Goal: Contribute content: Contribute content

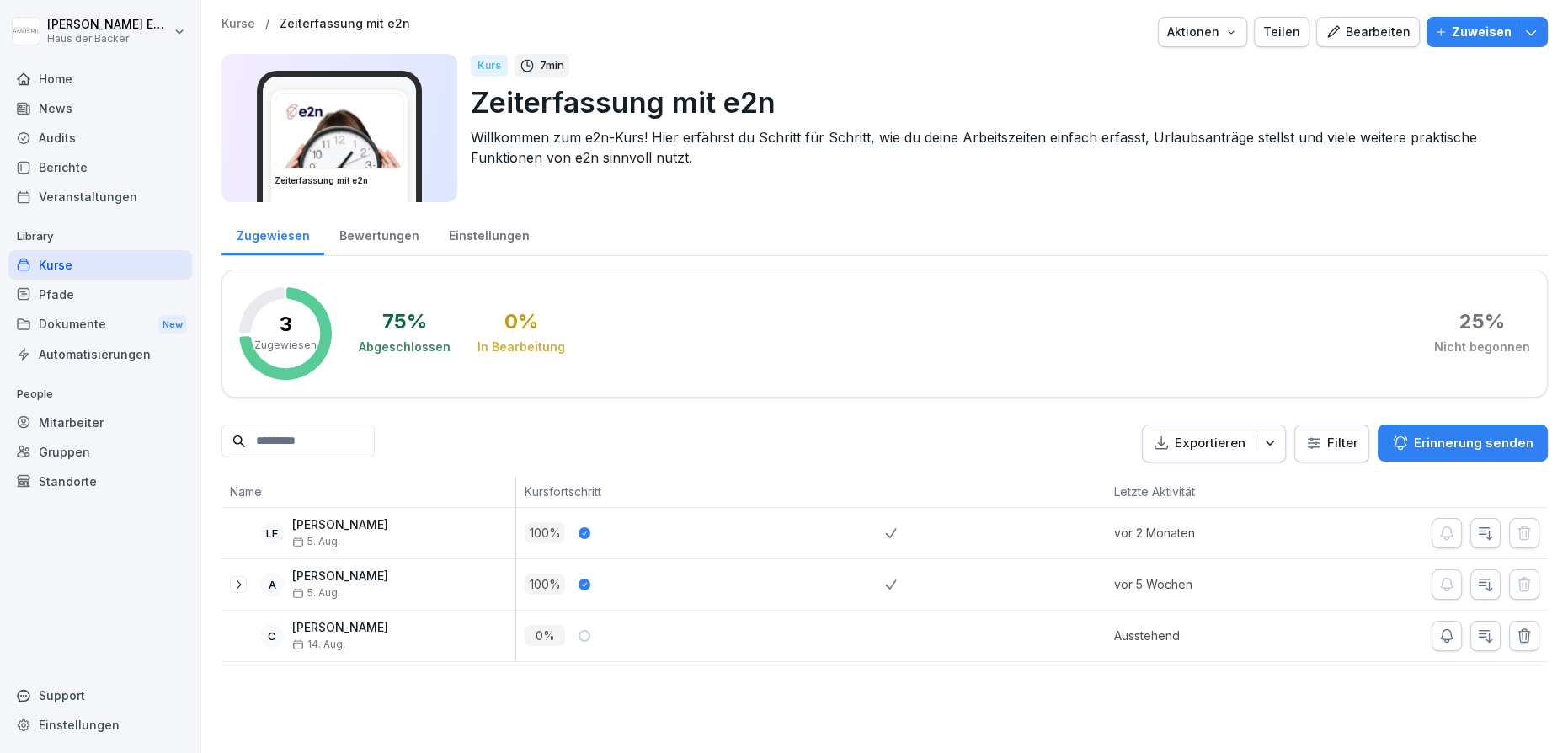
click at [1523, 37] on icon "button" at bounding box center [1531, 32] width 17 height 17
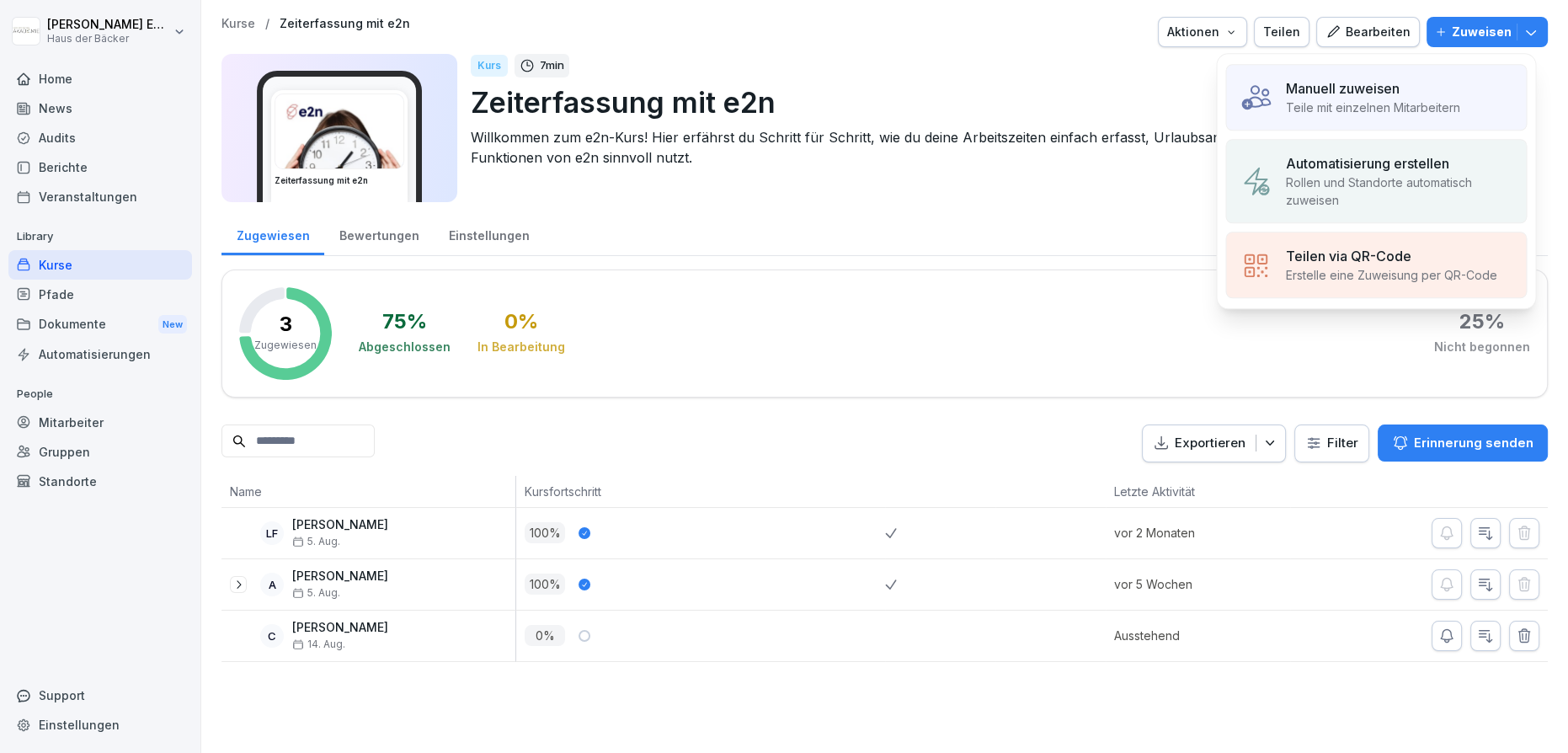
click at [1439, 255] on div "Teilen via QR-Code" at bounding box center [1390, 256] width 212 height 20
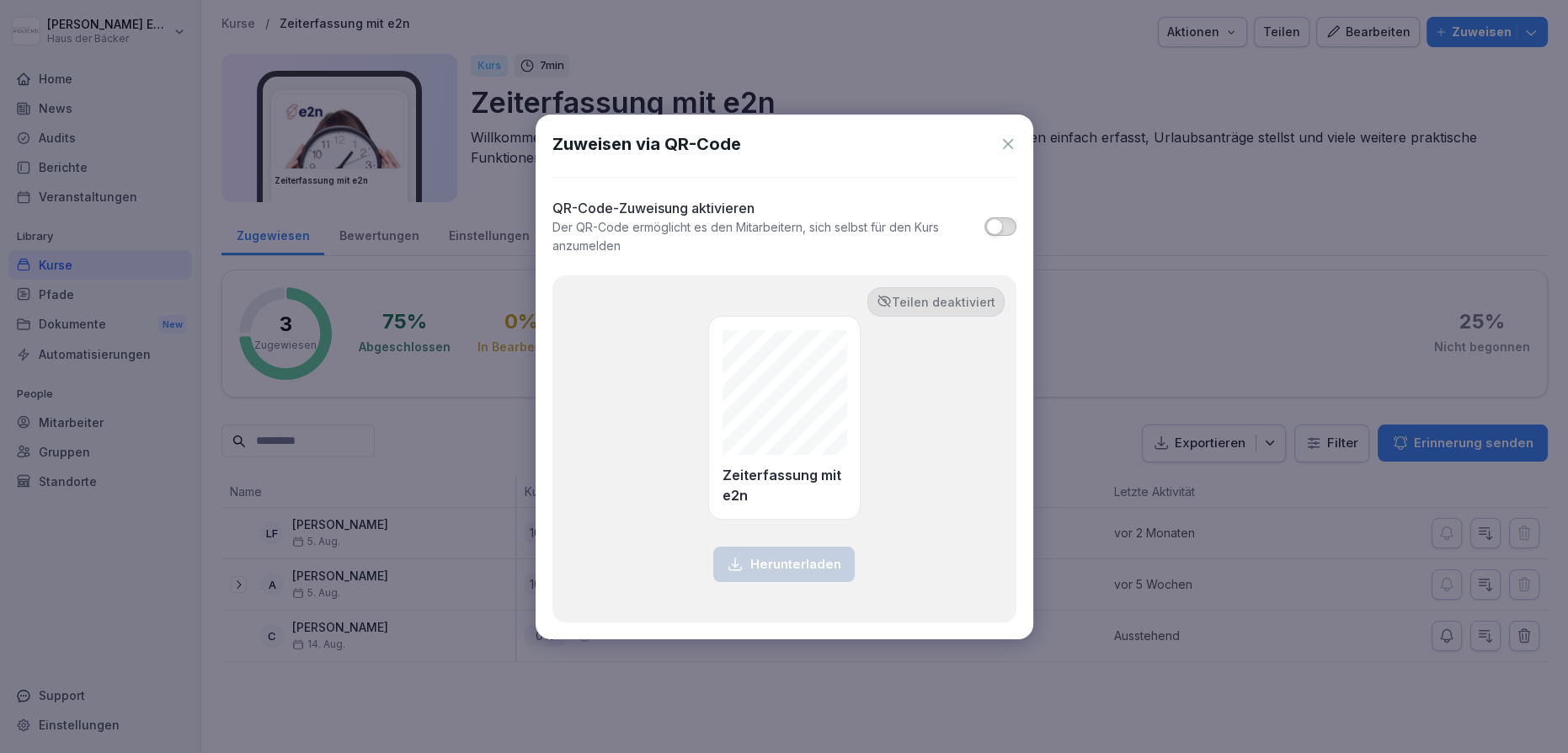
click at [1008, 227] on button "button" at bounding box center [1000, 226] width 32 height 19
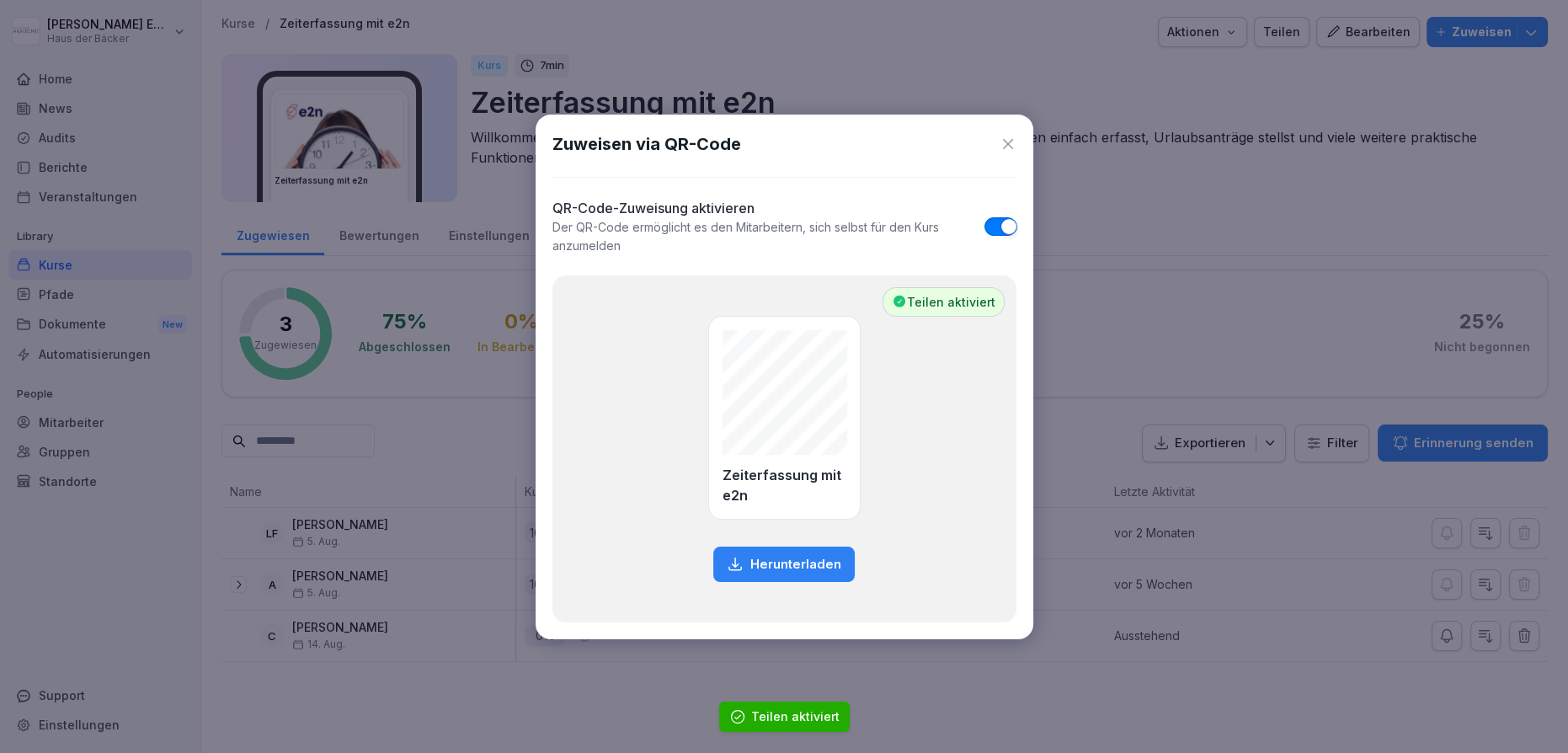
type button "on"
click at [1006, 143] on icon at bounding box center [1007, 143] width 17 height 17
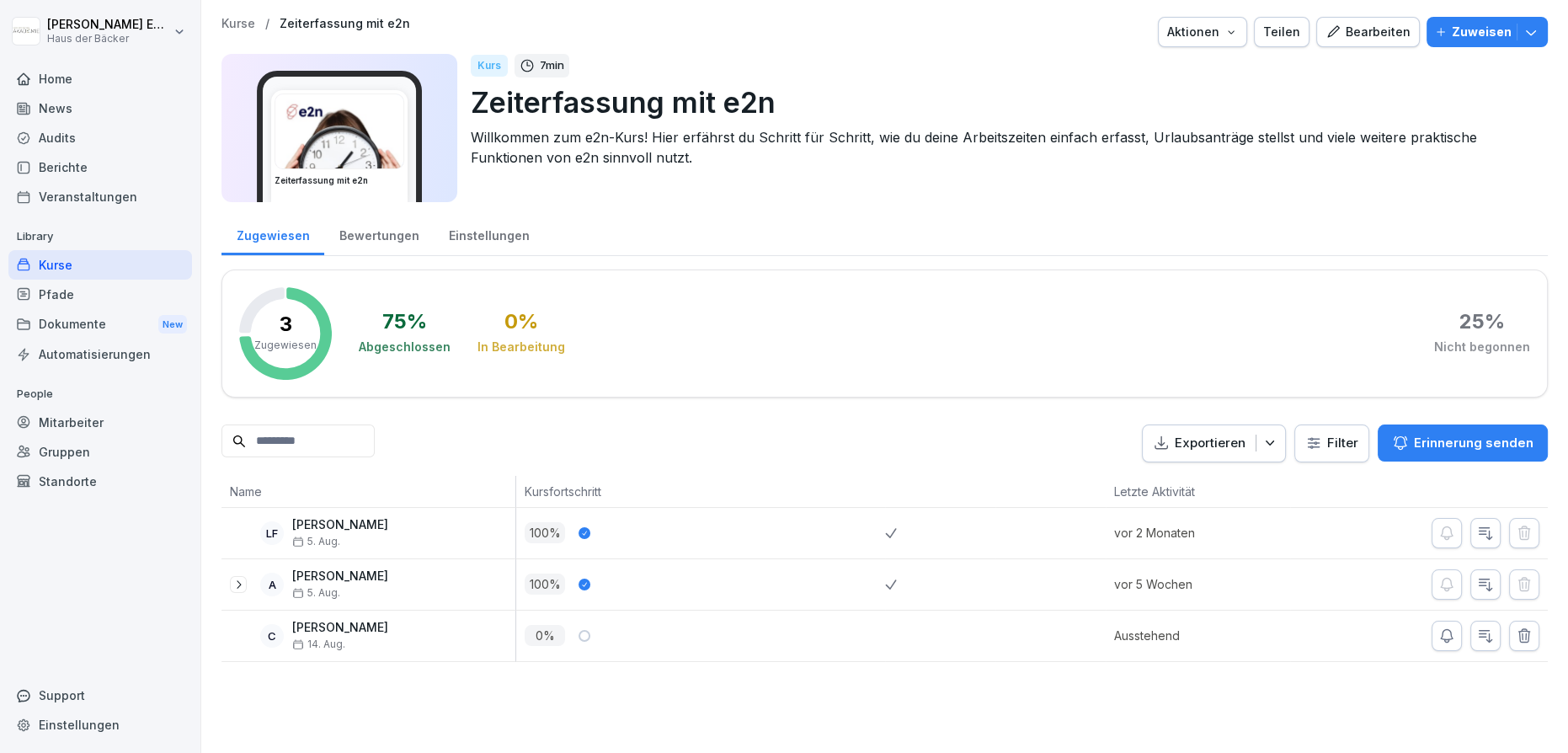
click at [1511, 48] on div "Kurse / Zeiterfassung mit e2n Aktionen Teilen Bearbeiten Zuweisen Zeiterfassung…" at bounding box center [885, 114] width 1326 height 195
click at [1523, 35] on icon "button" at bounding box center [1531, 32] width 17 height 17
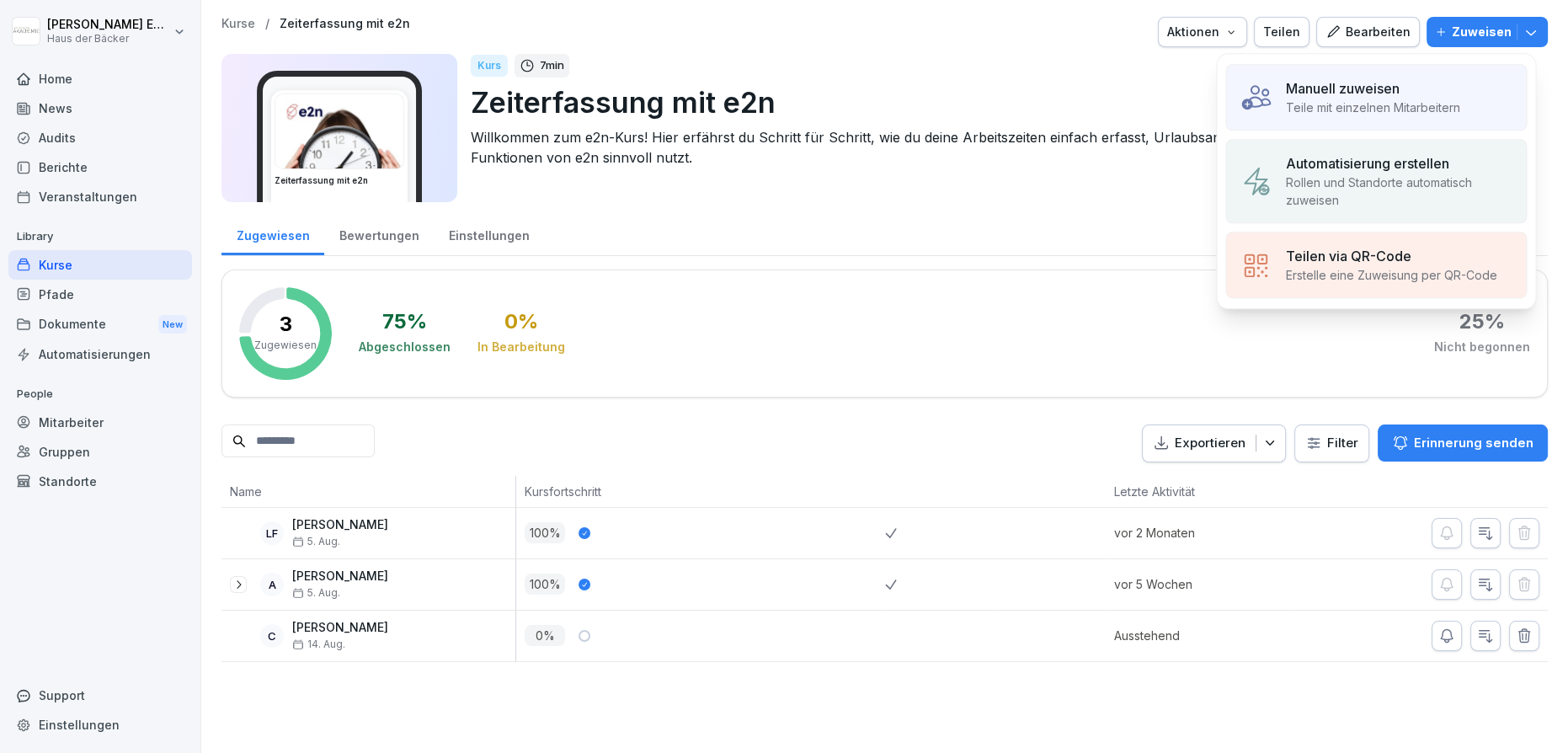
click at [1459, 251] on div "Teilen via QR-Code" at bounding box center [1390, 256] width 212 height 20
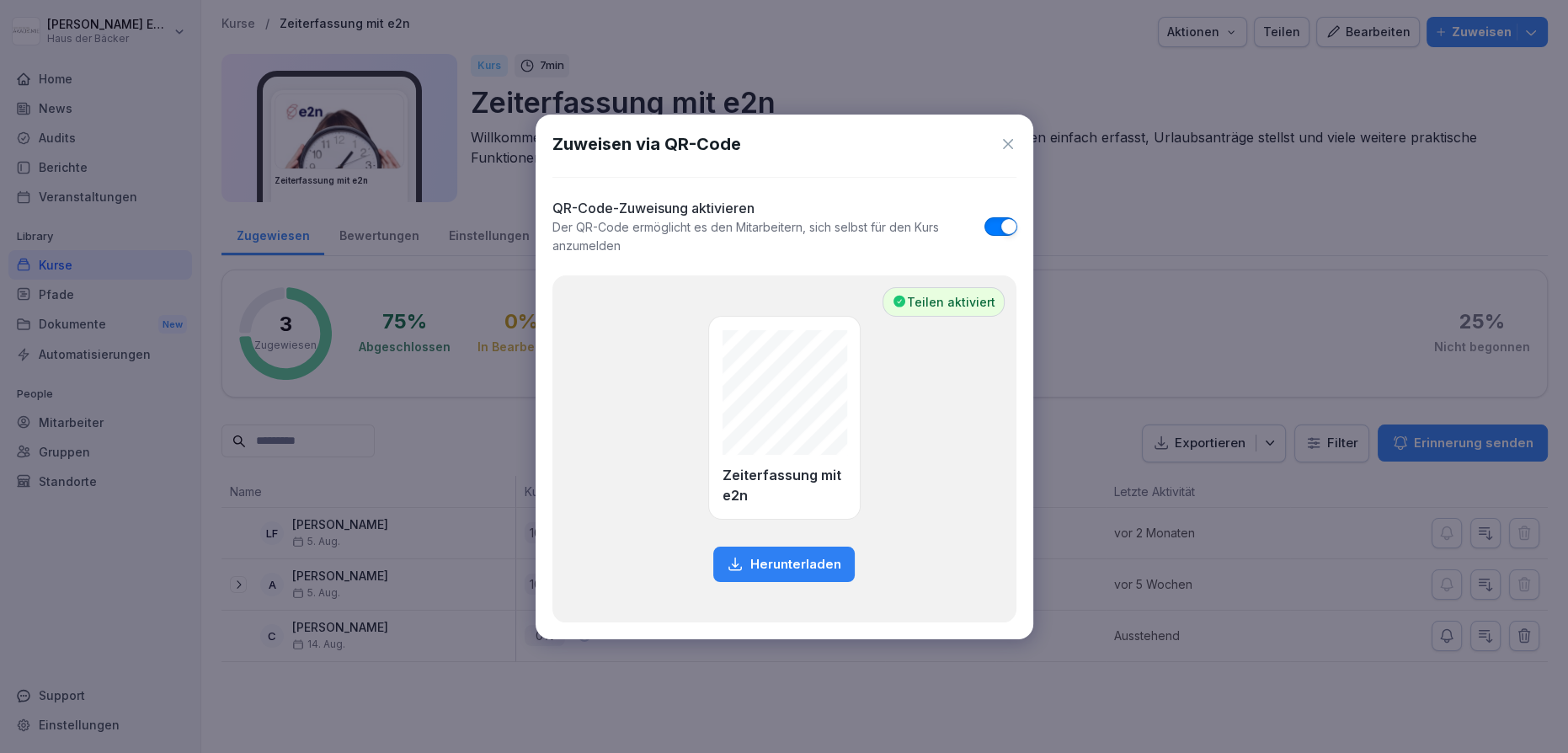
type button "on"
click at [1007, 141] on icon at bounding box center [1007, 143] width 17 height 17
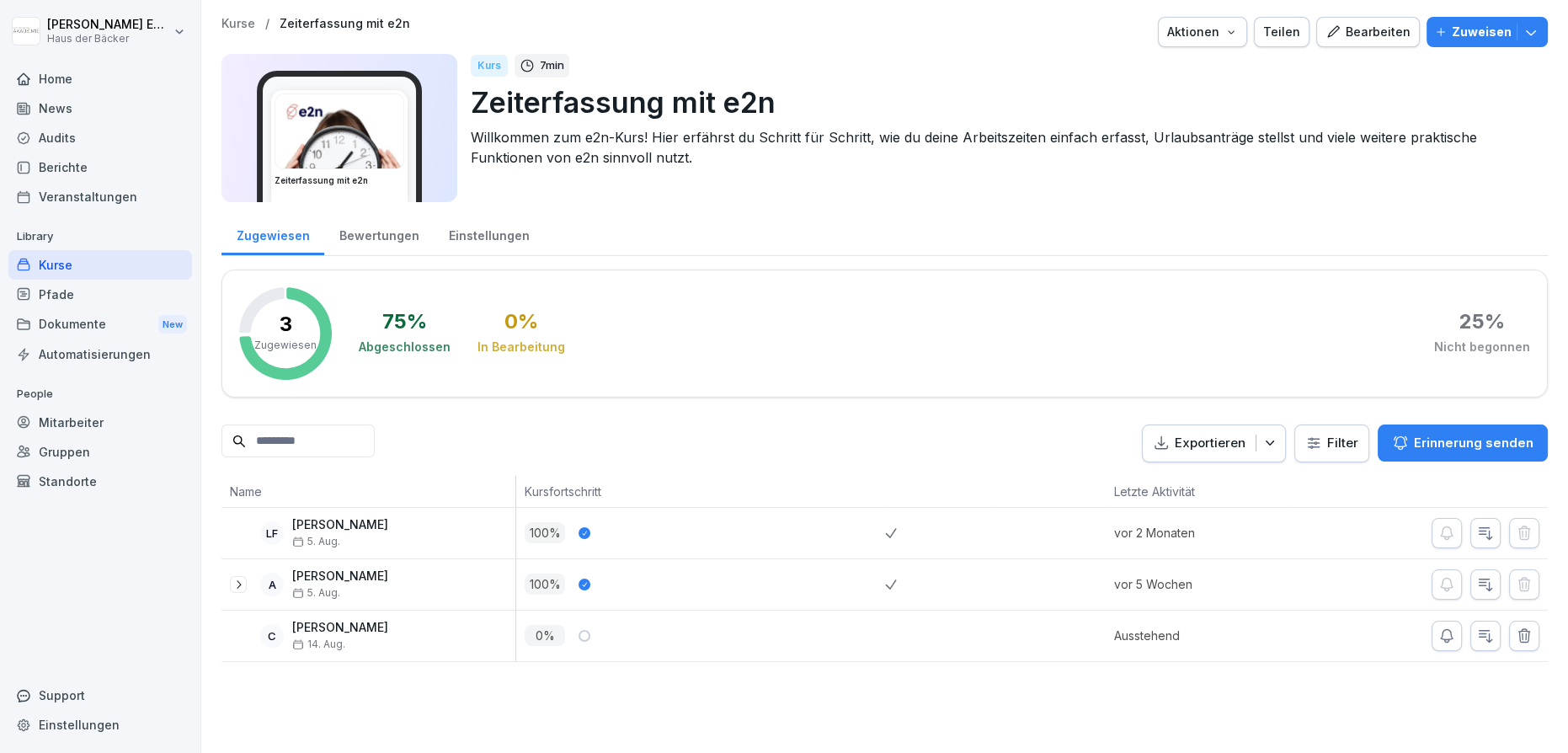
click at [246, 22] on p "Kurse" at bounding box center [238, 24] width 33 height 14
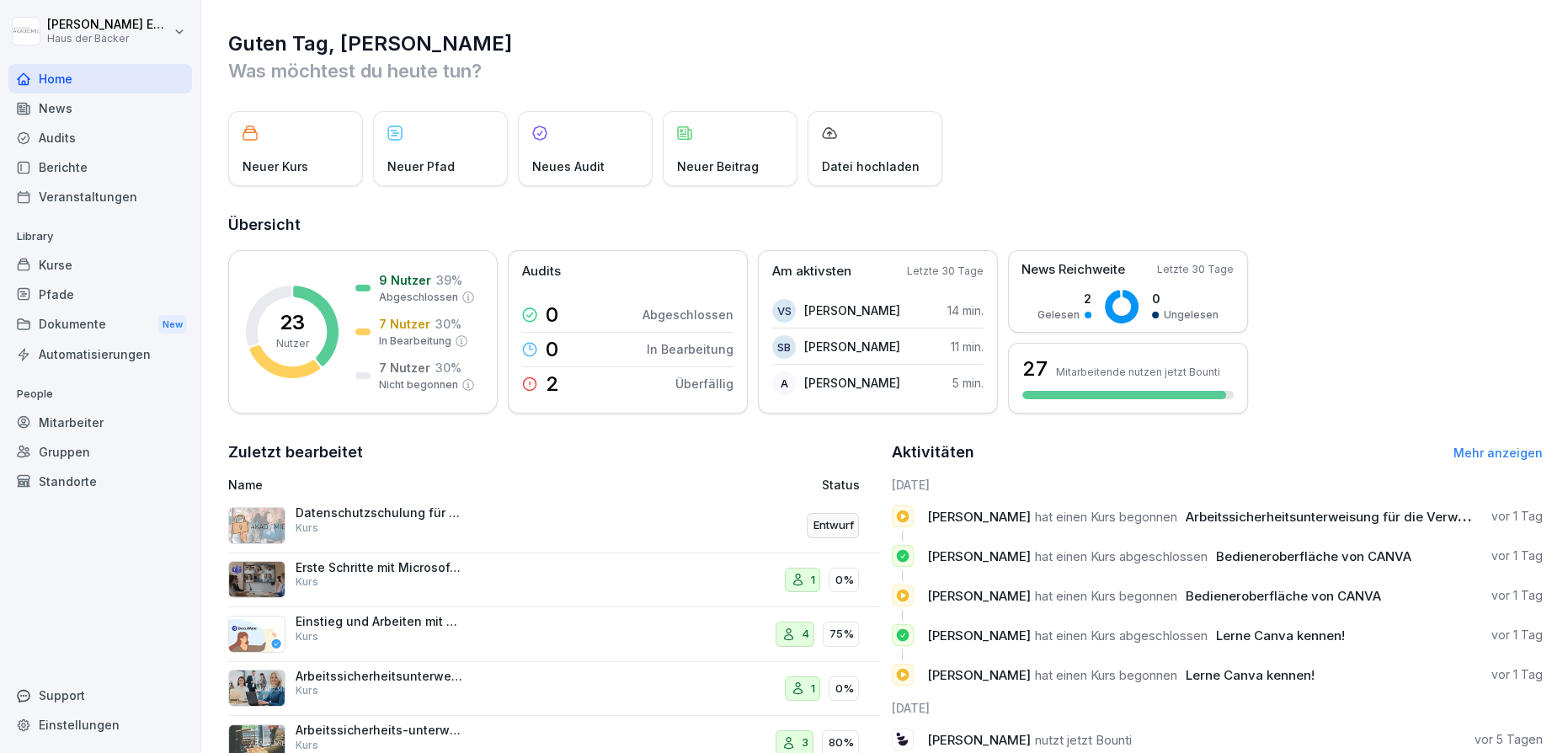
click at [102, 462] on div "Gruppen" at bounding box center [100, 451] width 184 height 30
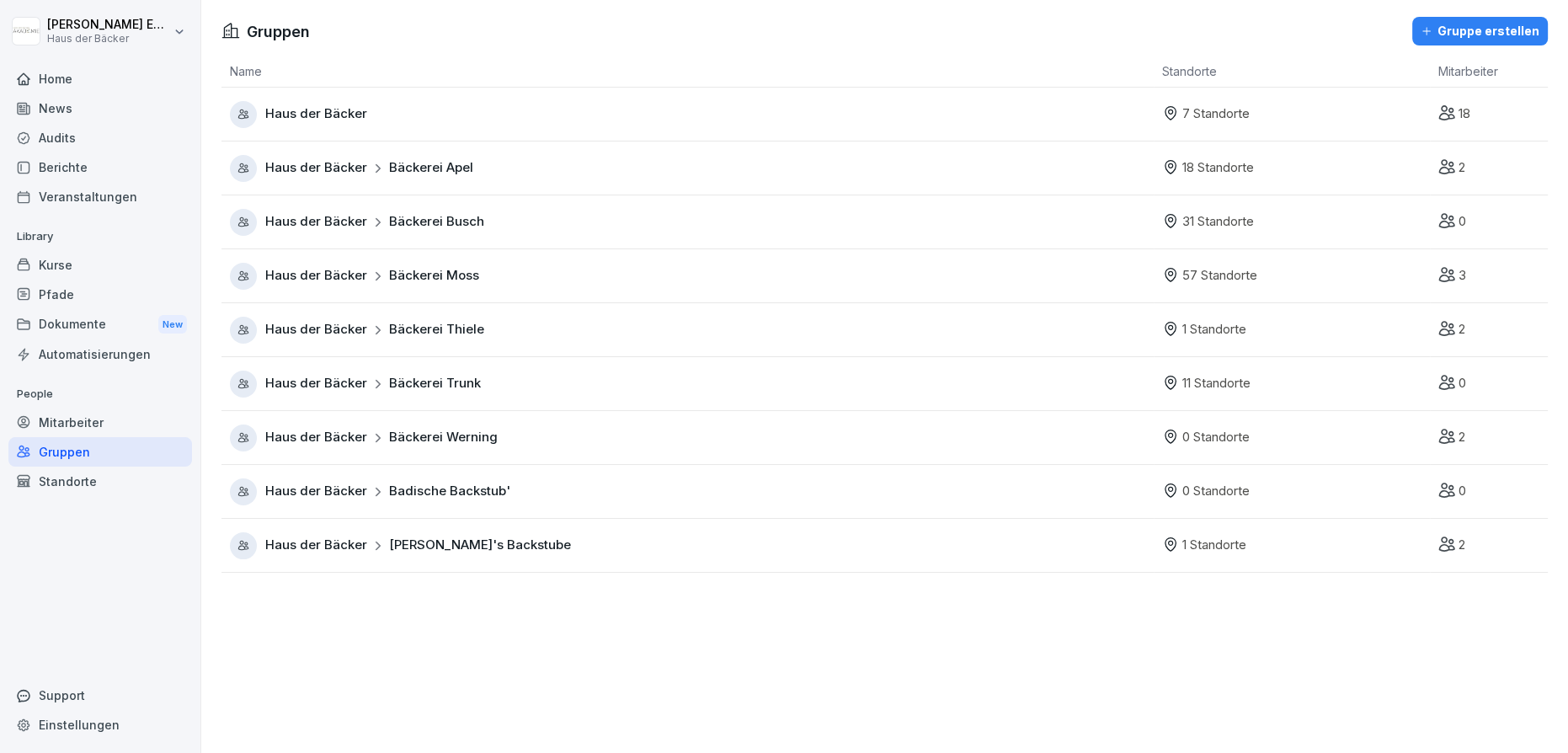
click at [109, 426] on div "Mitarbeiter" at bounding box center [100, 422] width 184 height 30
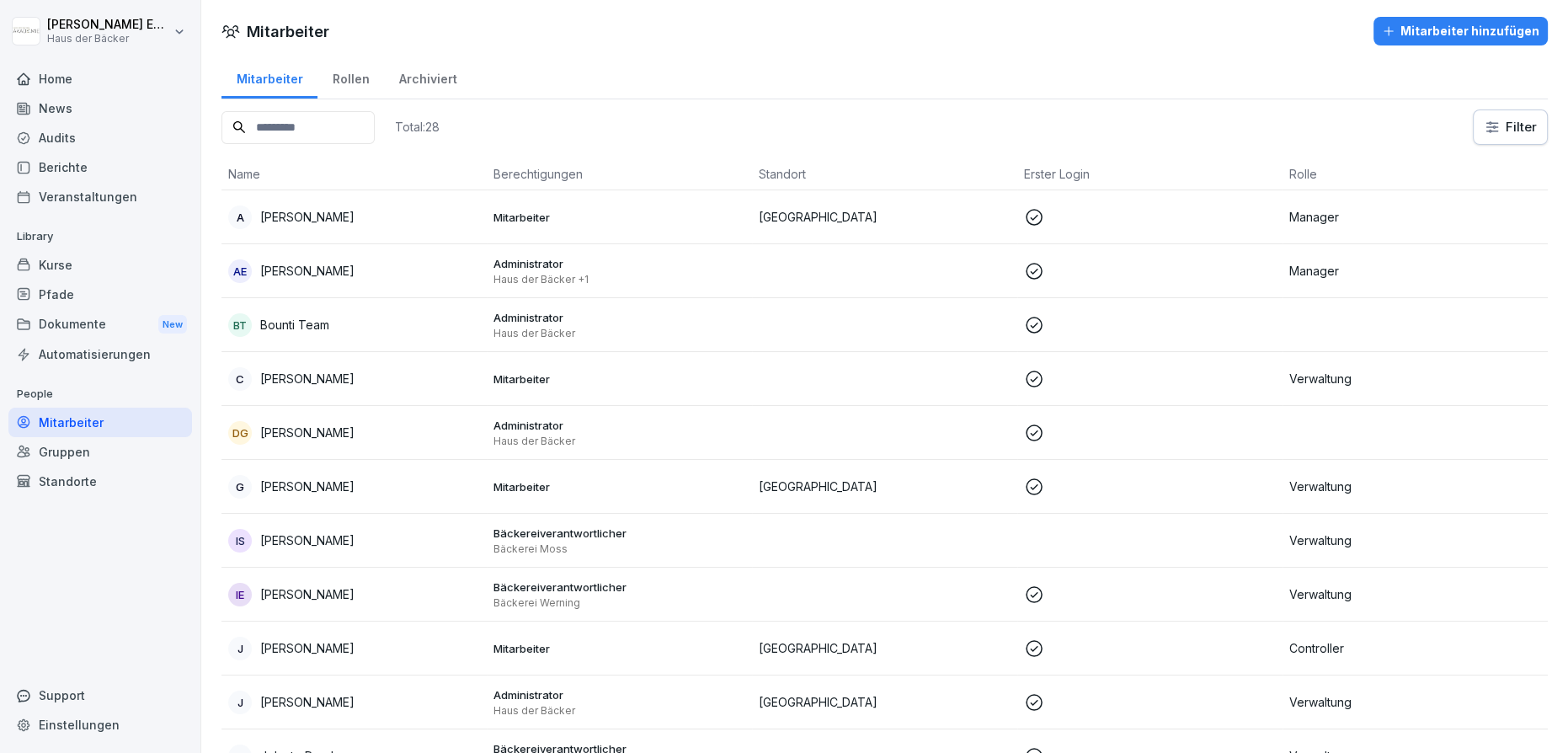
click at [360, 73] on div "Rollen" at bounding box center [351, 77] width 67 height 43
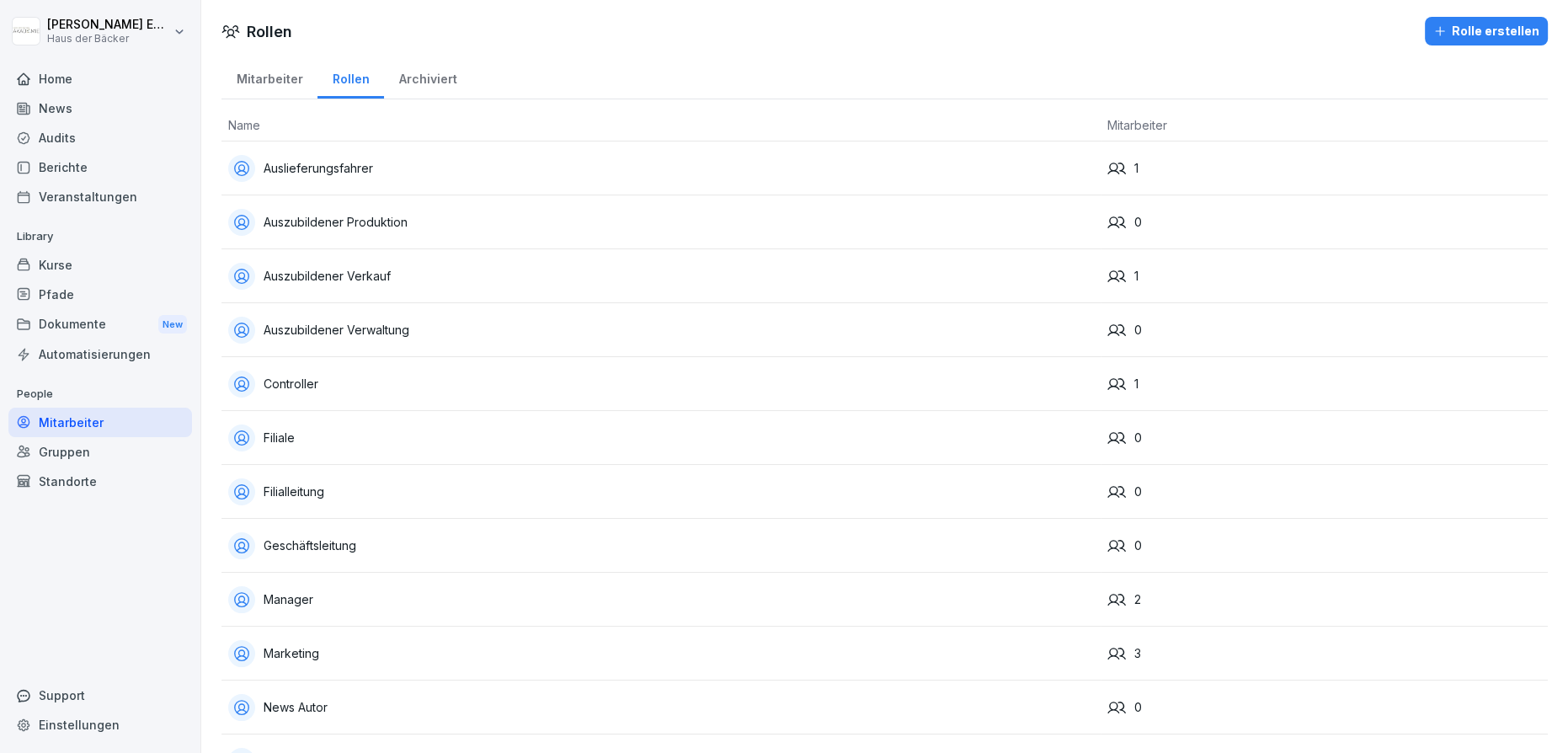
click at [1444, 41] on button "Rolle erstellen" at bounding box center [1486, 32] width 123 height 29
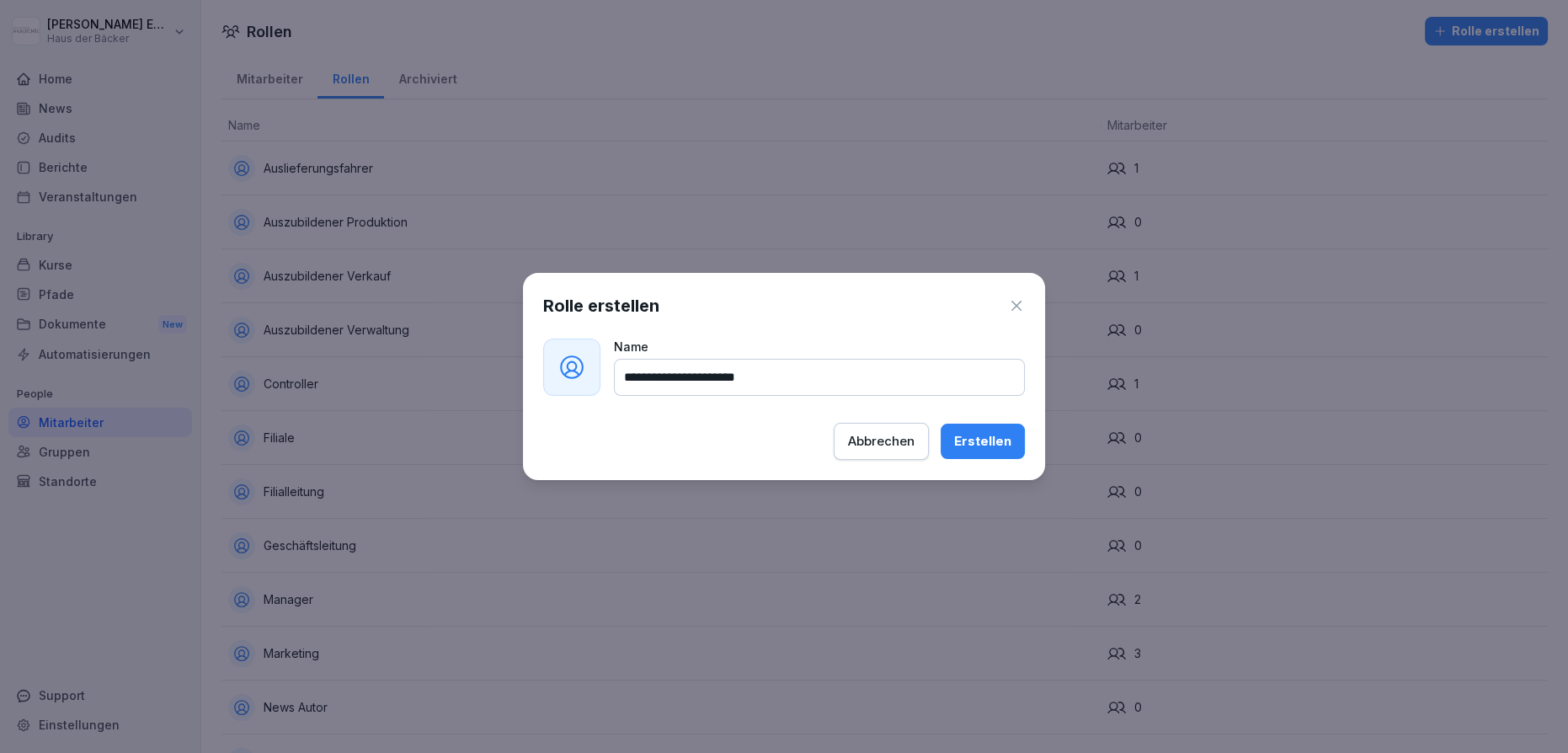
type input "**********"
click at [995, 442] on div "Erstellen" at bounding box center [983, 440] width 58 height 19
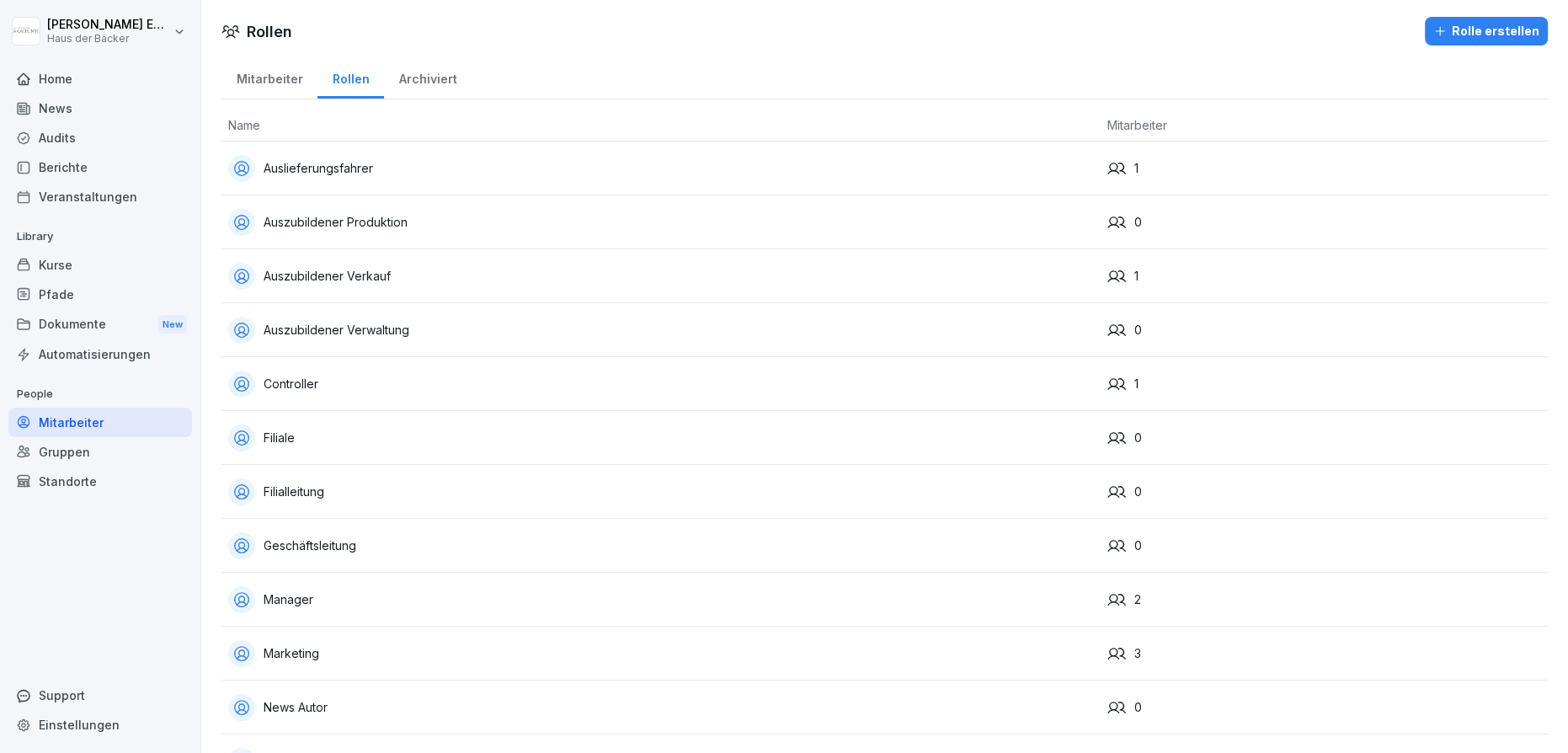
click at [1487, 20] on button "Rolle erstellen" at bounding box center [1486, 32] width 123 height 29
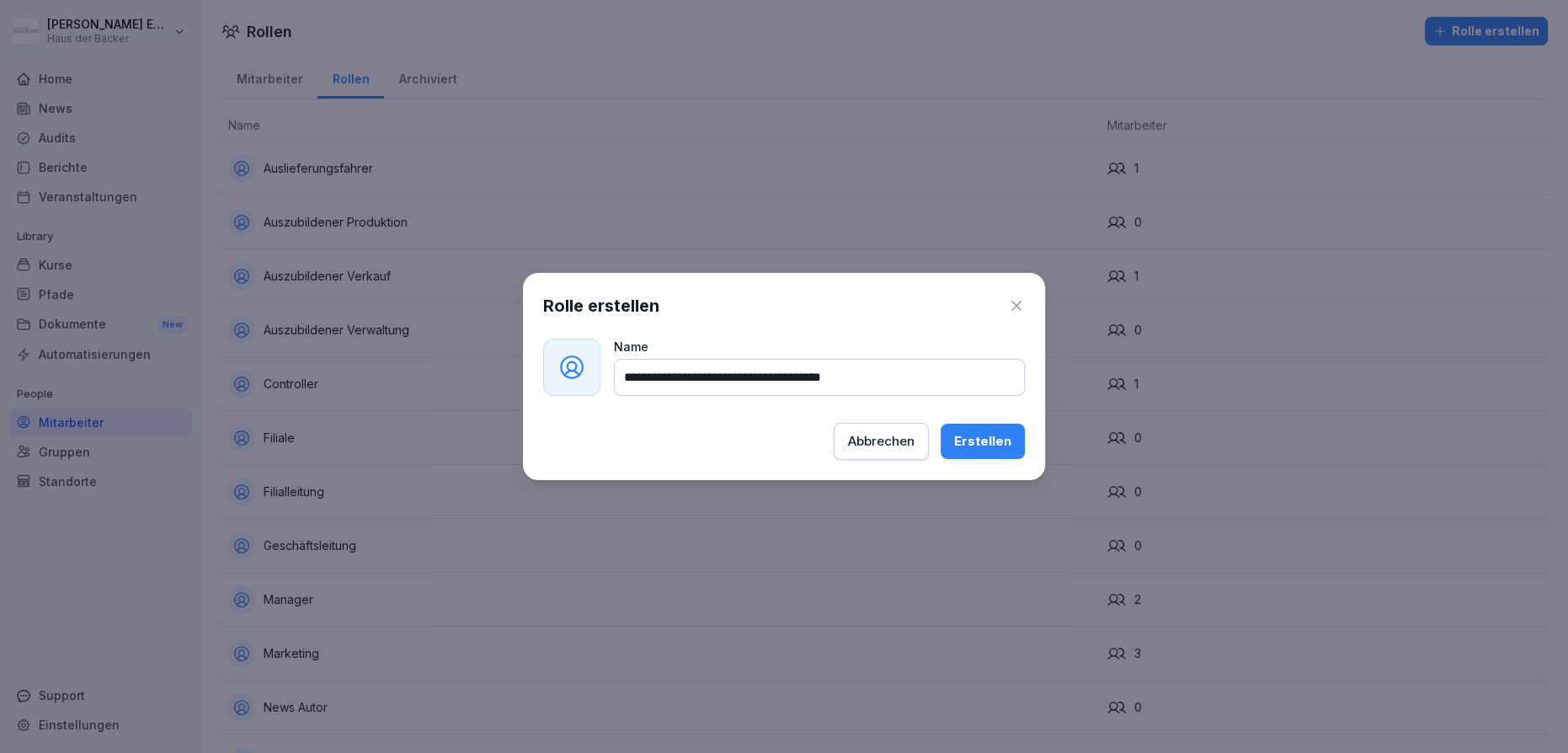
drag, startPoint x: 843, startPoint y: 381, endPoint x: 581, endPoint y: 366, distance: 262.4
click at [562, 358] on div "**********" at bounding box center [784, 367] width 482 height 58
drag, startPoint x: 891, startPoint y: 394, endPoint x: 626, endPoint y: 386, distance: 265.1
click at [626, 386] on input "**********" at bounding box center [819, 376] width 411 height 37
click at [877, 390] on input "**********" at bounding box center [819, 376] width 411 height 37
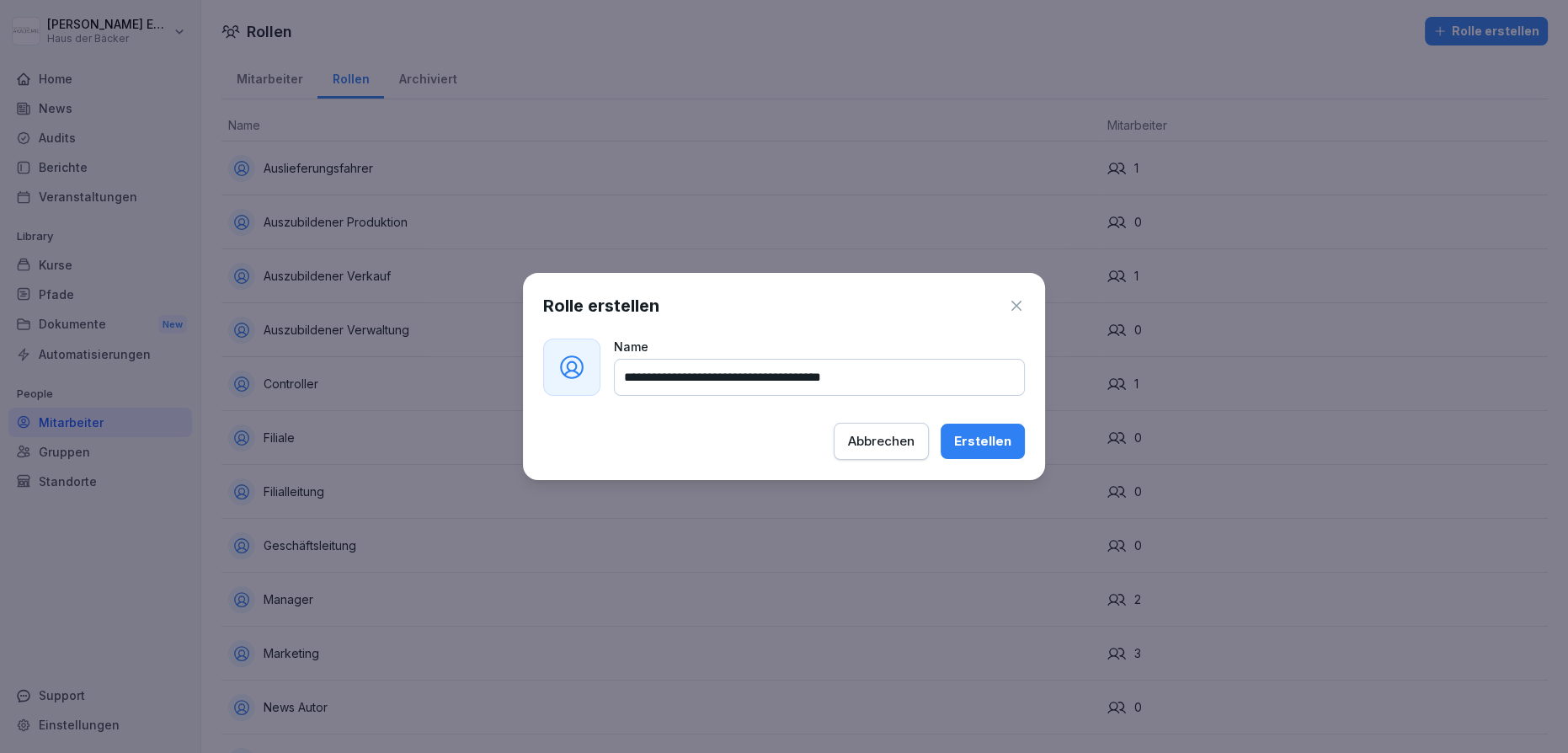
click at [877, 390] on input "**********" at bounding box center [819, 376] width 411 height 37
paste input "*"
type input "**********"
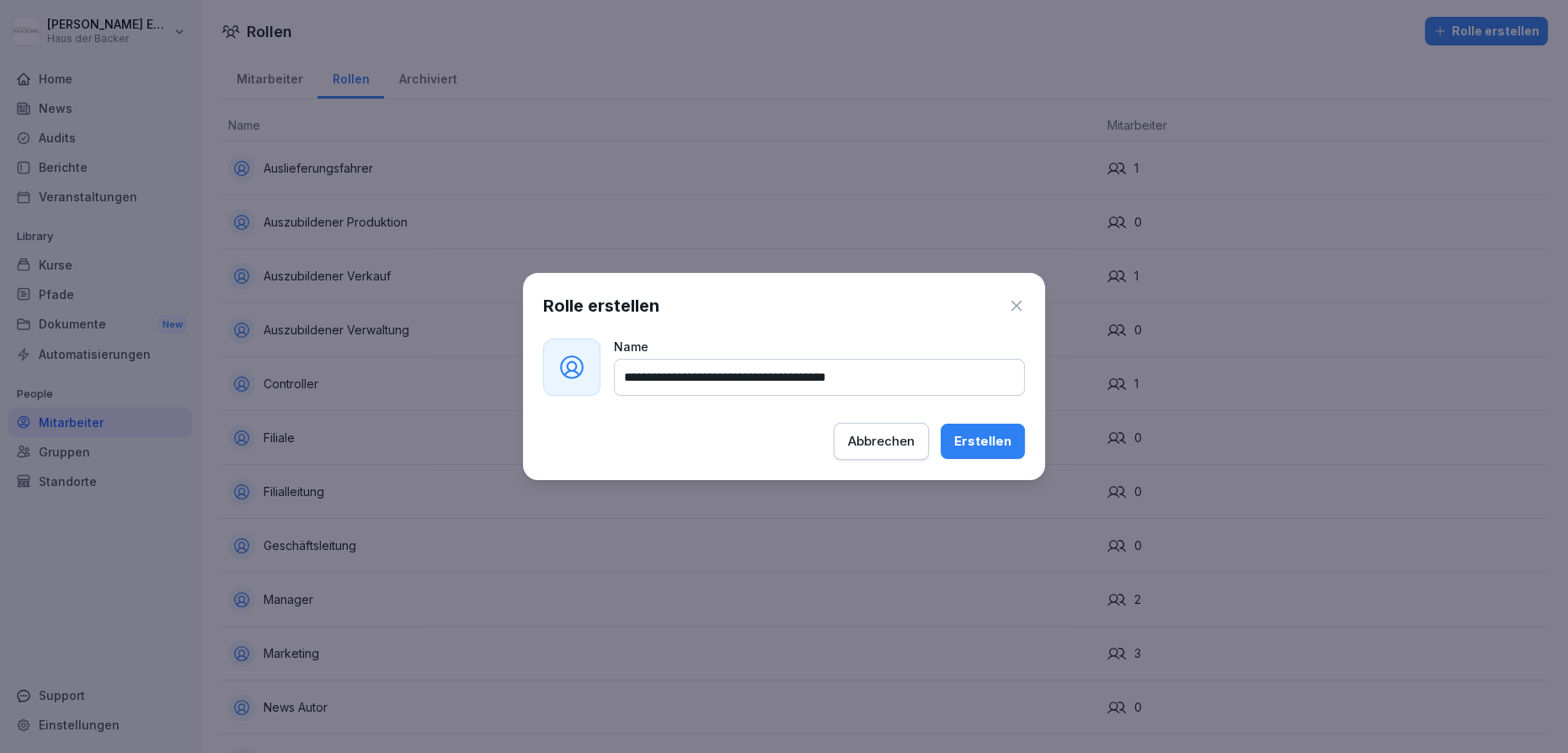
click at [957, 441] on div "Erstellen" at bounding box center [983, 440] width 58 height 19
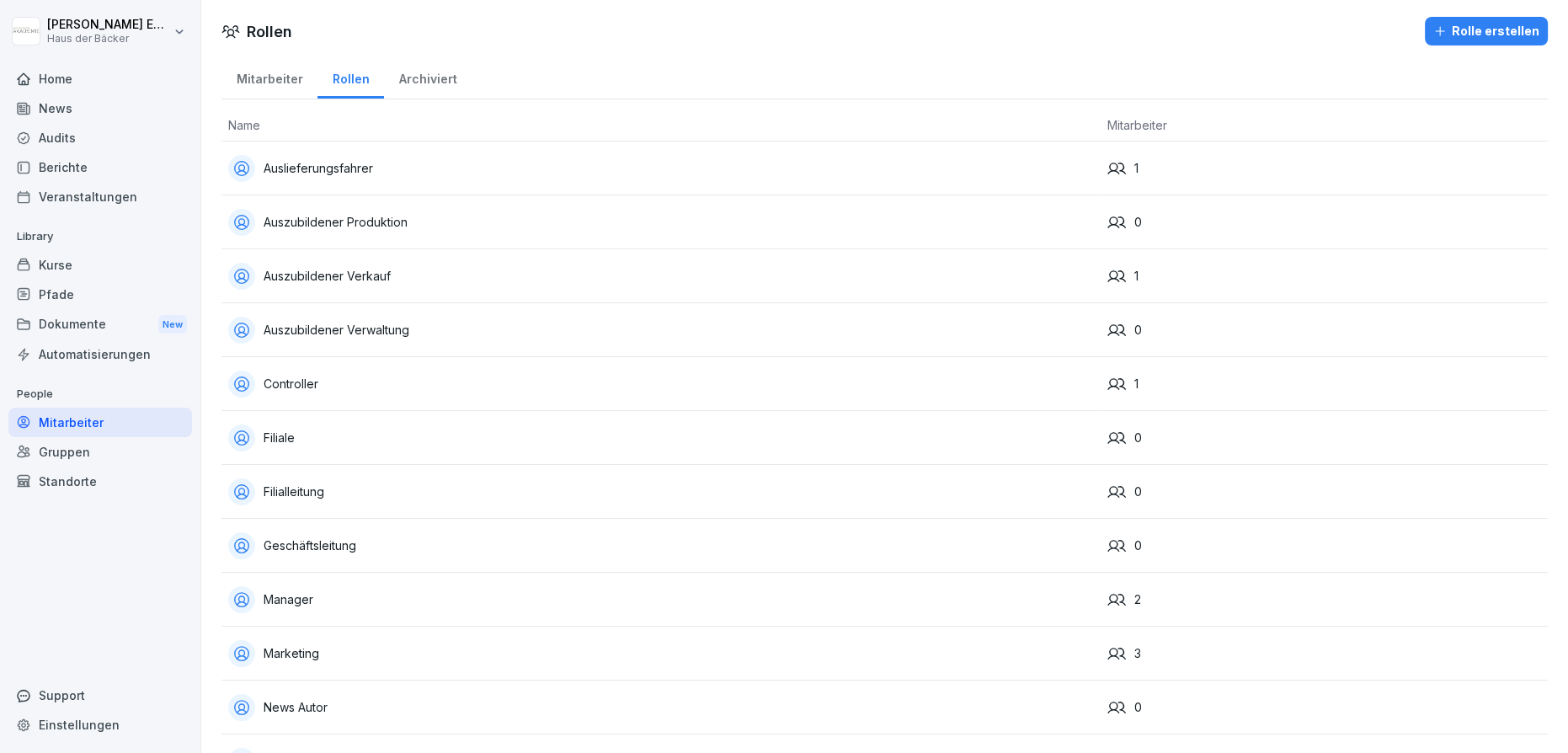
click at [1440, 31] on icon "button" at bounding box center [1440, 31] width 14 height 14
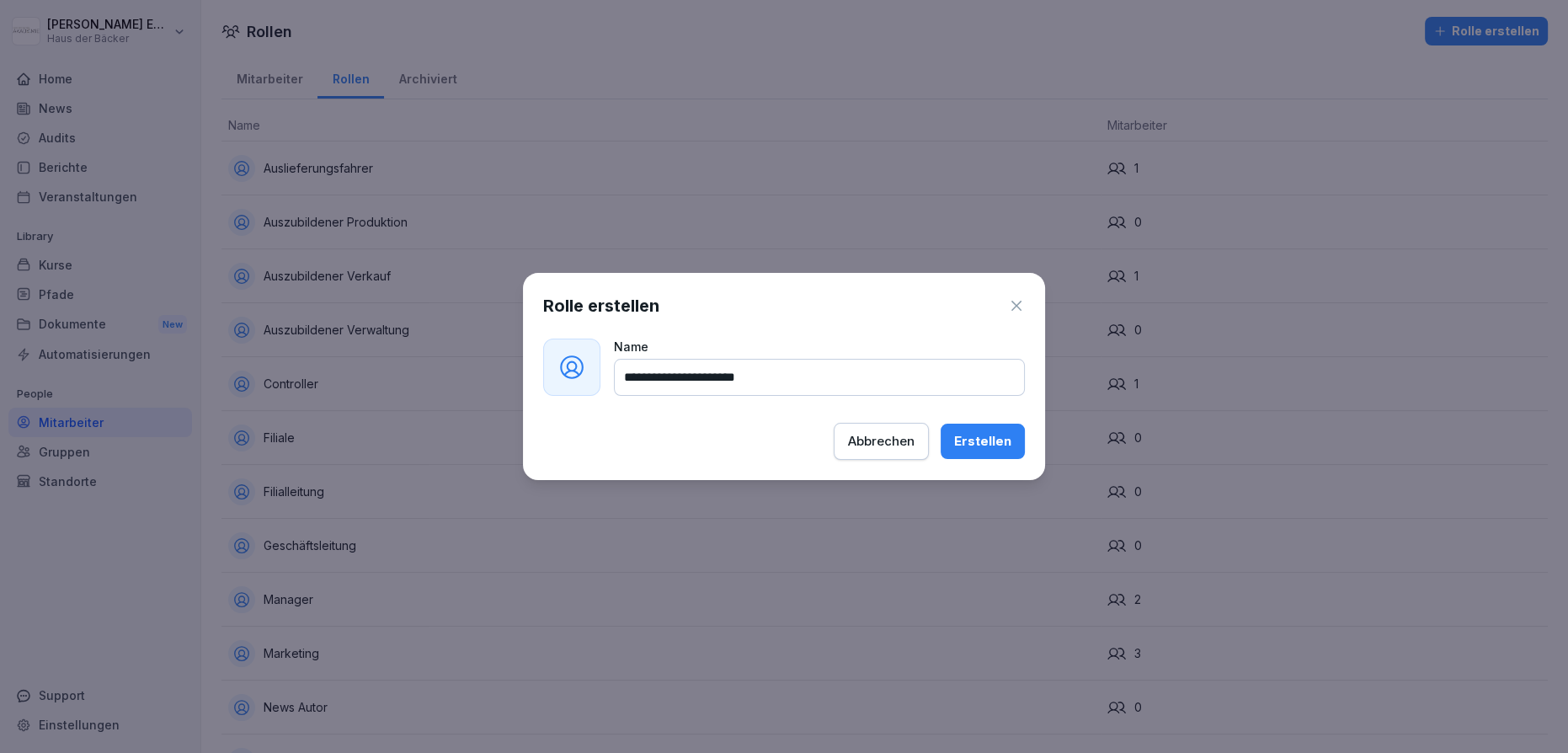
type input "**********"
click at [998, 448] on div "Erstellen" at bounding box center [983, 440] width 58 height 19
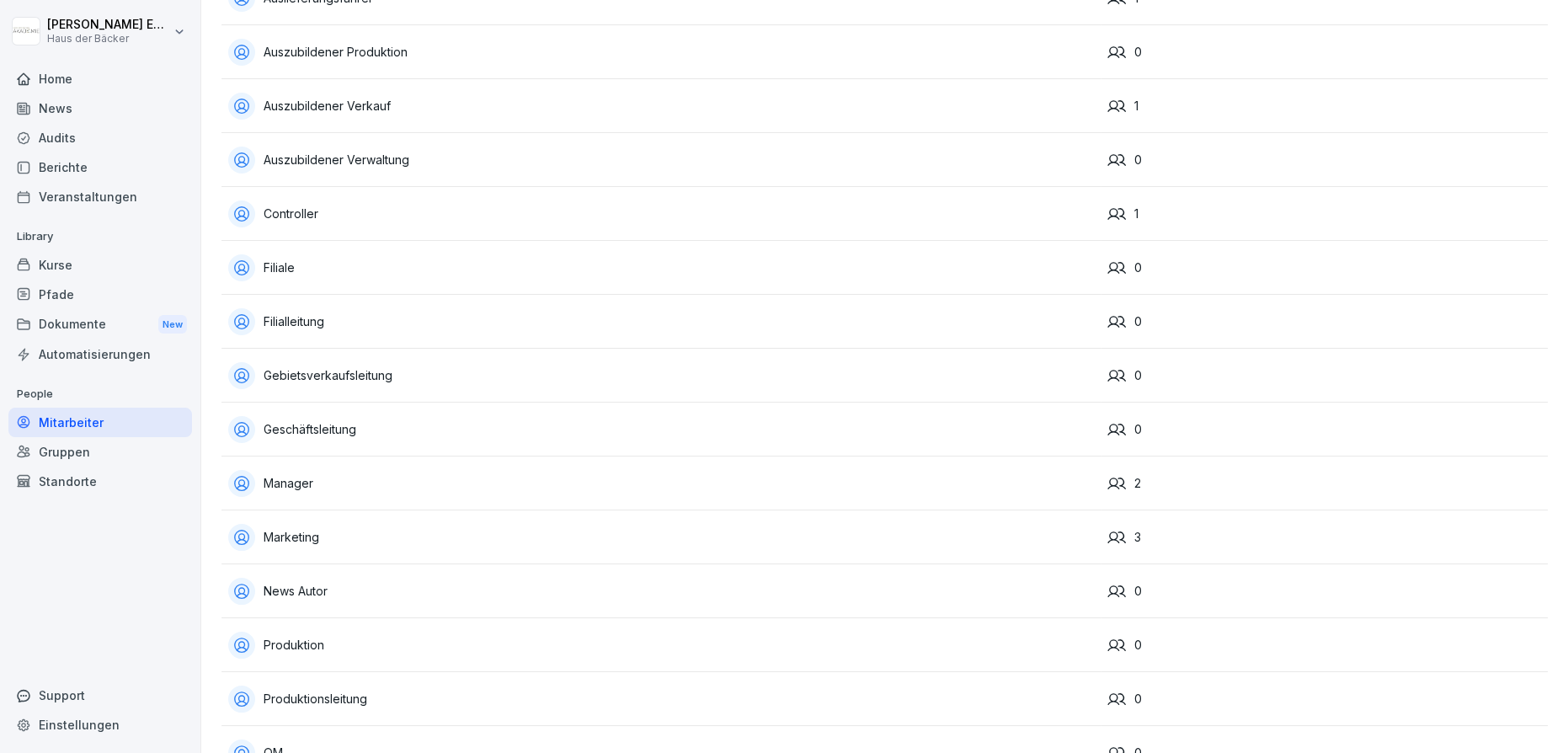
scroll to position [382, 0]
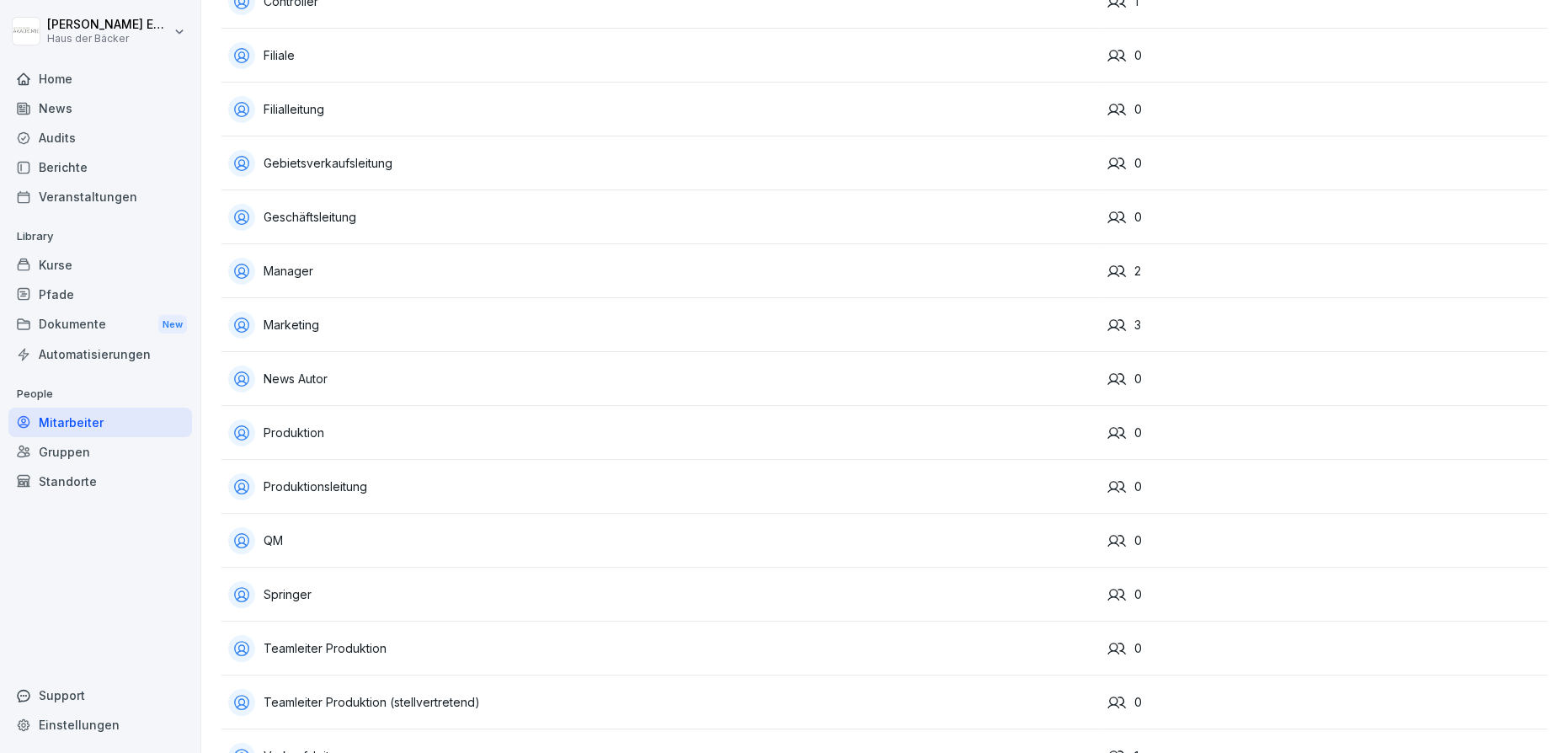
click at [361, 692] on div "Teamleiter Produktion (stellvertretend)" at bounding box center [661, 702] width 866 height 27
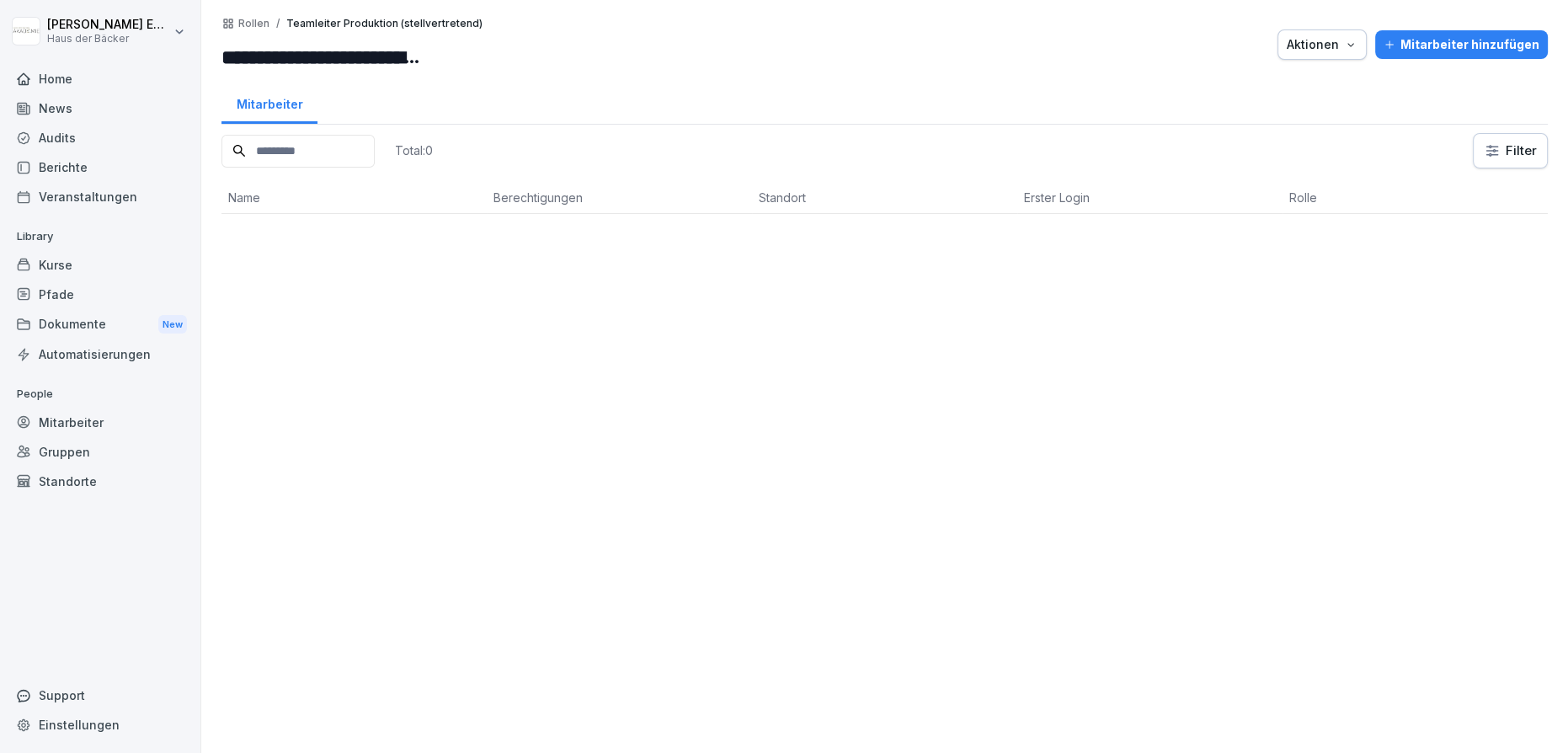
click at [219, 54] on div "**********" at bounding box center [884, 376] width 1367 height 753
drag, startPoint x: 223, startPoint y: 55, endPoint x: 557, endPoint y: 71, distance: 334.4
click at [557, 71] on div "**********" at bounding box center [885, 45] width 1326 height 56
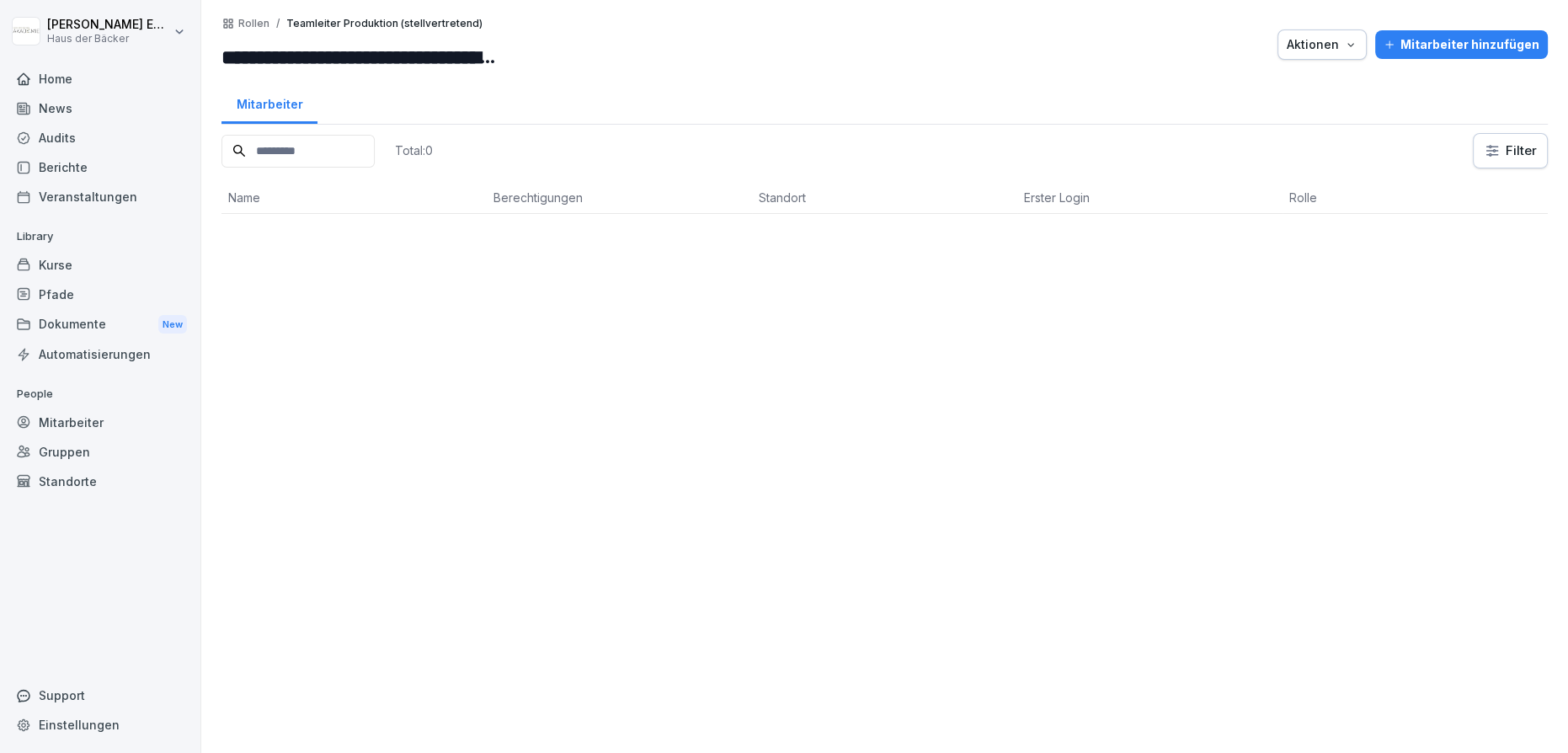
click at [247, 18] on p "Rollen" at bounding box center [253, 23] width 32 height 12
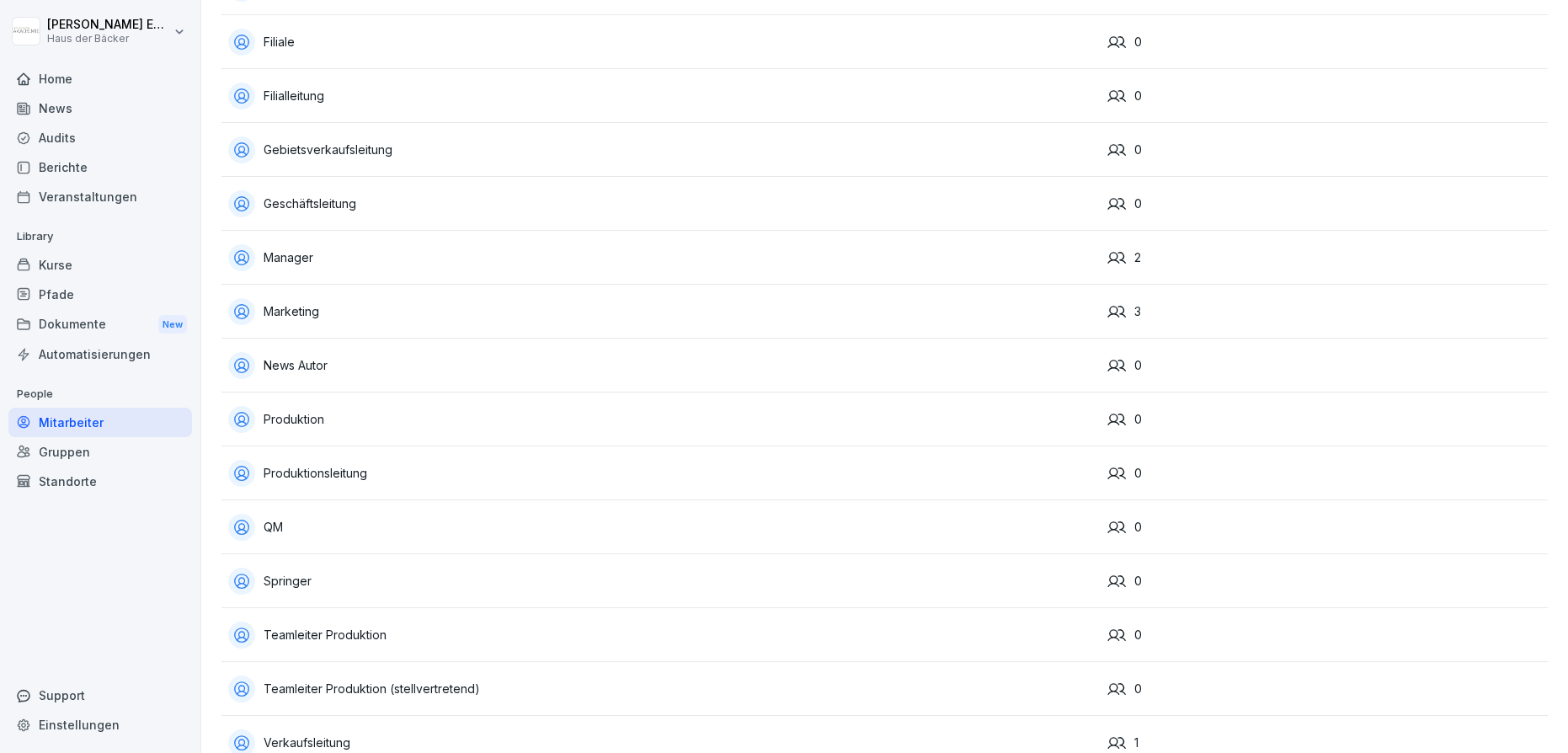
scroll to position [491, 0]
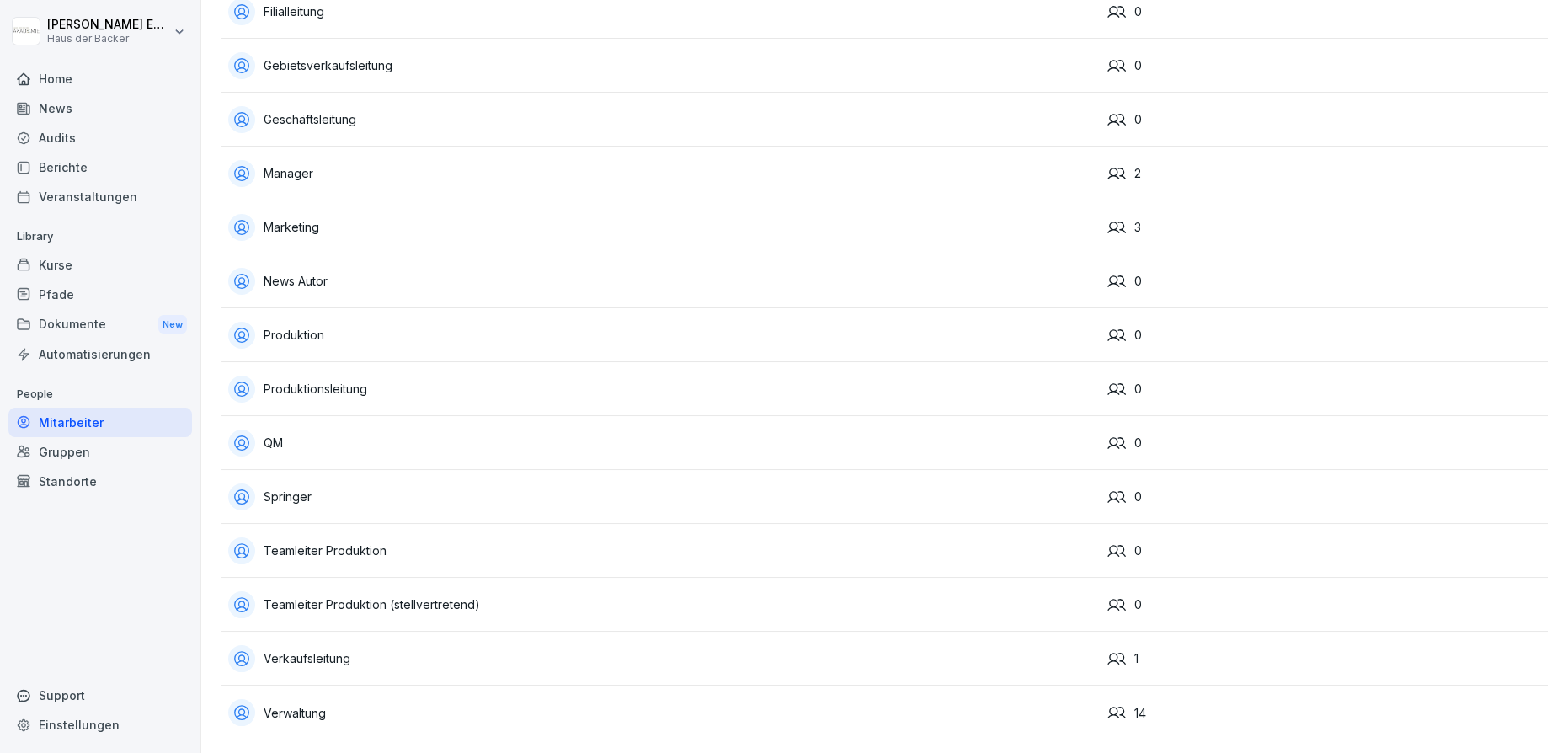
click at [315, 537] on div "Teamleiter Produktion" at bounding box center [661, 550] width 866 height 27
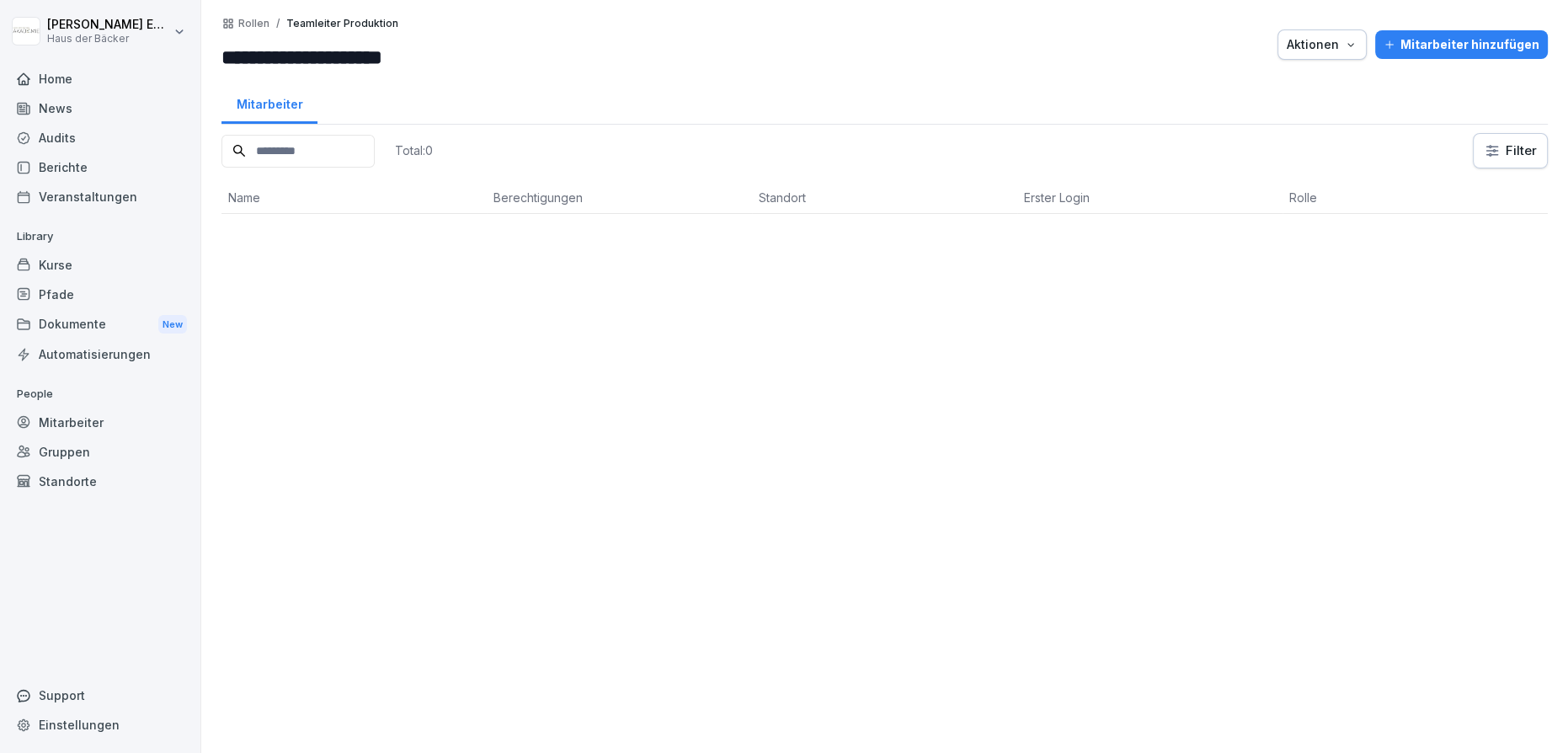
drag, startPoint x: 438, startPoint y: 59, endPoint x: 201, endPoint y: 64, distance: 237.1
click at [201, 64] on div "**********" at bounding box center [884, 376] width 1367 height 753
click at [255, 24] on p "Rollen" at bounding box center [253, 23] width 32 height 12
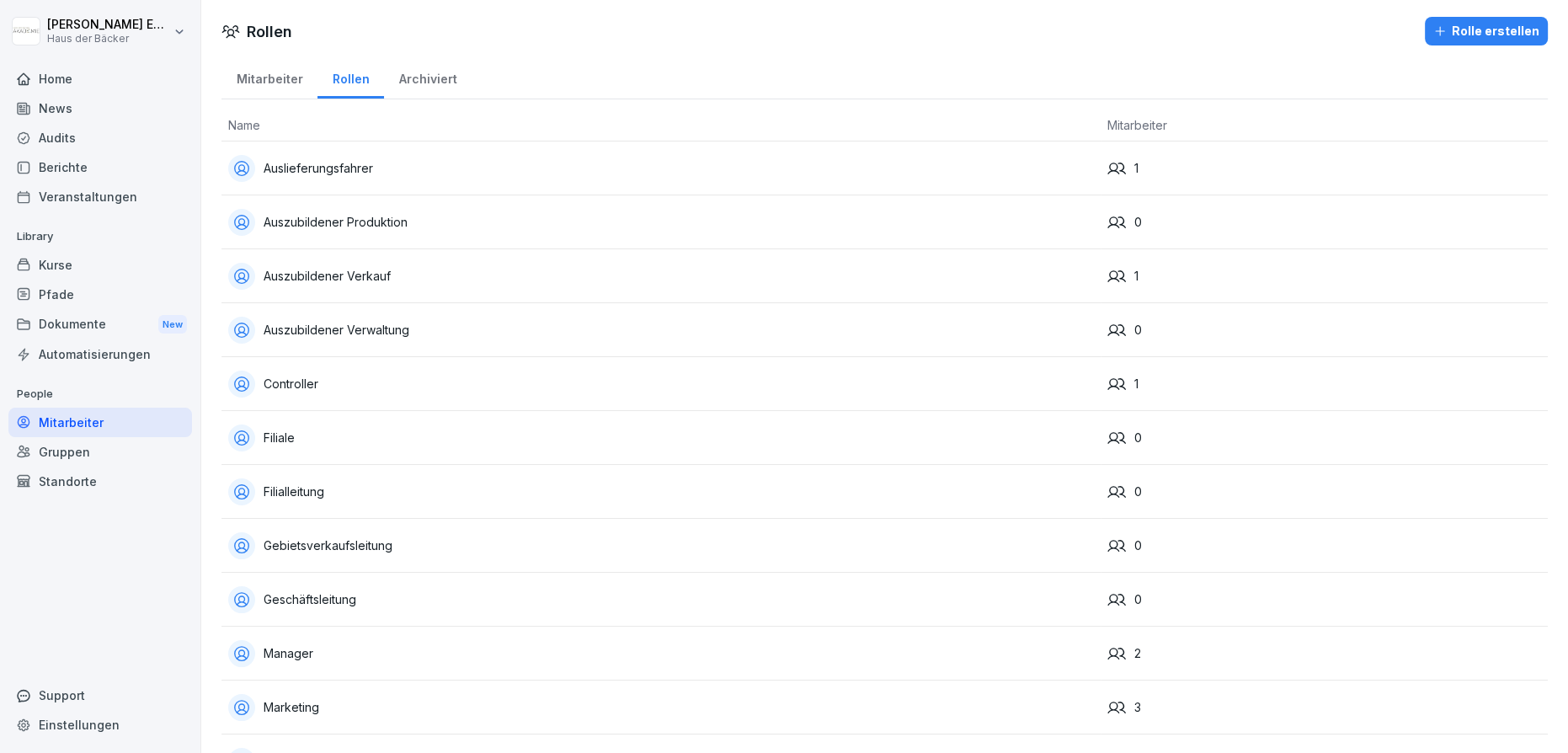
click at [351, 532] on div "Gebietsverkaufsleitung" at bounding box center [661, 546] width 866 height 27
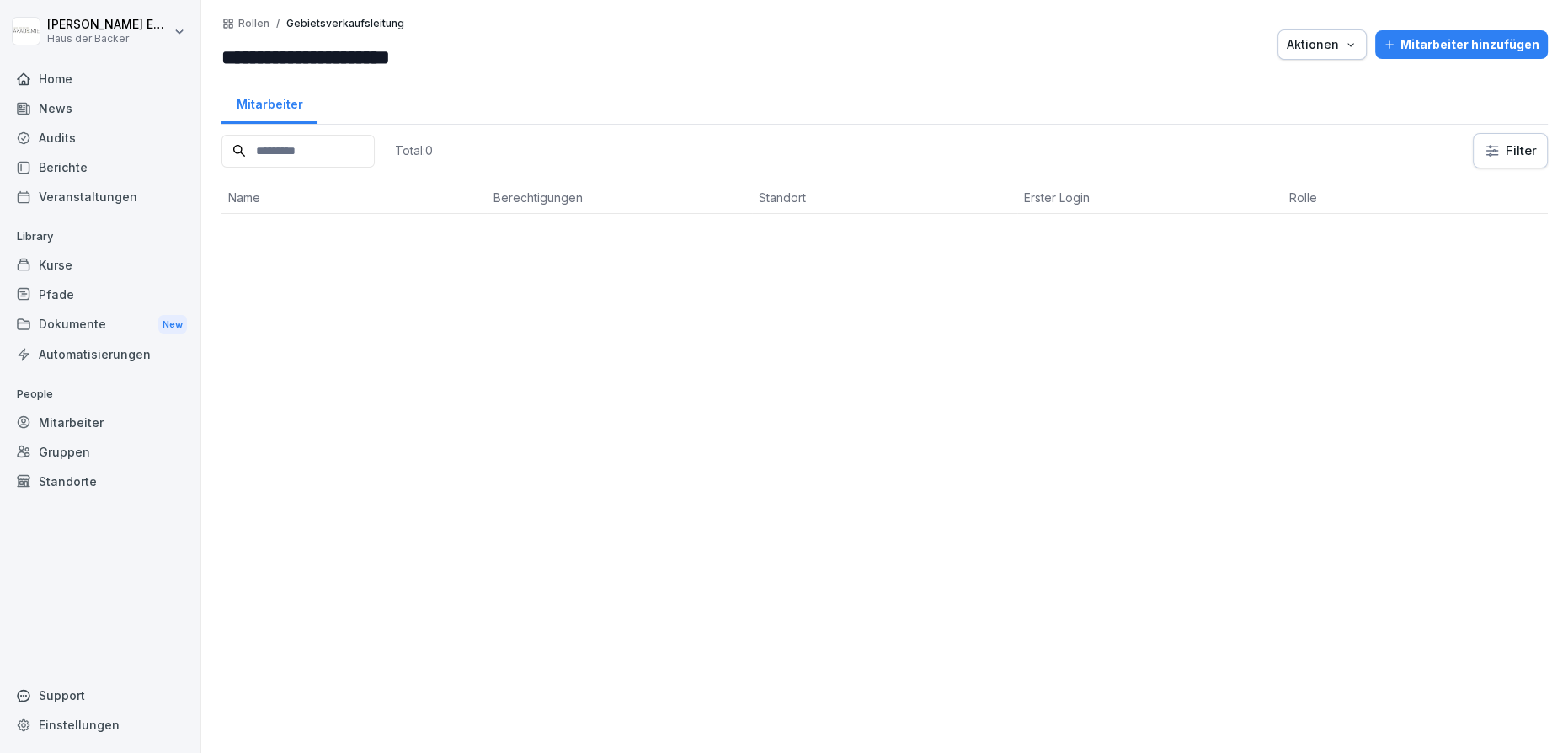
drag, startPoint x: 464, startPoint y: 64, endPoint x: 157, endPoint y: 64, distance: 307.0
click at [157, 62] on div "**********" at bounding box center [784, 376] width 1568 height 753
click at [247, 23] on p "Rollen" at bounding box center [253, 23] width 32 height 12
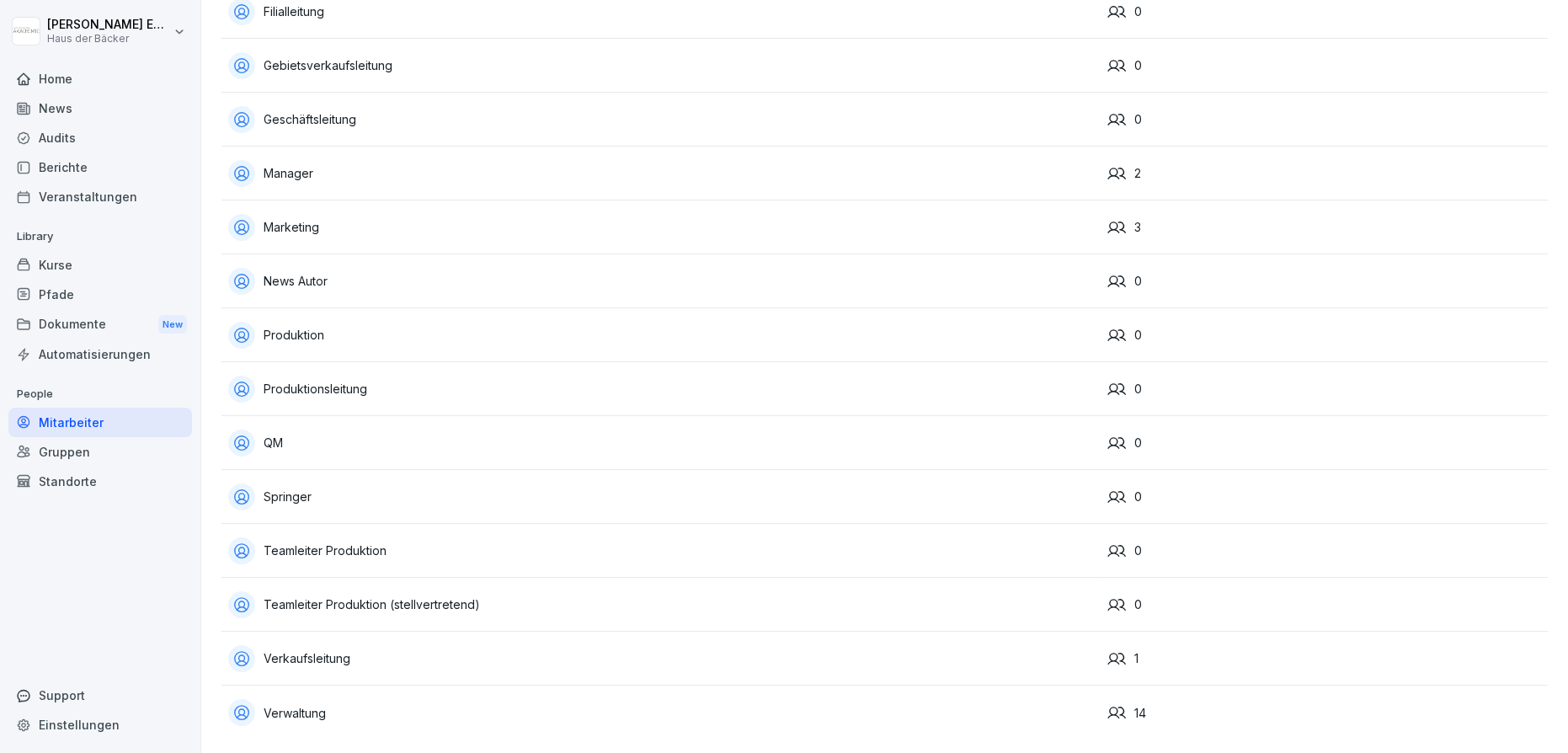
scroll to position [491, 0]
click at [352, 603] on div "Teamleiter Produktion (stellvertretend)" at bounding box center [661, 604] width 866 height 27
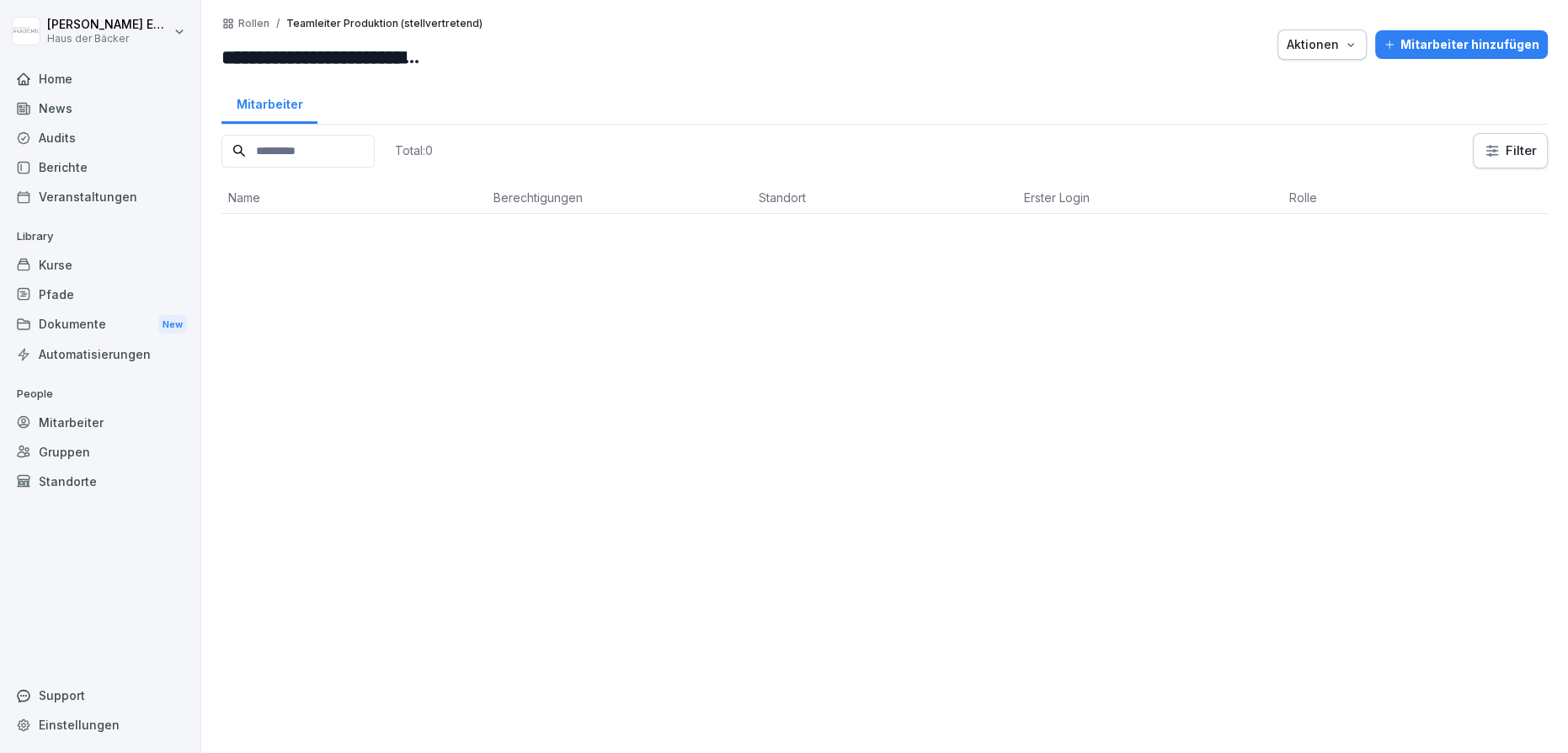
scroll to position [0, 101]
drag, startPoint x: 221, startPoint y: 62, endPoint x: 535, endPoint y: 69, distance: 314.1
click at [535, 69] on div "**********" at bounding box center [885, 45] width 1326 height 56
click at [741, 56] on div at bounding box center [889, 45] width 762 height 56
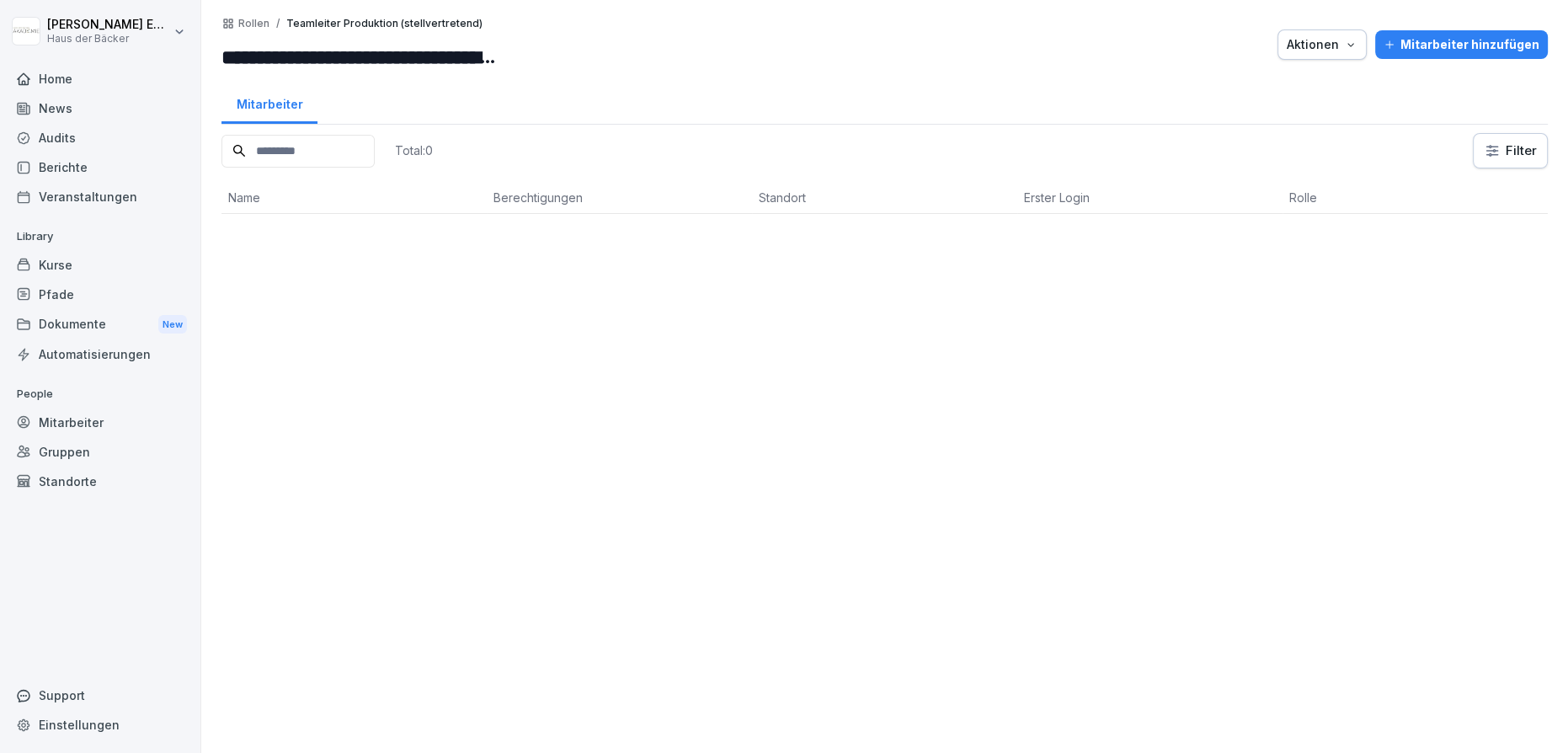
click at [567, 63] on div at bounding box center [889, 45] width 762 height 56
click at [244, 30] on div "Rollen / Teamleiter Produktion (stellvertretend)" at bounding box center [352, 23] width 261 height 14
click at [247, 22] on p "Rollen" at bounding box center [253, 23] width 32 height 12
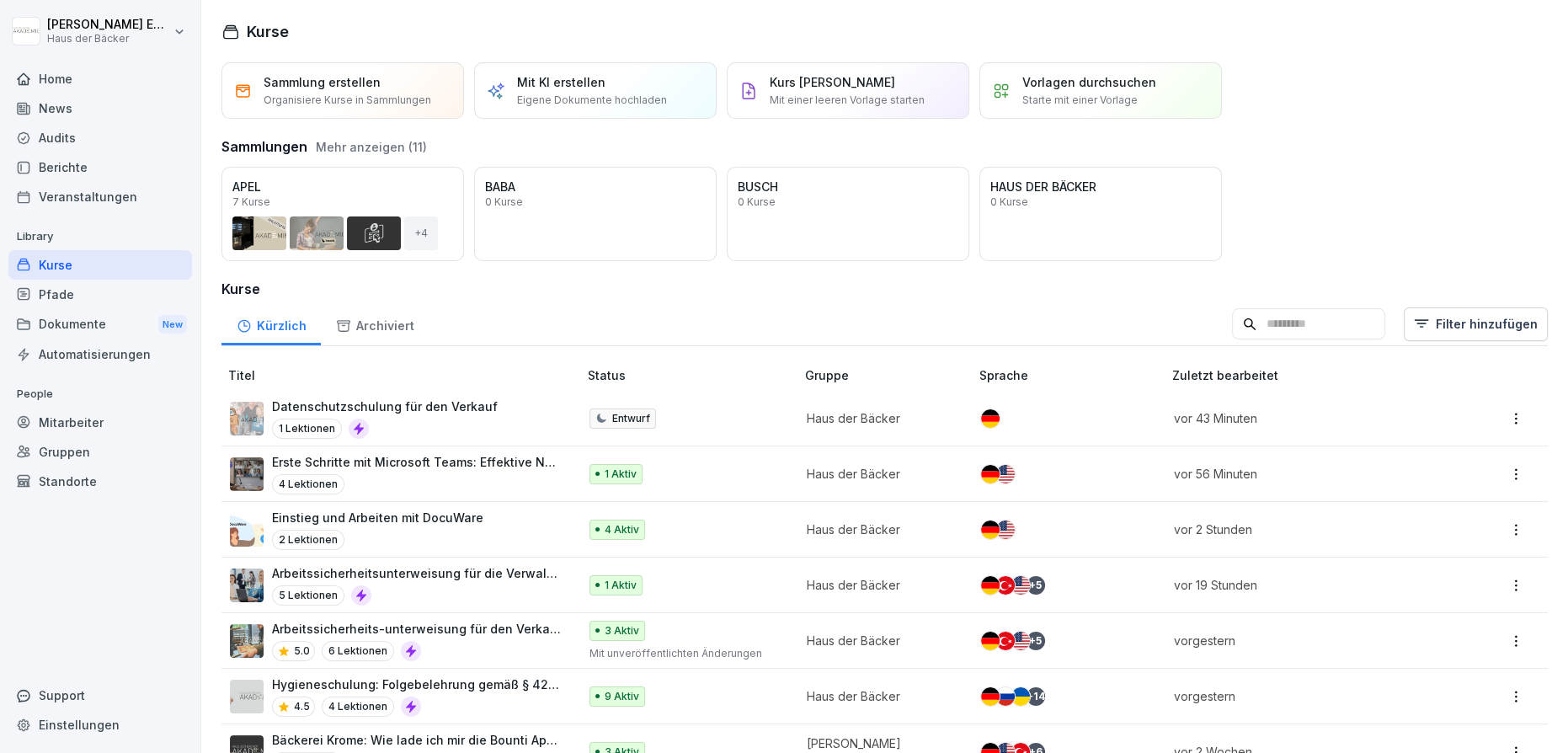
click at [395, 155] on button "Mehr anzeigen (11)" at bounding box center [370, 147] width 111 height 18
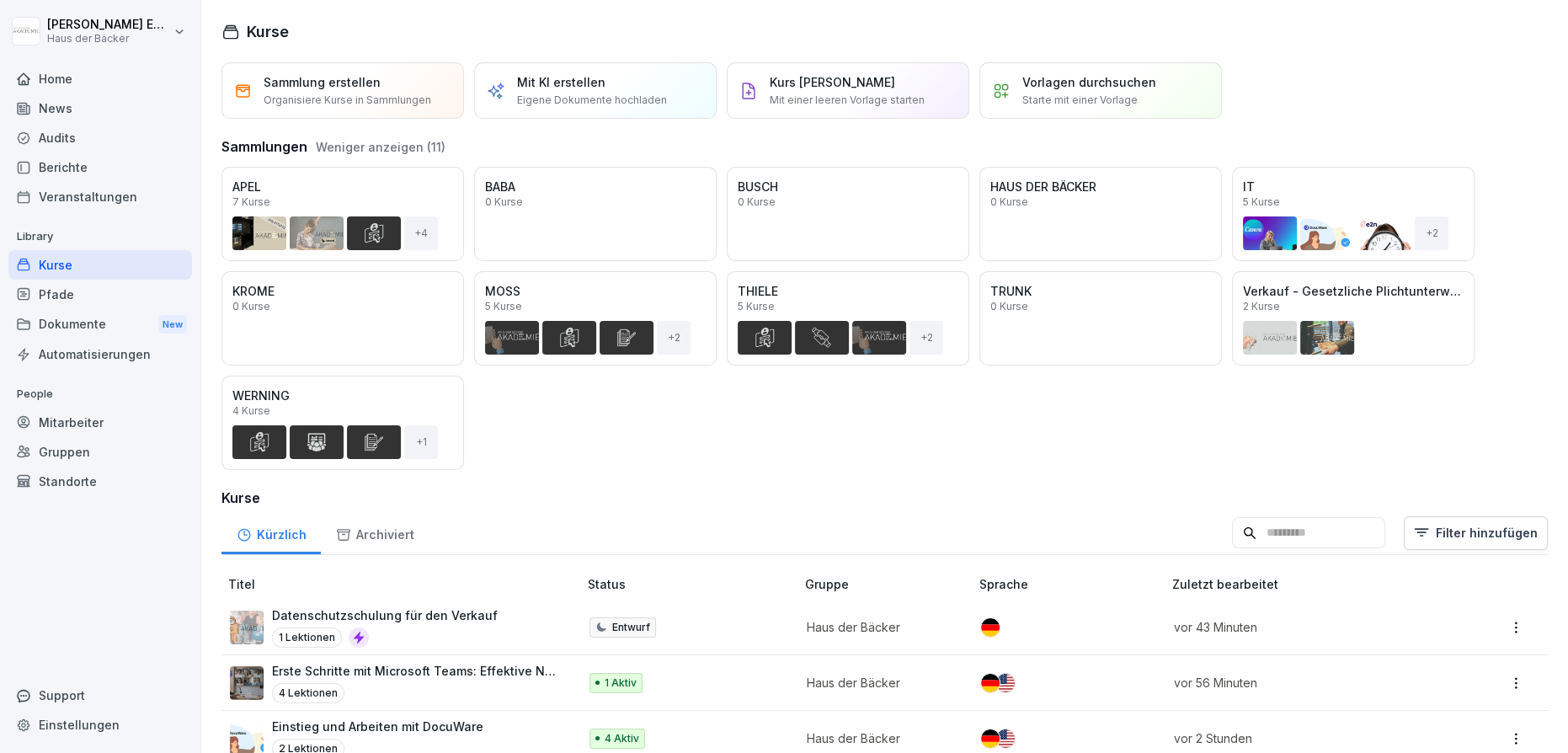
click at [488, 411] on div "Öffnen APEL 7 Kurse + 4 Öffnen BABA 0 Kurse Öffnen BUSCH 0 Kurse Öffnen HAUS DE…" at bounding box center [885, 318] width 1326 height 303
click at [1011, 76] on div "Vorlagen durchsuchen Starte mit einer Vorlage" at bounding box center [1100, 90] width 242 height 57
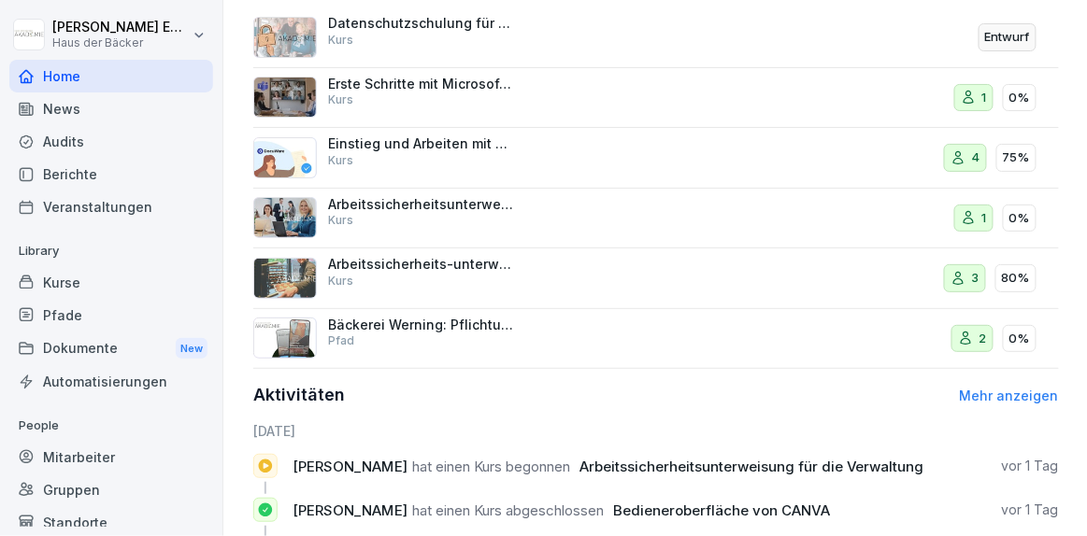
scroll to position [764, 0]
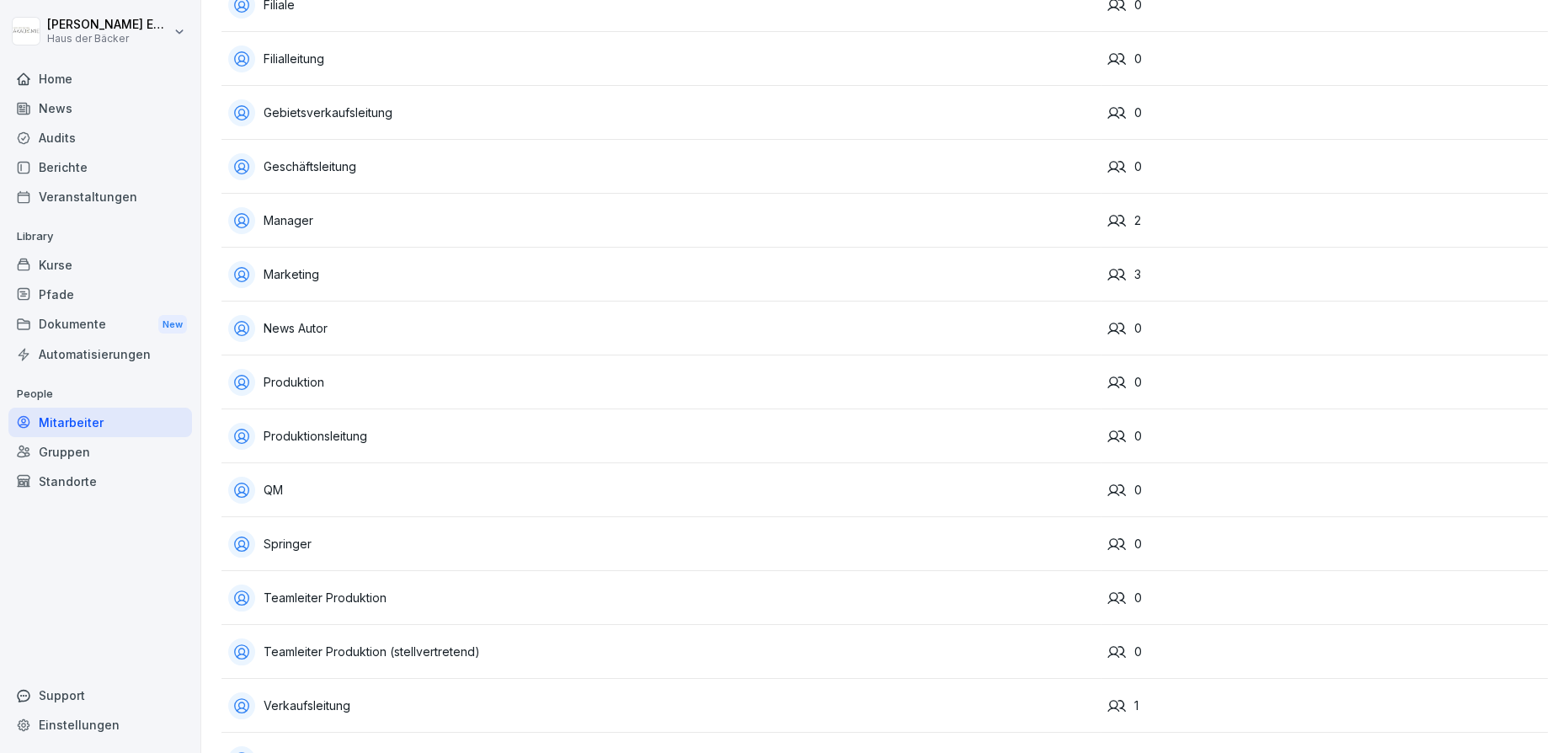
scroll to position [458, 0]
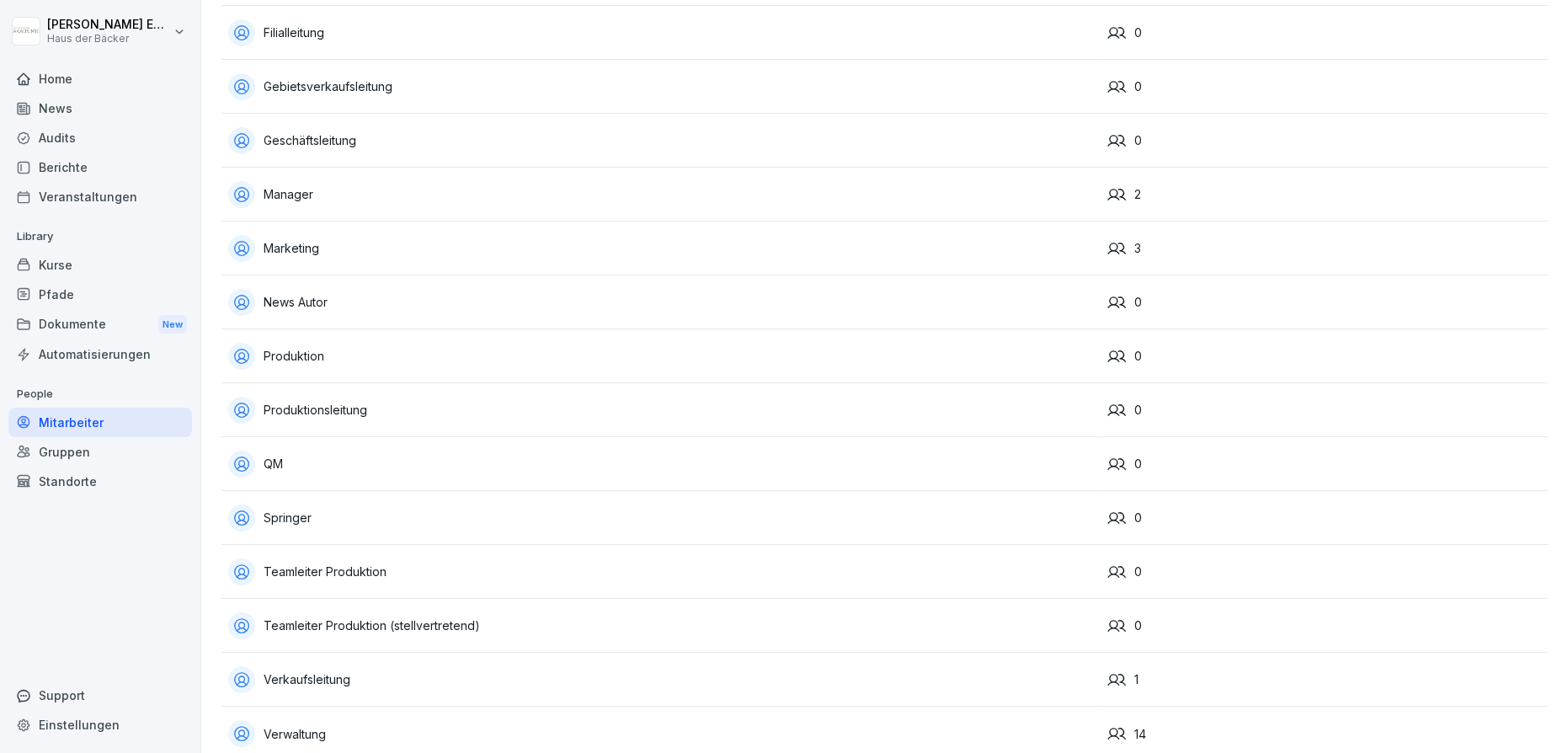
click at [442, 467] on div "QM" at bounding box center [661, 464] width 866 height 27
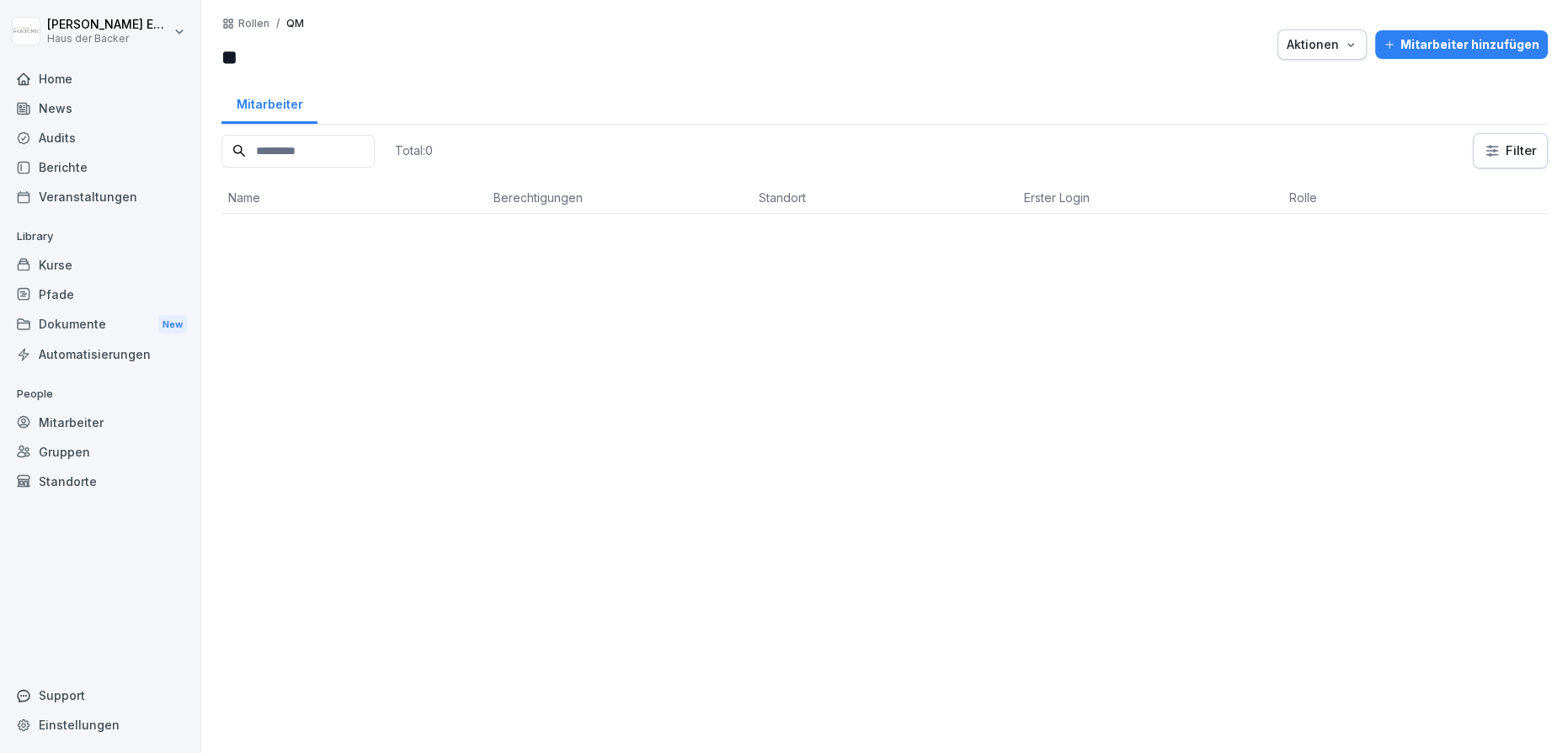
click at [269, 64] on input "**" at bounding box center [323, 58] width 202 height 31
drag, startPoint x: 264, startPoint y: 58, endPoint x: 242, endPoint y: 59, distance: 22.0
click at [242, 59] on input "**" at bounding box center [323, 58] width 202 height 31
paste input "**********"
click at [241, 50] on input "**********" at bounding box center [323, 58] width 202 height 31
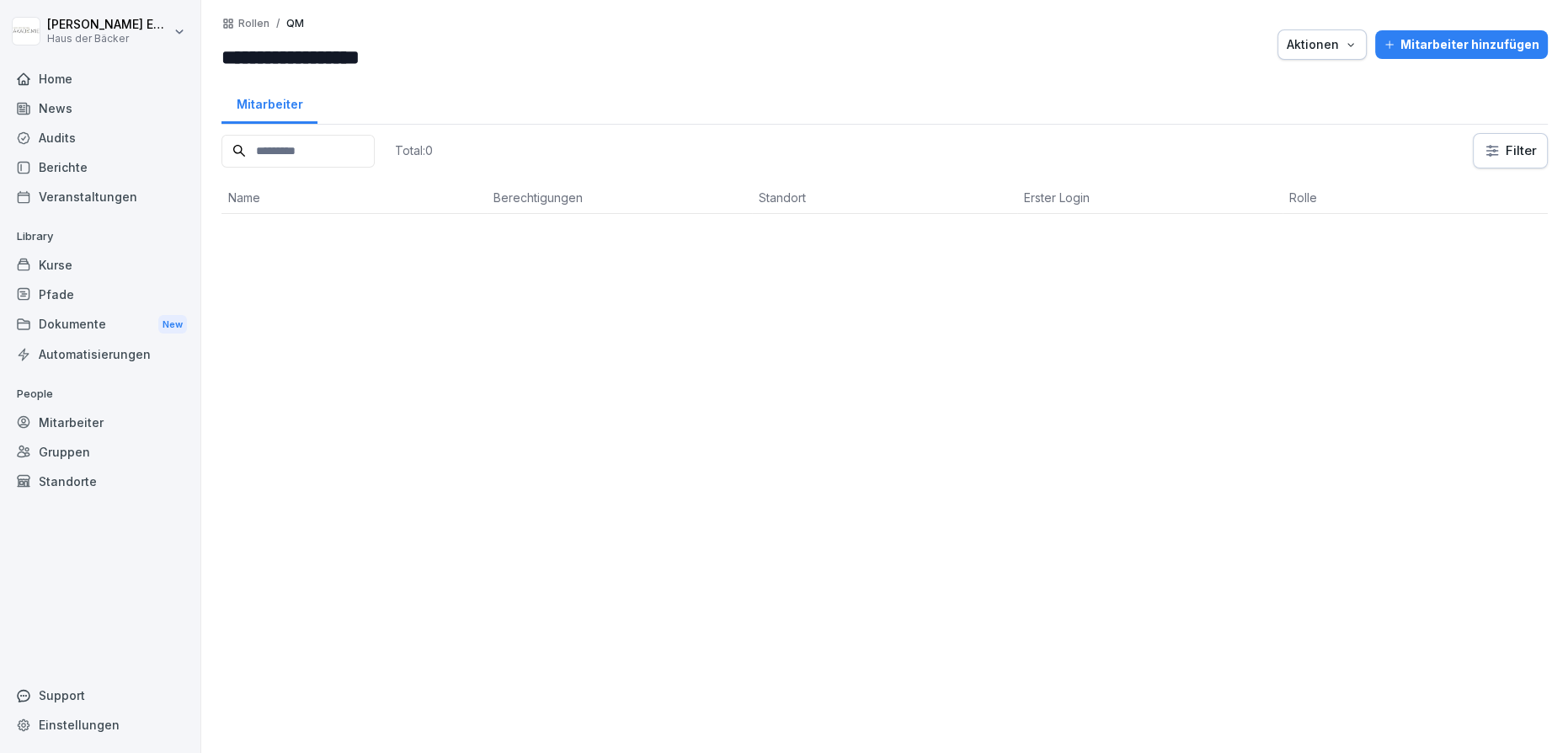
click at [424, 51] on input "**********" at bounding box center [323, 58] width 202 height 31
click at [223, 57] on input "**********" at bounding box center [323, 58] width 202 height 31
type input "**********"
click at [250, 20] on p "Rollen" at bounding box center [253, 23] width 32 height 12
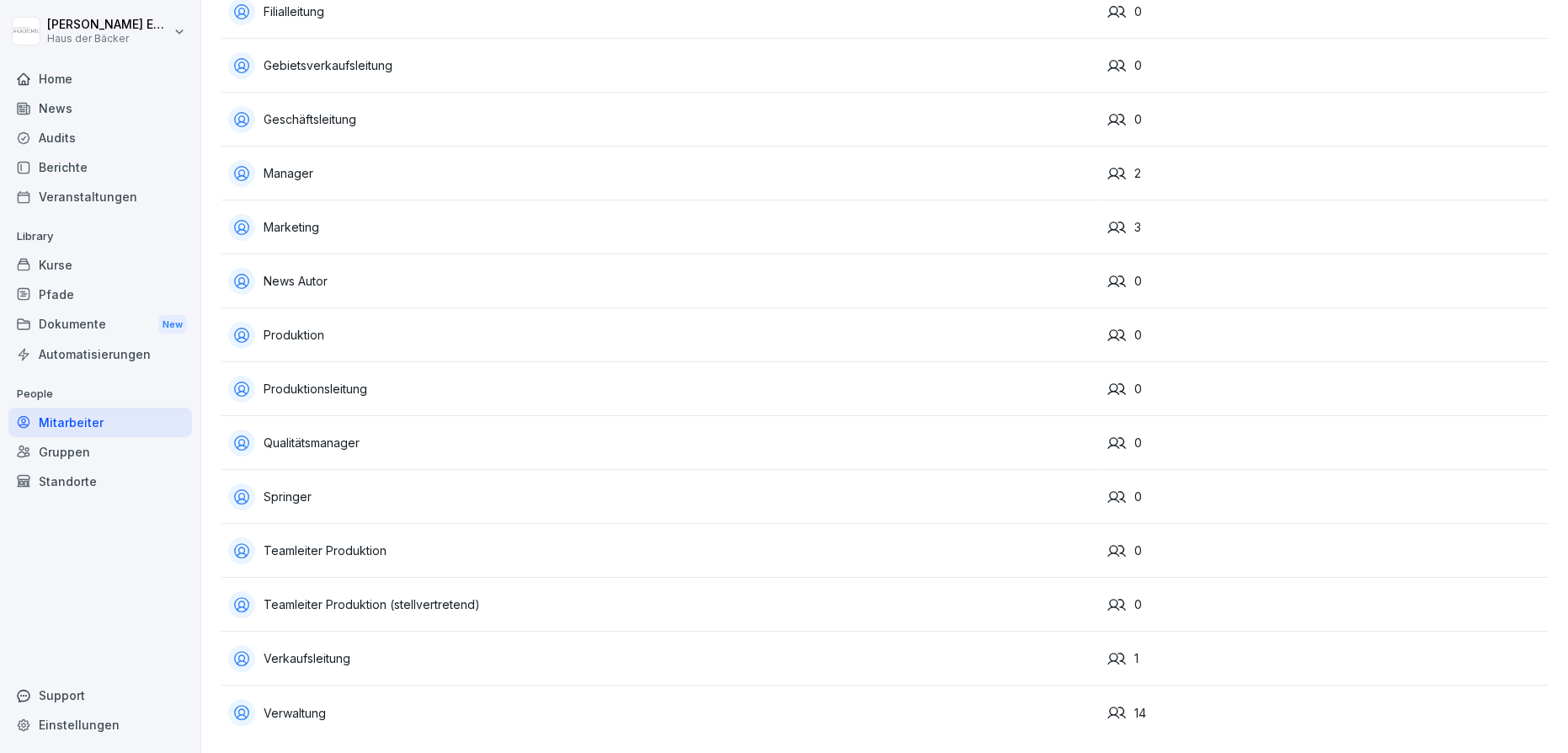
scroll to position [491, 0]
click at [287, 430] on div "Qualitätsmanager" at bounding box center [661, 443] width 866 height 27
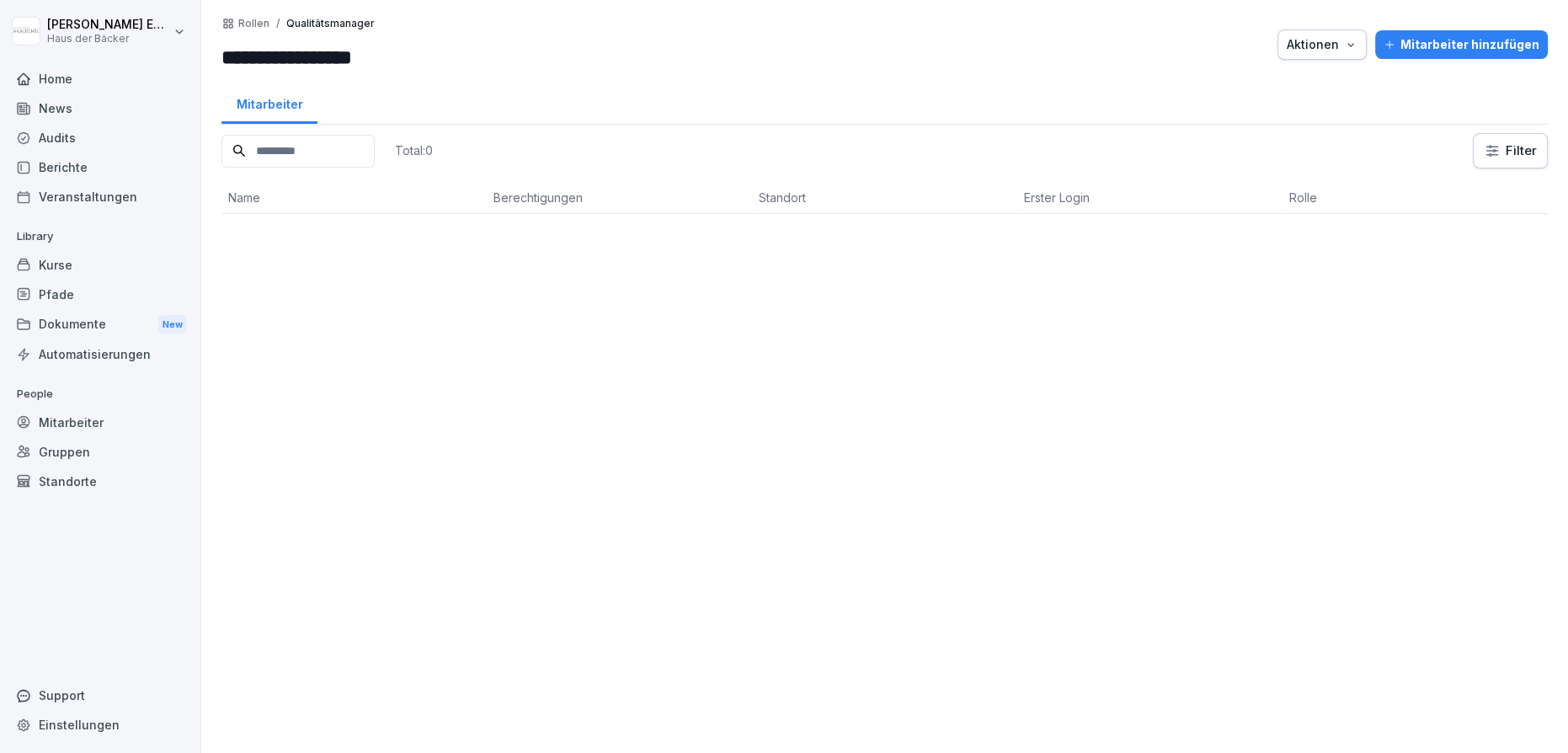
click at [383, 54] on input "**********" at bounding box center [323, 58] width 202 height 31
click at [404, 56] on input "**********" at bounding box center [323, 58] width 202 height 31
click at [424, 49] on input "**********" at bounding box center [323, 58] width 202 height 31
drag, startPoint x: 432, startPoint y: 48, endPoint x: 312, endPoint y: 45, distance: 120.0
click at [312, 45] on input "**********" at bounding box center [323, 58] width 202 height 31
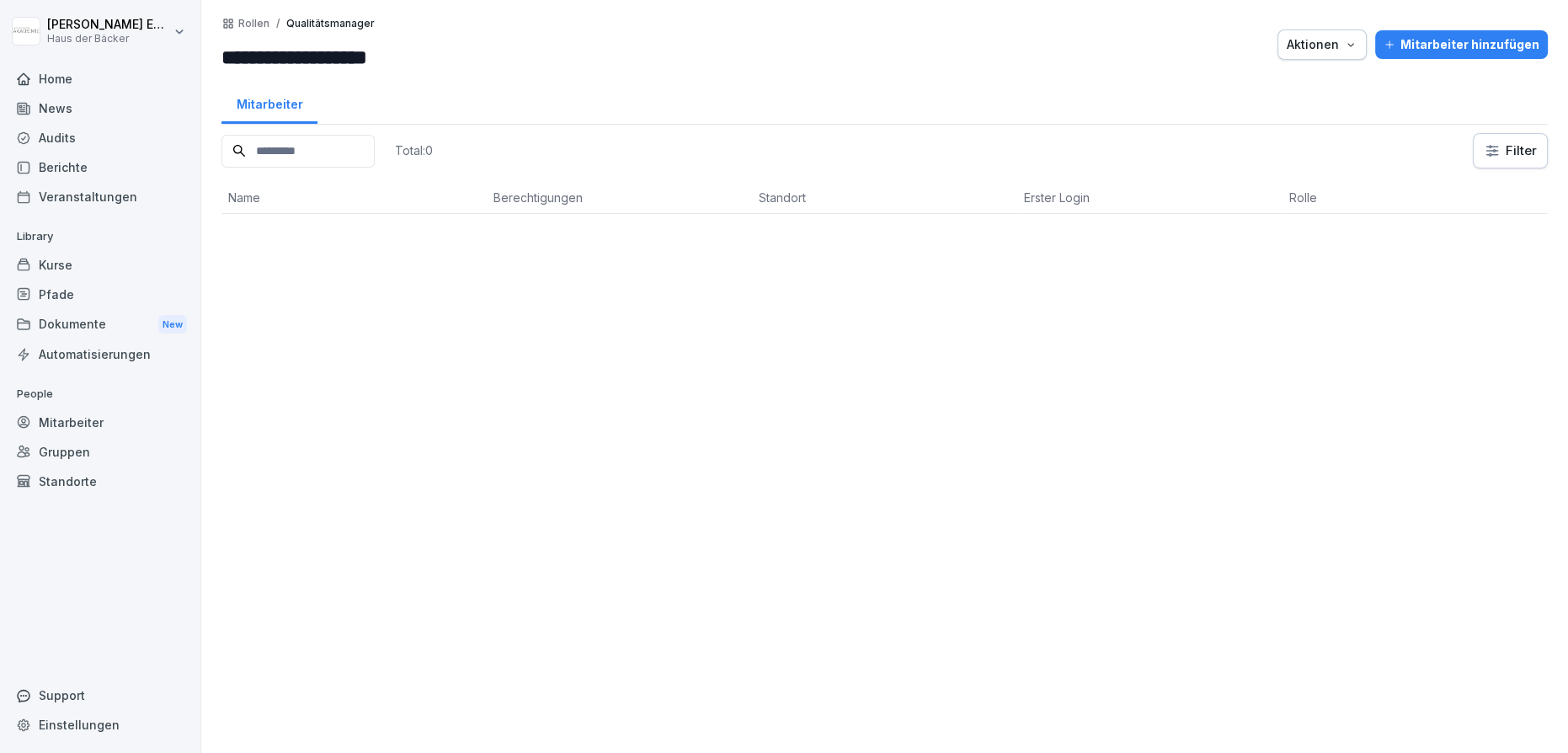
click at [378, 55] on input "**********" at bounding box center [323, 58] width 202 height 31
click at [424, 59] on input "**********" at bounding box center [323, 58] width 202 height 31
drag, startPoint x: 468, startPoint y: 59, endPoint x: 223, endPoint y: 59, distance: 245.0
click at [223, 59] on input "**********" at bounding box center [323, 58] width 202 height 31
type input "**********"
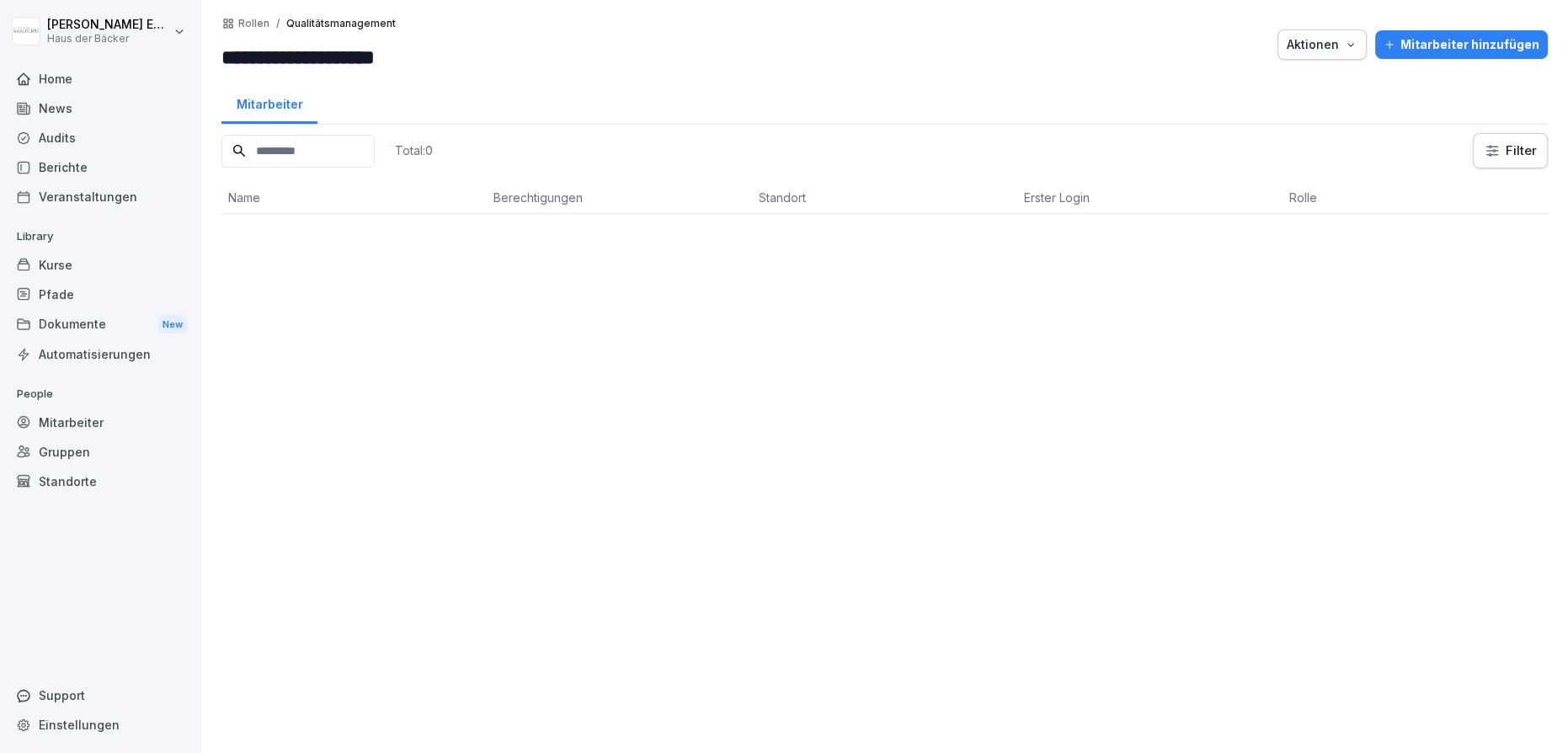
click at [253, 17] on div "Rollen / Qualitätsmanagement" at bounding box center [308, 23] width 174 height 14
click at [253, 32] on div "**********" at bounding box center [323, 45] width 202 height 56
click at [252, 22] on p "Rollen" at bounding box center [253, 23] width 32 height 12
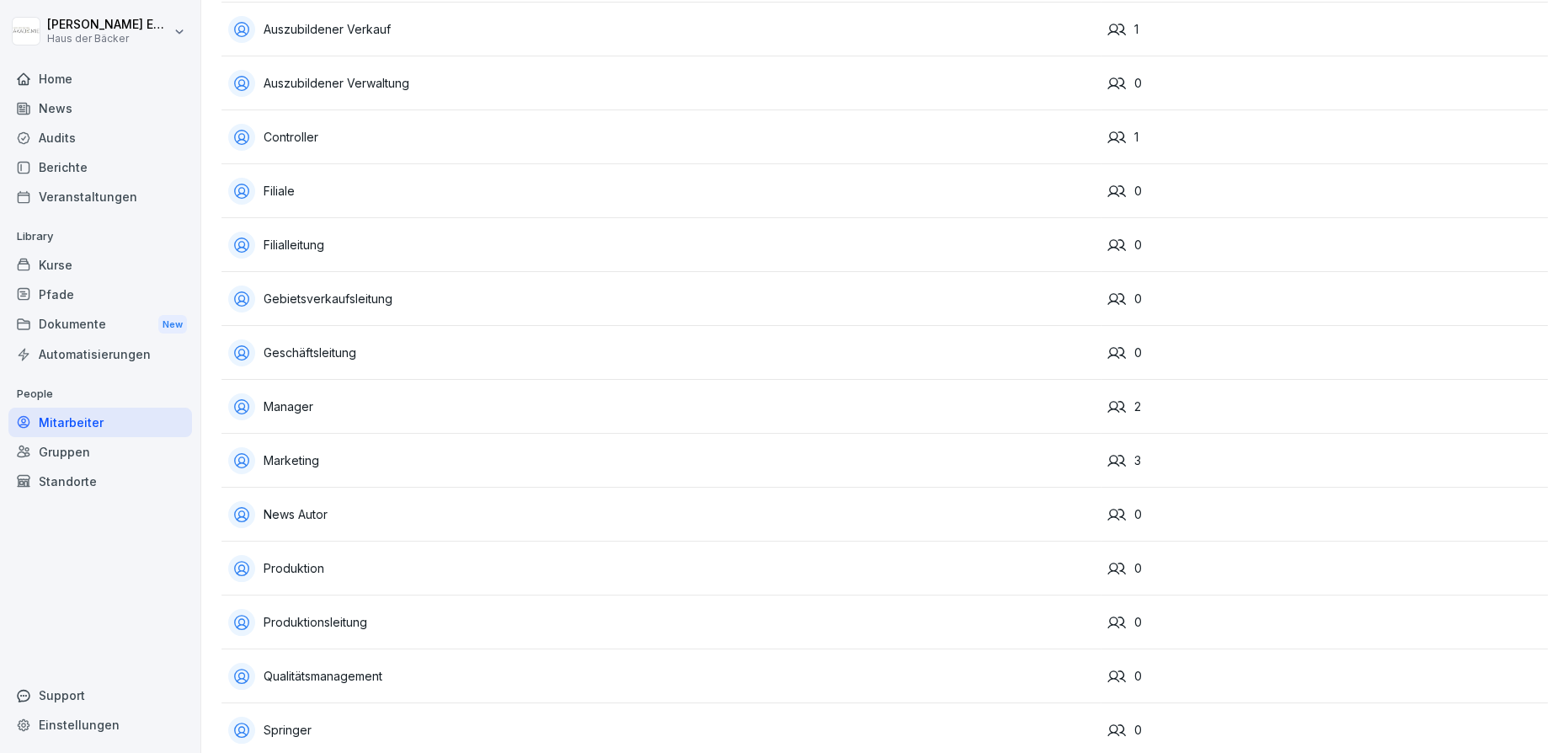
scroll to position [108, 0]
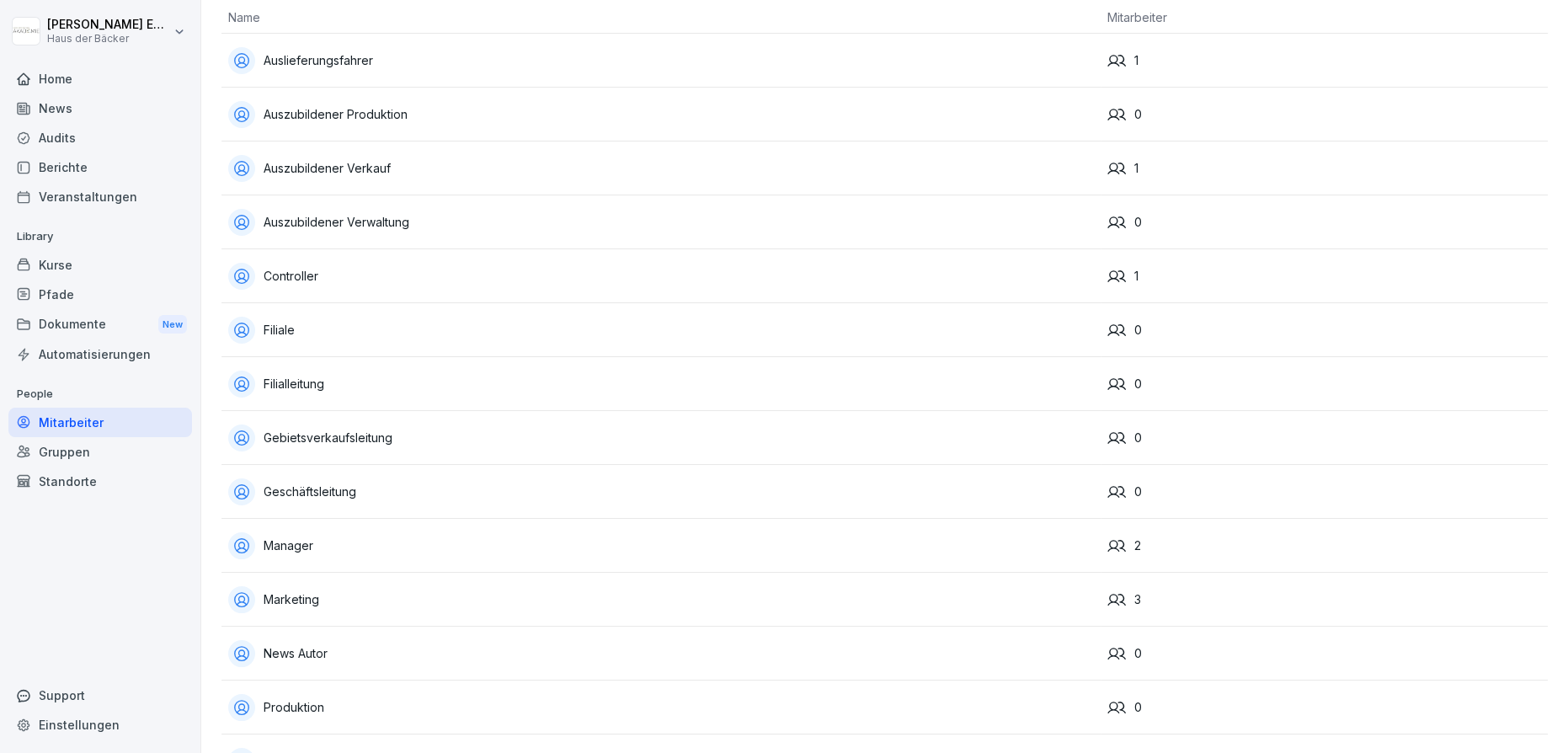
click at [96, 85] on div "Home" at bounding box center [100, 78] width 184 height 30
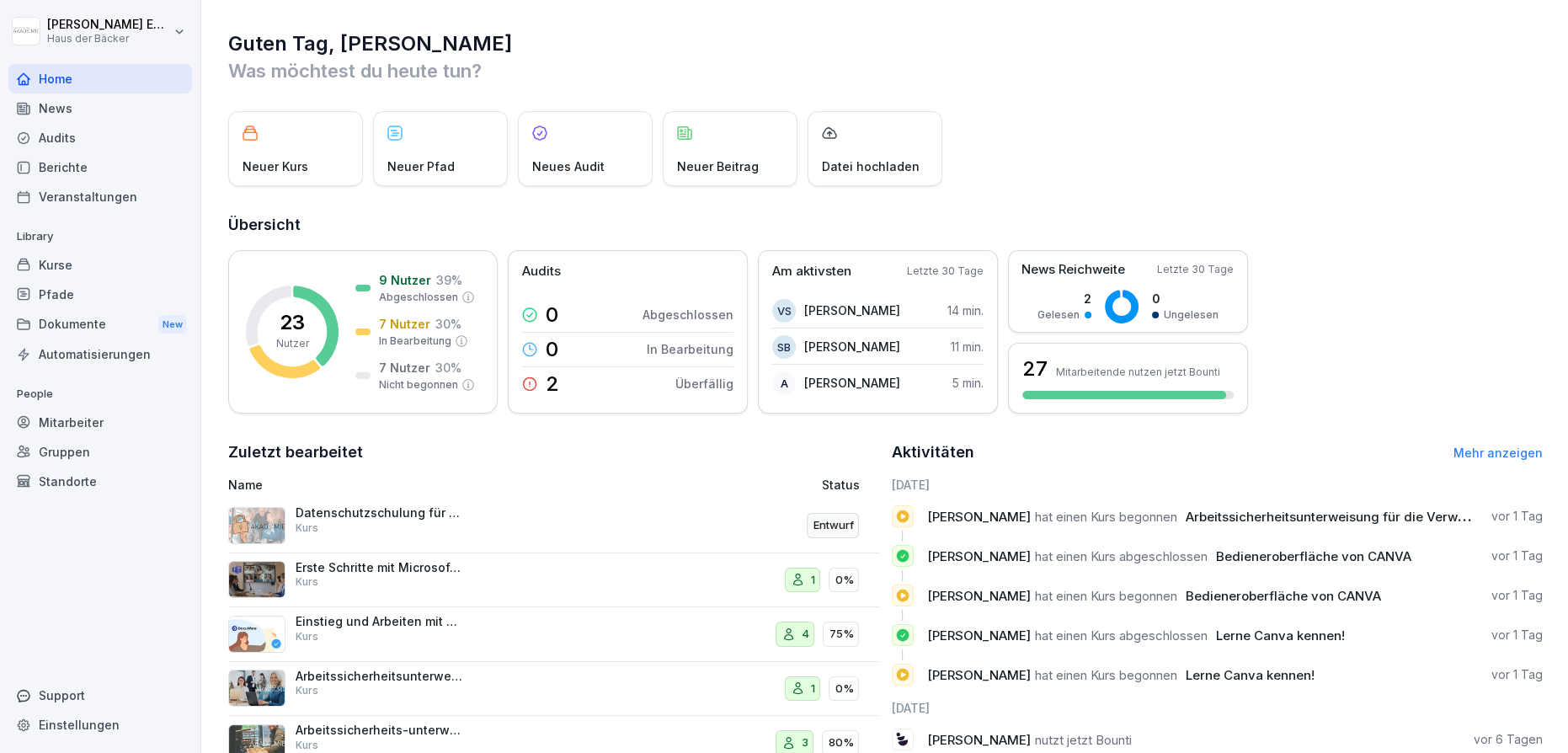
click at [96, 267] on div "Kurse" at bounding box center [100, 265] width 184 height 30
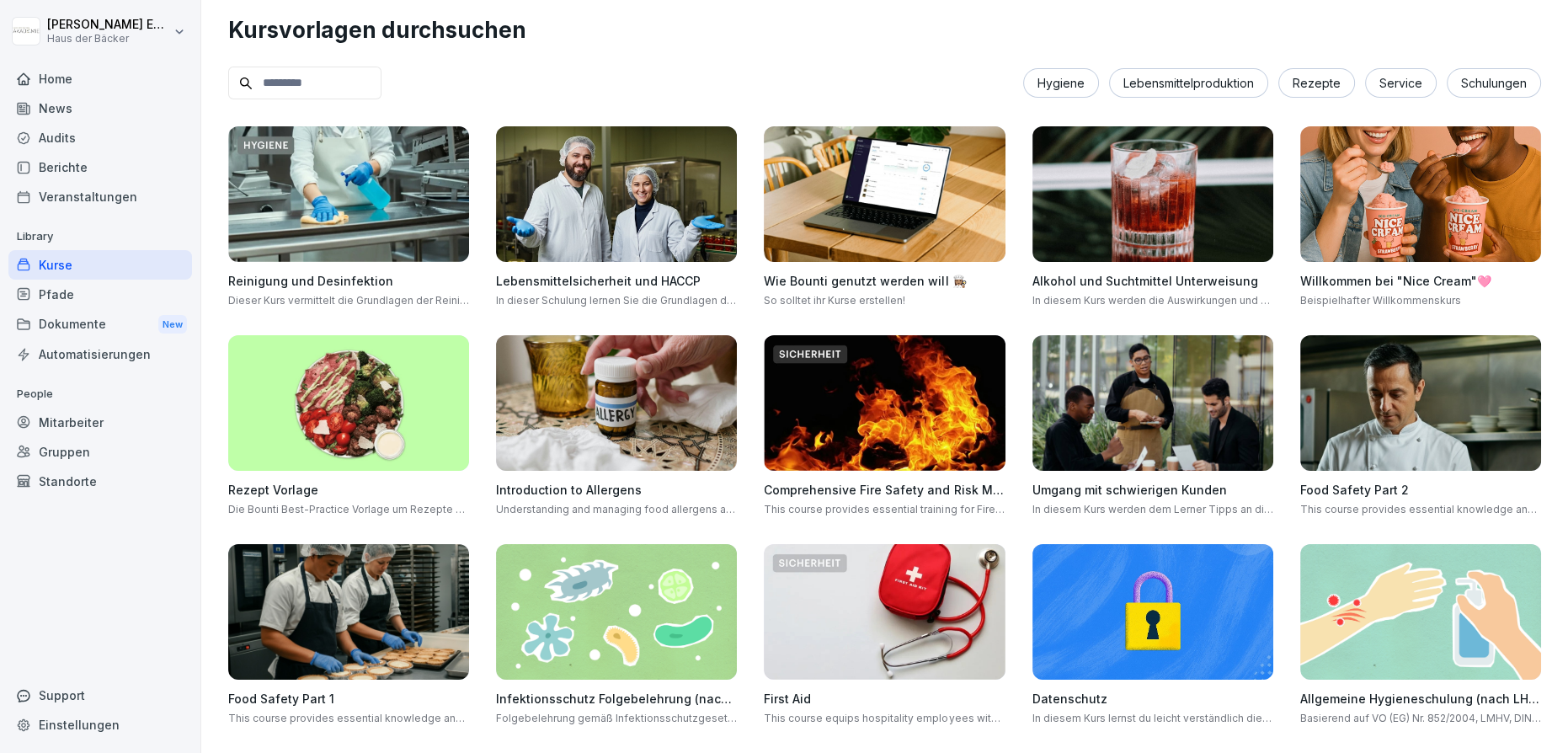
click at [64, 267] on div "Kurse" at bounding box center [100, 265] width 184 height 30
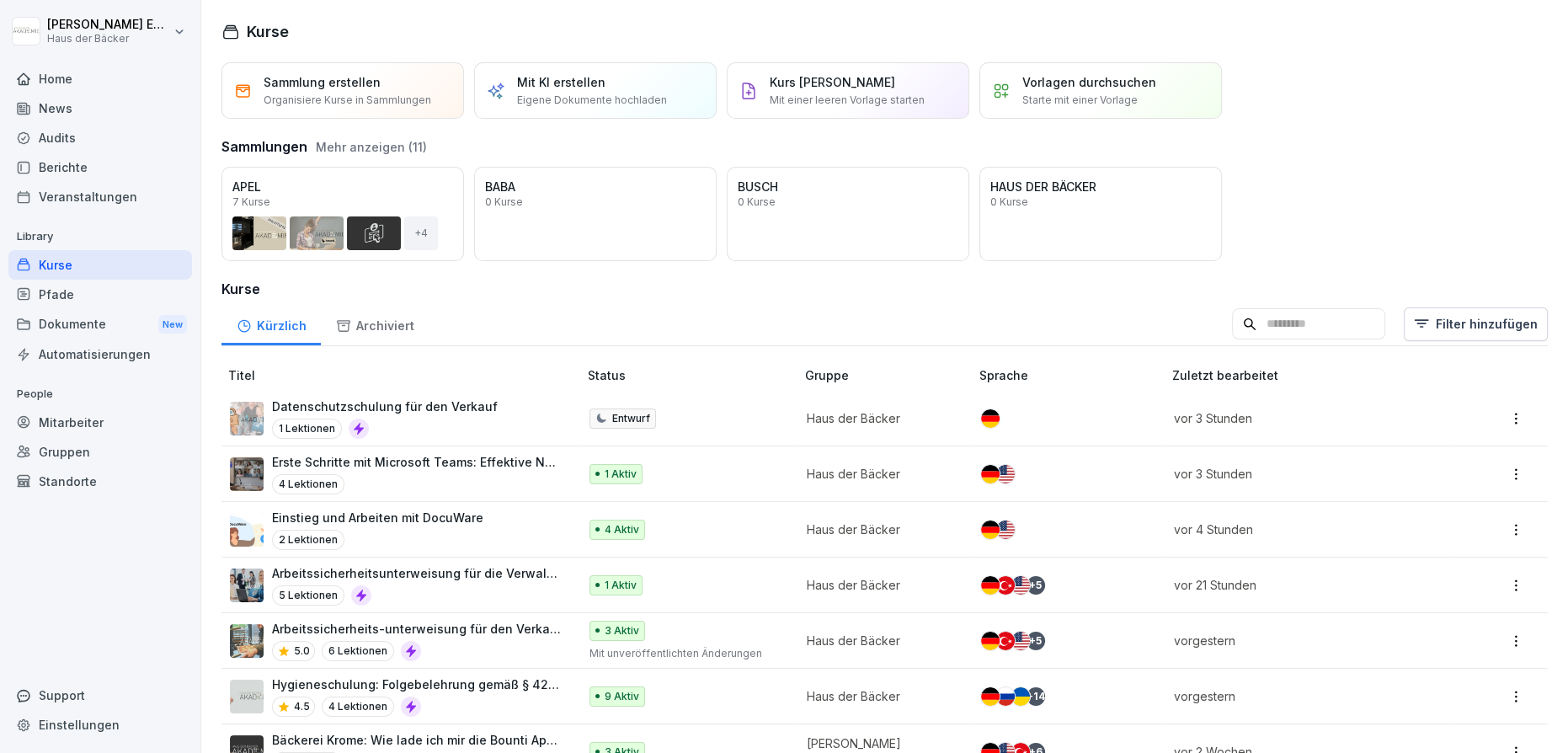
click at [358, 329] on div "Archiviert" at bounding box center [375, 324] width 108 height 43
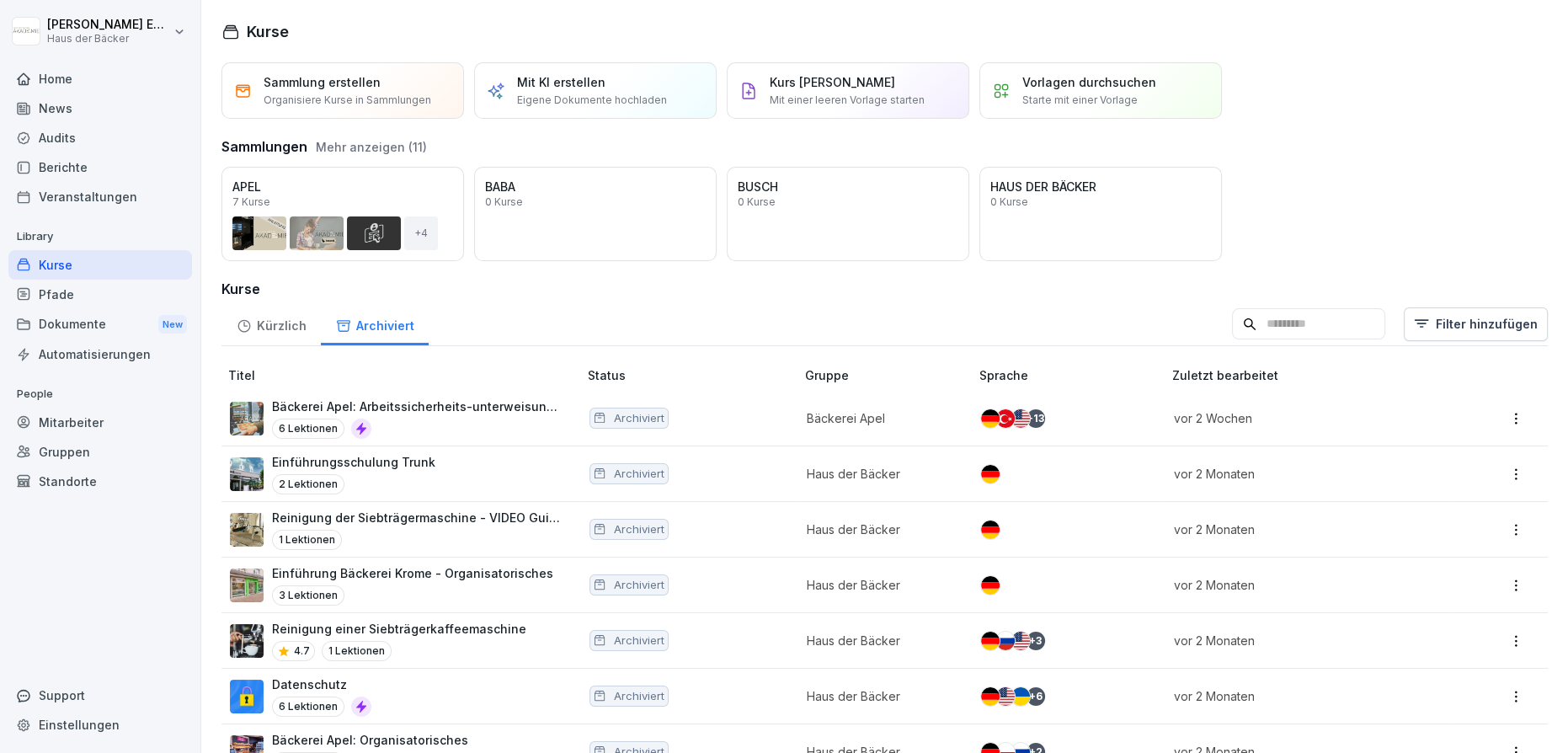
click at [281, 325] on div "Kürzlich" at bounding box center [271, 324] width 99 height 43
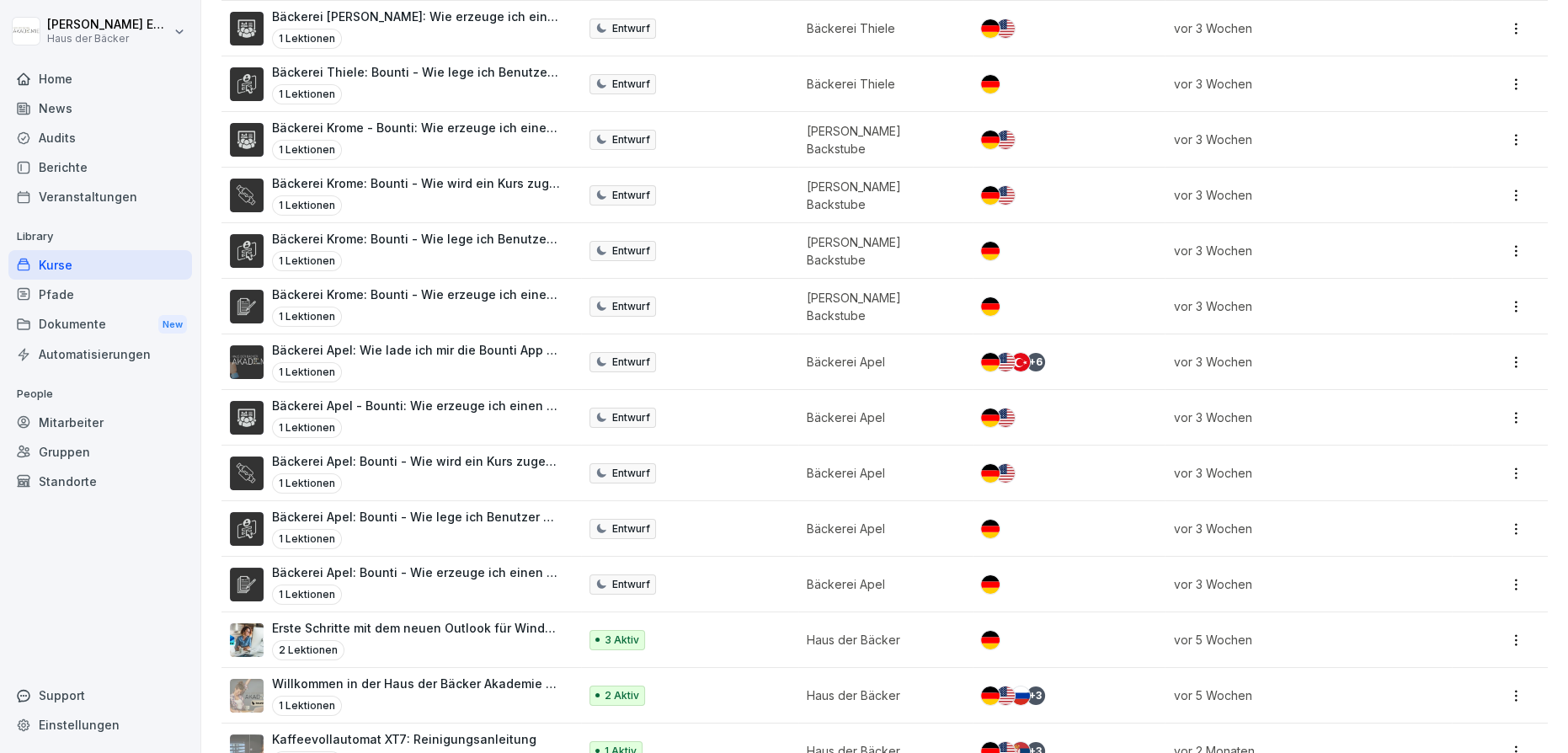
scroll to position [1530, 0]
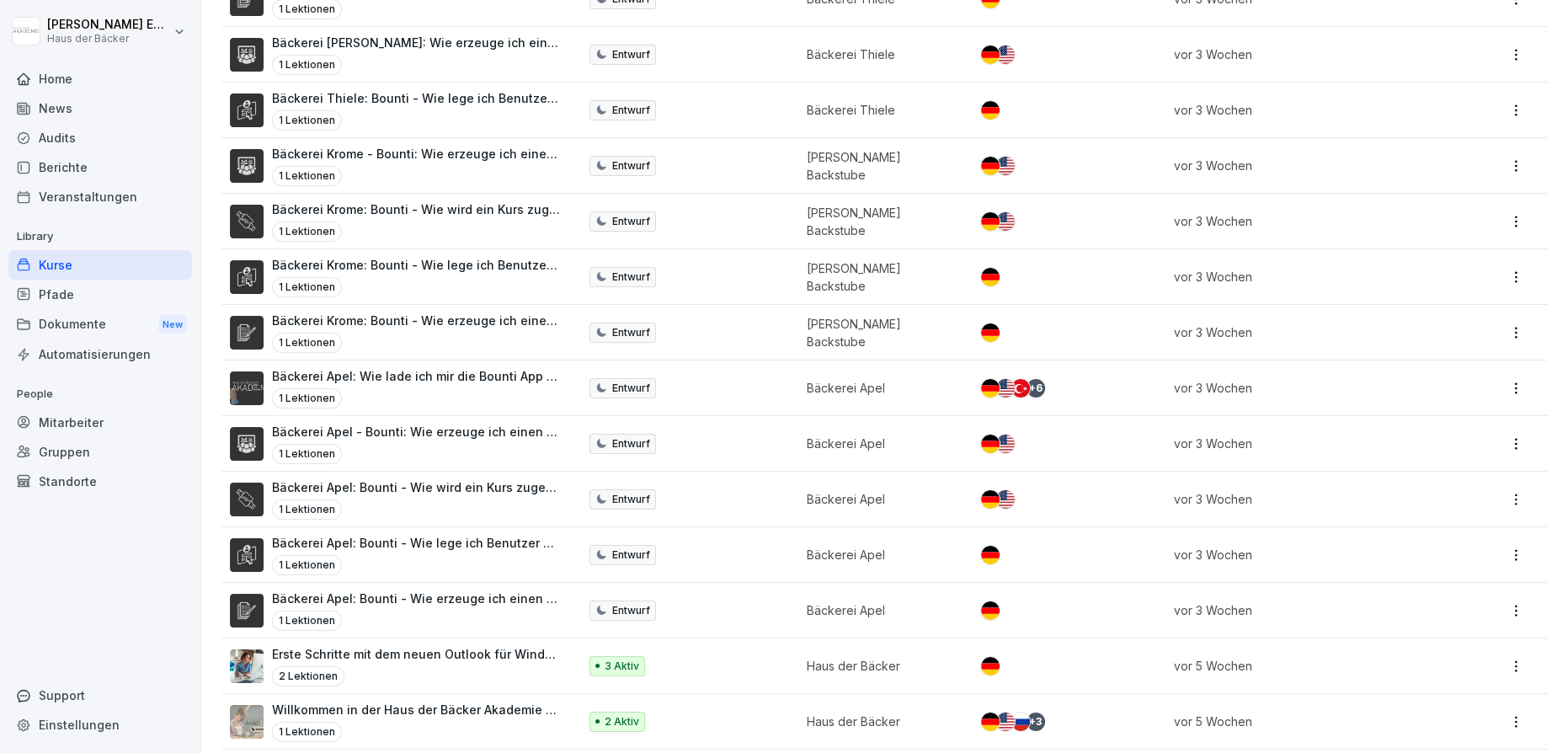
click at [337, 645] on p "Erste Schritte mit dem neuen Outlook für Windows (veröffentlicht [DATE])" at bounding box center [416, 654] width 289 height 18
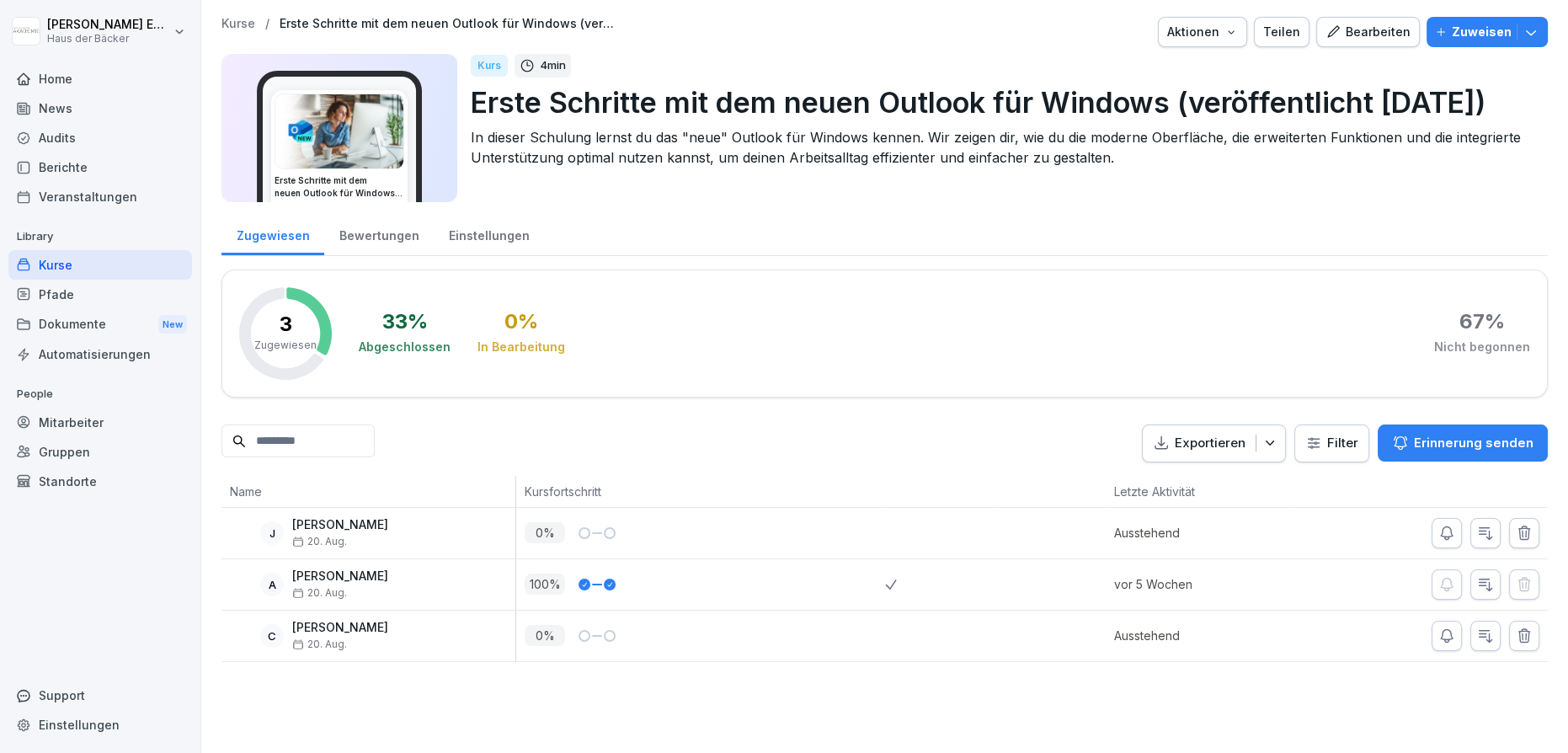
click at [135, 64] on link "Home" at bounding box center [100, 78] width 184 height 30
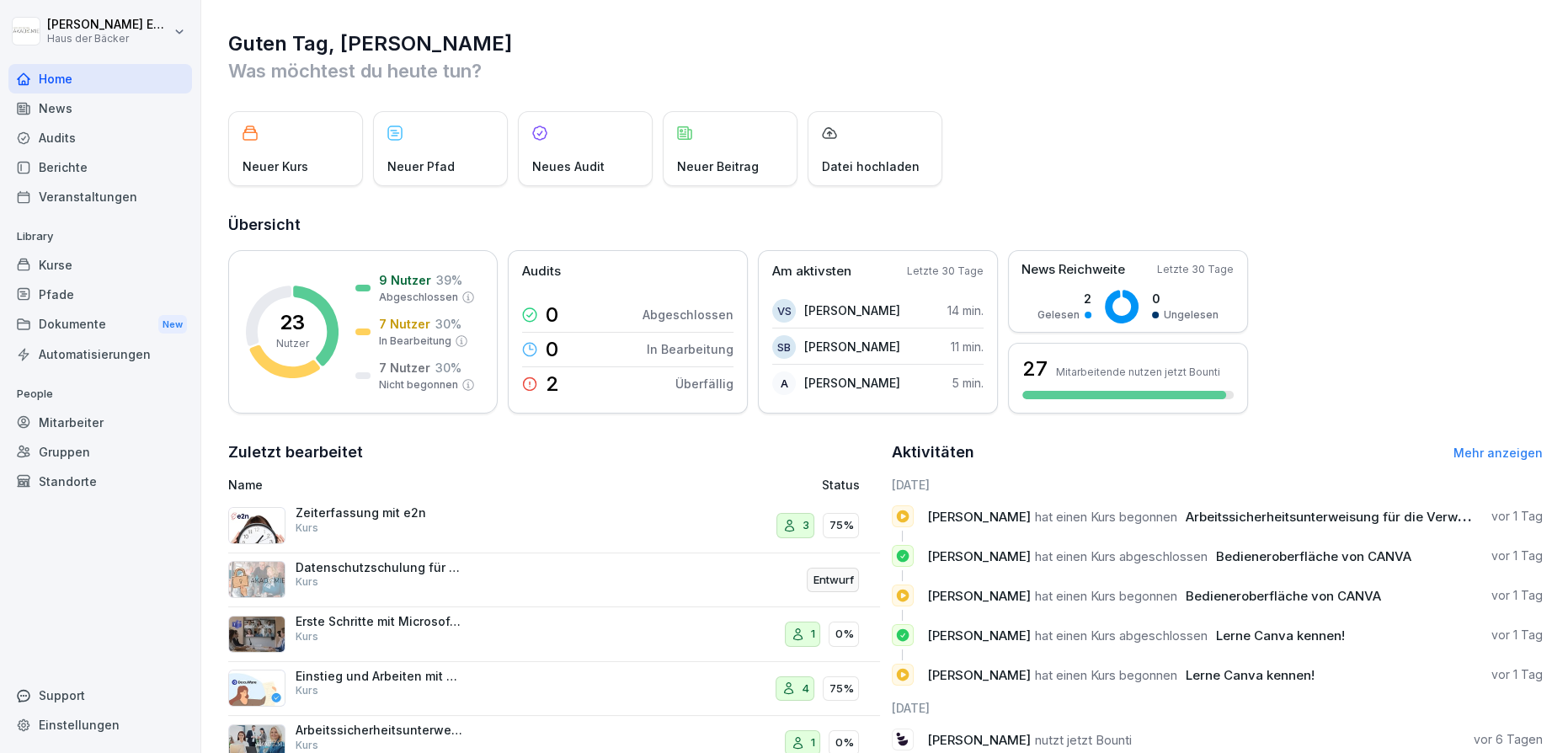
click at [111, 266] on div "Kurse" at bounding box center [100, 265] width 184 height 30
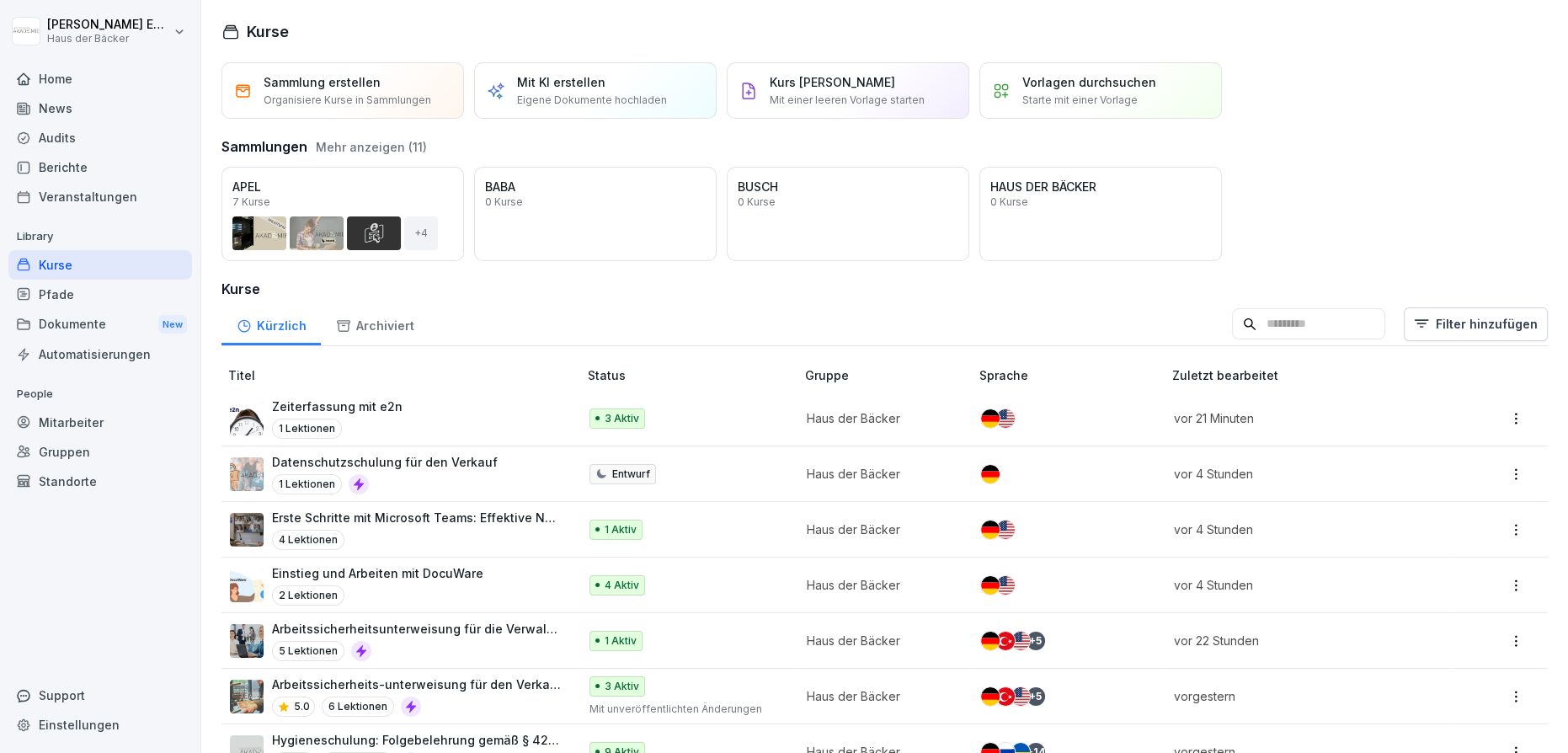
click at [399, 140] on button "Mehr anzeigen (11)" at bounding box center [370, 147] width 111 height 18
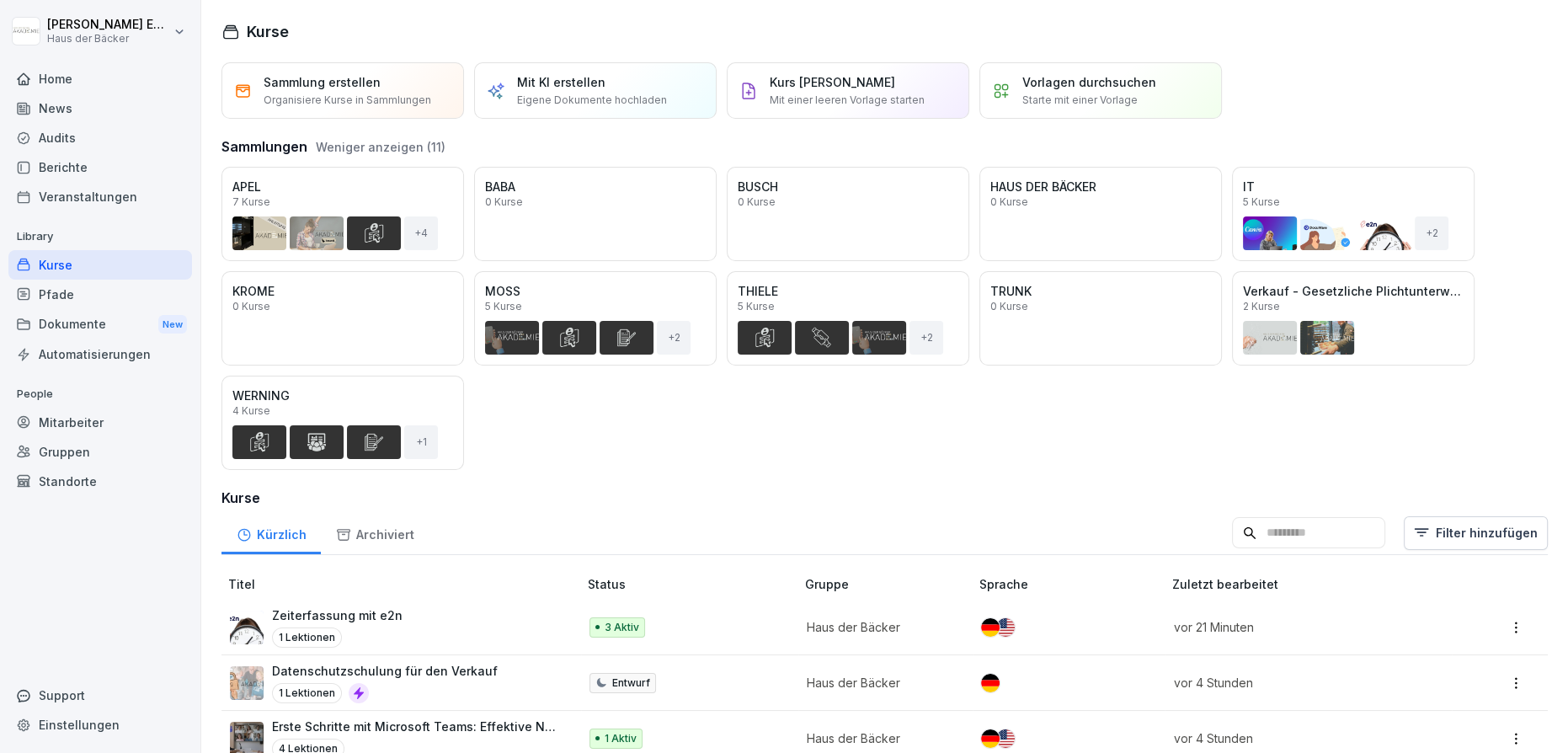
click at [0, 0] on button "Öffnen" at bounding box center [0, 0] width 0 height 0
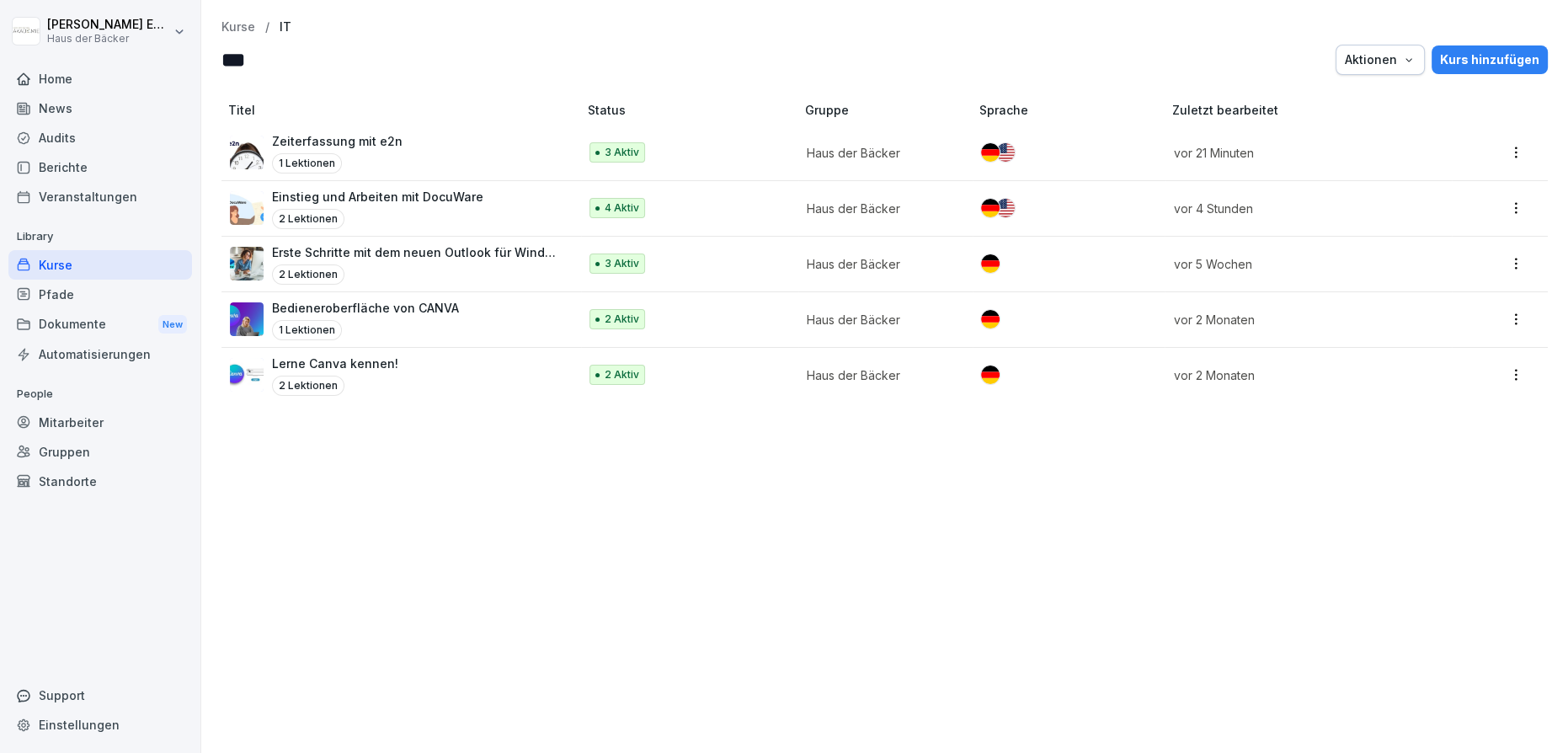
click at [360, 150] on div "Zeiterfassung mit e2n 1 Lektionen" at bounding box center [337, 153] width 131 height 41
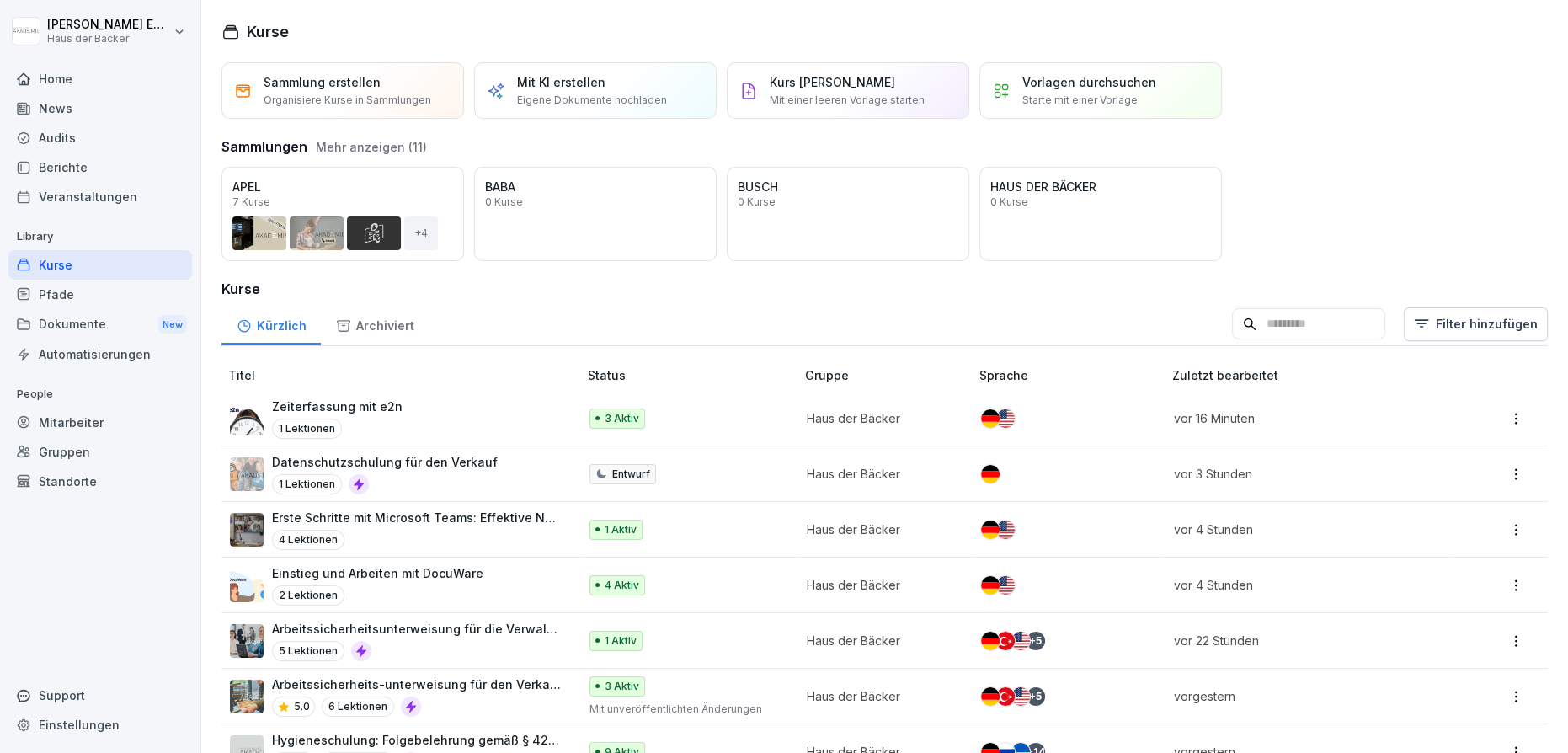
click at [406, 152] on button "Mehr anzeigen (11)" at bounding box center [370, 147] width 111 height 18
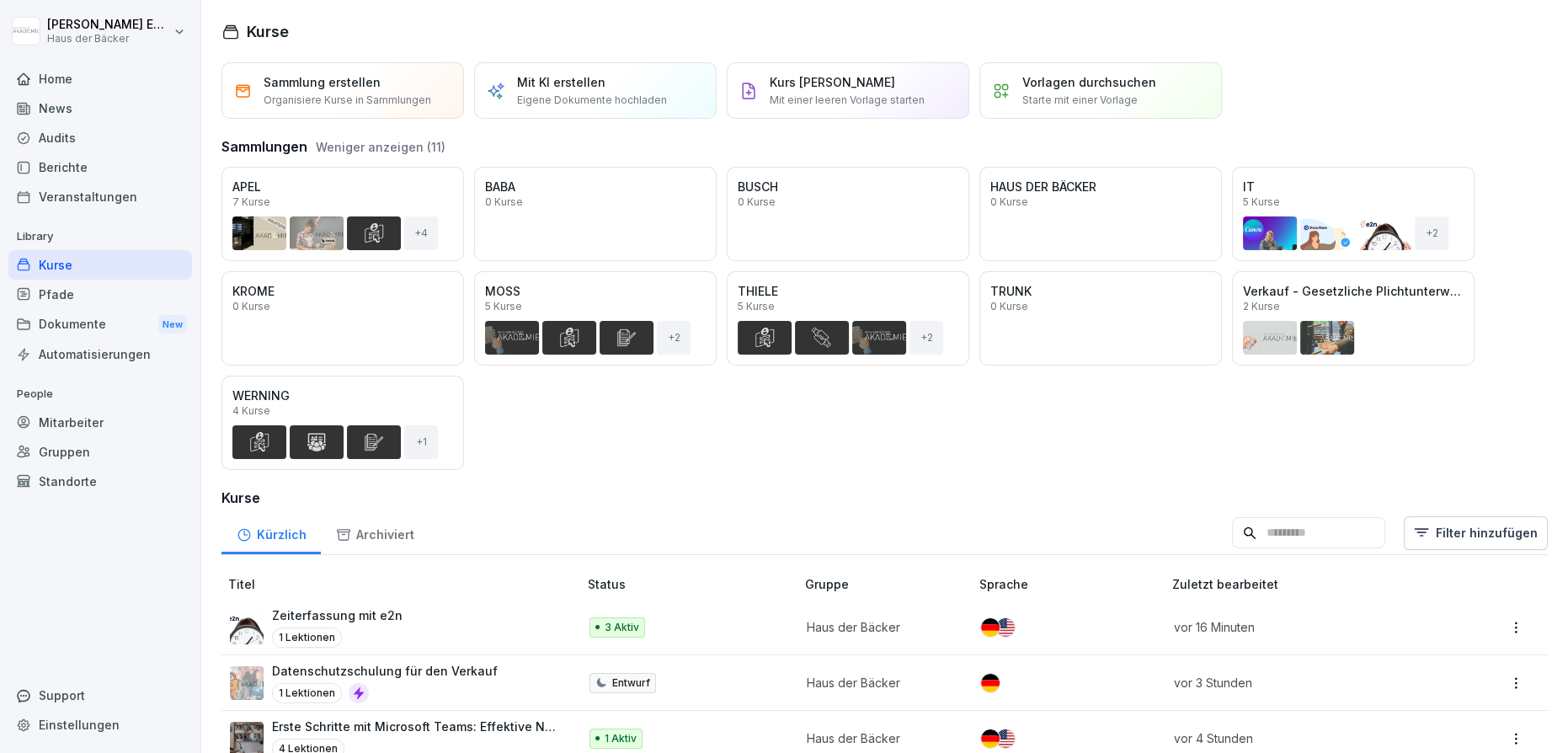
click at [0, 0] on div "Öffnen" at bounding box center [0, 0] width 0 height 0
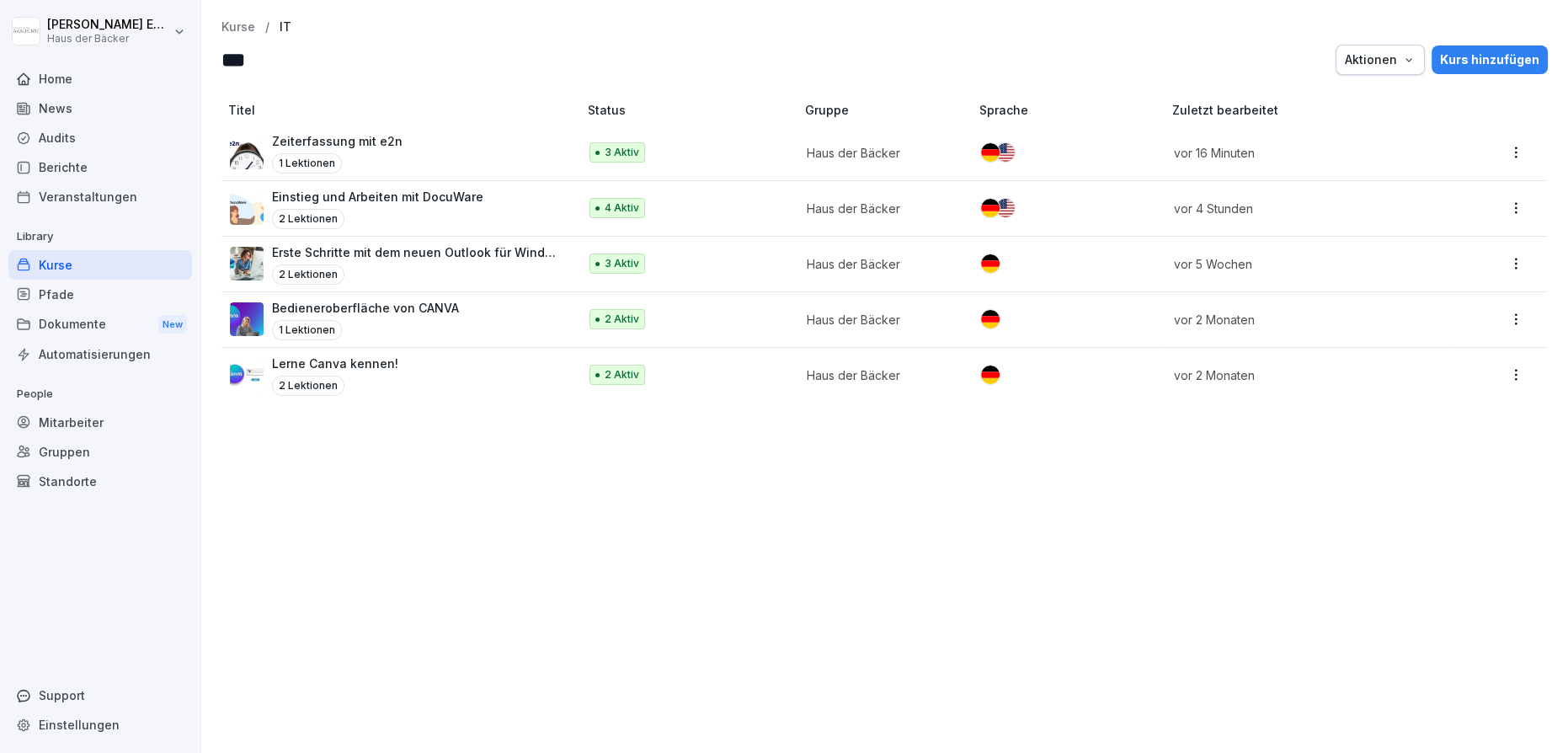
click at [381, 205] on div "Einstieg und Arbeiten mit DocuWare 2 Lektionen" at bounding box center [378, 208] width 212 height 41
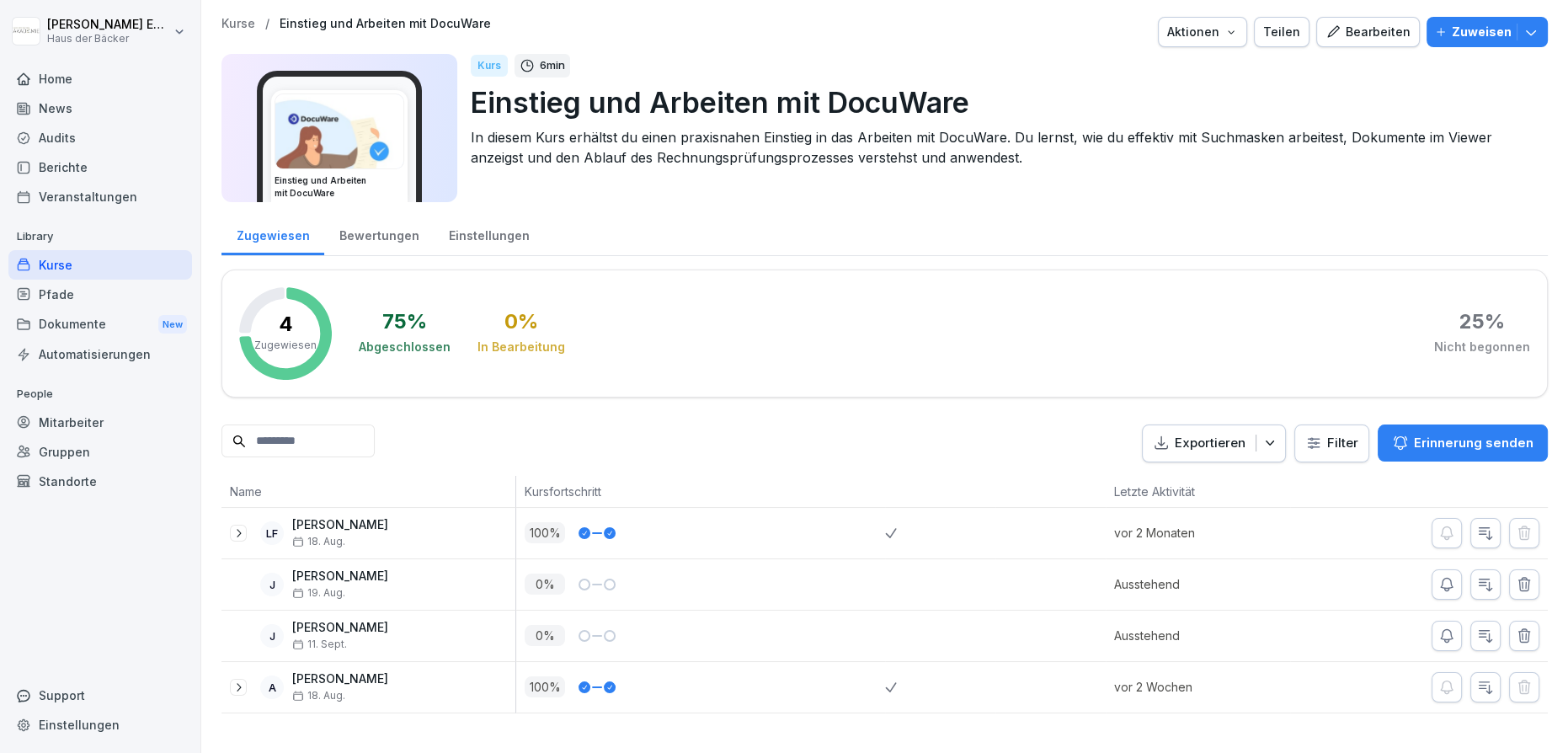
drag, startPoint x: 479, startPoint y: 99, endPoint x: 968, endPoint y: 98, distance: 489.0
click at [968, 98] on p "Einstieg und Arbeiten mit DocuWare" at bounding box center [1002, 103] width 1063 height 43
copy p "instieg und Arbeiten mit DocuWare"
click at [150, 251] on div "Kurse" at bounding box center [100, 265] width 184 height 30
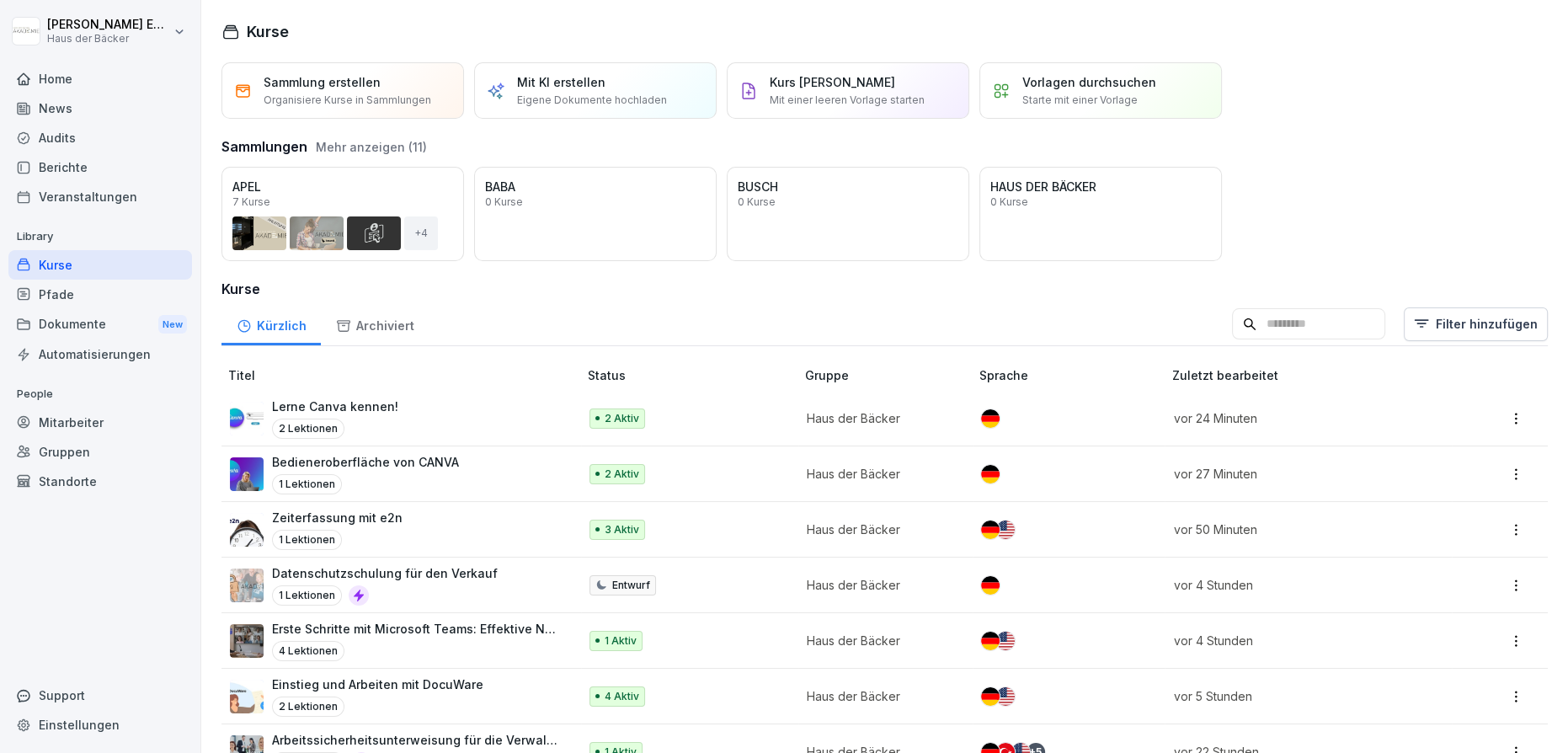
click at [1351, 192] on div "Öffnen APEL 7 Kurse + 4 Öffnen BABA 0 Kurse Öffnen BUSCH 0 Kurse Öffnen HAUS DE…" at bounding box center [885, 213] width 1326 height 95
click at [837, 97] on p "Mit einer leeren Vorlage starten" at bounding box center [847, 100] width 155 height 15
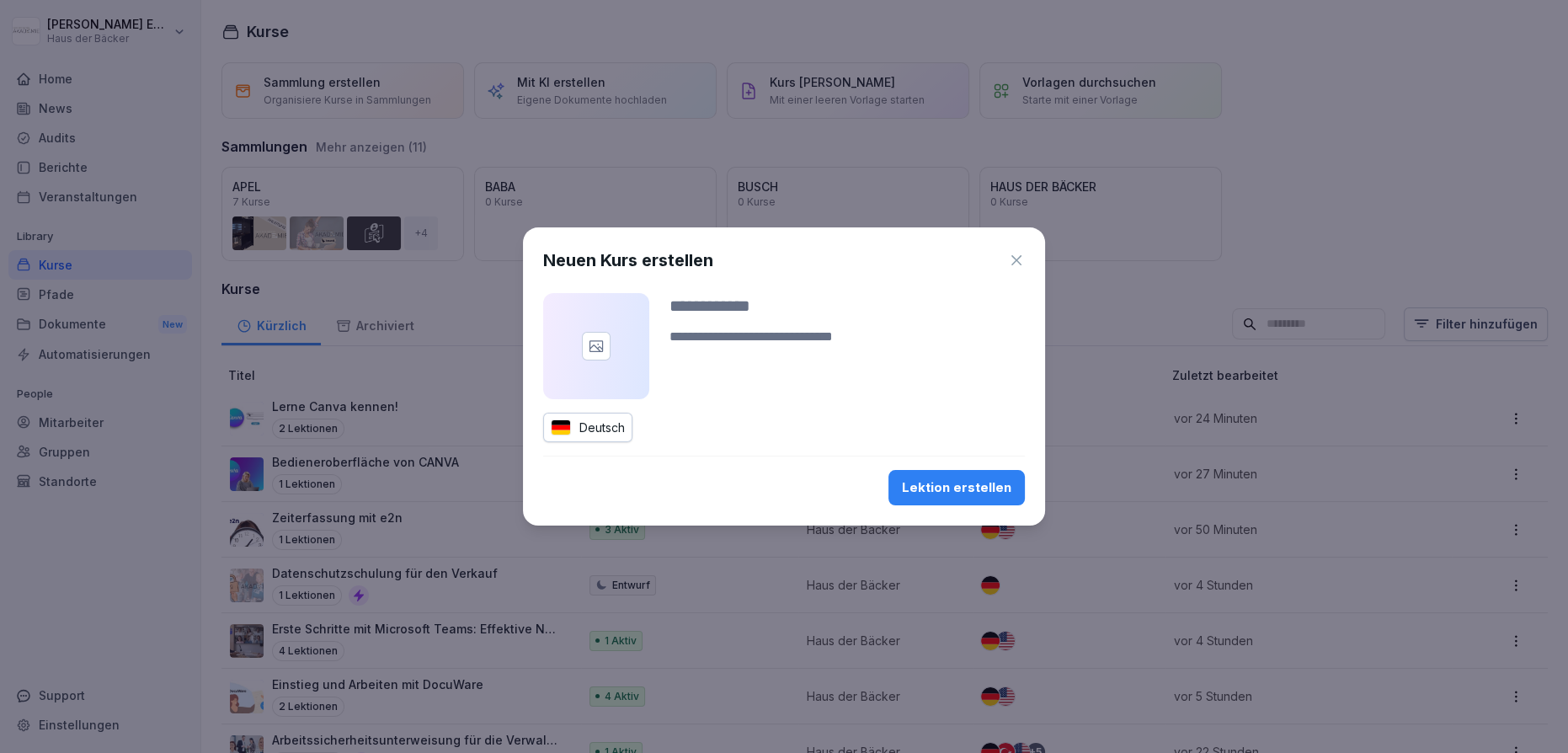
click at [628, 356] on div at bounding box center [597, 346] width 106 height 106
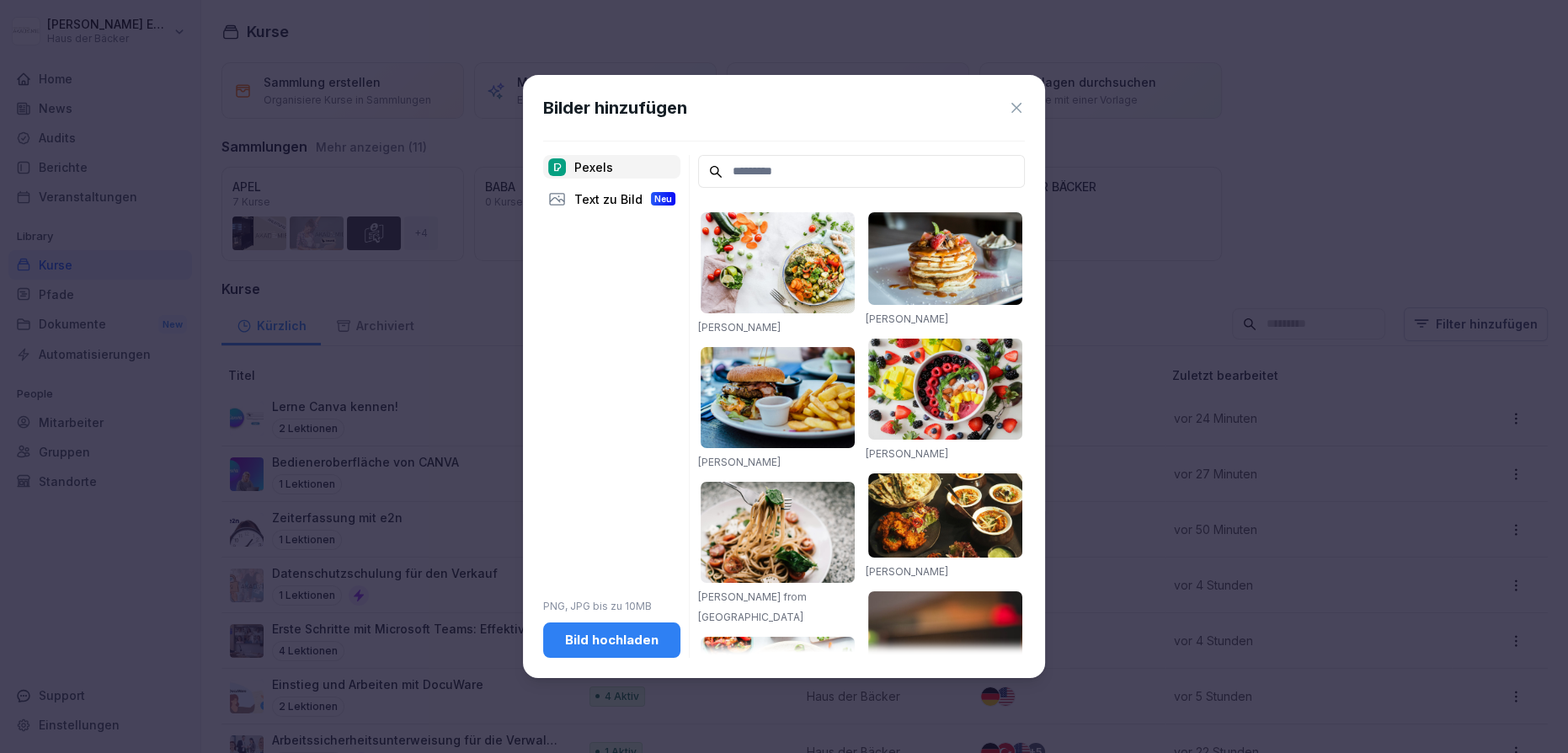
click at [614, 631] on div "Bild hochladen" at bounding box center [612, 640] width 110 height 19
click at [852, 170] on input at bounding box center [861, 171] width 327 height 32
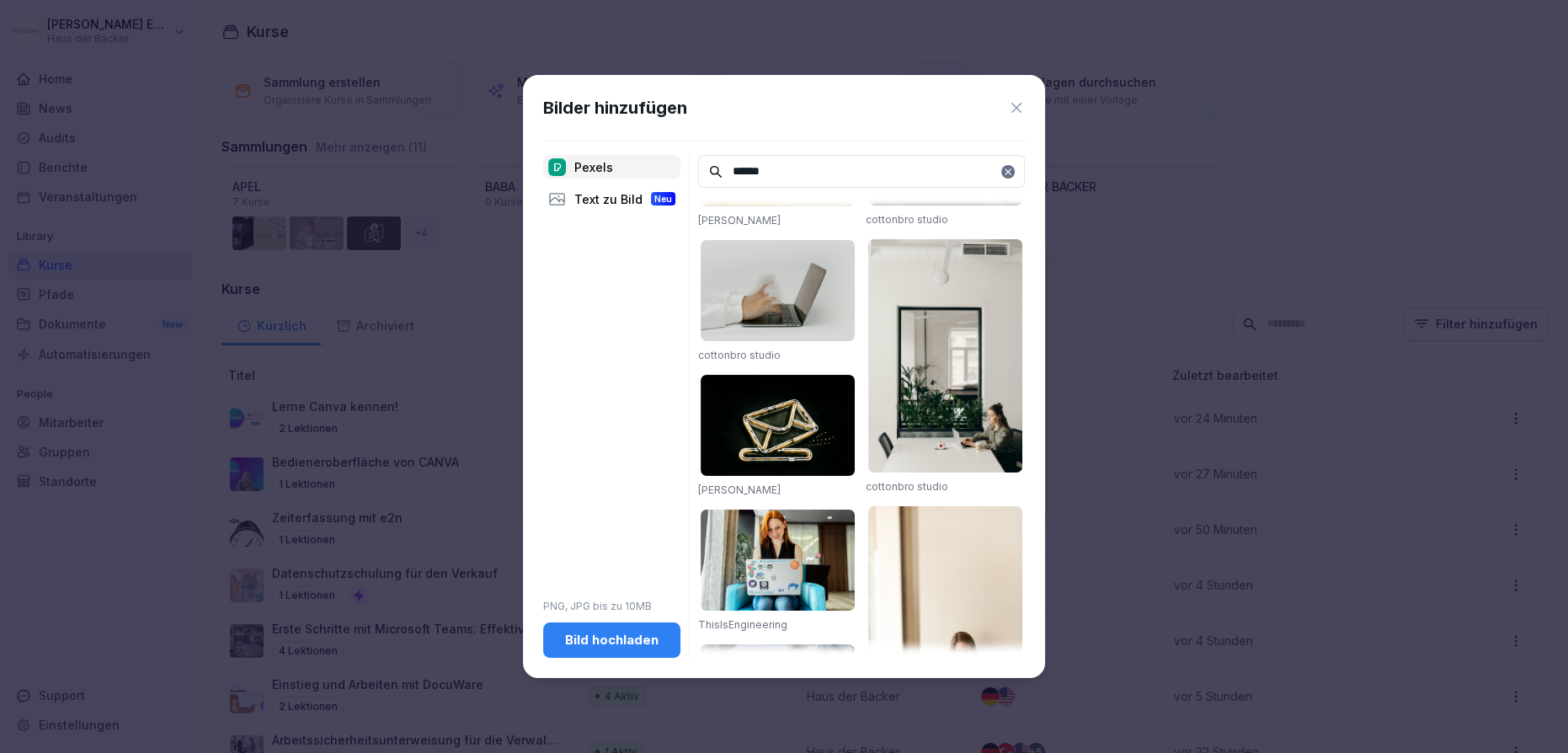
scroll to position [1454, 0]
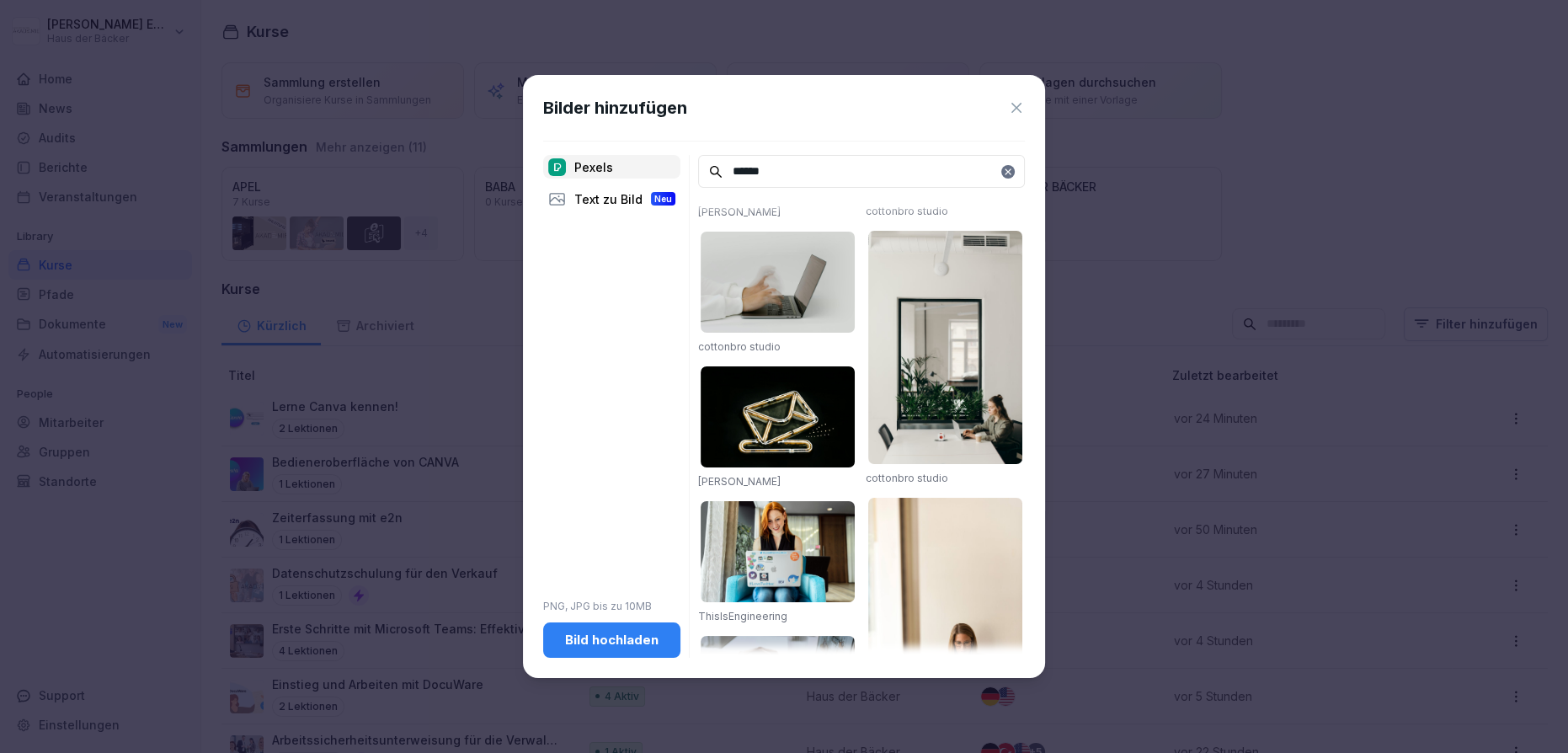
type input "******"
click at [817, 410] on img at bounding box center [778, 417] width 154 height 101
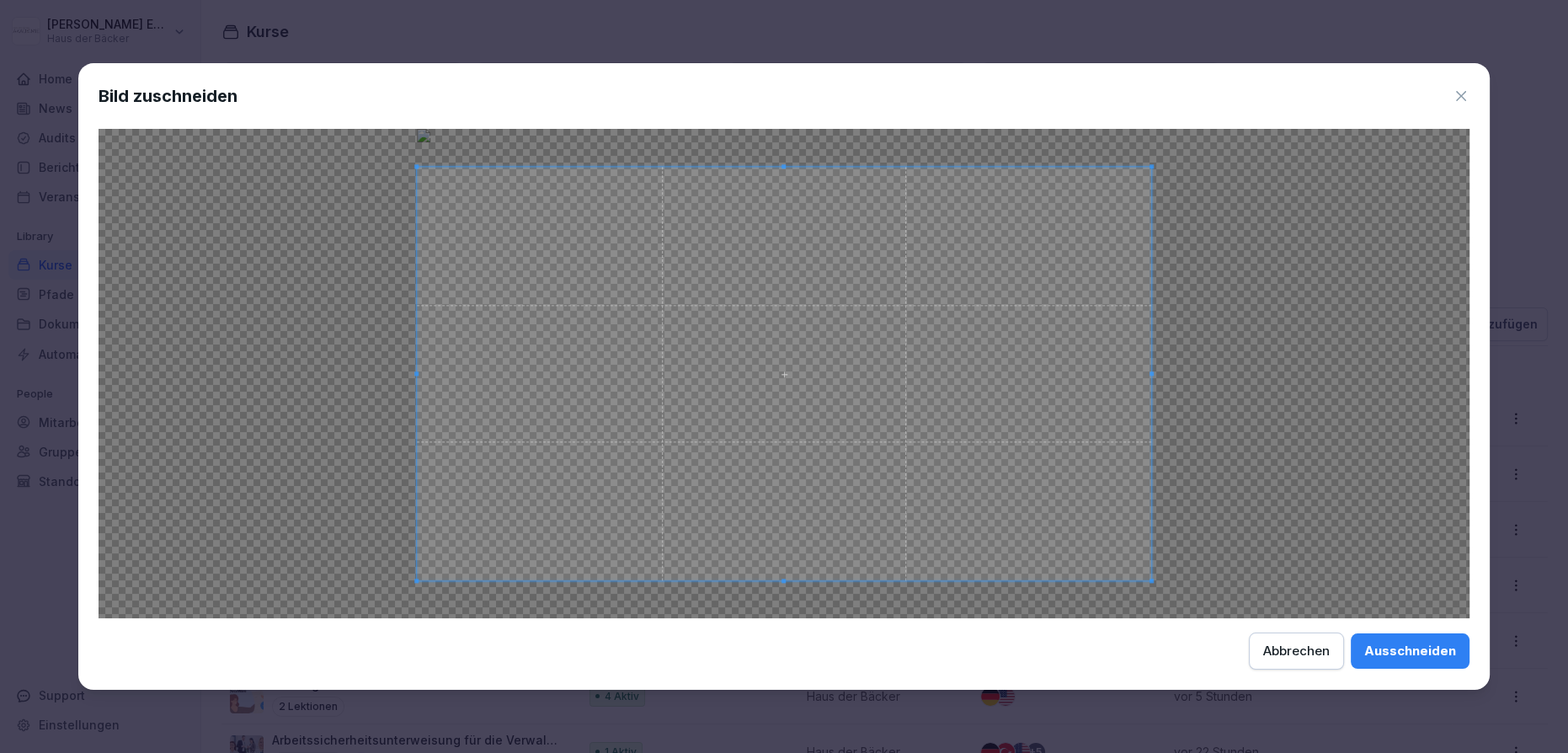
click at [1392, 661] on button "Ausschneiden" at bounding box center [1410, 650] width 119 height 35
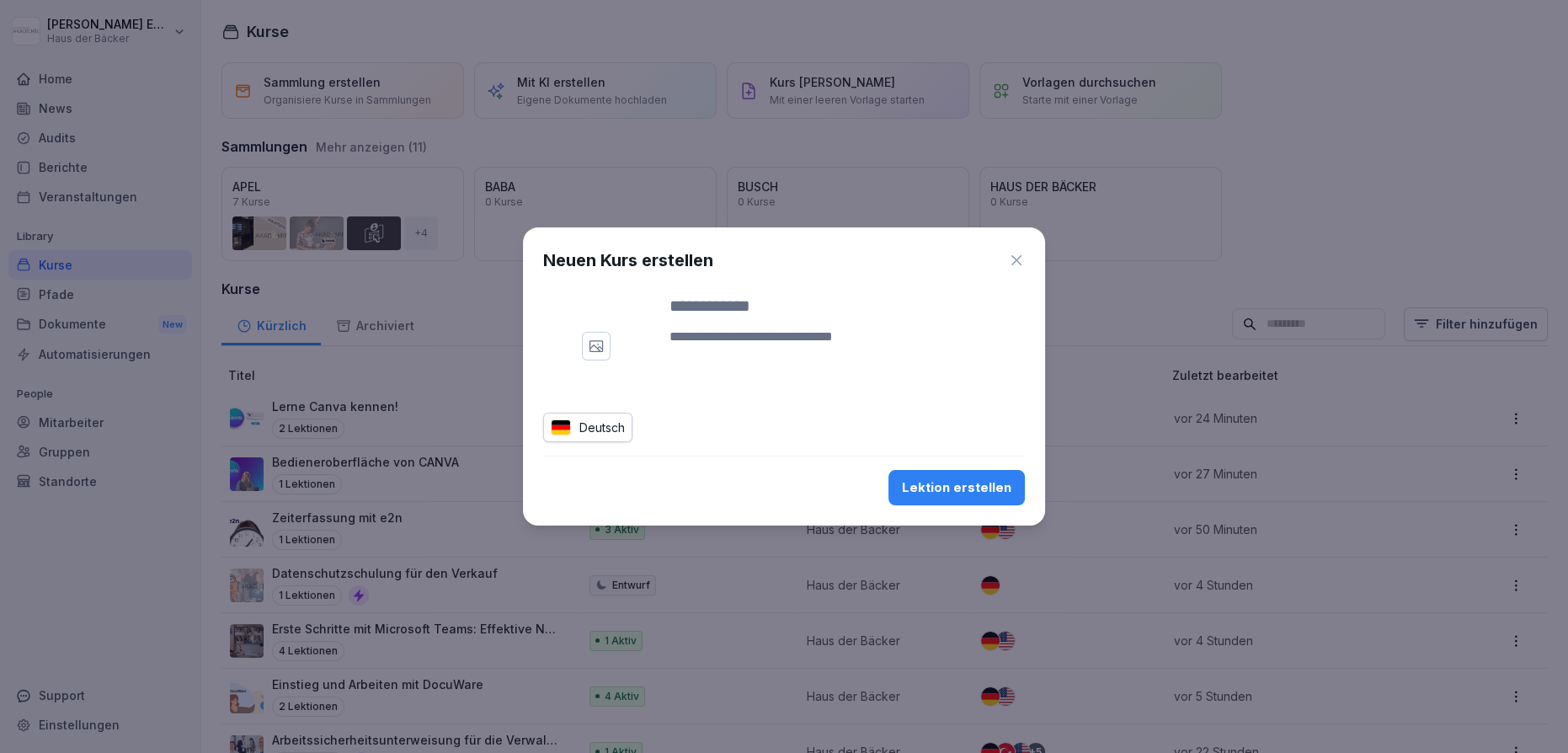
click at [824, 372] on div at bounding box center [784, 346] width 482 height 106
click at [784, 313] on input at bounding box center [847, 305] width 355 height 25
click at [766, 300] on input at bounding box center [847, 305] width 355 height 25
paste input "**********"
drag, startPoint x: 831, startPoint y: 305, endPoint x: 732, endPoint y: 304, distance: 99.0
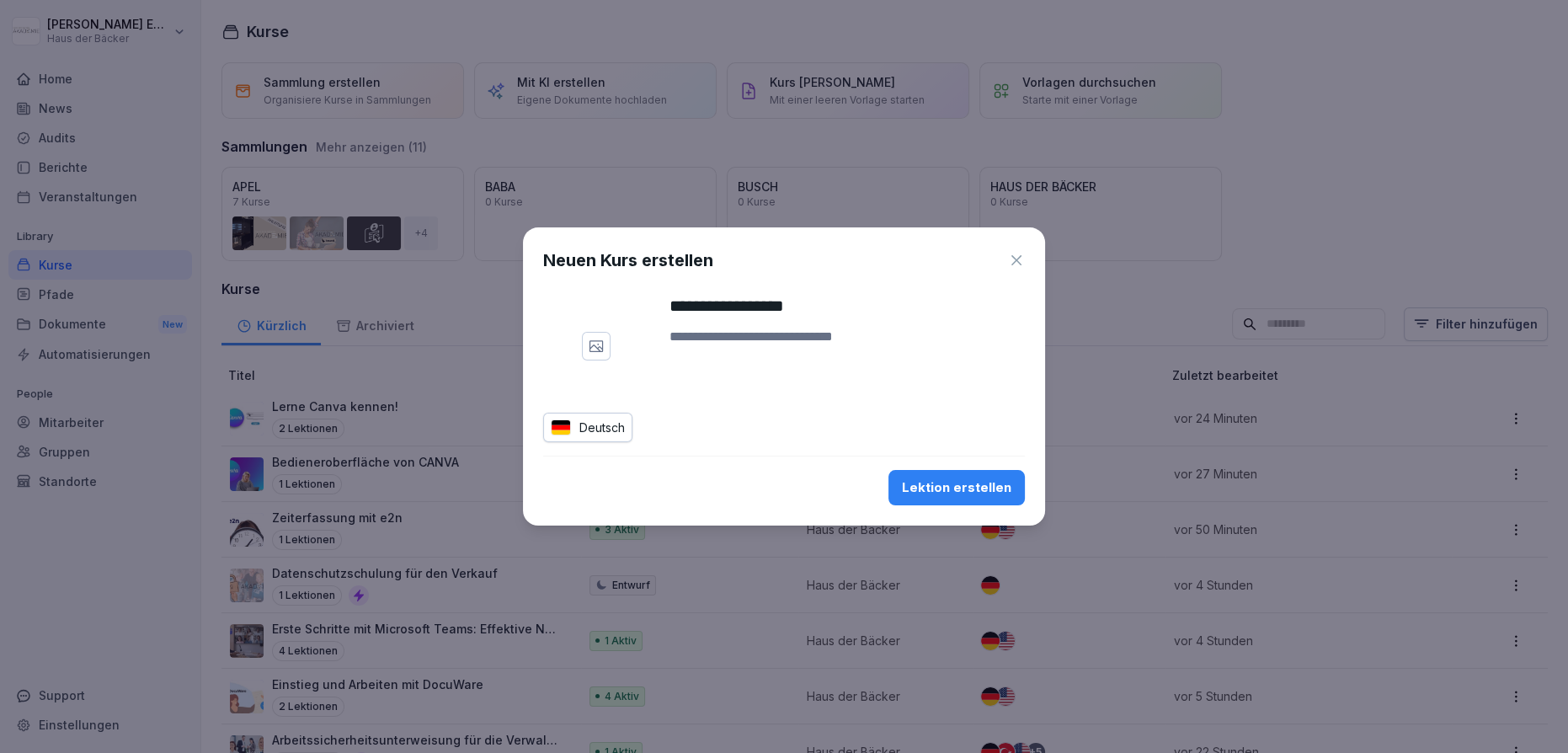
click at [732, 304] on input "**********" at bounding box center [847, 305] width 355 height 25
type input "**********"
click at [743, 352] on textarea at bounding box center [847, 347] width 355 height 41
click at [941, 480] on div "Lektion erstellen" at bounding box center [956, 487] width 109 height 19
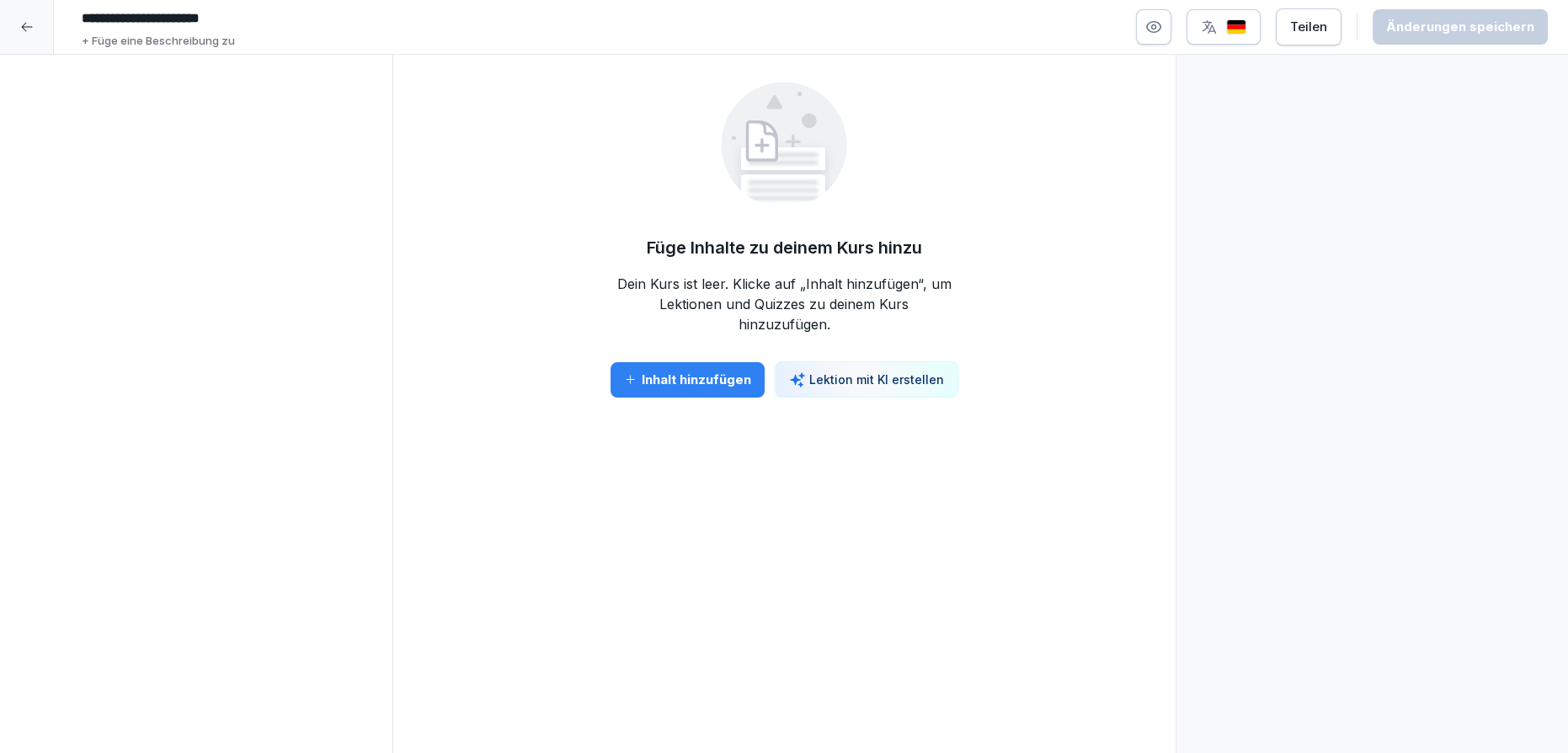
click at [713, 391] on button "Inhalt hinzufügen" at bounding box center [688, 379] width 154 height 35
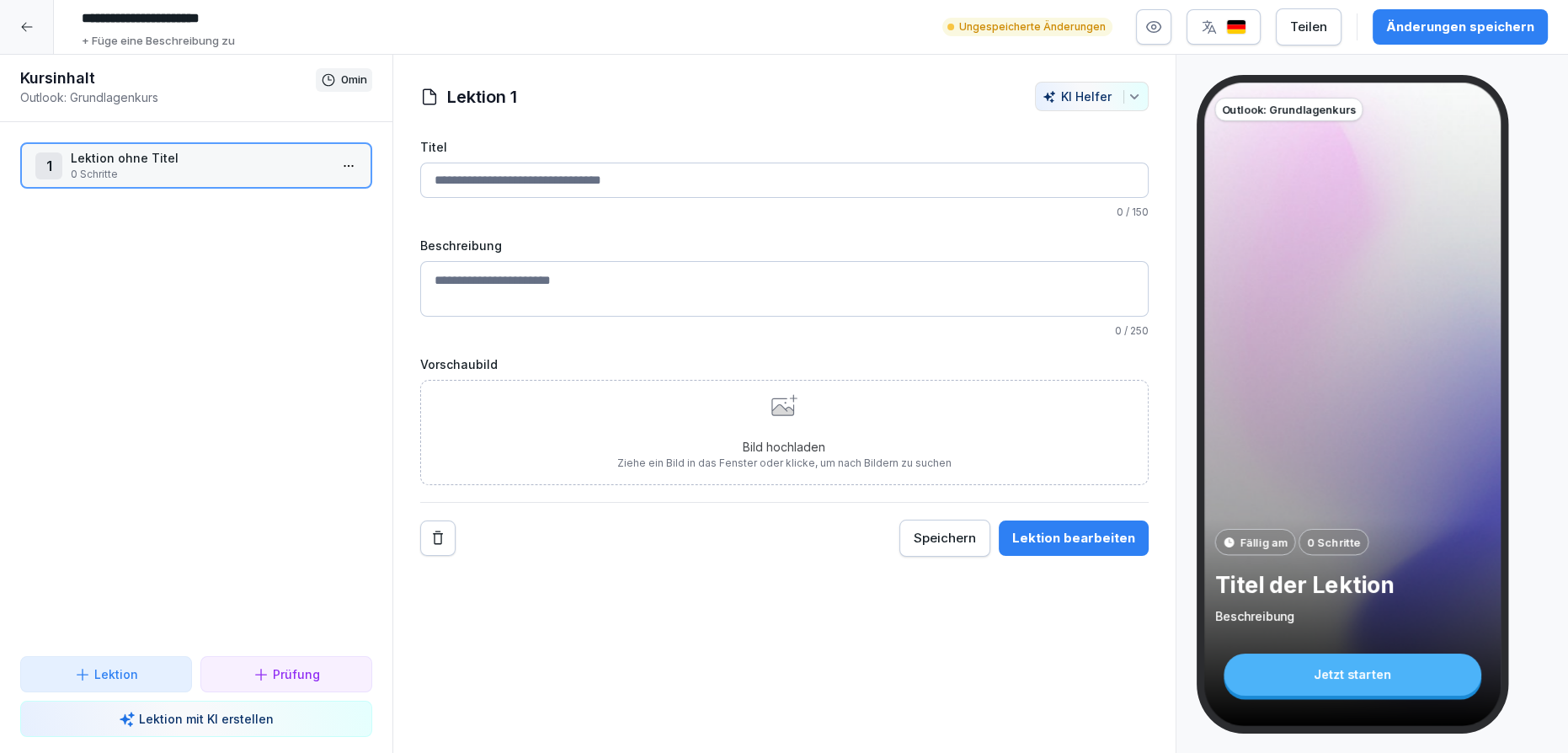
click at [341, 175] on html "**********" at bounding box center [784, 376] width 1568 height 753
click at [330, 191] on div "Schritte bearbeiten" at bounding box center [274, 198] width 129 height 18
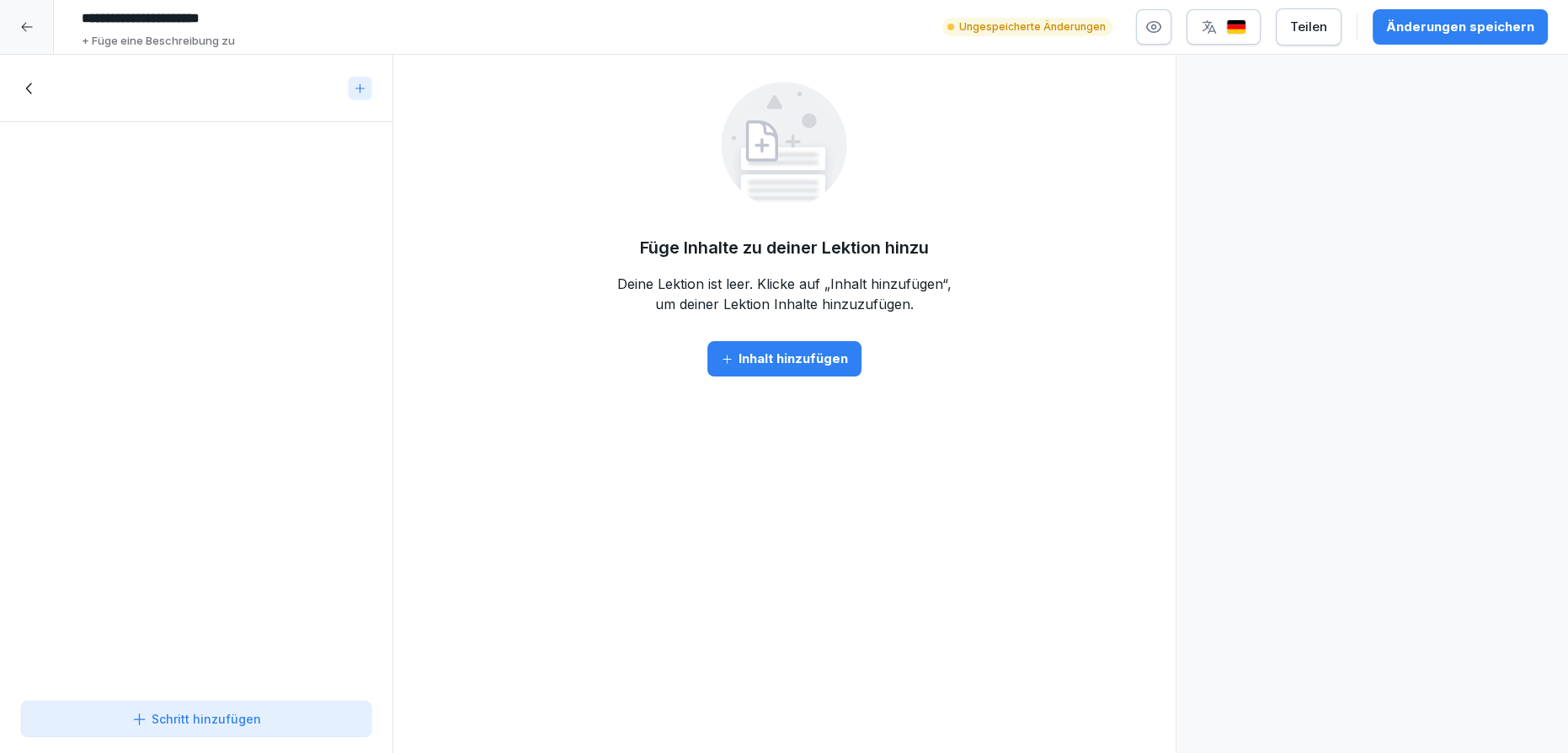
click at [723, 354] on icon "button" at bounding box center [727, 359] width 13 height 13
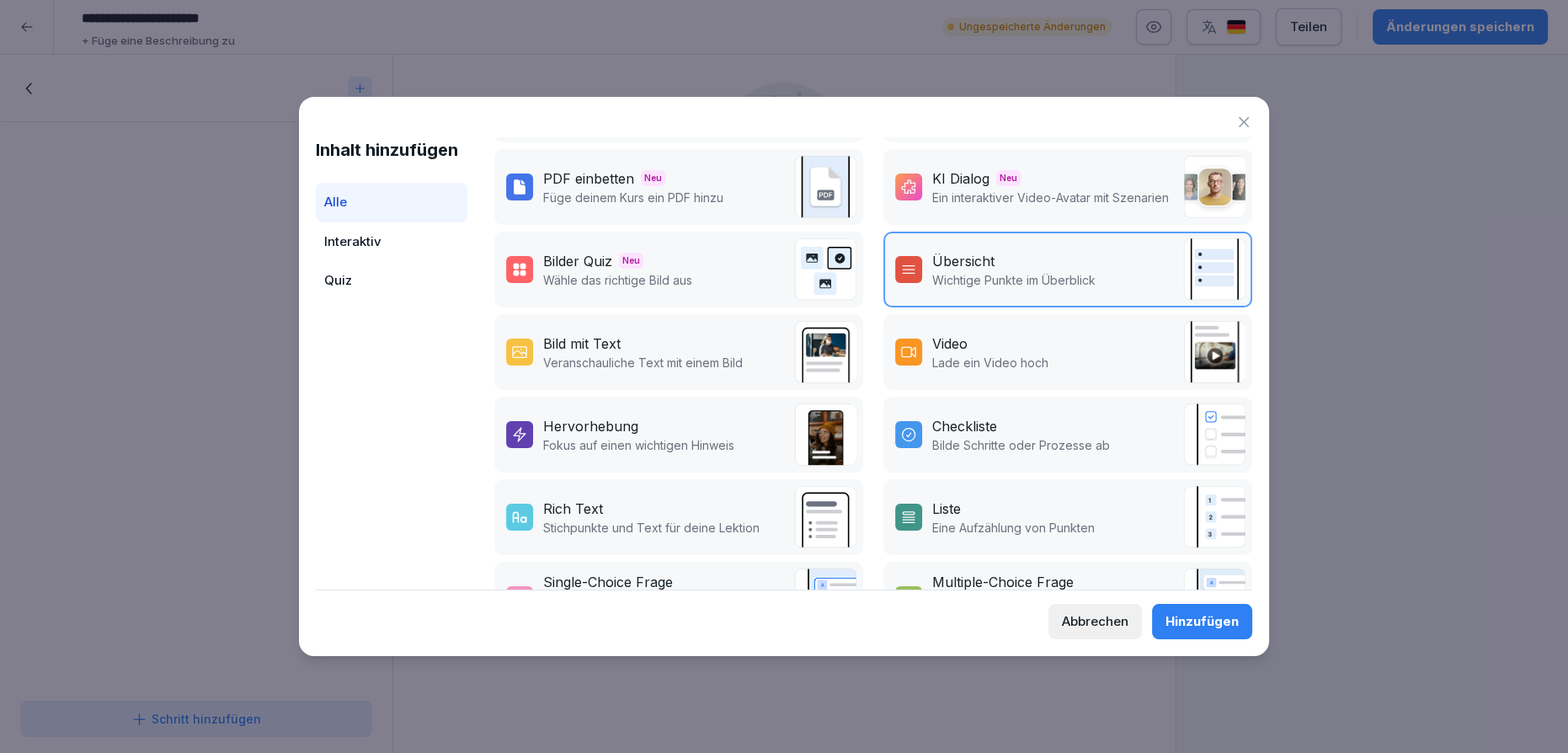
scroll to position [76, 0]
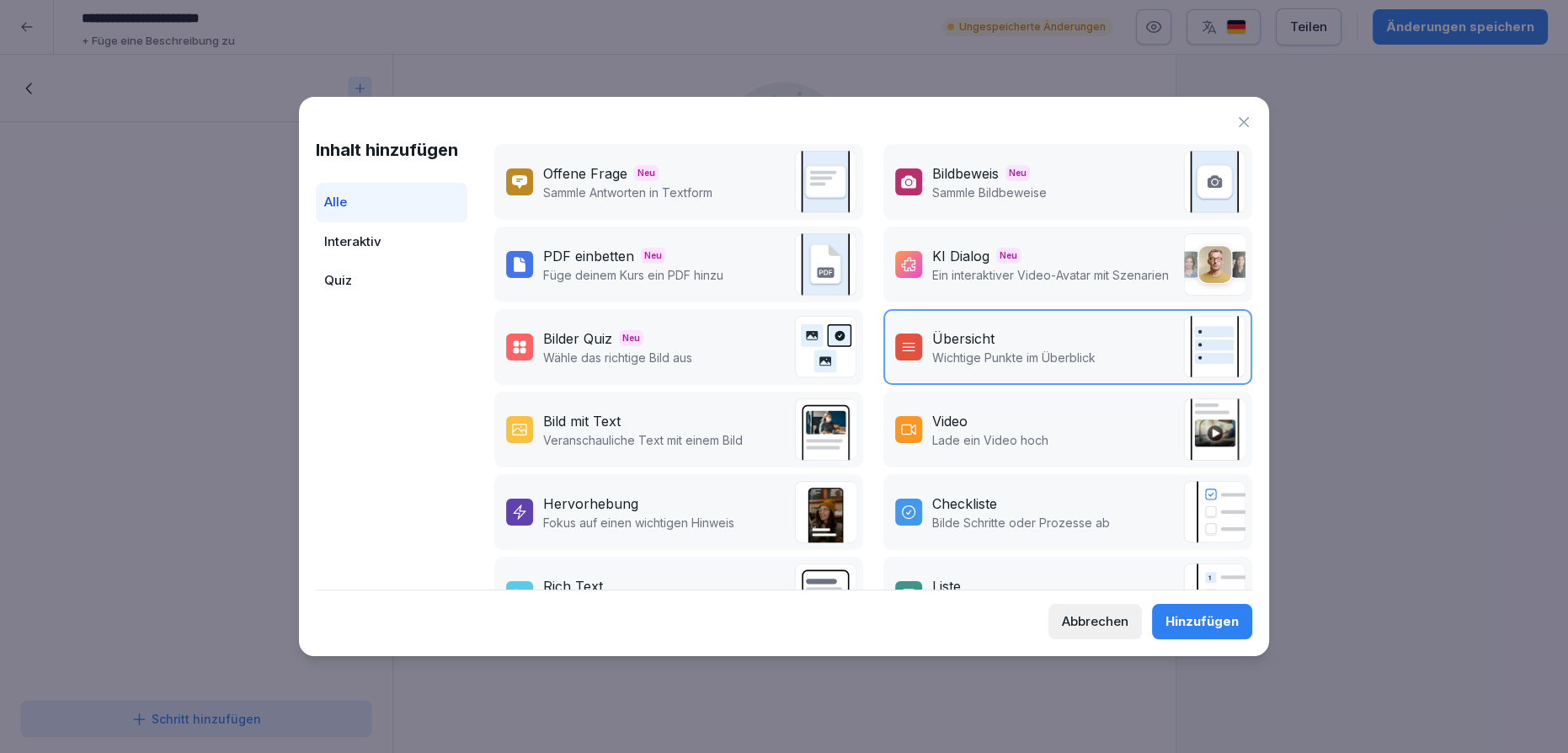
click at [641, 516] on p "Fokus auf einen wichtigen Hinweis" at bounding box center [639, 522] width 191 height 18
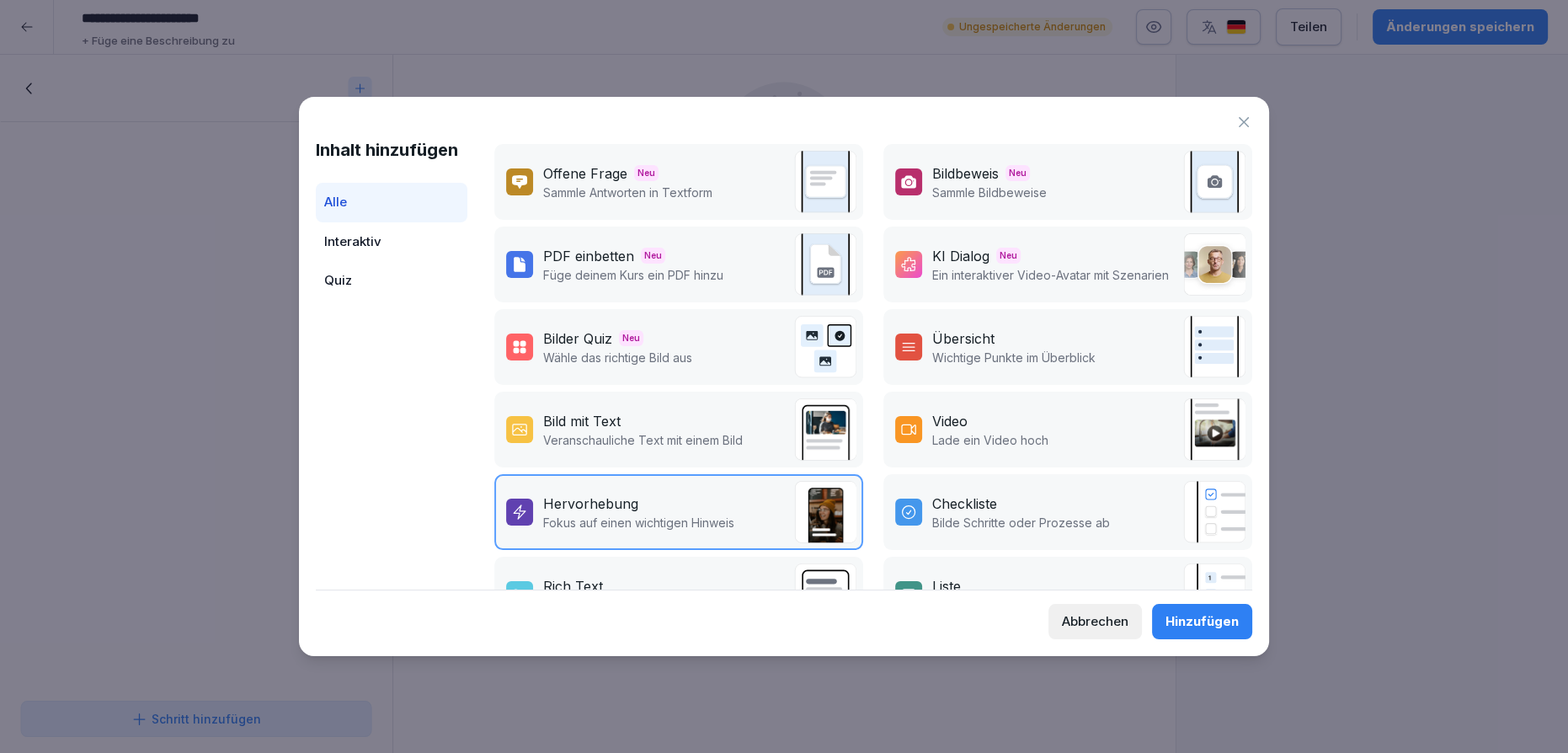
click at [1186, 621] on div "Hinzufügen" at bounding box center [1201, 621] width 73 height 19
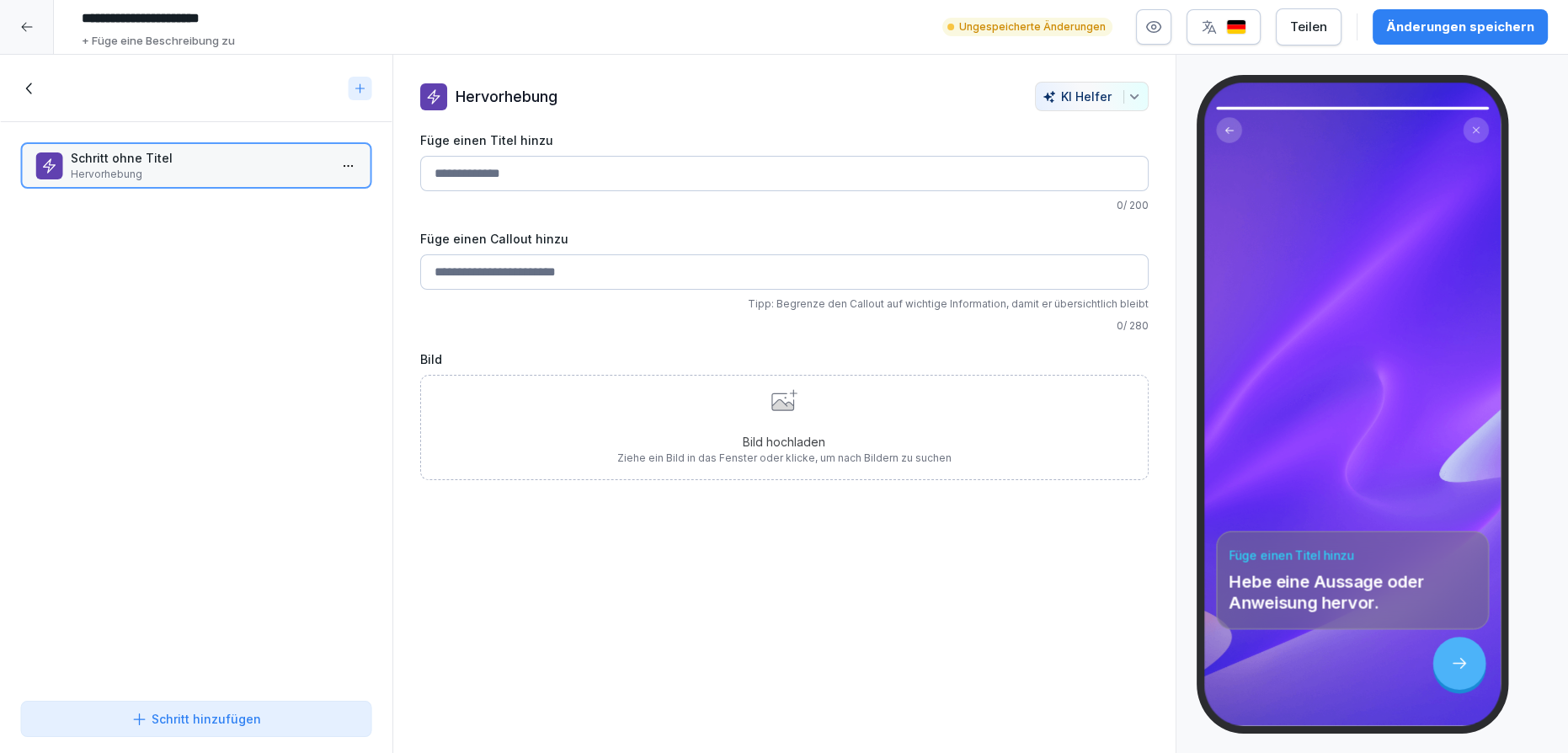
click at [478, 178] on input "Füge einen Titel hinzu" at bounding box center [784, 173] width 728 height 35
click at [568, 165] on input "Füge einen Titel hinzu" at bounding box center [784, 173] width 728 height 35
paste input "**********"
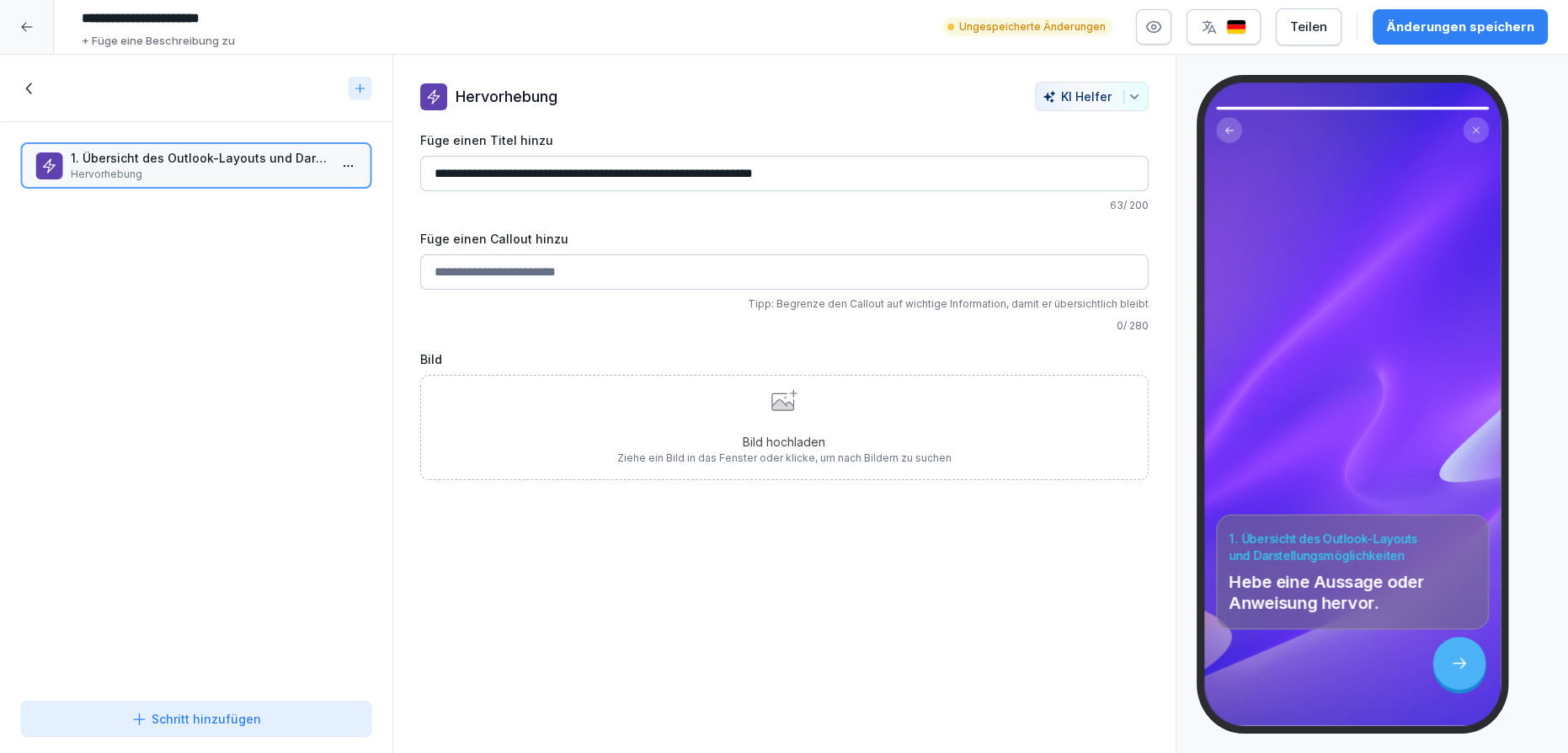
drag, startPoint x: 446, startPoint y: 168, endPoint x: 406, endPoint y: 168, distance: 40.0
click at [406, 168] on div "**********" at bounding box center [784, 281] width 782 height 398
type input "**********"
click at [574, 264] on input "Füge einen Callout hinzu" at bounding box center [784, 271] width 728 height 35
click at [262, 707] on button "Schritt hinzufügen" at bounding box center [196, 719] width 352 height 36
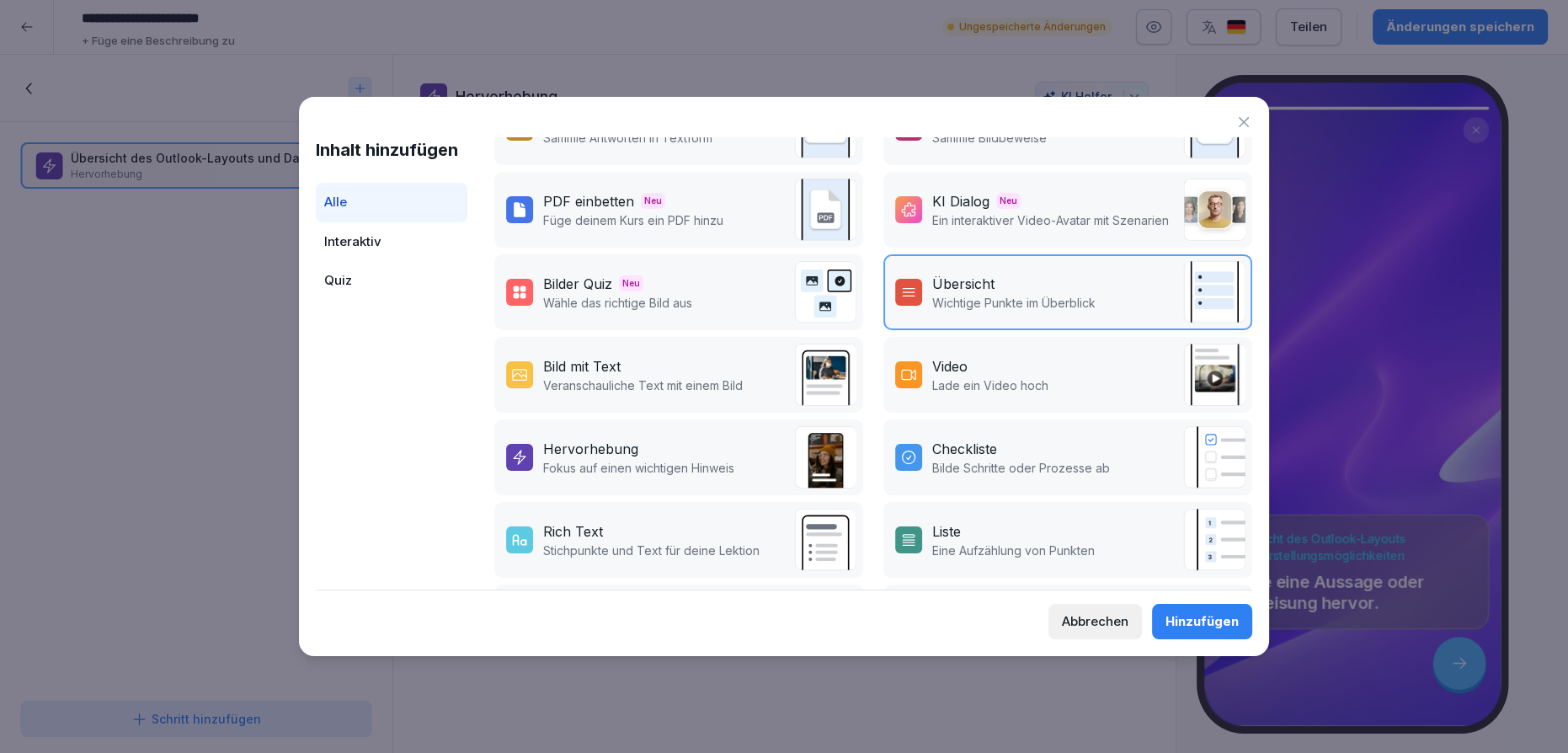
scroll to position [301, 0]
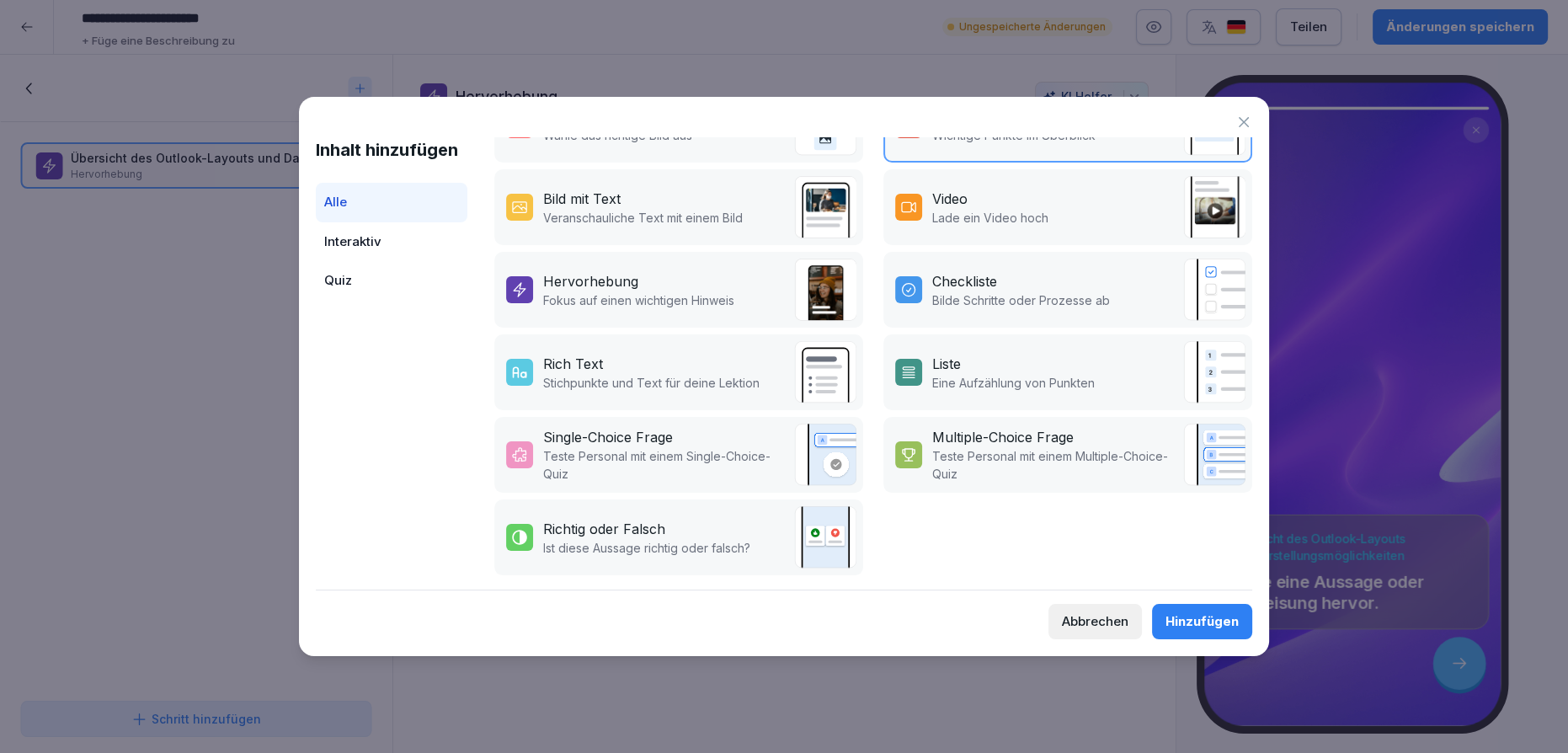
click at [675, 281] on div "Hervorhebung" at bounding box center [639, 281] width 191 height 20
click at [1165, 621] on button "Hinzufügen" at bounding box center [1202, 621] width 100 height 35
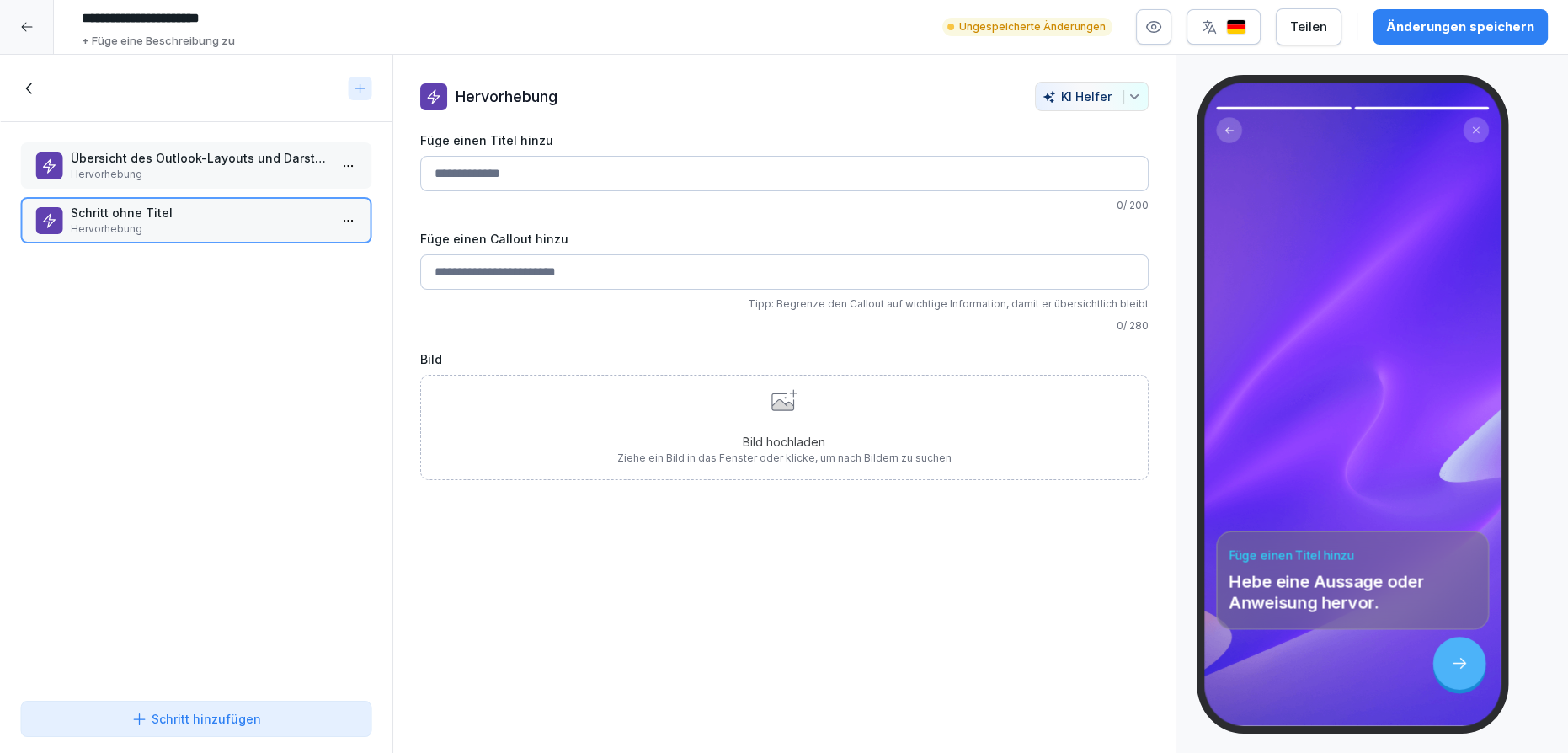
click at [179, 150] on p "Übersicht des Outlook-Layouts und Darstellungsmöglichkeiten" at bounding box center [200, 158] width 258 height 18
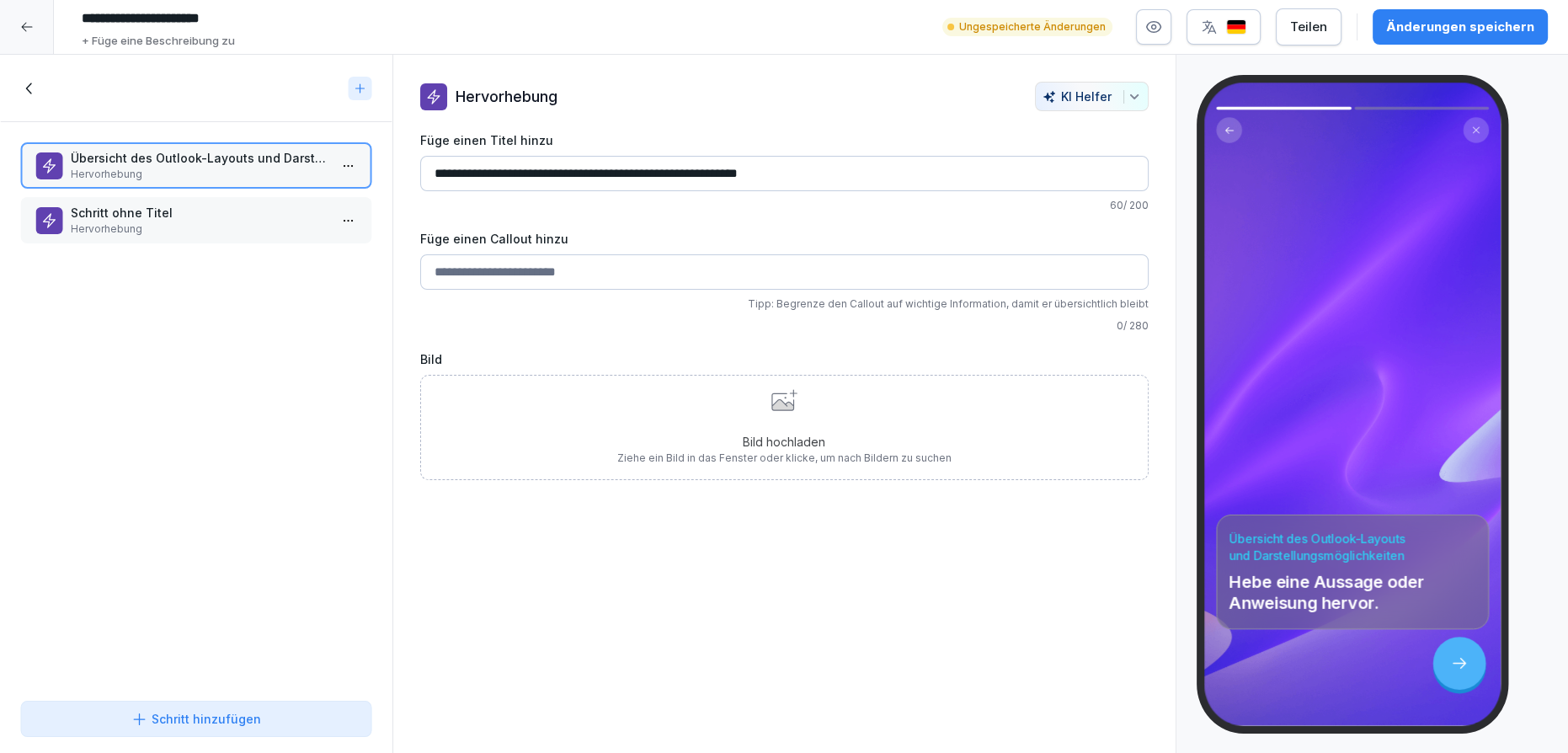
click at [187, 206] on p "Schritt ohne Titel" at bounding box center [200, 213] width 258 height 18
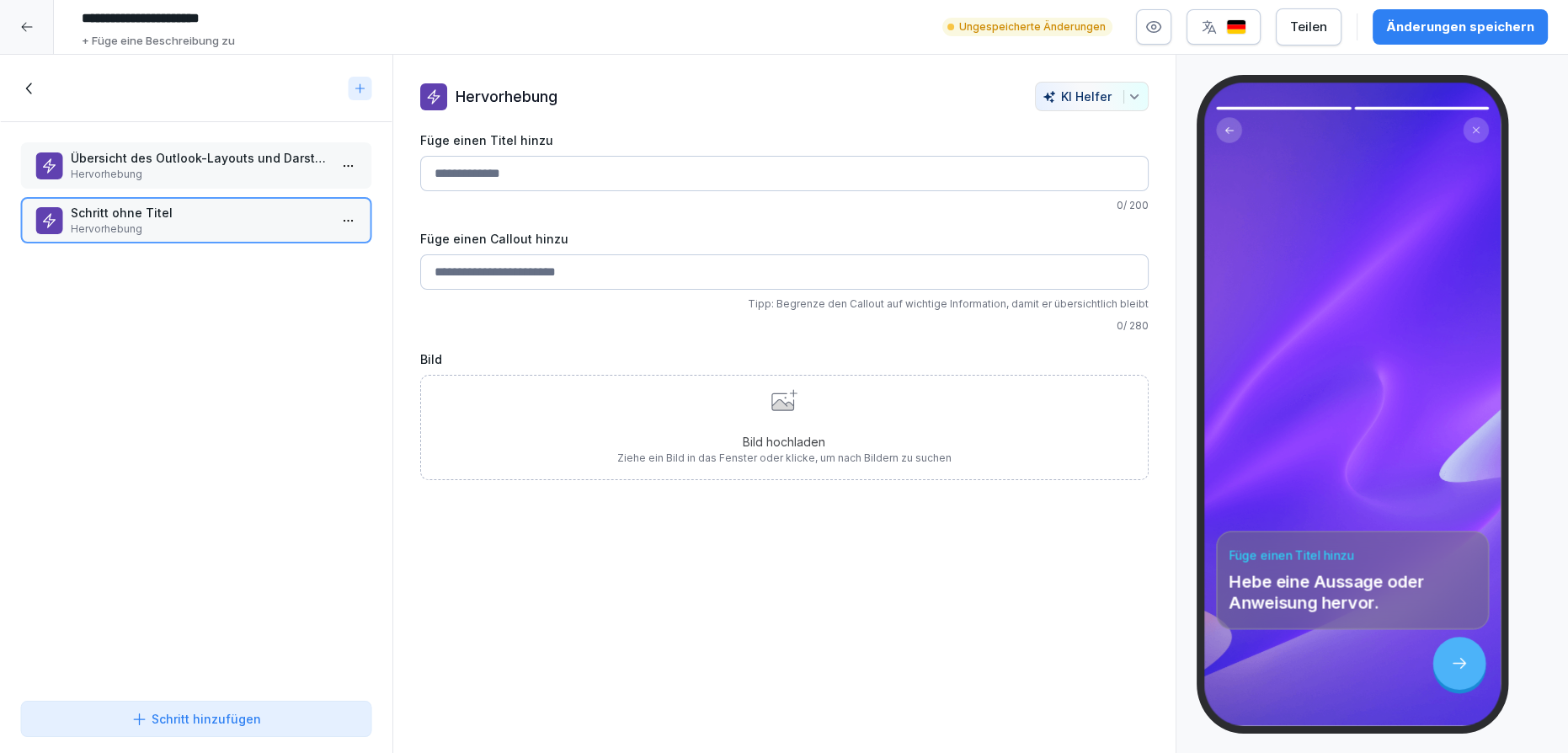
click at [332, 219] on html "**********" at bounding box center [784, 376] width 1568 height 753
click at [318, 299] on div "Löschen" at bounding box center [274, 314] width 143 height 32
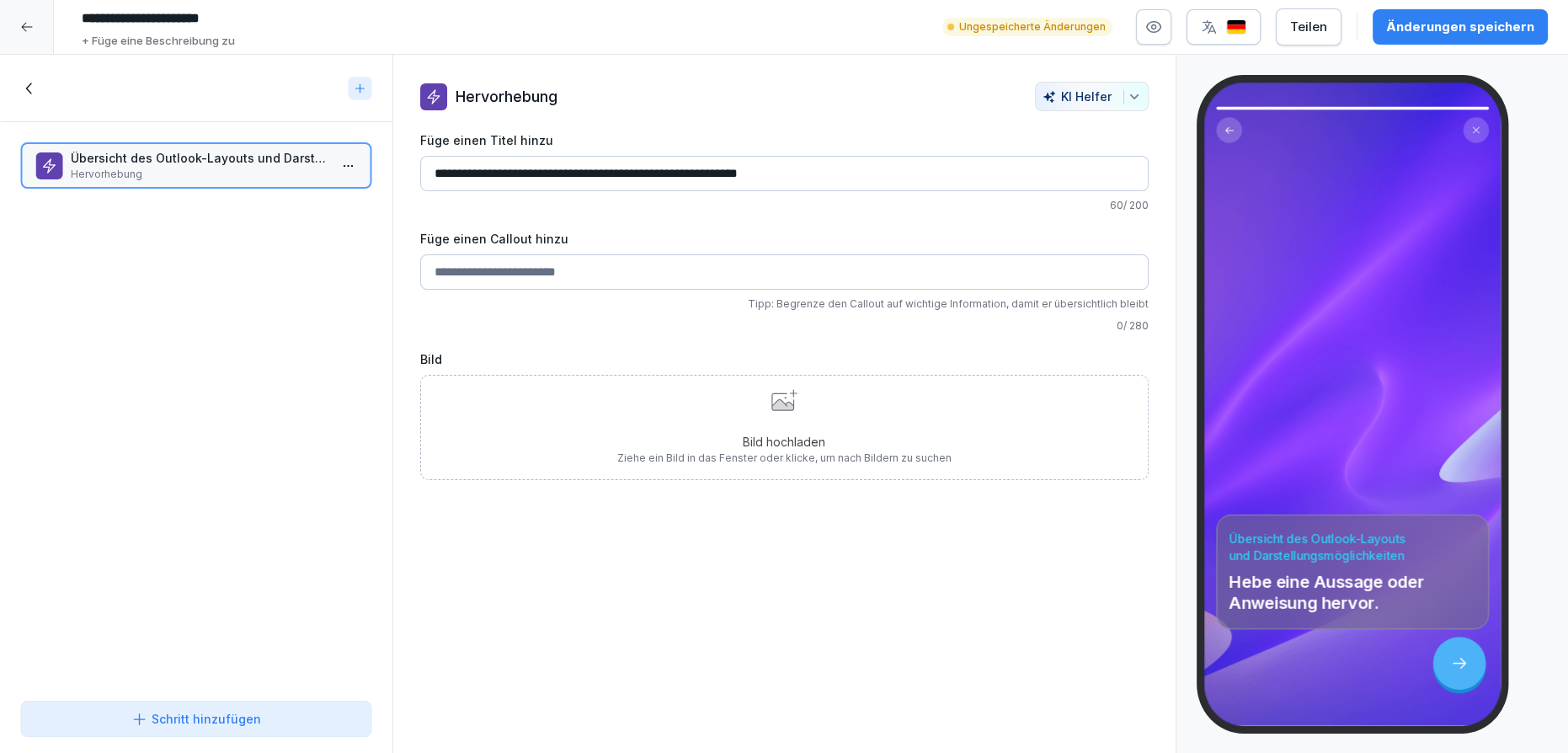
click at [26, 89] on icon at bounding box center [29, 88] width 19 height 19
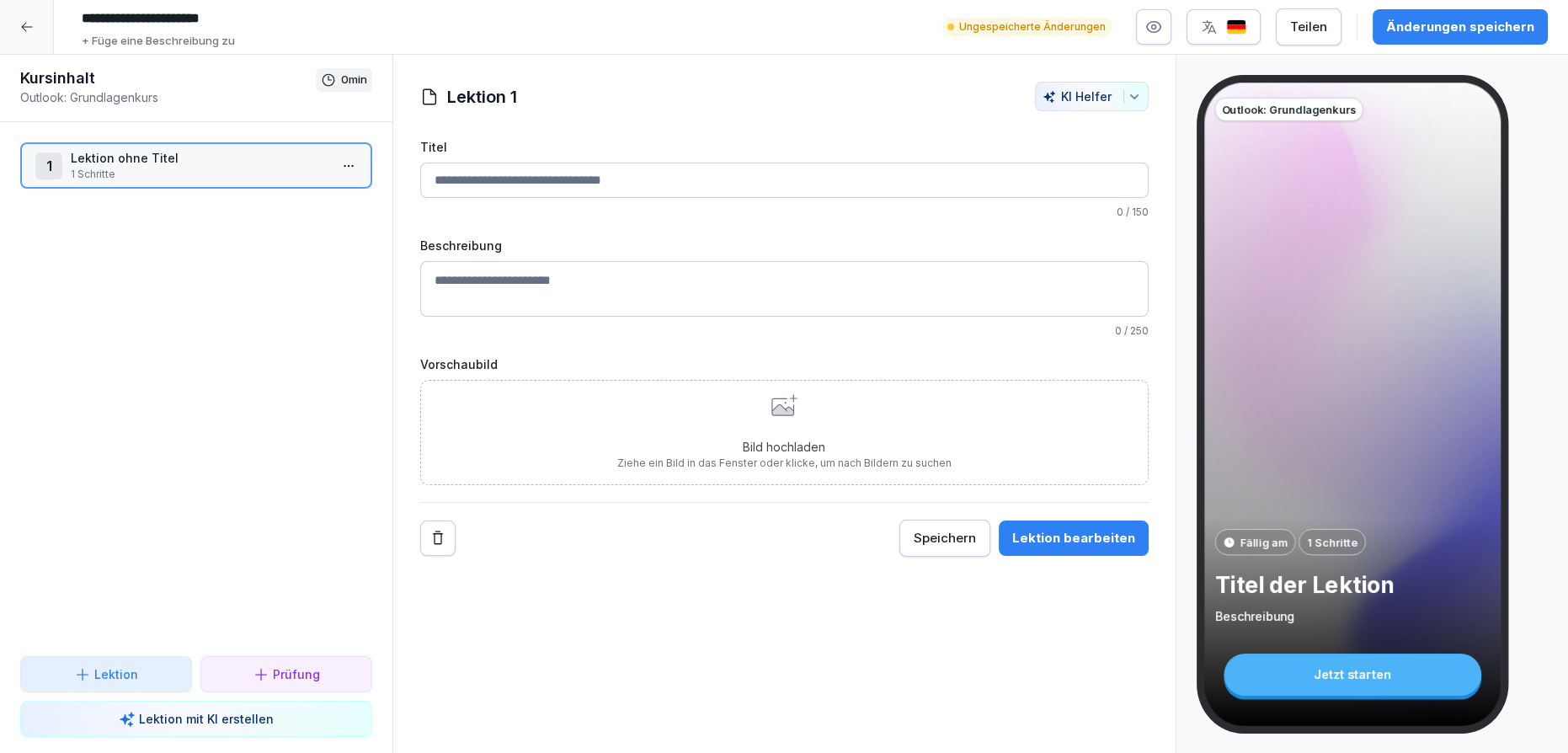
click at [139, 674] on div "Lektion" at bounding box center [105, 674] width 143 height 18
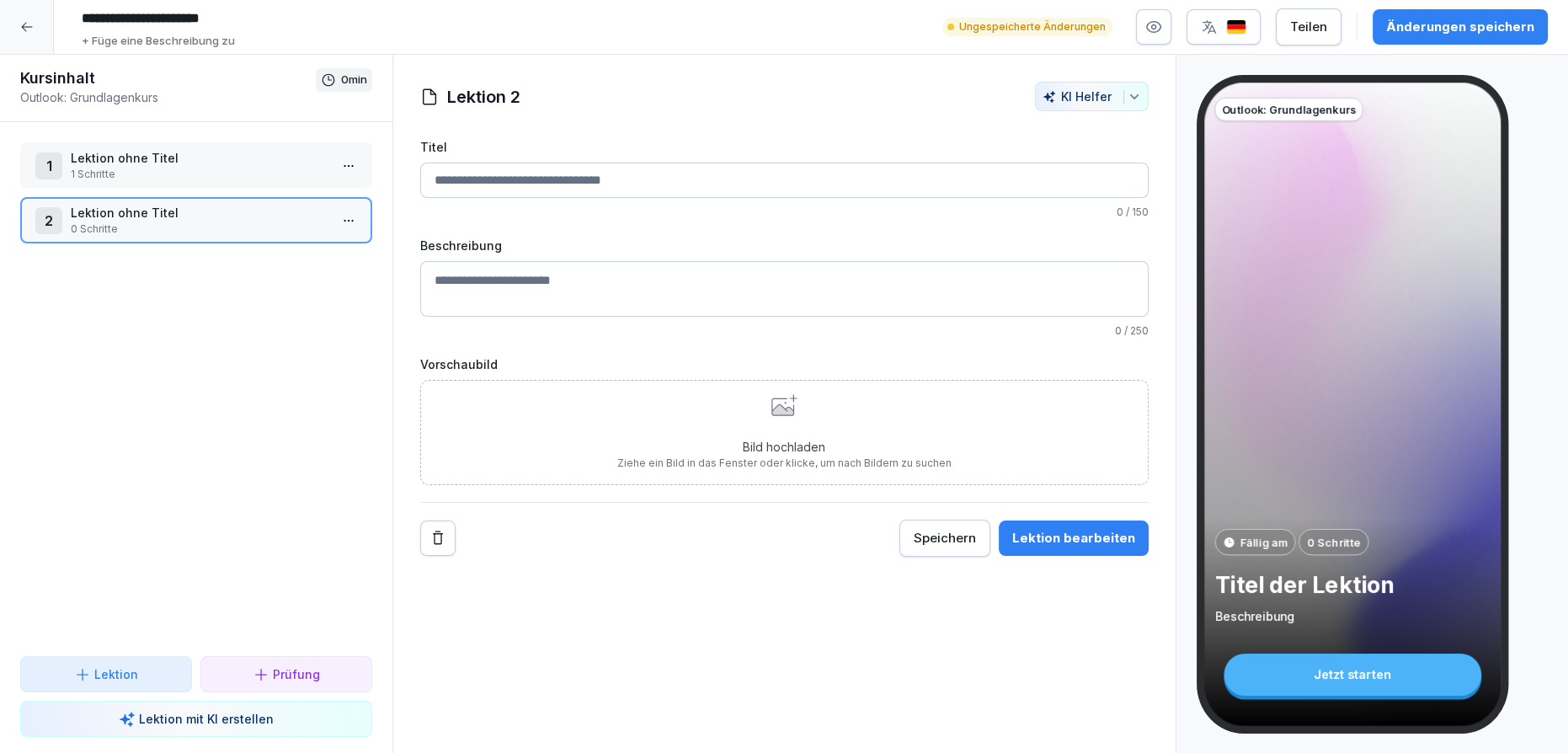
click at [508, 188] on input "Titel" at bounding box center [784, 179] width 728 height 35
paste input "**********"
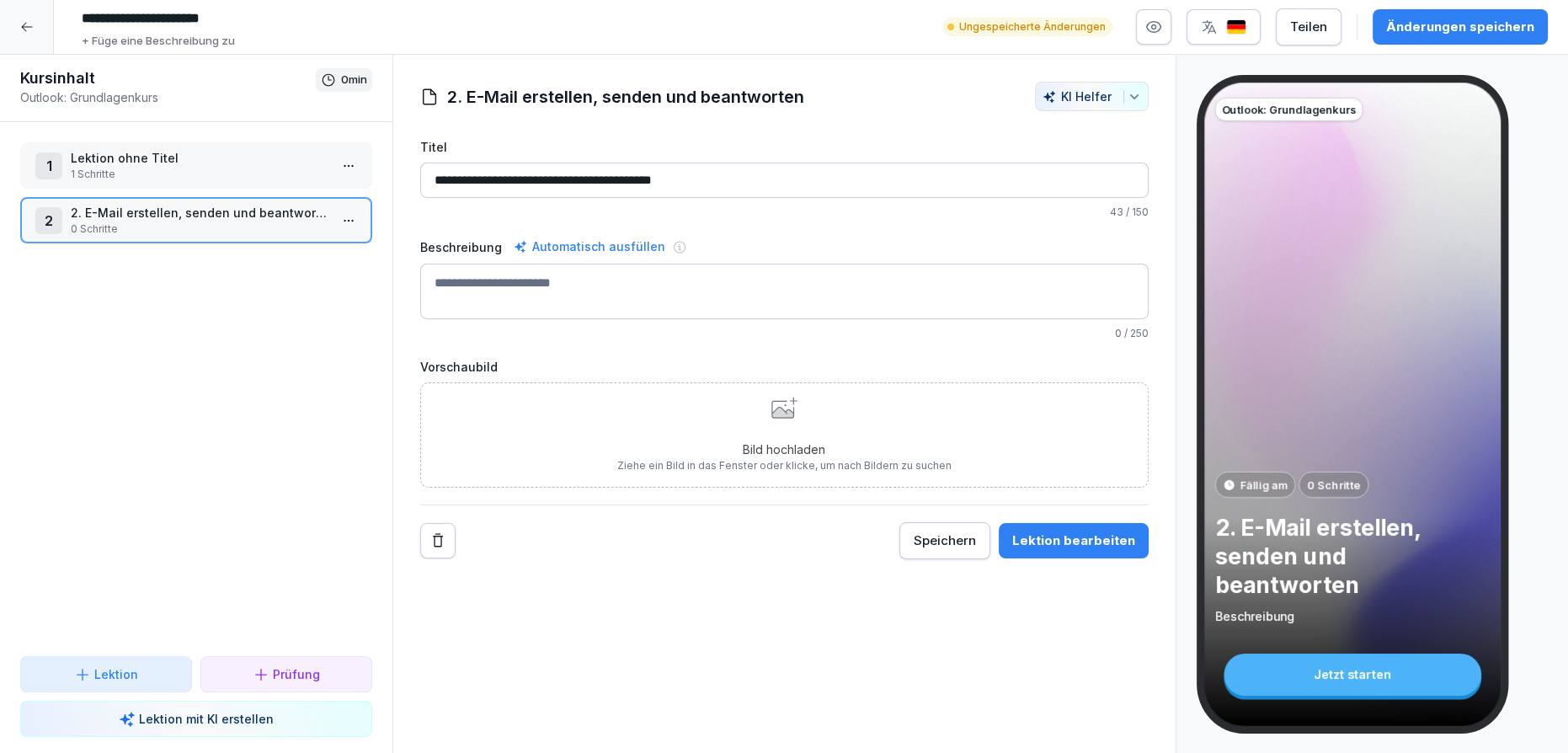
drag, startPoint x: 444, startPoint y: 177, endPoint x: 406, endPoint y: 177, distance: 38.0
click at [406, 177] on div "**********" at bounding box center [784, 321] width 782 height 477
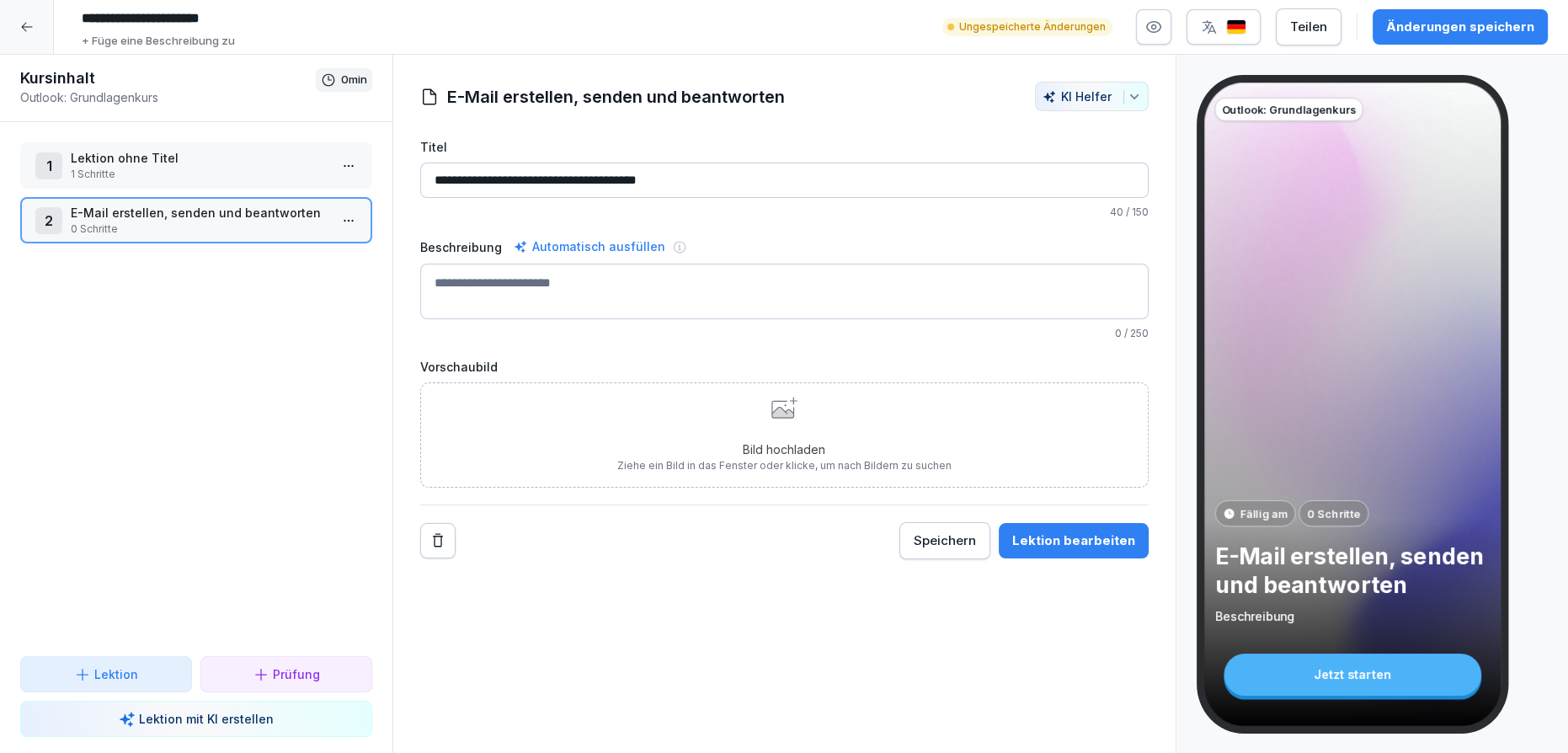
click at [695, 185] on input "**********" at bounding box center [784, 179] width 728 height 35
type input "**********"
click at [136, 676] on p "Lektion" at bounding box center [116, 674] width 44 height 18
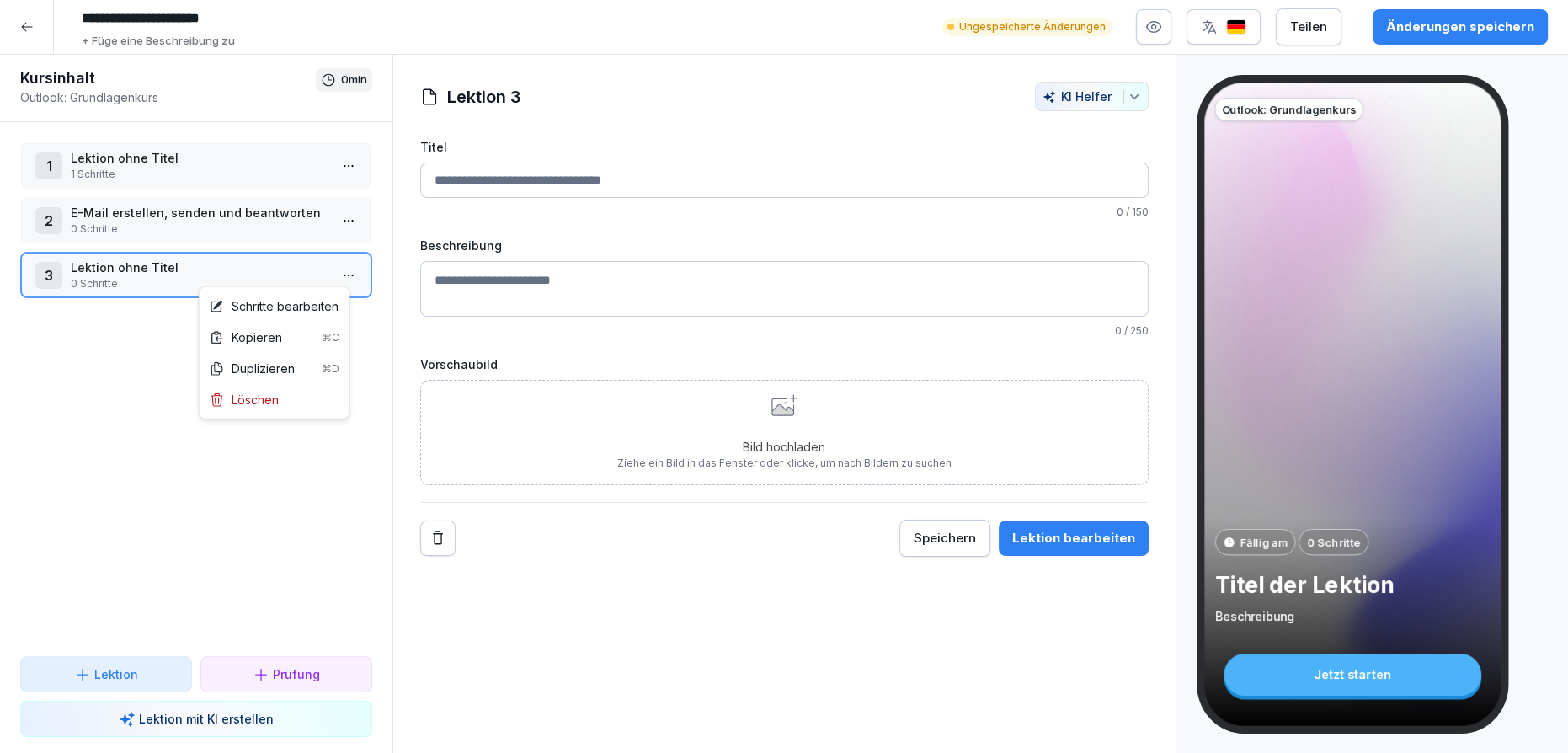
click at [337, 274] on html "**********" at bounding box center [784, 376] width 1568 height 753
click at [318, 309] on div "Schritte bearbeiten" at bounding box center [274, 306] width 129 height 18
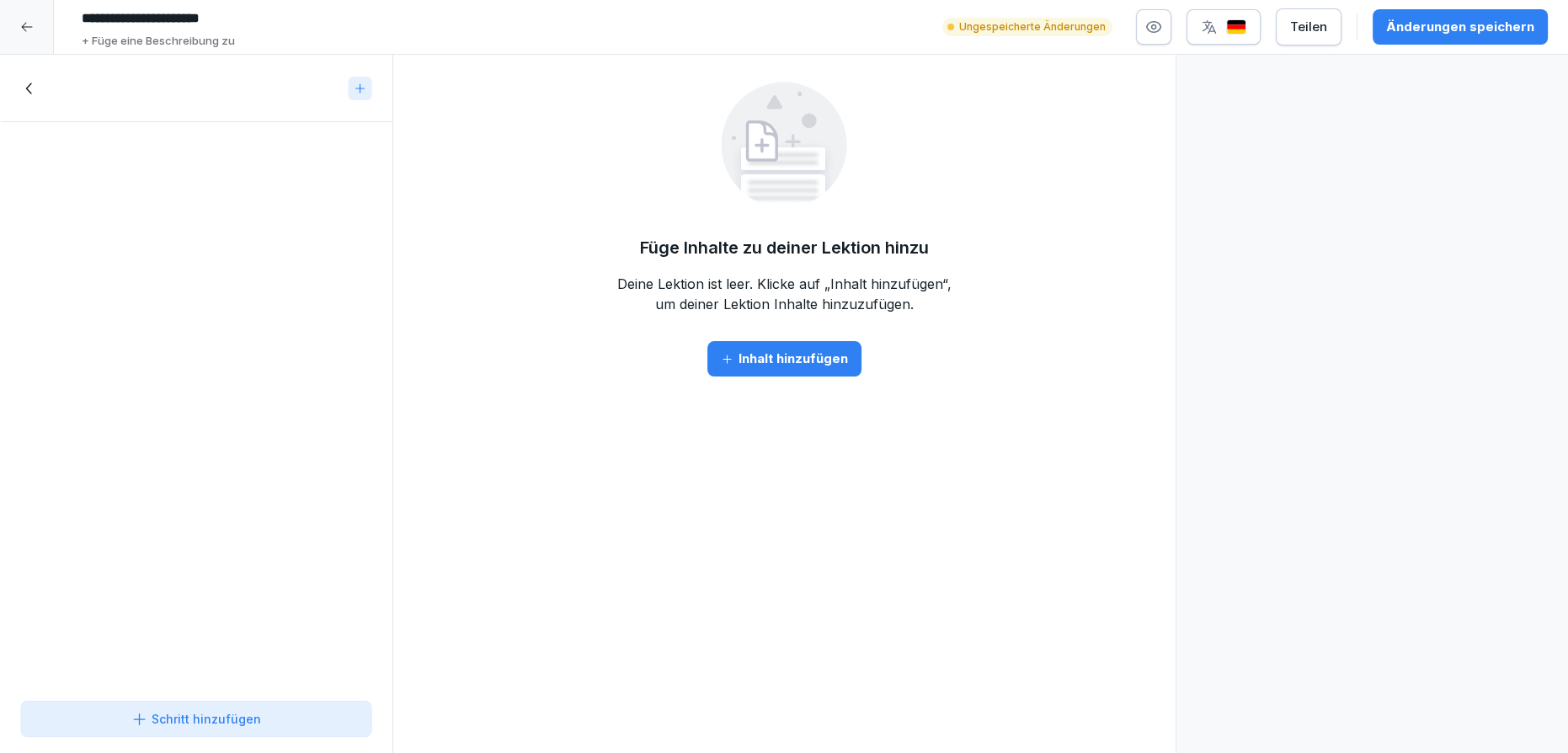
click at [27, 84] on icon at bounding box center [29, 88] width 19 height 19
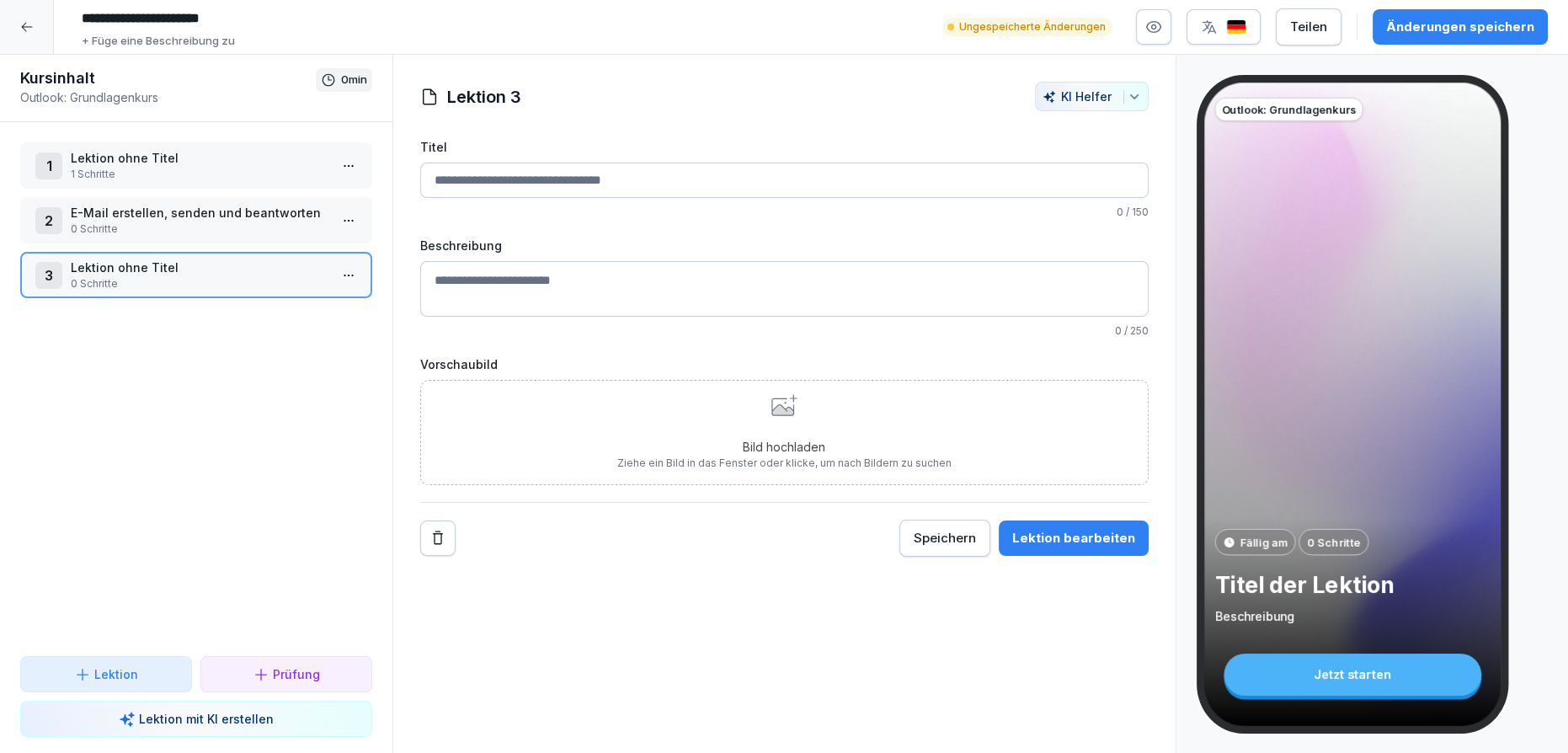
click at [485, 184] on input "Titel" at bounding box center [784, 179] width 728 height 35
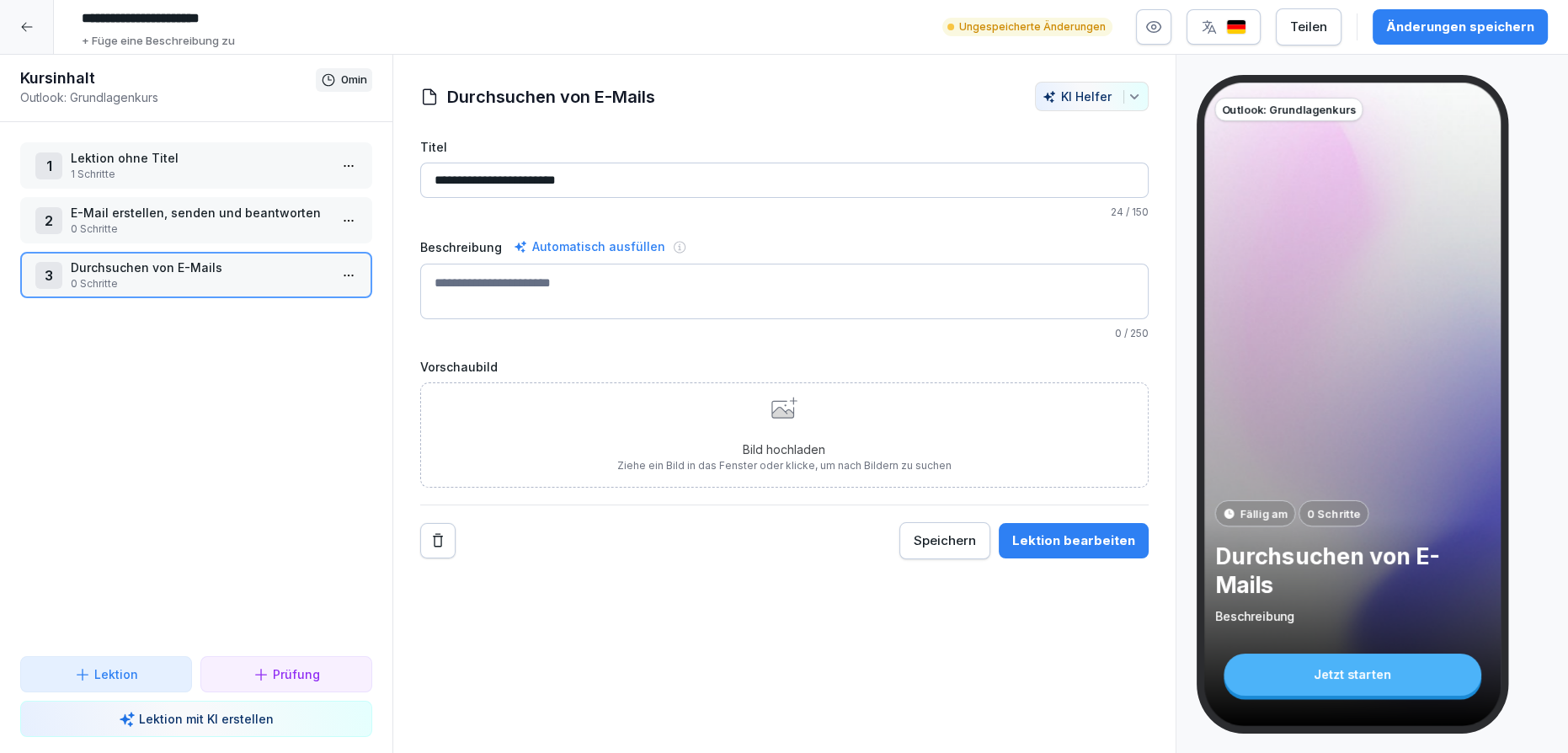
type input "**********"
click at [191, 174] on p "1 Schritte" at bounding box center [200, 174] width 258 height 15
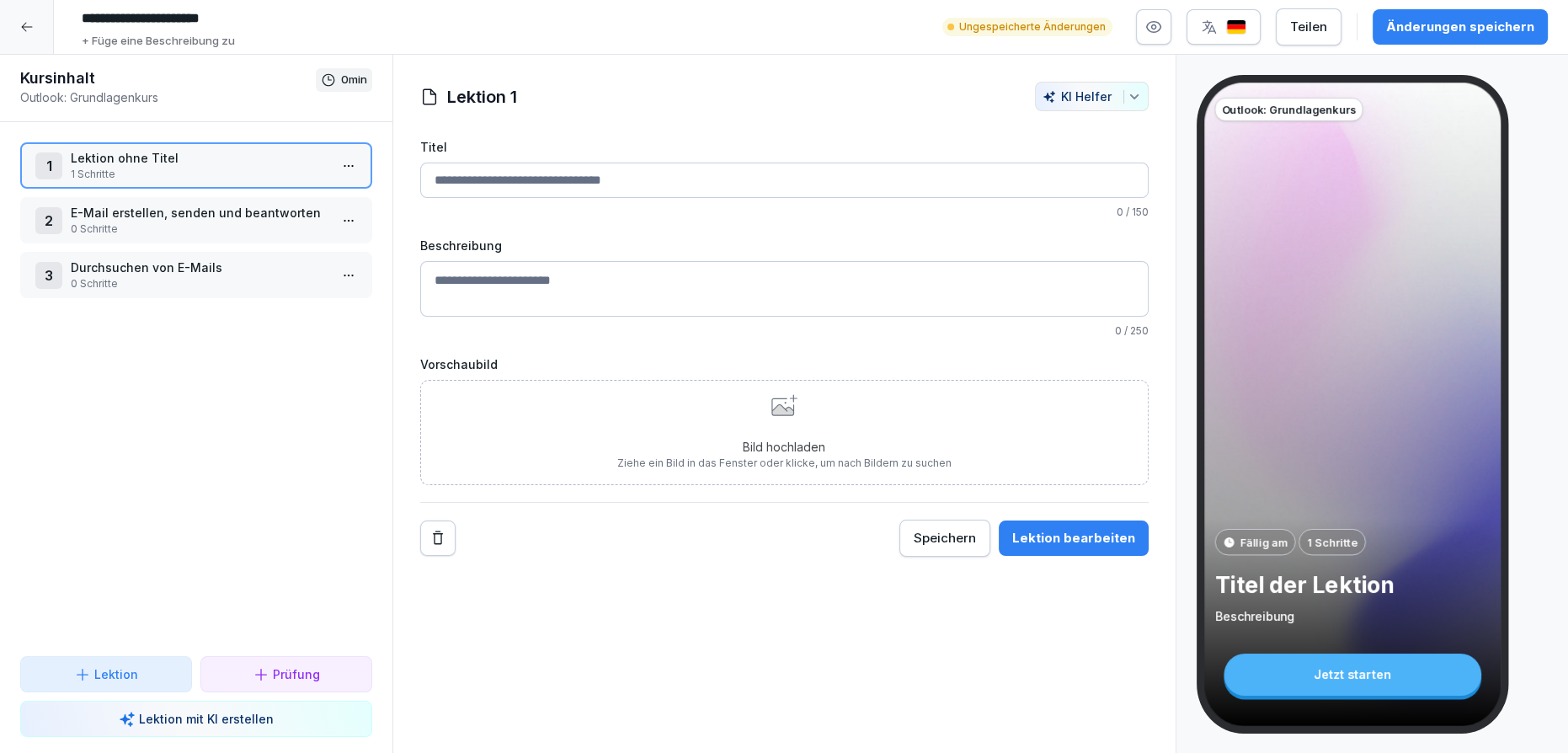
drag, startPoint x: 415, startPoint y: 191, endPoint x: 482, endPoint y: 175, distance: 68.9
click at [415, 191] on div "Lektion 1 KI Helfer Titel 0 / 150 Beschreibung 0 / 250 Vorschaubild Bild hochla…" at bounding box center [784, 319] width 782 height 475
click at [488, 174] on input "Titel" at bounding box center [784, 179] width 728 height 35
paste input "**********"
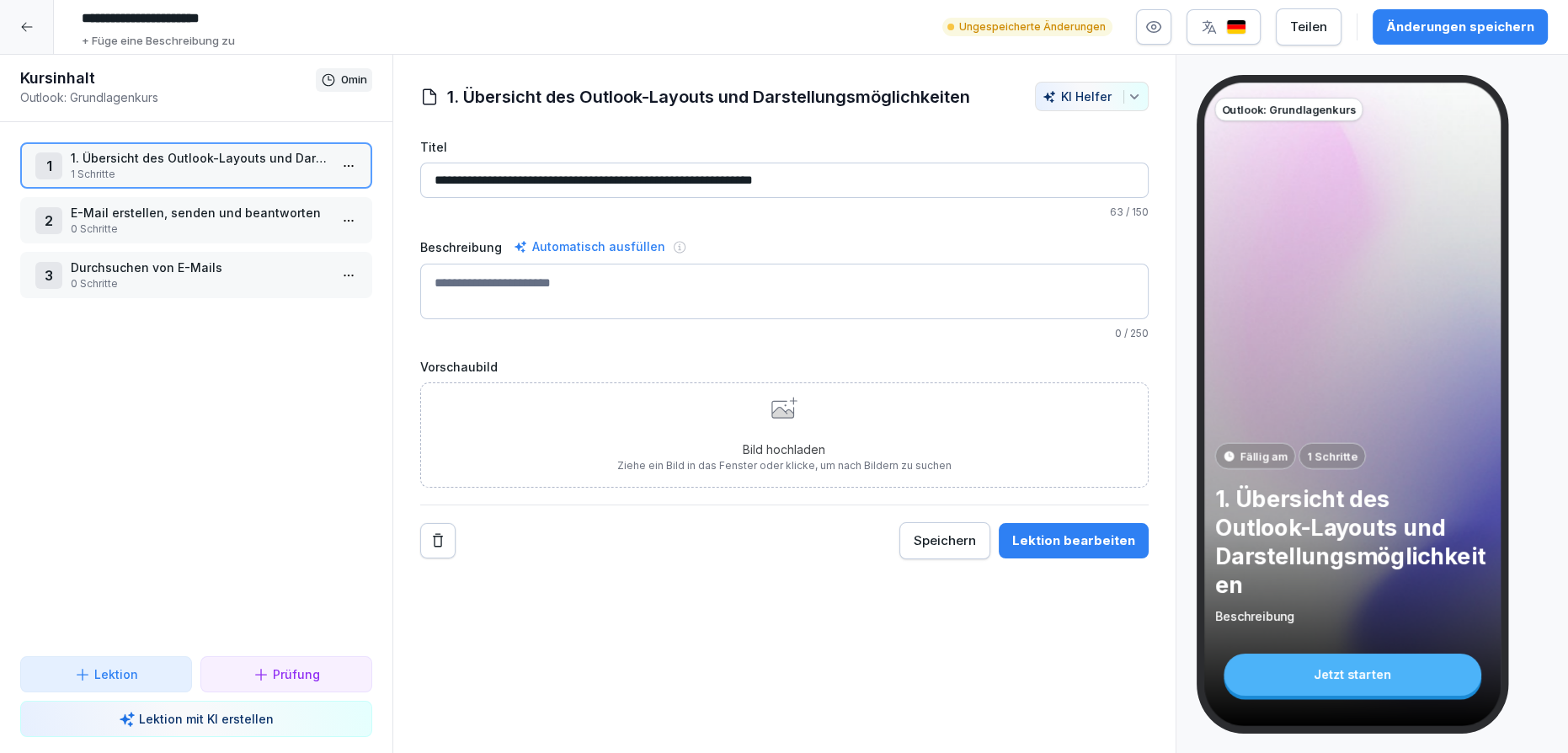
drag, startPoint x: 445, startPoint y: 181, endPoint x: 400, endPoint y: 181, distance: 45.0
click at [400, 181] on div "**********" at bounding box center [784, 321] width 782 height 477
type input "**********"
click at [1433, 41] on button "Änderungen speichern" at bounding box center [1460, 26] width 175 height 35
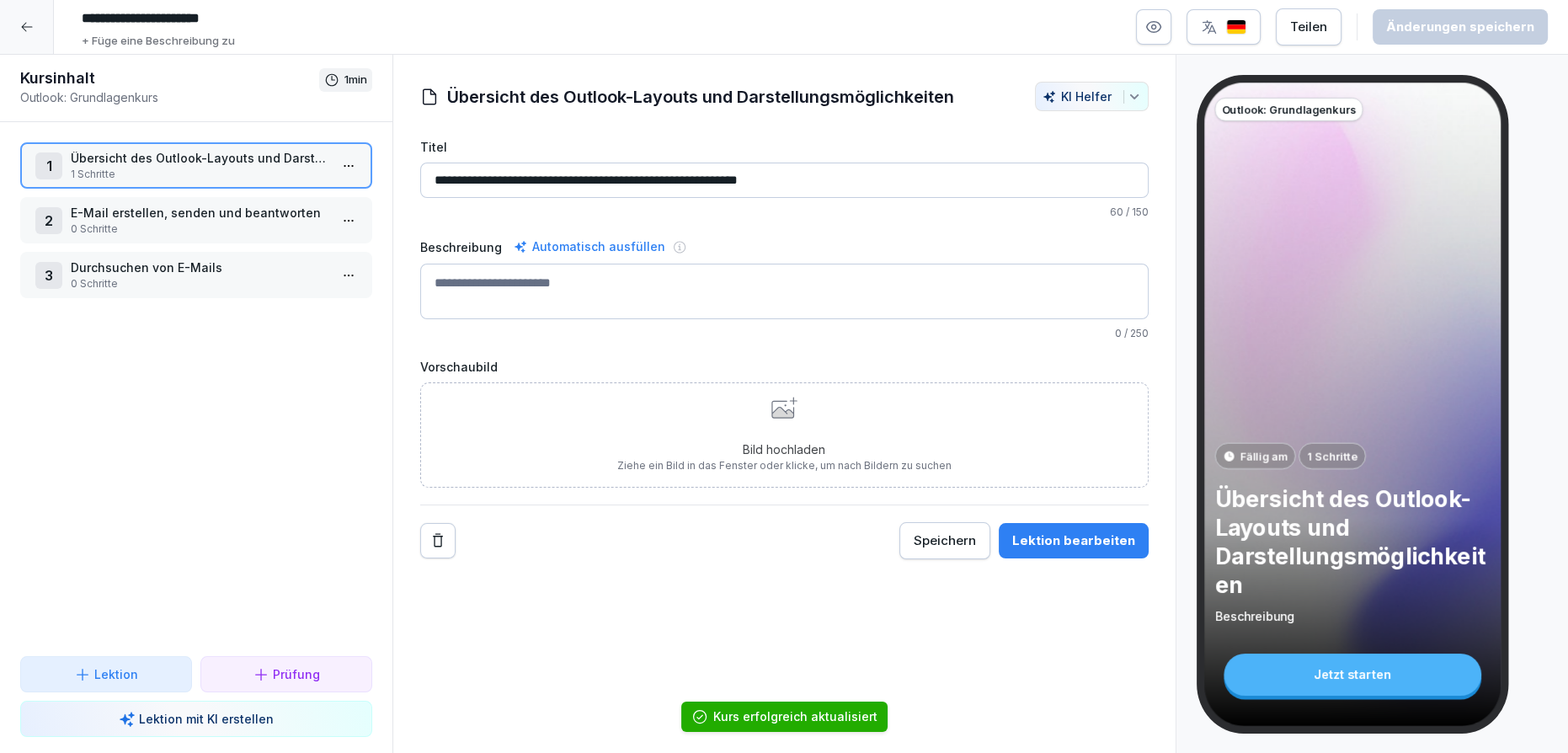
click at [653, 181] on input "**********" at bounding box center [784, 179] width 728 height 35
click at [645, 179] on input "**********" at bounding box center [784, 179] width 728 height 35
click at [607, 244] on div "Automatisch ausfüllen" at bounding box center [589, 247] width 159 height 20
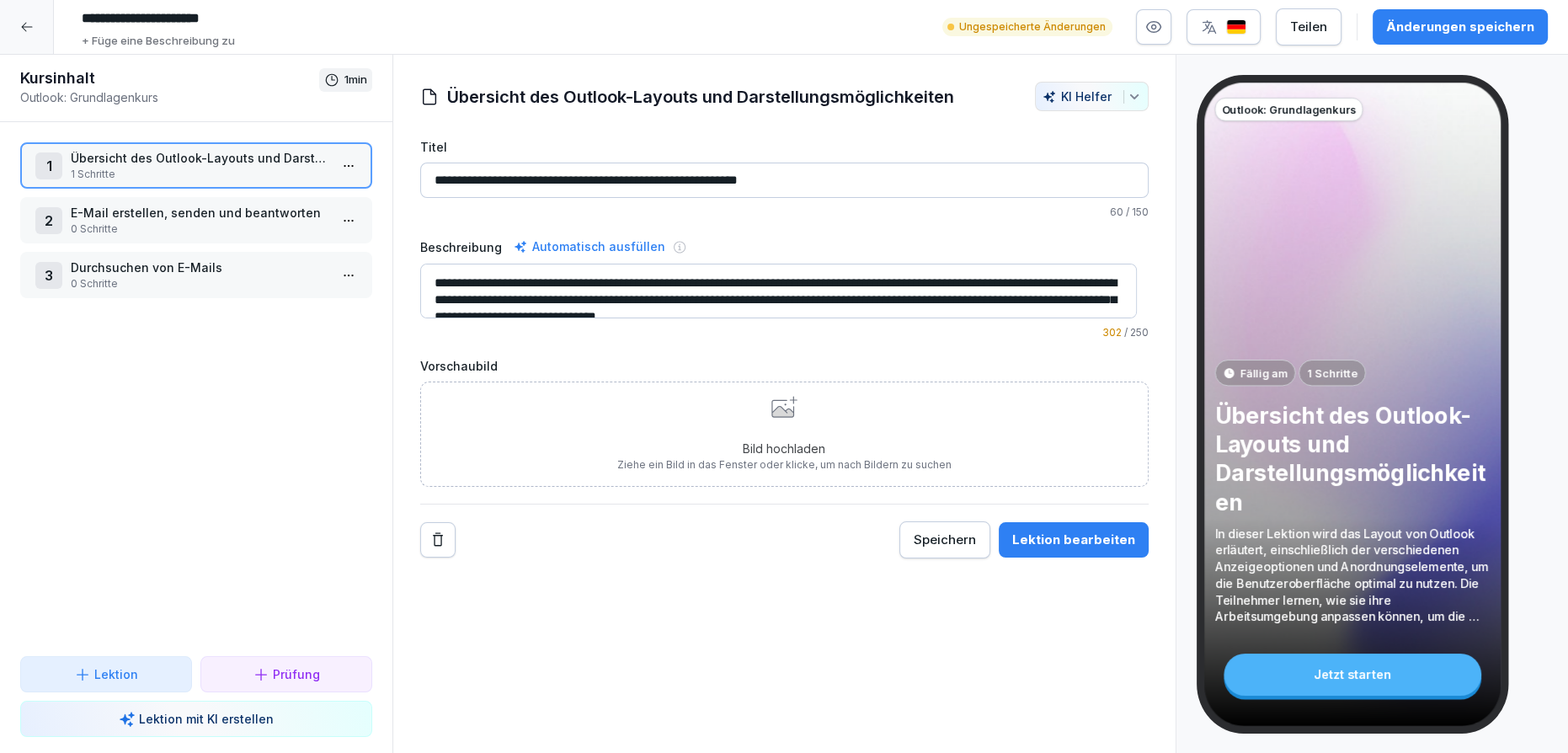
scroll to position [16, 0]
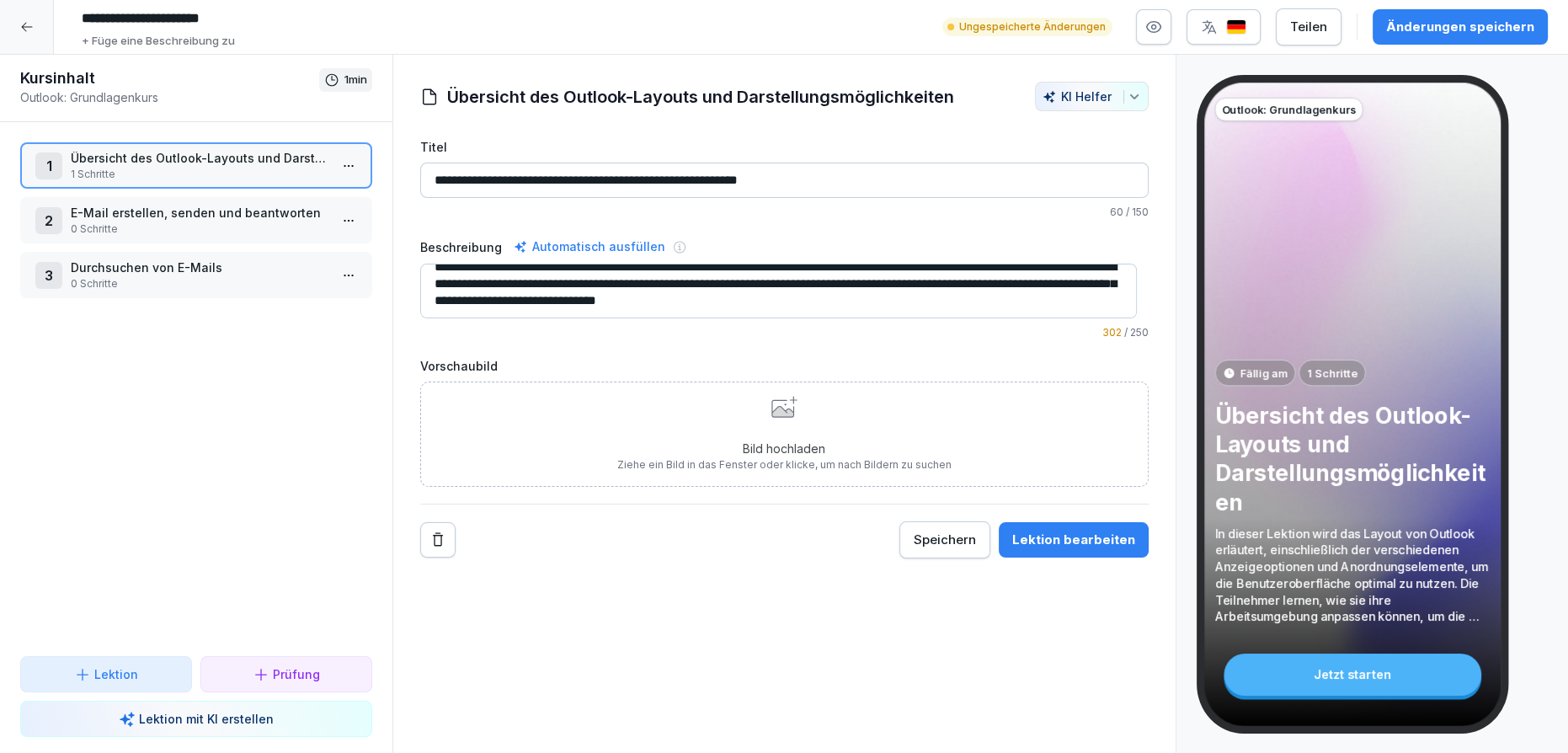
drag, startPoint x: 846, startPoint y: 281, endPoint x: 1051, endPoint y: 300, distance: 205.9
click at [1051, 300] on textarea "**********" at bounding box center [779, 291] width 717 height 55
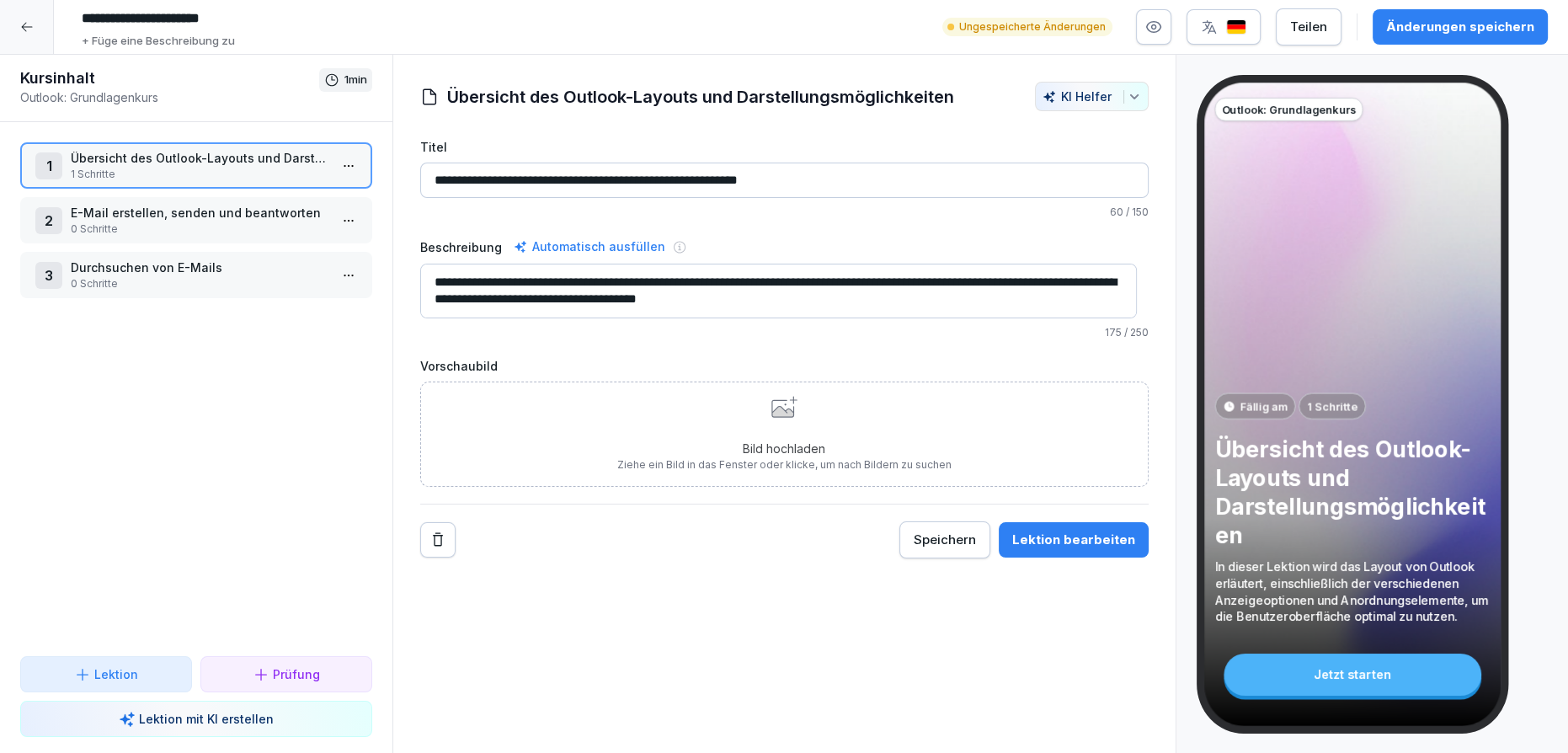
scroll to position [0, 0]
type textarea "**********"
click at [1424, 31] on div "Änderungen speichern" at bounding box center [1460, 27] width 148 height 19
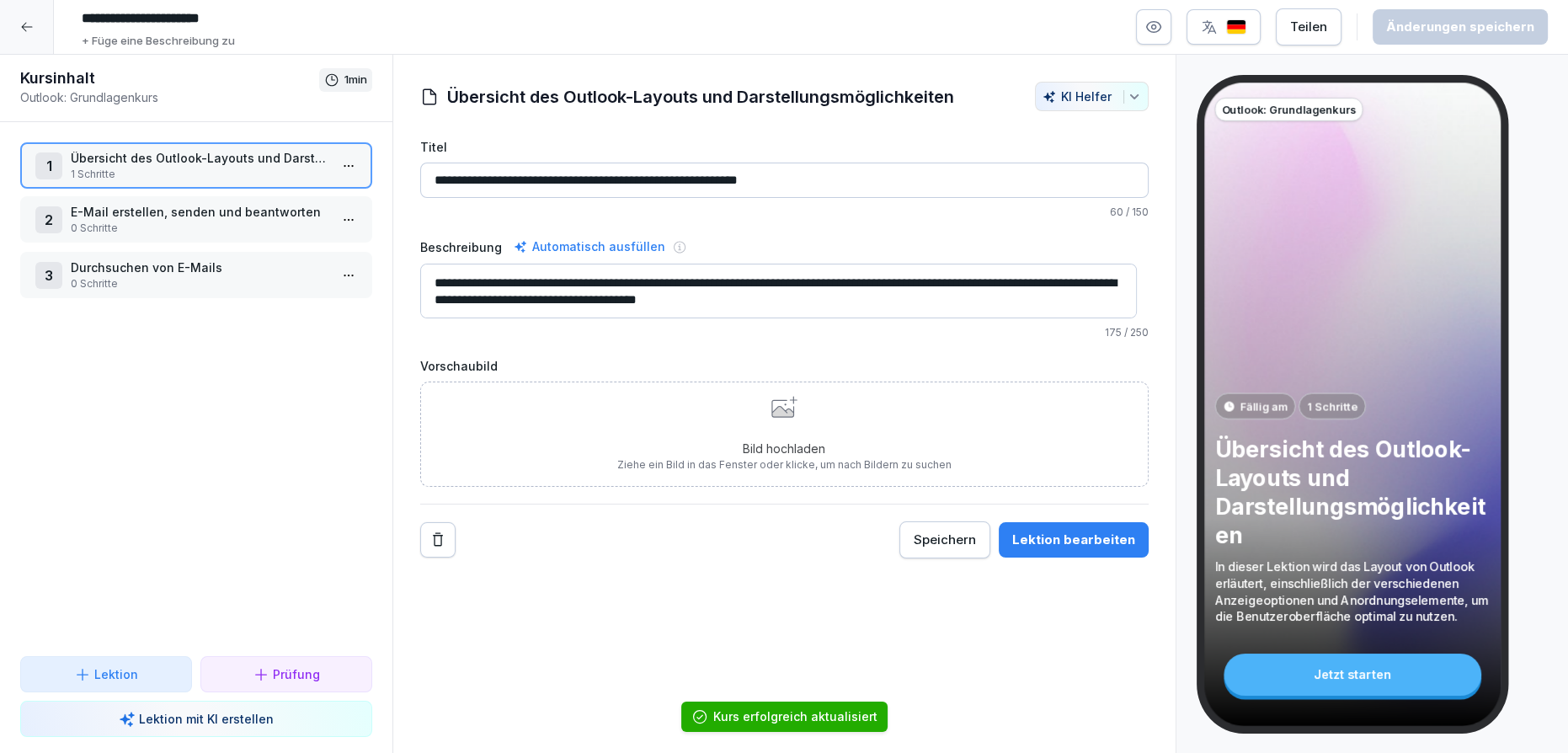
click at [276, 238] on div "2 E-Mail erstellen, senden und beantworten 0 Schritte" at bounding box center [196, 219] width 352 height 46
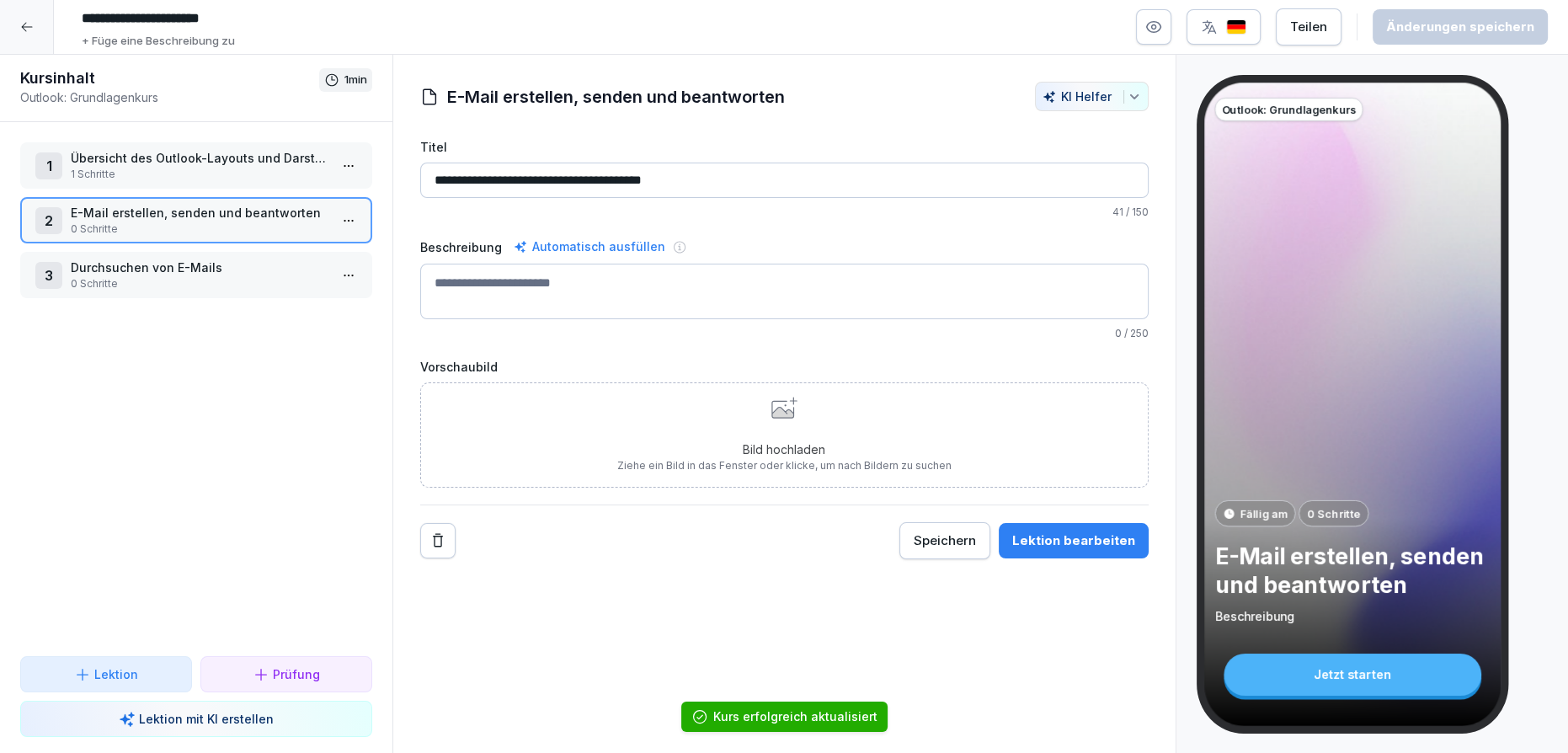
click at [1078, 97] on div "KI Helfer" at bounding box center [1091, 96] width 98 height 14
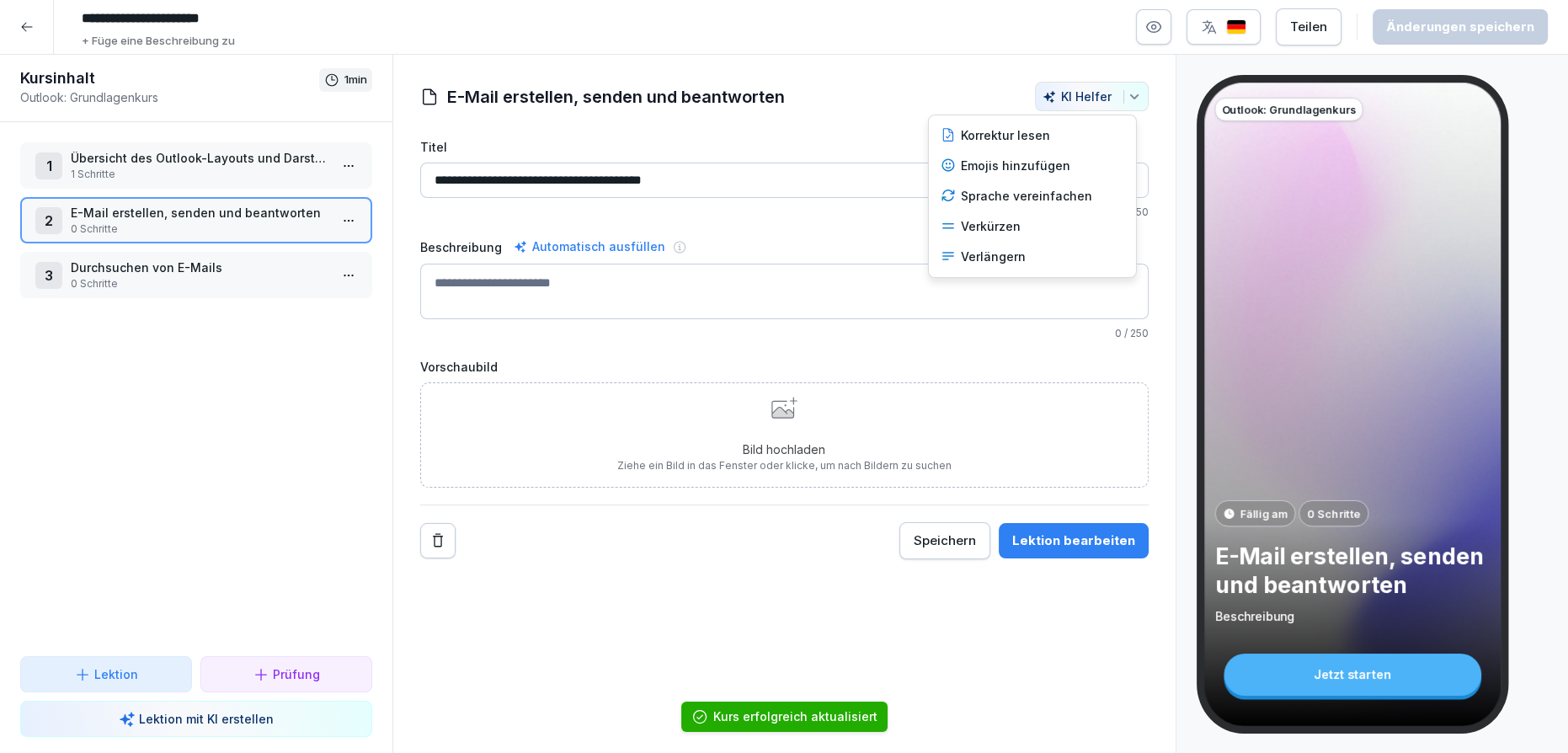
click at [1128, 95] on icon "button" at bounding box center [1134, 96] width 14 height 14
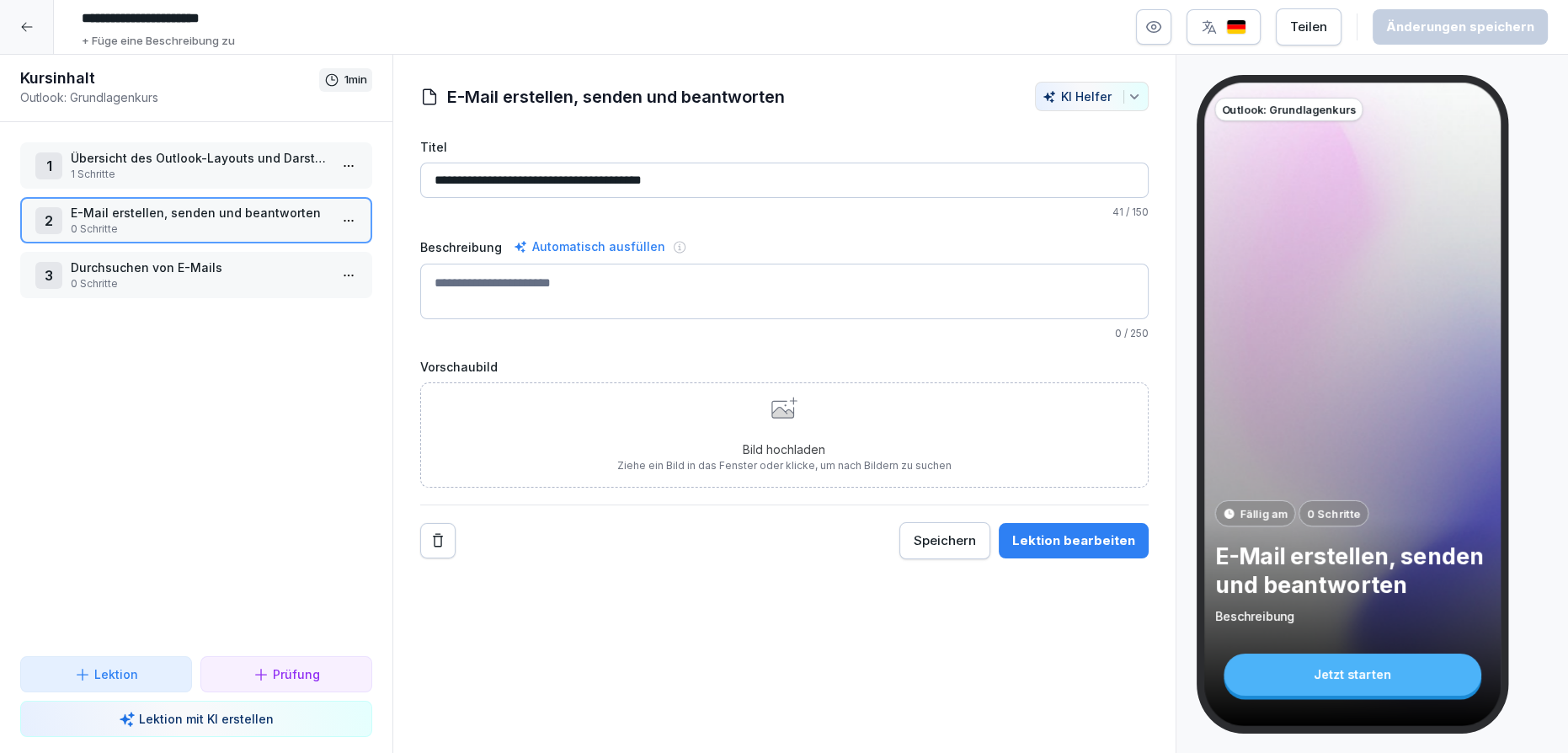
click at [1128, 95] on icon "button" at bounding box center [1134, 96] width 14 height 14
click at [812, 289] on html "**********" at bounding box center [784, 376] width 1568 height 753
click at [631, 240] on div "Automatisch ausfüllen" at bounding box center [589, 247] width 159 height 20
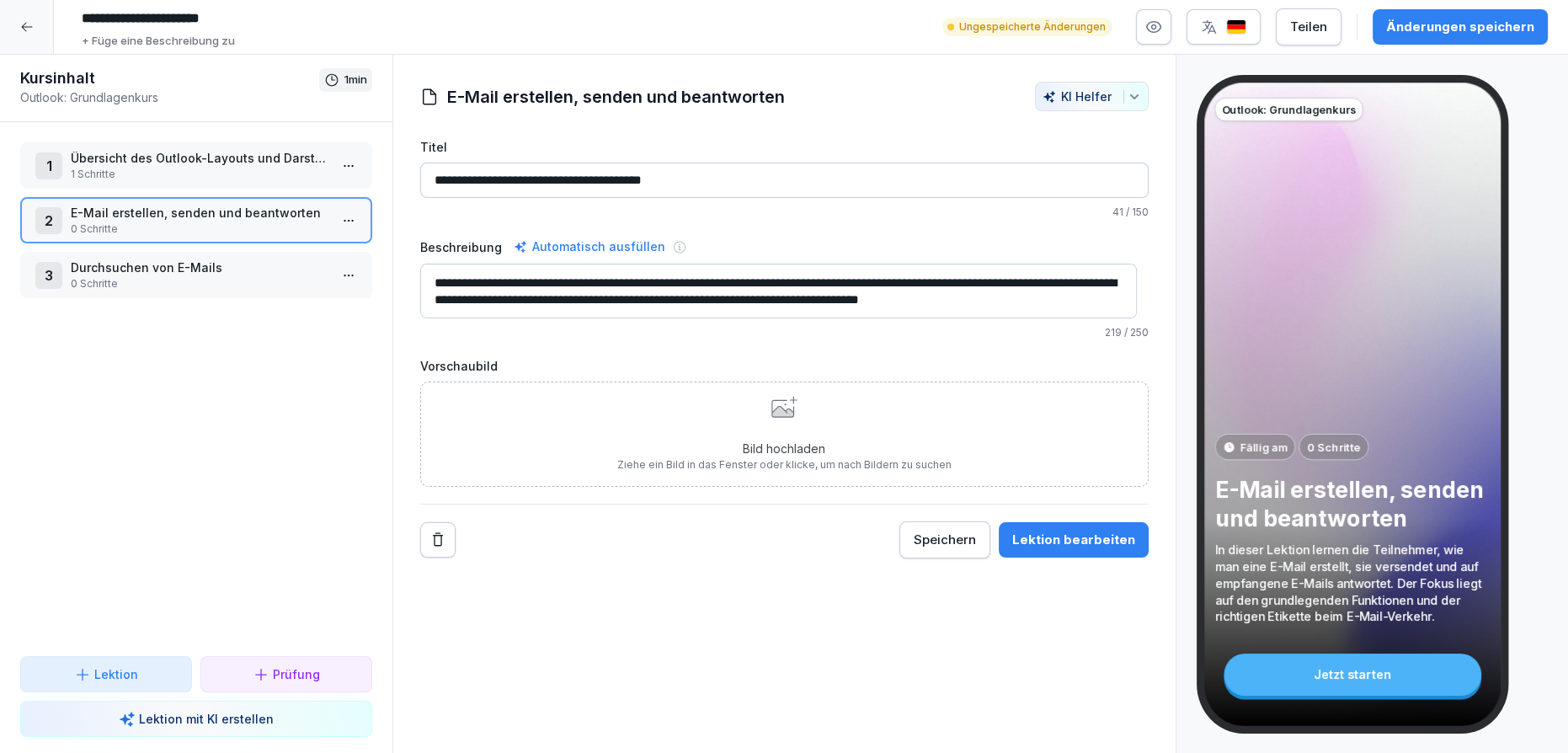
drag, startPoint x: 433, startPoint y: 286, endPoint x: 590, endPoint y: 286, distance: 157.0
click at [590, 286] on textarea "**********" at bounding box center [779, 291] width 717 height 55
drag, startPoint x: 536, startPoint y: 279, endPoint x: 664, endPoint y: 280, distance: 128.0
click at [664, 280] on textarea "**********" at bounding box center [779, 291] width 717 height 55
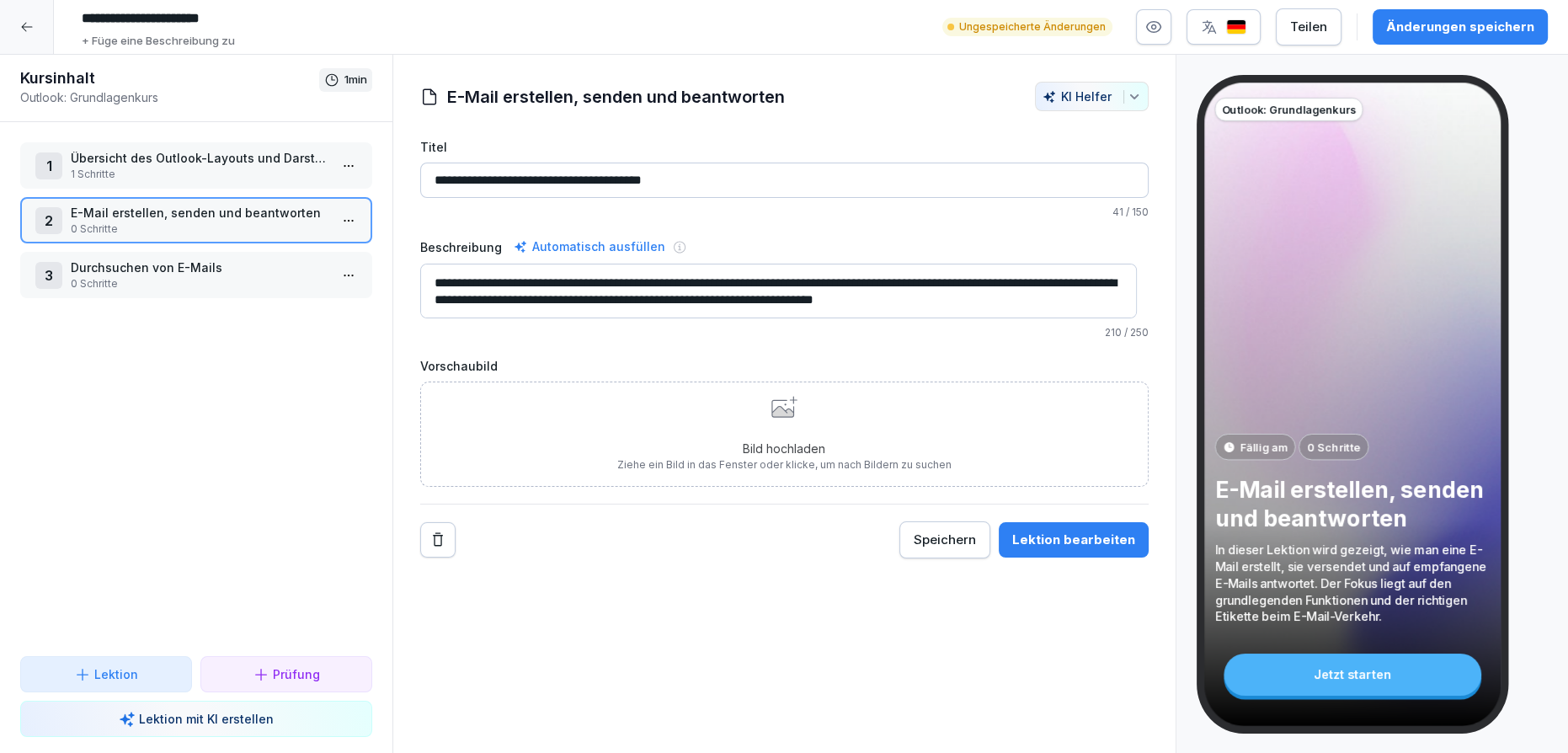
type textarea "**********"
click at [1389, 29] on button "Änderungen speichern" at bounding box center [1460, 26] width 175 height 35
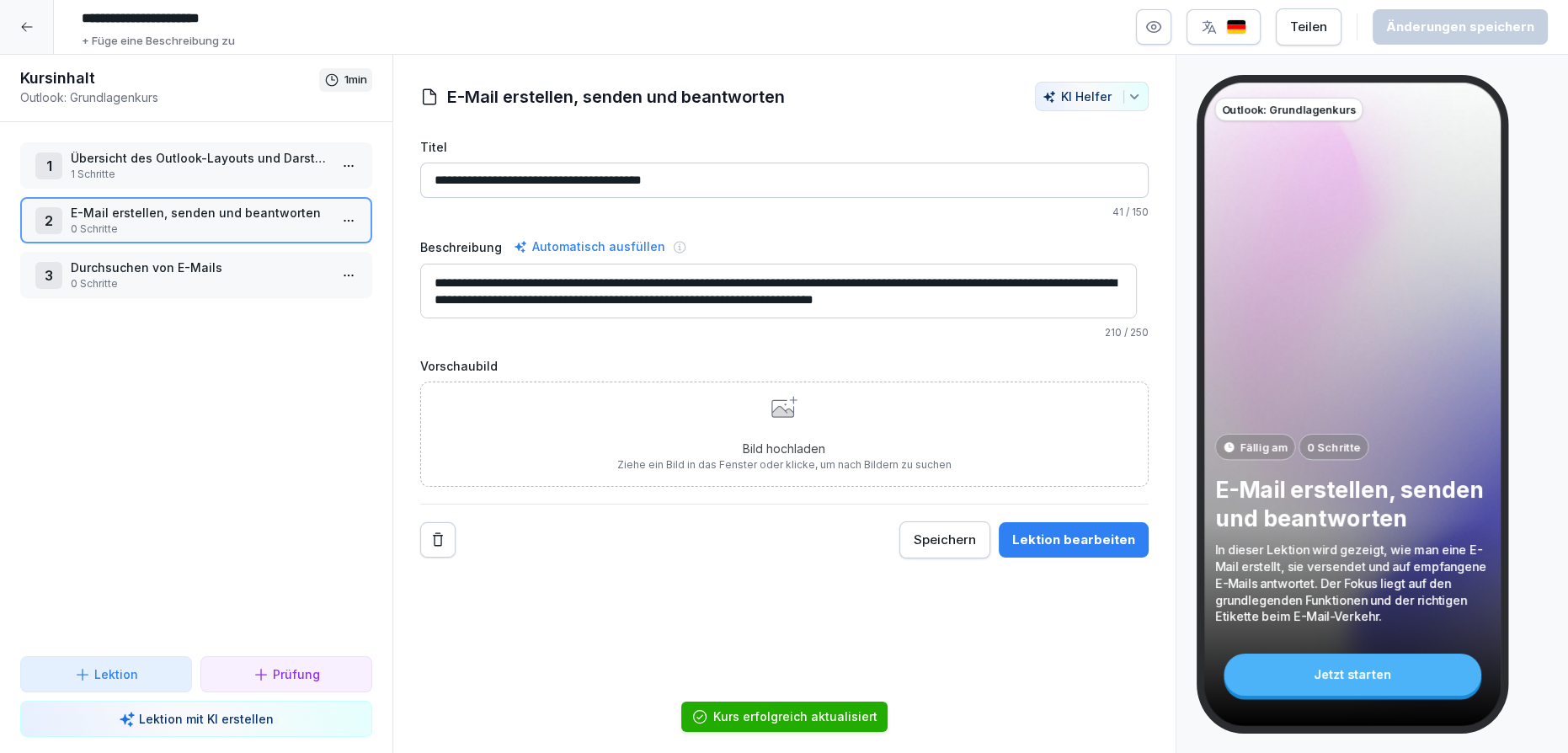
click at [253, 282] on p "0 Schritte" at bounding box center [200, 284] width 258 height 15
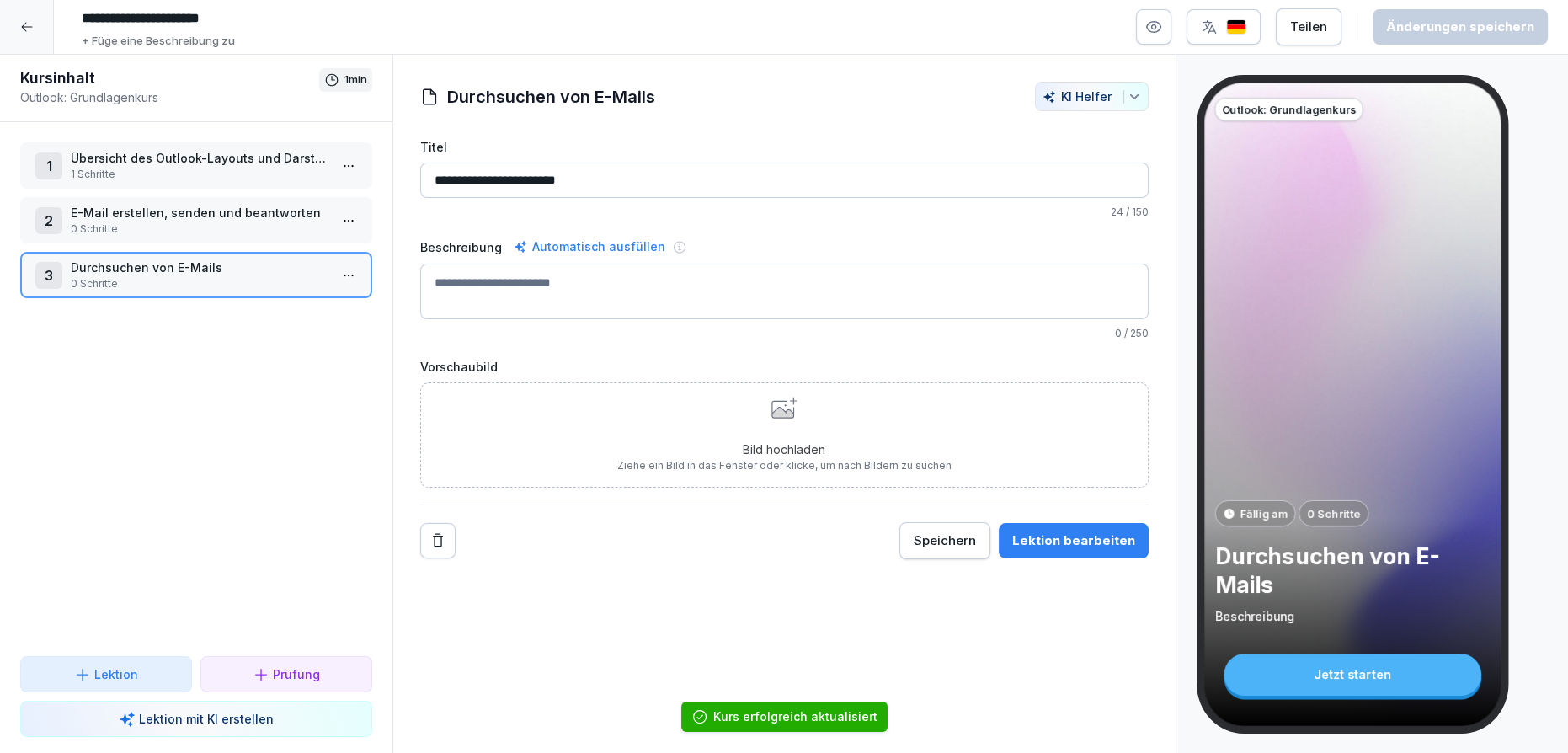
click at [498, 277] on textarea "Beschreibung" at bounding box center [784, 292] width 728 height 56
click at [572, 241] on div "Automatisch ausfüllen" at bounding box center [589, 247] width 159 height 20
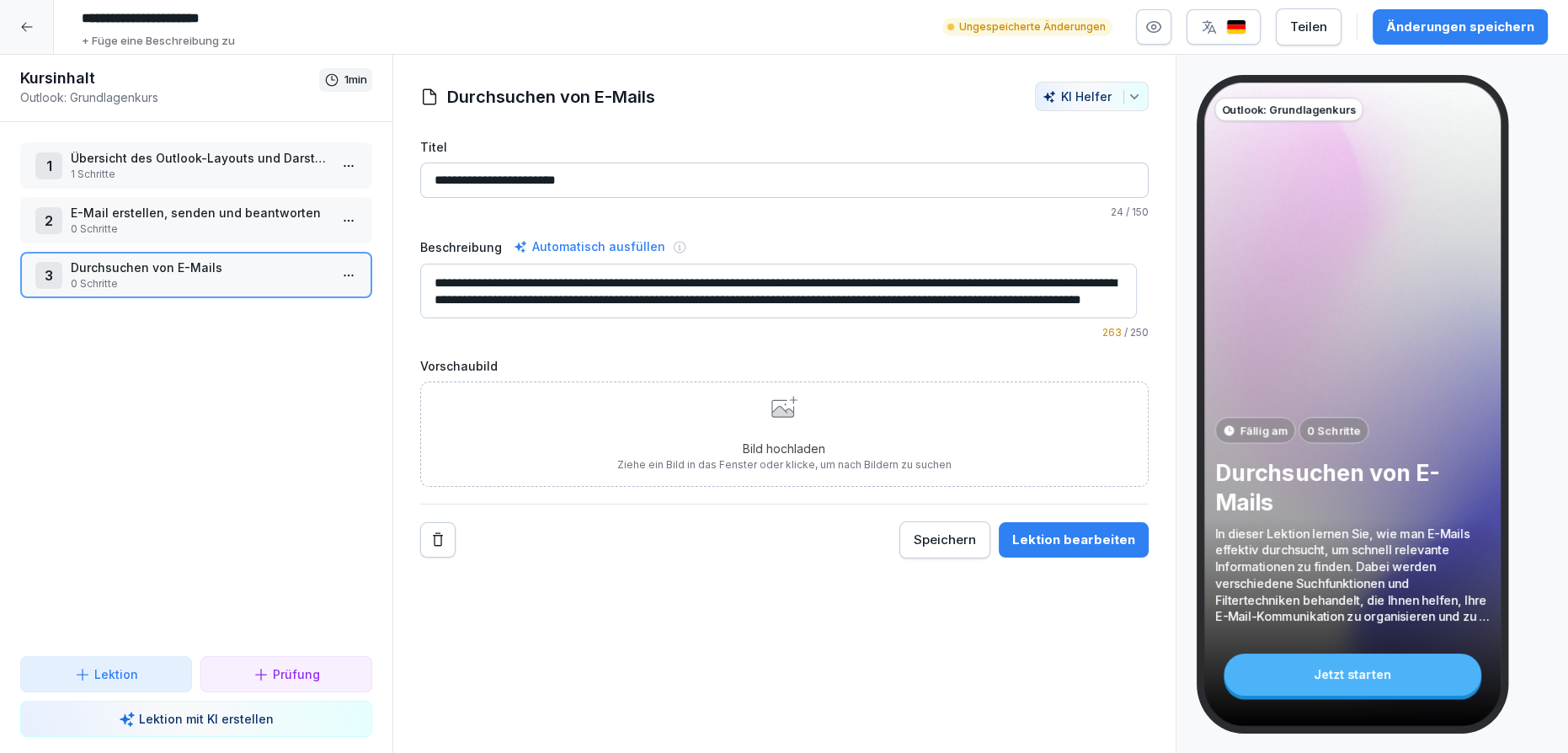
click at [424, 281] on textarea "**********" at bounding box center [779, 291] width 717 height 55
click at [479, 282] on textarea "**********" at bounding box center [779, 291] width 717 height 55
drag, startPoint x: 540, startPoint y: 277, endPoint x: 650, endPoint y: 277, distance: 110.0
click at [650, 277] on textarea "**********" at bounding box center [779, 291] width 717 height 55
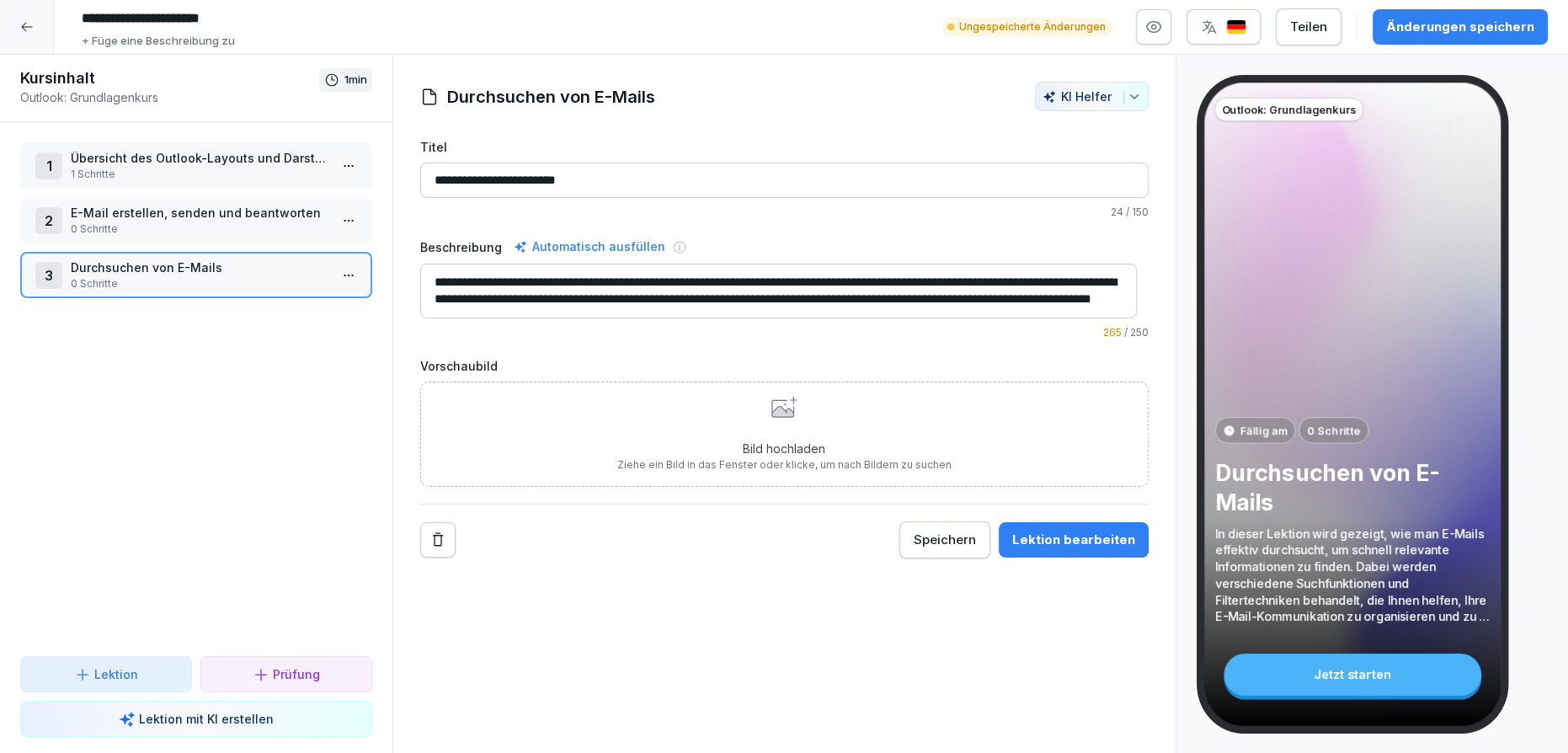
drag, startPoint x: 784, startPoint y: 307, endPoint x: 478, endPoint y: 281, distance: 307.1
click at [478, 281] on textarea "**********" at bounding box center [779, 291] width 717 height 55
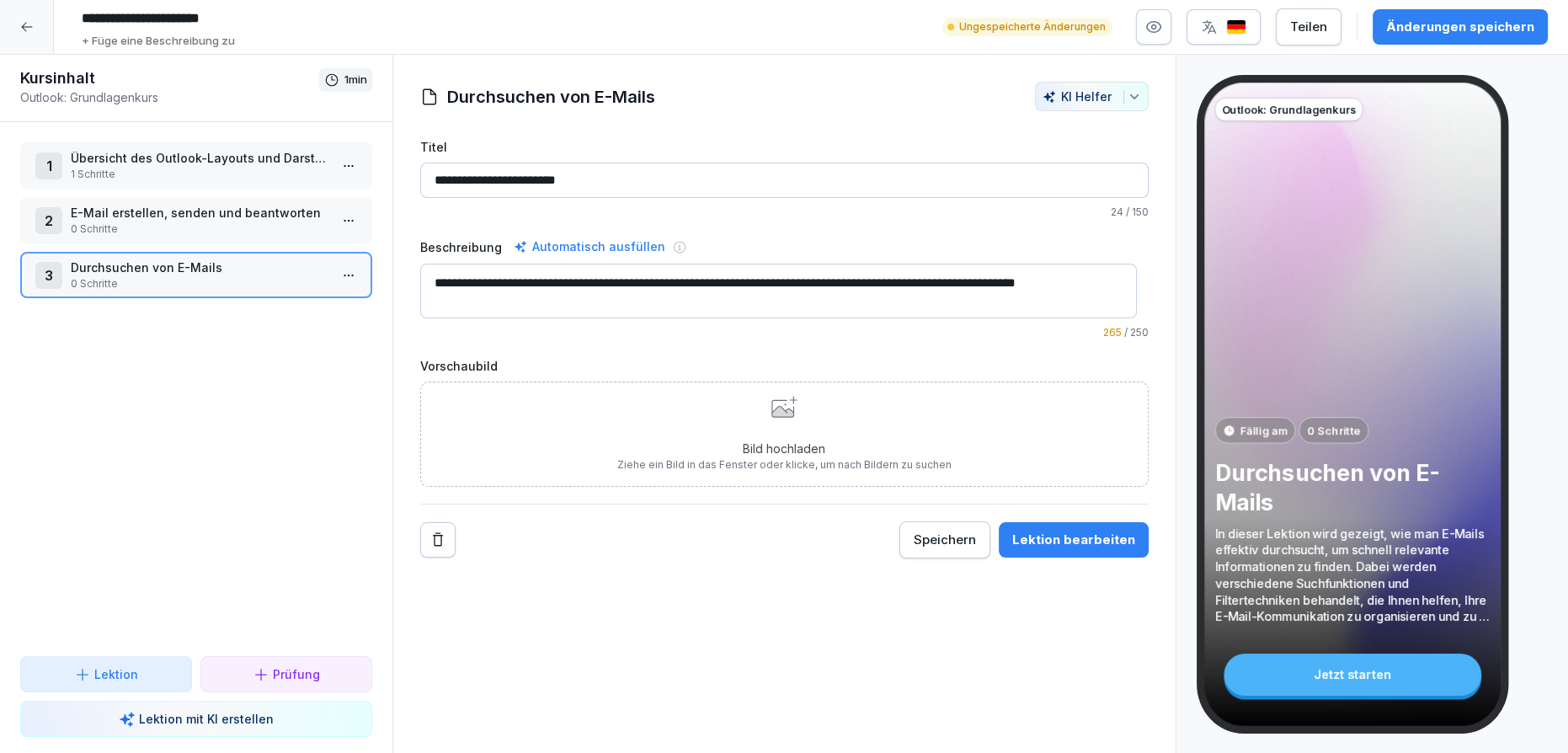
scroll to position [0, 0]
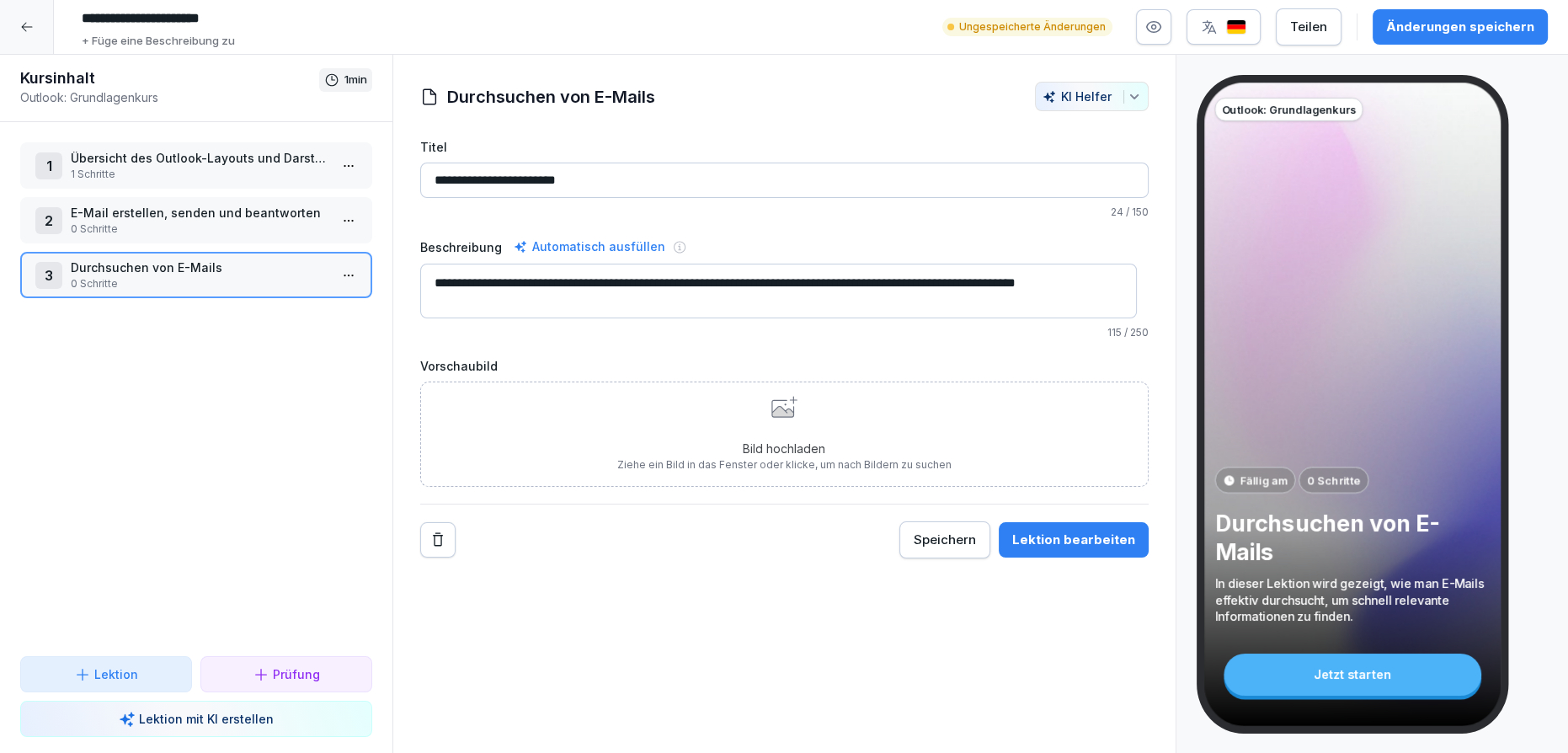
type textarea "**********"
click at [1415, 31] on div "Änderungen speichern" at bounding box center [1460, 27] width 148 height 19
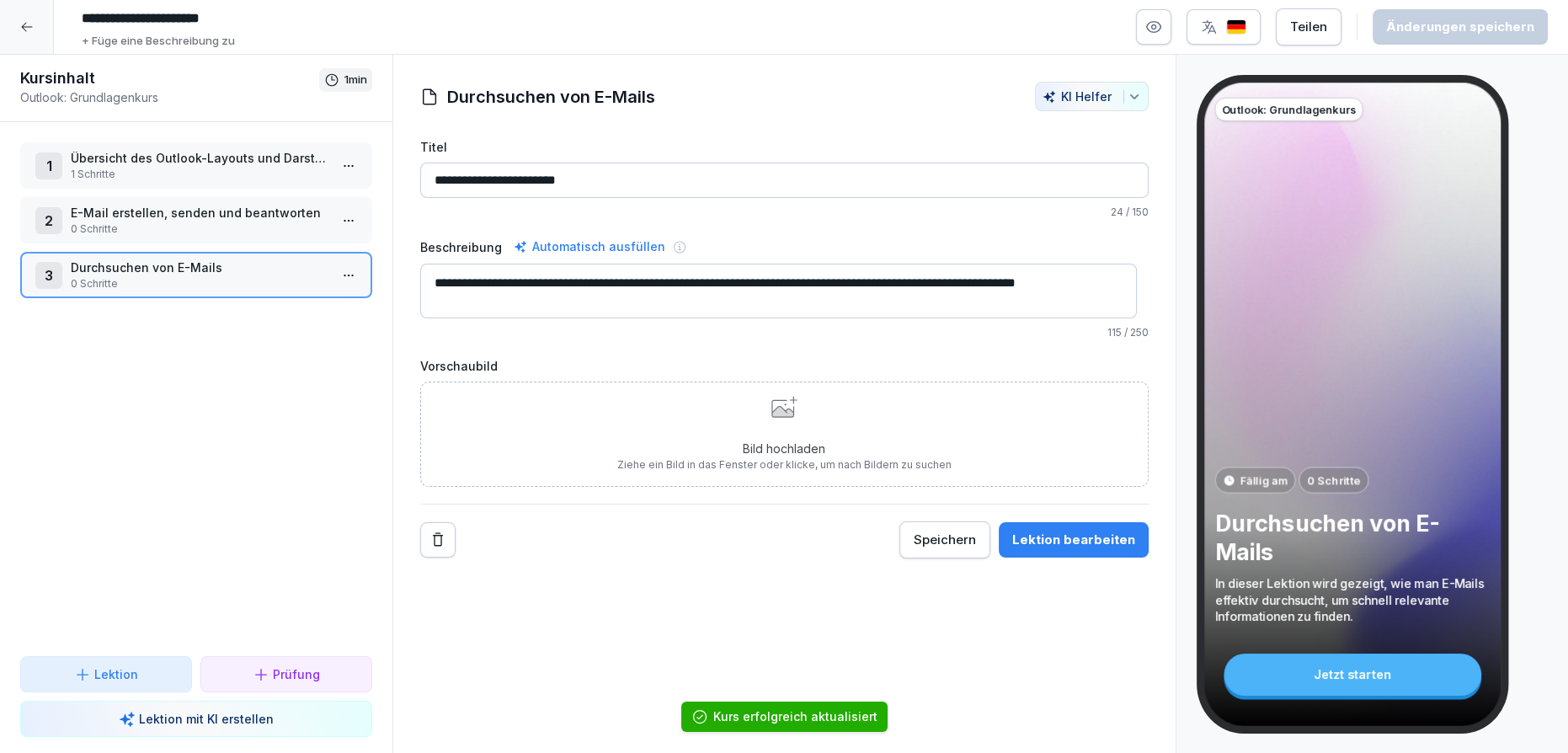
click at [208, 186] on div "1 Übersicht des Outlook-Layouts und Darstellungsmöglichkeiten 1 Schritte" at bounding box center [196, 165] width 352 height 46
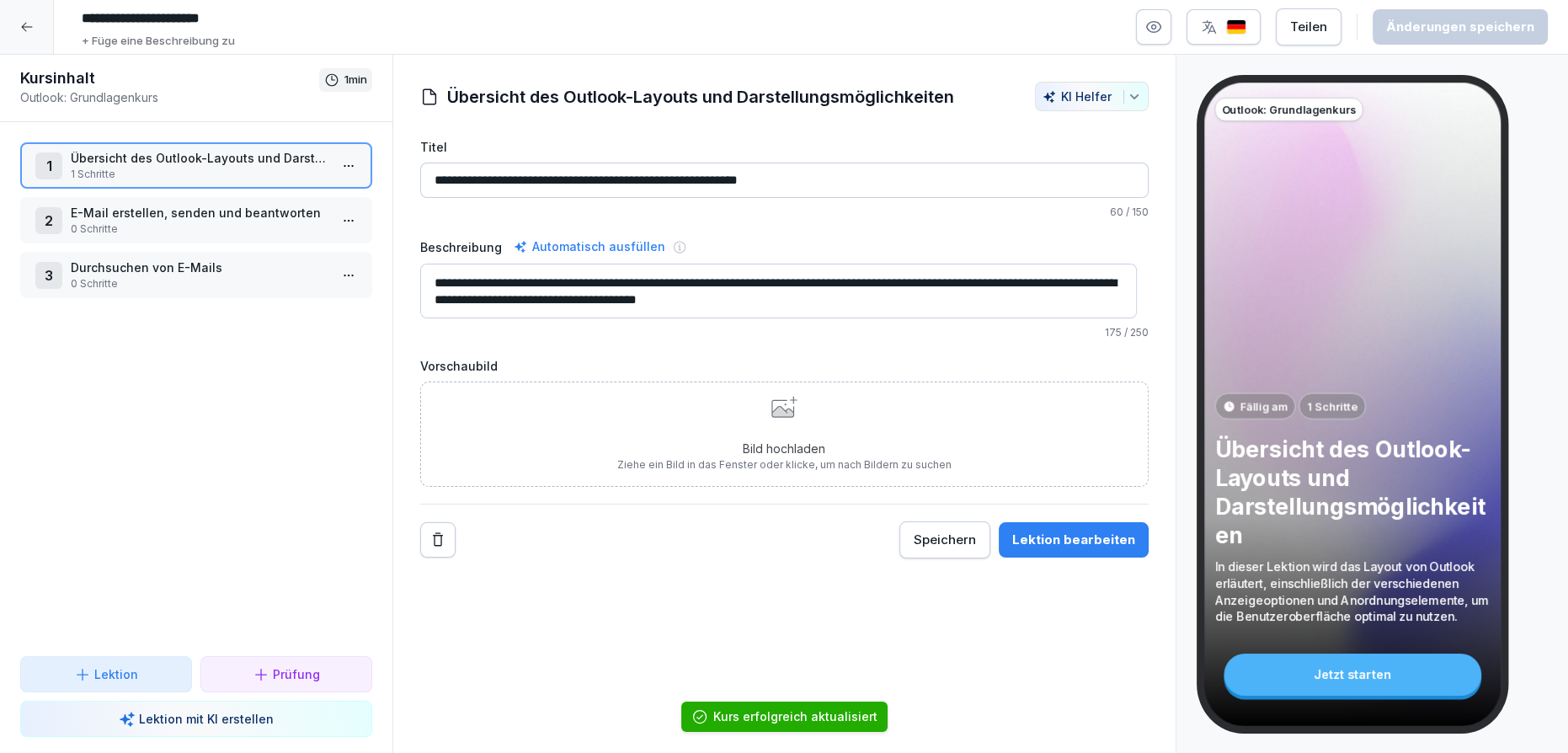
click at [199, 233] on p "0 Schritte" at bounding box center [200, 229] width 258 height 15
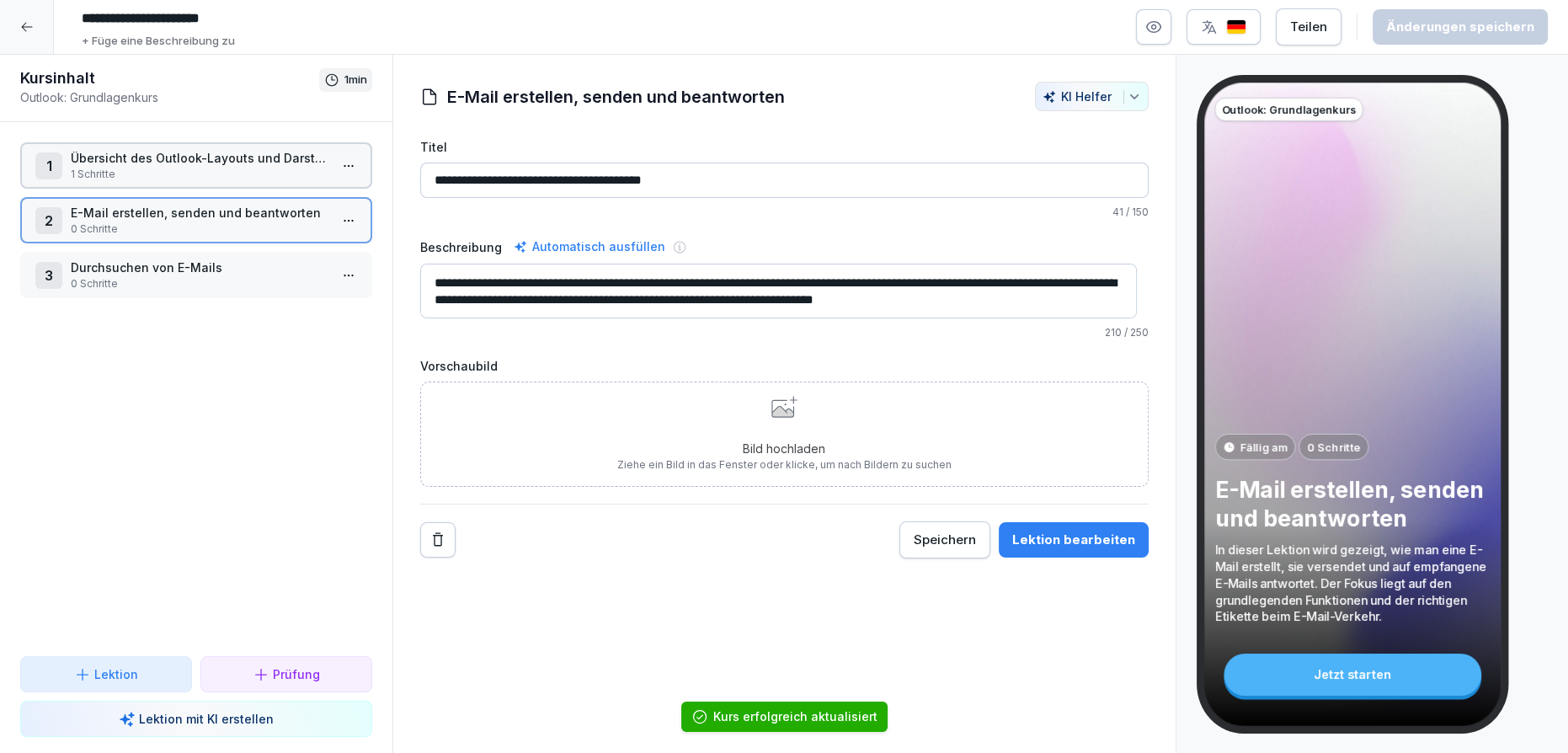
click at [196, 277] on p "0 Schritte" at bounding box center [200, 284] width 258 height 15
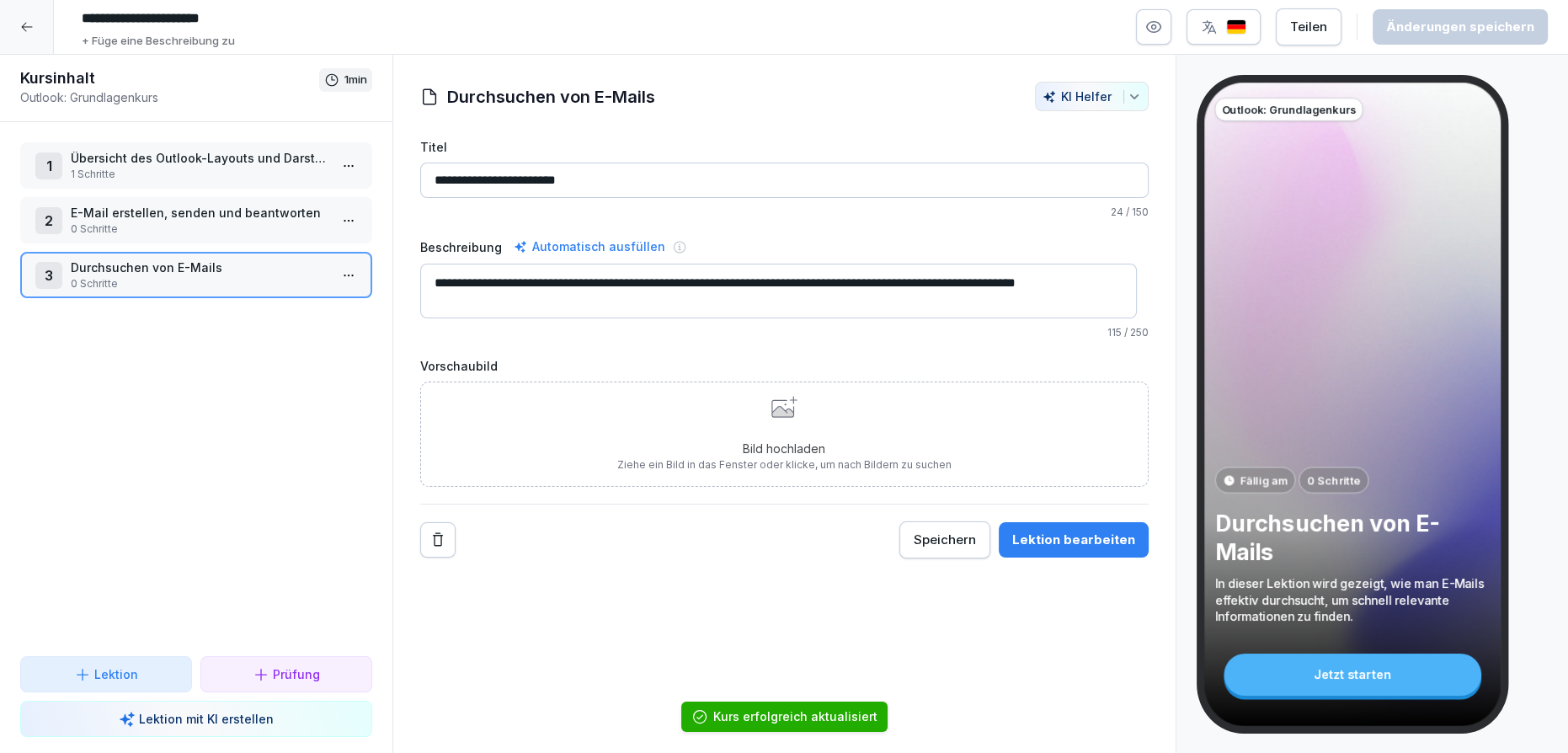
click at [185, 195] on div "1 Übersicht des Outlook-Layouts und Darstellungsmöglichkeiten 1 Schritte 2 E-Ma…" at bounding box center [196, 389] width 393 height 534
click at [185, 160] on p "Übersicht des Outlook-Layouts und Darstellungsmöglichkeiten" at bounding box center [200, 158] width 258 height 18
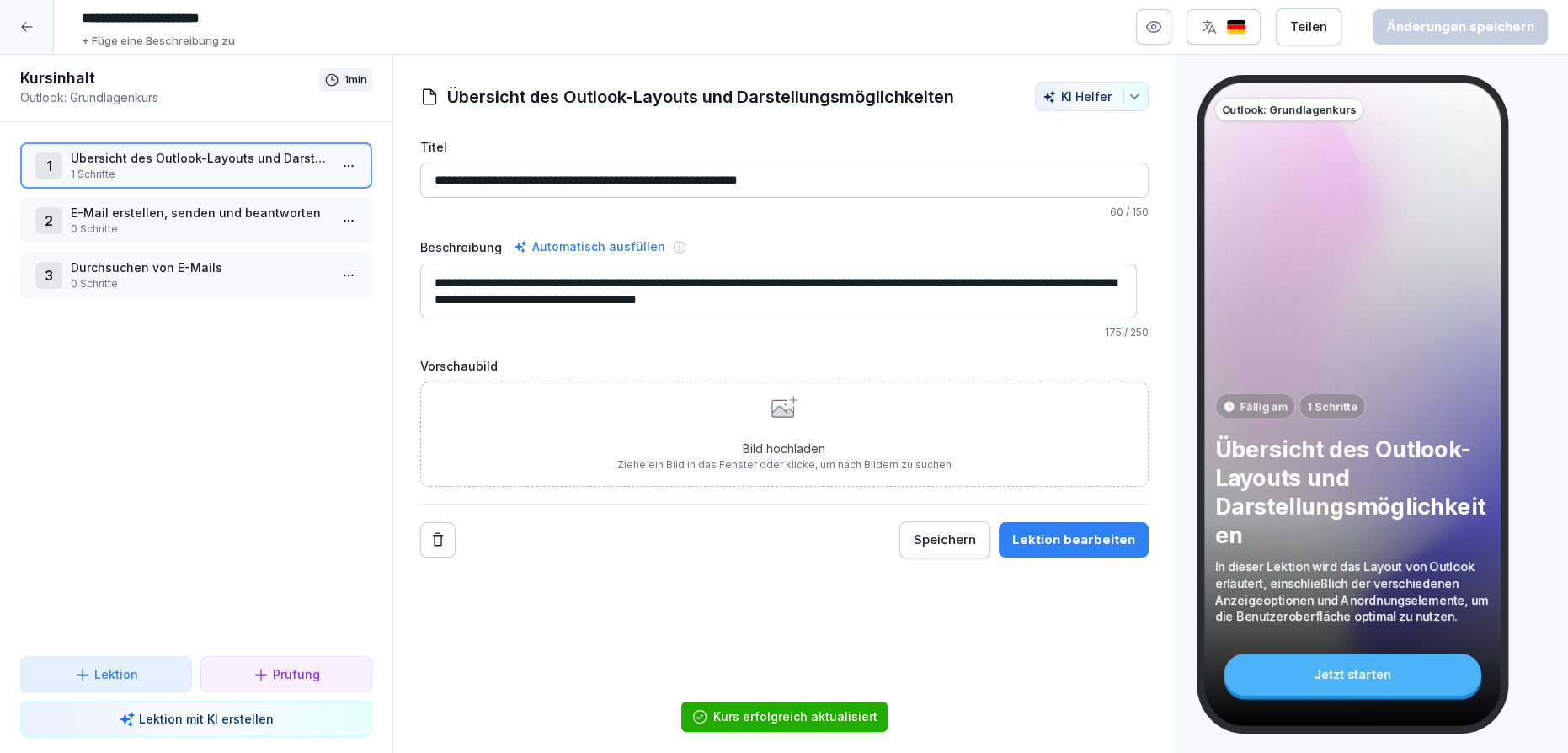
click at [188, 224] on p "0 Schritte" at bounding box center [200, 229] width 258 height 15
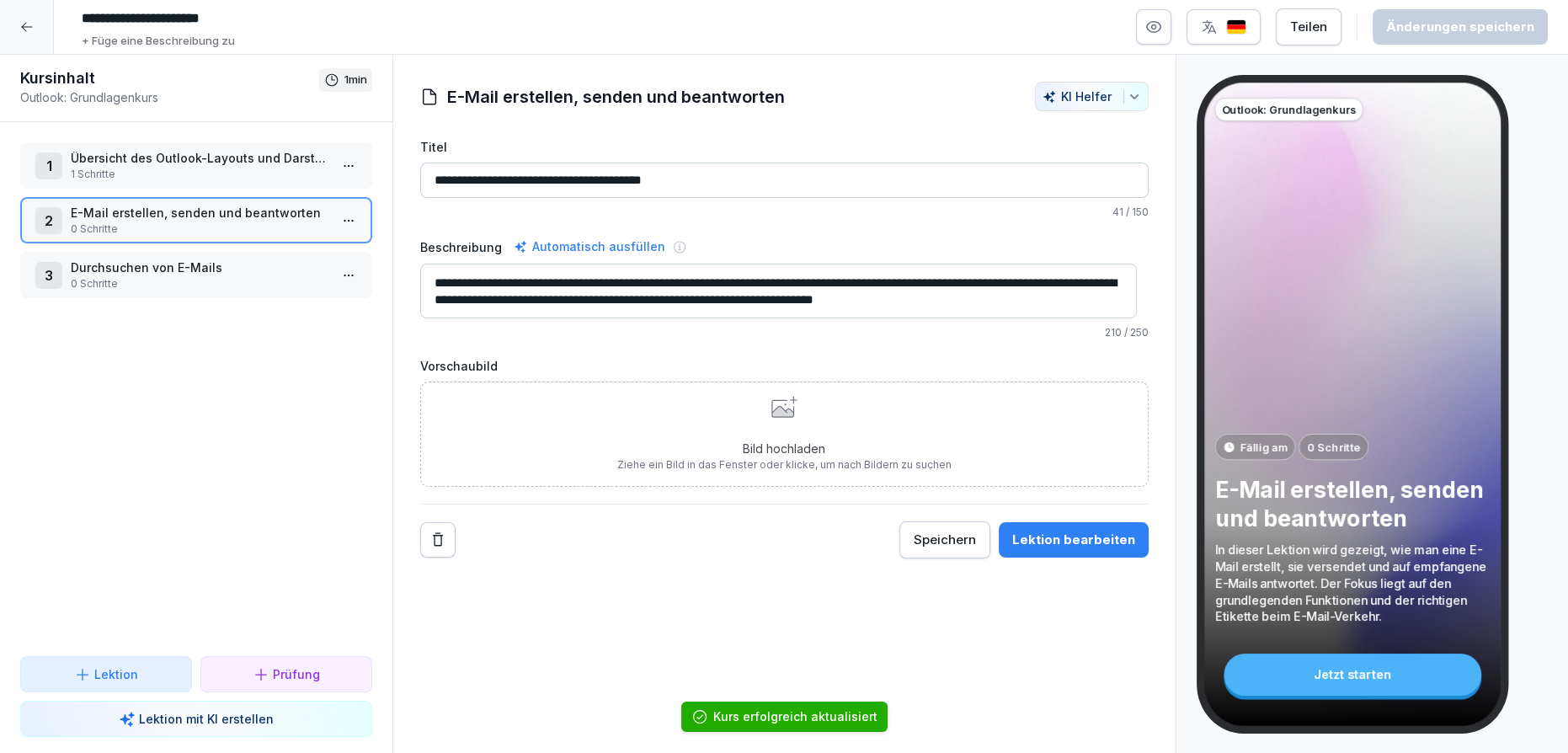
click at [188, 168] on p "1 Schritte" at bounding box center [200, 174] width 258 height 15
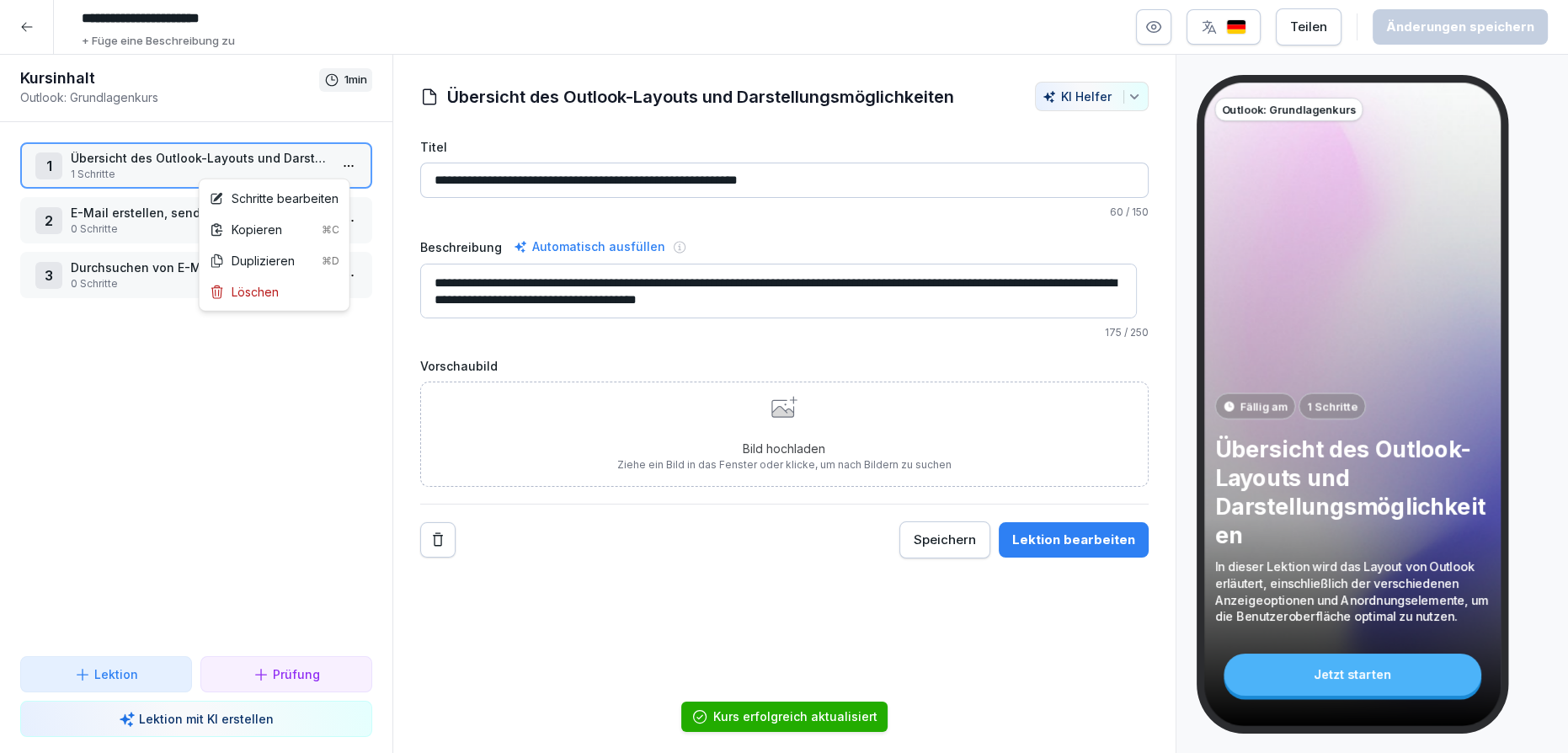
click at [339, 164] on html "**********" at bounding box center [784, 376] width 1568 height 753
click at [318, 195] on div "Schritte bearbeiten" at bounding box center [274, 198] width 129 height 18
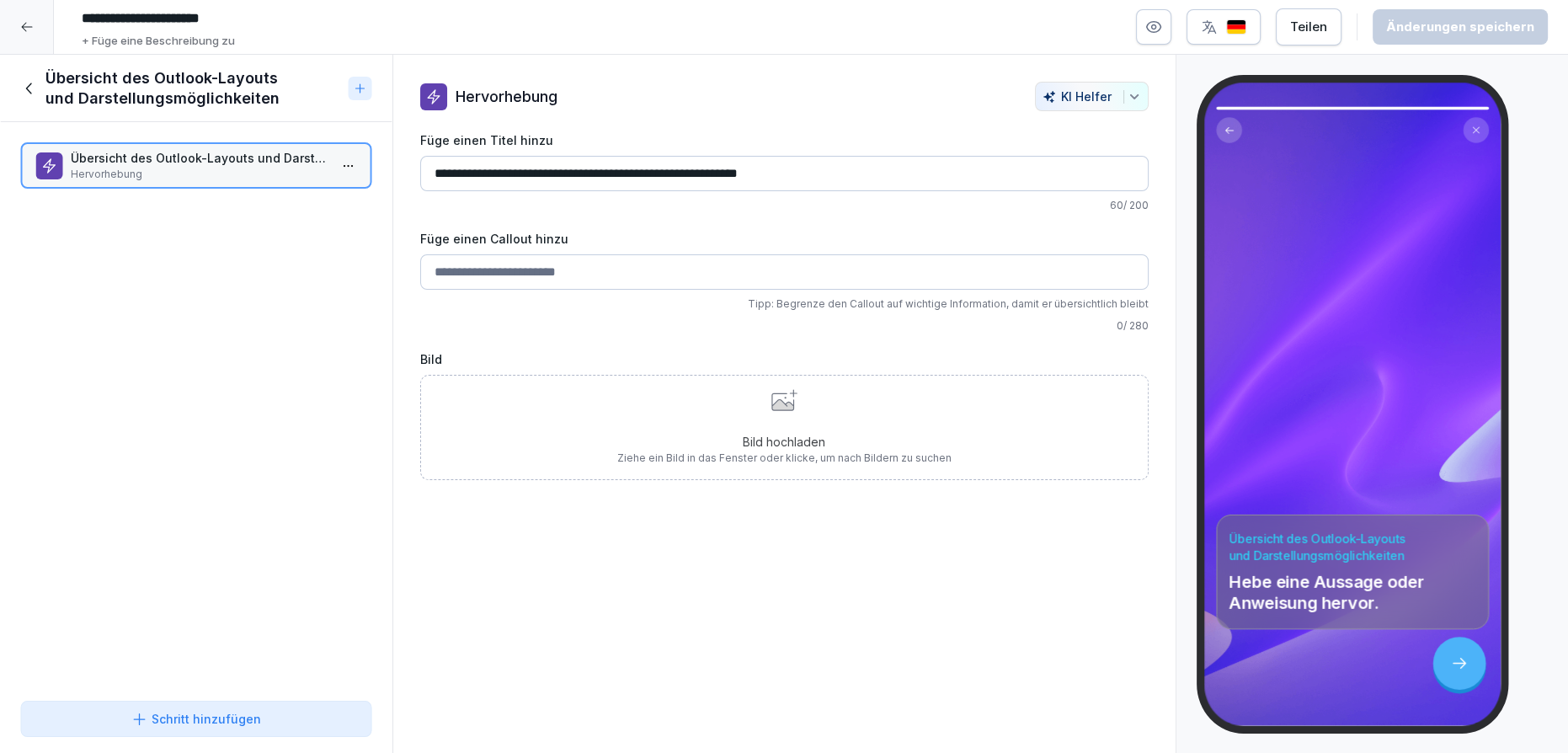
click at [238, 175] on p "Hervorhebung" at bounding box center [200, 174] width 258 height 15
click at [533, 277] on input "Füge einen Callout hinzu" at bounding box center [784, 271] width 728 height 35
drag, startPoint x: 519, startPoint y: 176, endPoint x: 413, endPoint y: 177, distance: 106.0
click at [413, 177] on div "**********" at bounding box center [784, 281] width 782 height 398
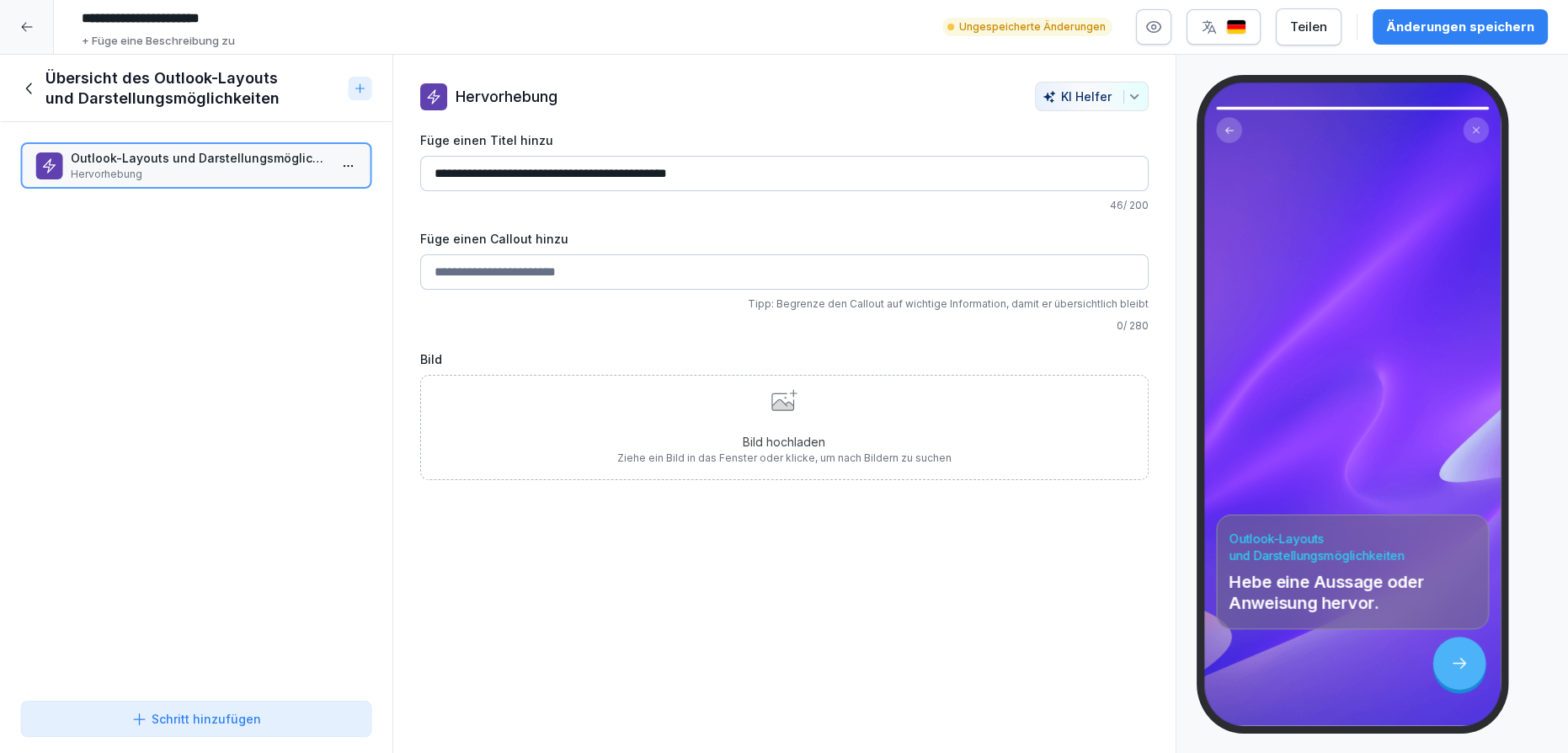
type input "**********"
click at [201, 705] on button "Schritt hinzufügen" at bounding box center [196, 719] width 352 height 36
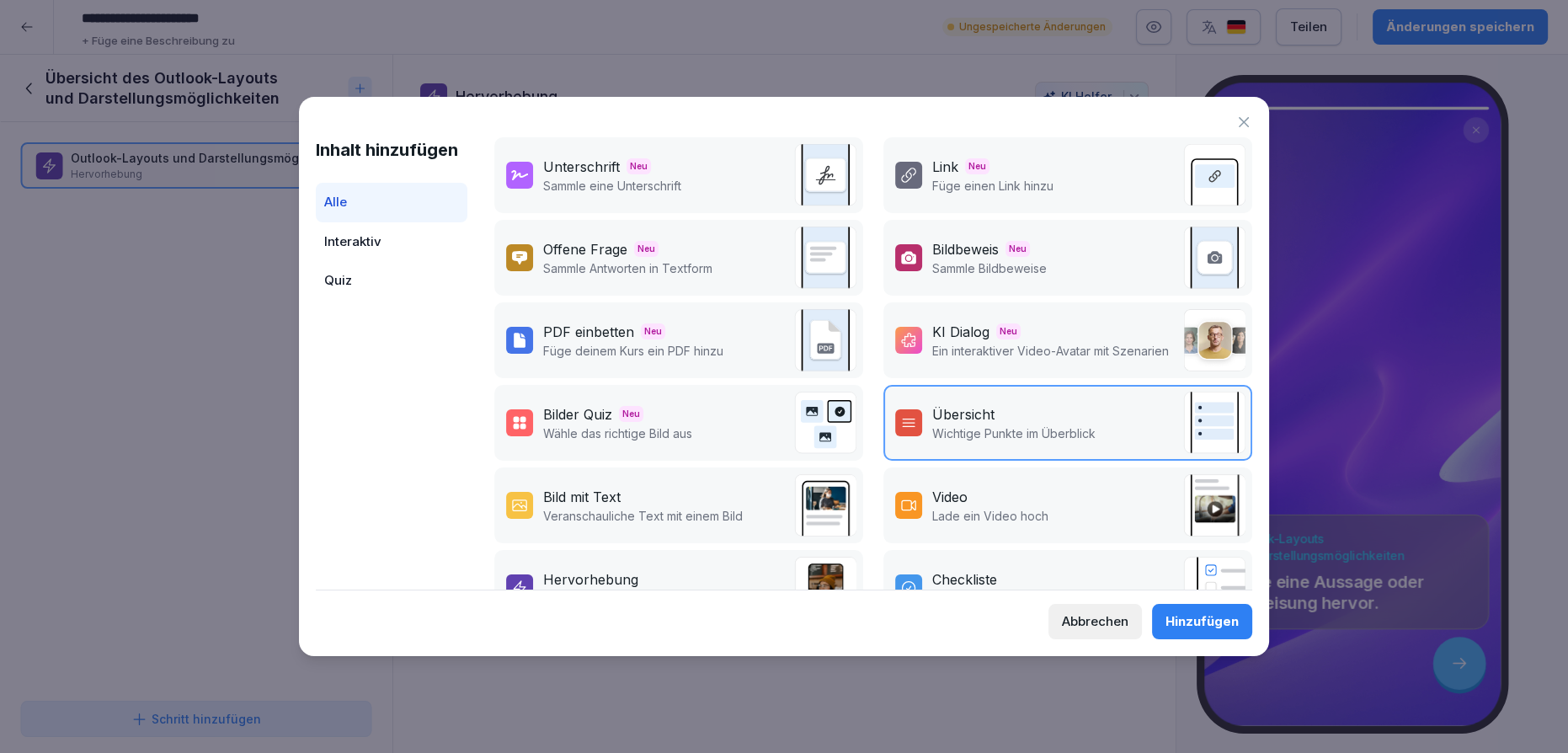
click at [624, 405] on span "Neu" at bounding box center [631, 413] width 24 height 16
click at [903, 410] on div at bounding box center [908, 422] width 27 height 27
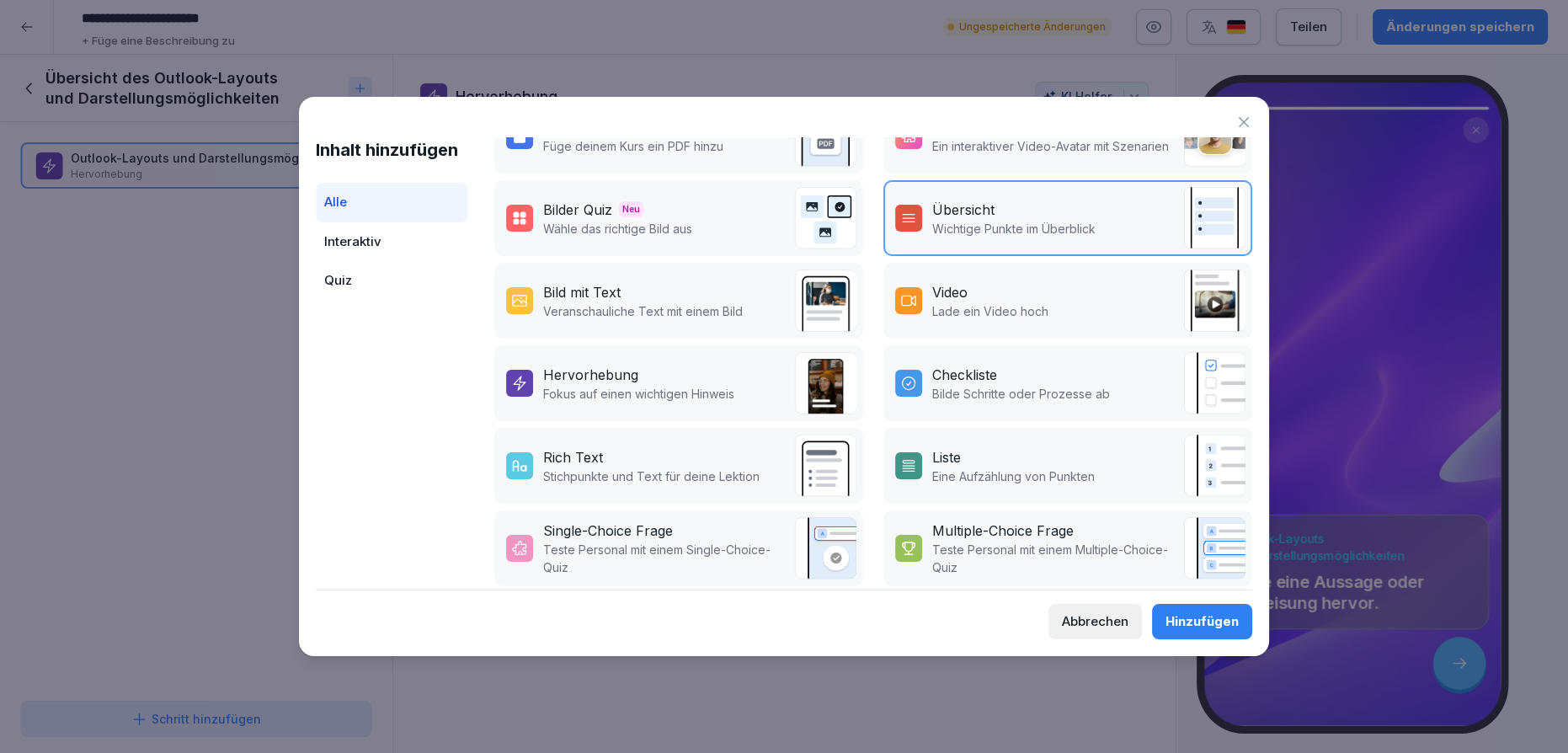
scroll to position [71, 0]
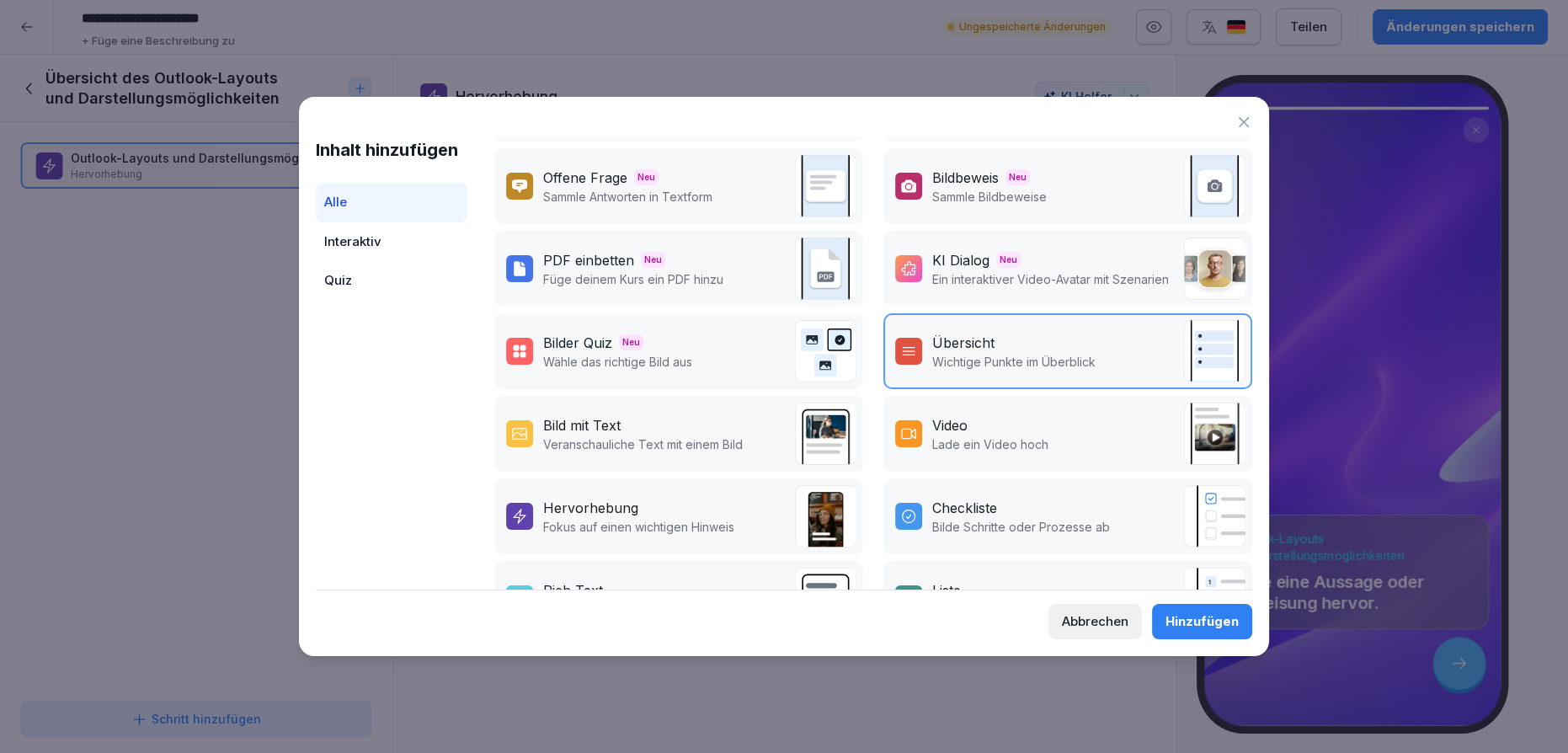
click at [702, 435] on p "Veranschauliche Text mit einem Bild" at bounding box center [643, 444] width 199 height 18
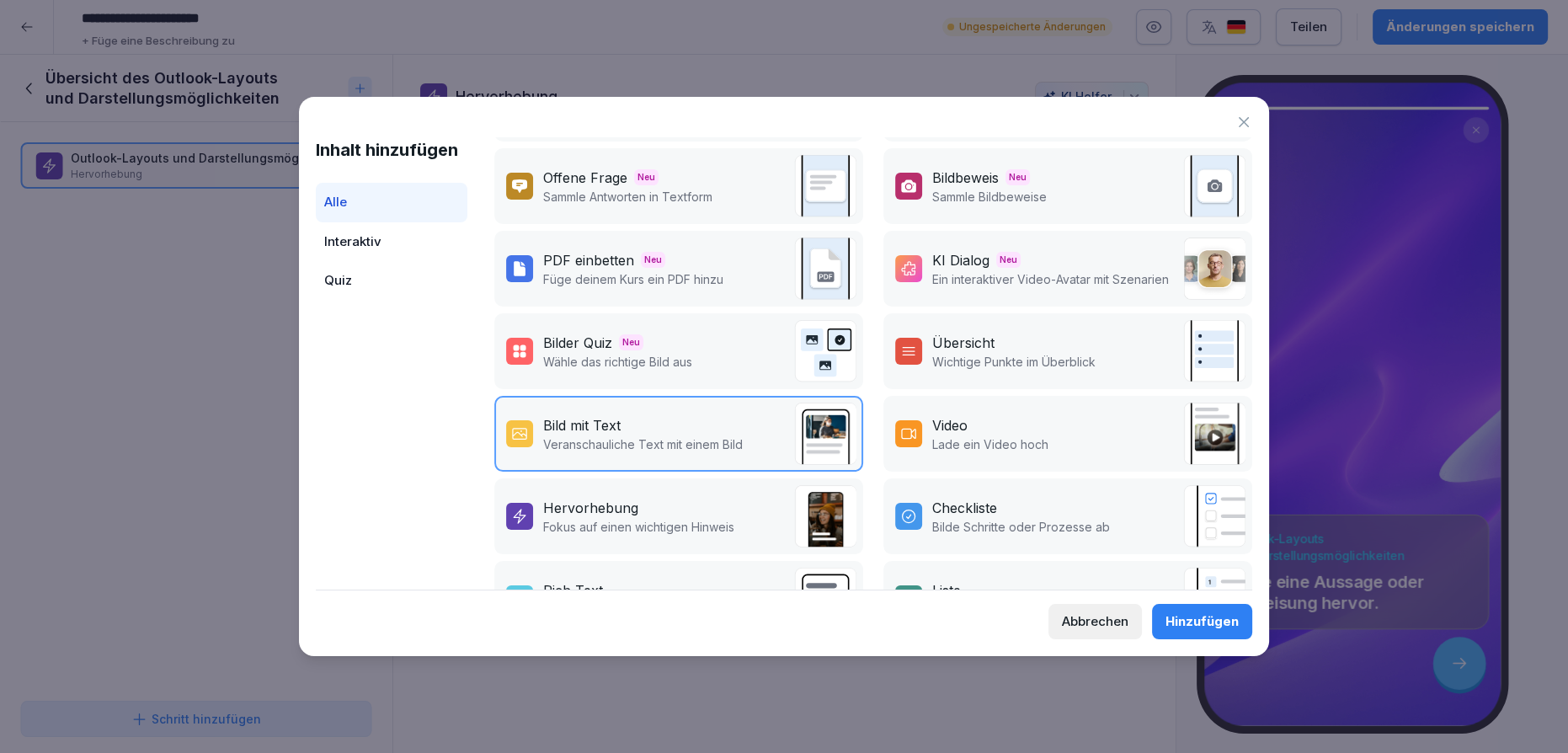
click at [1188, 619] on div "Hinzufügen" at bounding box center [1201, 621] width 73 height 19
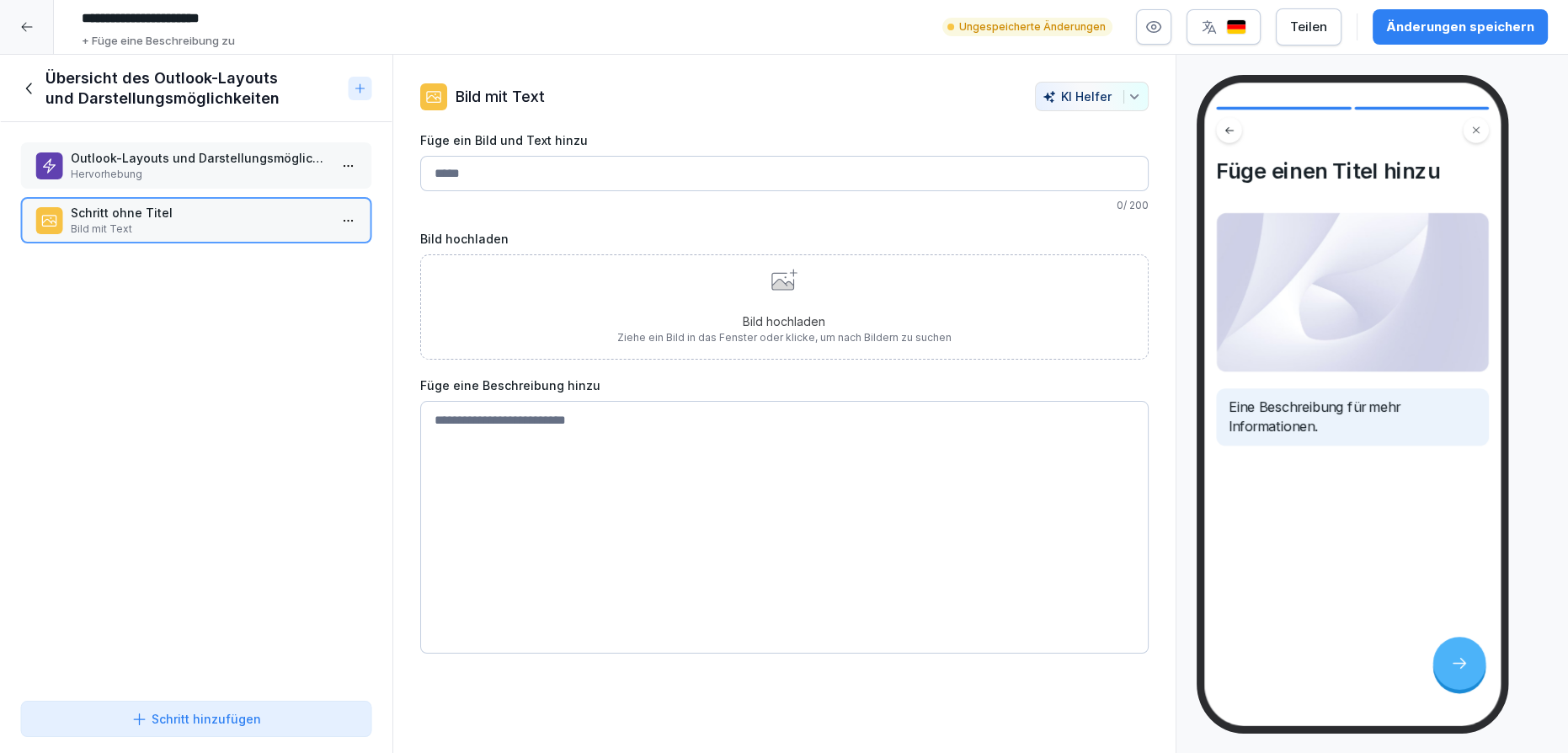
click at [264, 162] on p "Outlook-Layouts und Darstellungsmöglichkeiten" at bounding box center [200, 158] width 258 height 18
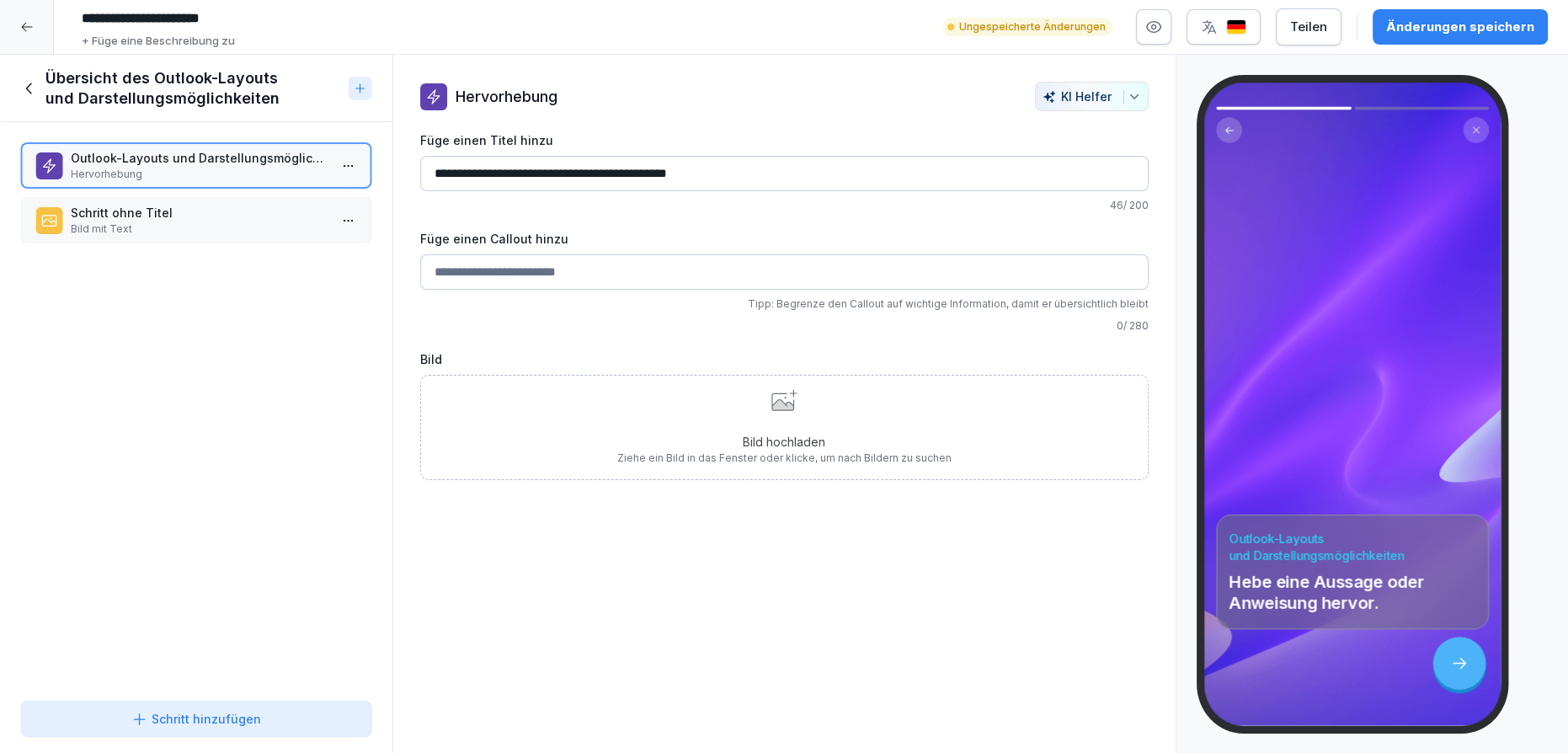
click at [256, 210] on p "Schritt ohne Titel" at bounding box center [200, 213] width 258 height 18
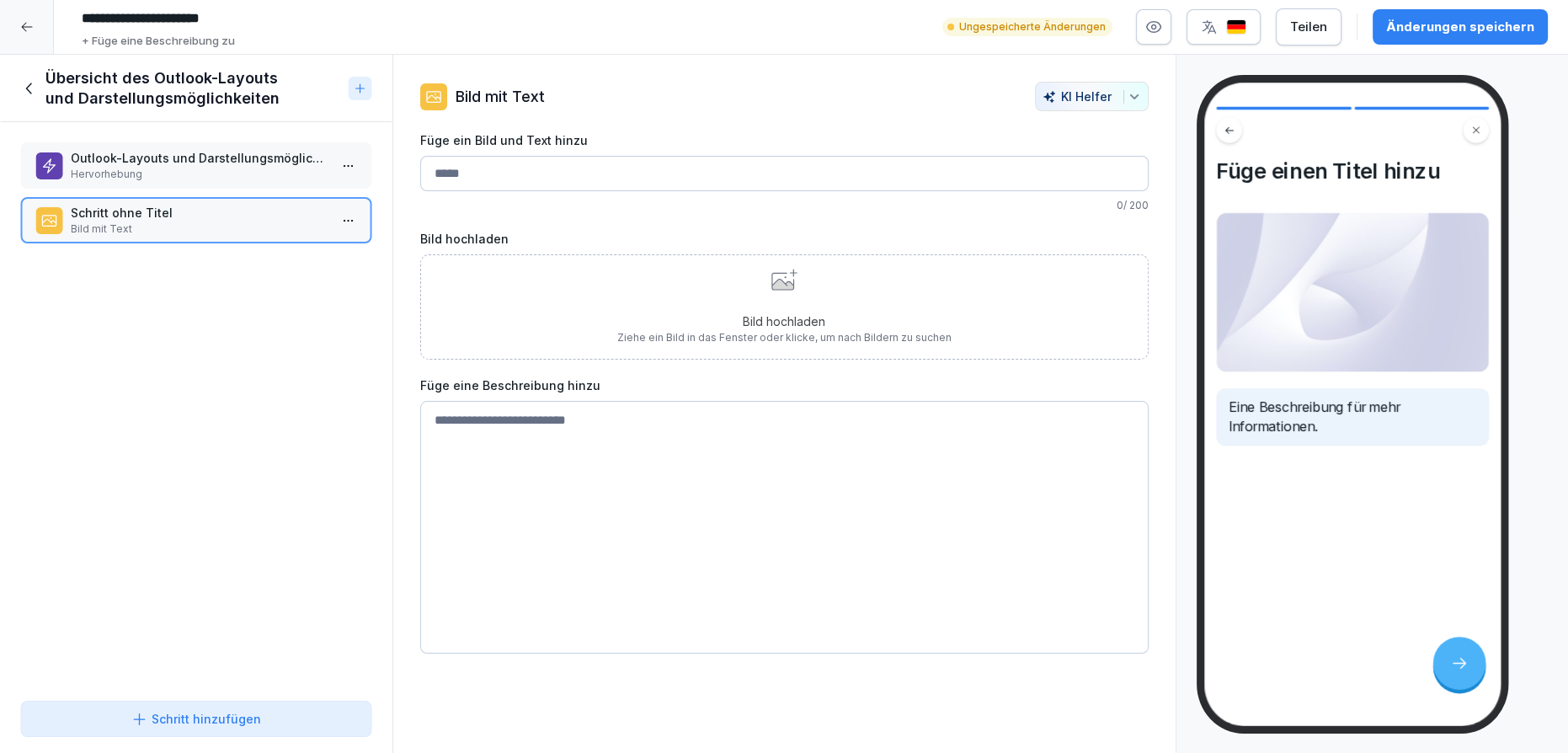
click at [29, 90] on icon at bounding box center [29, 88] width 19 height 19
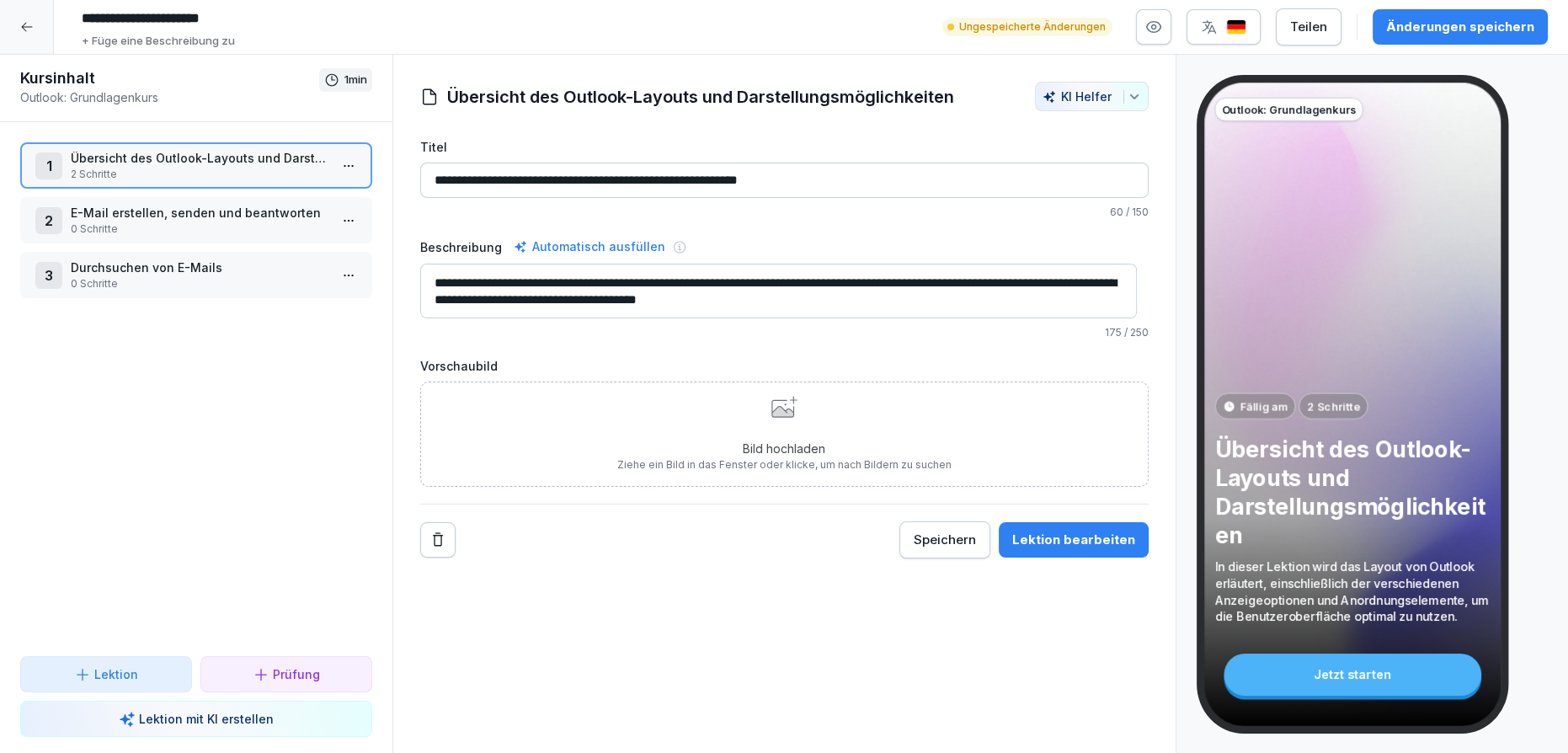
click at [1454, 29] on div "Änderungen speichern" at bounding box center [1460, 27] width 148 height 19
click at [161, 213] on p "E-Mail erstellen, senden und beantworten" at bounding box center [200, 213] width 258 height 18
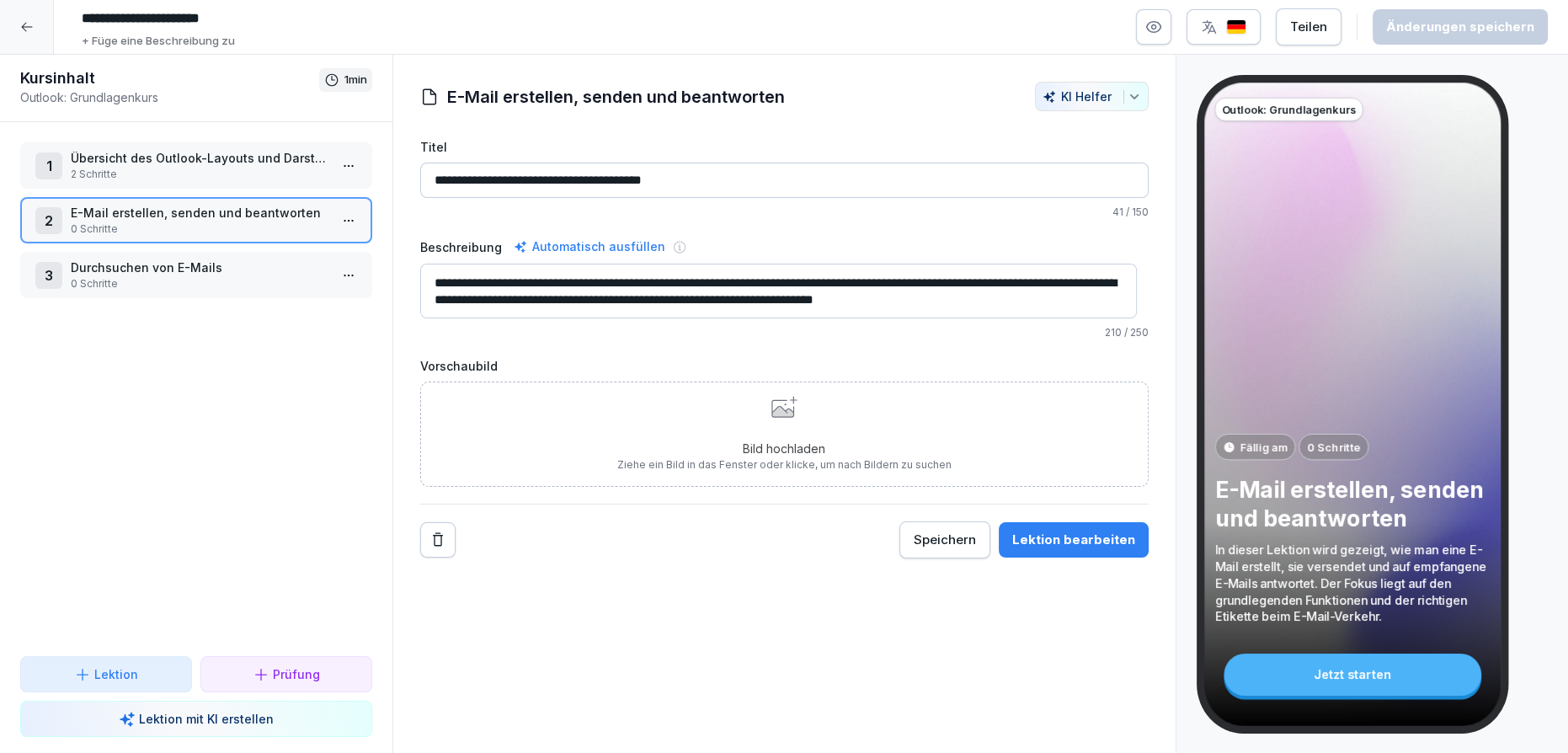
click at [165, 240] on div "2 E-Mail erstellen, senden und beantworten 0 Schritte" at bounding box center [196, 220] width 352 height 46
click at [166, 269] on p "Durchsuchen von E-Mails" at bounding box center [200, 268] width 258 height 18
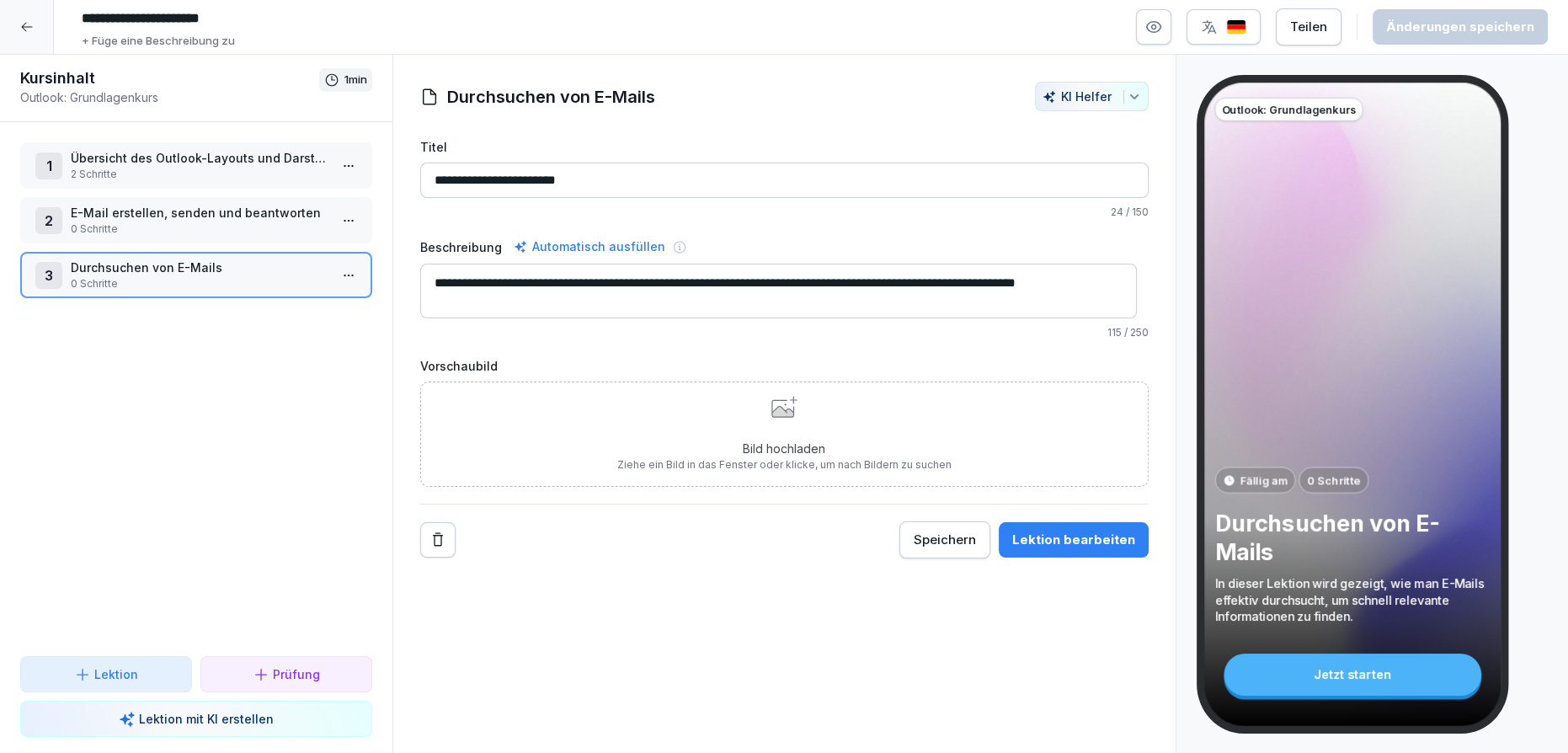
click at [38, 32] on div at bounding box center [27, 27] width 54 height 54
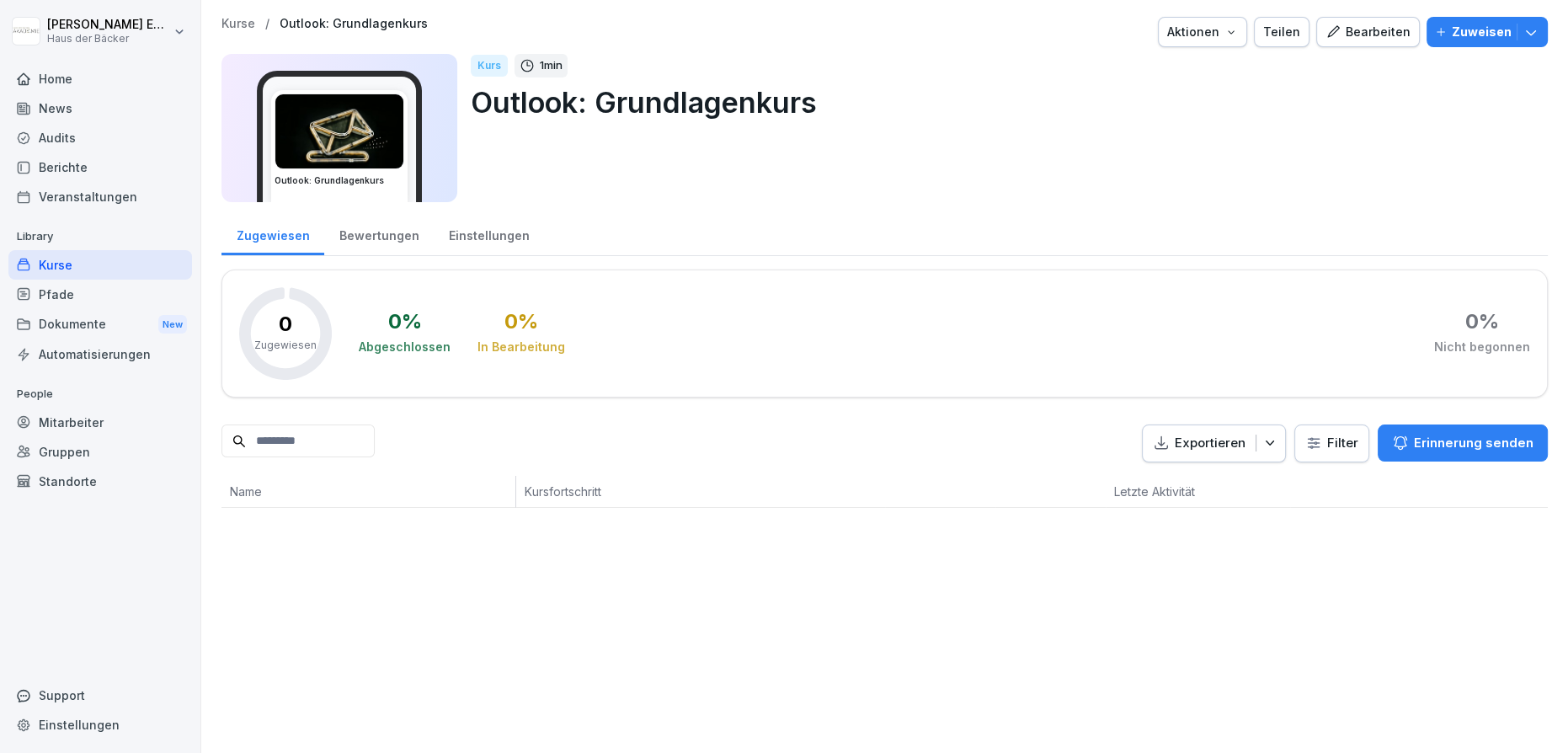
click at [394, 116] on img at bounding box center [340, 132] width 128 height 74
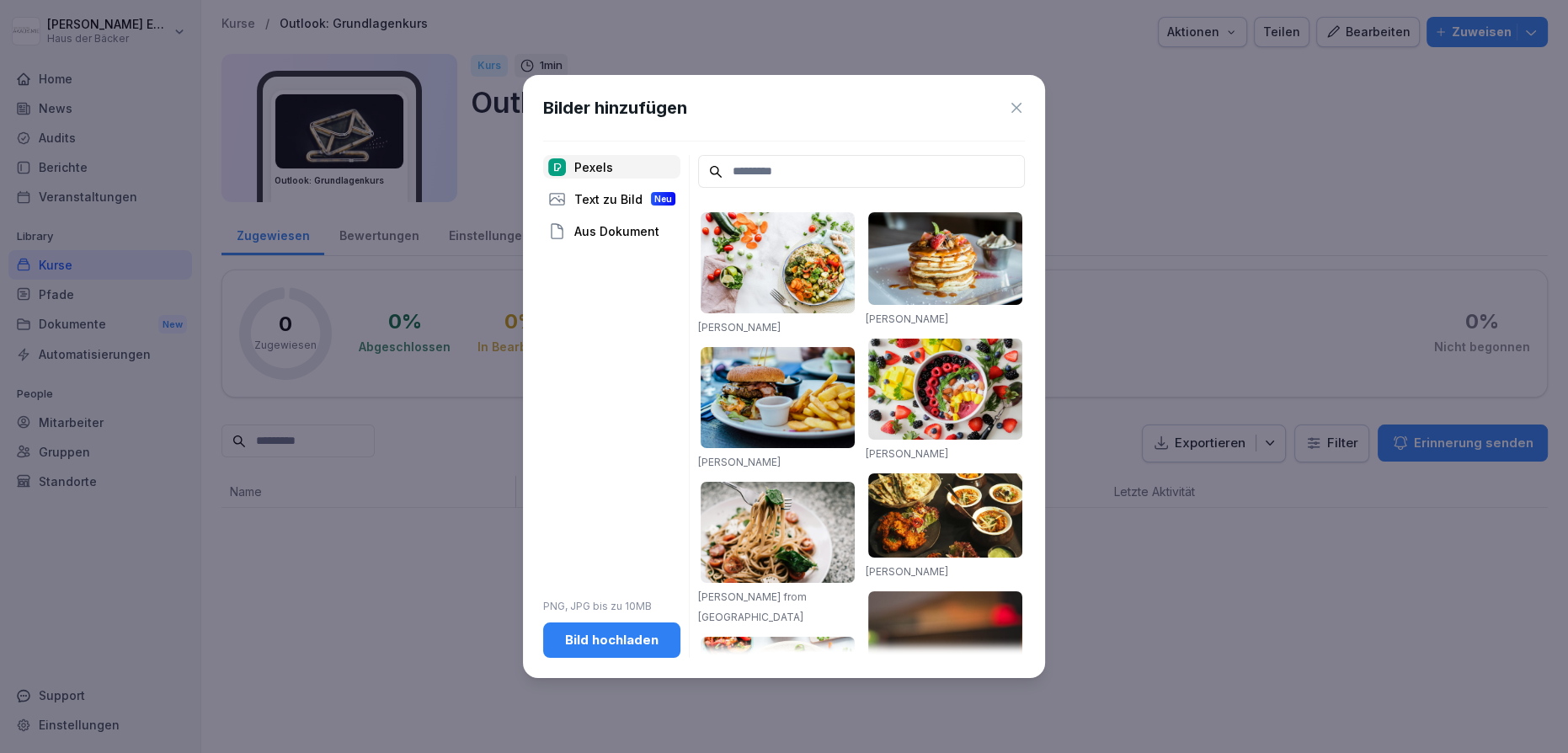
click at [603, 643] on div "Bild hochladen" at bounding box center [612, 640] width 110 height 19
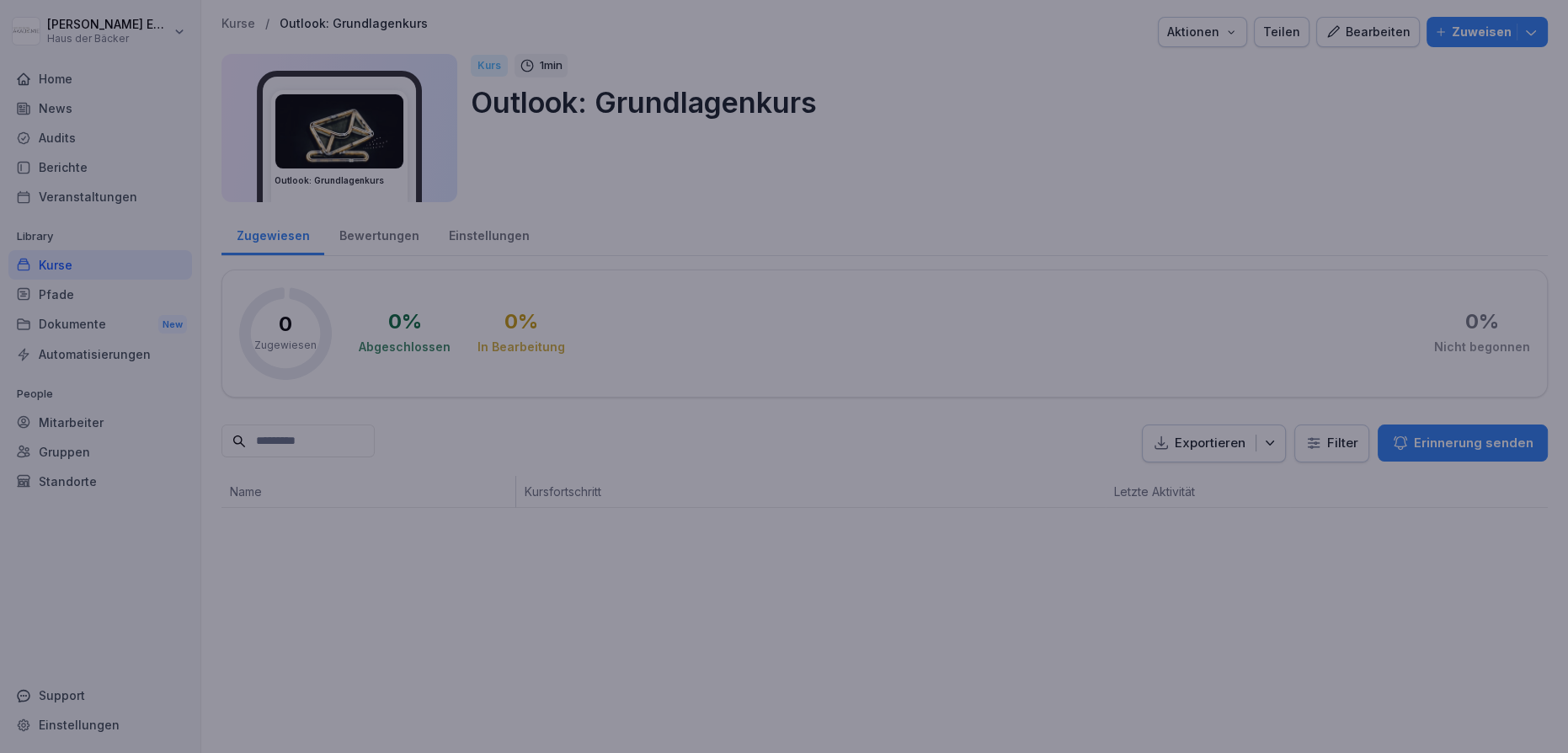
click at [1120, 319] on div at bounding box center [784, 376] width 1568 height 753
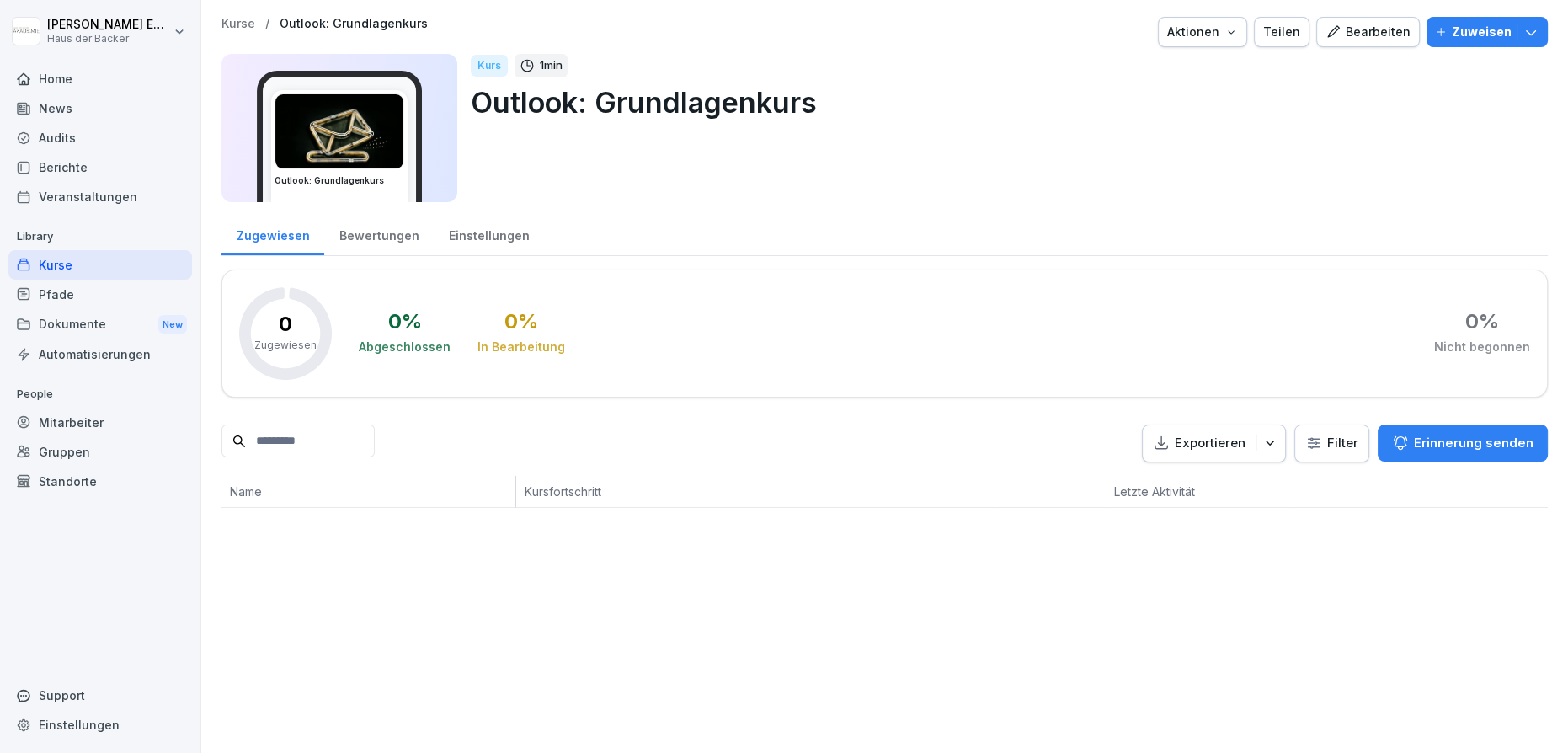
click at [1359, 30] on div "Bearbeiten" at bounding box center [1368, 32] width 85 height 19
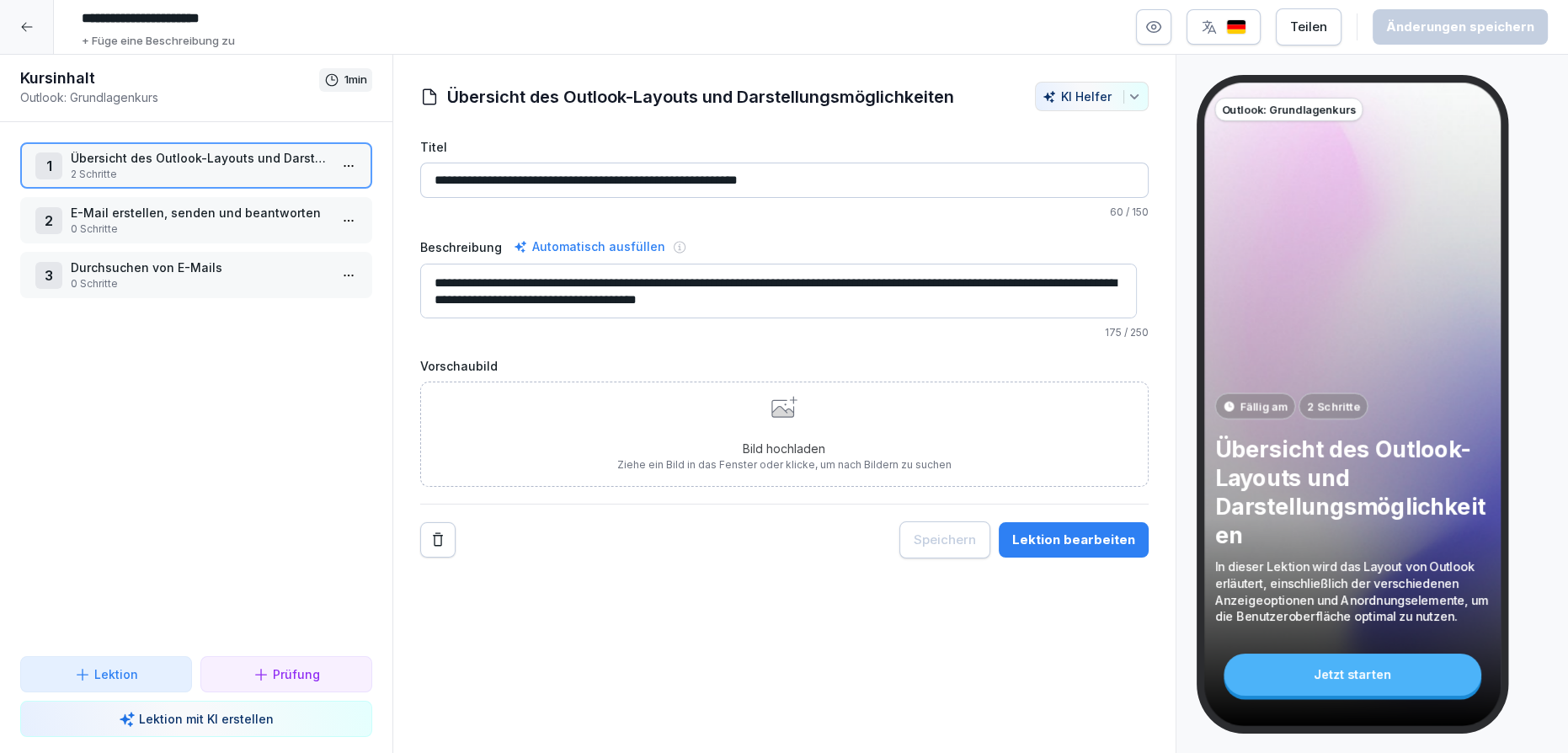
click at [205, 15] on input "**********" at bounding box center [326, 19] width 506 height 29
drag, startPoint x: 287, startPoint y: 19, endPoint x: 58, endPoint y: 29, distance: 229.2
click at [58, 29] on div "**********" at bounding box center [784, 27] width 1568 height 55
paste input "***"
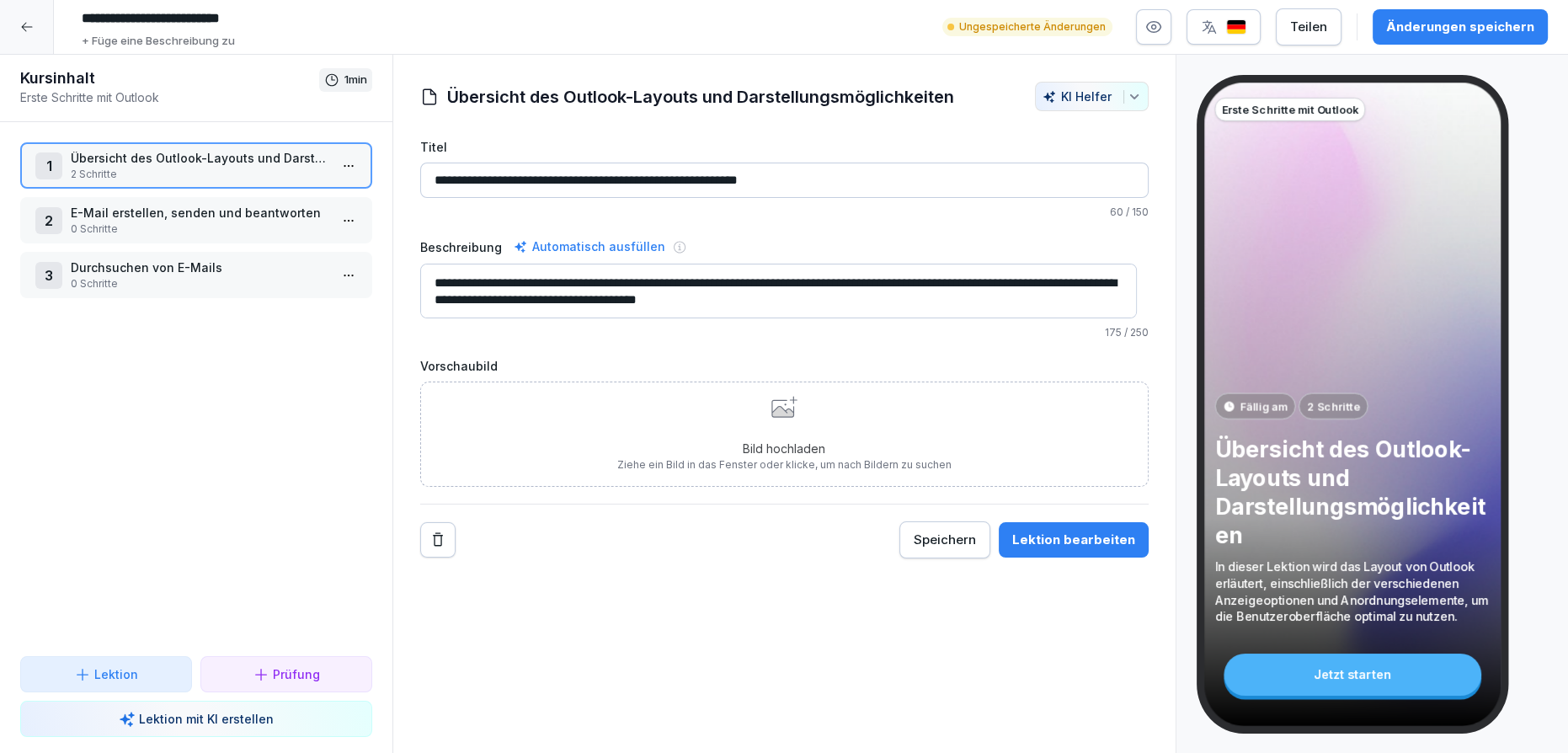
type input "**********"
click at [1408, 32] on div "Änderungen speichern" at bounding box center [1460, 27] width 148 height 19
click at [343, 167] on html "**********" at bounding box center [784, 376] width 1568 height 753
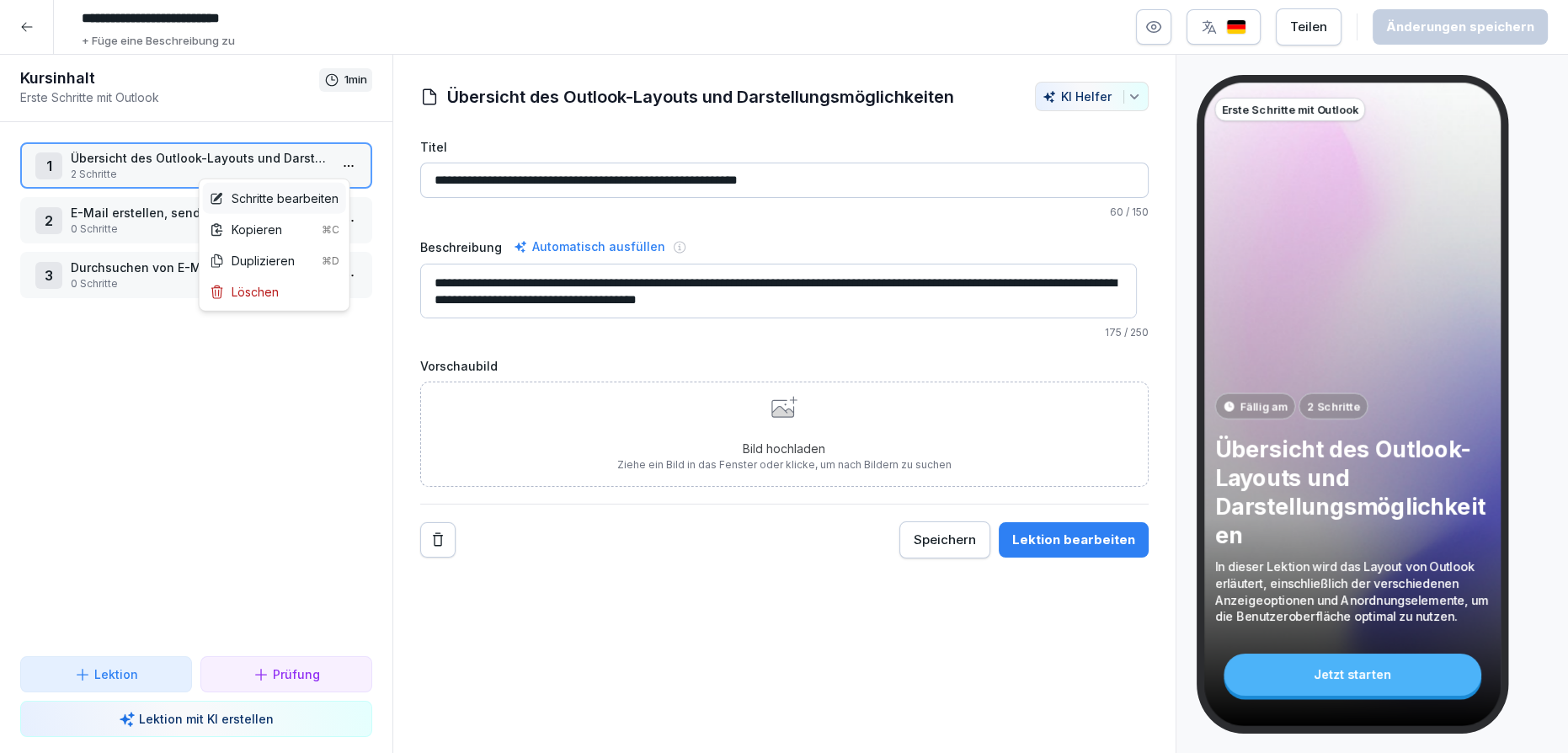
click at [340, 184] on div "Schritte bearbeiten" at bounding box center [274, 198] width 143 height 32
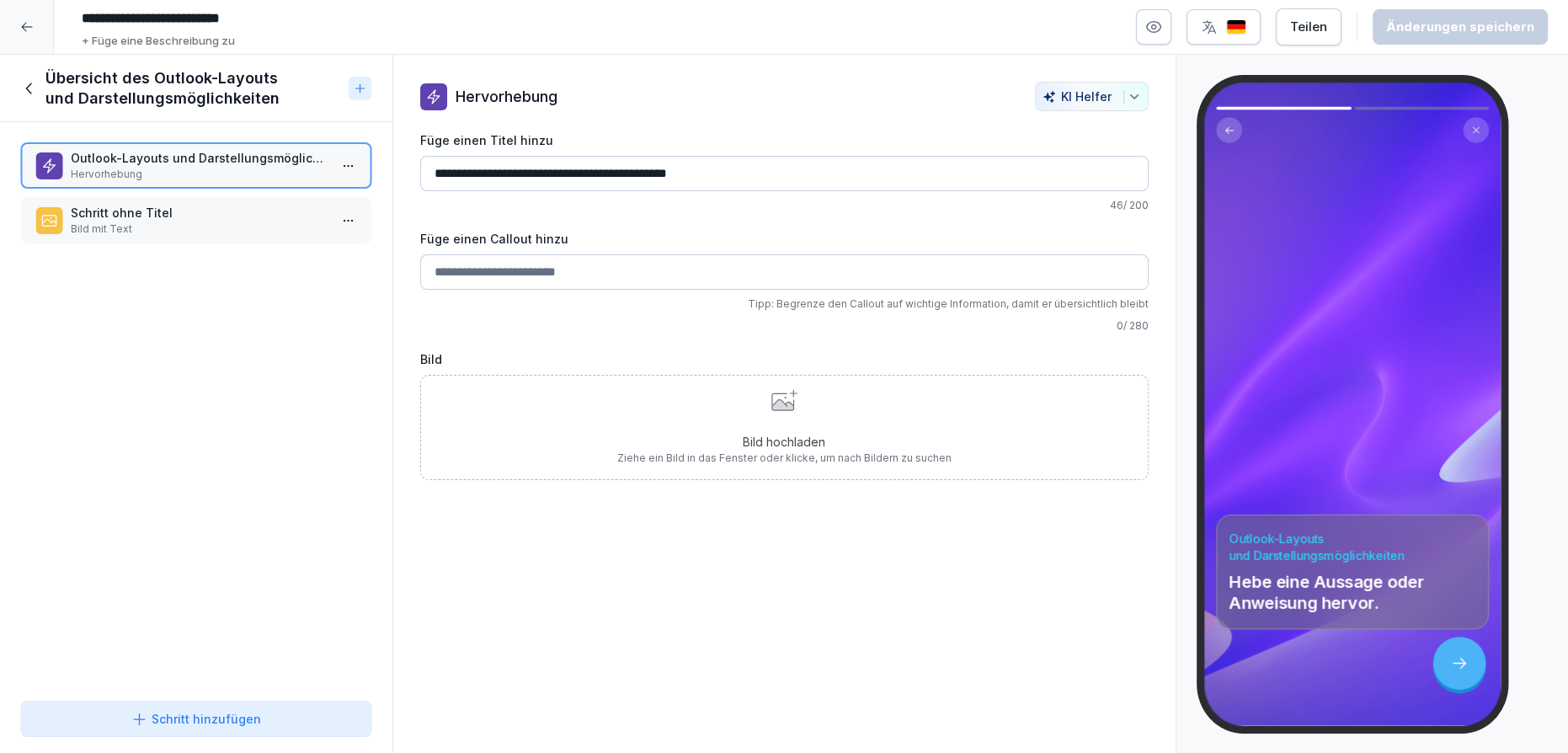
click at [141, 232] on p "Bild mit Text" at bounding box center [200, 229] width 258 height 15
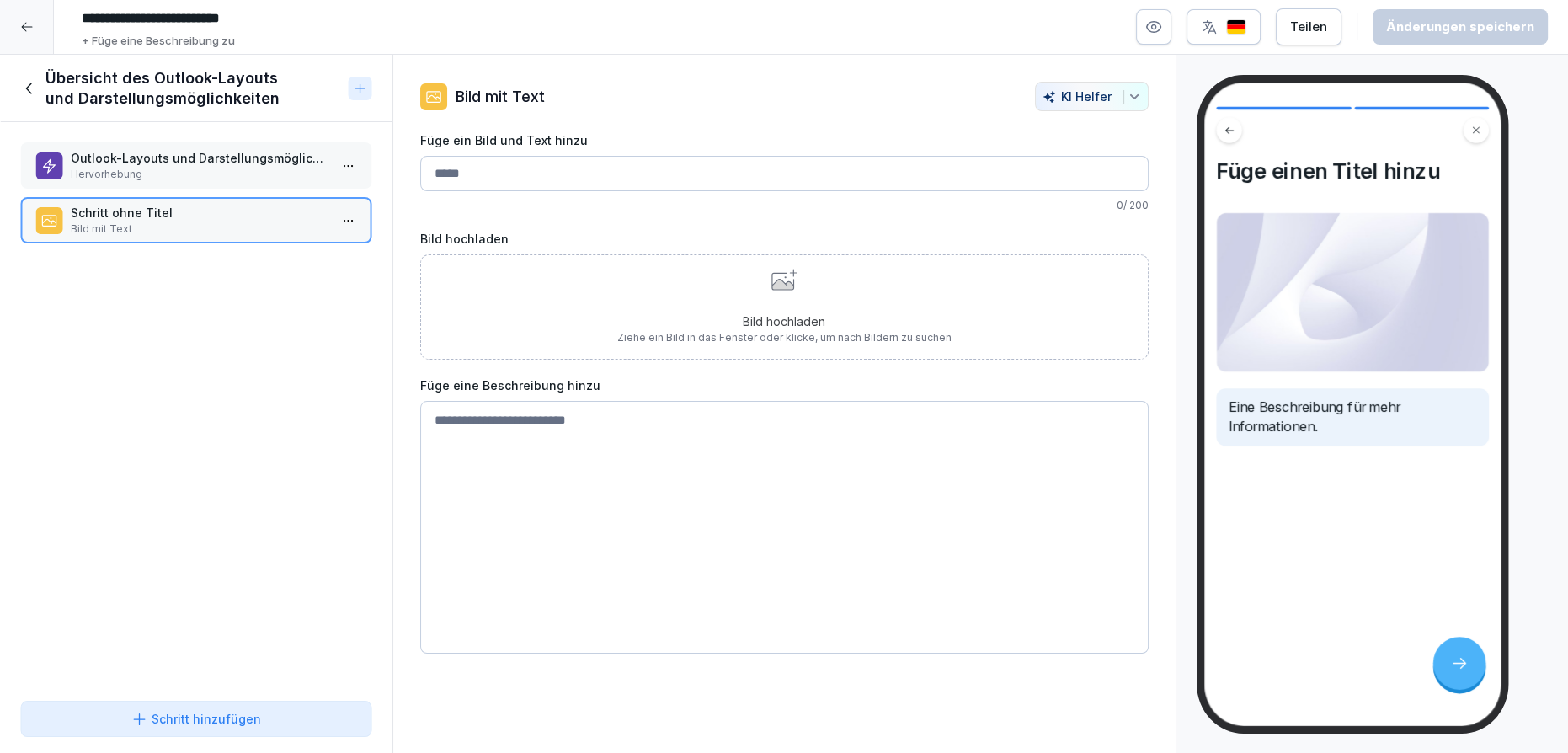
click at [141, 149] on p "Outlook-Layouts und Darstellungsmöglichkeiten" at bounding box center [200, 158] width 258 height 18
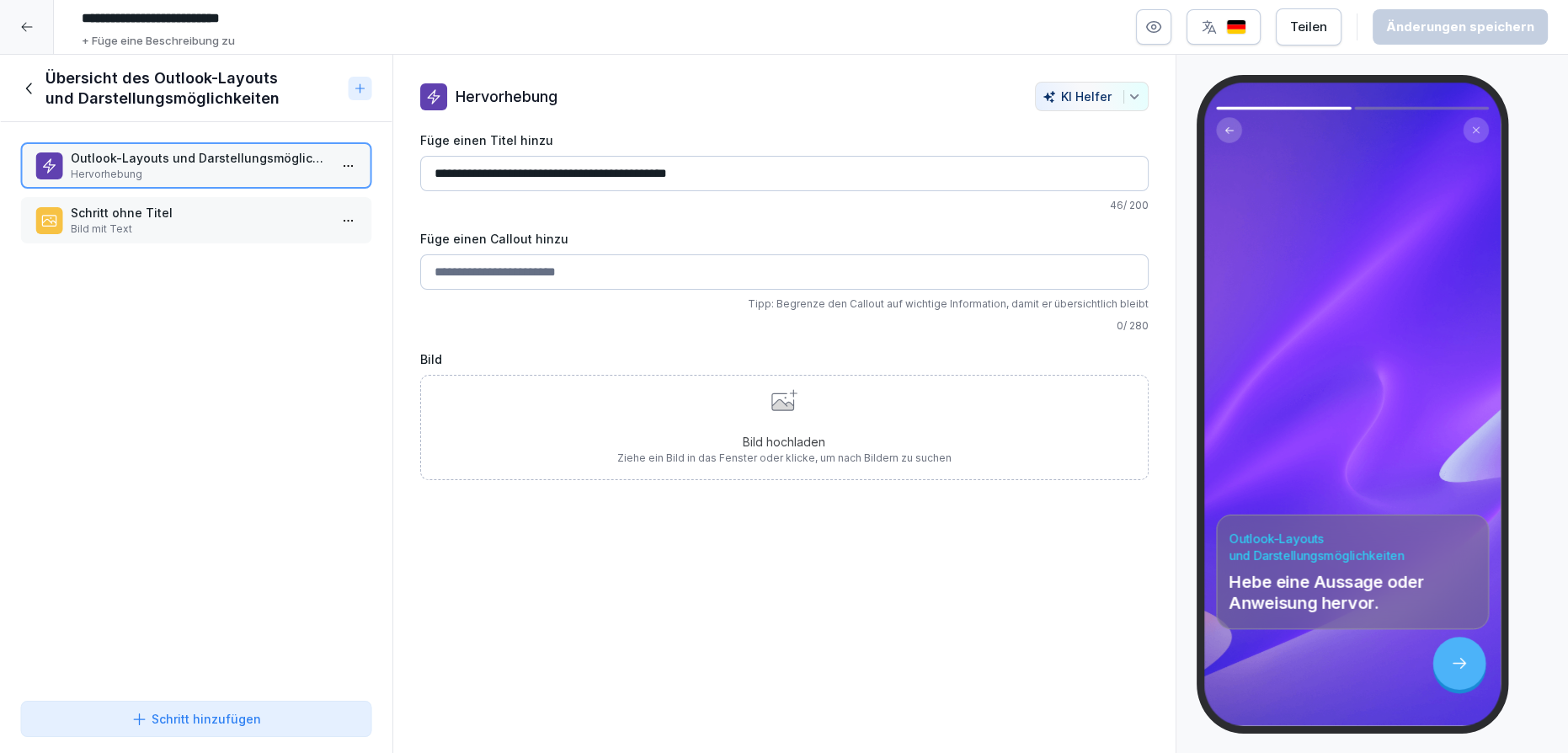
click at [732, 176] on input "**********" at bounding box center [784, 173] width 728 height 35
click at [296, 212] on p "Schritt ohne Titel" at bounding box center [200, 213] width 258 height 18
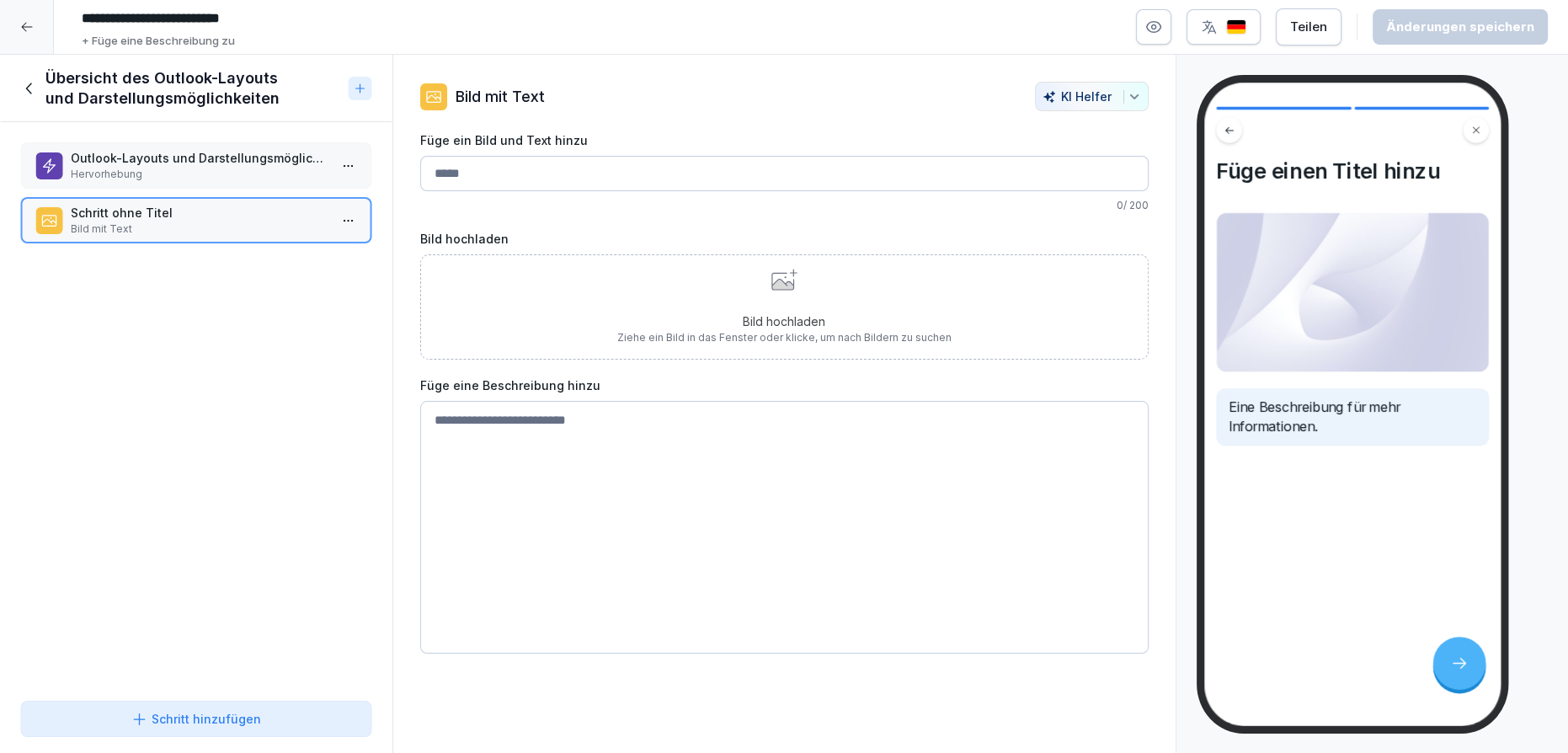
click at [276, 161] on p "Outlook-Layouts und Darstellungsmöglichkeiten" at bounding box center [200, 158] width 258 height 18
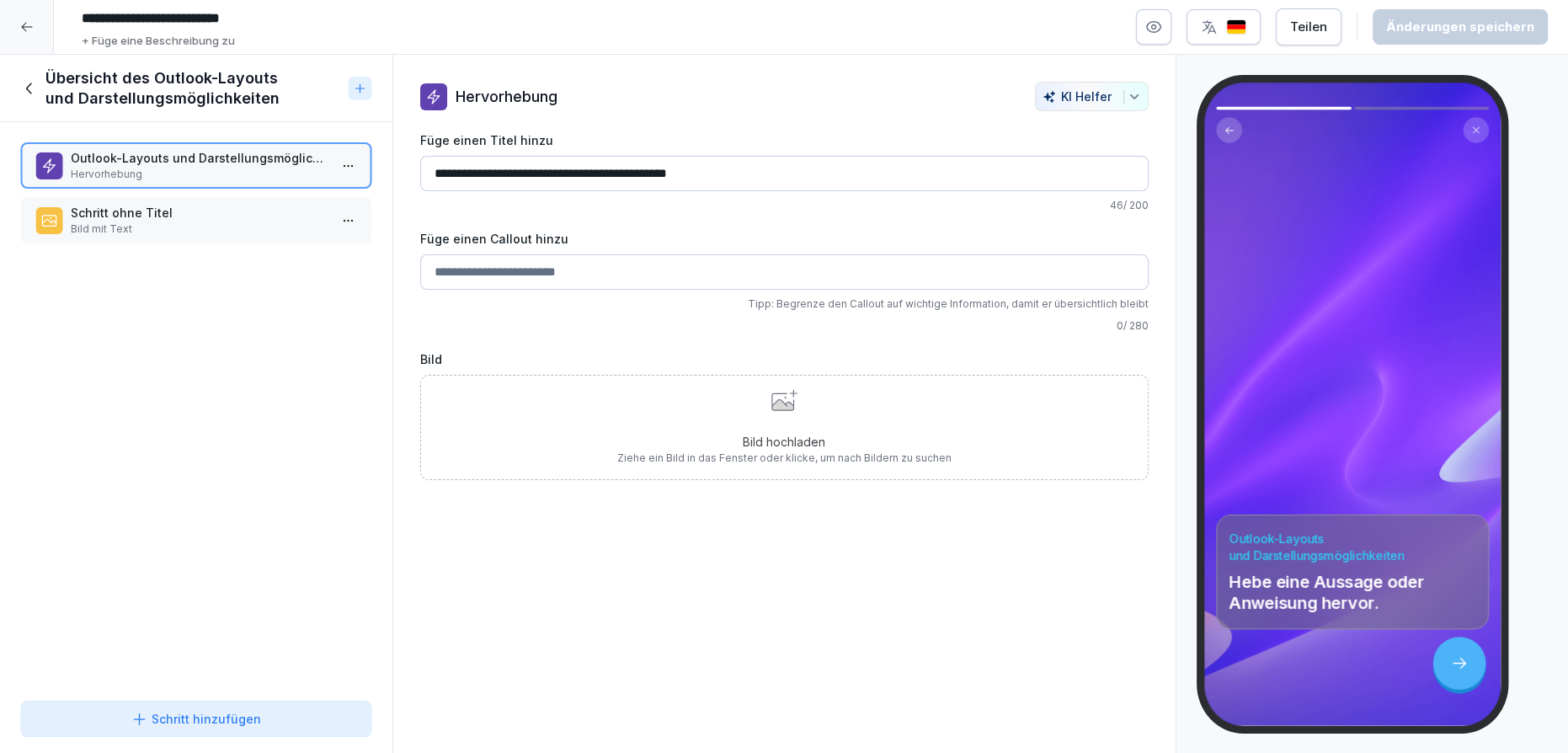
click at [298, 219] on p "Schritt ohne Titel" at bounding box center [200, 213] width 258 height 18
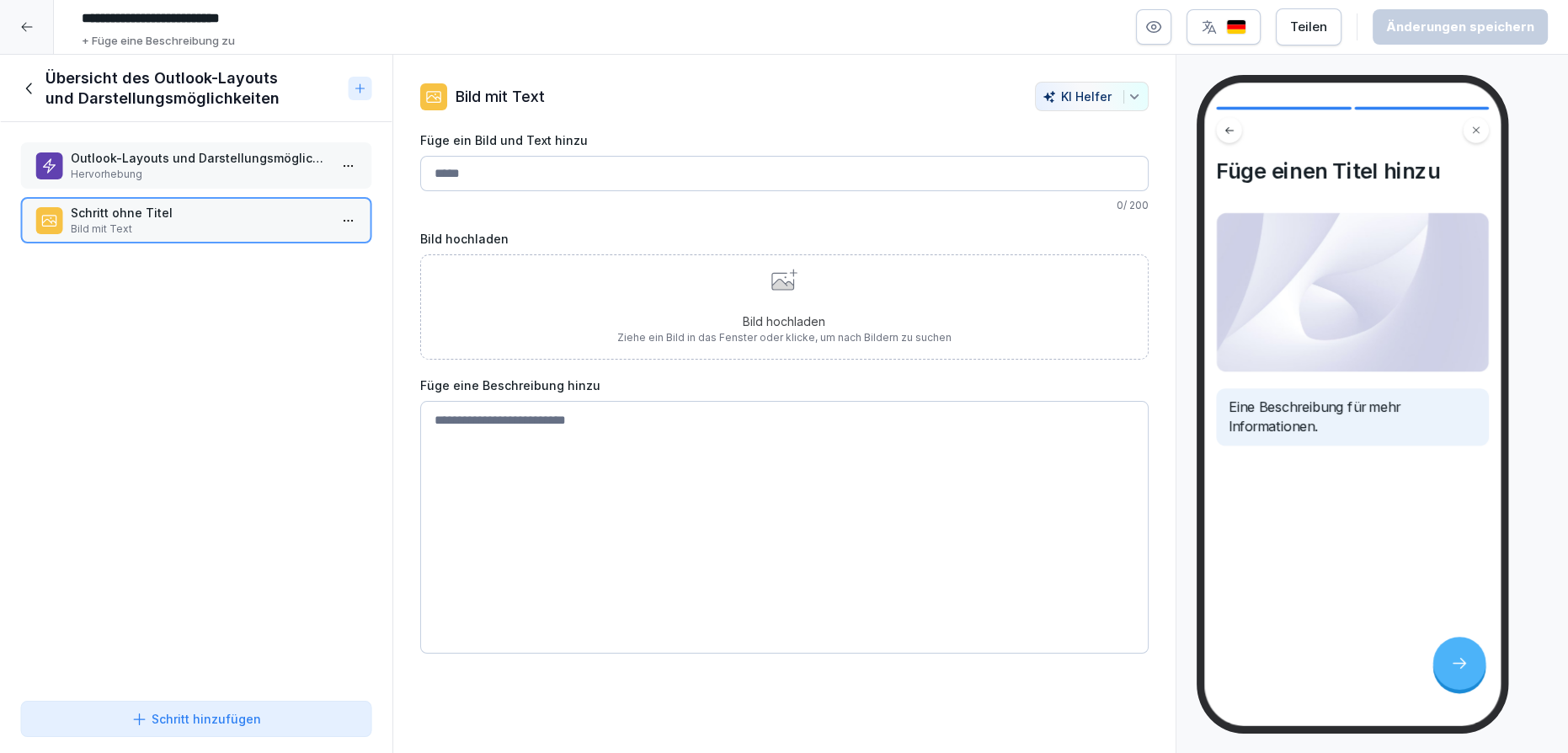
click at [620, 180] on input "Füge ein Bild und Text hinzu" at bounding box center [784, 173] width 728 height 35
click at [545, 423] on textarea at bounding box center [784, 527] width 728 height 252
paste textarea "**********"
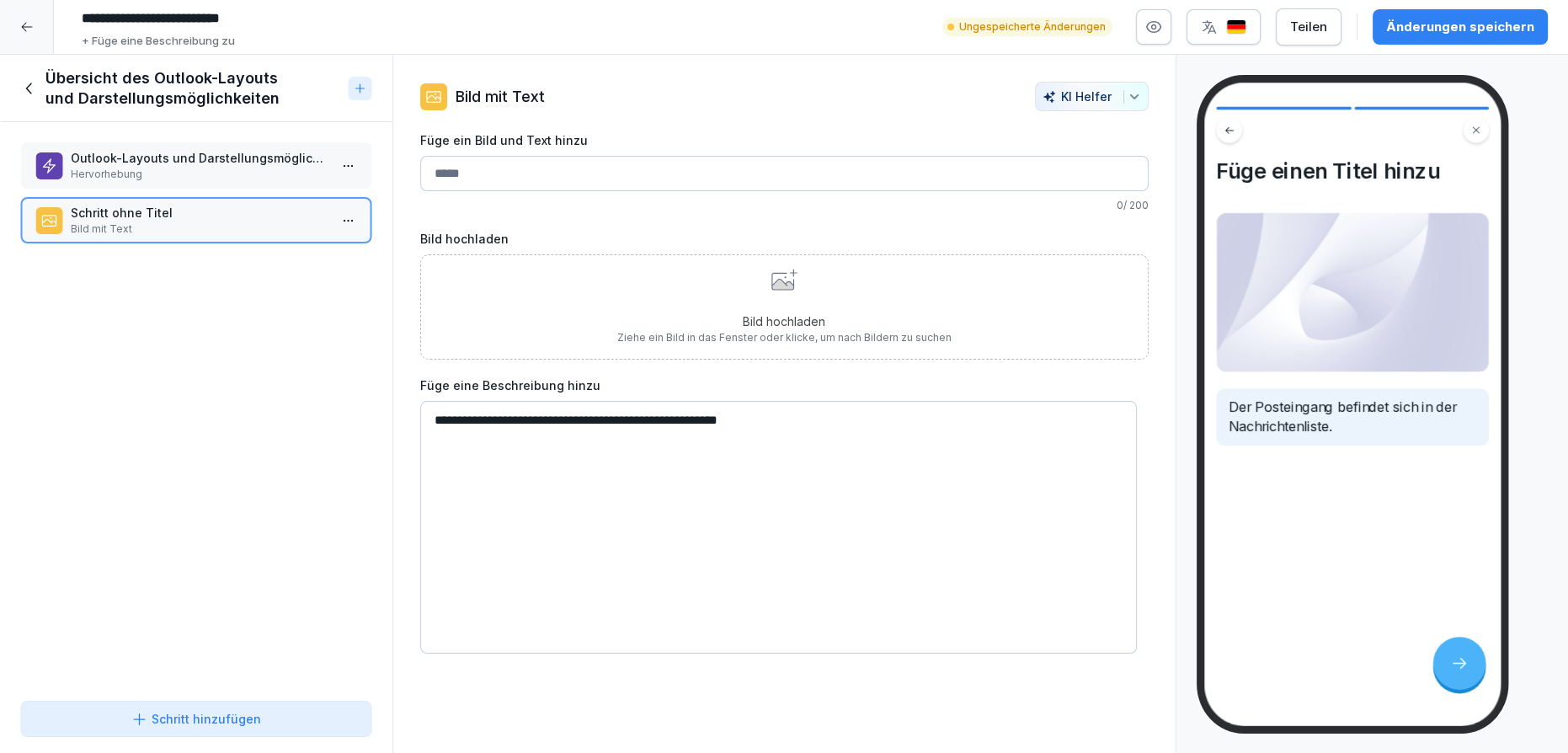
click at [435, 421] on textarea "**********" at bounding box center [779, 527] width 717 height 252
drag, startPoint x: 449, startPoint y: 419, endPoint x: 408, endPoint y: 419, distance: 41.0
click at [408, 419] on div "**********" at bounding box center [784, 367] width 782 height 572
click at [823, 413] on textarea "**********" at bounding box center [779, 527] width 717 height 252
click at [443, 421] on textarea "**********" at bounding box center [779, 527] width 717 height 252
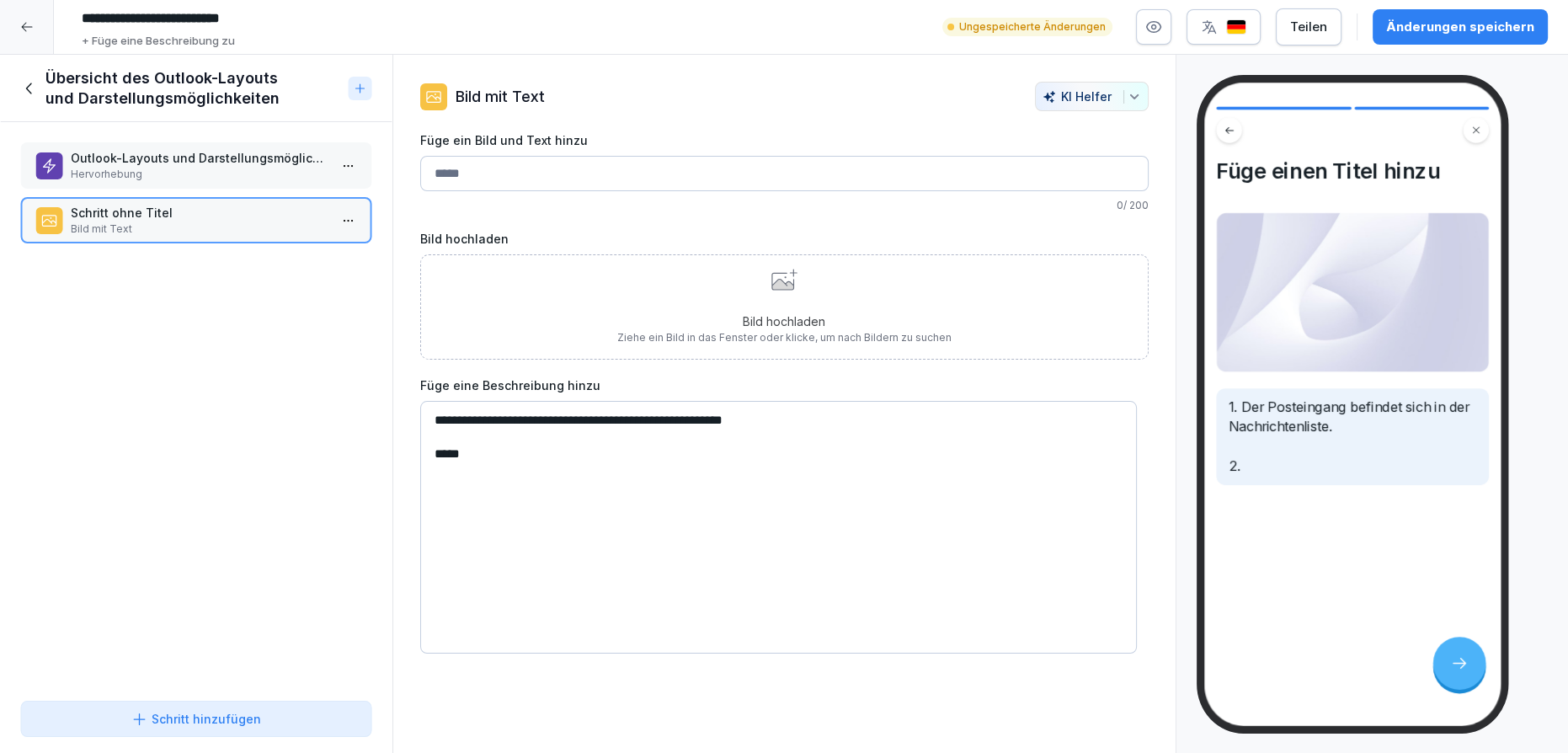
click at [446, 417] on textarea "**********" at bounding box center [779, 527] width 717 height 252
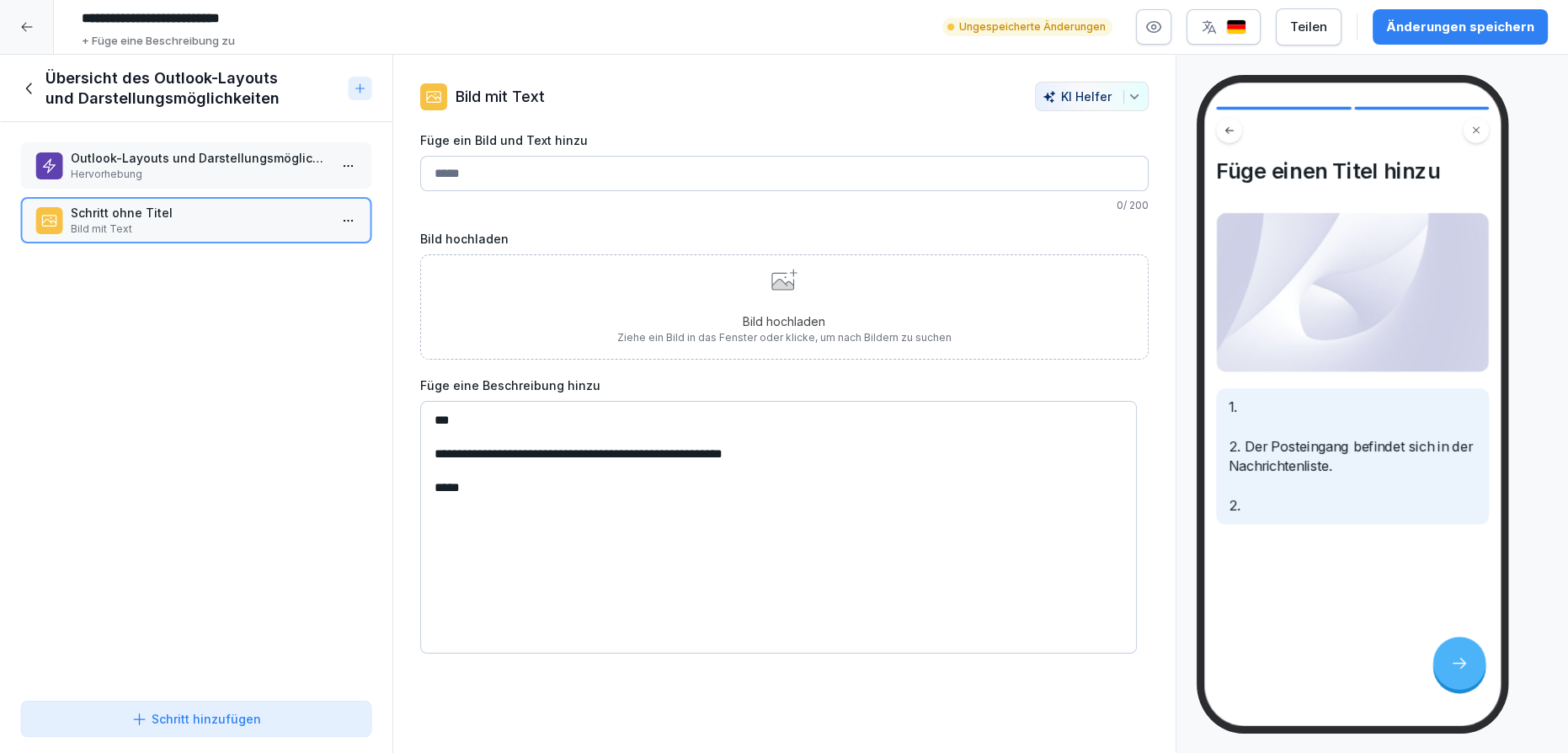
click at [457, 487] on textarea "**********" at bounding box center [779, 527] width 717 height 252
click at [453, 421] on textarea "**********" at bounding box center [779, 527] width 717 height 252
paste textarea "**********"
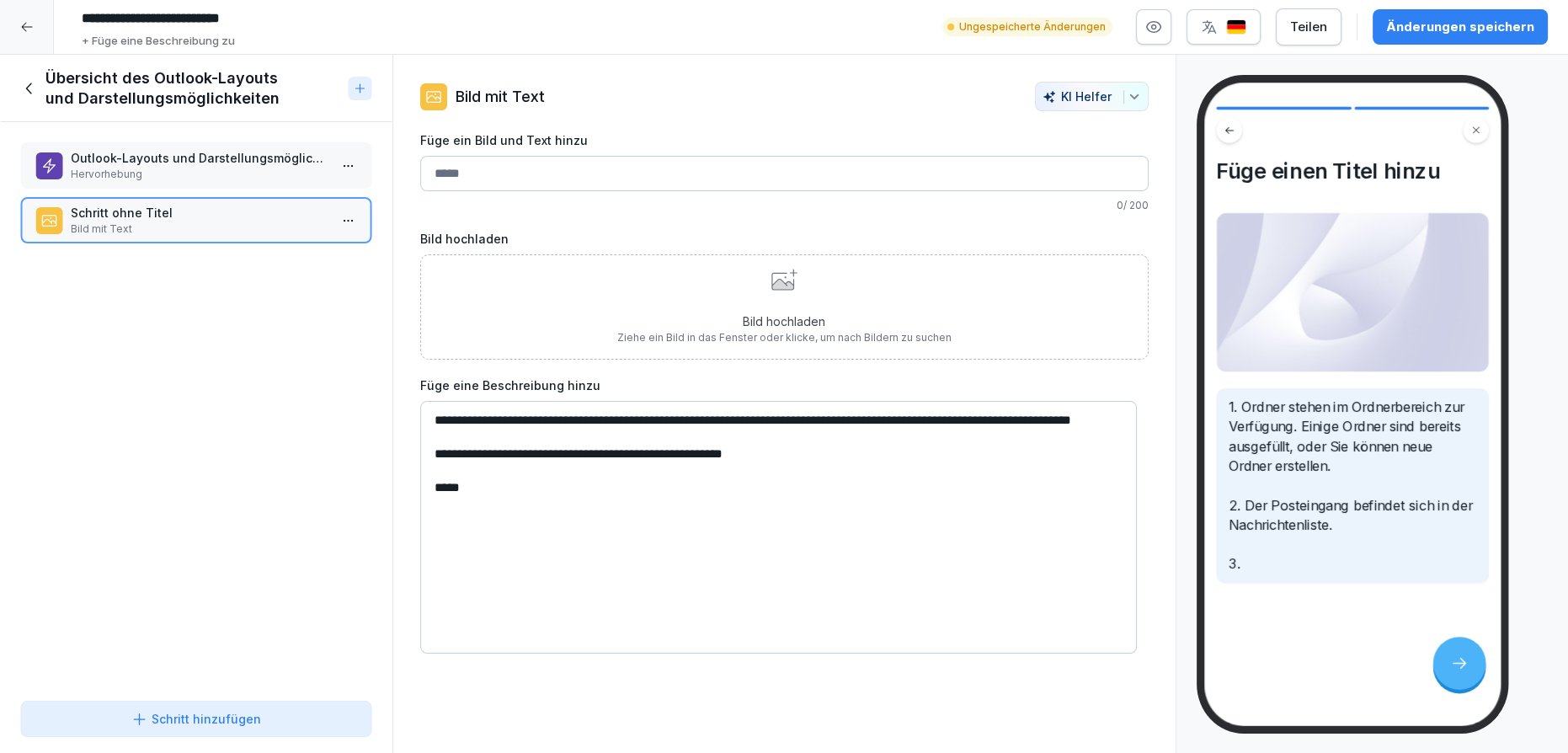
click at [549, 504] on textarea "**********" at bounding box center [779, 527] width 717 height 252
paste textarea "**********"
type textarea "**********"
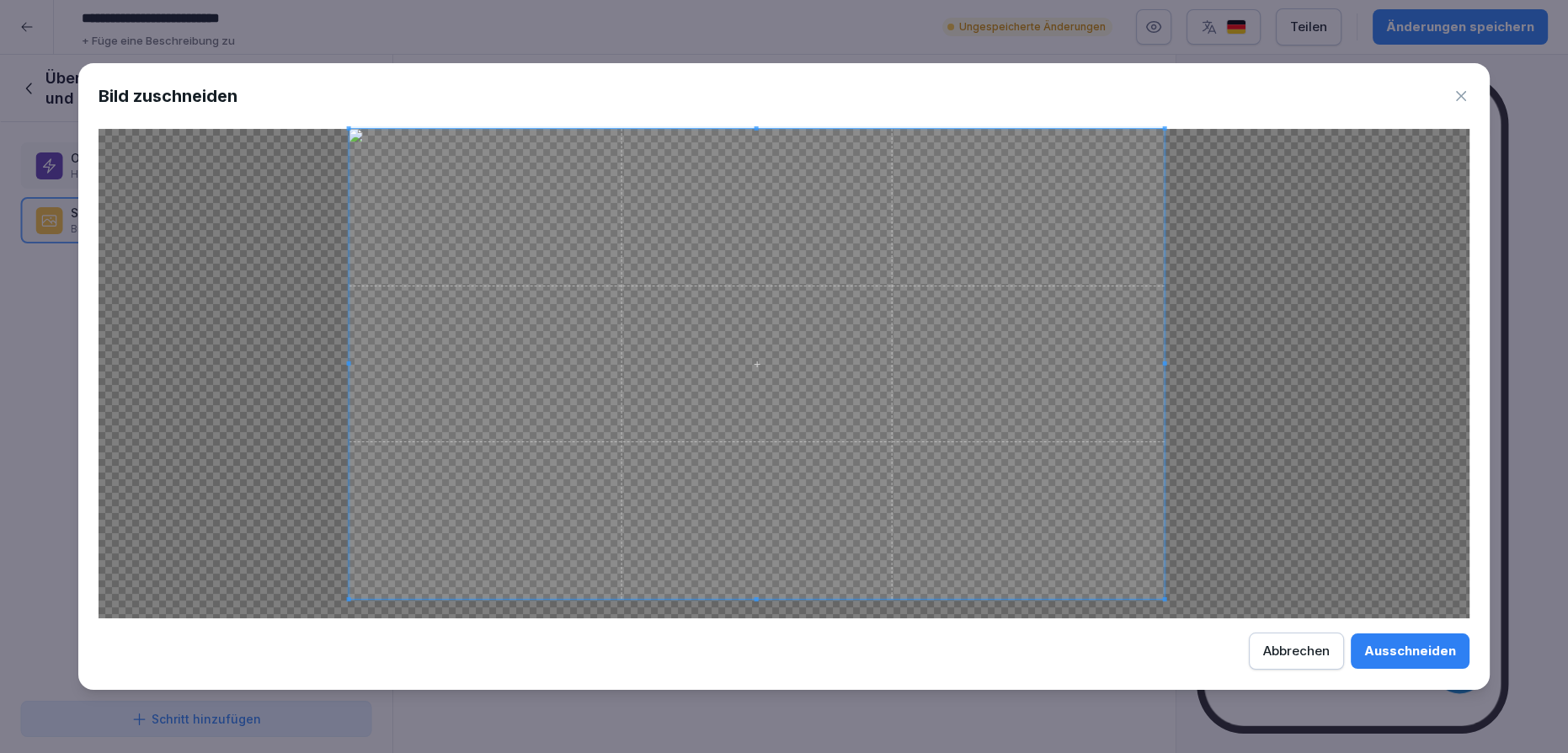
click at [1162, 598] on span at bounding box center [1164, 599] width 5 height 5
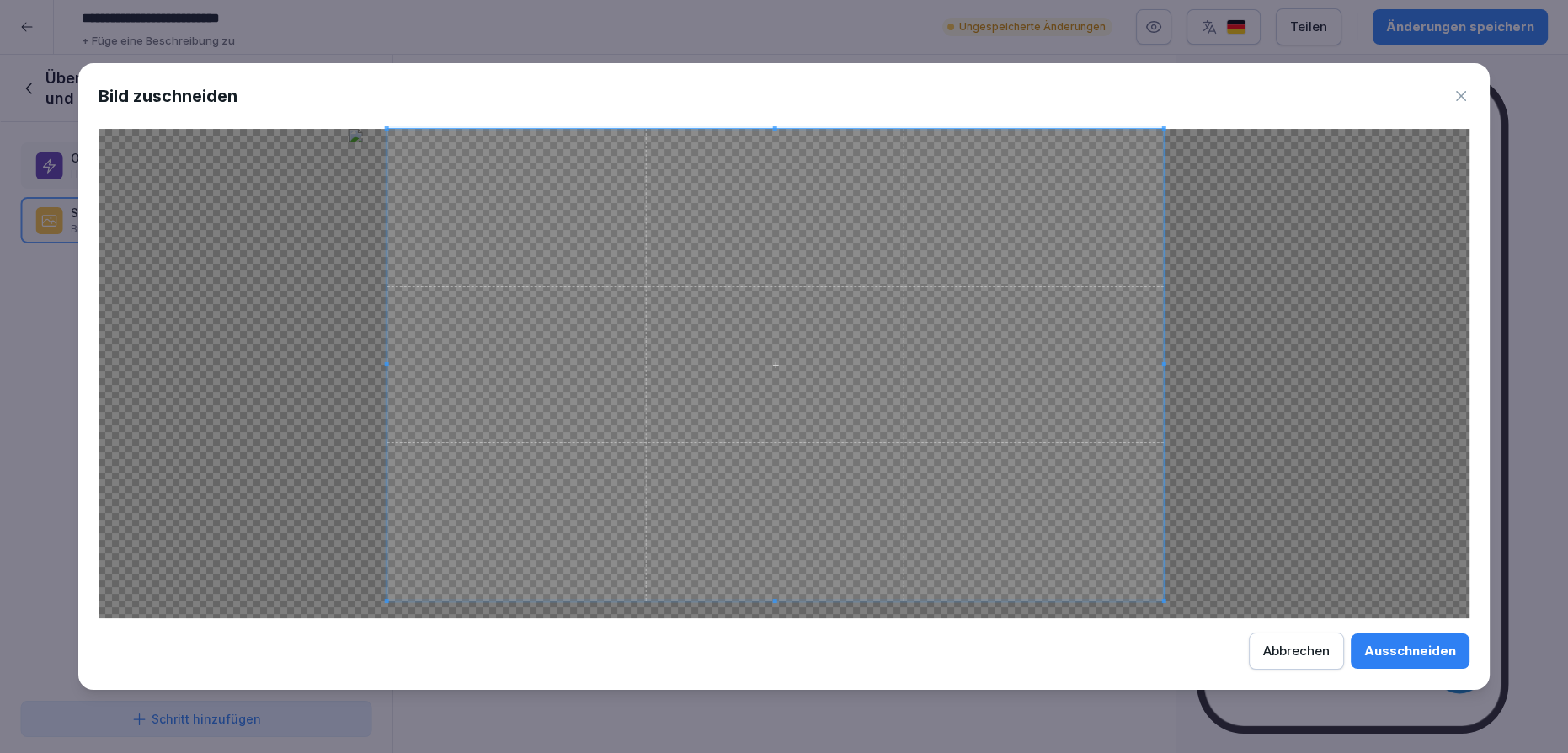
click at [387, 599] on span at bounding box center [387, 600] width 5 height 5
click at [1172, 602] on span at bounding box center [1174, 603] width 5 height 5
click at [779, 632] on div "Bild zuschneiden Ausschneiden Abbrechen" at bounding box center [784, 376] width 1411 height 625
click at [1418, 640] on button "Ausschneiden" at bounding box center [1410, 650] width 119 height 35
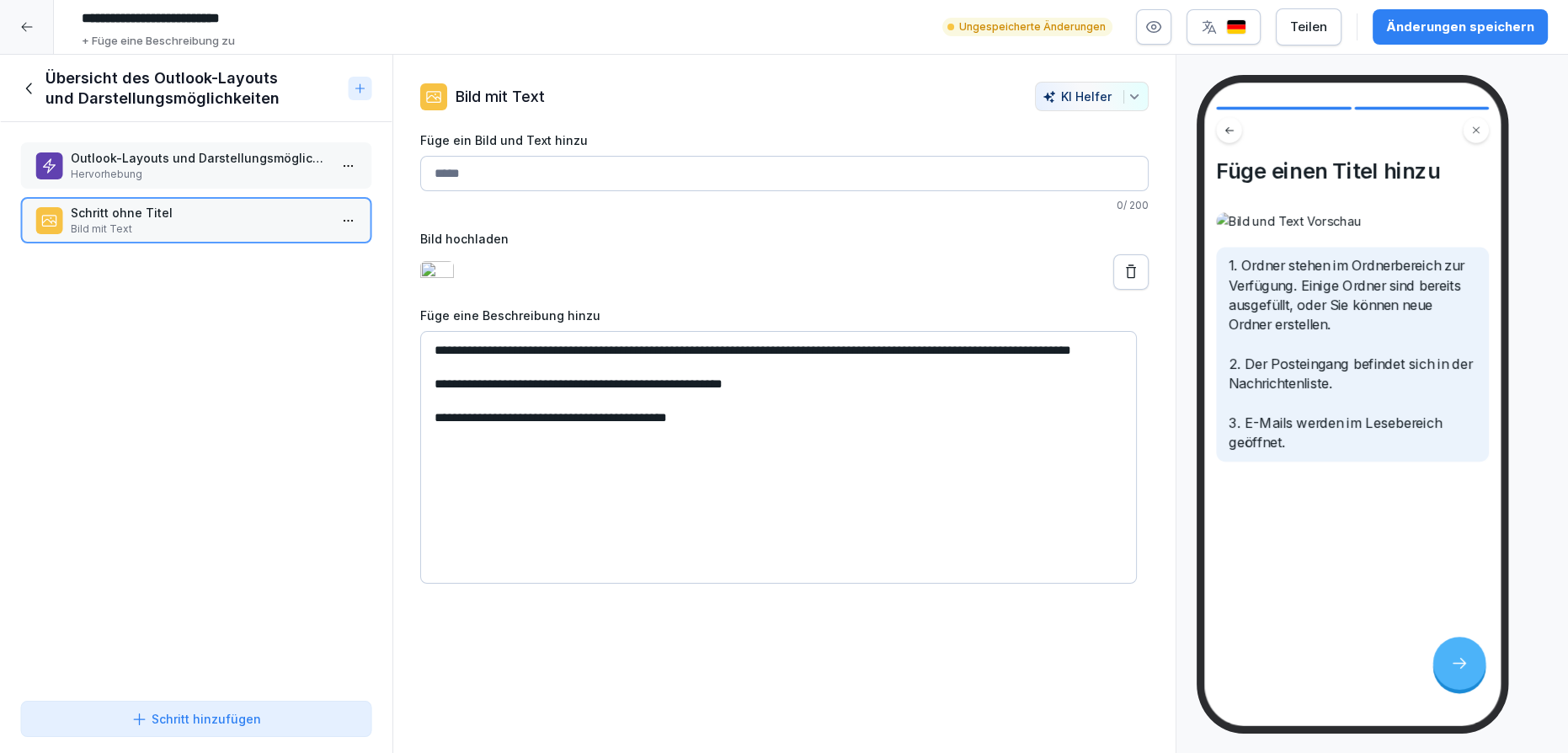
click at [565, 168] on input "Füge ein Bild und Text hinzu" at bounding box center [784, 173] width 728 height 35
click at [314, 175] on p "Hervorhebung" at bounding box center [200, 174] width 258 height 15
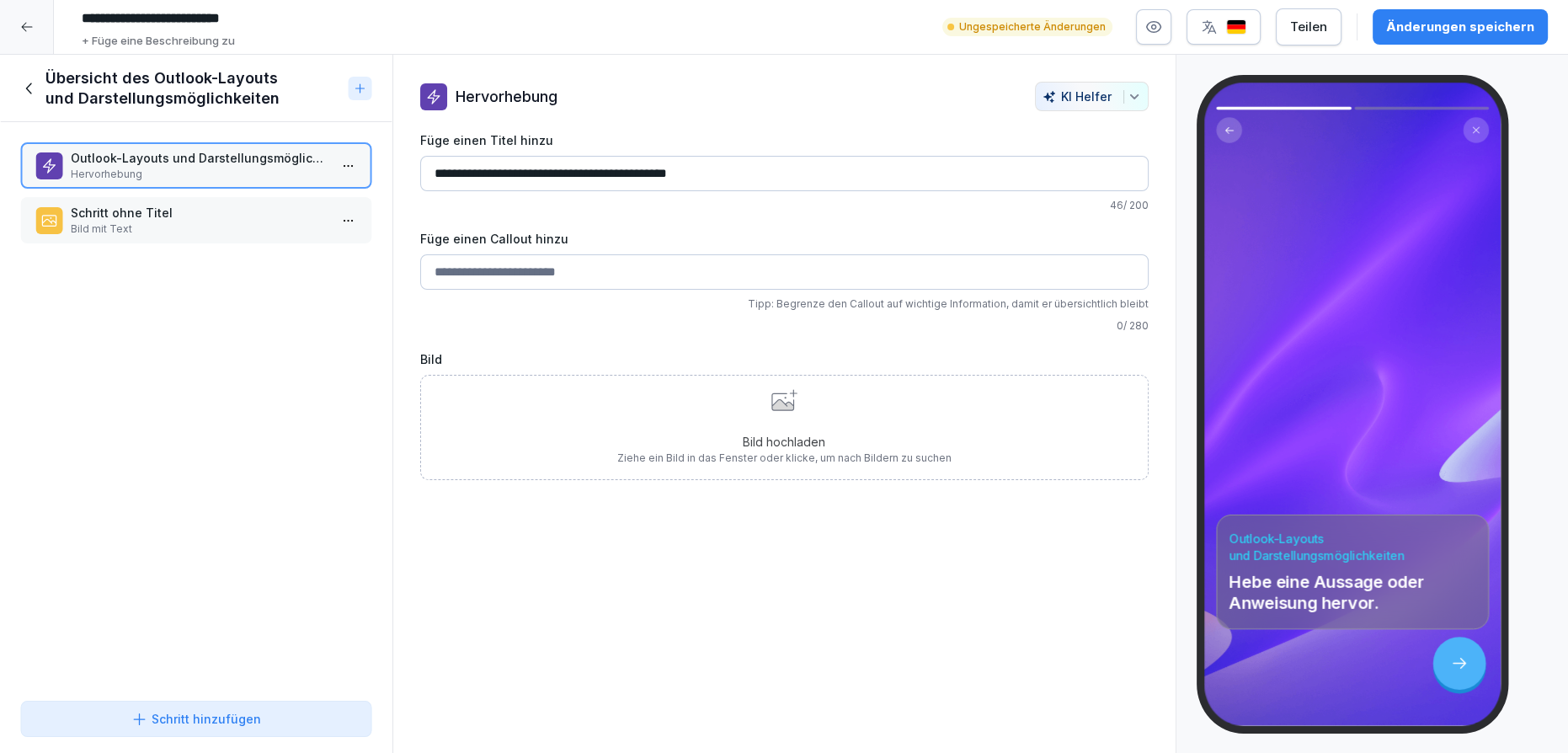
drag, startPoint x: 433, startPoint y: 172, endPoint x: 534, endPoint y: 174, distance: 101.0
click at [534, 174] on input "**********" at bounding box center [784, 173] width 728 height 35
click at [160, 232] on p "Bild mit Text" at bounding box center [200, 229] width 258 height 15
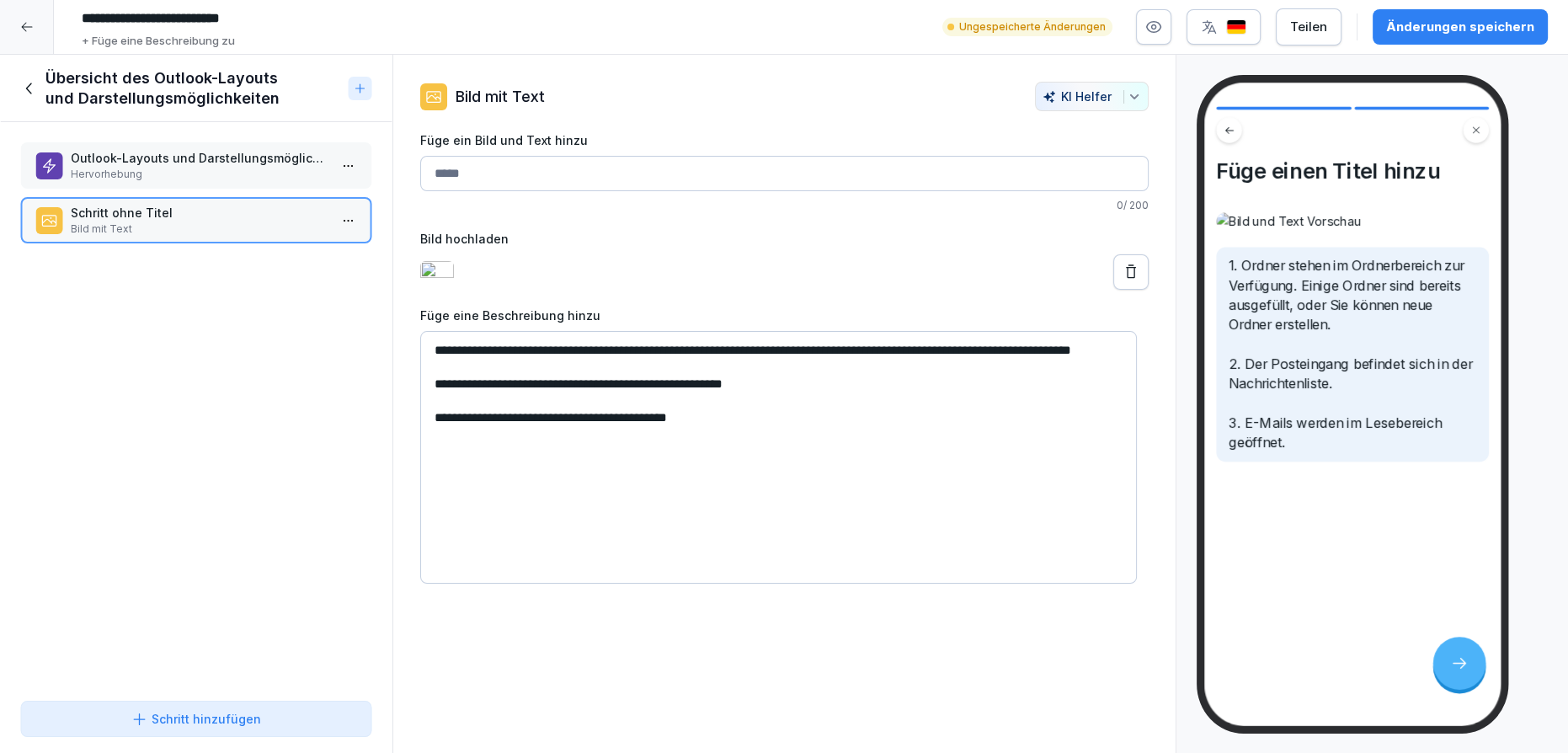
click at [452, 180] on input "Füge ein Bild und Text hinzu" at bounding box center [784, 173] width 728 height 35
paste input "**********"
type input "**********"
click at [304, 174] on p "Hervorhebung" at bounding box center [199, 177] width 258 height 15
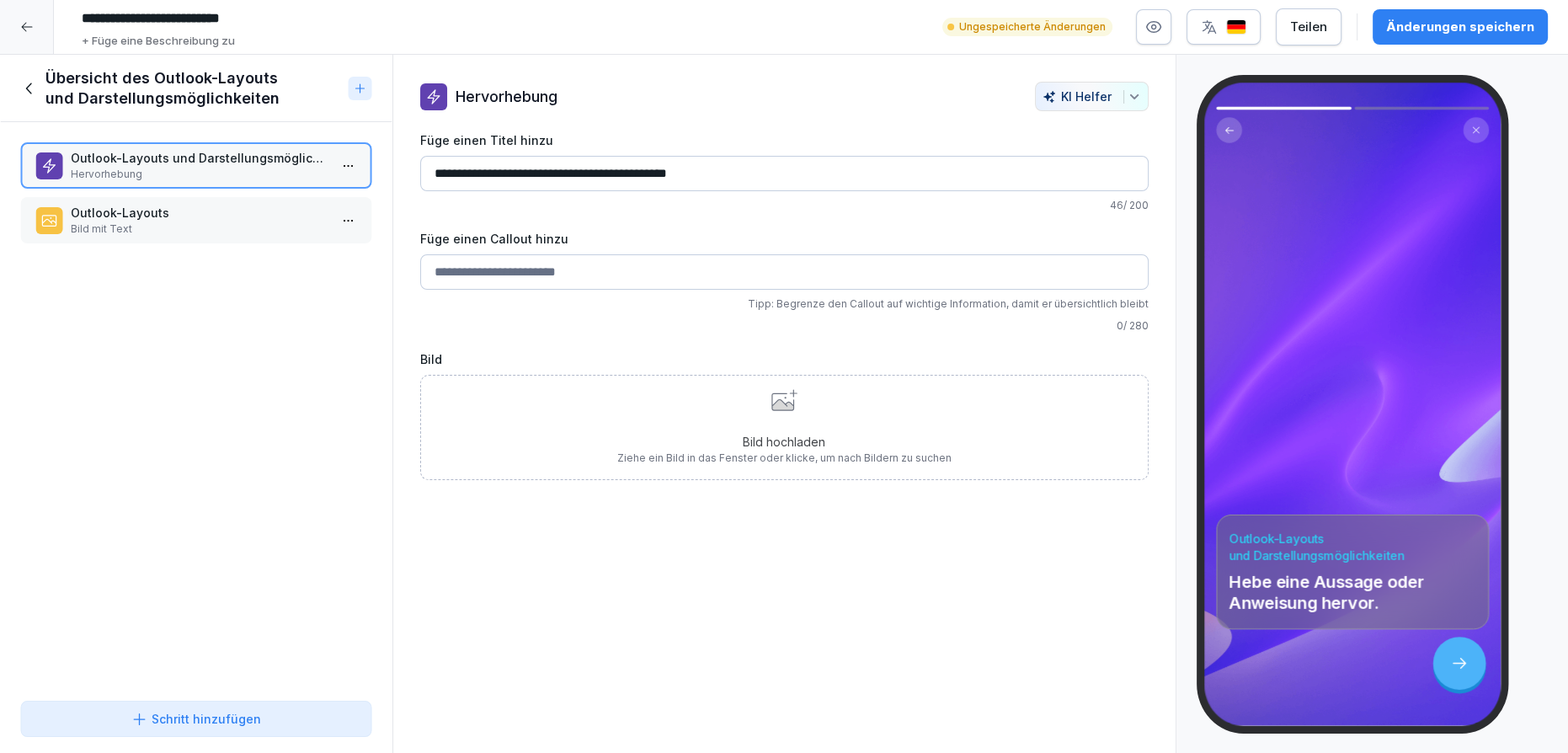
click at [492, 279] on input "Füge einen Callout hinzu" at bounding box center [784, 271] width 728 height 35
type input "*"
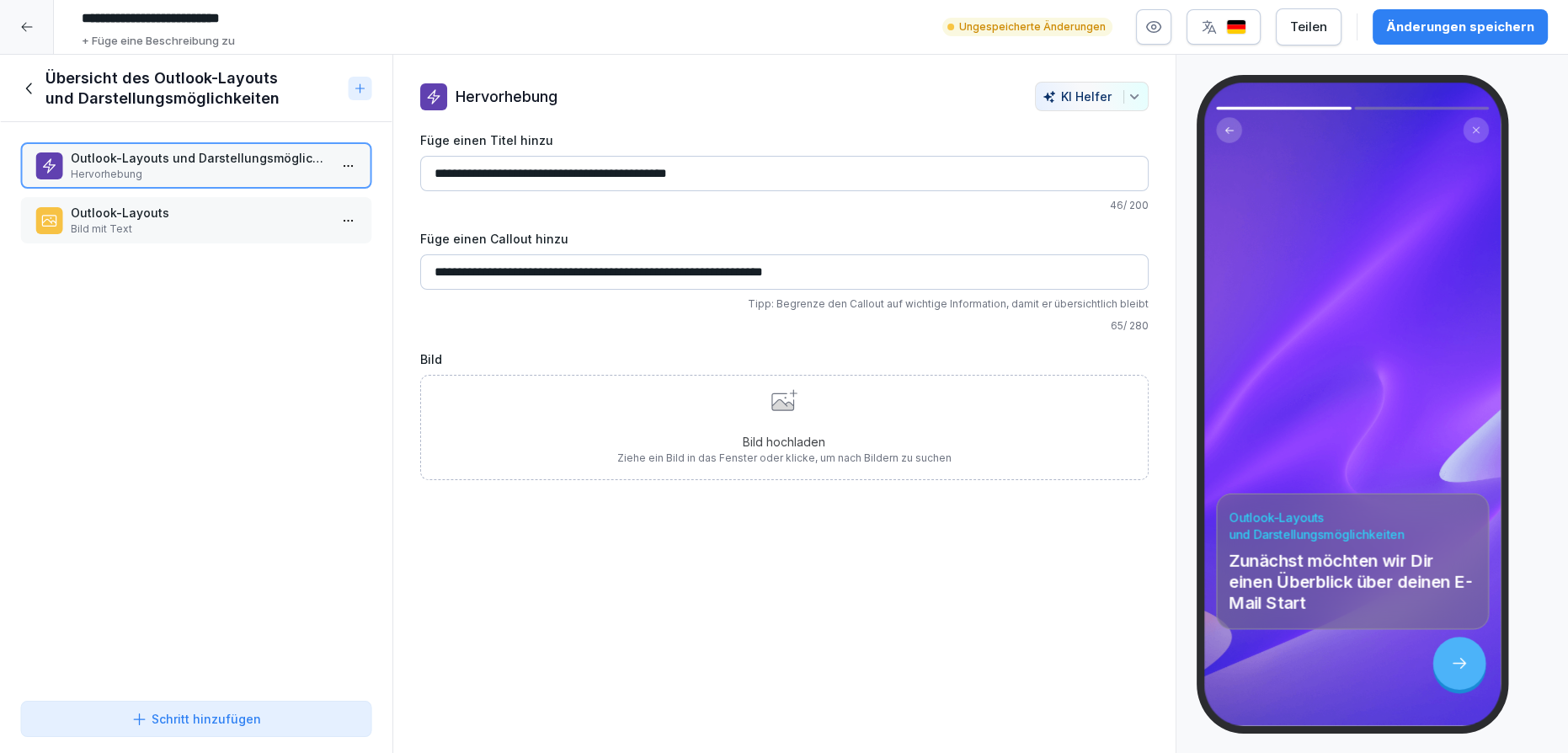
type input "**********"
click at [260, 174] on p "Hervorhebung" at bounding box center [200, 174] width 258 height 15
click at [269, 225] on p "Bild mit Text" at bounding box center [200, 229] width 258 height 15
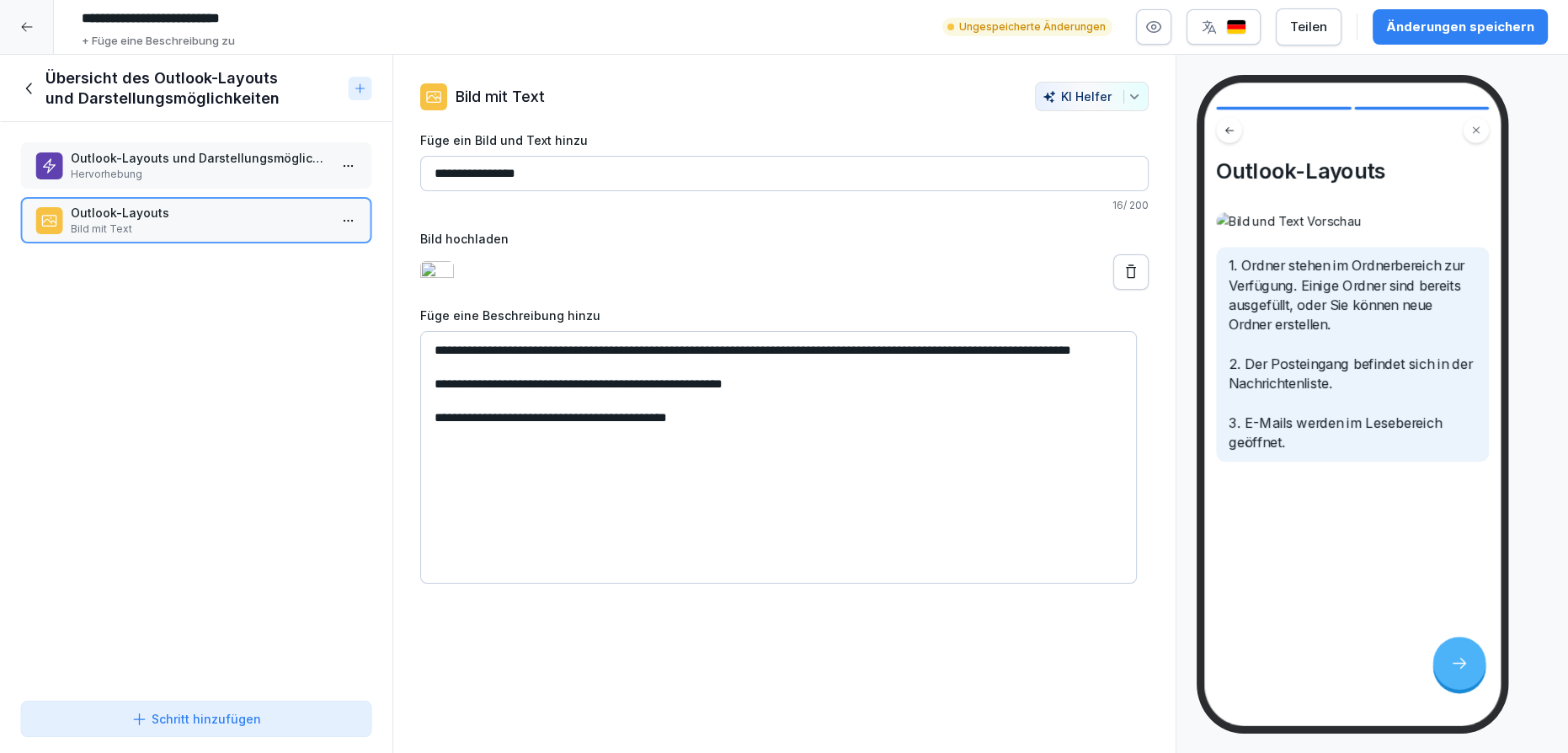
click at [206, 718] on div "Schritt hinzufügen" at bounding box center [196, 719] width 130 height 18
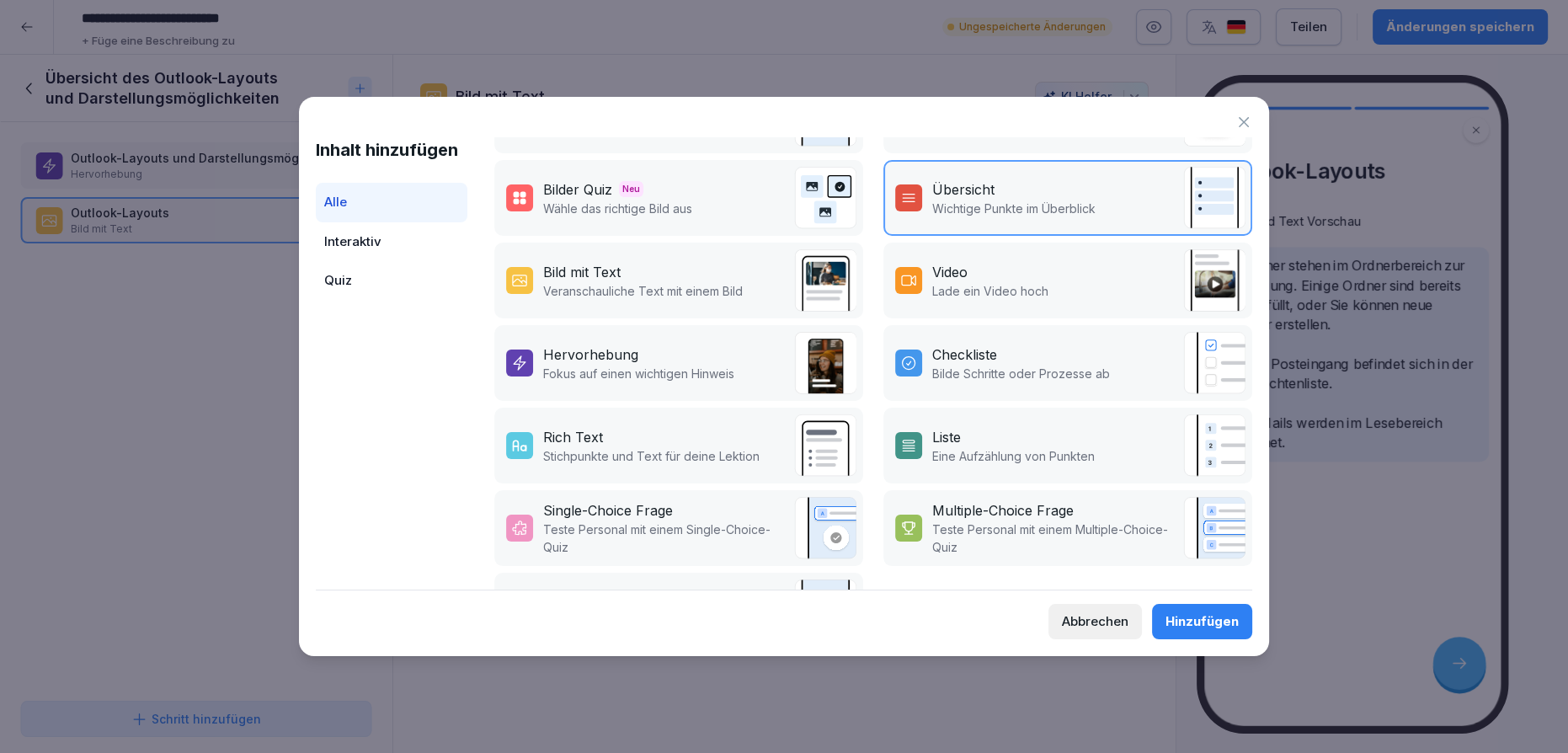
scroll to position [224, 0]
click at [794, 289] on img at bounding box center [825, 281] width 62 height 62
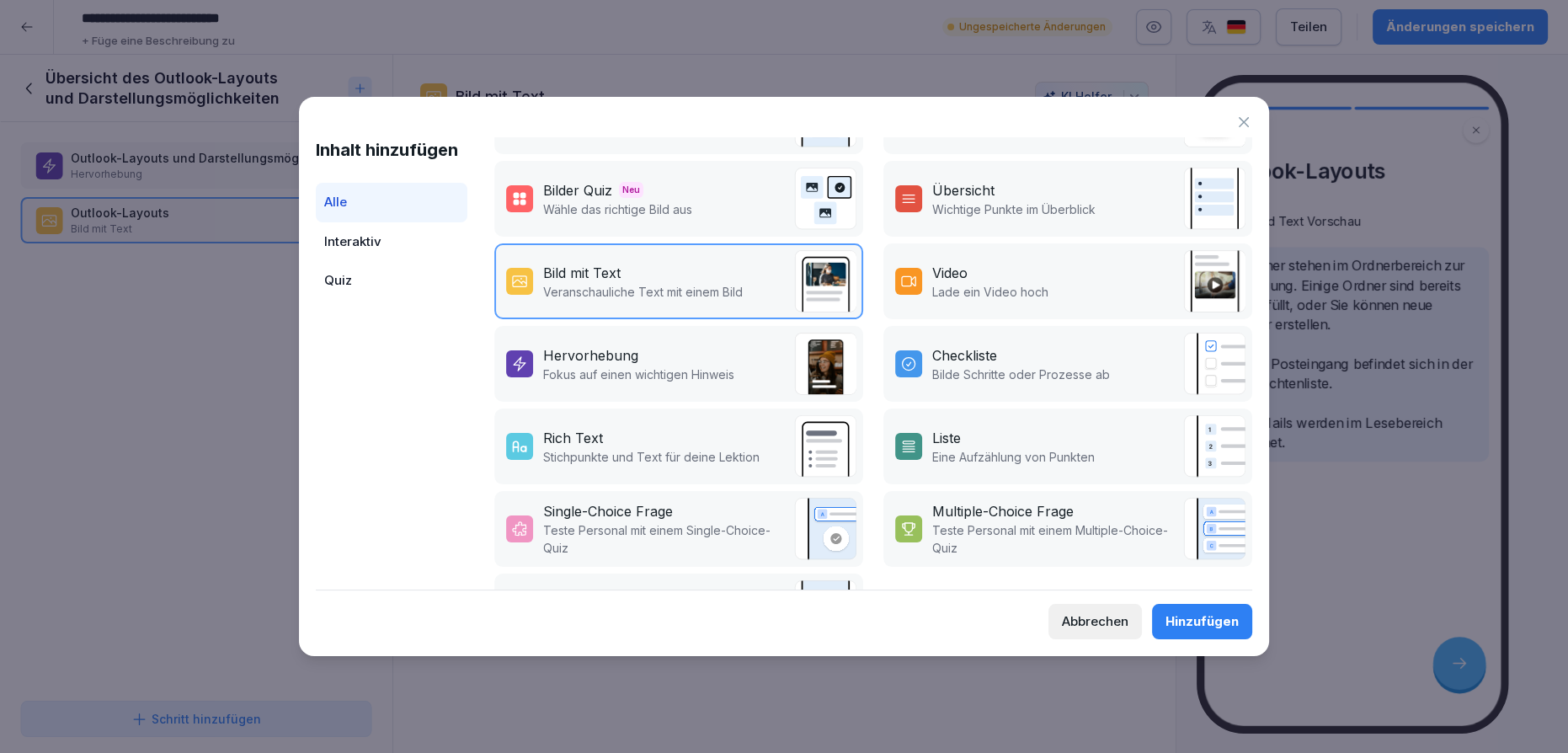
click at [1182, 616] on div "Hinzufügen" at bounding box center [1201, 621] width 73 height 19
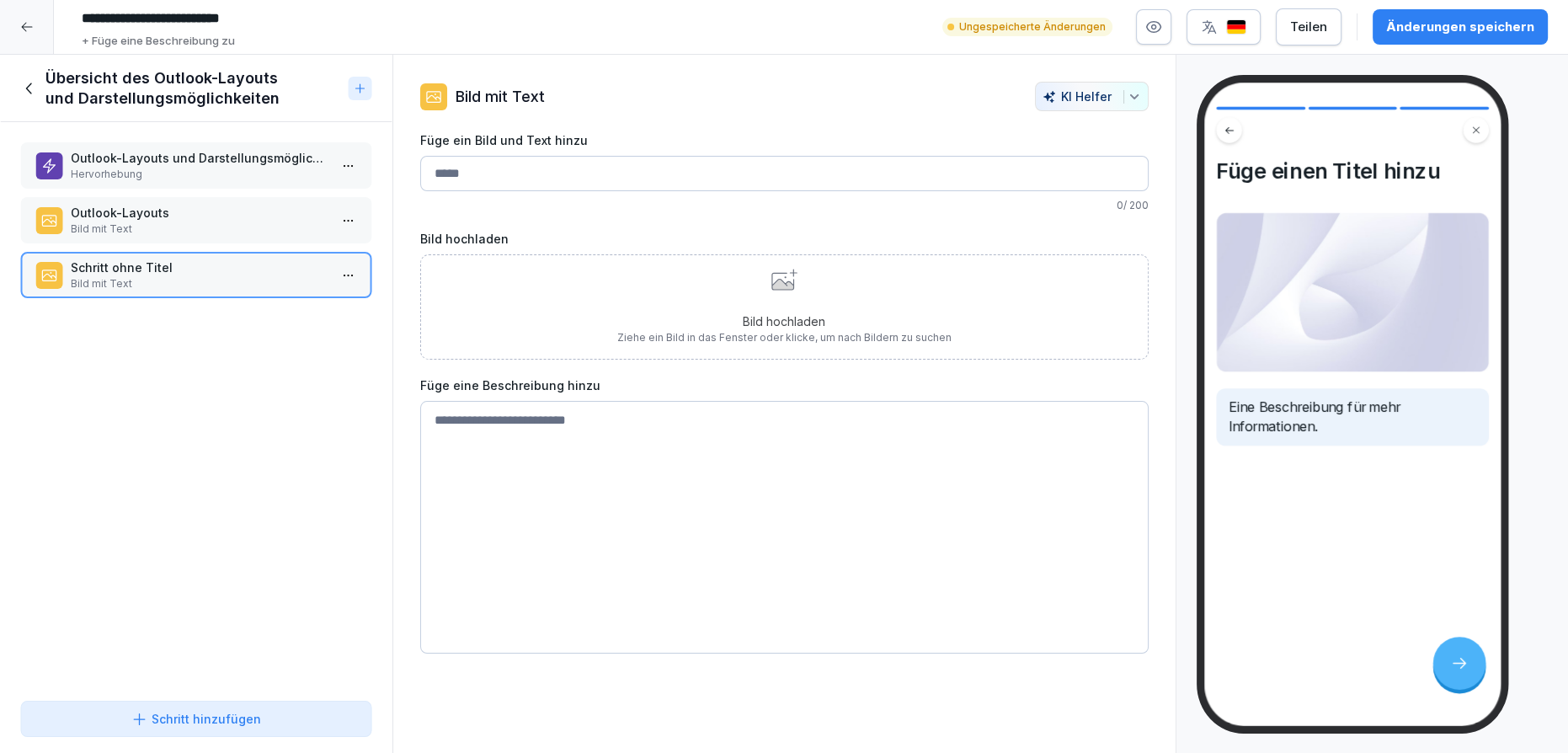
click at [270, 238] on div "Outlook-Layouts Bild mit Text" at bounding box center [196, 220] width 352 height 46
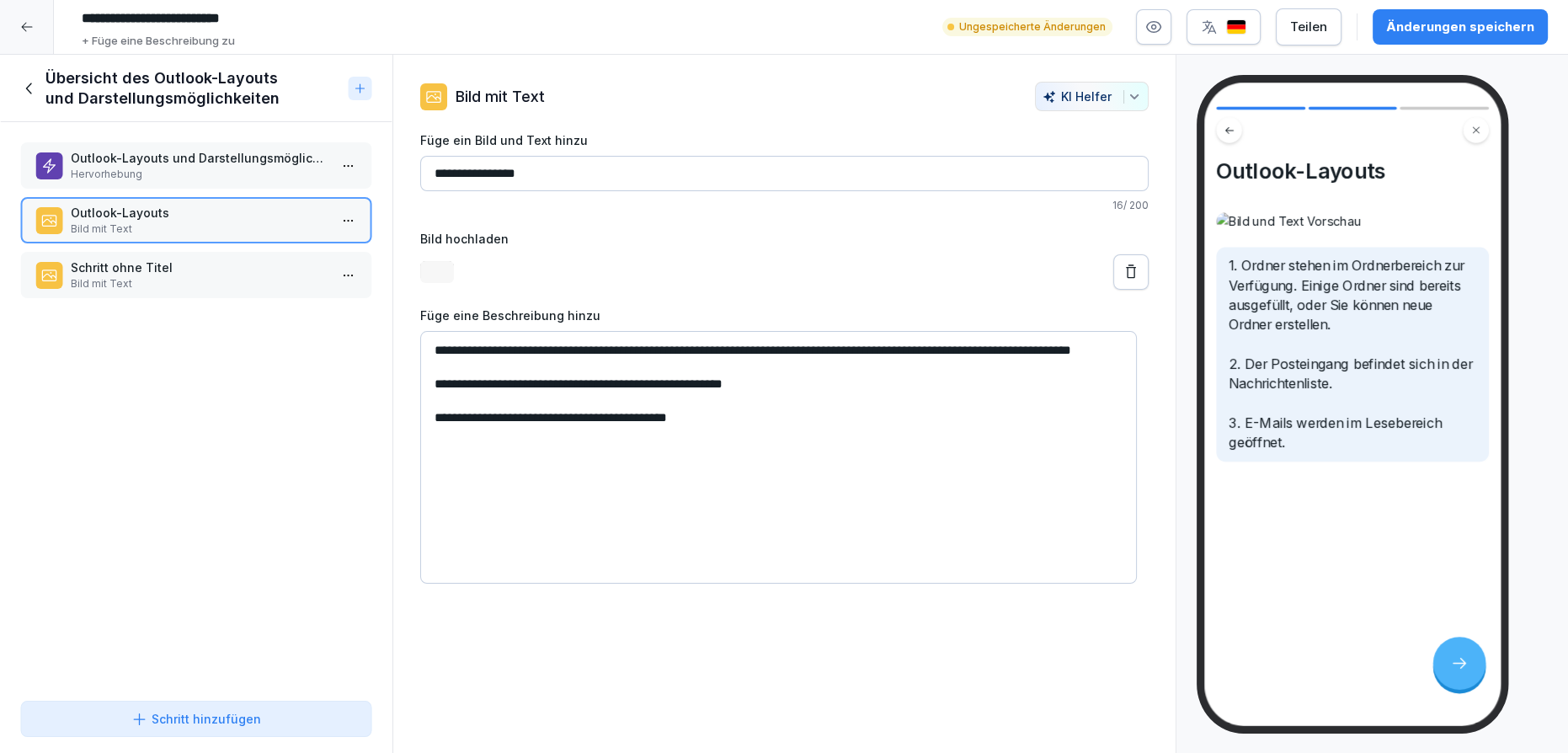
click at [262, 171] on p "Hervorhebung" at bounding box center [200, 174] width 258 height 15
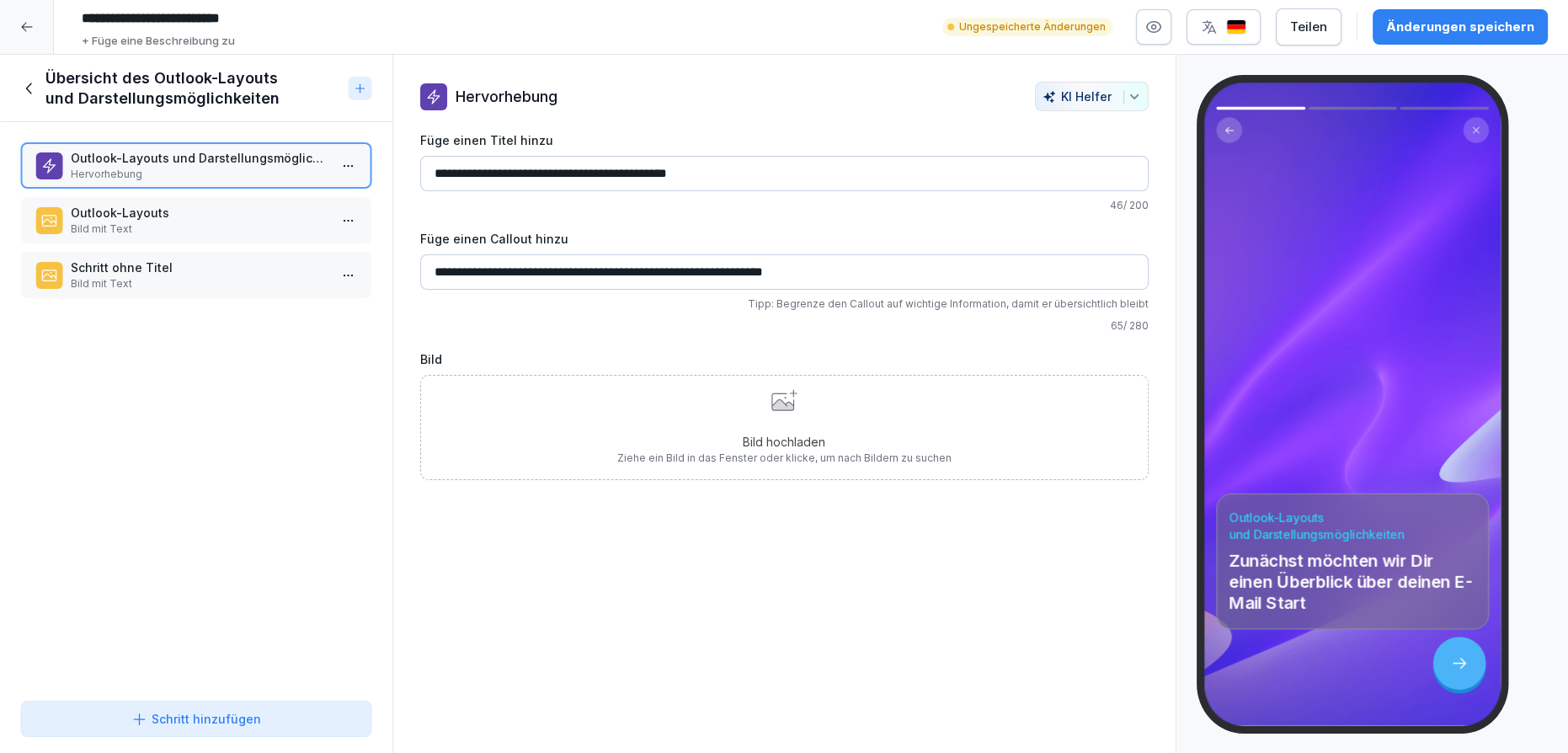
drag, startPoint x: 262, startPoint y: 215, endPoint x: 260, endPoint y: 234, distance: 19.1
click at [260, 215] on p "Outlook-Layouts" at bounding box center [200, 213] width 258 height 18
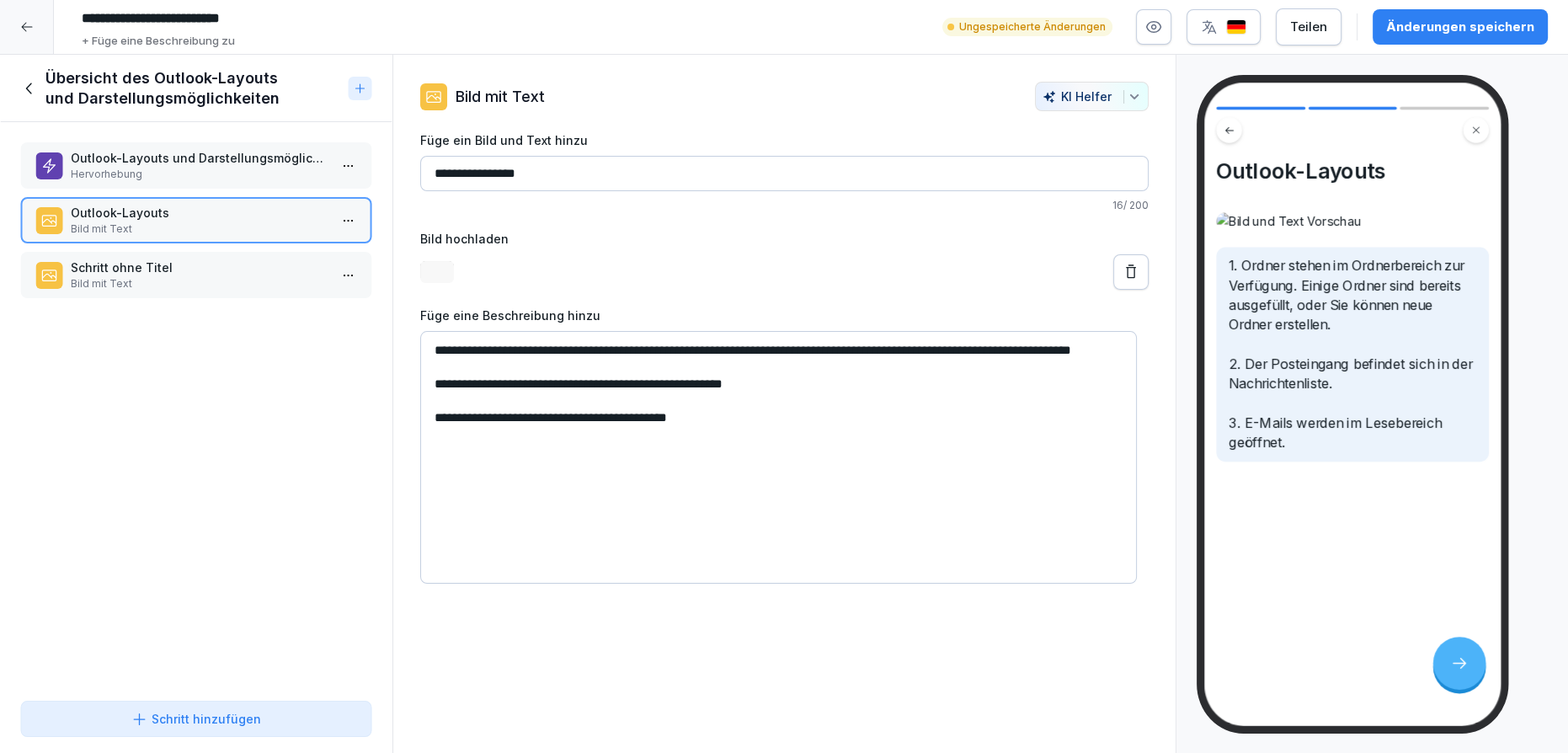
click at [264, 259] on p "Schritt ohne Titel" at bounding box center [200, 268] width 258 height 18
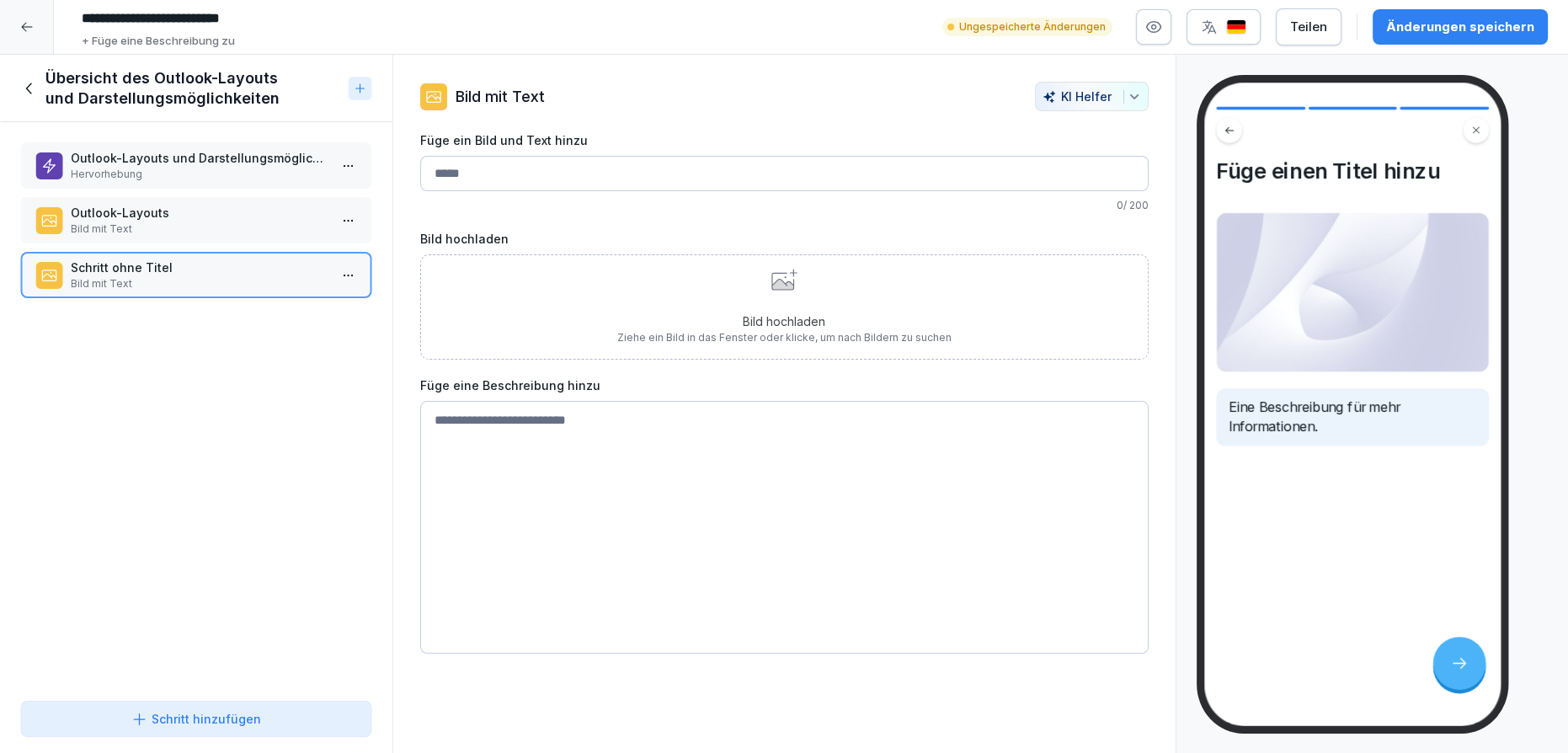
click at [260, 223] on p "Bild mit Text" at bounding box center [200, 229] width 258 height 15
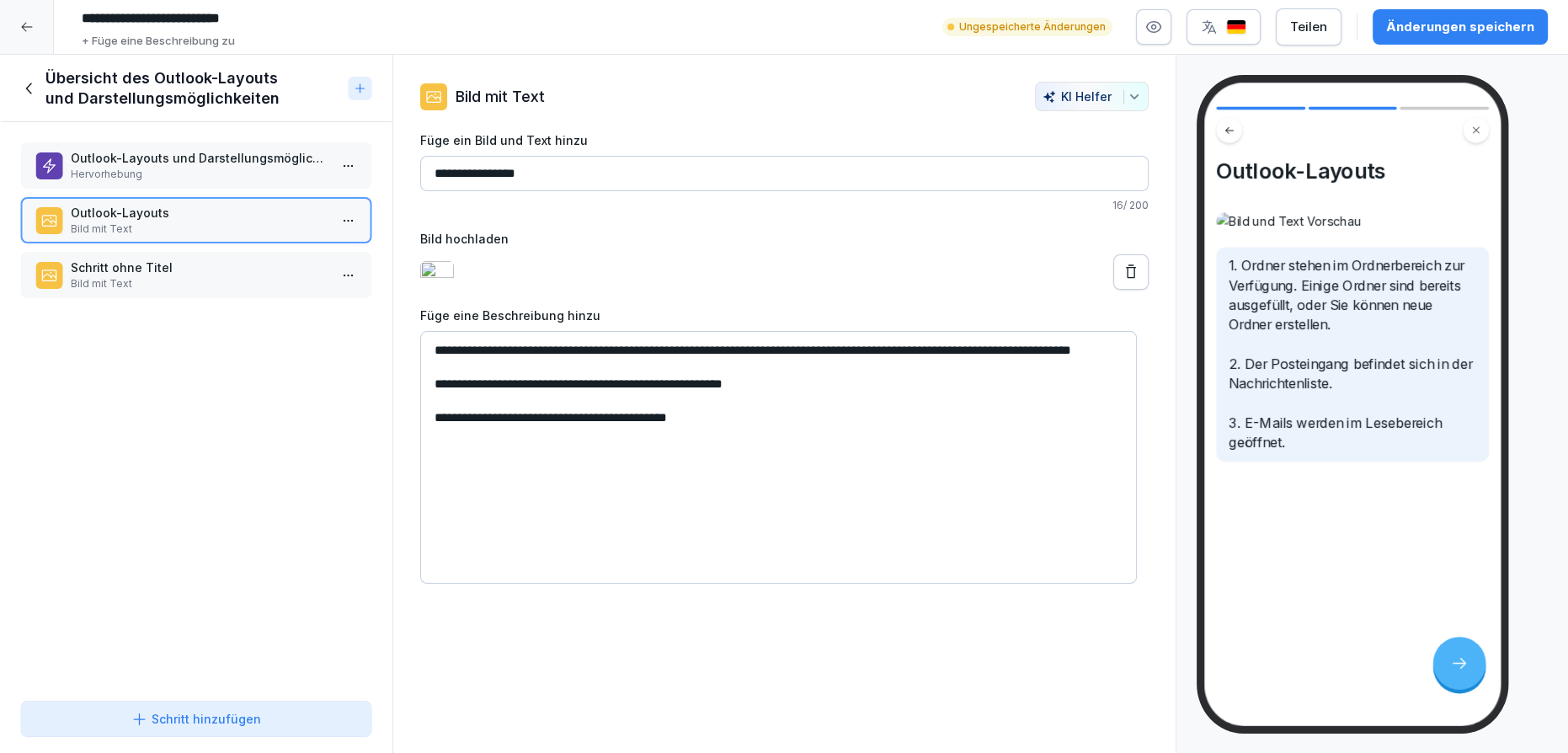
click at [247, 263] on p "Schritt ohne Titel" at bounding box center [200, 268] width 258 height 18
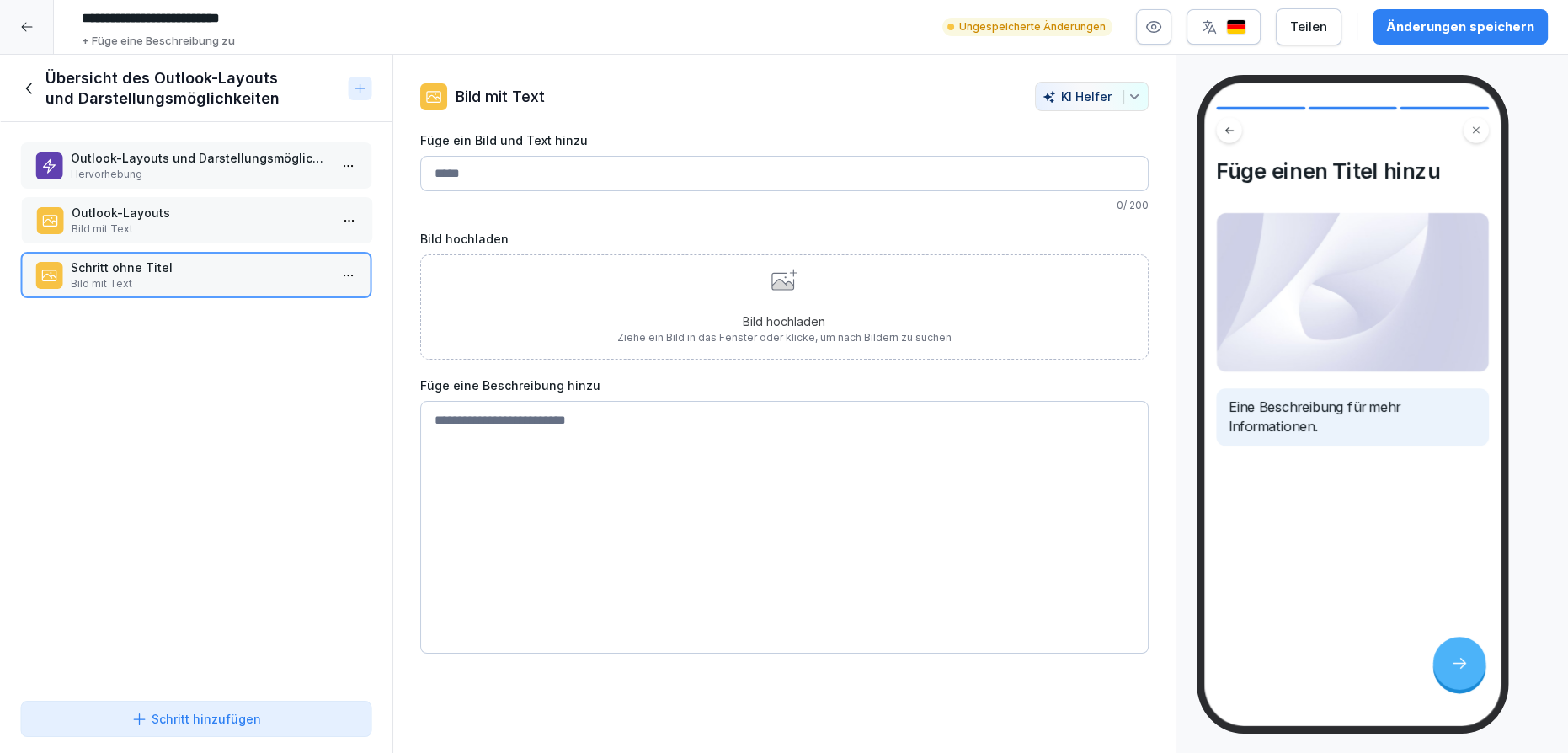
click at [230, 224] on p "Bild mit Text" at bounding box center [200, 229] width 258 height 15
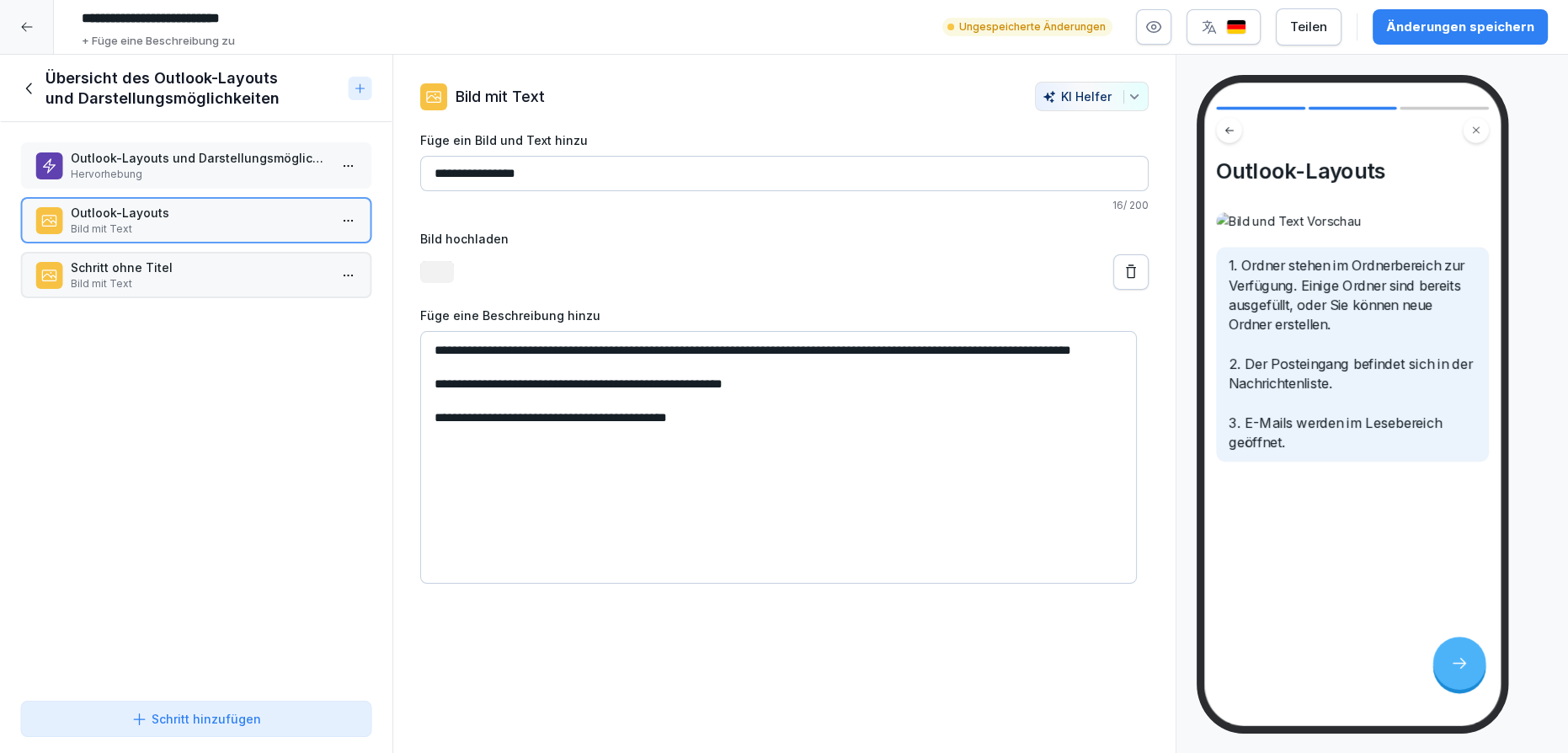
click at [226, 268] on p "Schritt ohne Titel" at bounding box center [200, 268] width 258 height 18
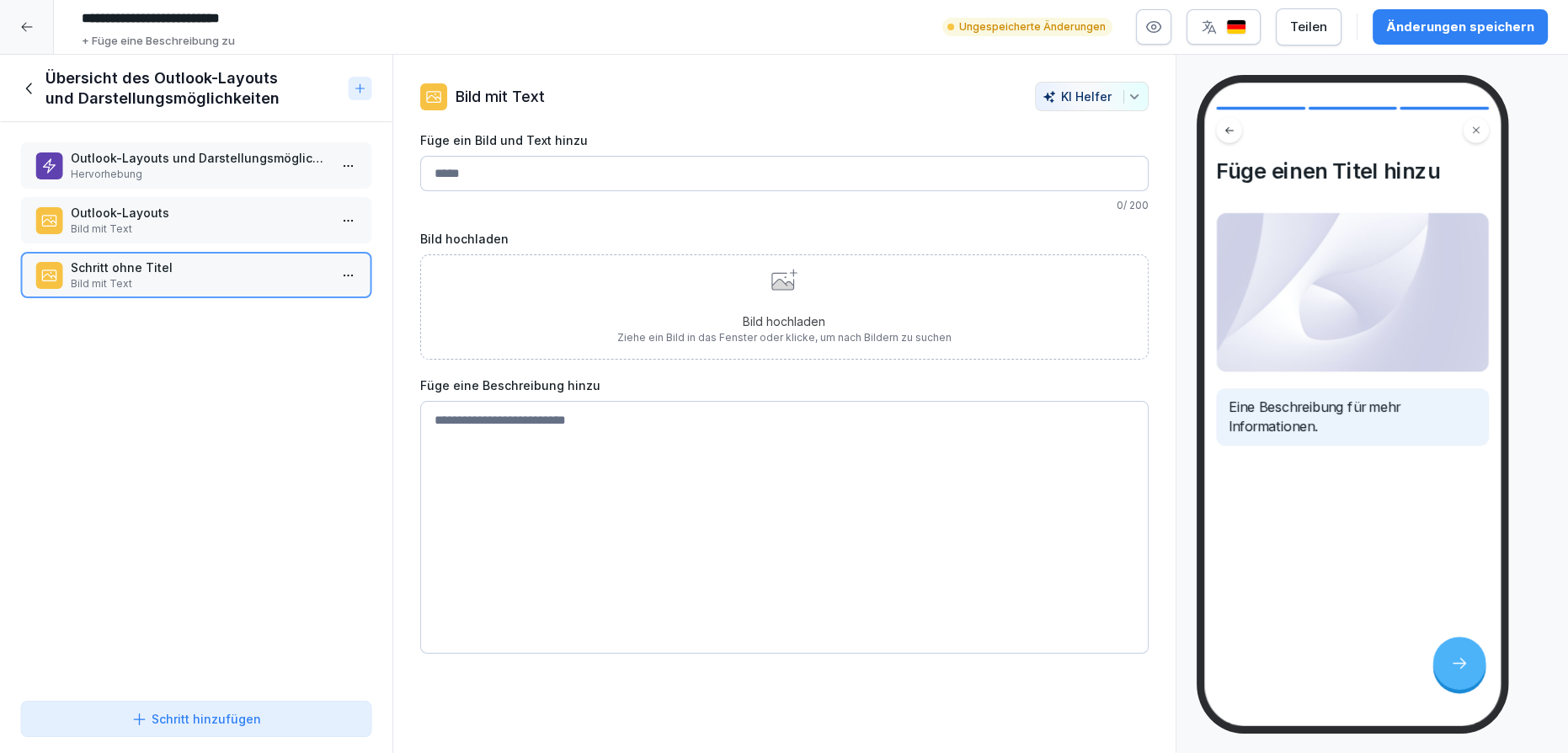
click at [483, 157] on input "Füge ein Bild und Text hinzu" at bounding box center [784, 173] width 728 height 35
click at [606, 177] on input "**********" at bounding box center [784, 173] width 728 height 35
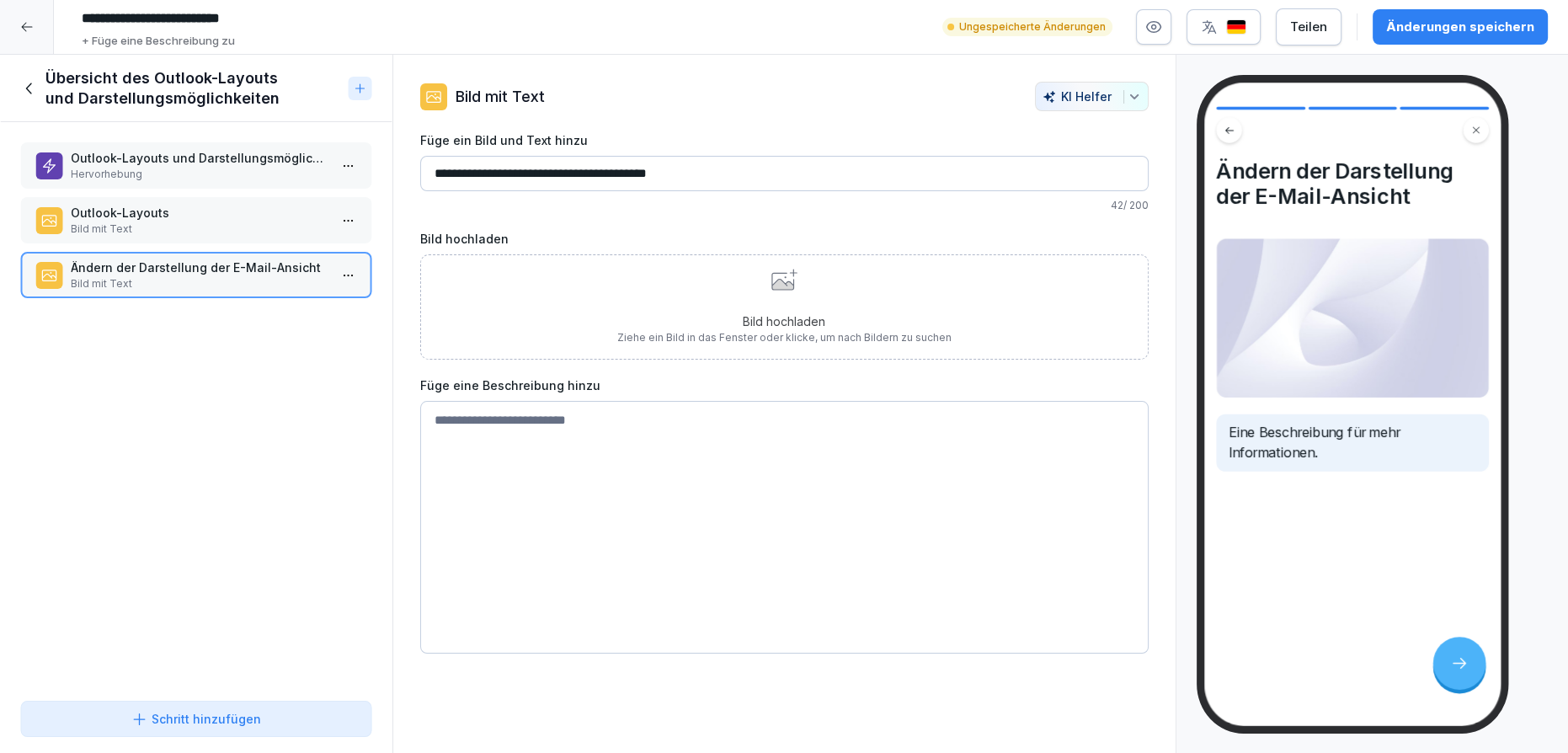
click at [1131, 95] on button "KI Helfer" at bounding box center [1092, 96] width 114 height 30
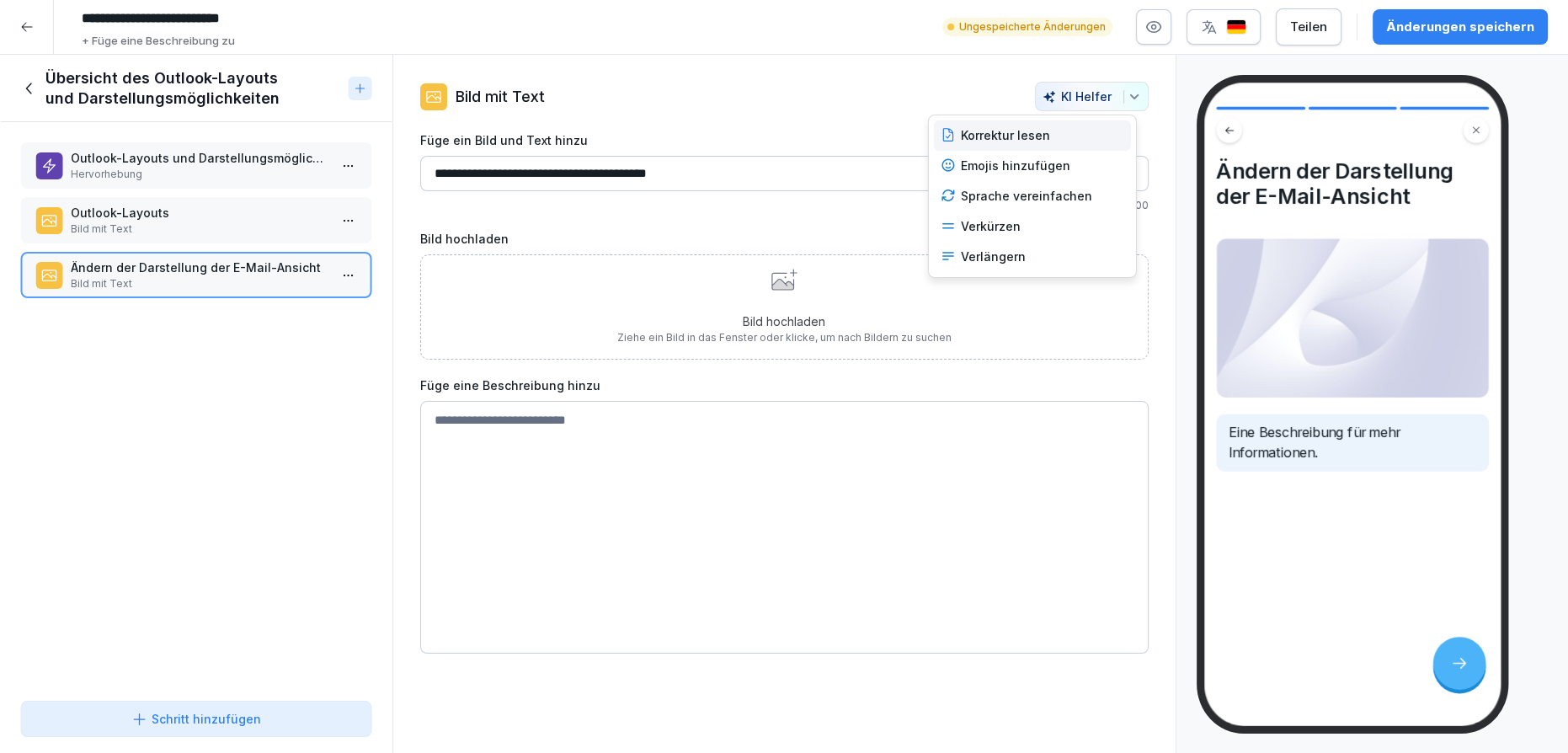
click at [1096, 127] on div "Korrektur lesen" at bounding box center [1032, 136] width 197 height 31
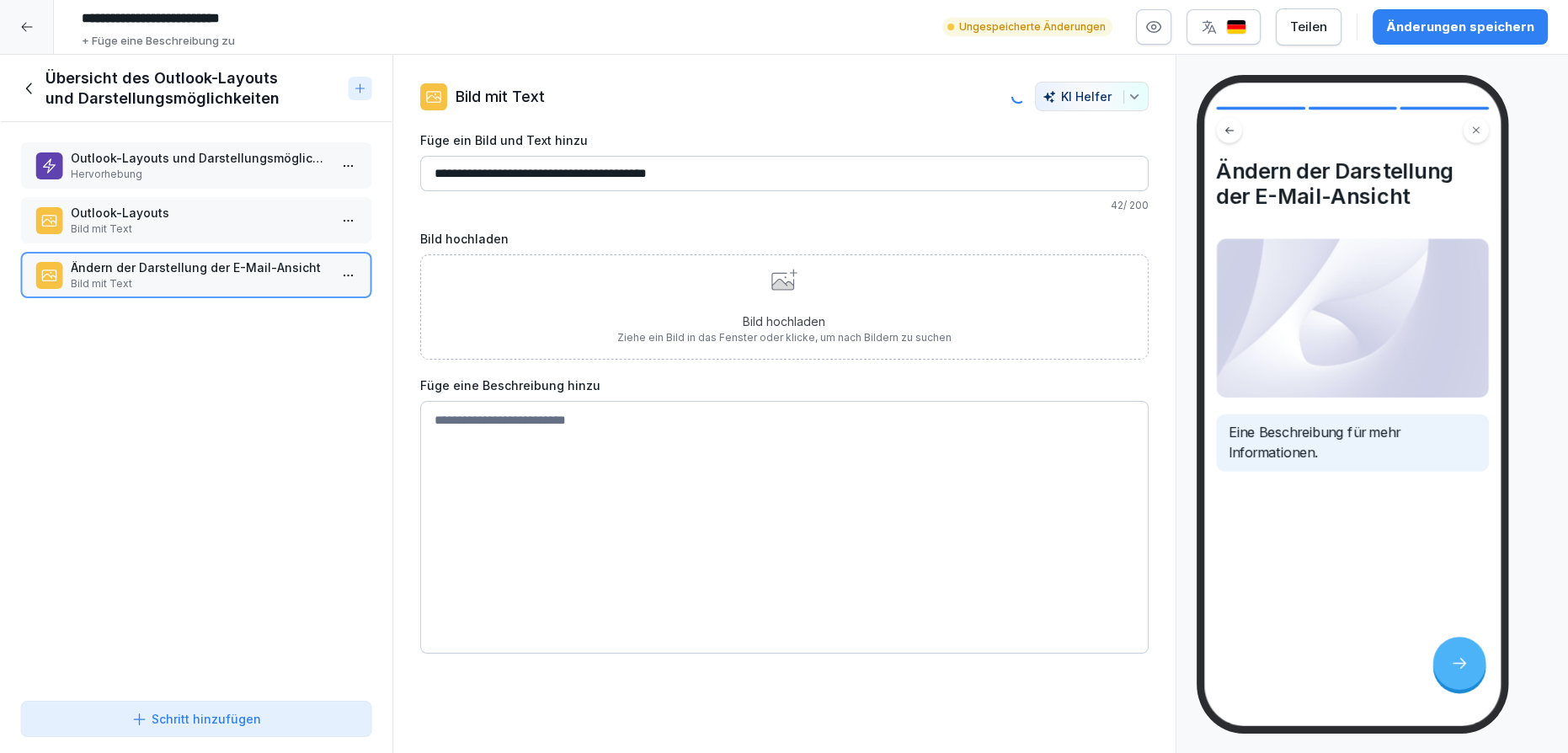
type input "**********"
click at [317, 228] on div "Outlook-Layouts Bild mit Text" at bounding box center [196, 220] width 322 height 32
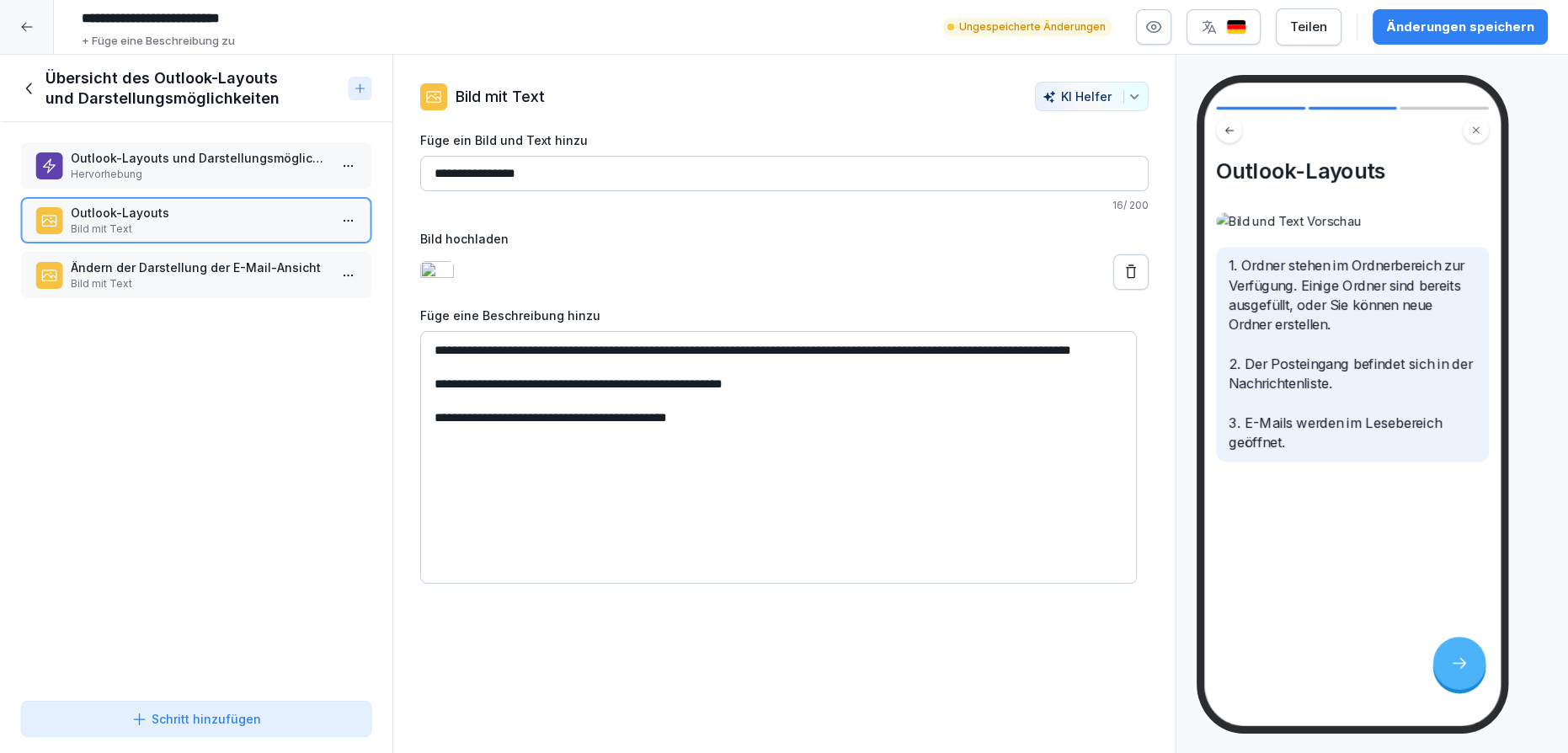
click at [1130, 97] on button "KI Helfer" at bounding box center [1092, 96] width 114 height 30
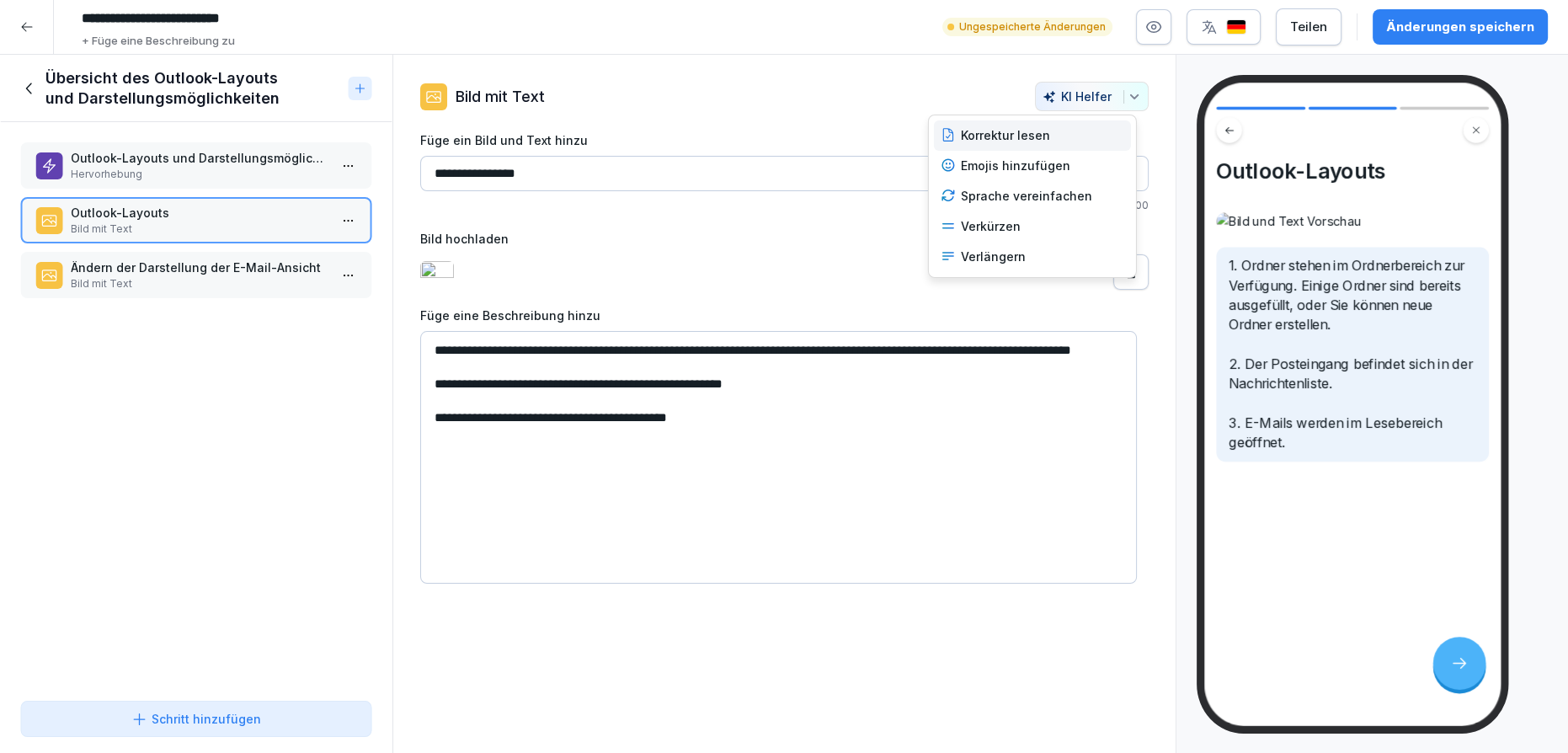
click at [1089, 140] on div "Korrektur lesen" at bounding box center [1032, 136] width 197 height 31
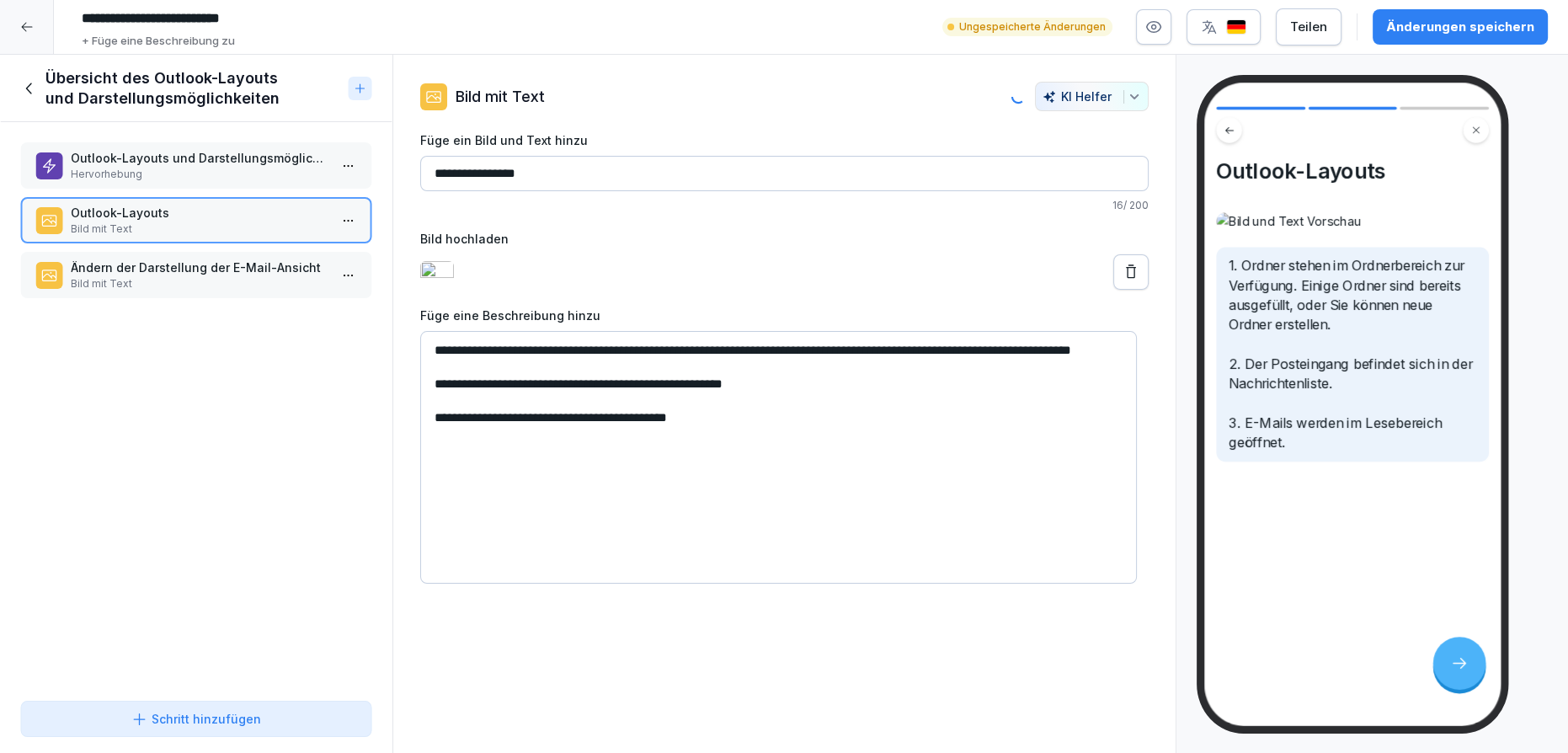
type input "**********"
type textarea "**********"
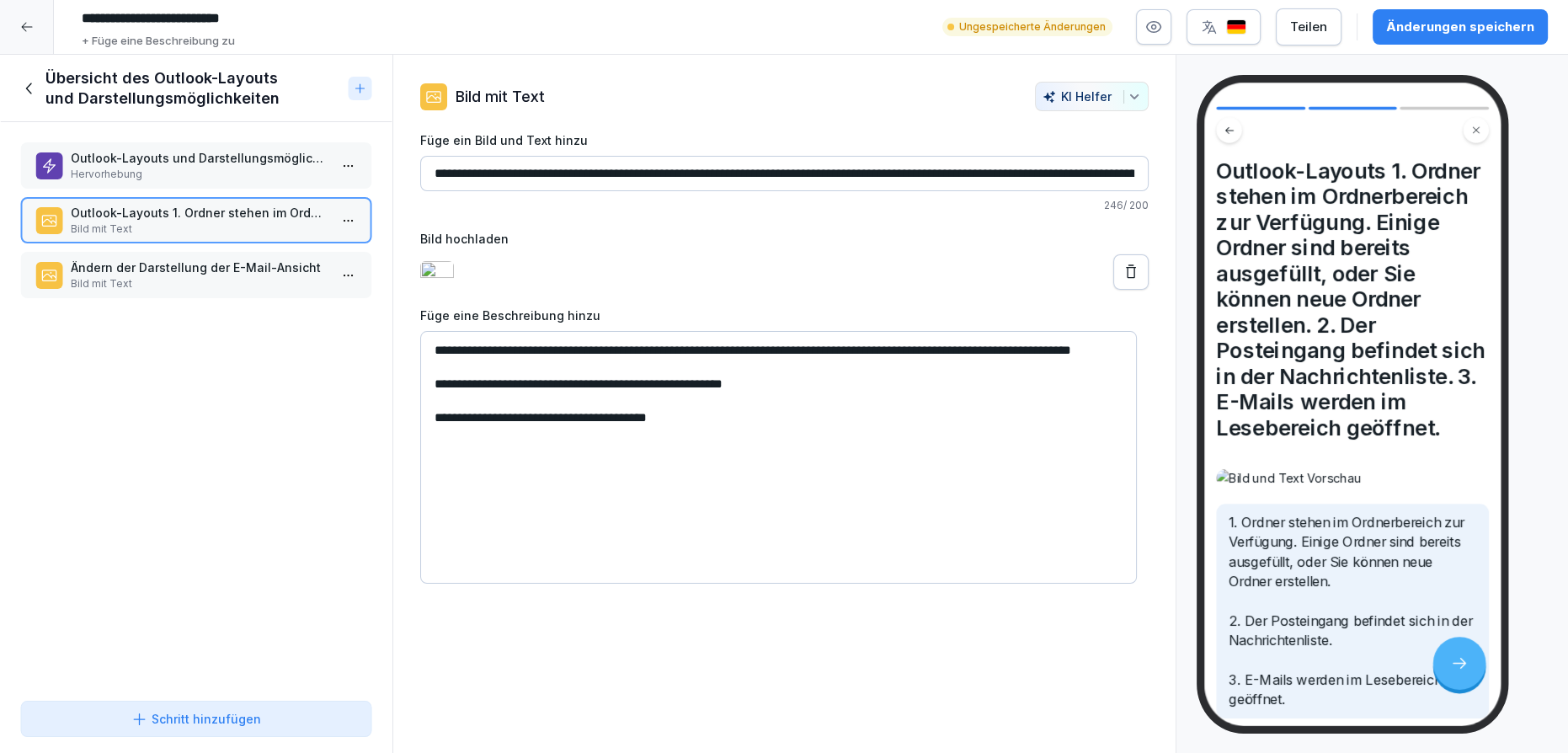
scroll to position [0, 768]
drag, startPoint x: 535, startPoint y: 174, endPoint x: 1358, endPoint y: 170, distance: 823.0
click at [1358, 170] on div "Kursinhalt Erste Schritte mit Outlook 1 min 1 Übersicht des Outlook-Layouts und…" at bounding box center [784, 404] width 1568 height 699
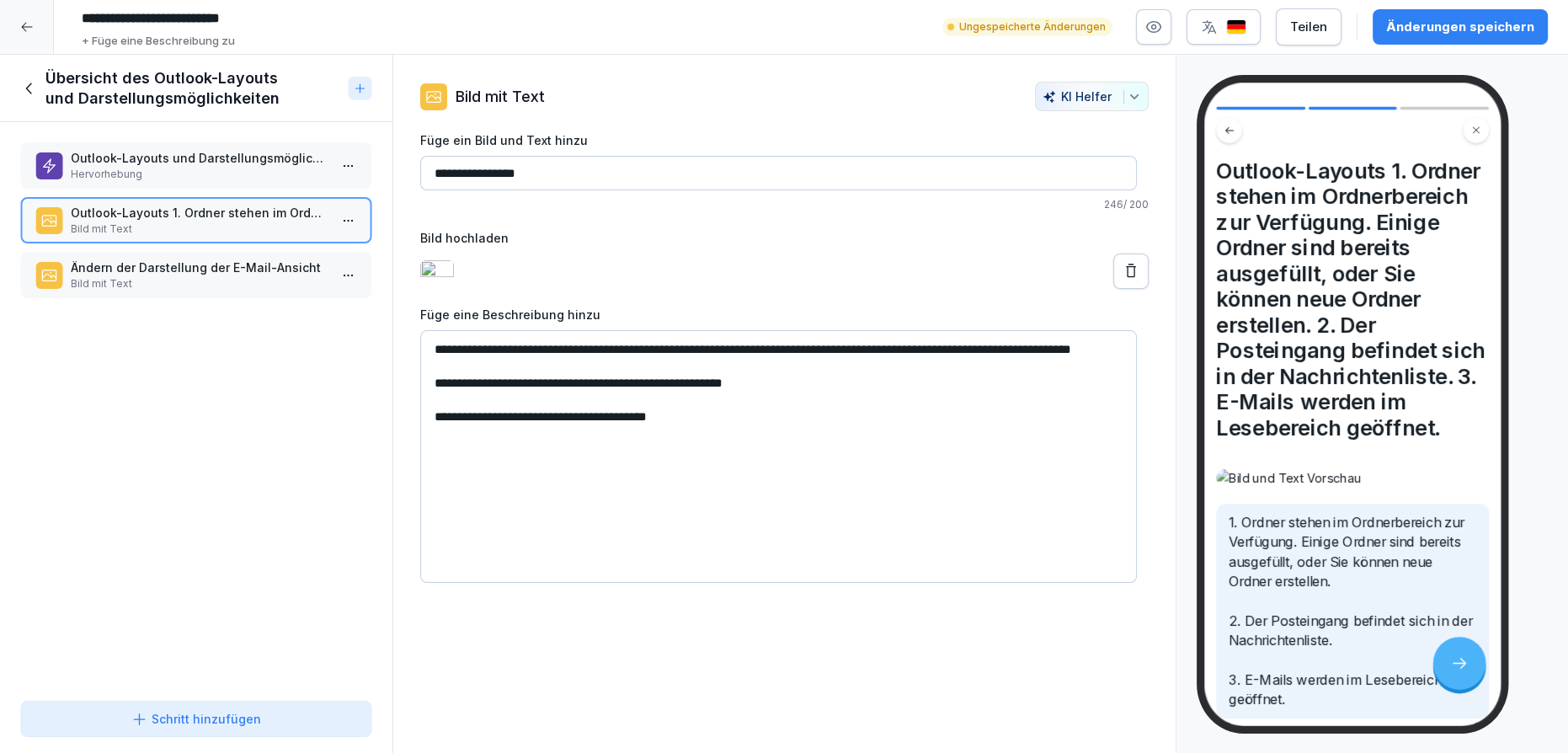
scroll to position [0, 0]
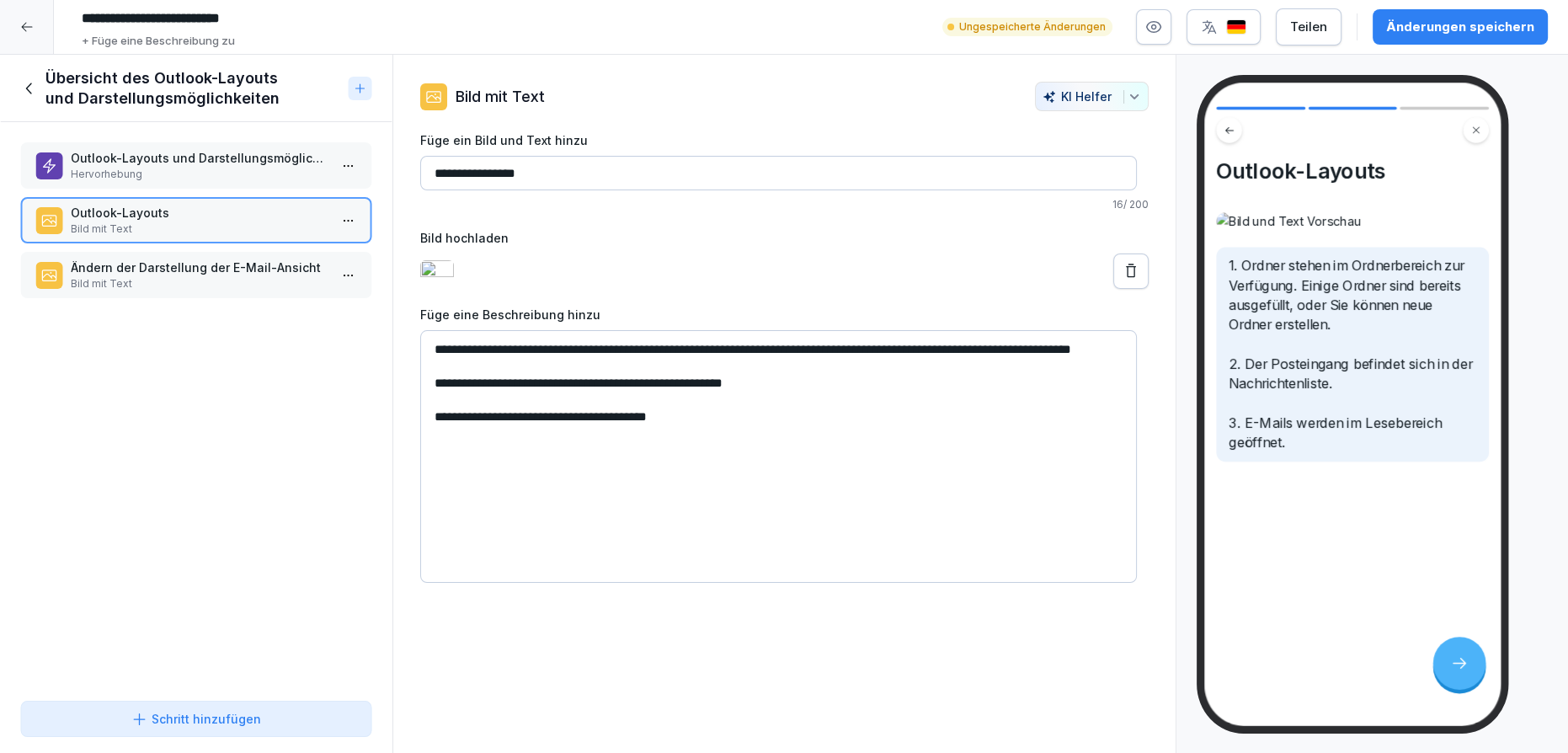
type input "**********"
click at [177, 174] on p "Hervorhebung" at bounding box center [200, 174] width 258 height 15
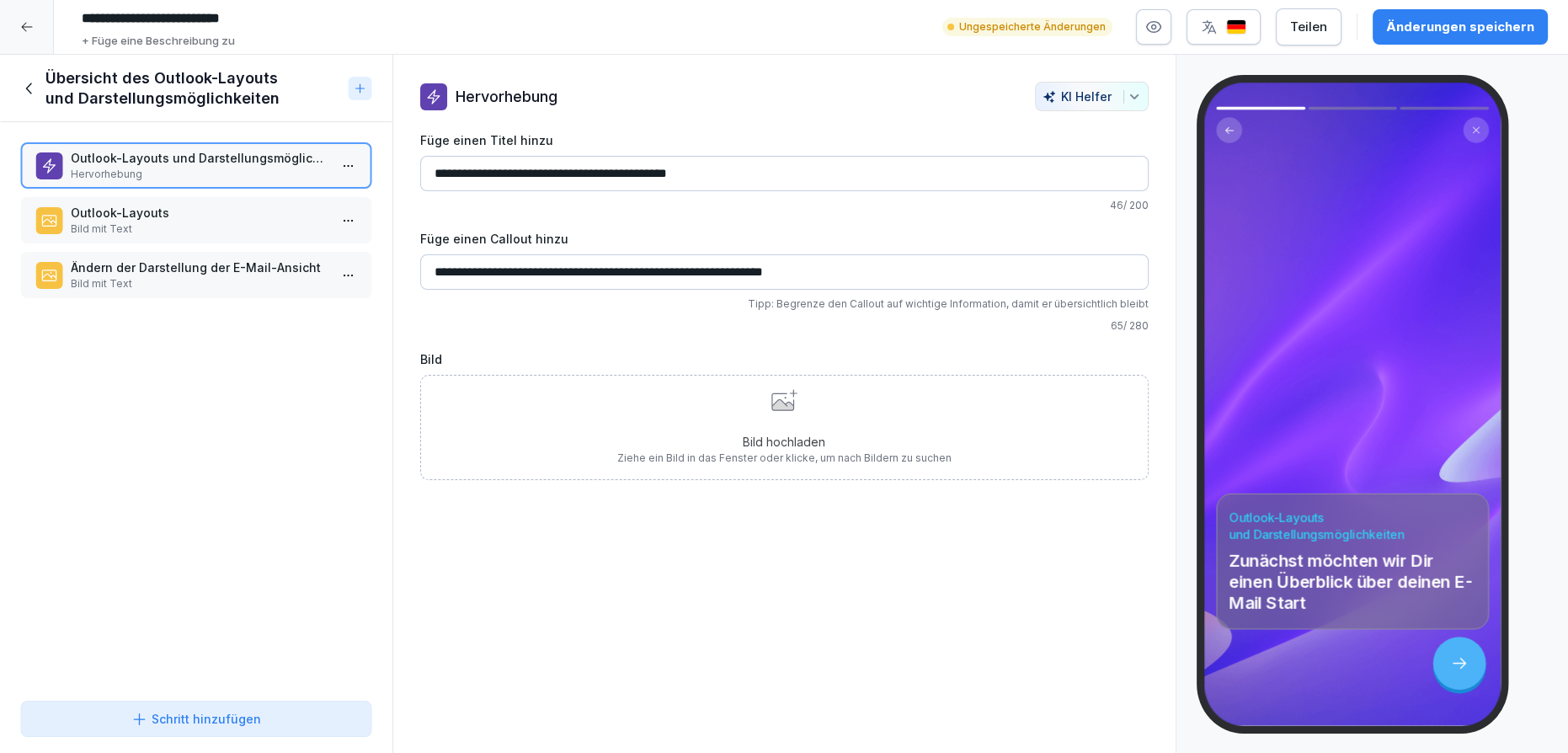
click at [177, 204] on p "Outlook-Layouts" at bounding box center [200, 213] width 258 height 18
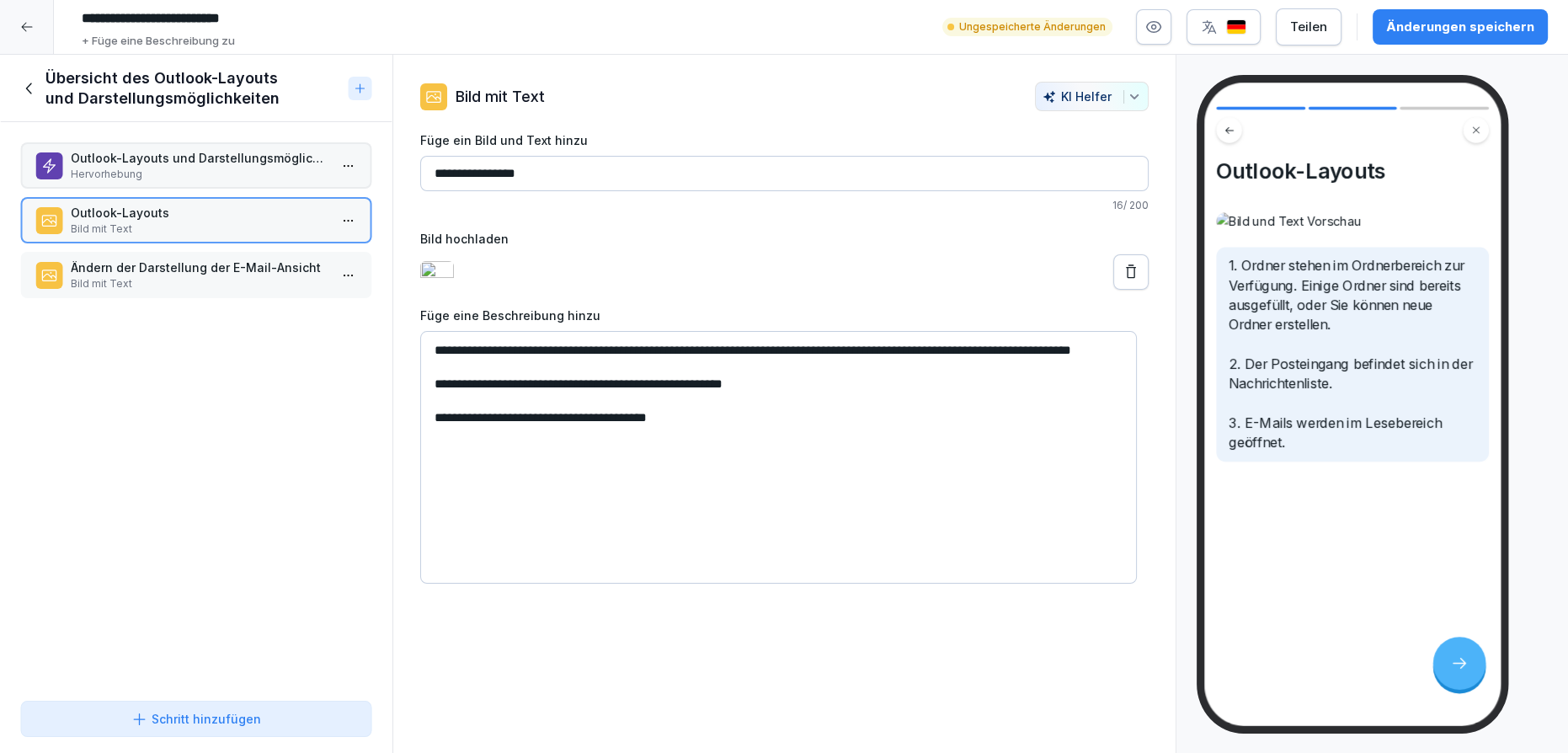
click at [179, 239] on div "Outlook-Layouts Bild mit Text" at bounding box center [196, 220] width 352 height 46
click at [183, 268] on p "Ändern der Darstellung der E-Mail-Ansicht" at bounding box center [200, 268] width 258 height 18
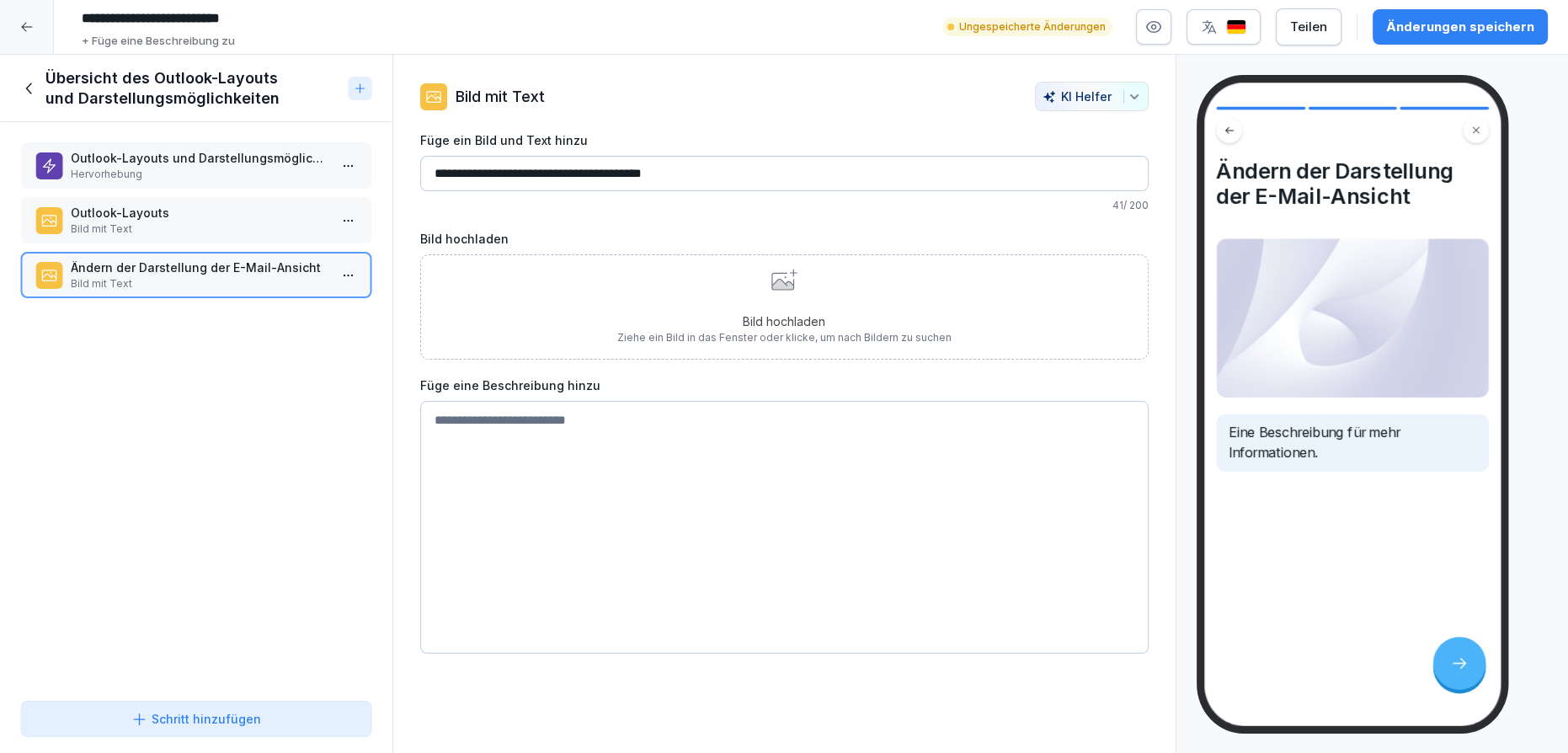
click at [483, 470] on textarea at bounding box center [784, 527] width 728 height 252
paste textarea "**********"
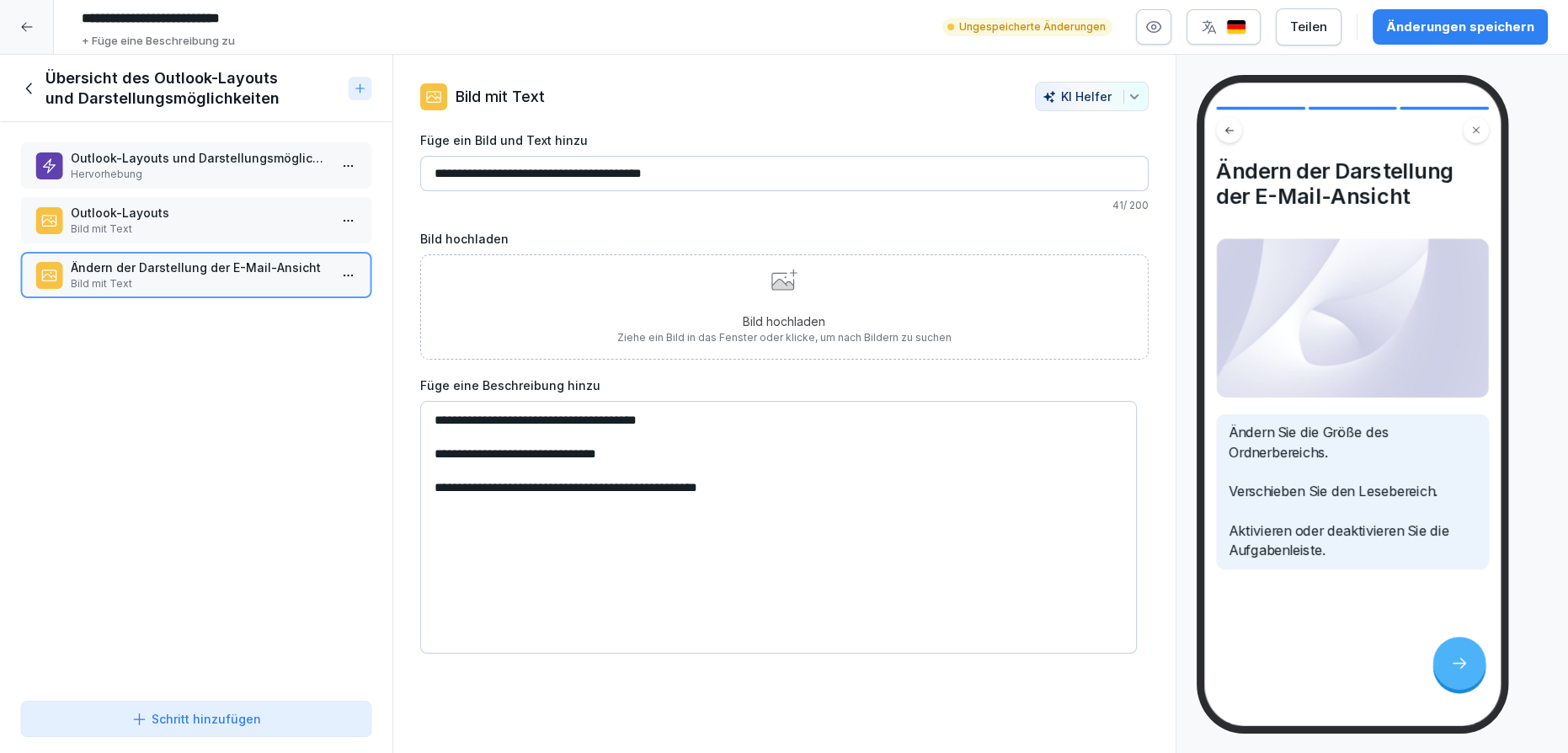
click at [432, 414] on textarea "**********" at bounding box center [779, 527] width 717 height 252
click at [435, 452] on textarea "**********" at bounding box center [779, 527] width 717 height 252
click at [435, 477] on textarea "**********" at bounding box center [779, 527] width 717 height 252
click at [443, 419] on textarea "**********" at bounding box center [779, 527] width 717 height 252
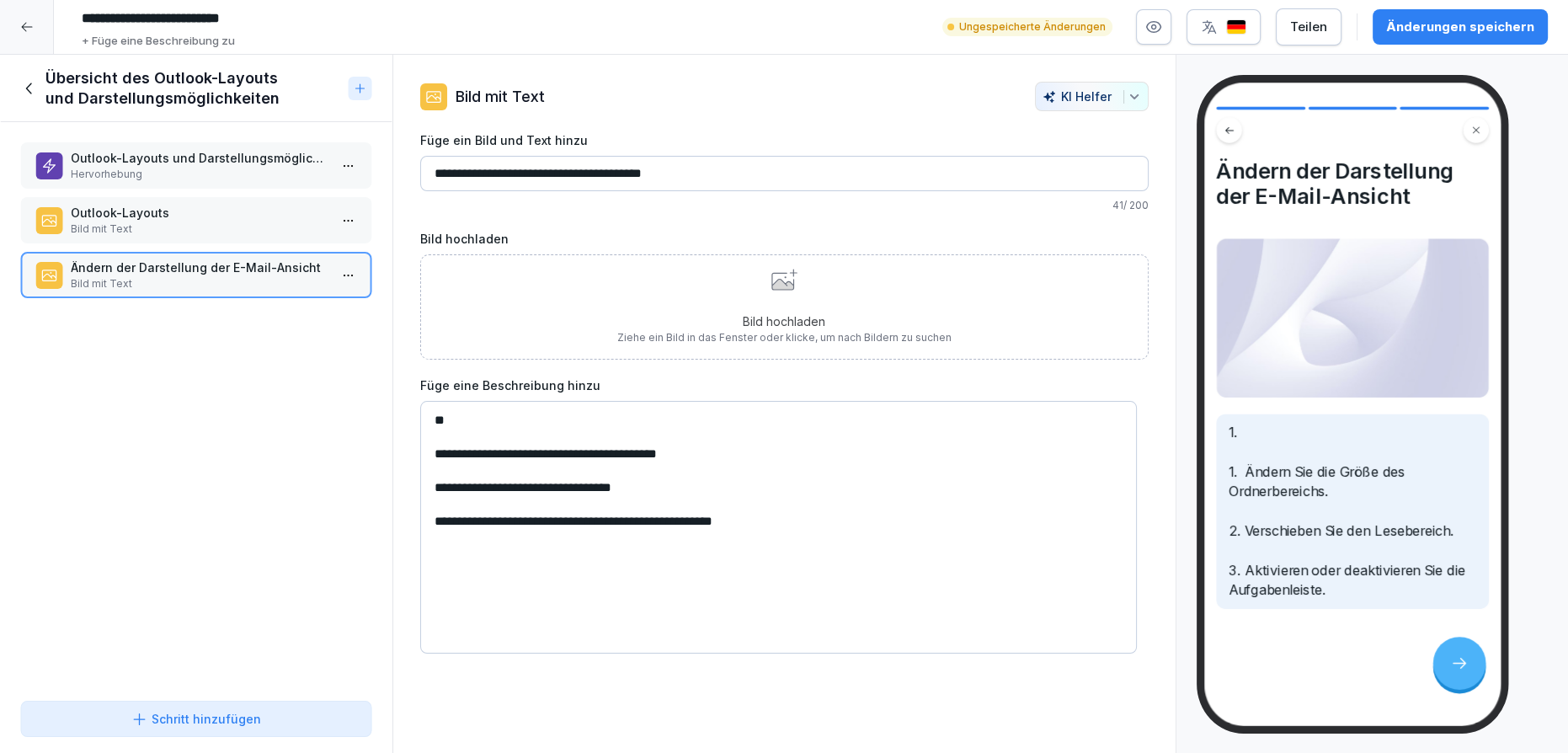
click at [476, 423] on textarea "**********" at bounding box center [779, 527] width 717 height 252
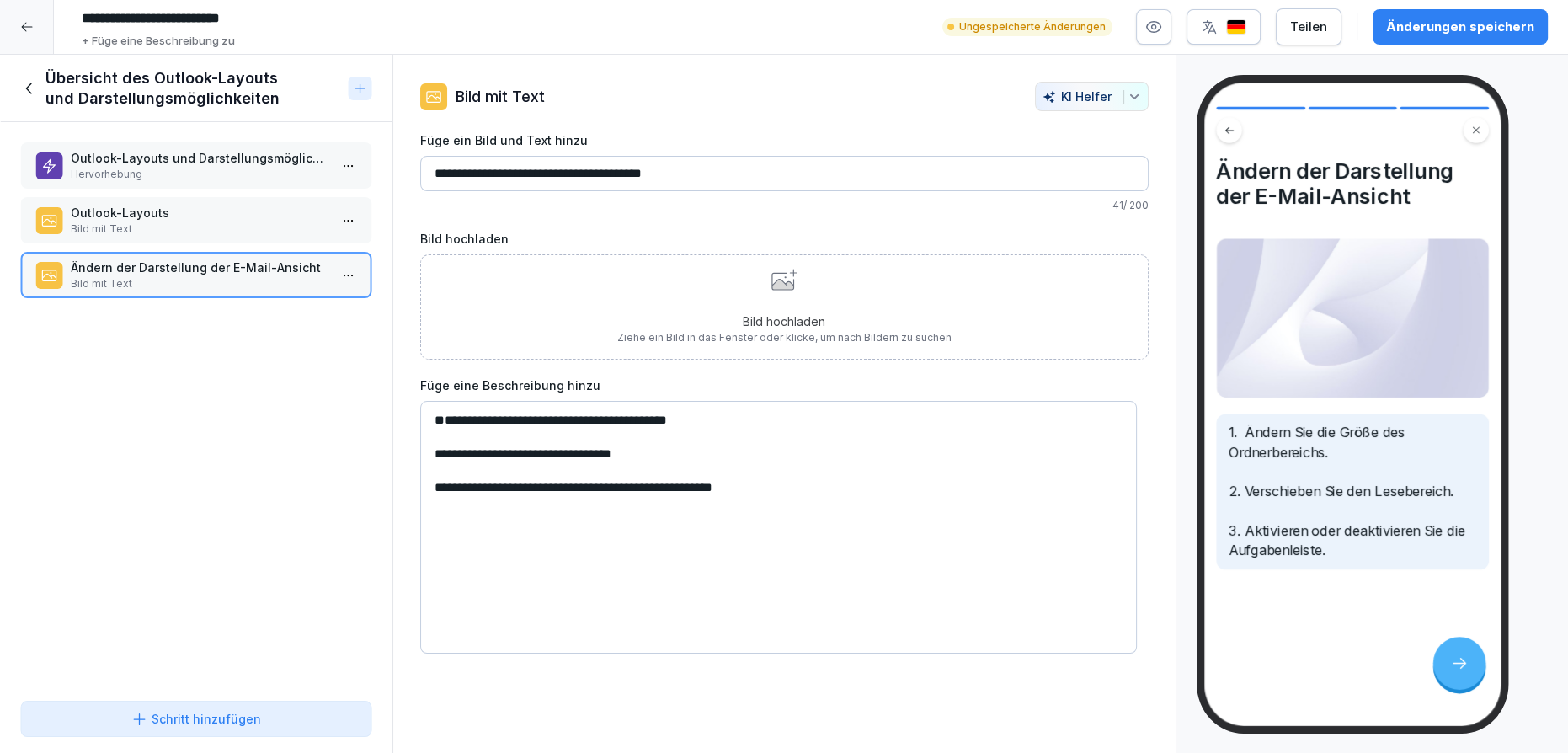
type textarea "**********"
click at [237, 714] on div "Schritt hinzufügen" at bounding box center [196, 719] width 130 height 18
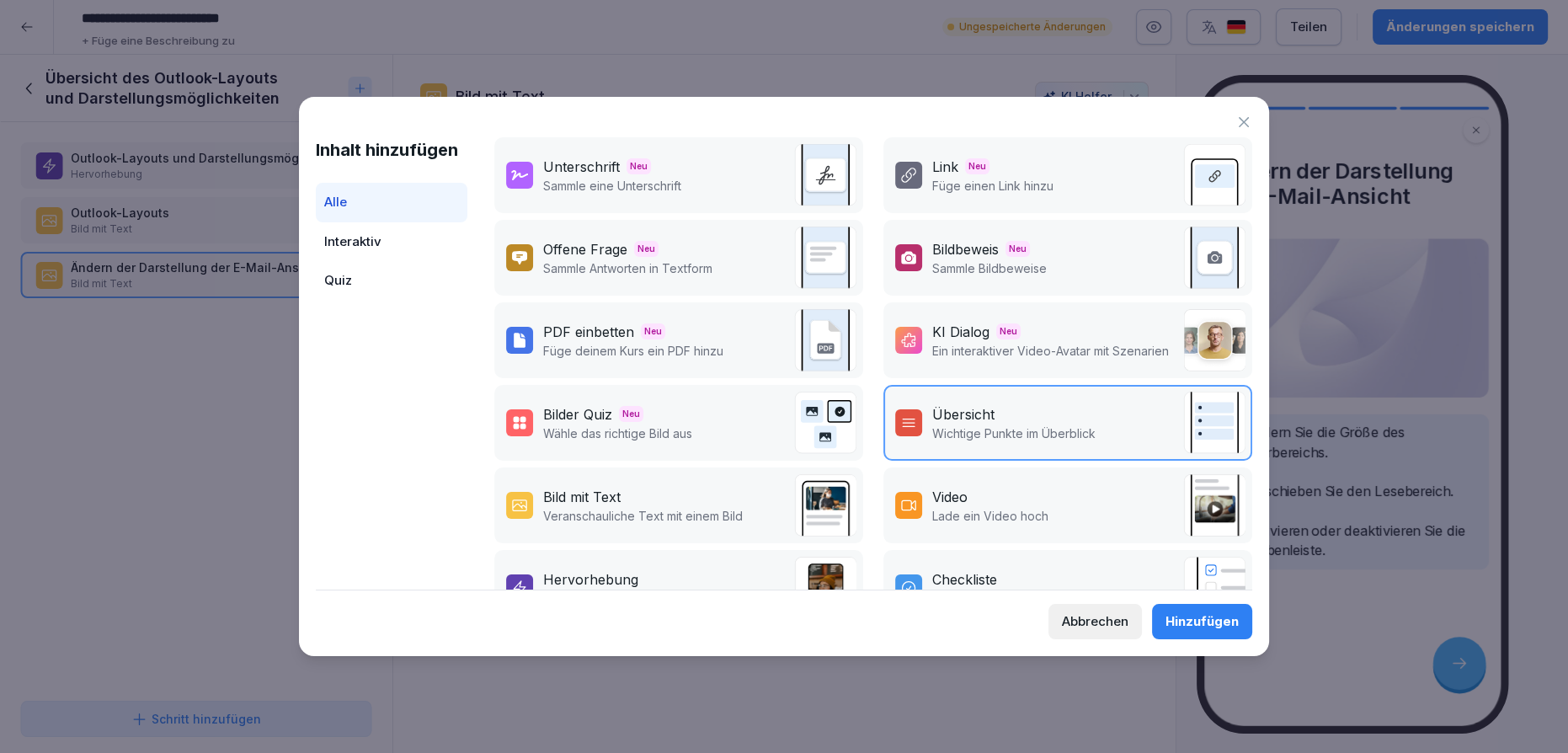
click at [1237, 129] on icon at bounding box center [1244, 122] width 17 height 17
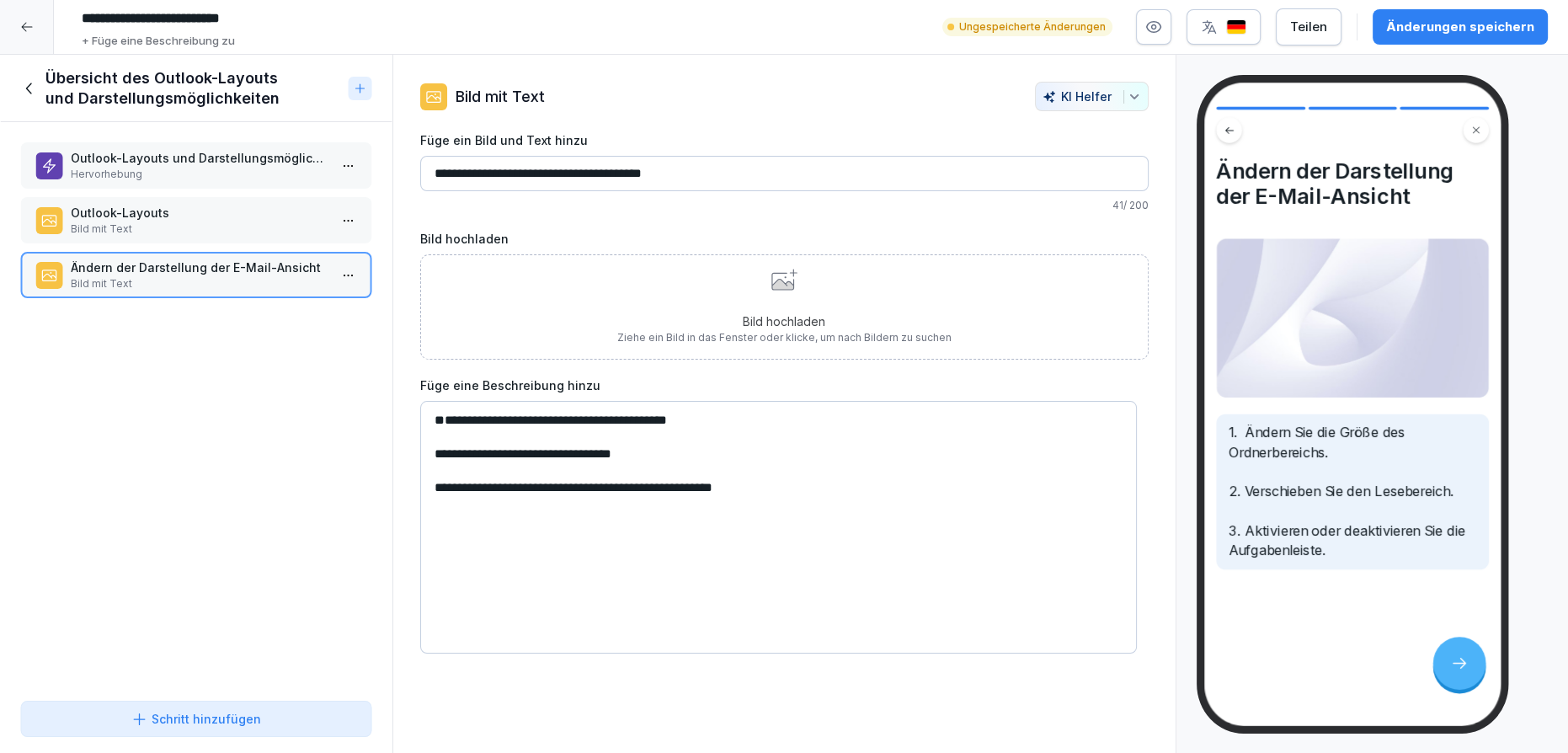
click at [24, 83] on icon at bounding box center [29, 88] width 19 height 19
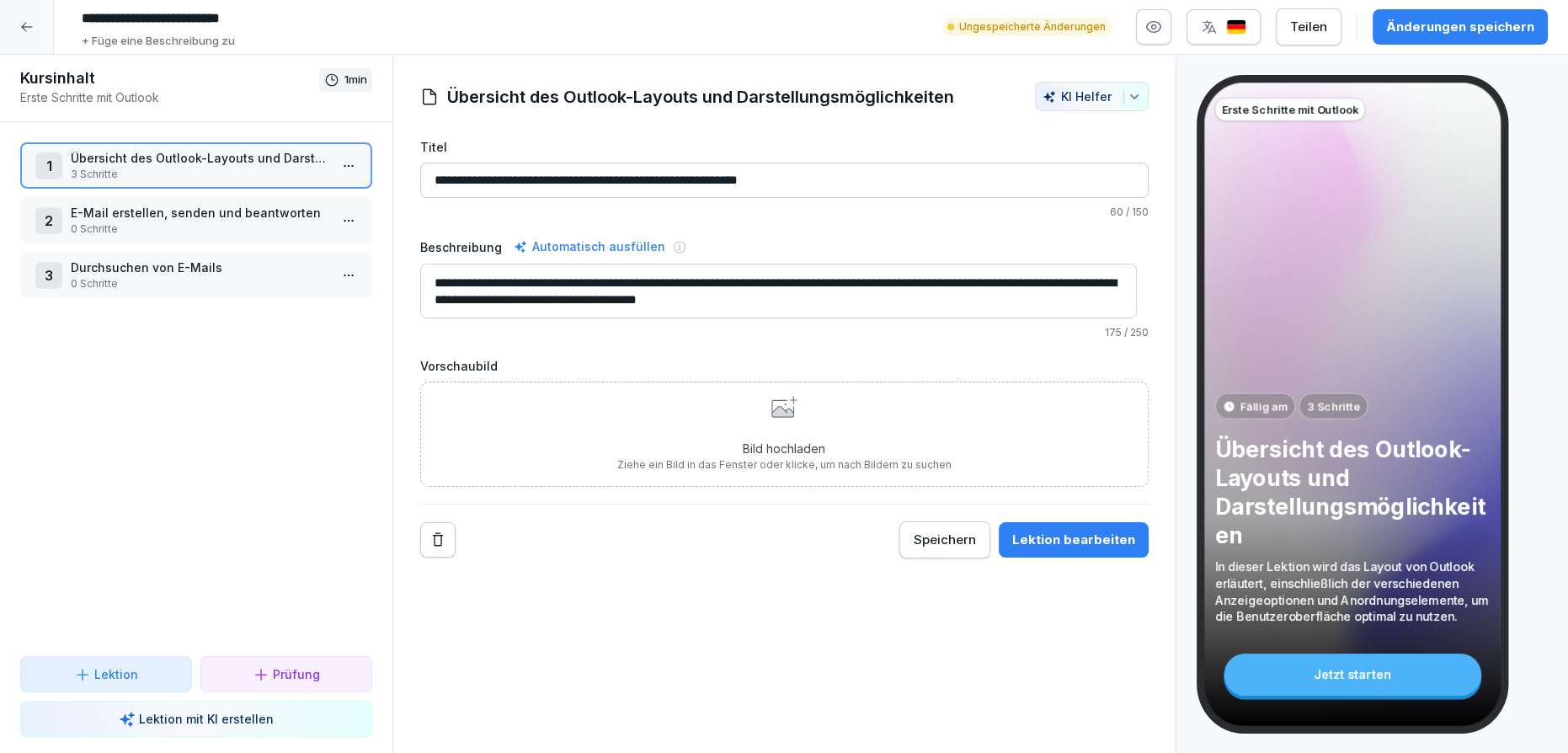
click at [1480, 41] on button "Änderungen speichern" at bounding box center [1460, 26] width 175 height 35
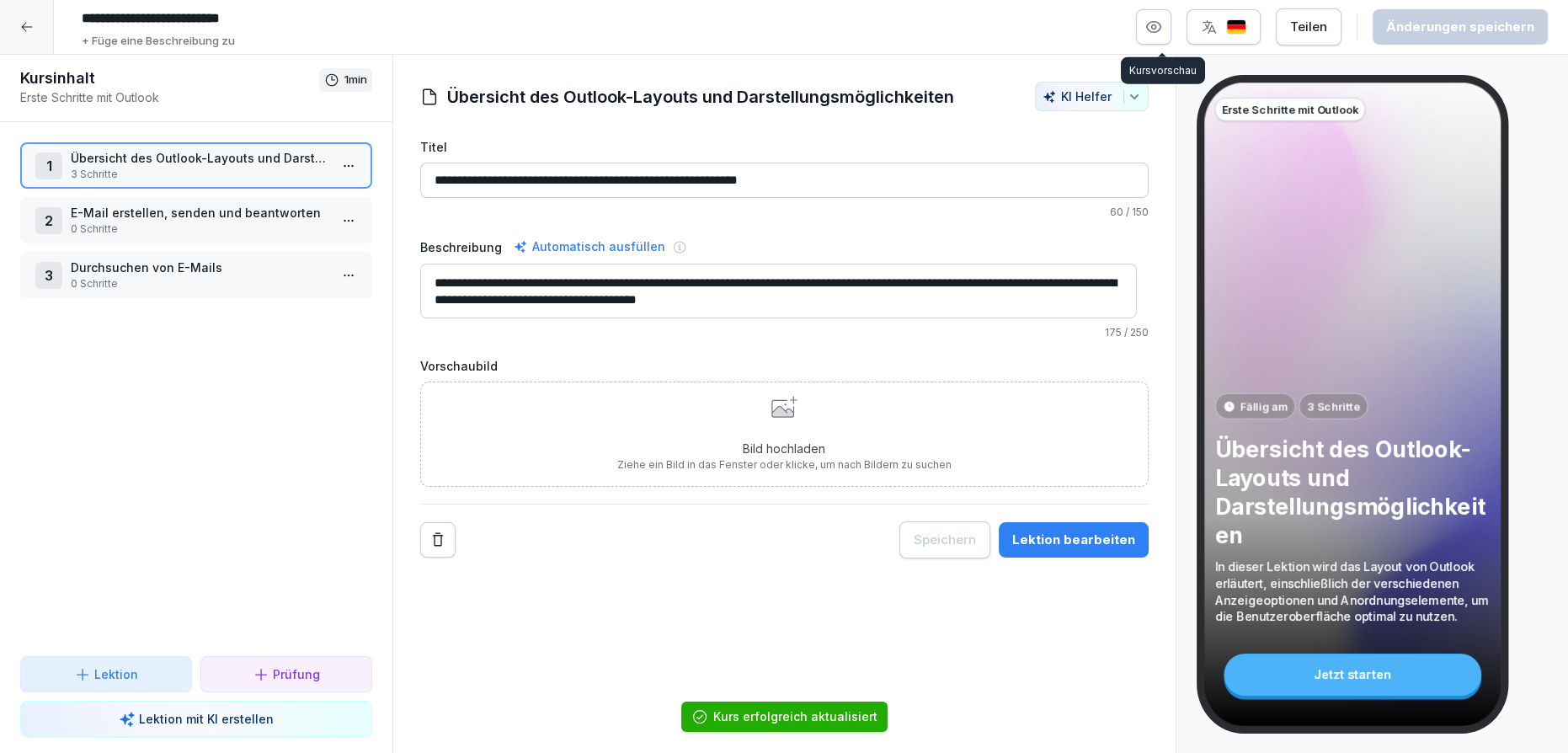
click at [1162, 22] on icon "button" at bounding box center [1154, 27] width 14 height 11
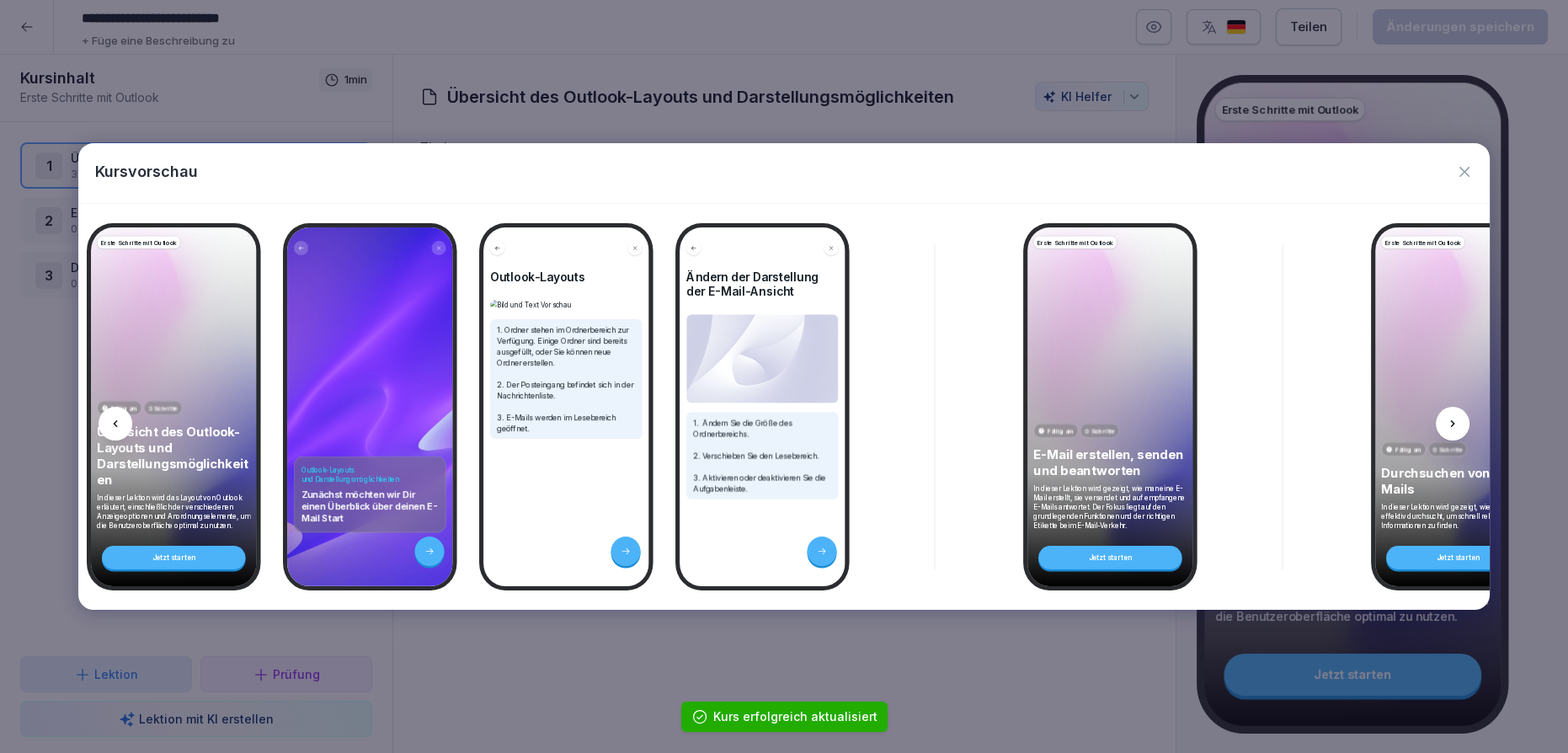
scroll to position [0, 258]
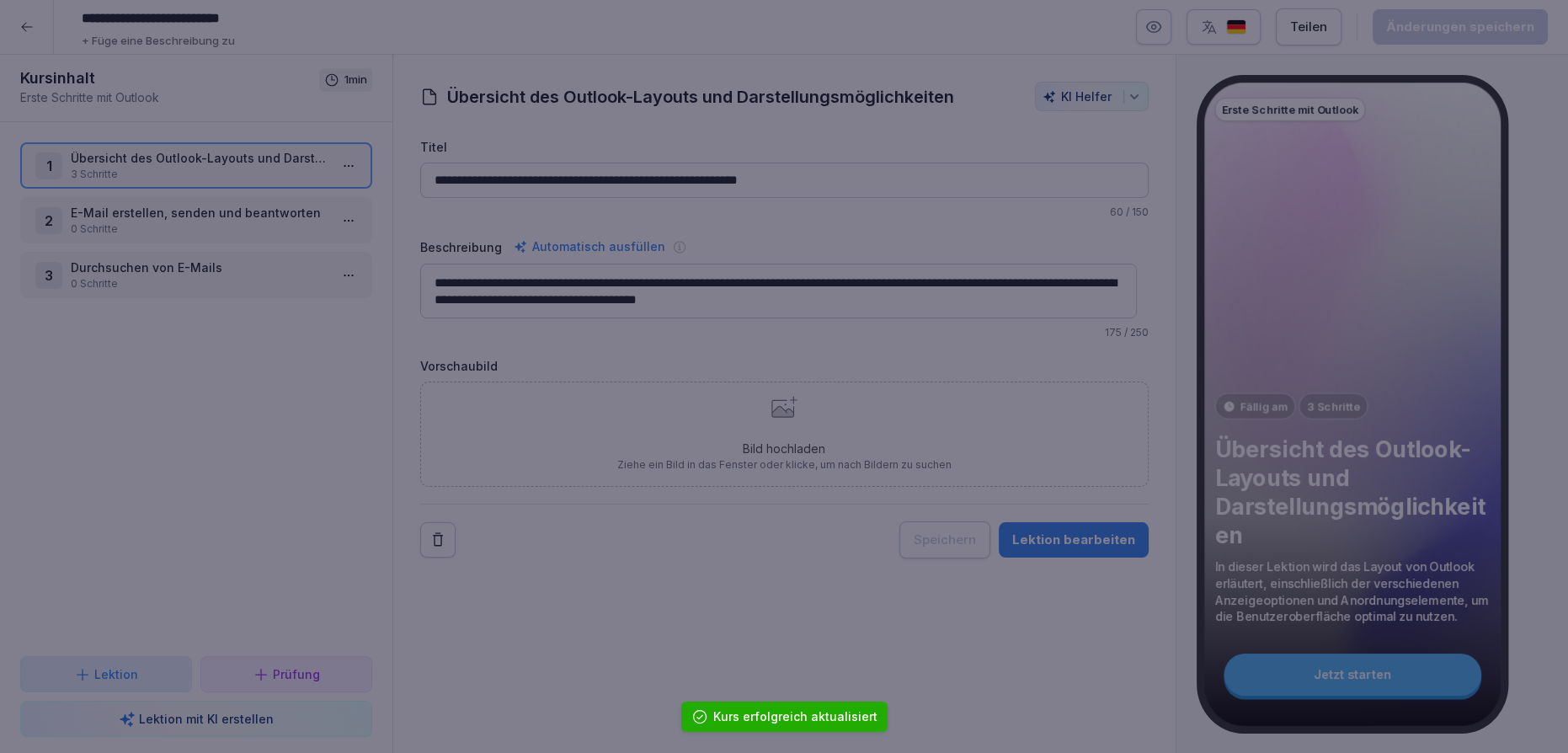
drag, startPoint x: 1154, startPoint y: 671, endPoint x: 1130, endPoint y: 671, distance: 24.0
click at [1153, 671] on div at bounding box center [784, 376] width 1568 height 753
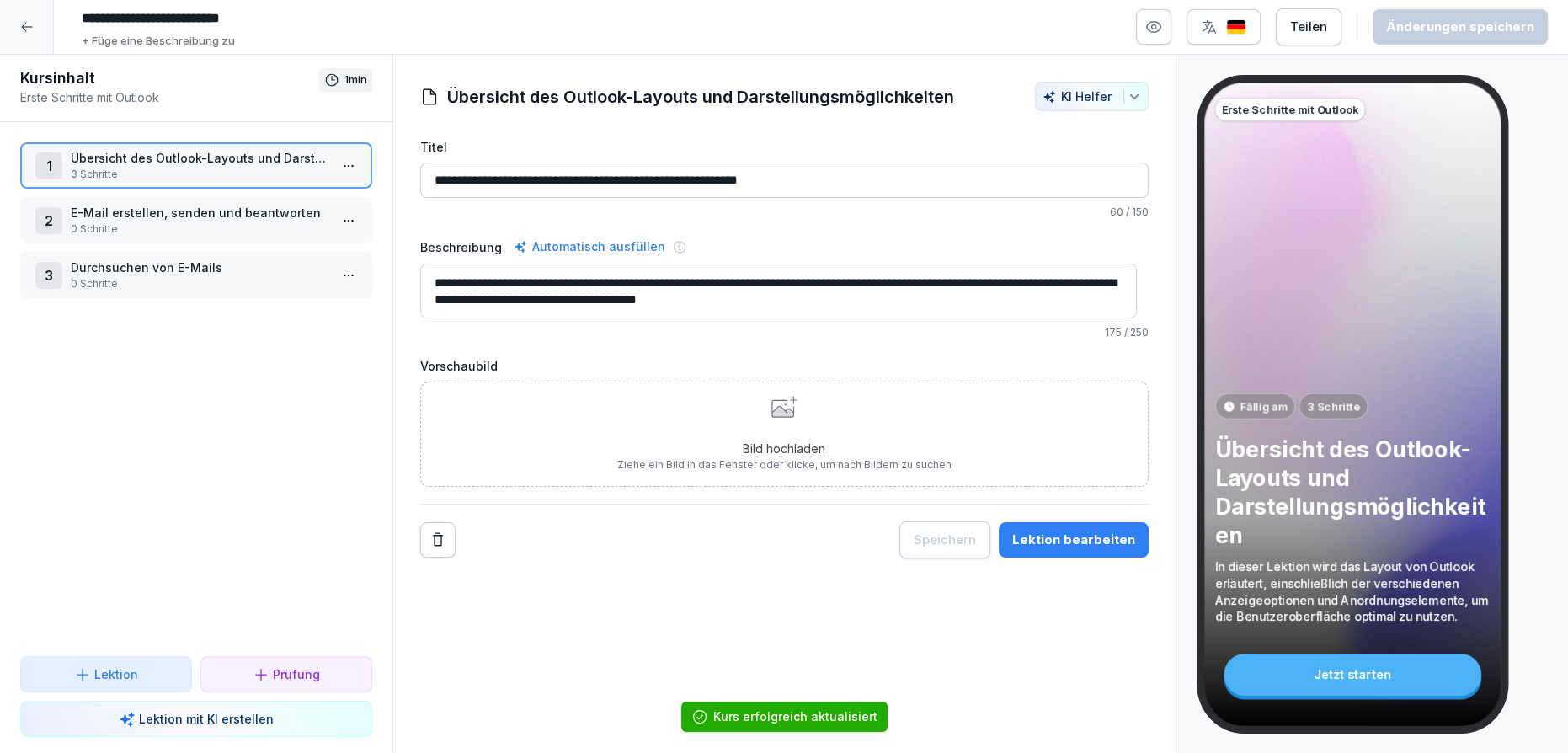
click at [310, 225] on p "0 Schritte" at bounding box center [200, 229] width 258 height 15
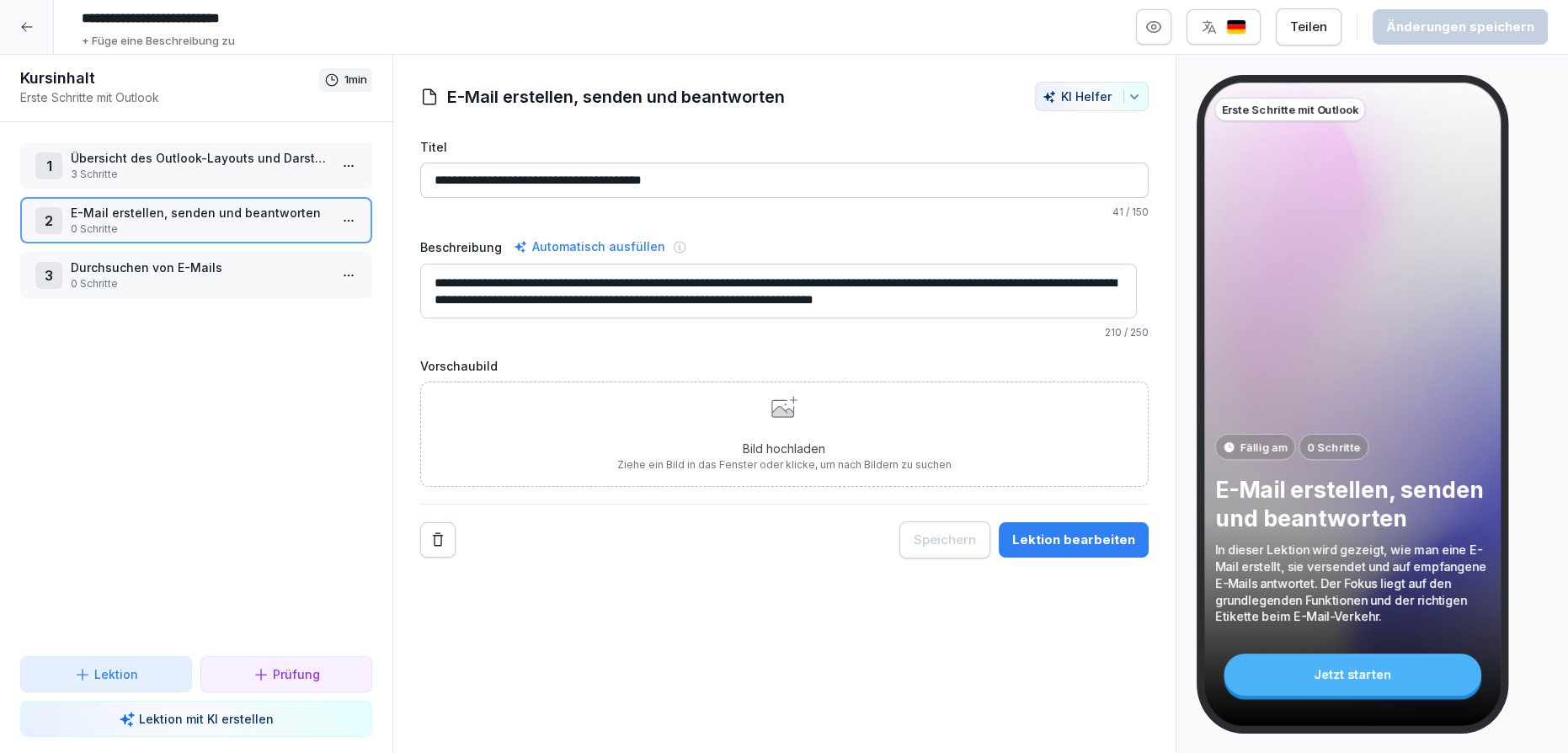
click at [330, 229] on html "**********" at bounding box center [784, 376] width 1568 height 753
click at [337, 253] on div "Schritte bearbeiten" at bounding box center [274, 252] width 143 height 32
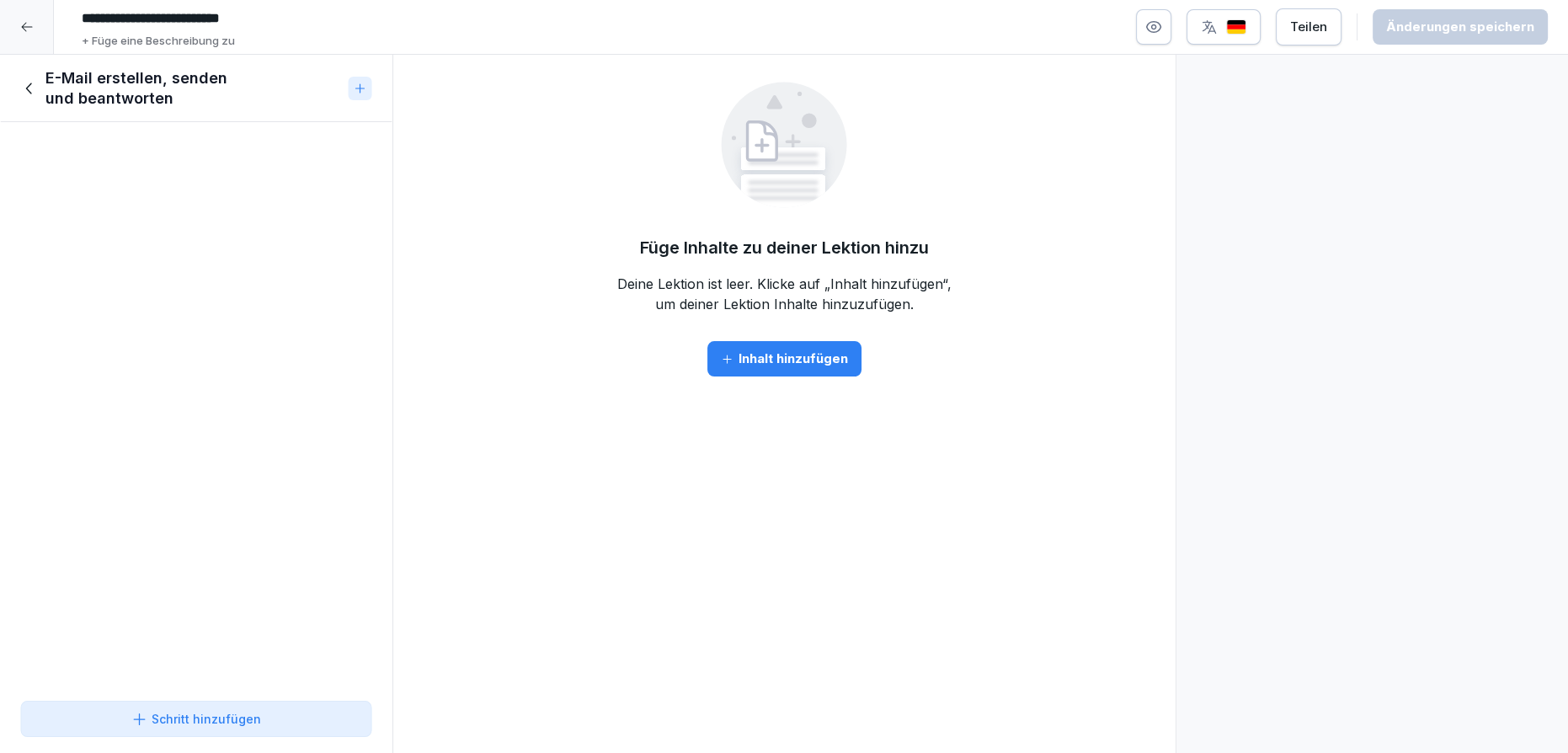
click at [772, 344] on button "Inhalt hinzufügen" at bounding box center [784, 358] width 154 height 35
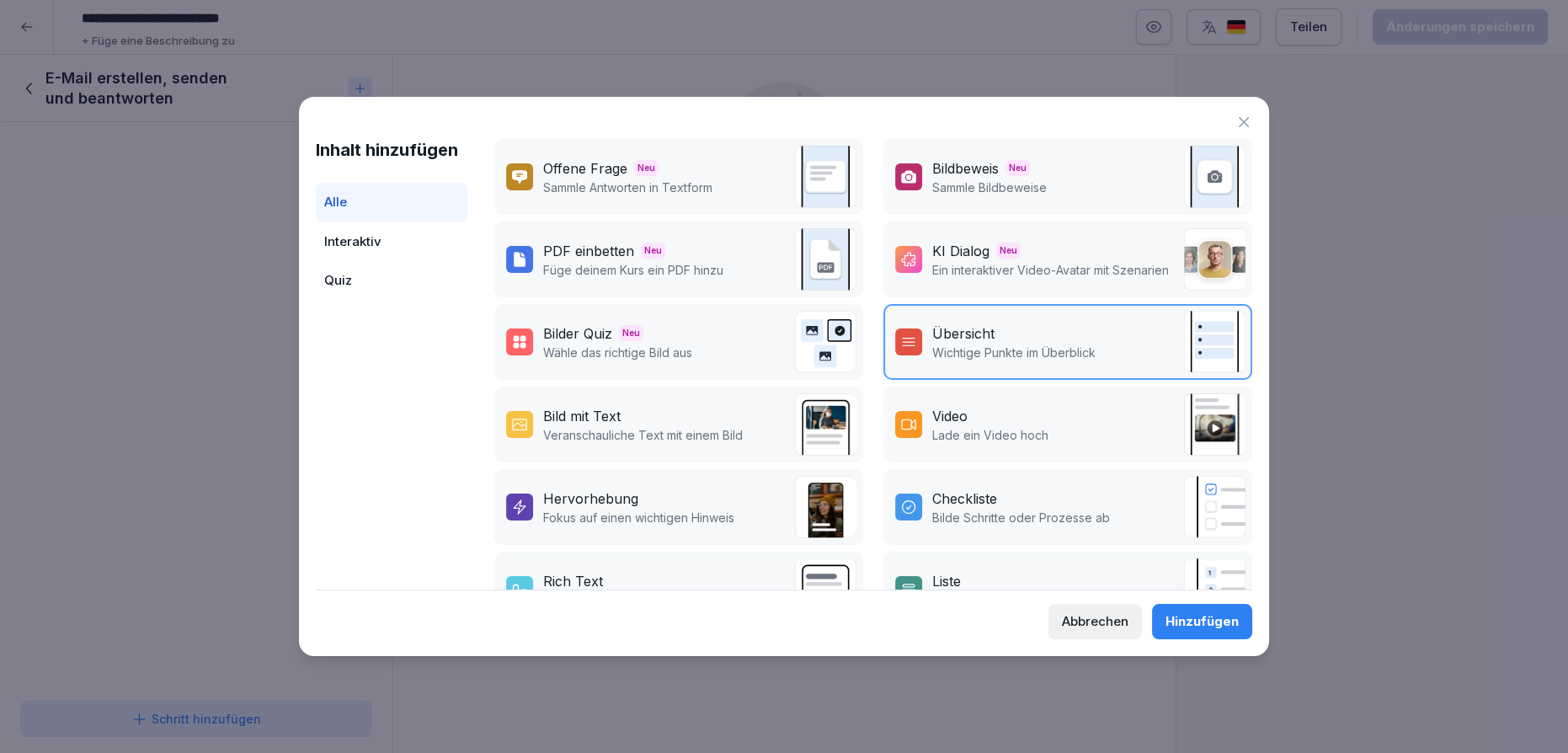
scroll to position [152, 0]
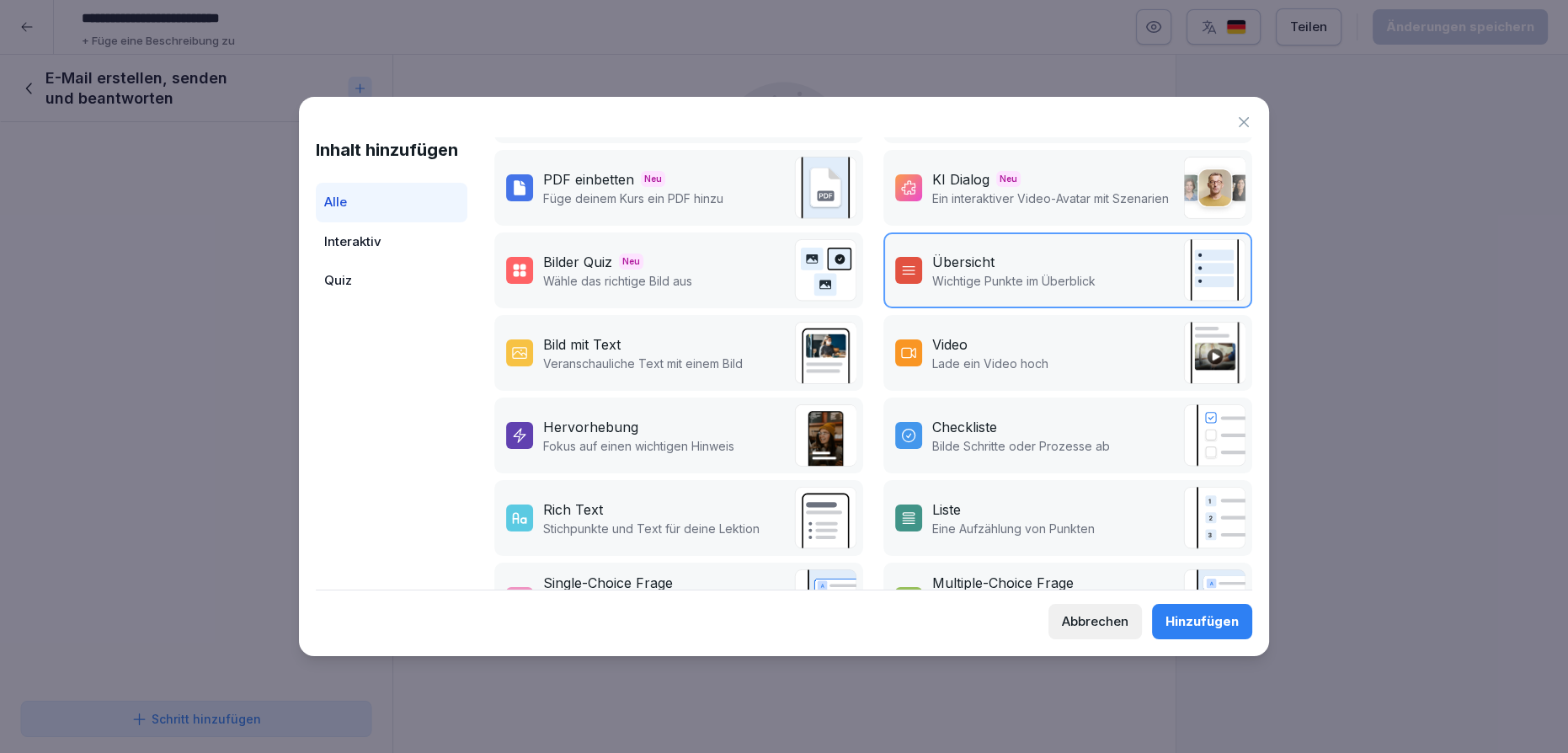
click at [611, 427] on div "Hervorhebung" at bounding box center [591, 427] width 96 height 20
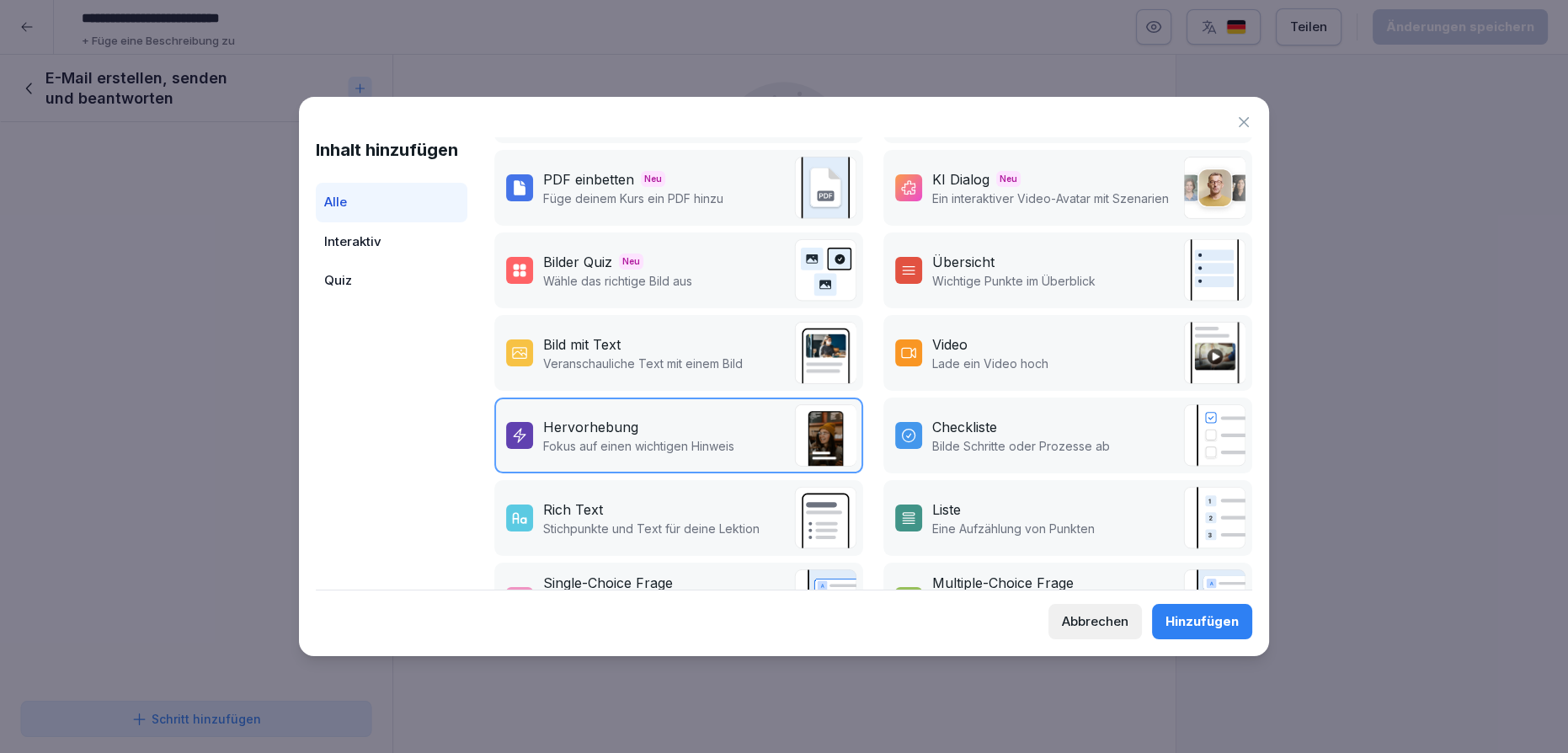
click at [1208, 620] on div "Hinzufügen" at bounding box center [1201, 621] width 73 height 19
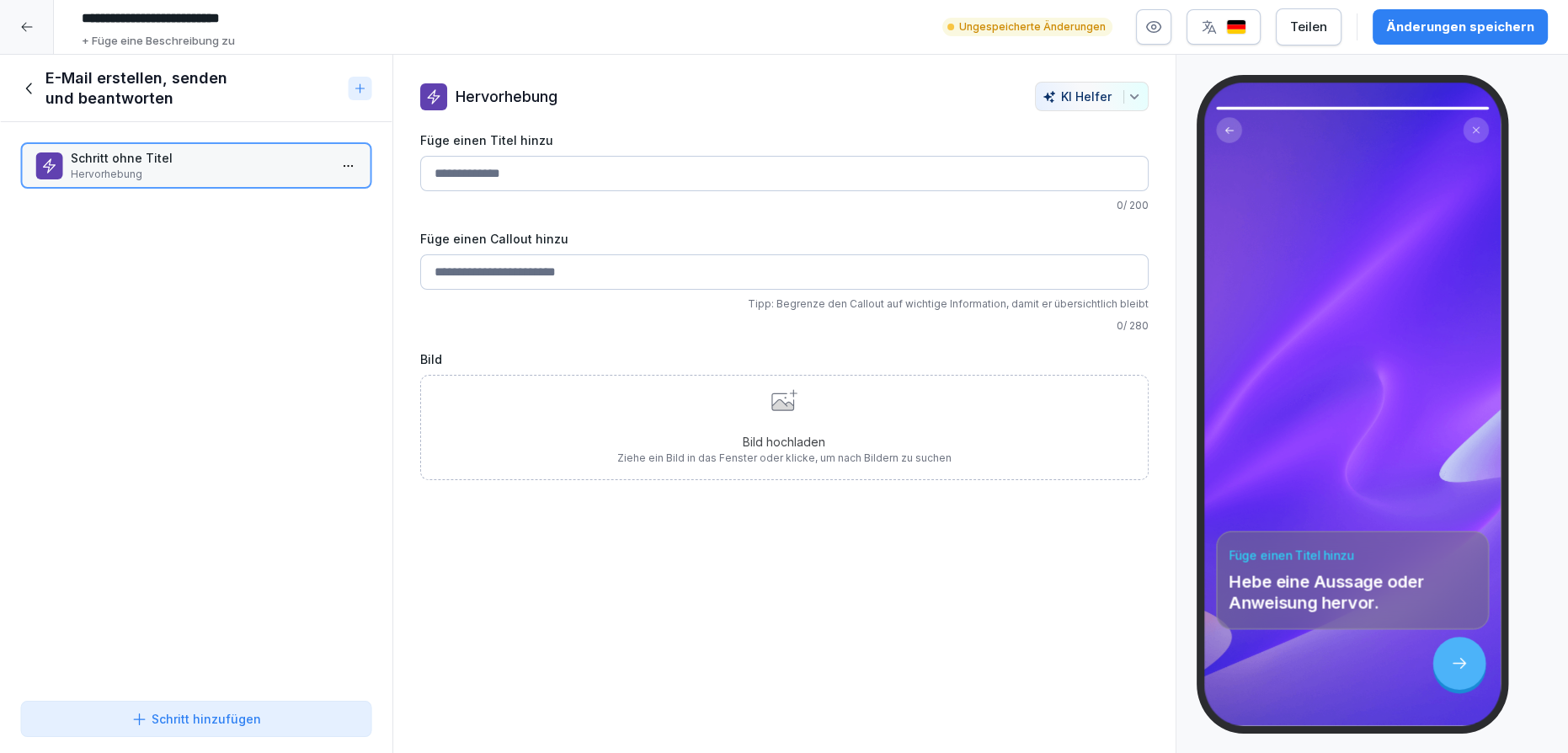
click at [242, 724] on div "Schritt hinzufügen" at bounding box center [196, 719] width 130 height 18
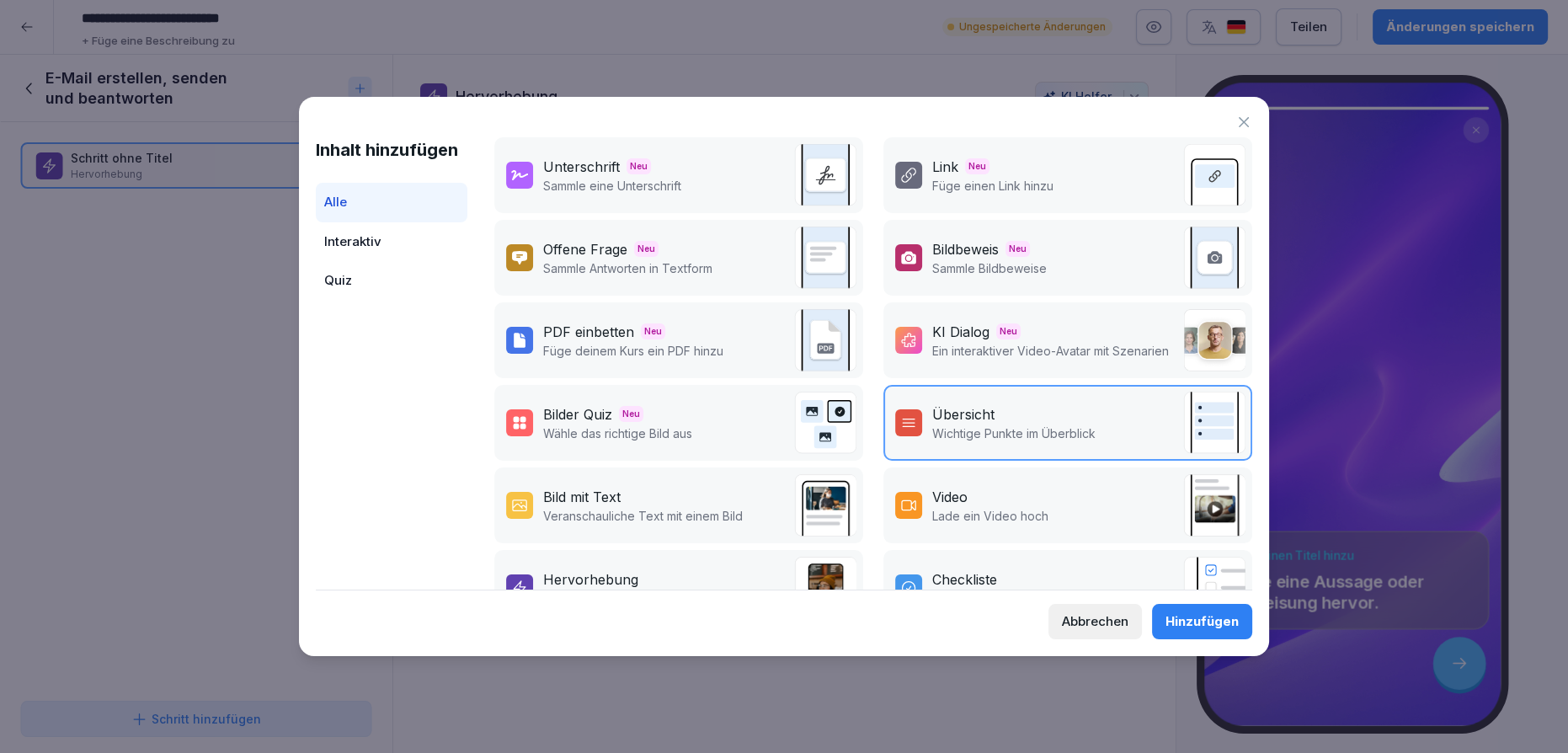
click at [617, 527] on div "Bild mit Text Veranschauliche Text mit einem Bild" at bounding box center [679, 505] width 369 height 76
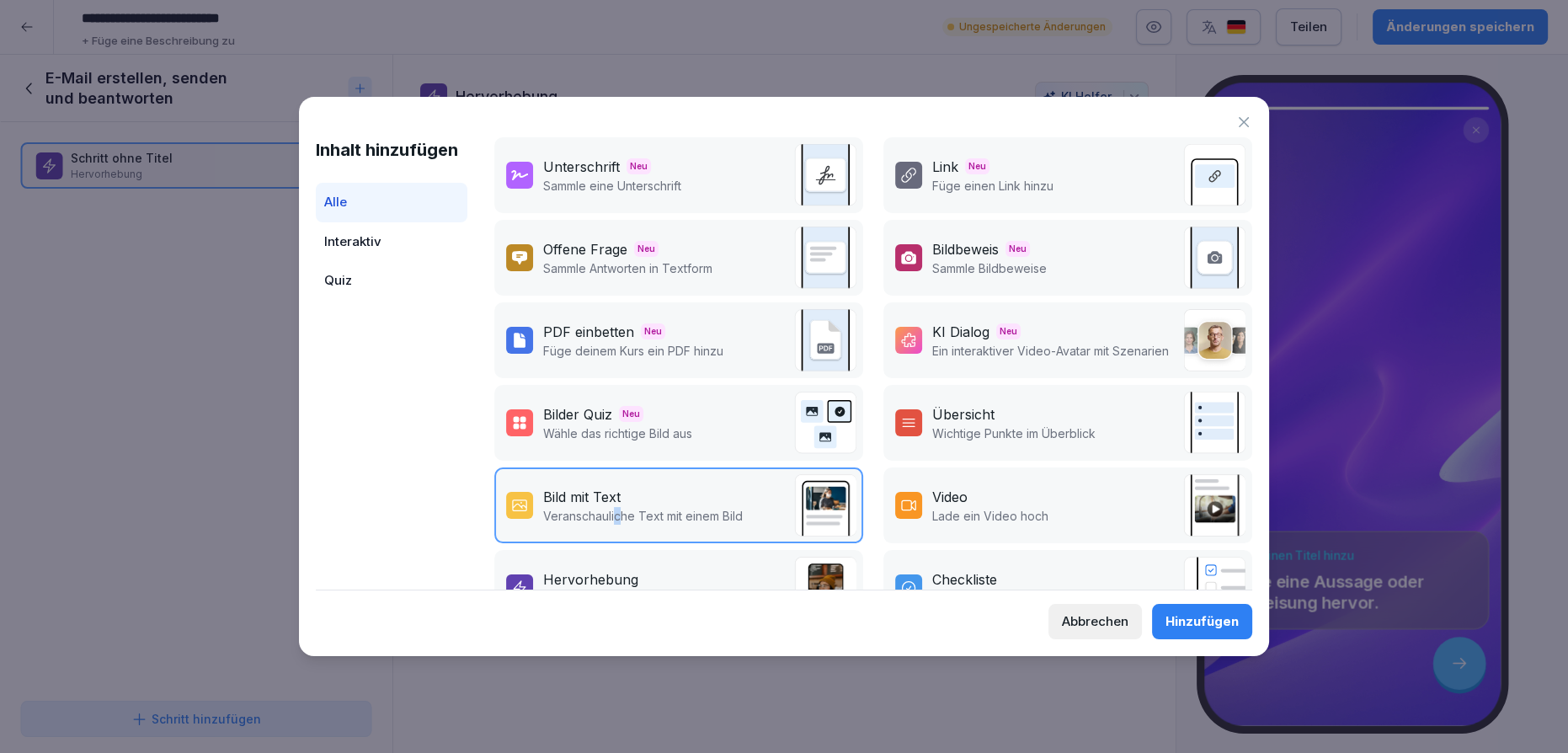
click at [1199, 612] on div "Hinzufügen" at bounding box center [1201, 621] width 73 height 19
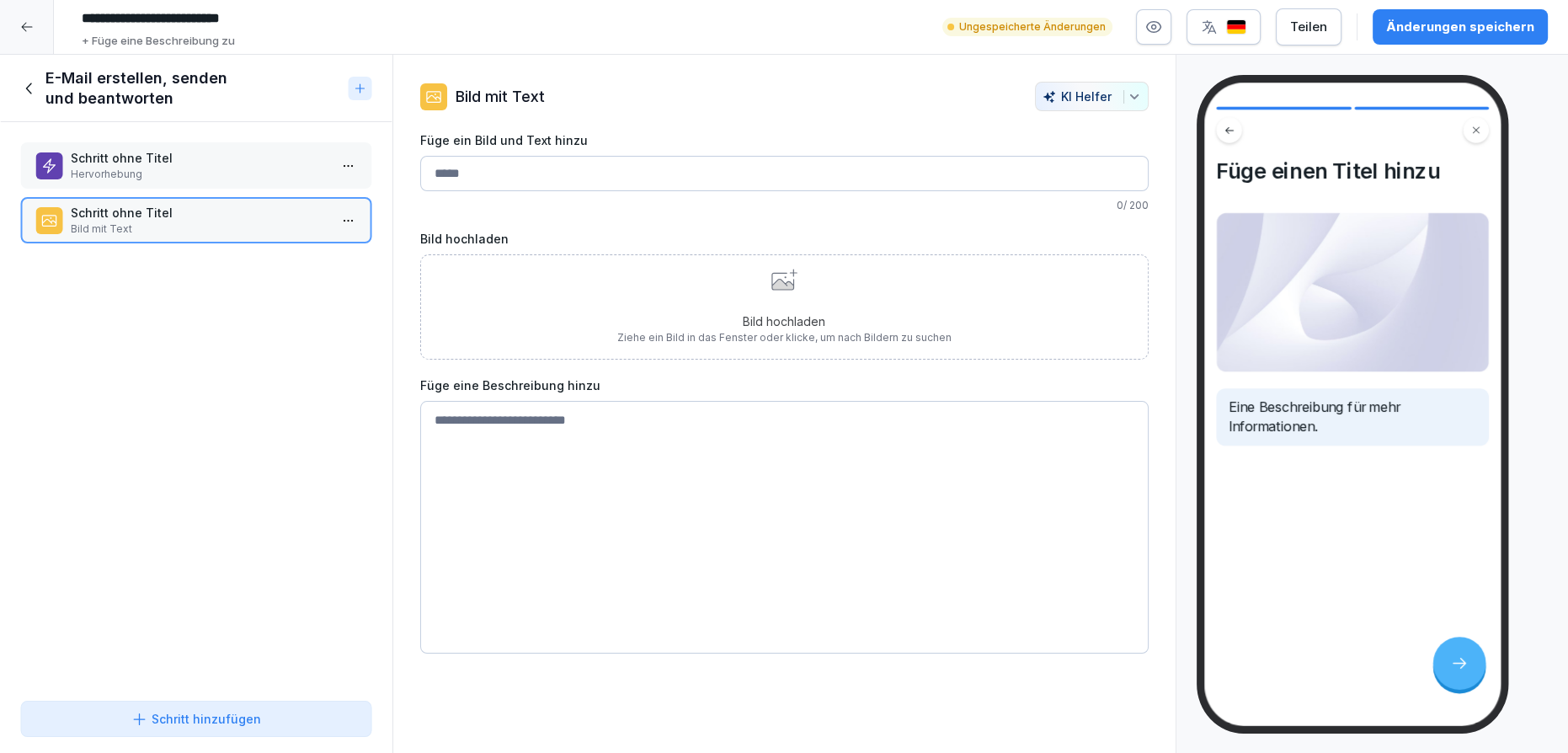
click at [123, 171] on p "Hervorhebung" at bounding box center [200, 174] width 258 height 15
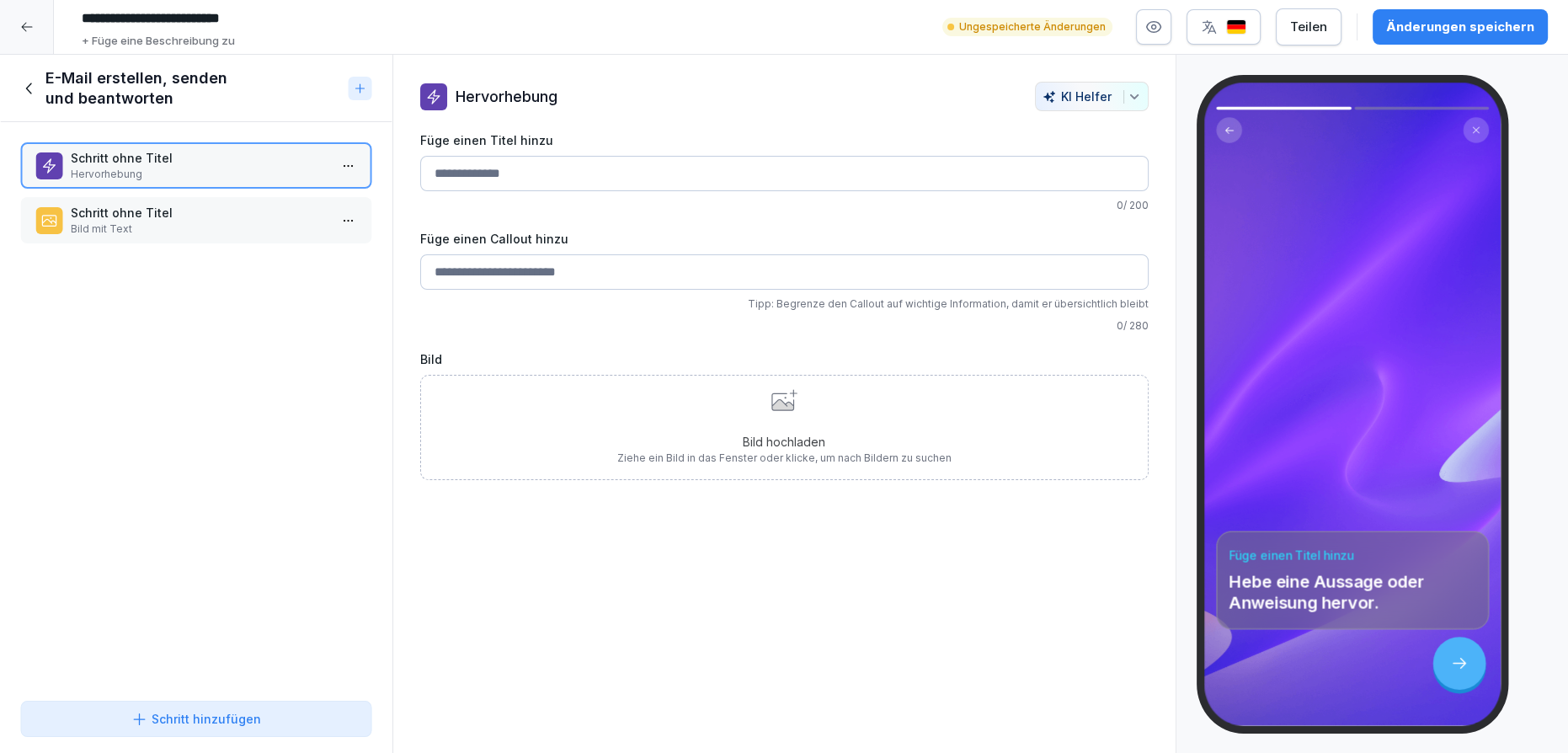
click at [456, 157] on input "Füge einen Titel hinzu" at bounding box center [784, 173] width 728 height 35
click at [209, 216] on p "Schritt ohne Titel" at bounding box center [200, 213] width 258 height 18
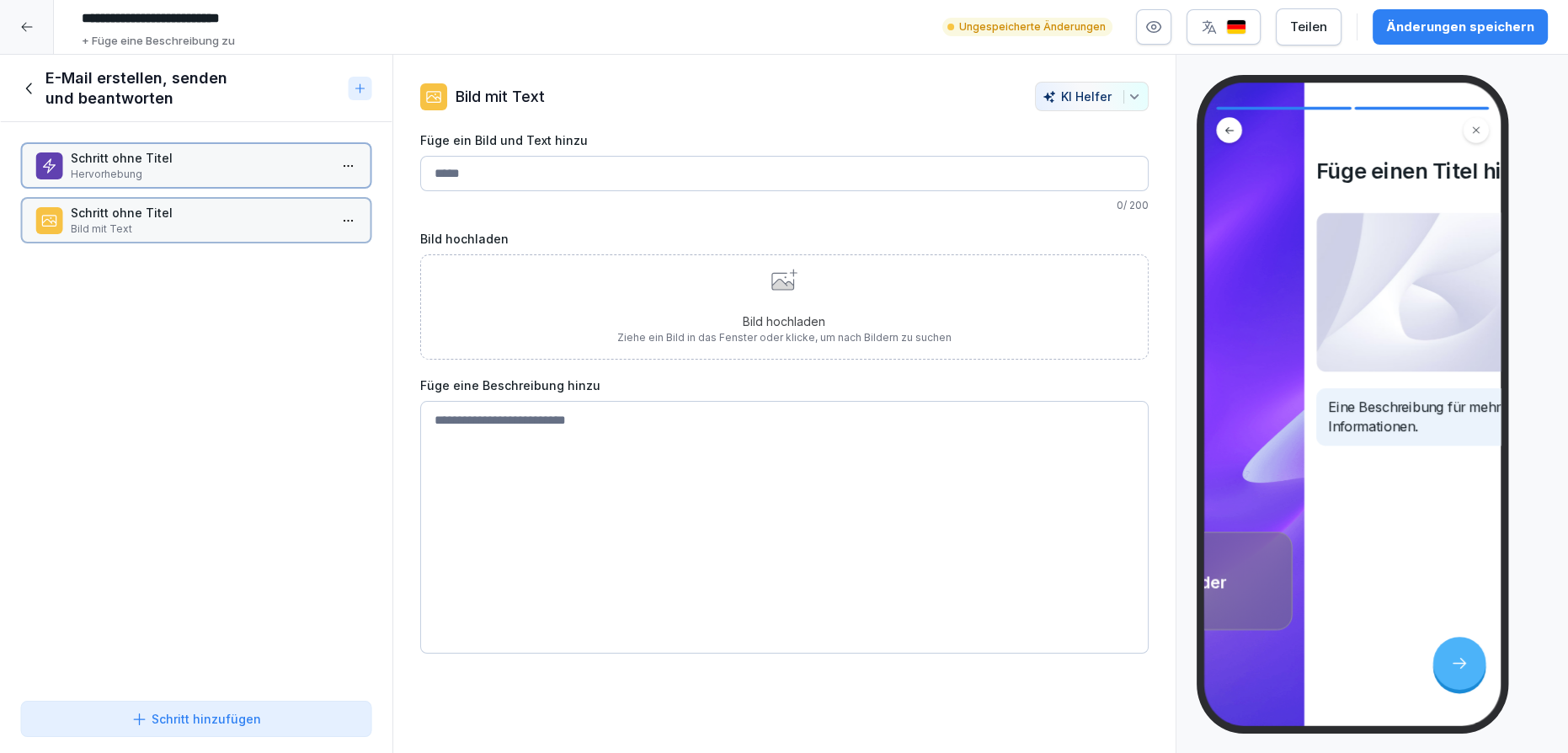
click at [207, 148] on div "Schritt ohne Titel Hervorhebung" at bounding box center [196, 165] width 352 height 46
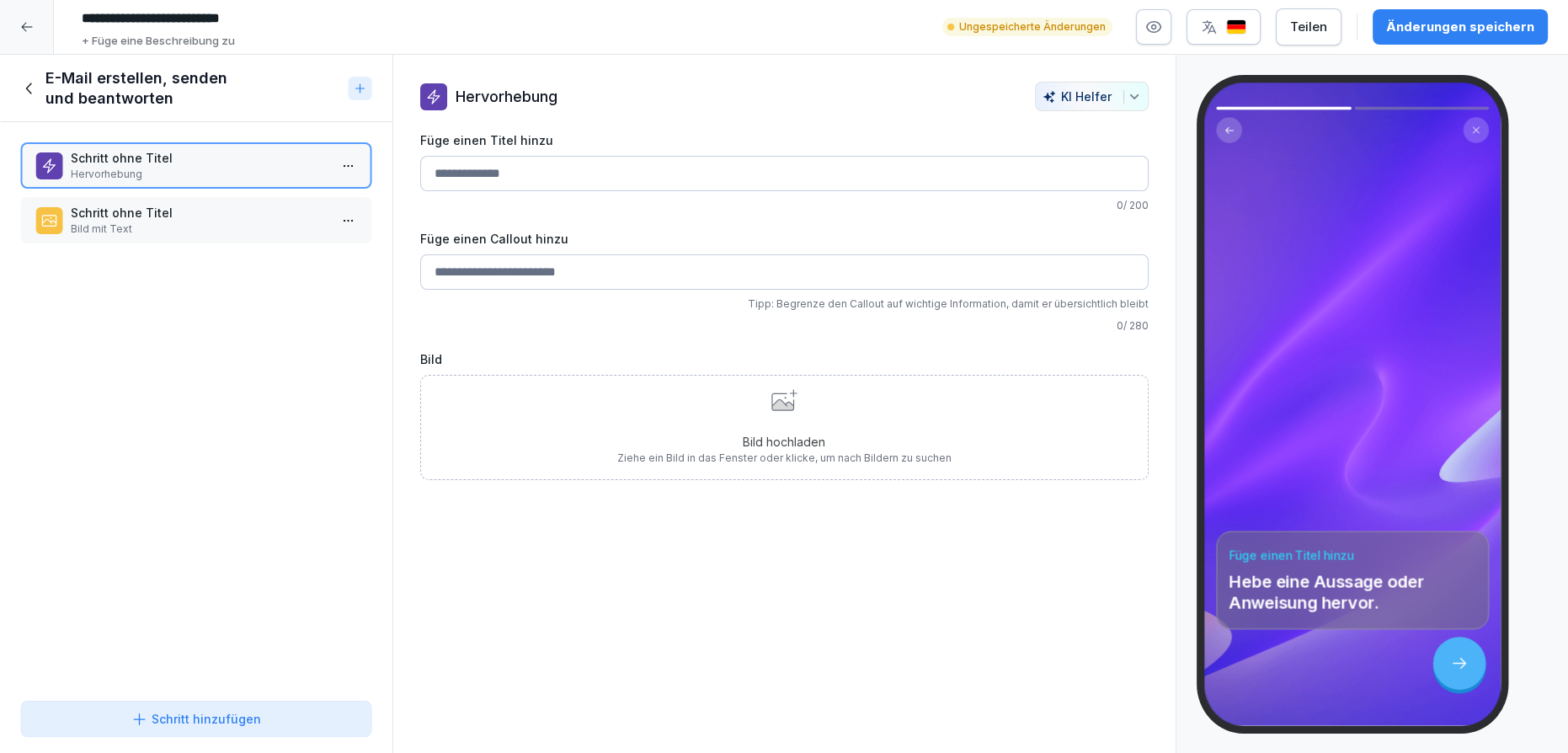
click at [459, 178] on input "Füge einen Titel hinzu" at bounding box center [784, 173] width 728 height 35
click at [83, 231] on p "Bild mit Text" at bounding box center [200, 229] width 258 height 15
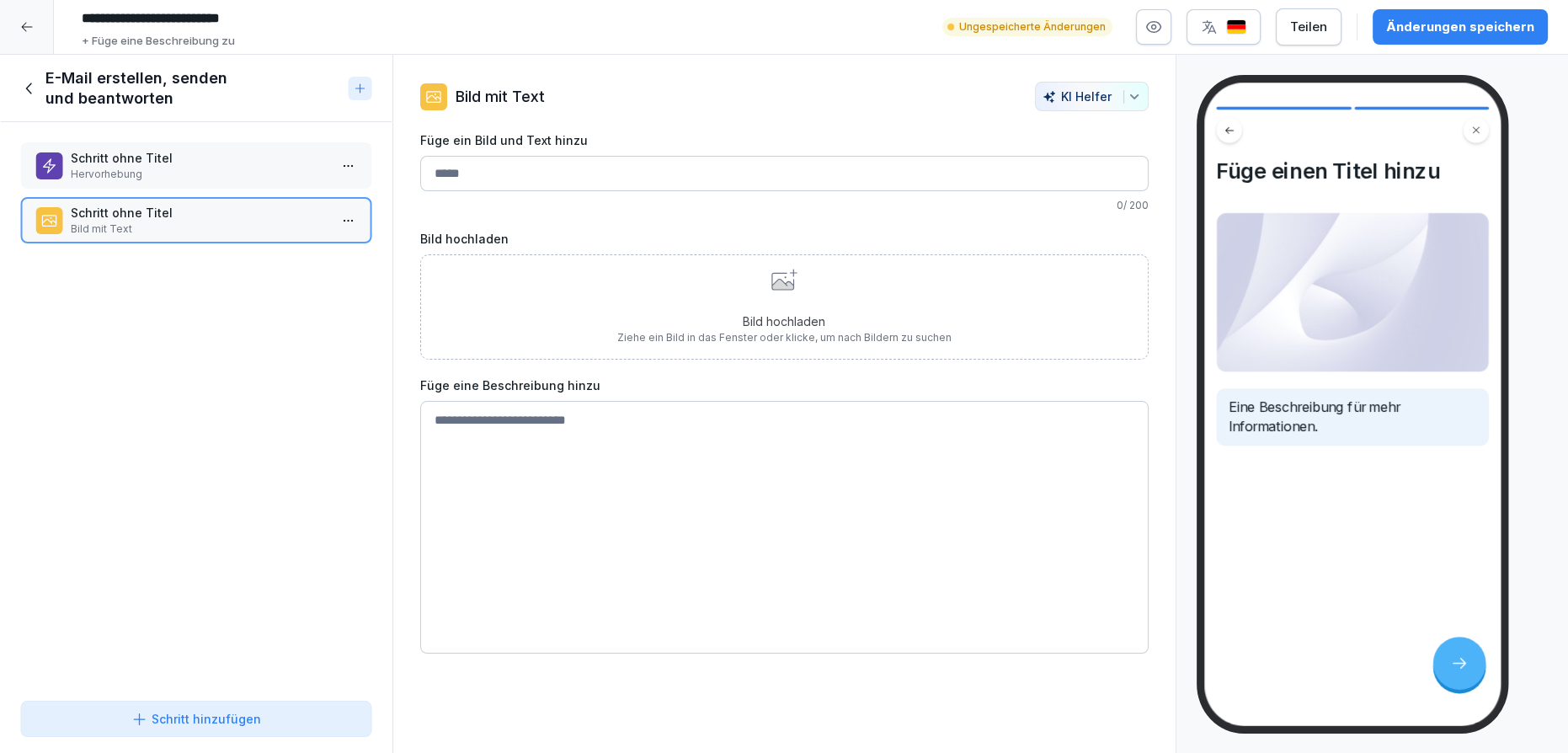
click at [485, 168] on input "Füge ein Bild und Text hinzu" at bounding box center [784, 173] width 728 height 35
type input "**********"
click at [58, 715] on div "Schritt hinzufügen" at bounding box center [196, 719] width 324 height 18
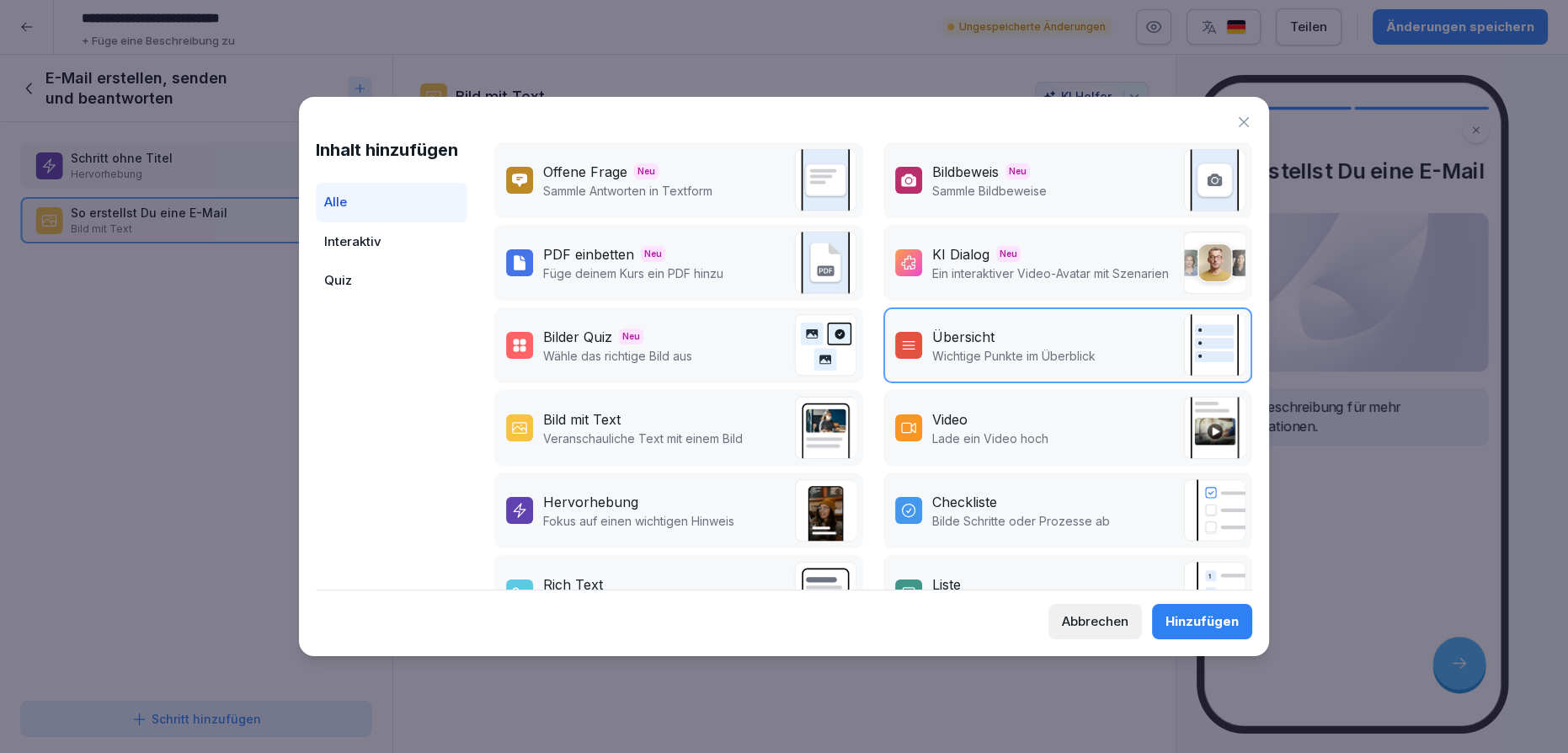
scroll to position [152, 0]
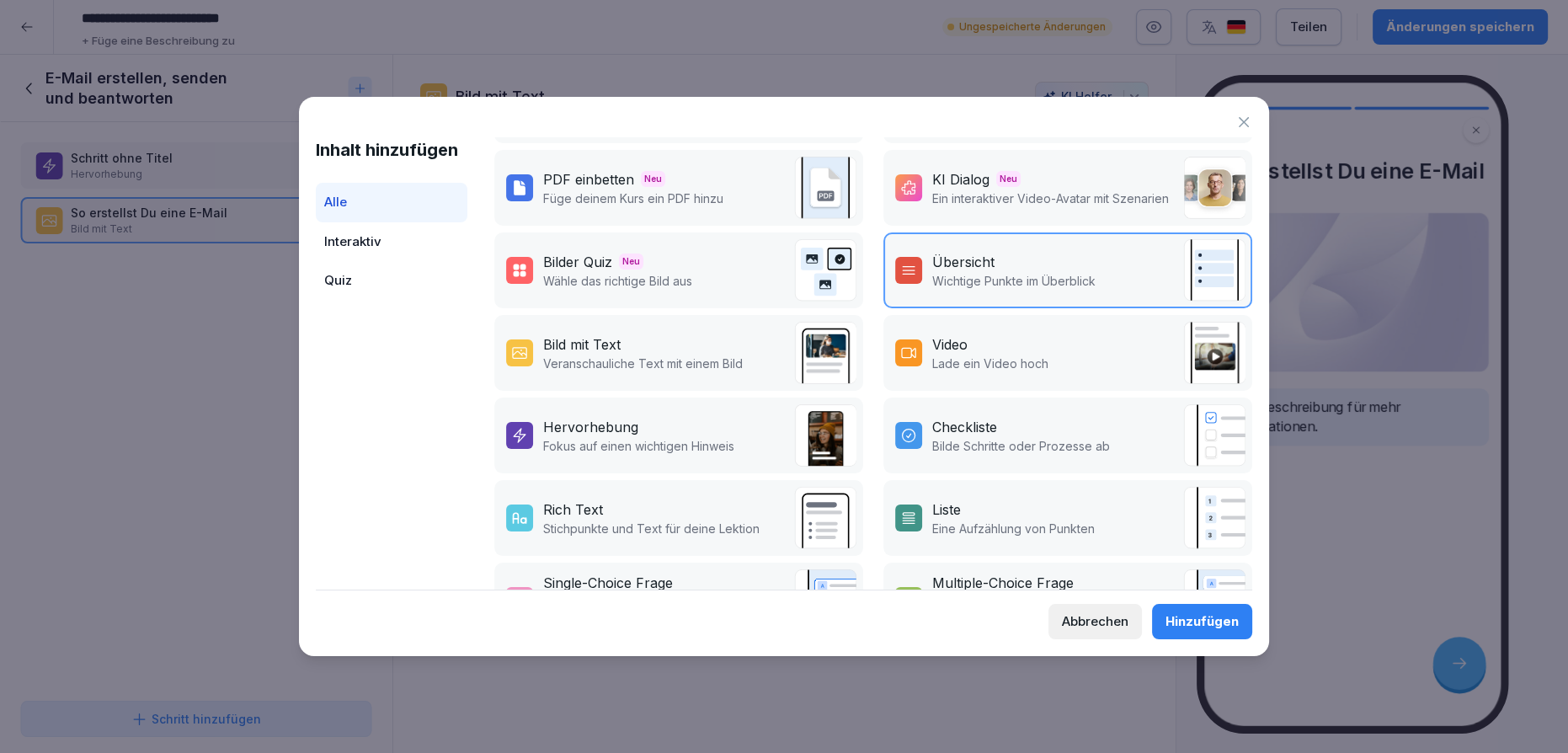
click at [671, 367] on div "Bild mit Text Veranschauliche Text mit einem Bild" at bounding box center [679, 353] width 369 height 76
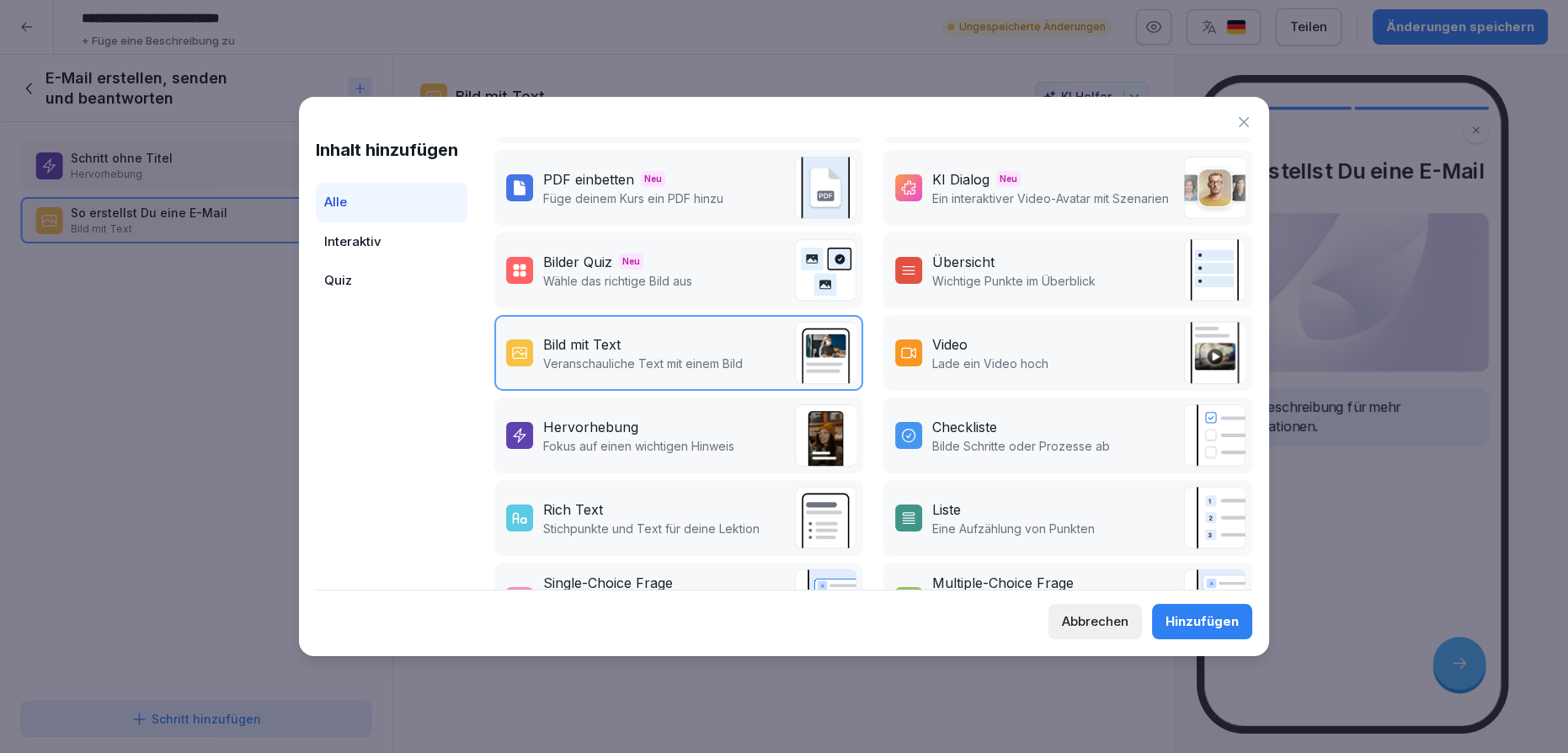
click at [1199, 616] on div "Hinzufügen" at bounding box center [1201, 621] width 73 height 19
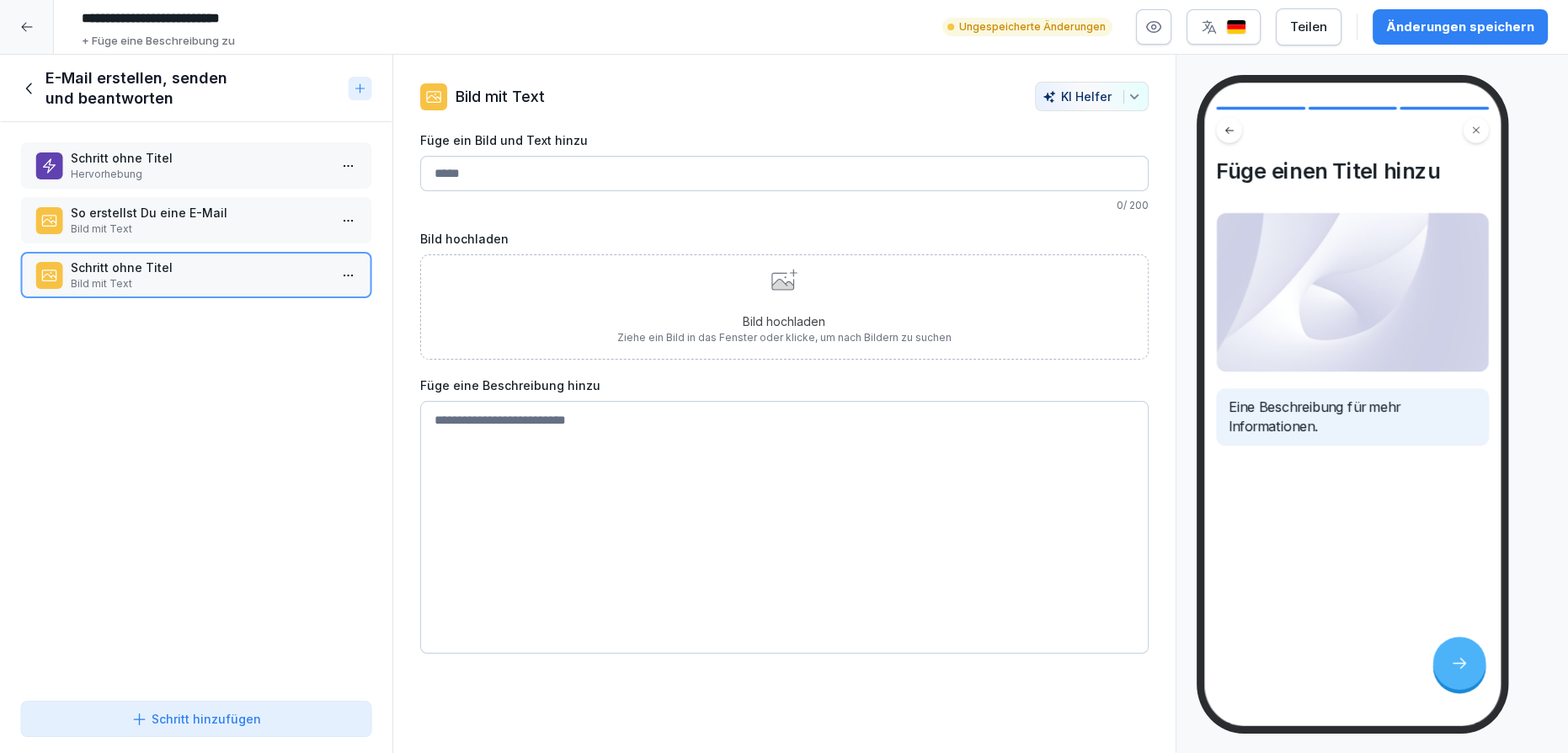
click at [509, 172] on input "Füge ein Bild und Text hinzu" at bounding box center [784, 173] width 728 height 35
type input "**********"
click at [166, 714] on div "Schritt hinzufügen" at bounding box center [196, 719] width 130 height 18
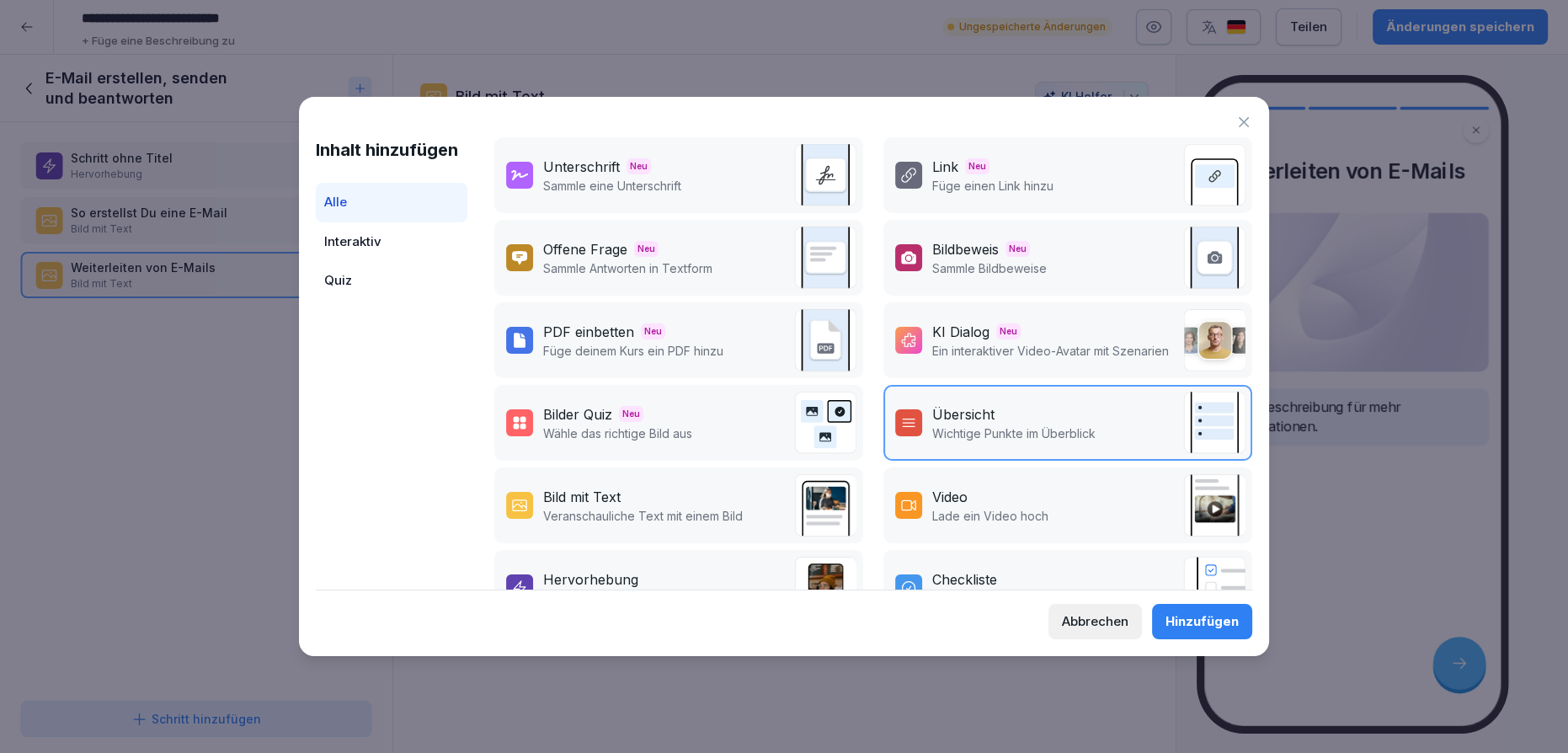
click at [652, 527] on div "Bild mit Text Veranschauliche Text mit einem Bild" at bounding box center [679, 505] width 369 height 76
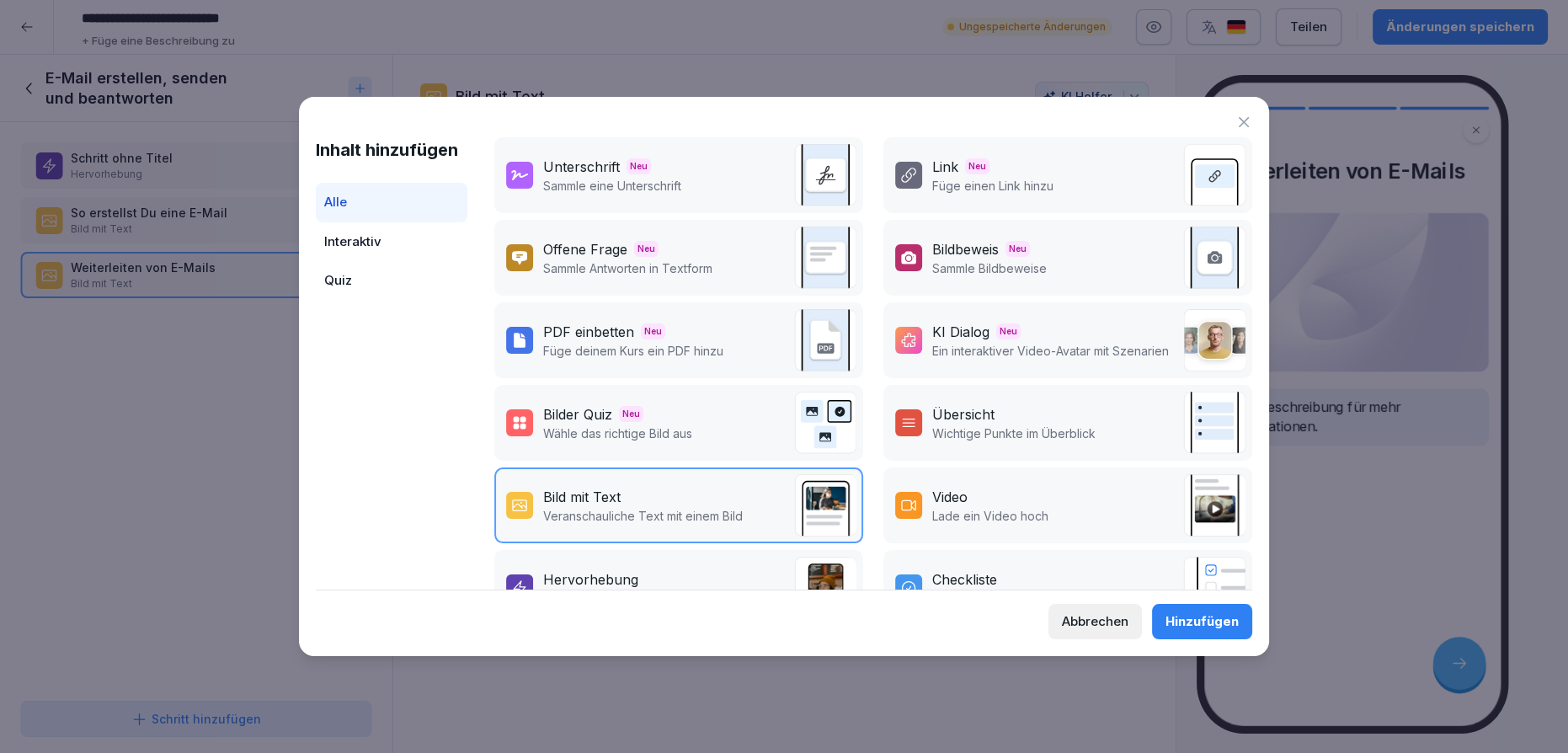
click at [1191, 621] on div "Hinzufügen" at bounding box center [1201, 621] width 73 height 19
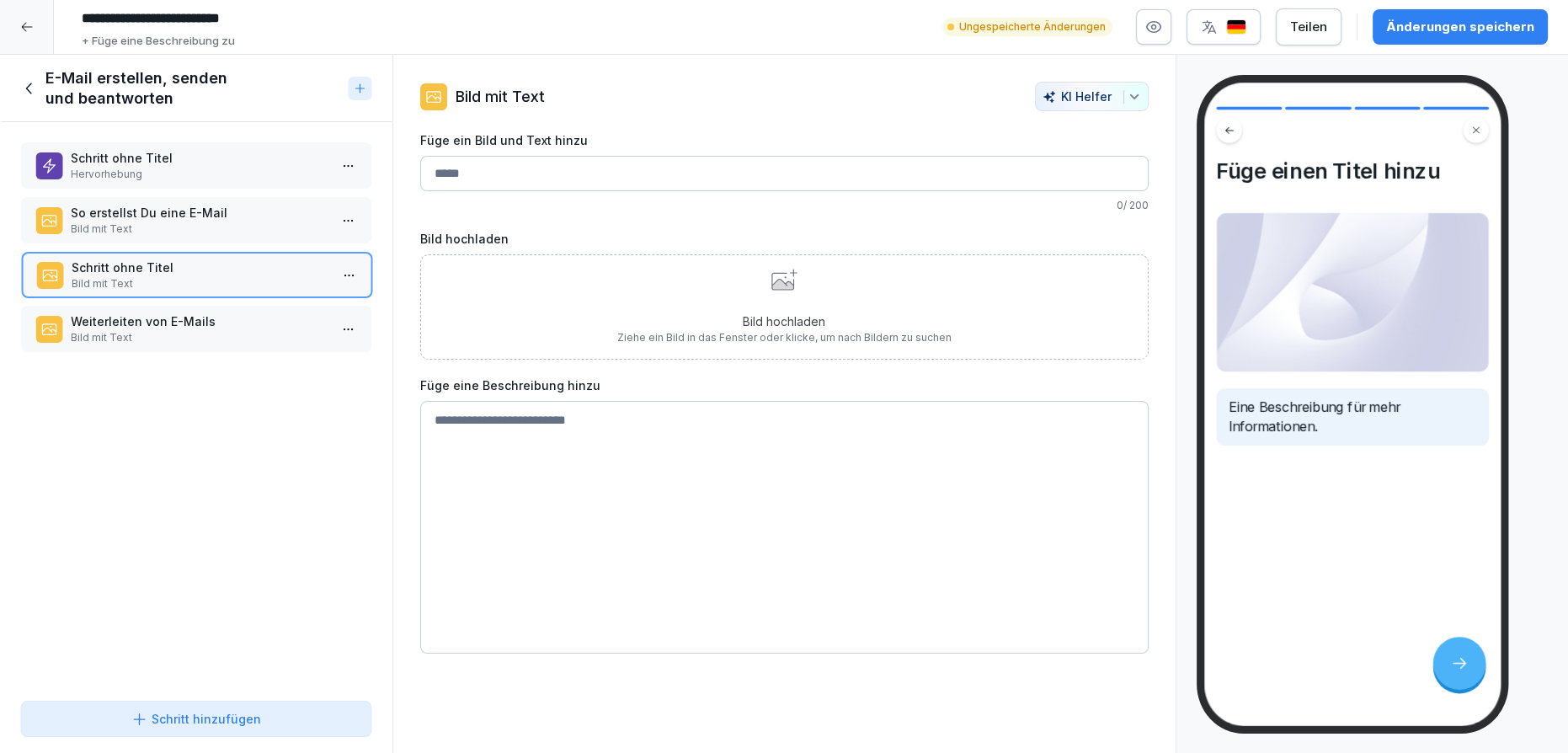
drag, startPoint x: 265, startPoint y: 335, endPoint x: 266, endPoint y: 278, distance: 57.0
click at [266, 278] on p "Bild mit Text" at bounding box center [200, 284] width 258 height 15
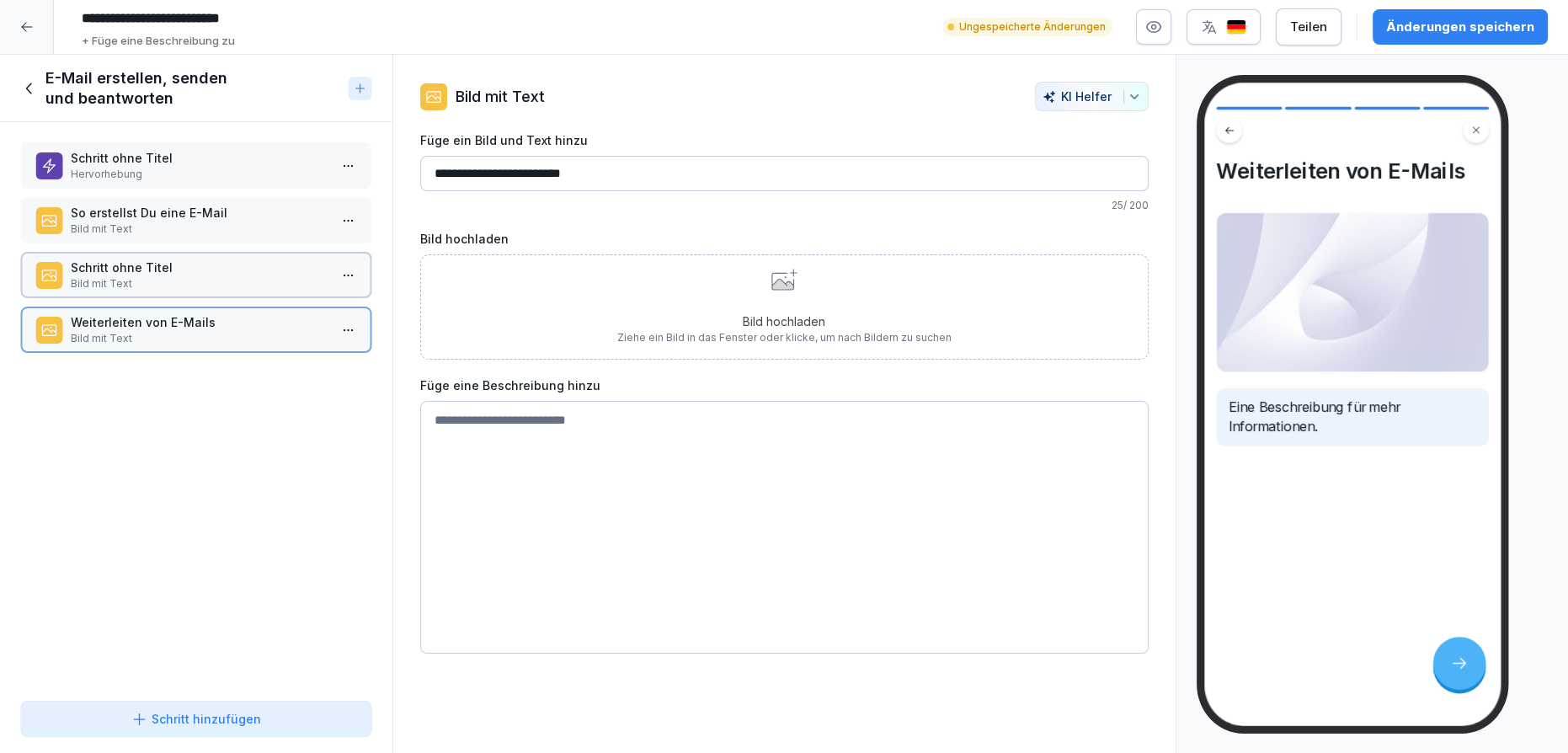
click at [266, 278] on p "Bild mit Text" at bounding box center [200, 284] width 258 height 15
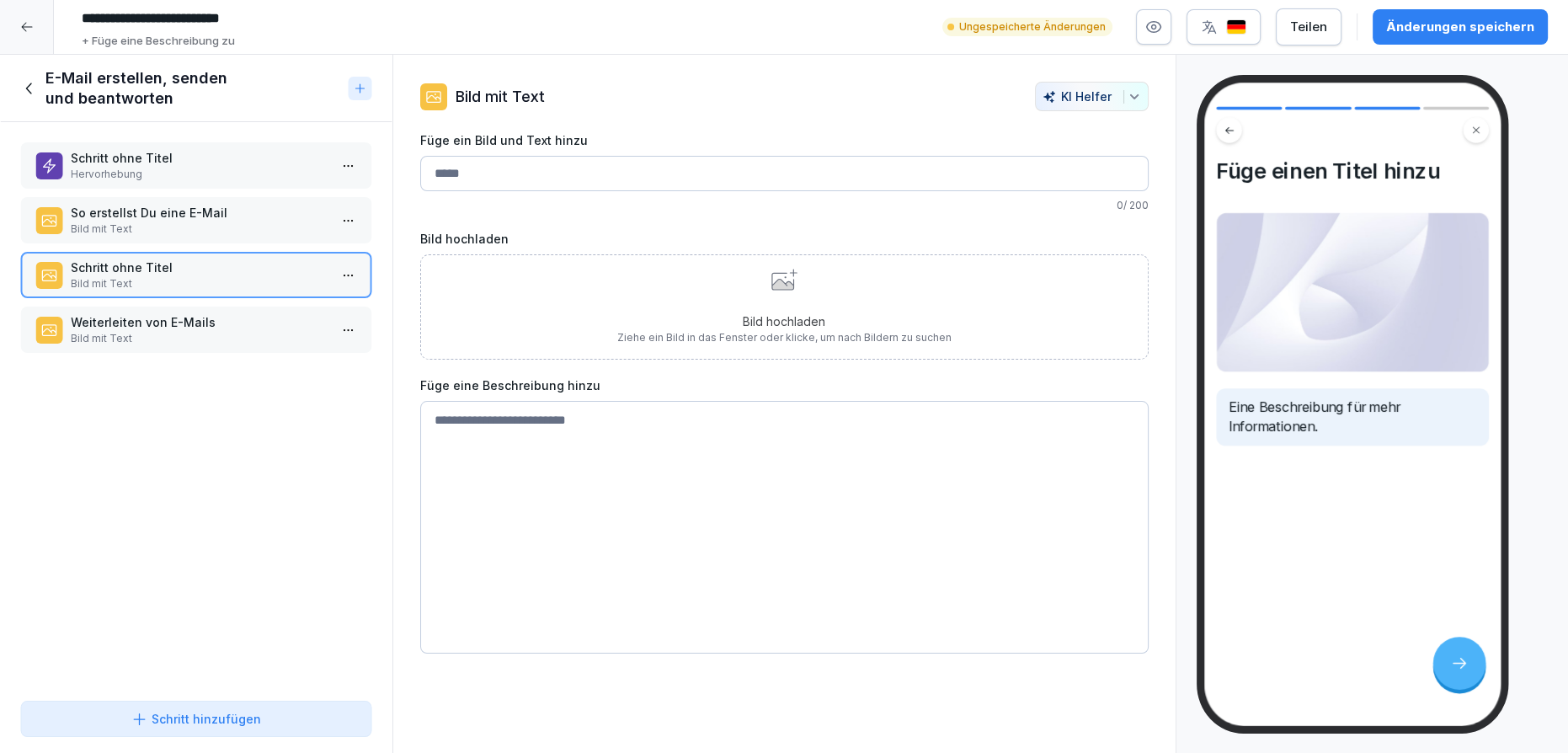
click at [269, 248] on div "Schritt ohne Titel Hervorhebung So erstellst Du eine E-Mail Bild mit Text Schri…" at bounding box center [196, 408] width 393 height 572
click at [271, 225] on p "Bild mit Text" at bounding box center [200, 229] width 258 height 15
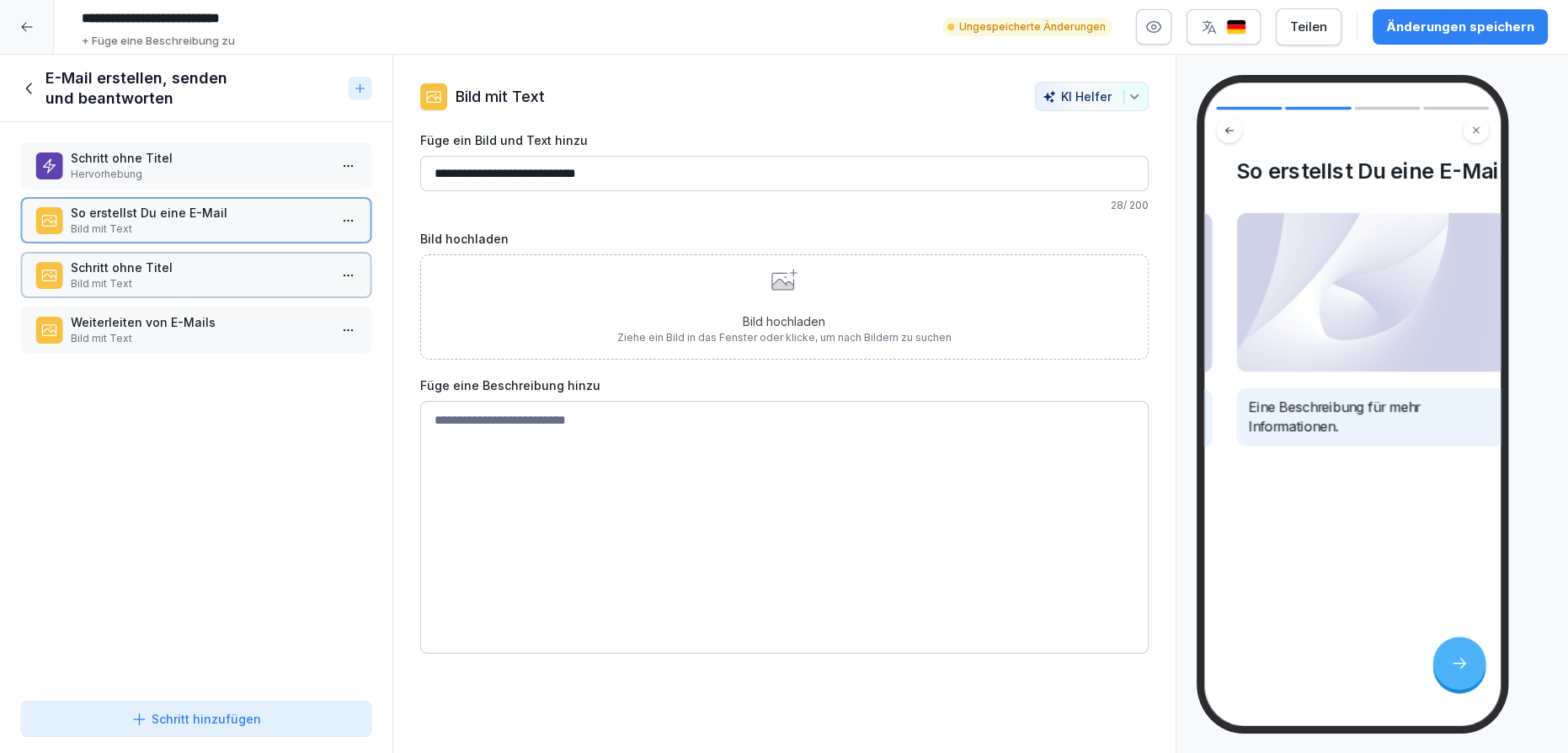
click at [270, 283] on p "Bild mit Text" at bounding box center [200, 284] width 258 height 15
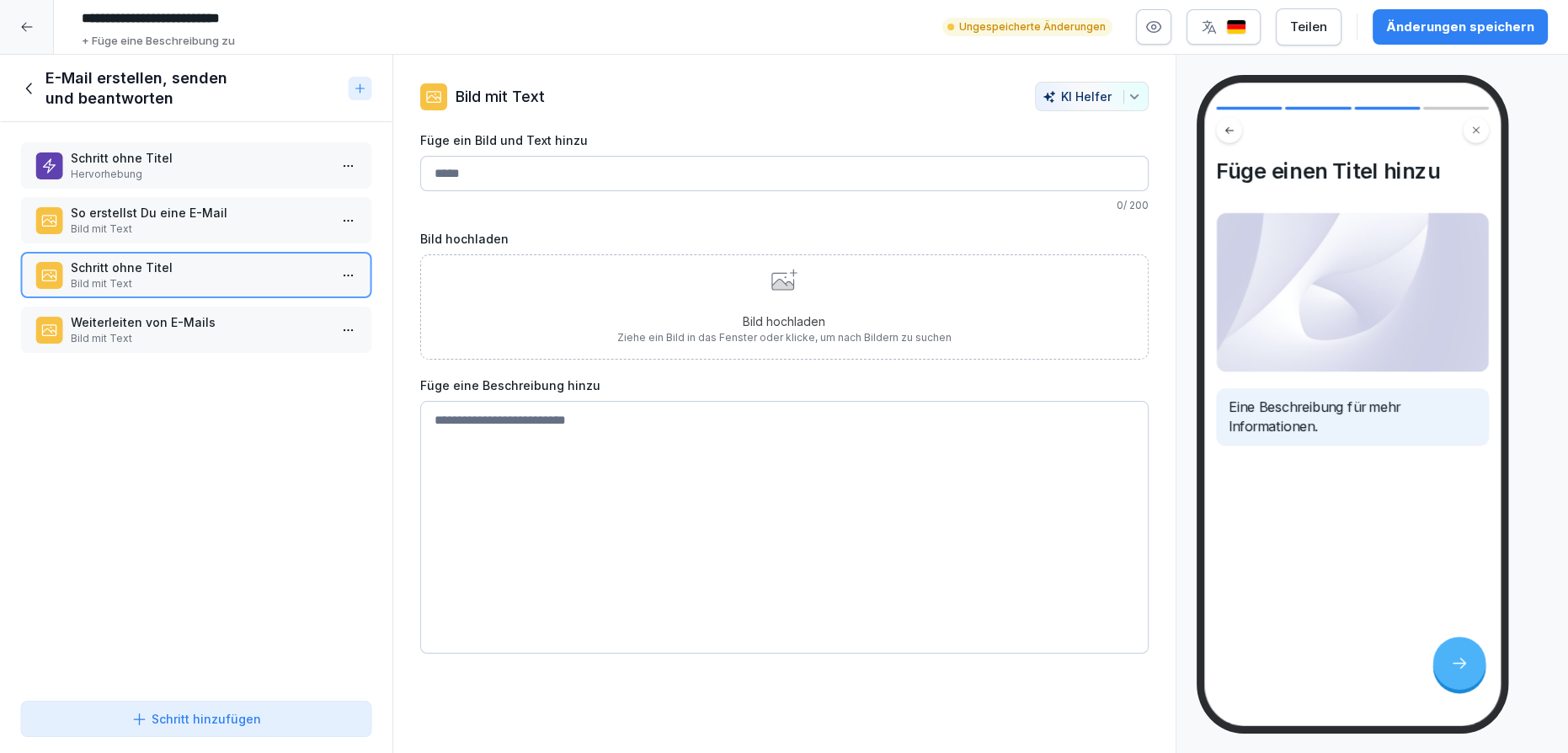
click at [270, 223] on p "Bild mit Text" at bounding box center [200, 229] width 258 height 15
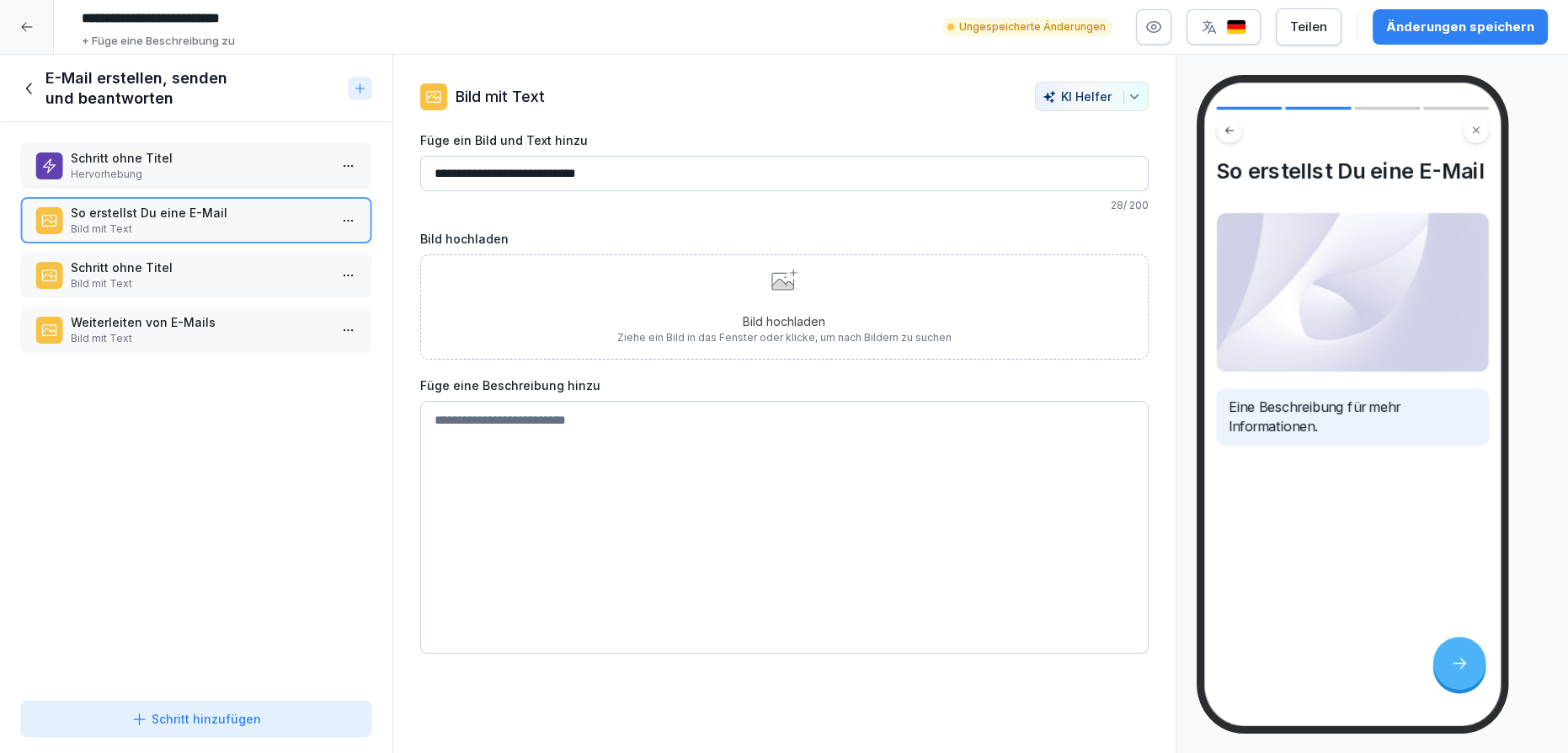
click at [265, 277] on p "Bild mit Text" at bounding box center [200, 284] width 258 height 15
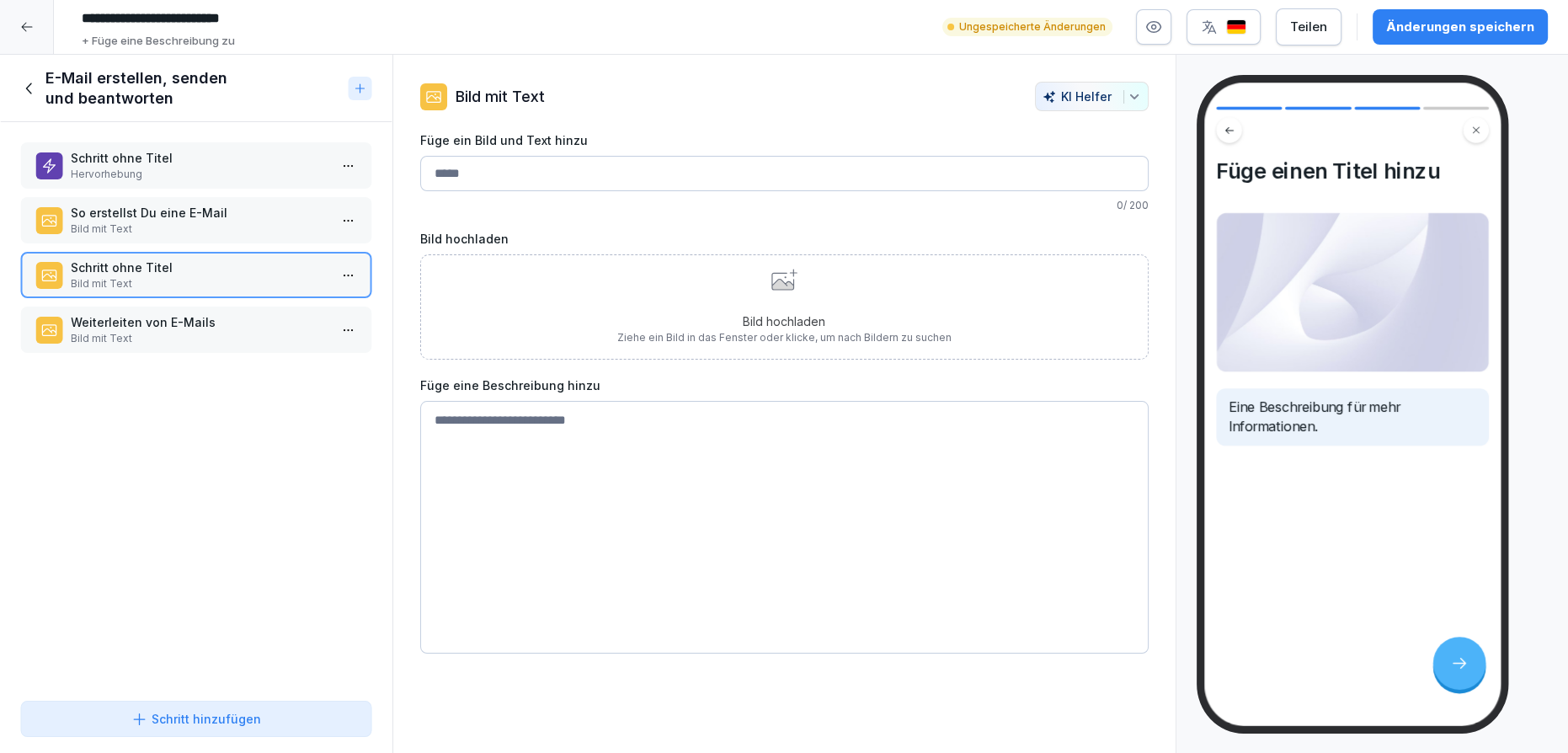
click at [508, 164] on input "Füge ein Bild und Text hinzu" at bounding box center [784, 173] width 728 height 35
type input "**********"
click at [205, 318] on p "Weiterleiten von E-Mails" at bounding box center [200, 322] width 258 height 18
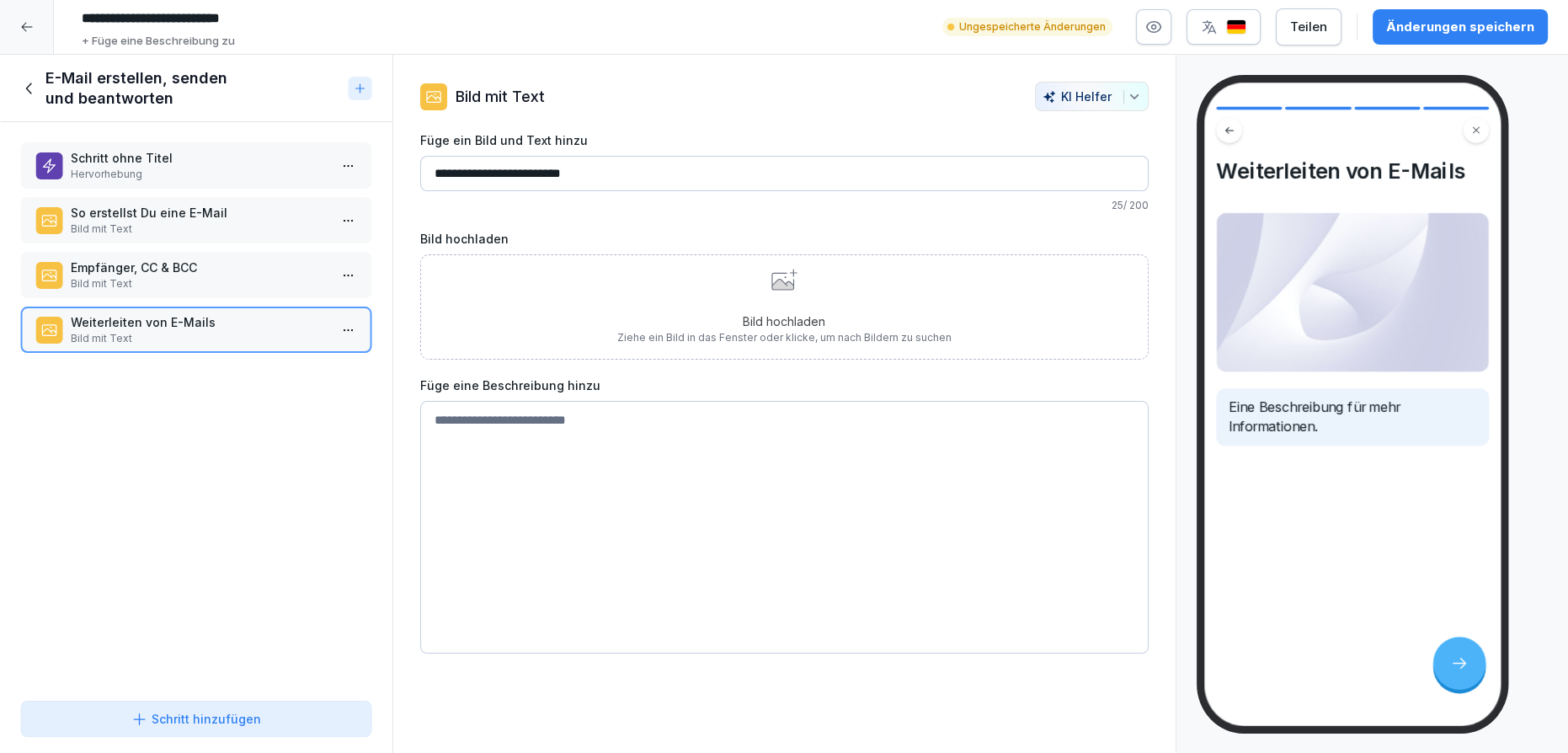
click at [156, 725] on div "Schritt hinzufügen" at bounding box center [196, 719] width 130 height 18
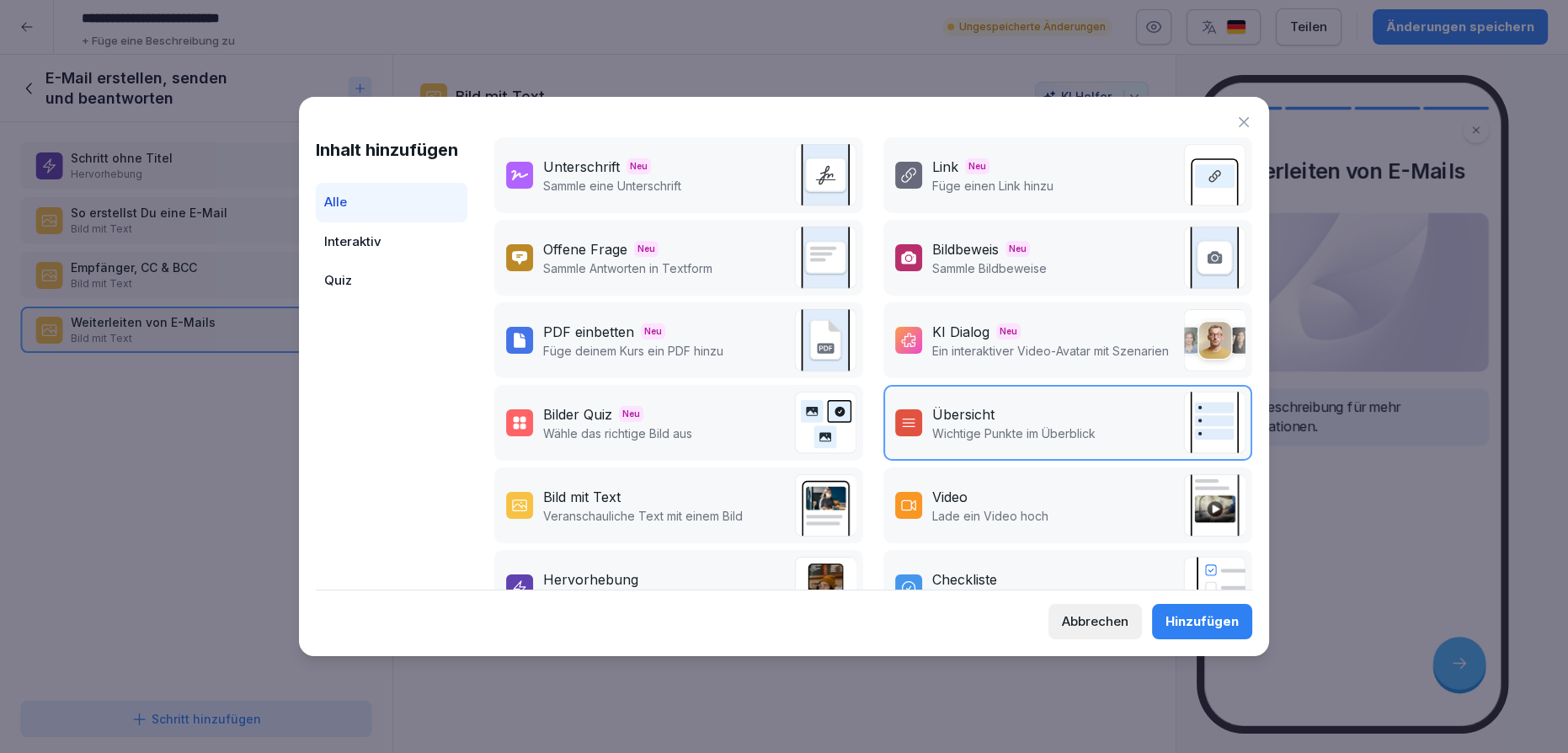
click at [704, 513] on p "Veranschauliche Text mit einem Bild" at bounding box center [643, 516] width 199 height 18
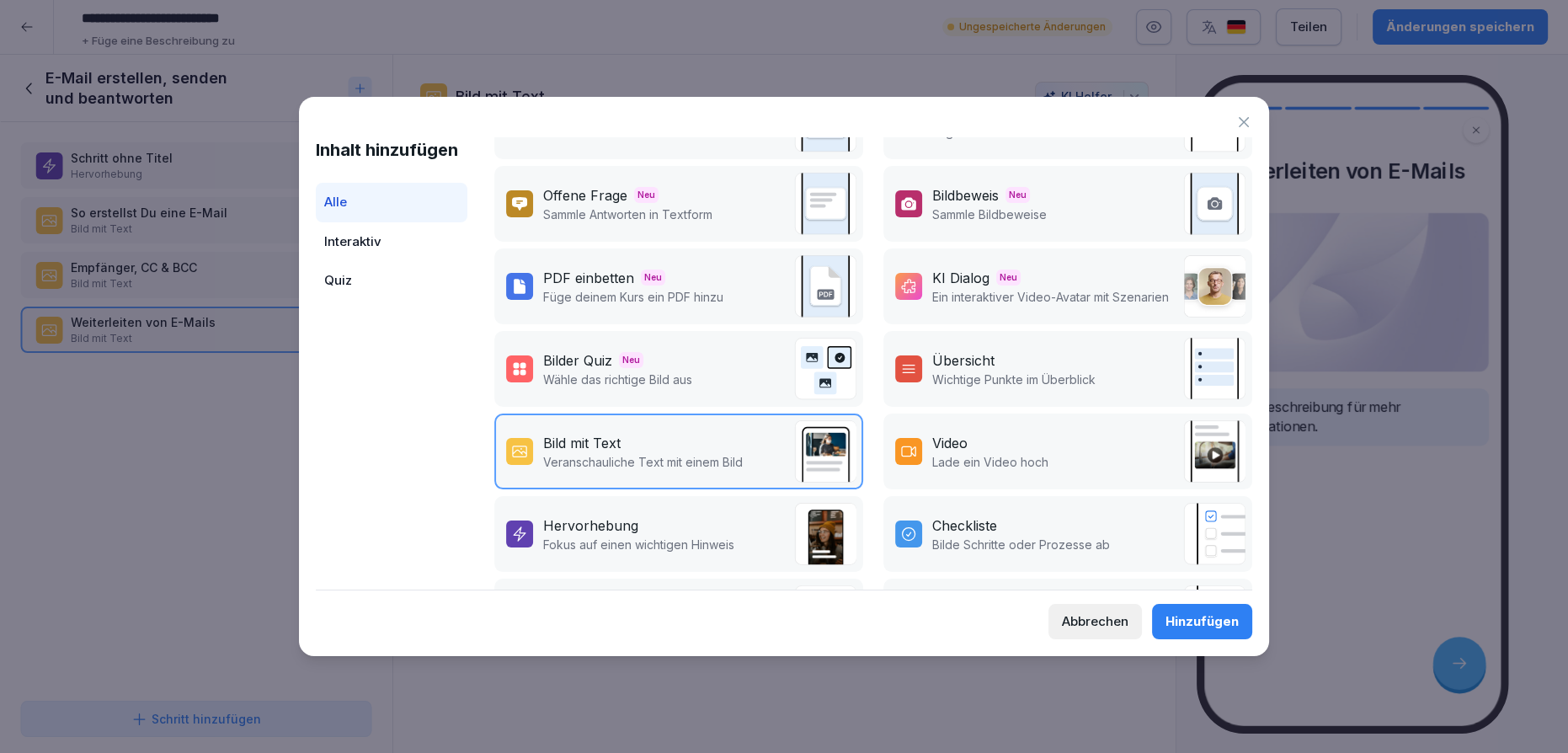
scroll to position [76, 0]
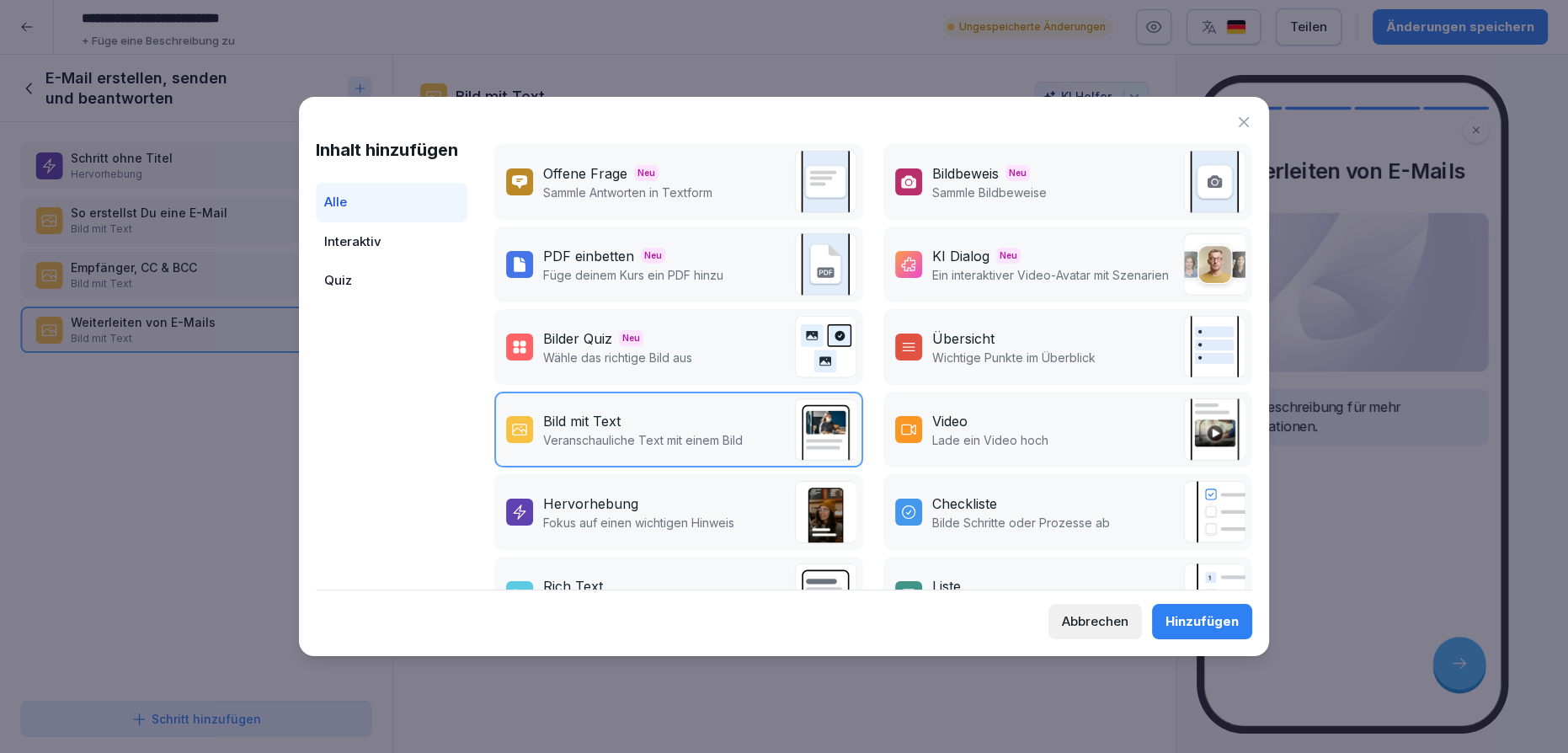
click at [700, 515] on p "Fokus auf einen wichtigen Hinweis" at bounding box center [639, 522] width 191 height 18
click at [1208, 630] on div "Hinzufügen" at bounding box center [1201, 621] width 73 height 19
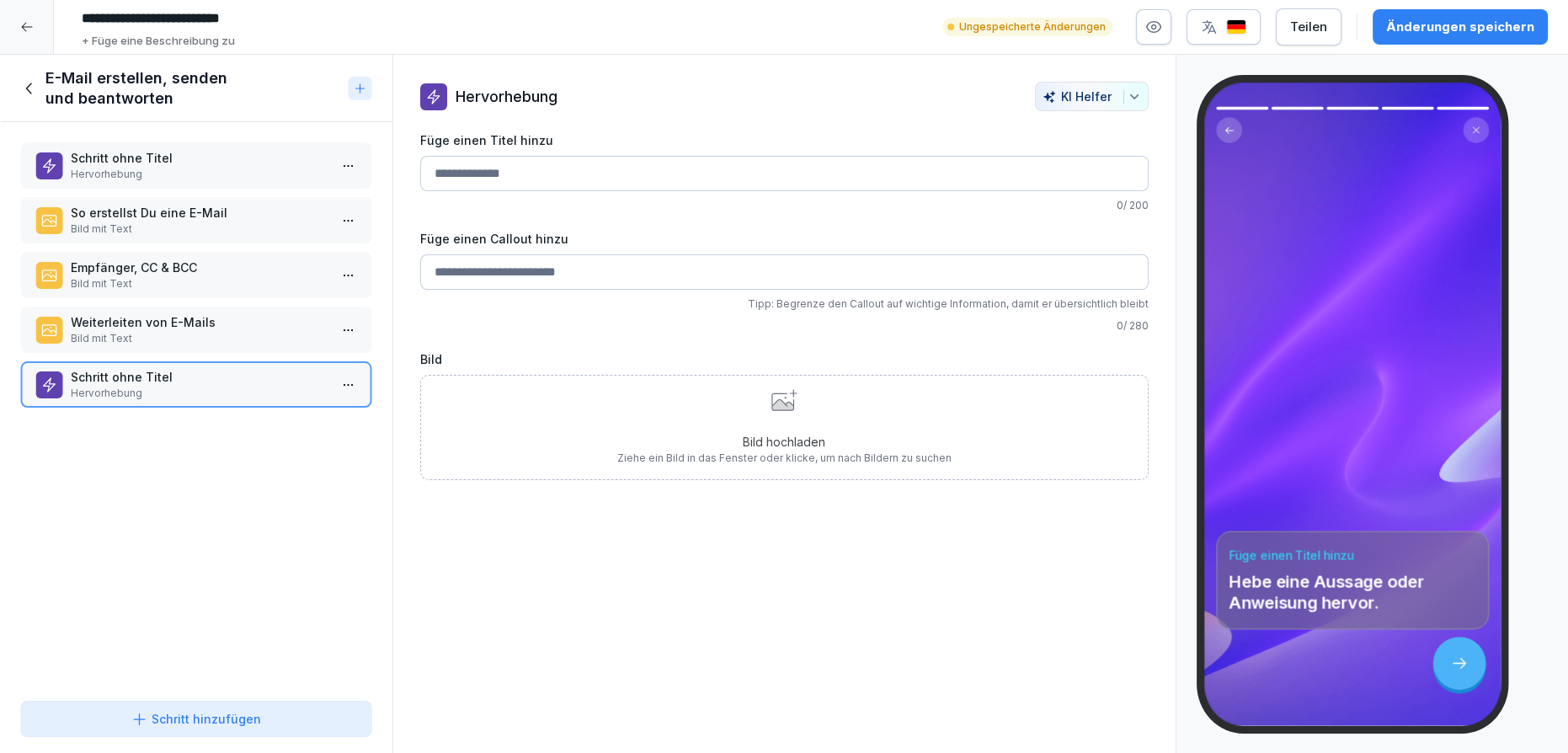
click at [535, 181] on input "Füge einen Titel hinzu" at bounding box center [784, 173] width 728 height 35
type input "**********"
click at [123, 583] on div "Schritt ohne Titel Hervorhebung So erstellst Du eine E-Mail Bild mit Text Empfä…" at bounding box center [196, 408] width 393 height 572
click at [211, 508] on div "Schritt ohne Titel Hervorhebung So erstellst Du eine E-Mail Bild mit Text Empfä…" at bounding box center [196, 408] width 393 height 572
click at [26, 92] on icon at bounding box center [29, 88] width 19 height 19
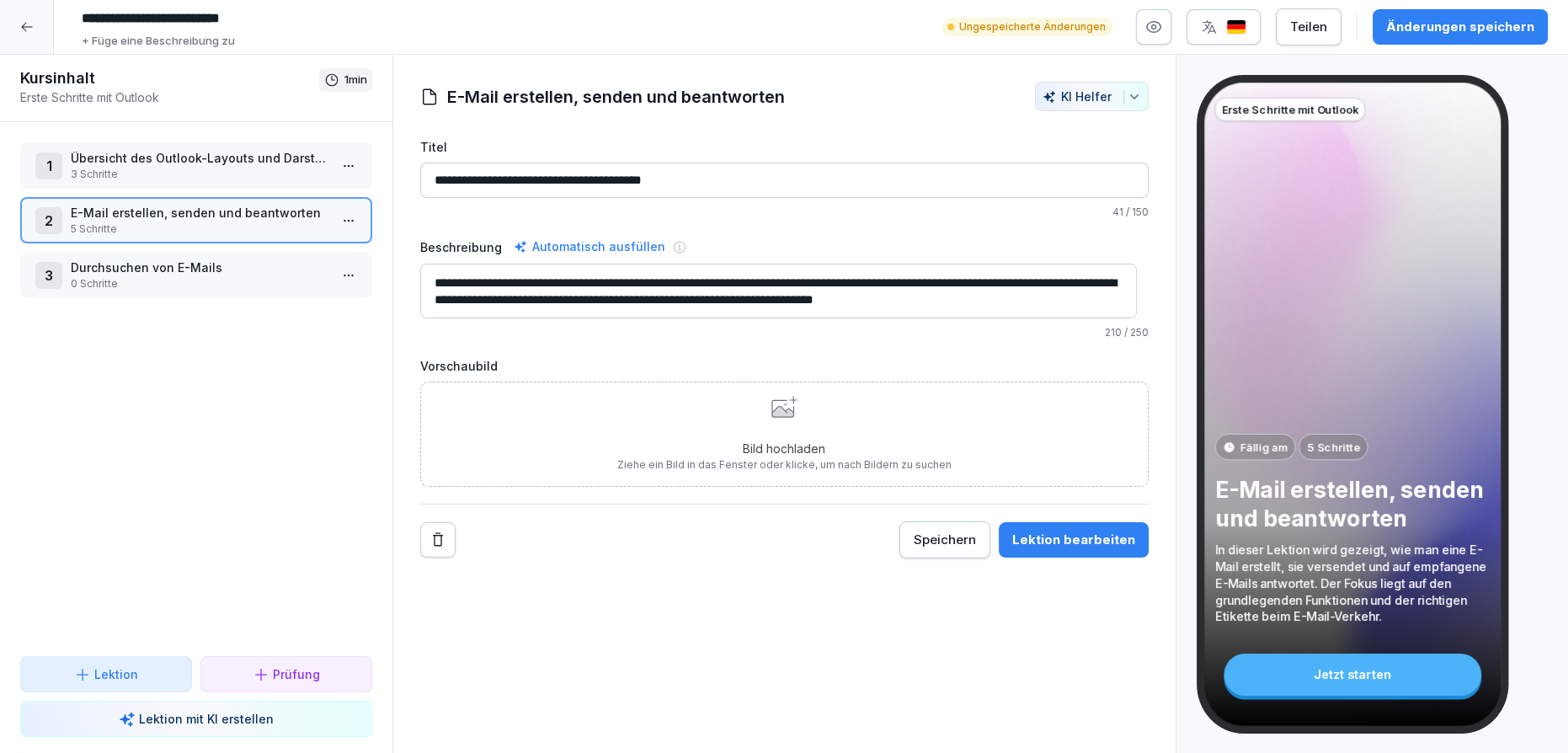
click at [141, 291] on div "3 Durchsuchen von E-Mails 0 Schritte" at bounding box center [196, 274] width 352 height 46
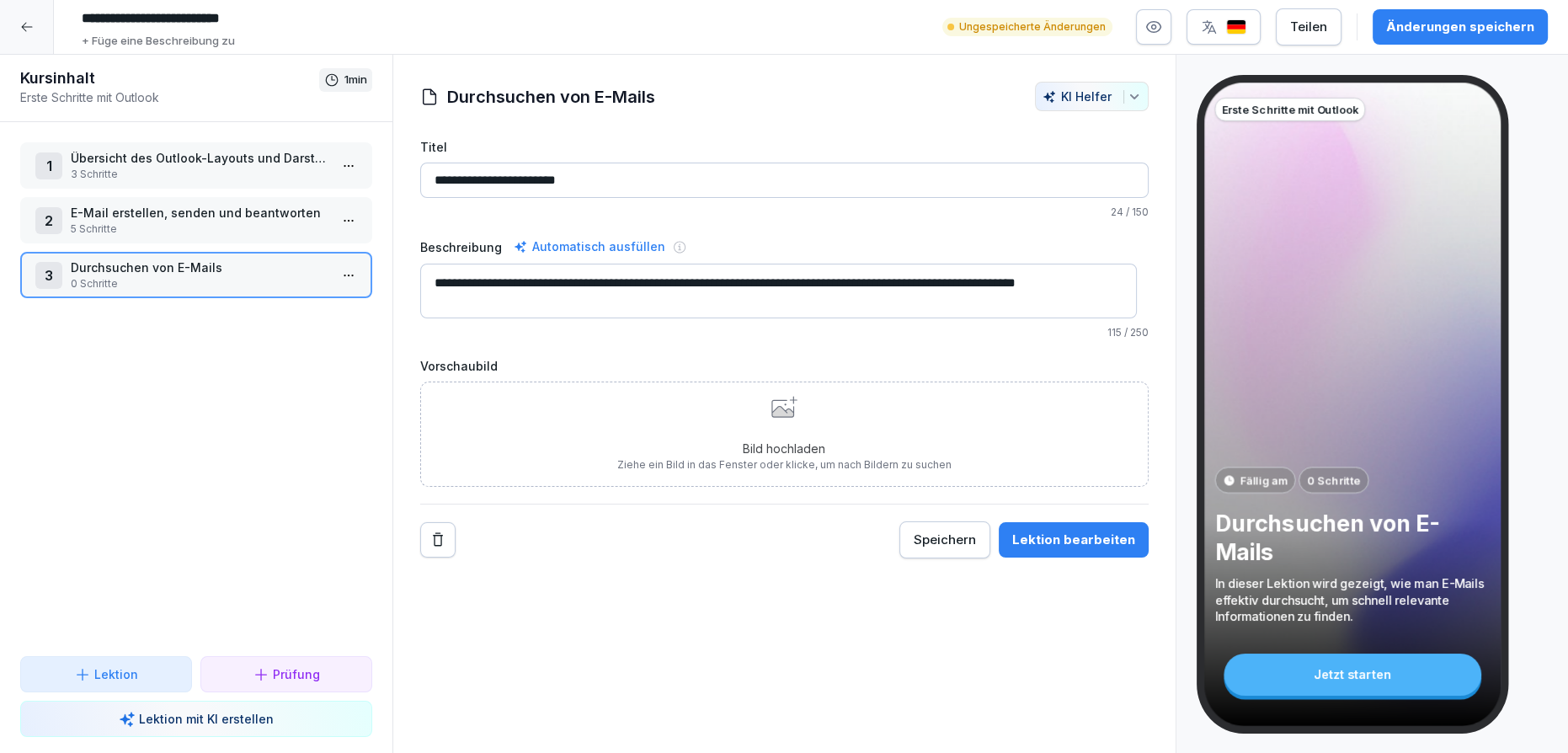
click at [128, 685] on button "Lektion" at bounding box center [105, 674] width 172 height 36
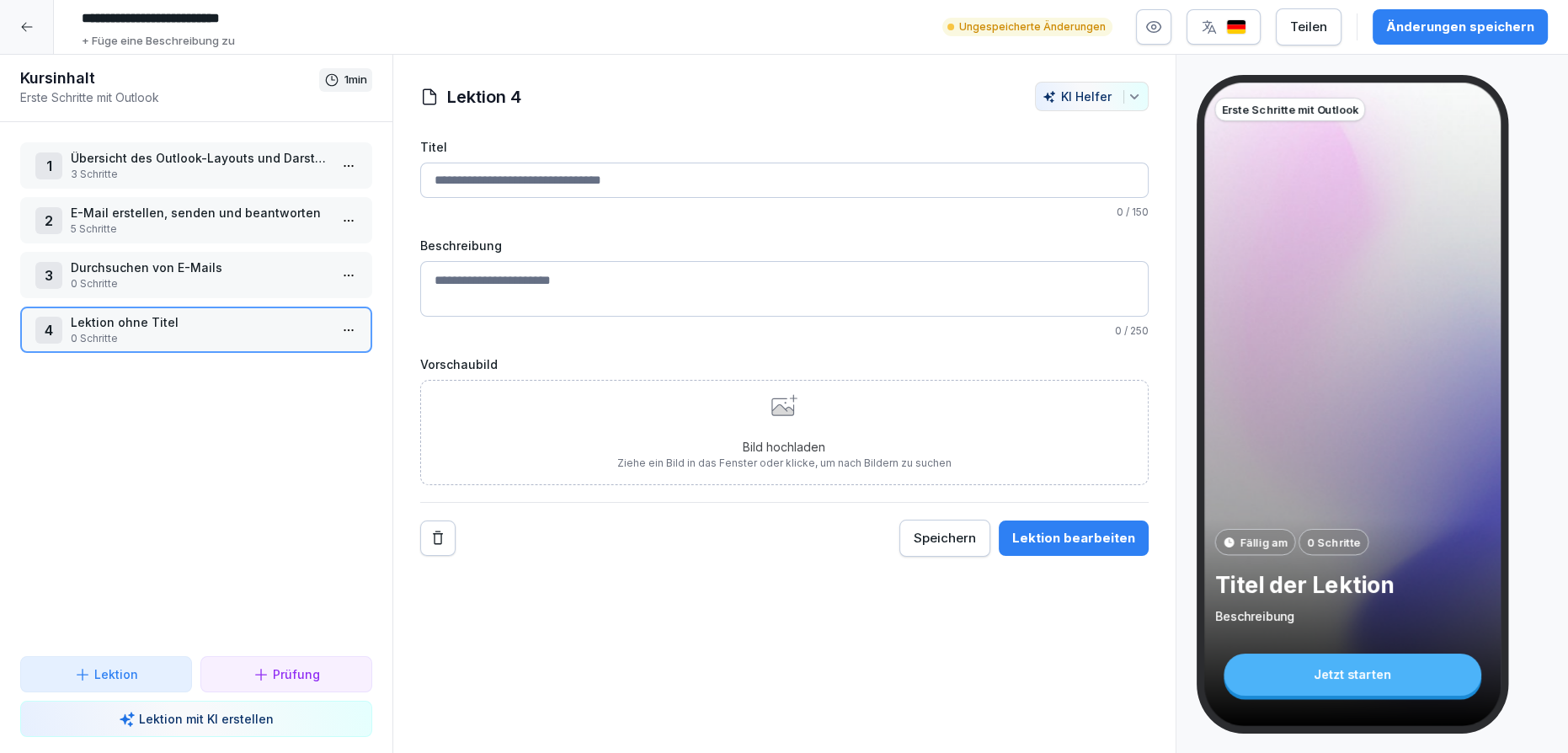
click at [144, 686] on button "Lektion" at bounding box center [105, 674] width 172 height 36
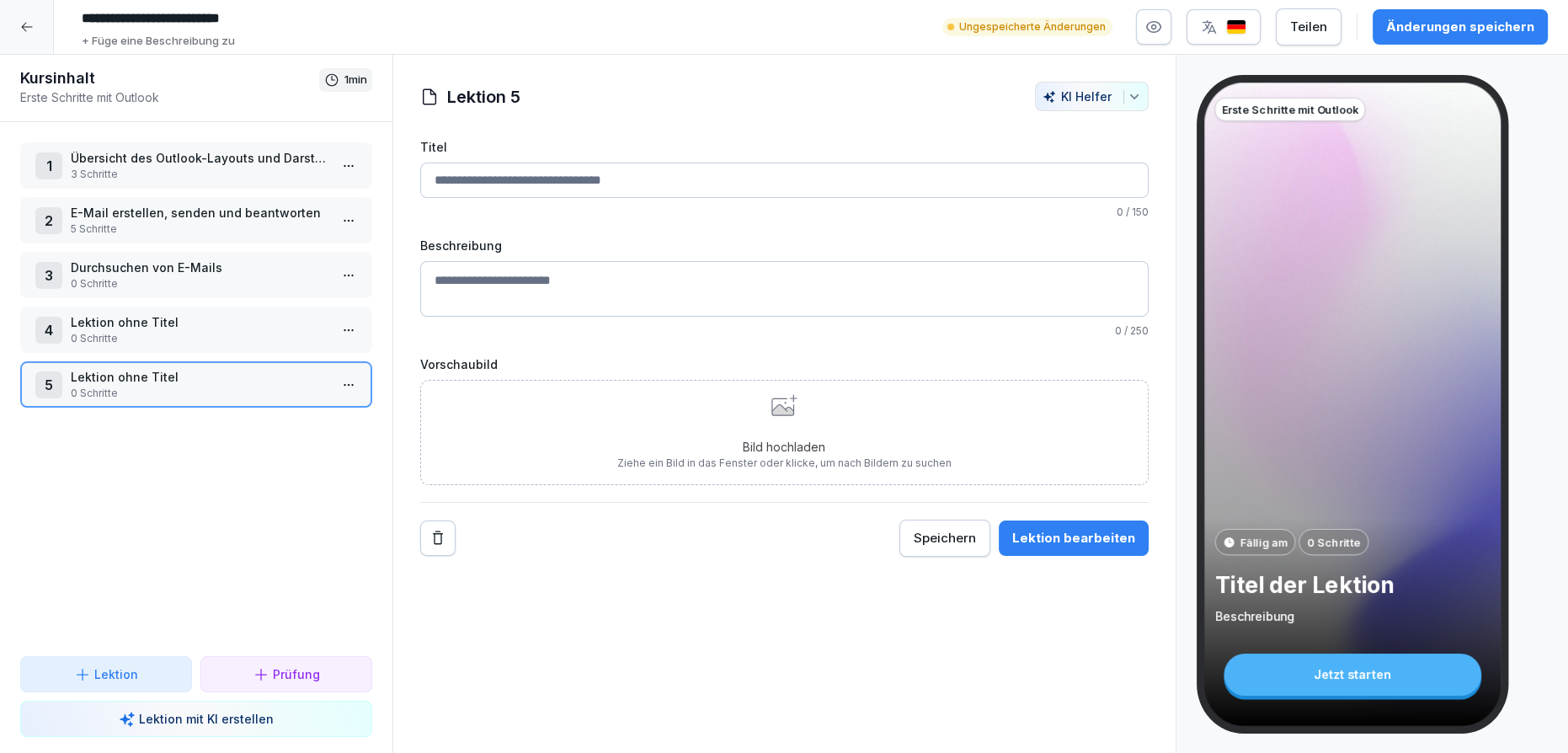
click at [464, 178] on input "Titel" at bounding box center [784, 179] width 728 height 35
click at [335, 396] on div at bounding box center [349, 384] width 27 height 46
click at [348, 367] on html "**********" at bounding box center [784, 376] width 1568 height 753
click at [294, 502] on div "Löschen" at bounding box center [274, 507] width 143 height 32
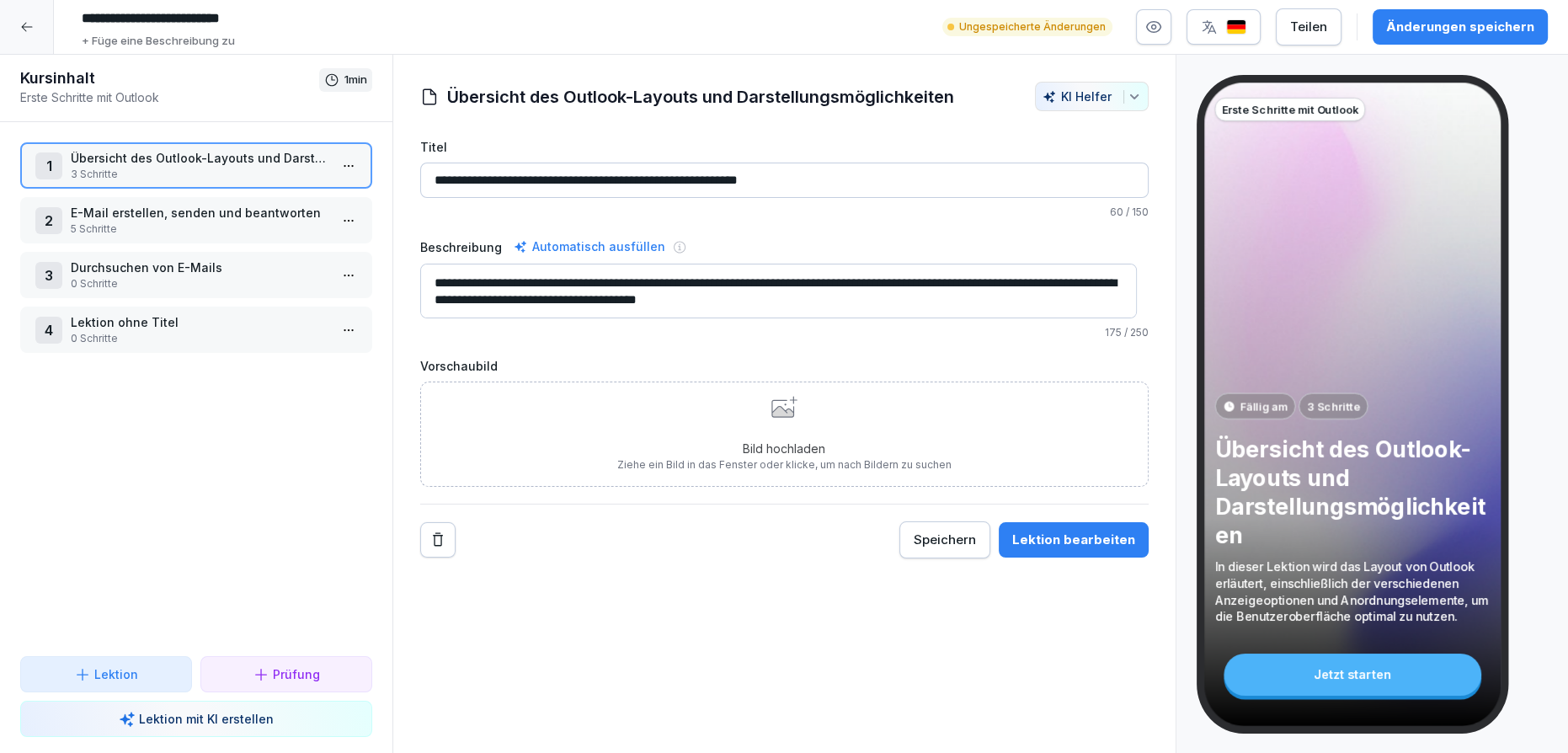
click at [284, 313] on p "Lektion ohne Titel" at bounding box center [200, 322] width 258 height 18
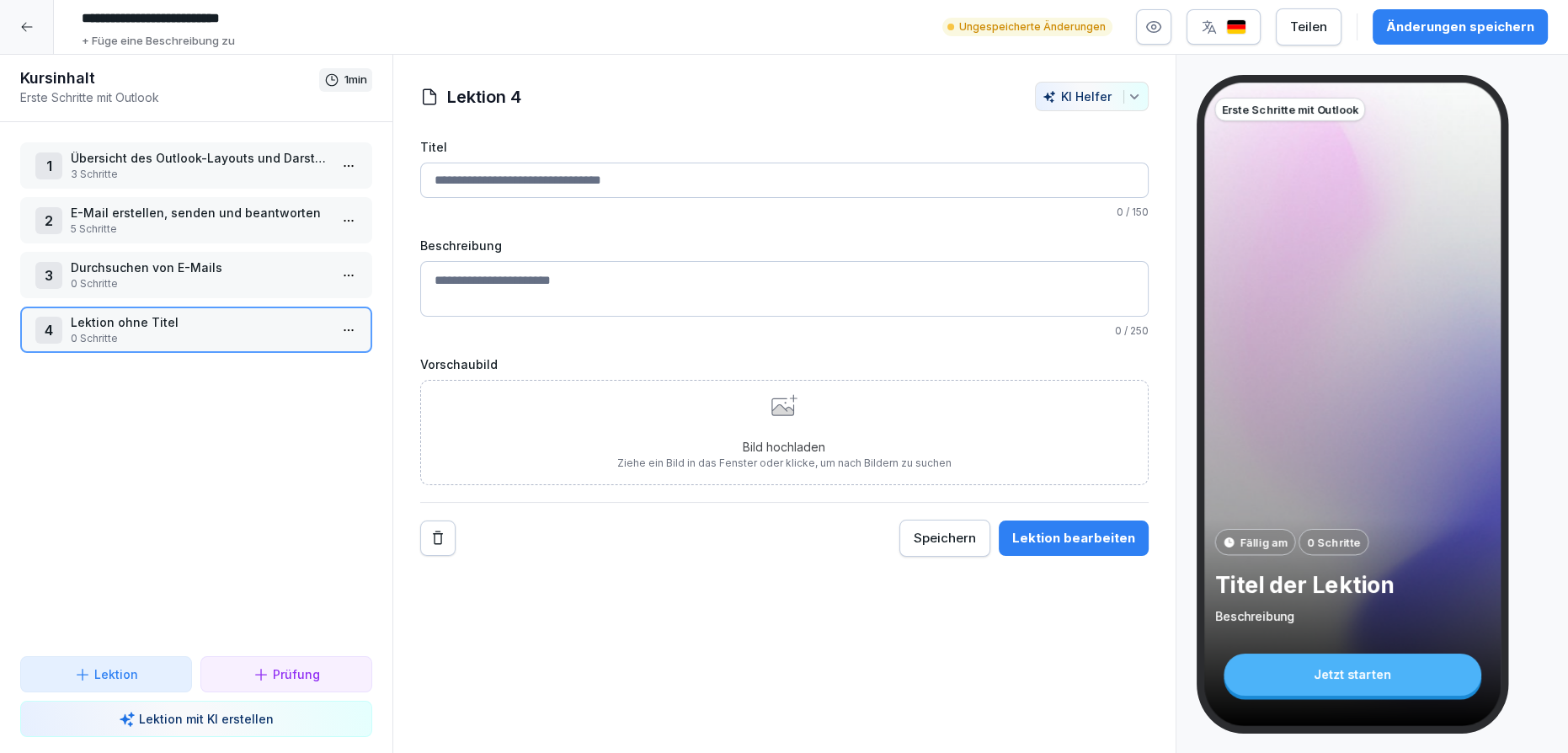
click at [463, 178] on input "Titel" at bounding box center [784, 179] width 728 height 35
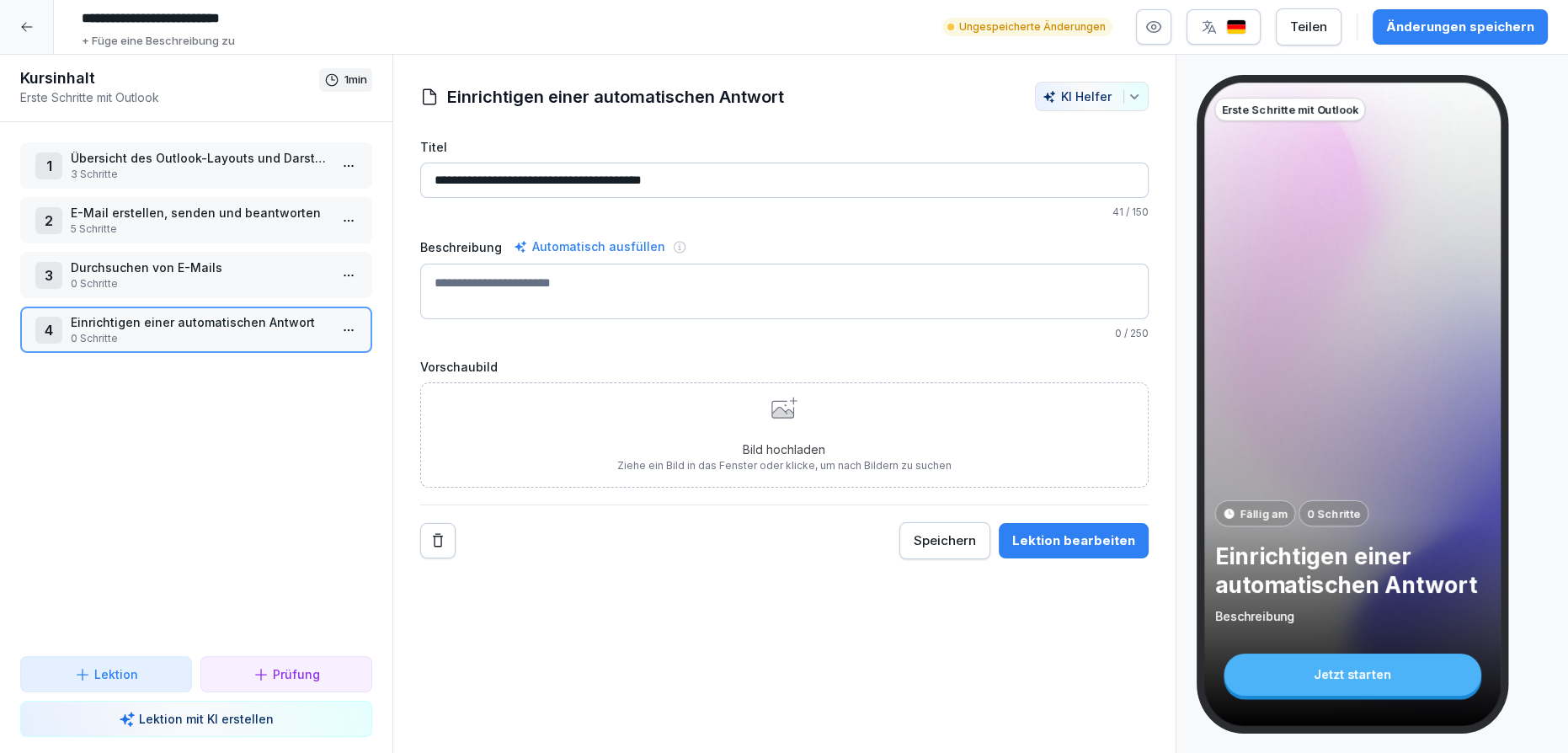
click at [486, 177] on input "**********" at bounding box center [784, 179] width 728 height 35
click at [484, 177] on input "**********" at bounding box center [784, 179] width 728 height 35
type input "**********"
click at [1456, 23] on div "Änderungen speichern" at bounding box center [1460, 27] width 148 height 19
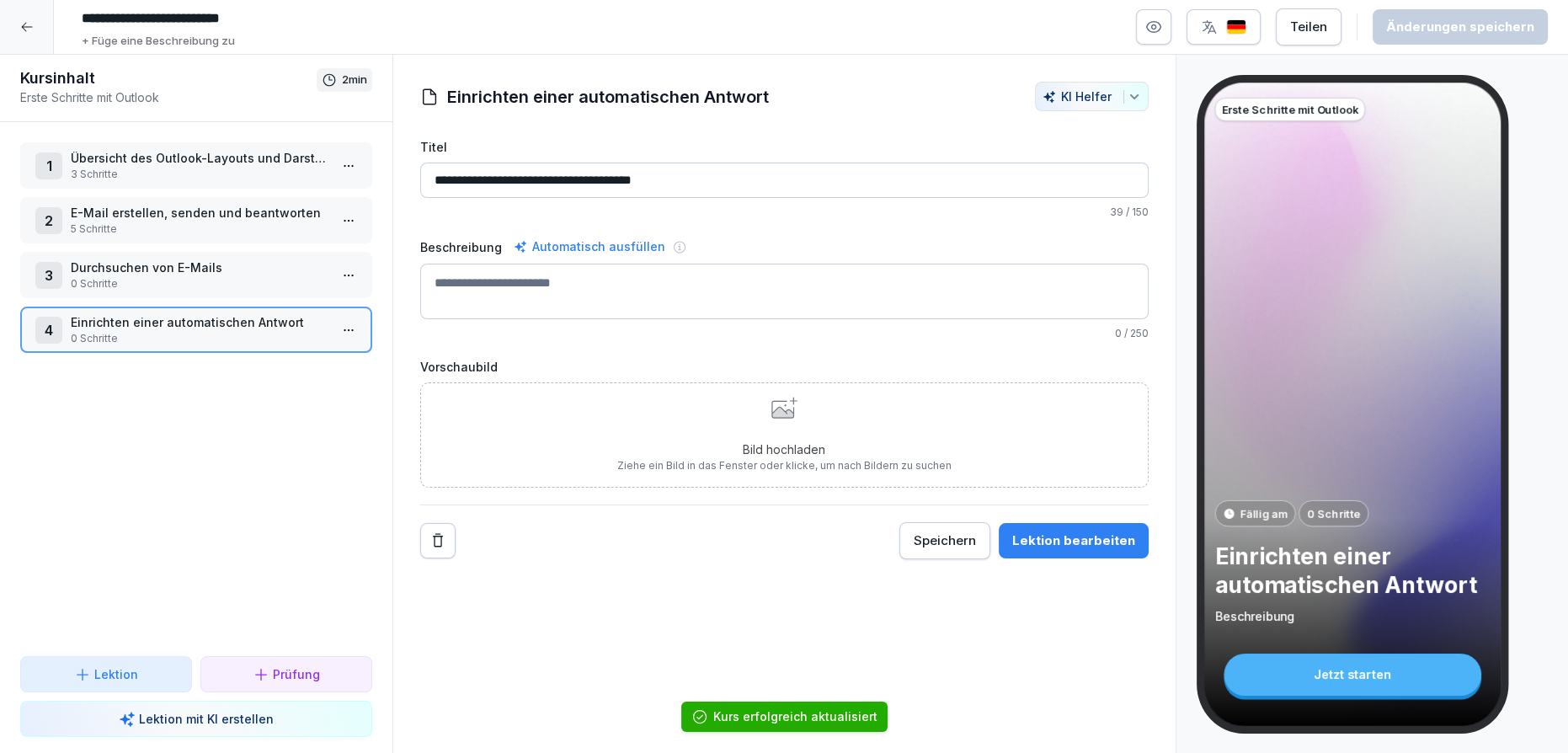
click at [214, 277] on p "0 Schritte" at bounding box center [200, 284] width 258 height 15
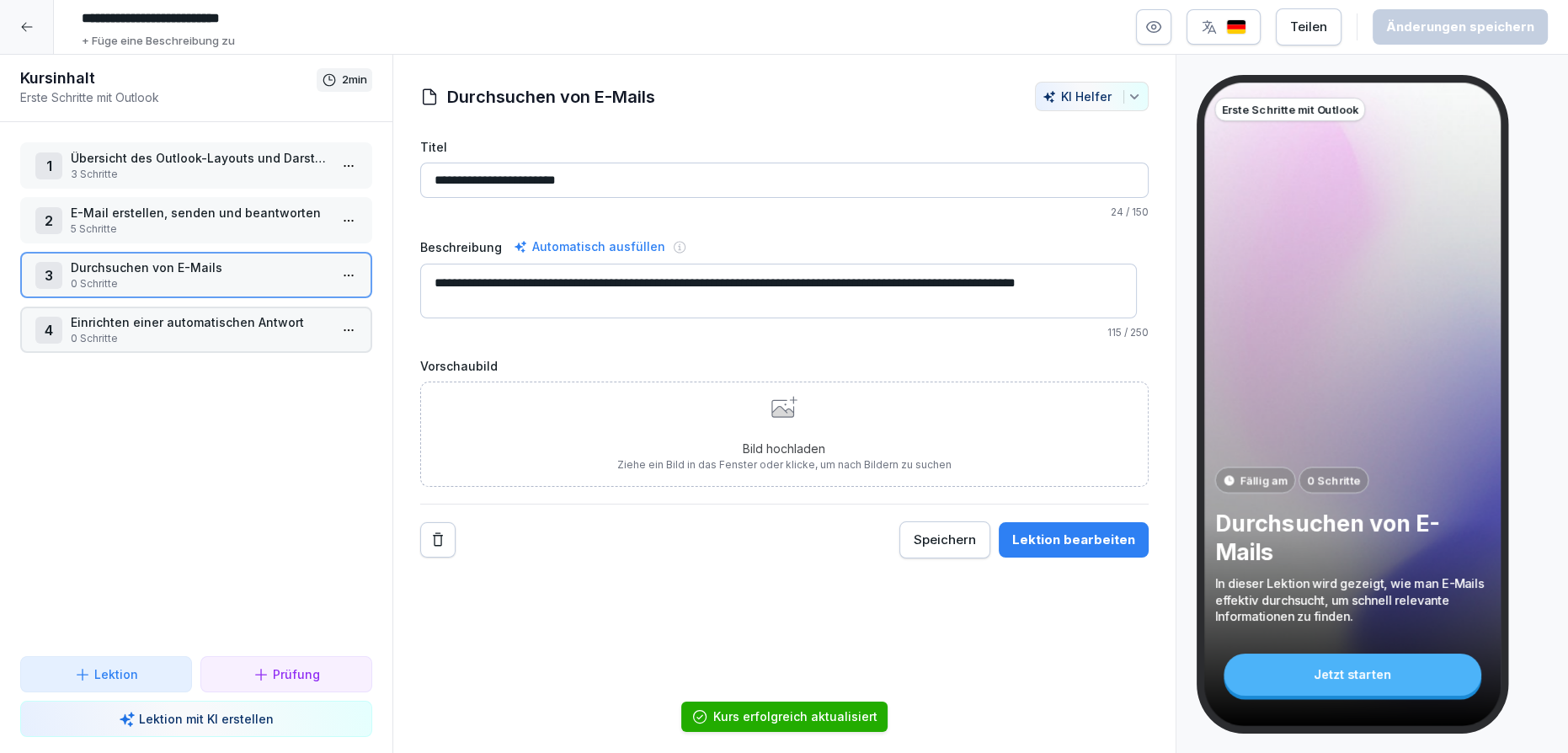
click at [200, 222] on p "5 Schritte" at bounding box center [200, 229] width 258 height 15
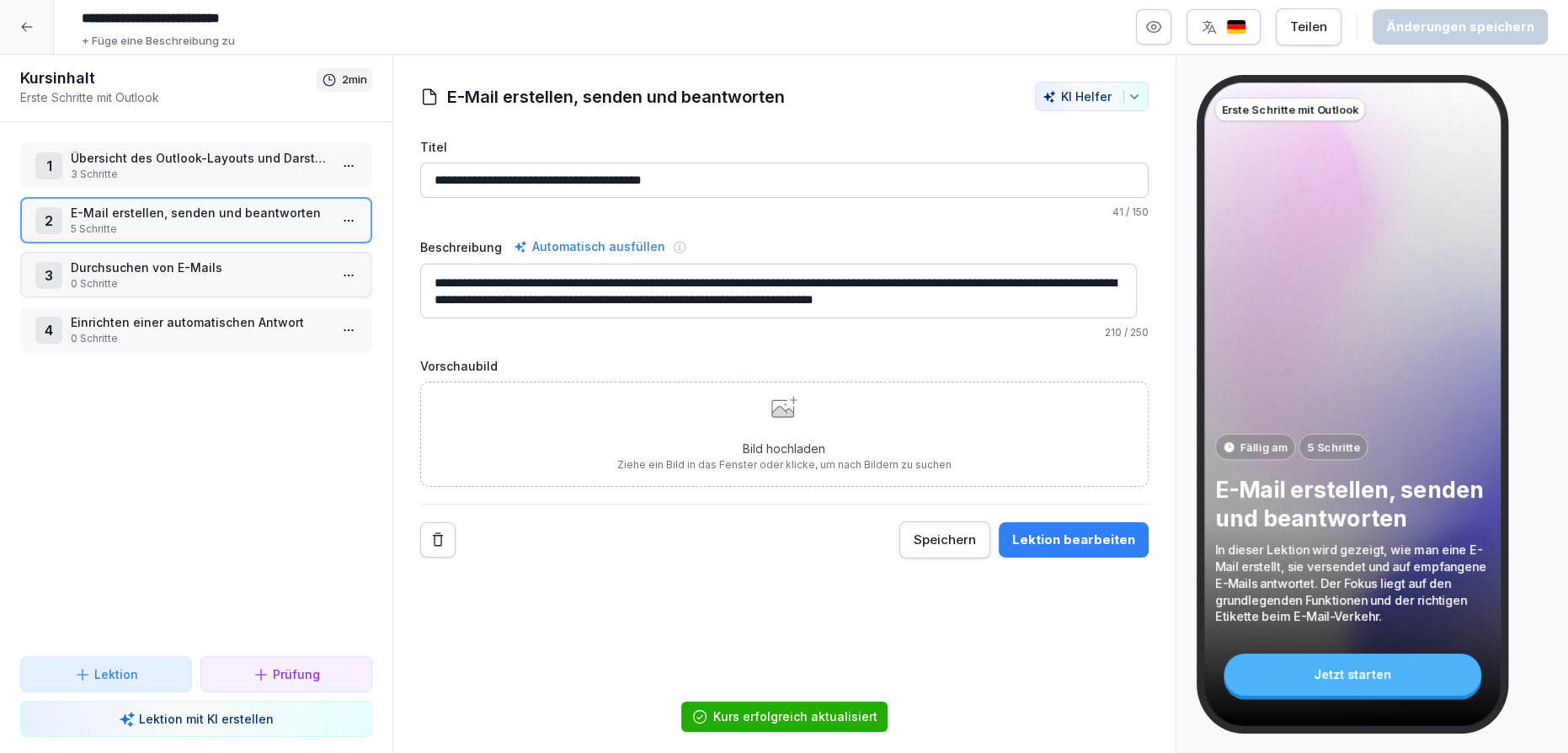
click at [190, 156] on p "Übersicht des Outlook-Layouts und Darstellungsmöglichkeiten" at bounding box center [200, 158] width 258 height 18
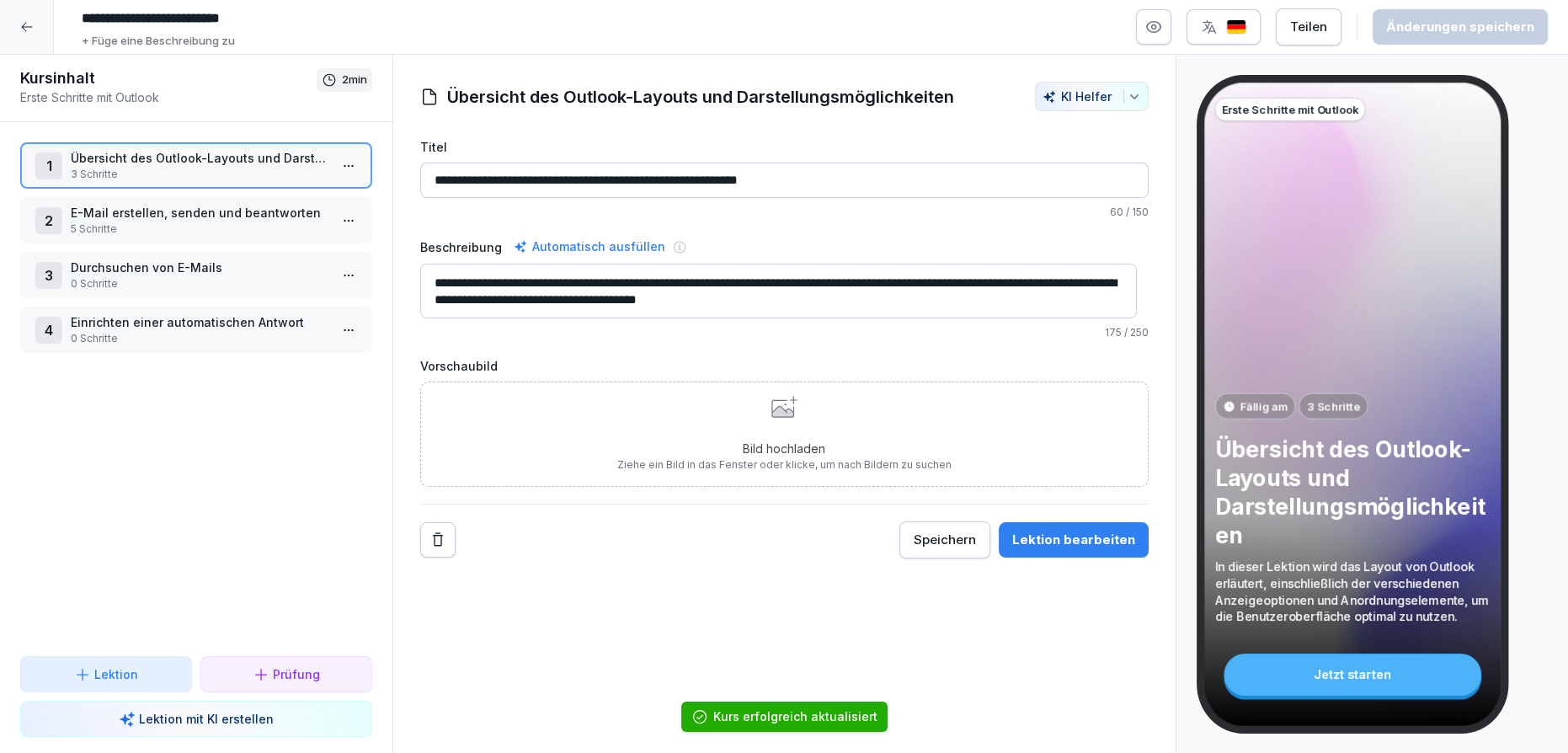
click at [187, 222] on p "5 Schritte" at bounding box center [200, 229] width 258 height 15
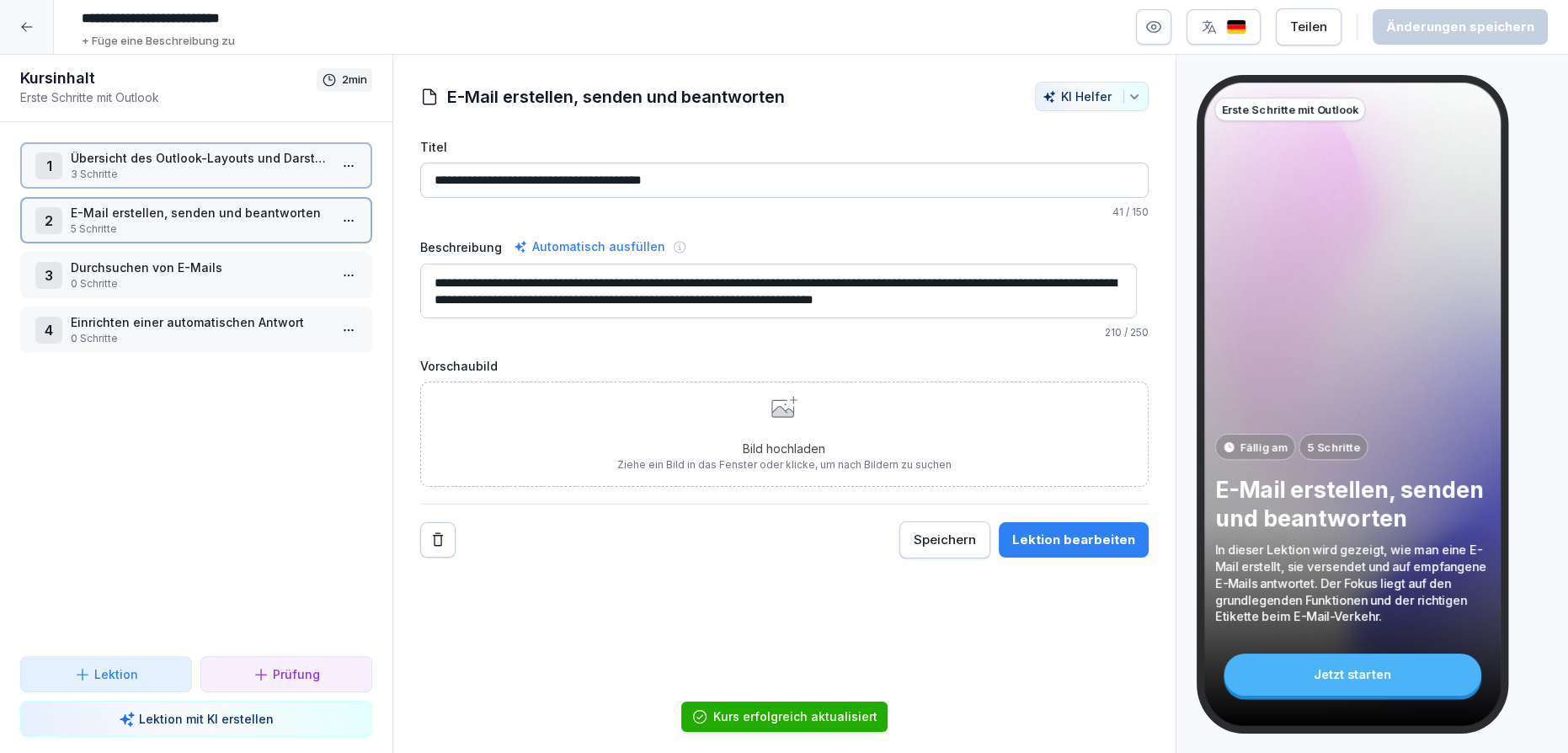
click at [184, 277] on p "0 Schritte" at bounding box center [200, 284] width 258 height 15
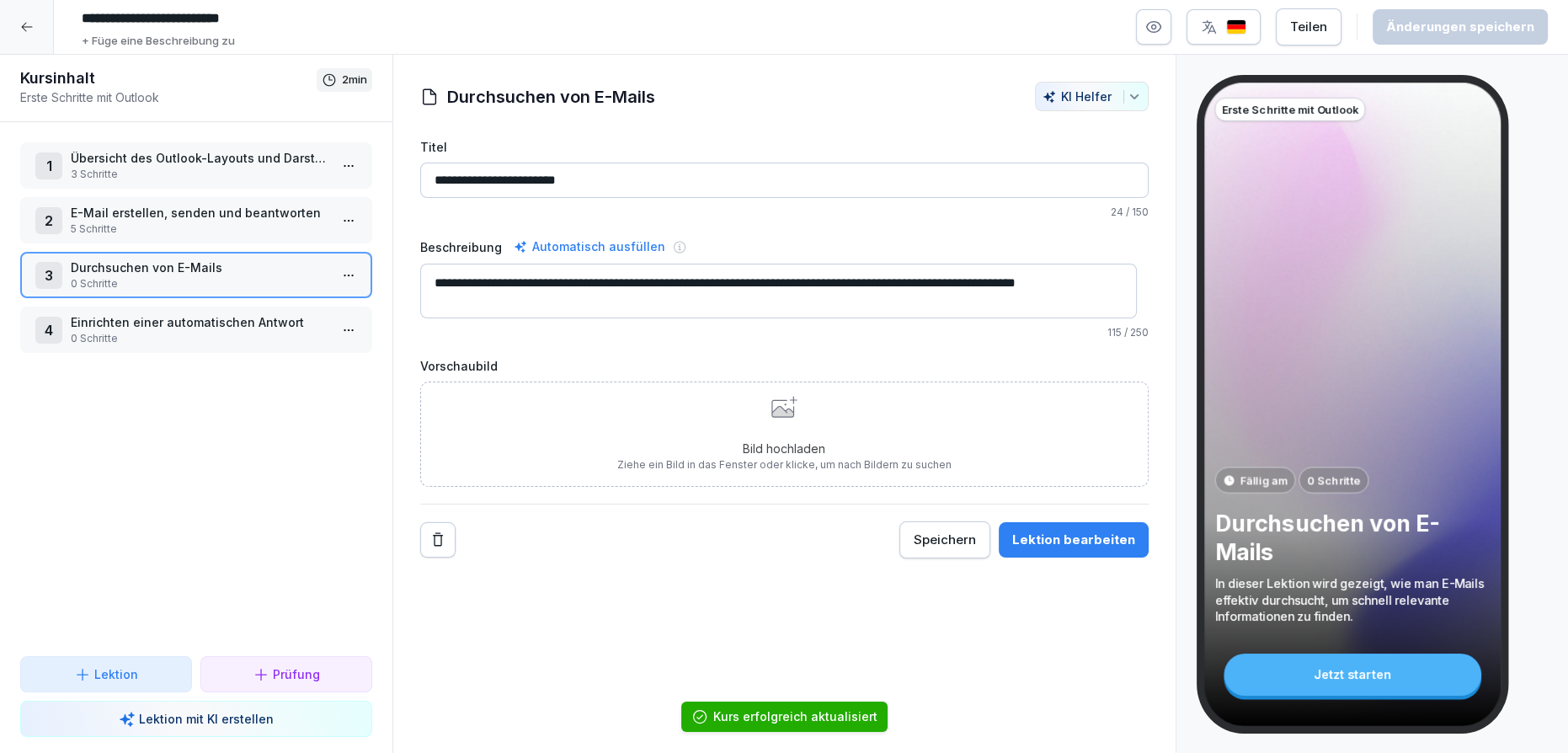
click at [185, 321] on p "Einrichten einer automatischen Antwort" at bounding box center [200, 322] width 258 height 18
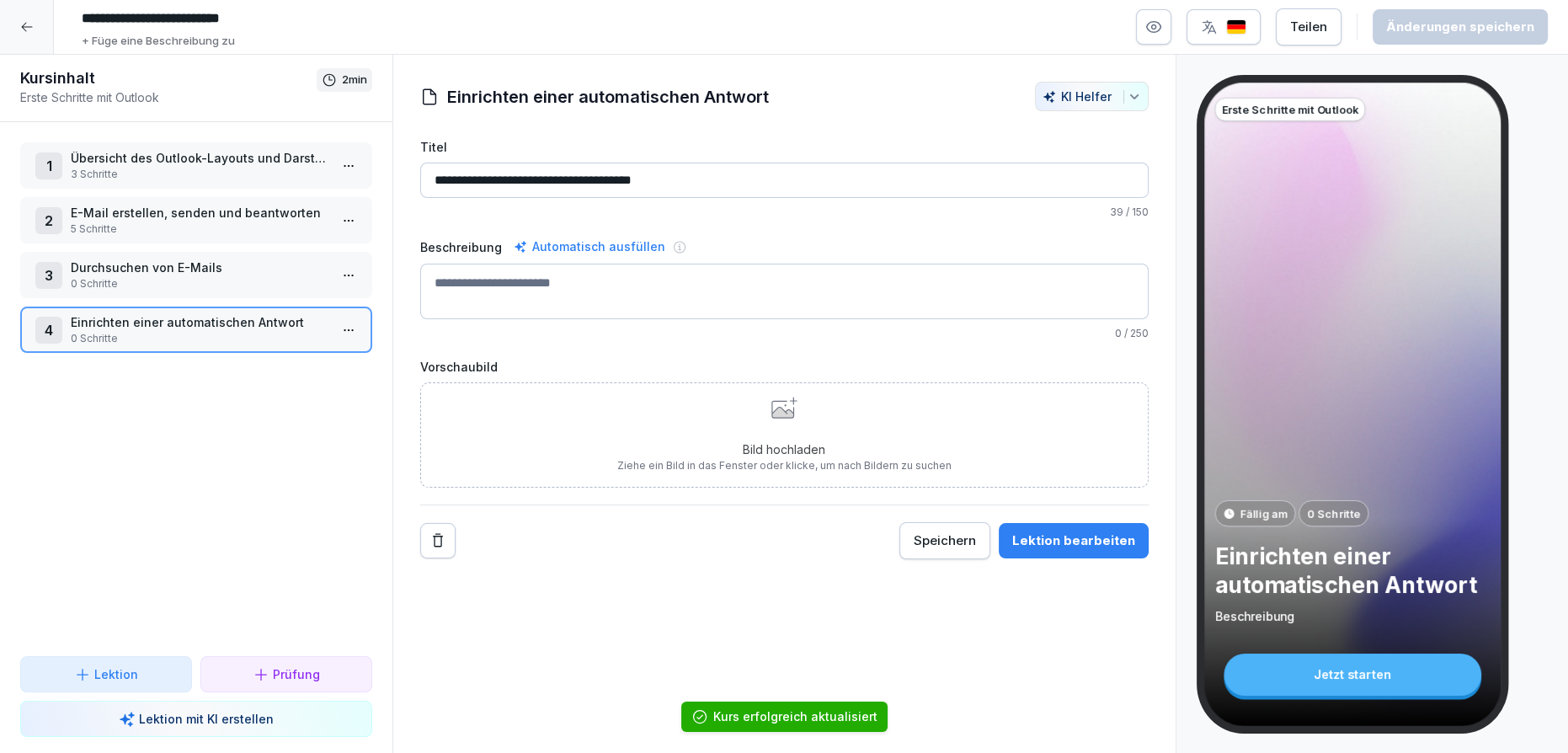
click at [196, 423] on div "1 Übersicht des Outlook-Layouts und Darstellungsmöglichkeiten 3 Schritte 2 E-Ma…" at bounding box center [196, 389] width 393 height 534
click at [114, 682] on p "Lektion" at bounding box center [116, 674] width 44 height 18
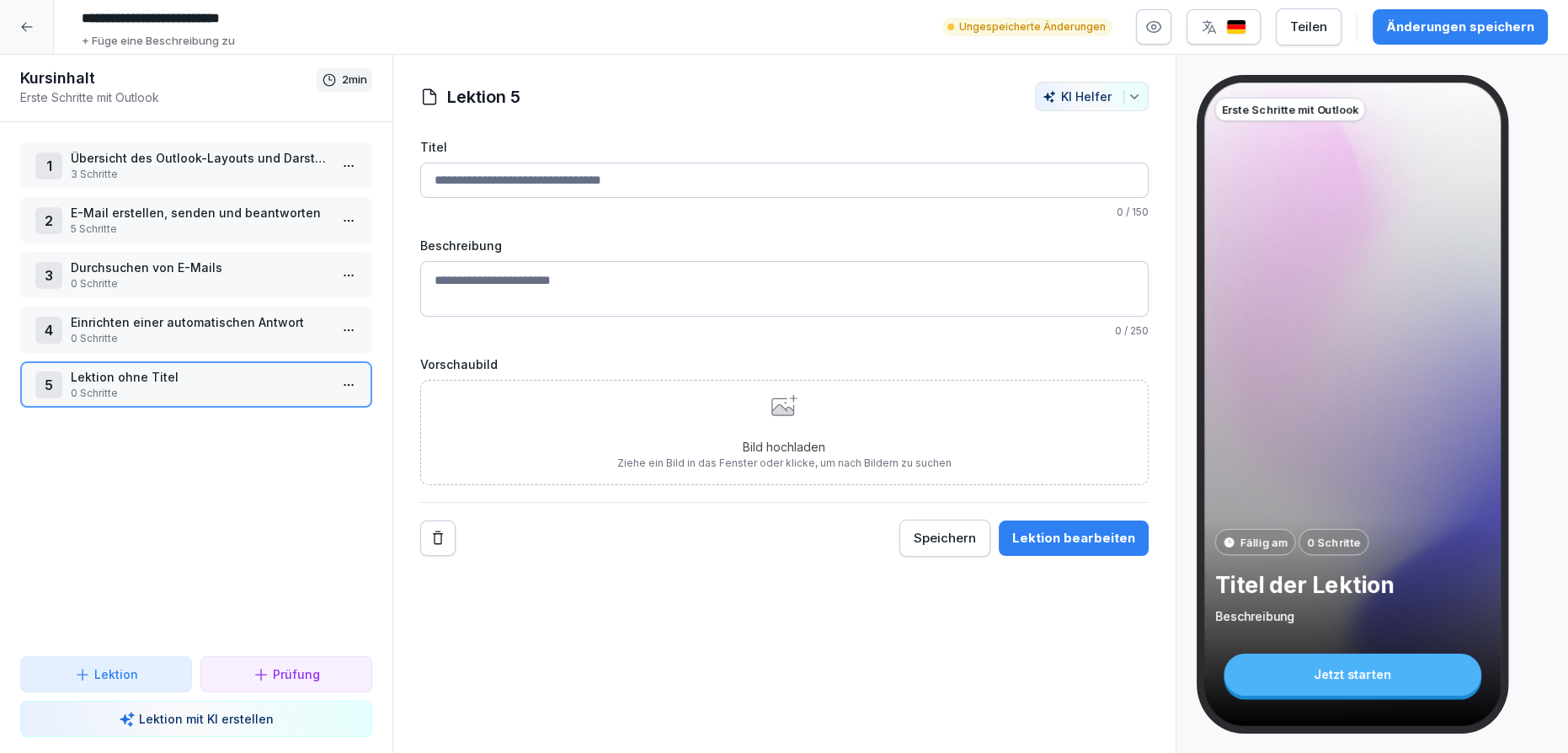
click at [457, 184] on input "Titel" at bounding box center [784, 179] width 728 height 35
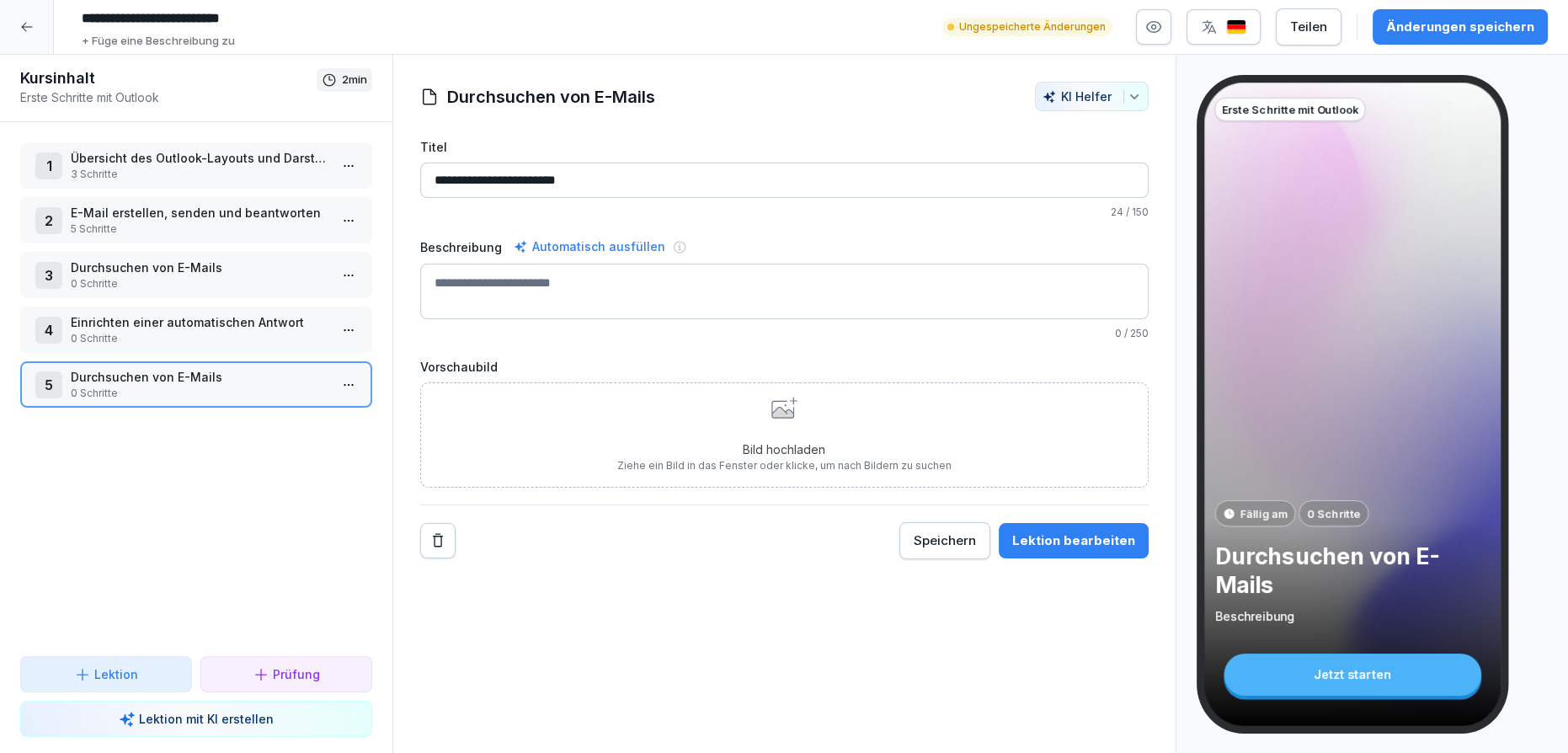
type input "**********"
click at [1488, 35] on div "Änderungen speichern" at bounding box center [1460, 27] width 148 height 19
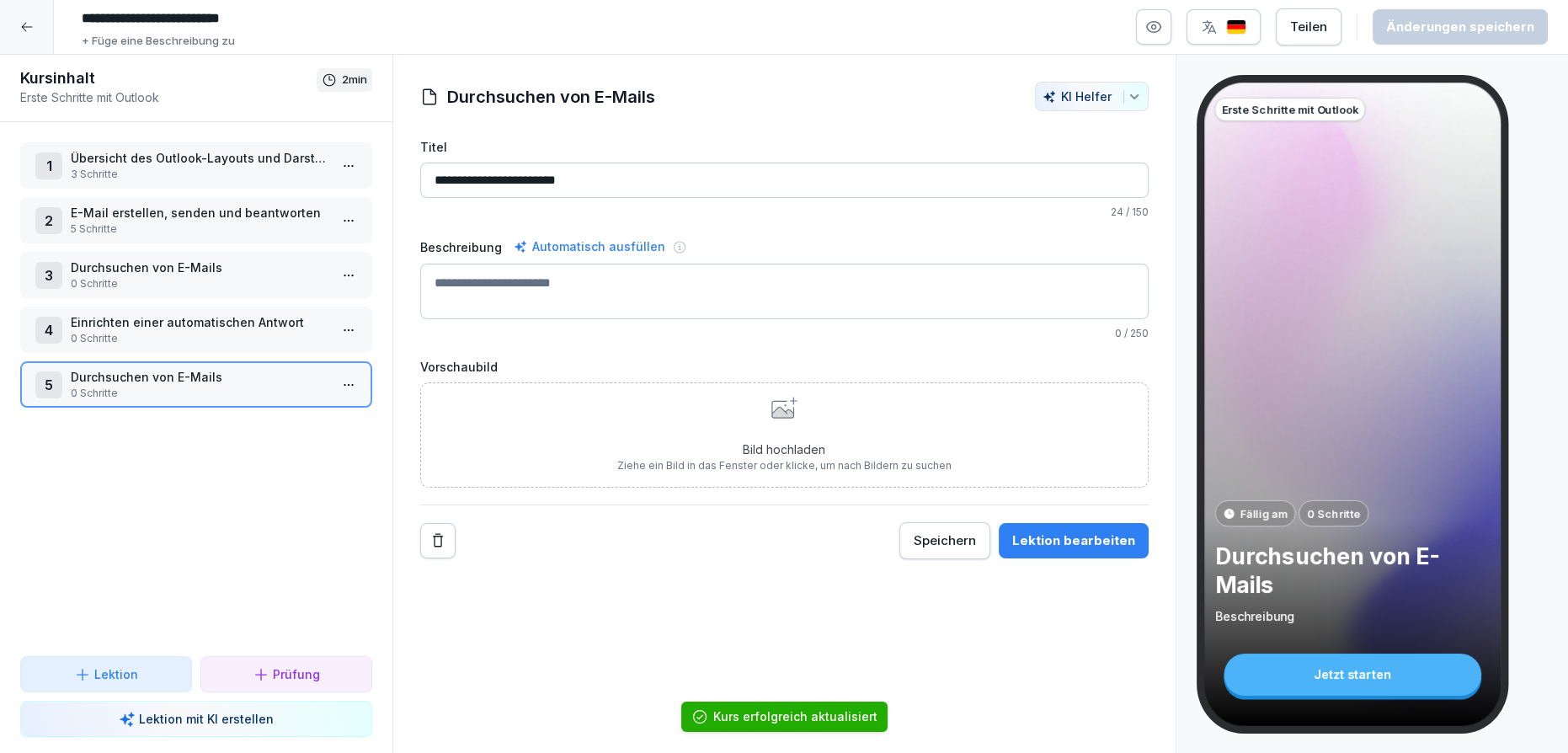
click at [146, 181] on div "1 Übersicht des Outlook-Layouts und Darstellungsmöglichkeiten 3 Schritte" at bounding box center [196, 165] width 352 height 46
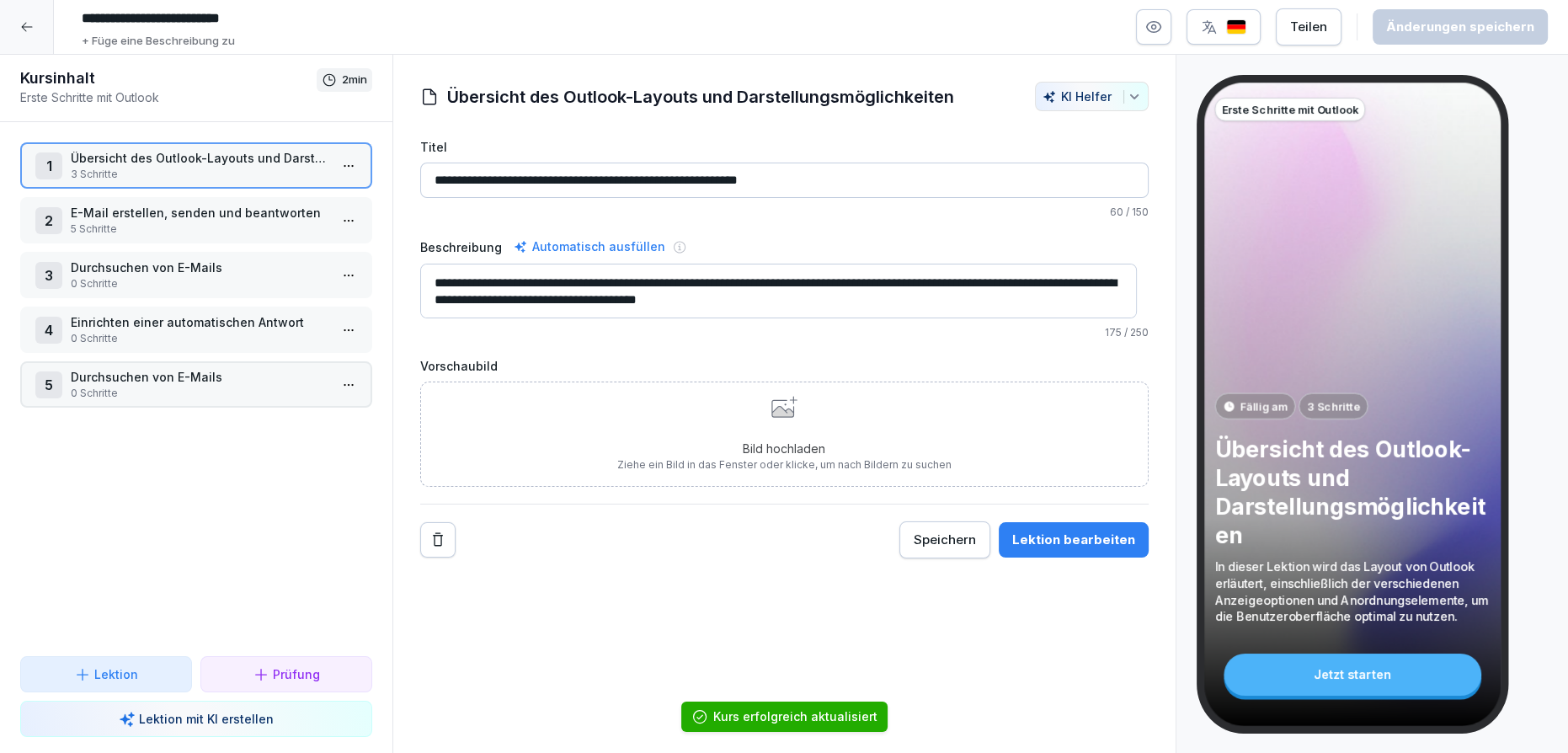
click at [141, 213] on p "E-Mail erstellen, senden und beantworten" at bounding box center [200, 213] width 258 height 18
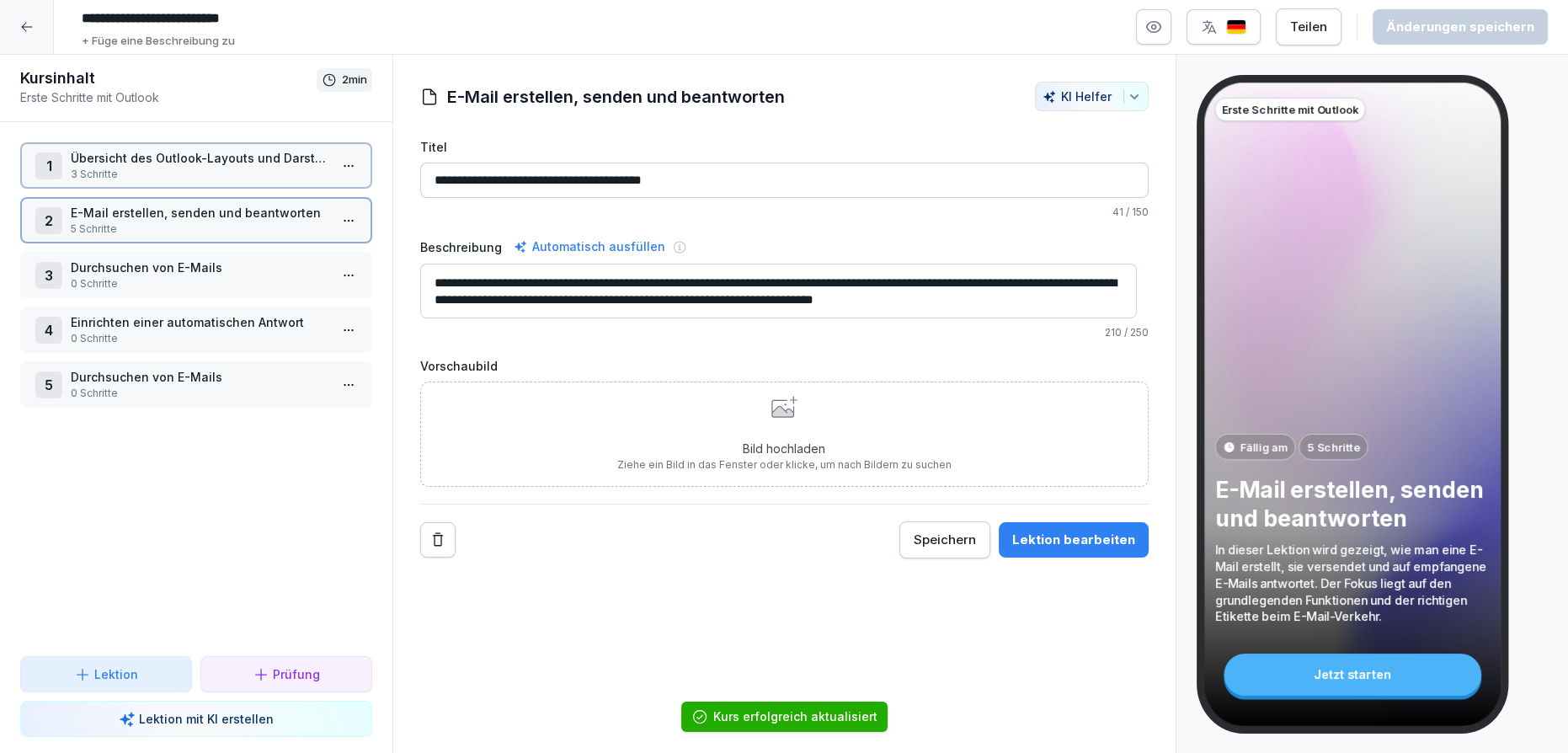
click at [149, 267] on p "Durchsuchen von E-Mails" at bounding box center [200, 268] width 258 height 18
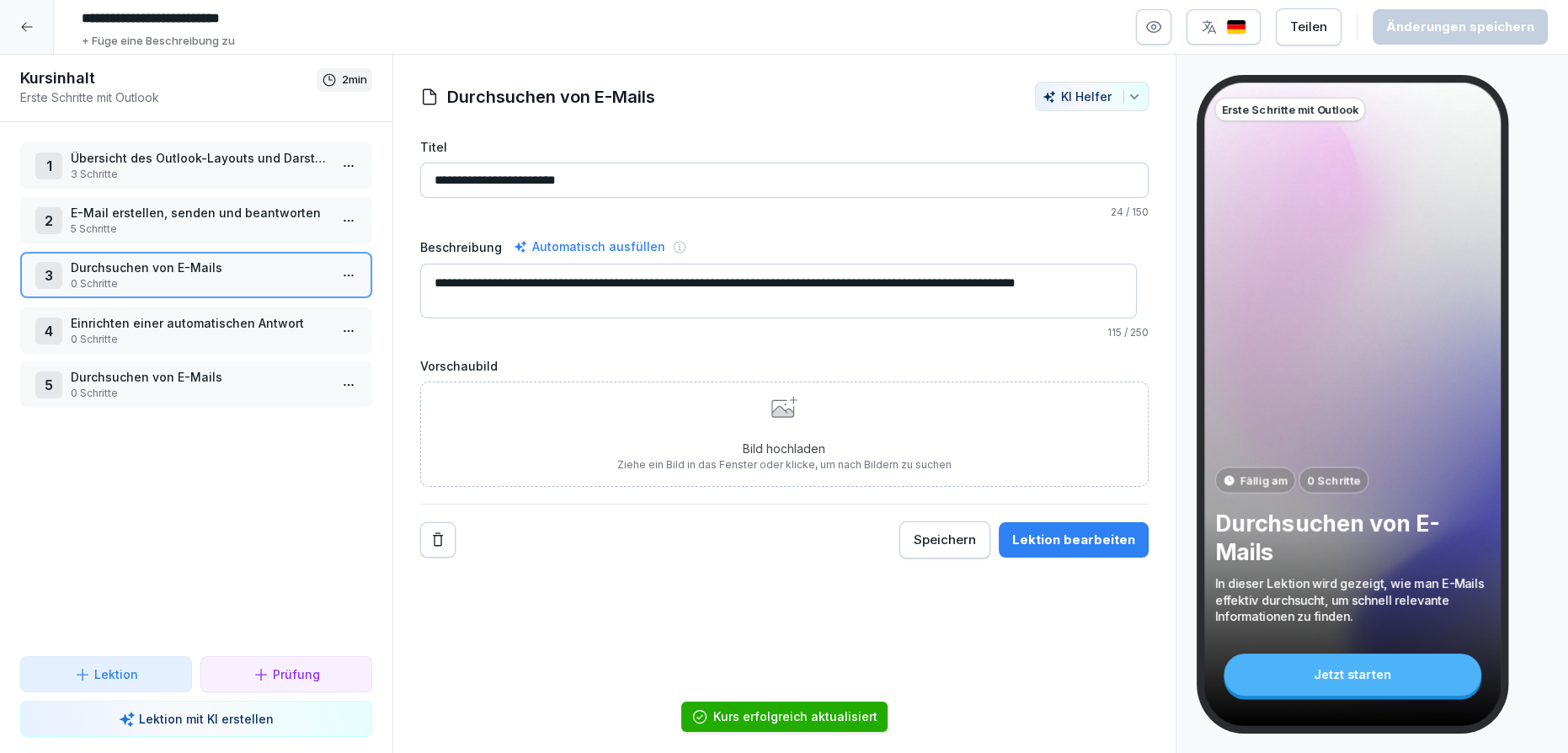
click at [148, 315] on p "Einrichten einer automatischen Antwort" at bounding box center [200, 323] width 258 height 18
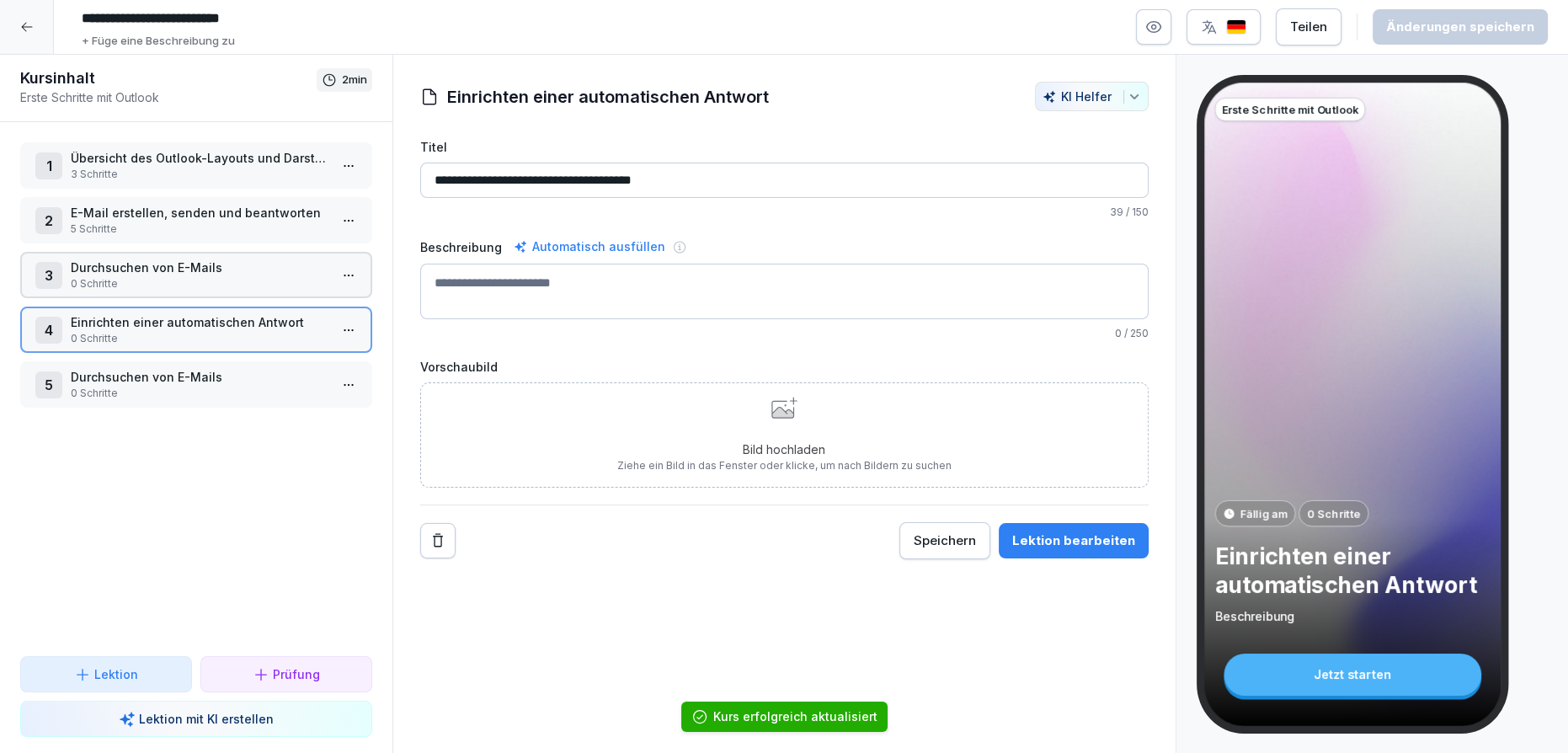
click at [141, 375] on p "Durchsuchen von E-Mails" at bounding box center [200, 376] width 258 height 18
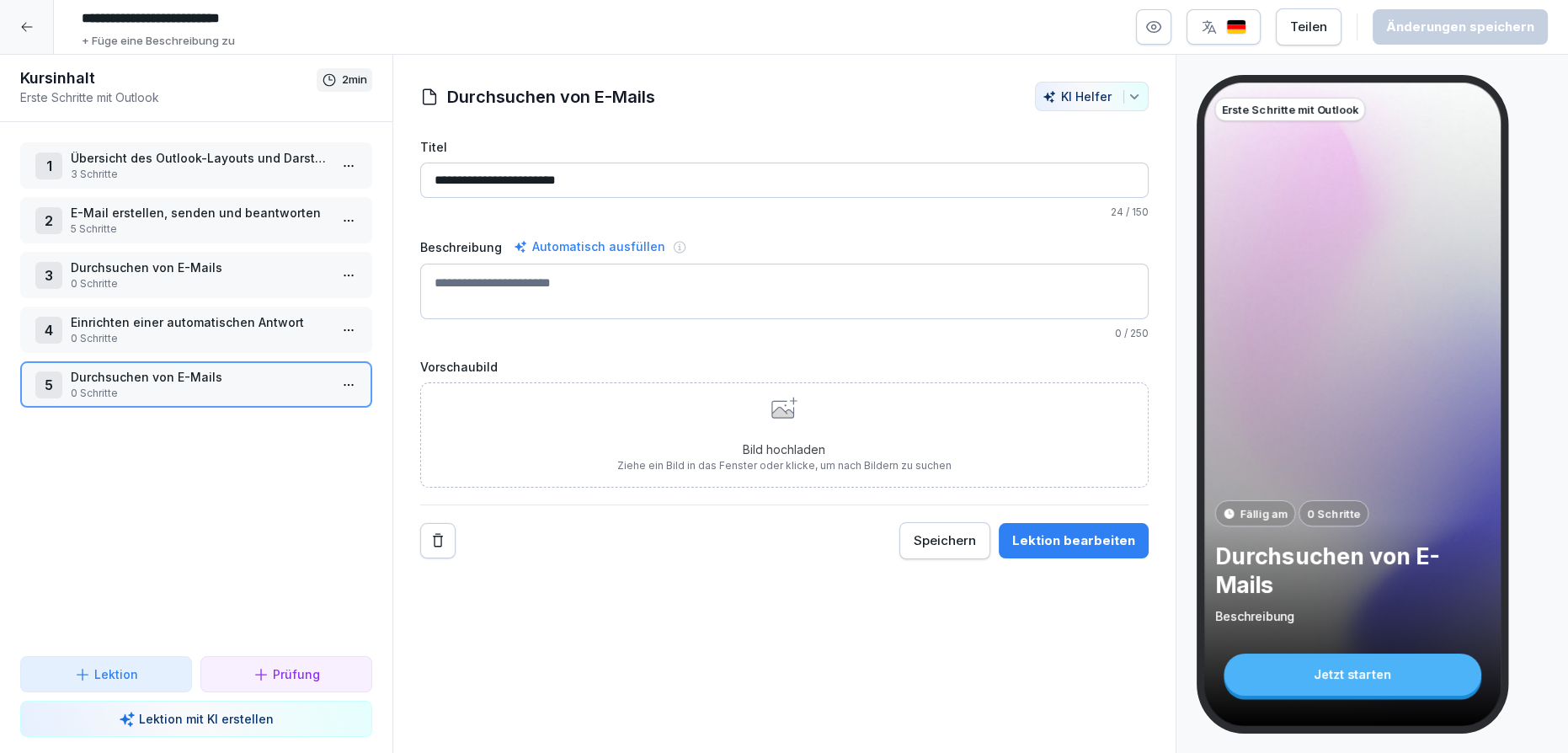
click at [135, 413] on div "1 Übersicht des Outlook-Layouts und Darstellungsmöglichkeiten 3 Schritte 2 E-Ma…" at bounding box center [196, 389] width 393 height 534
click at [139, 400] on div "5 Durchsuchen von E-Mails 0 Schritte" at bounding box center [196, 384] width 352 height 46
click at [138, 342] on div "4 Einrichten einer automatischen Antwort 0 Schritte" at bounding box center [196, 329] width 352 height 46
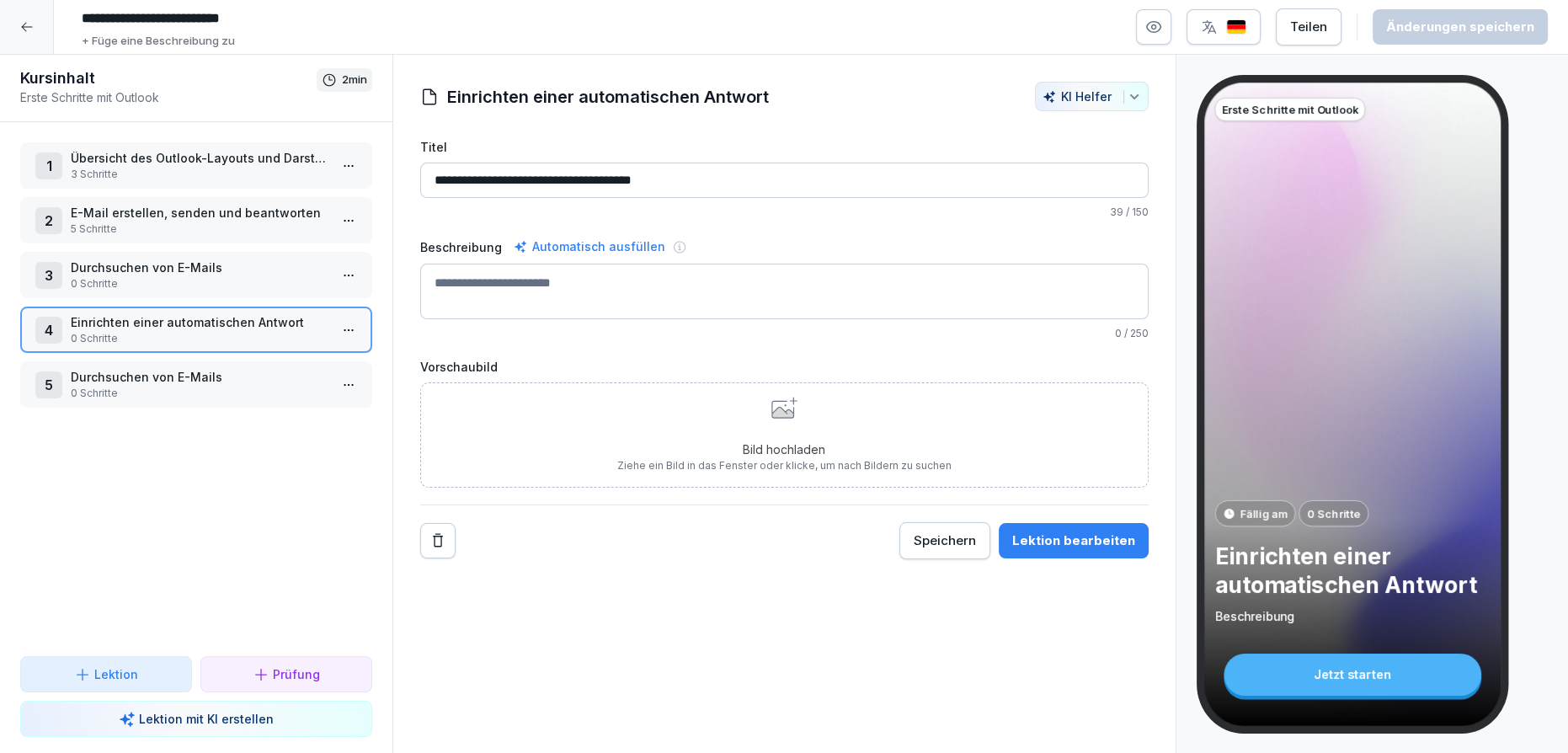
click at [162, 168] on p "3 Schritte" at bounding box center [200, 174] width 258 height 15
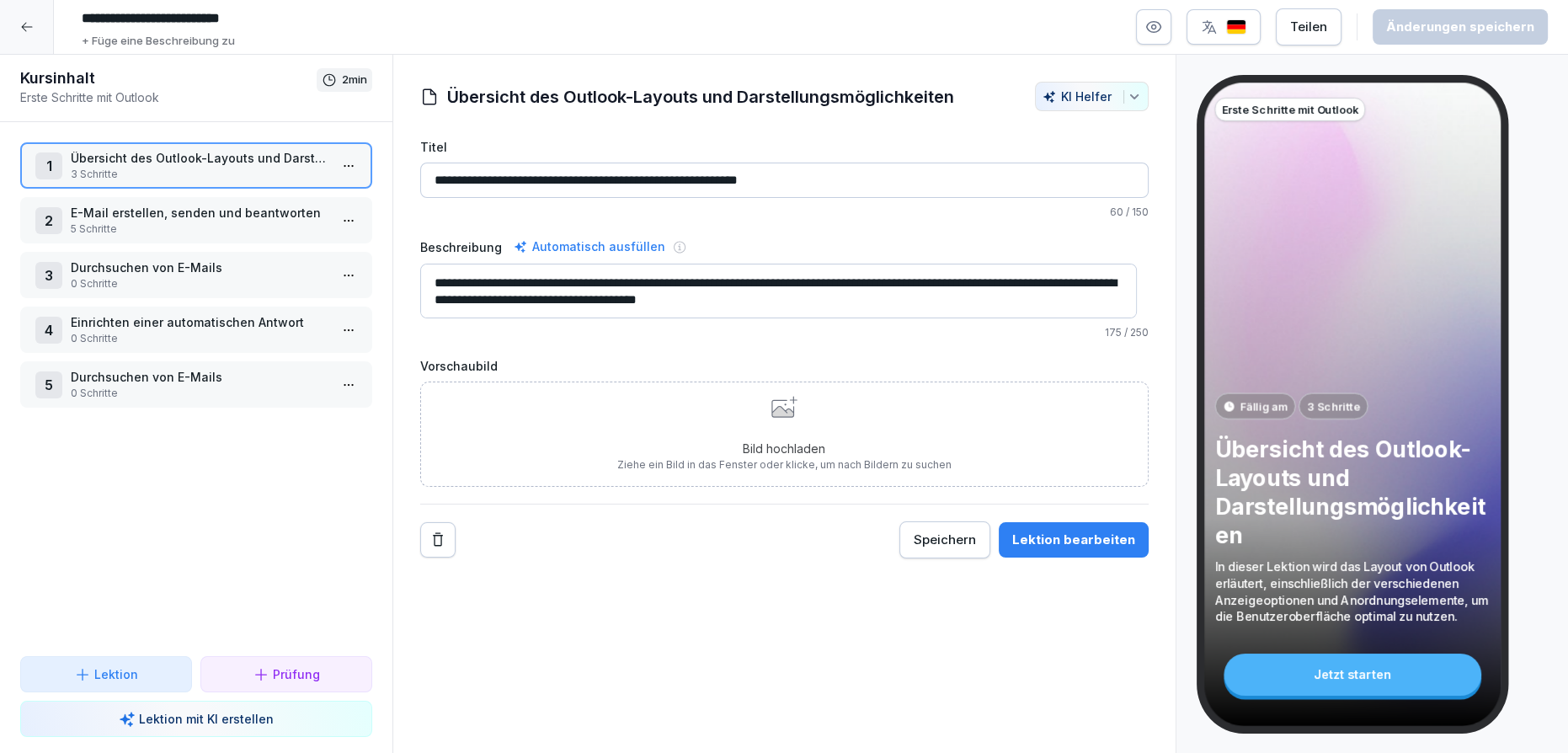
click at [180, 228] on p "5 Schritte" at bounding box center [200, 229] width 258 height 15
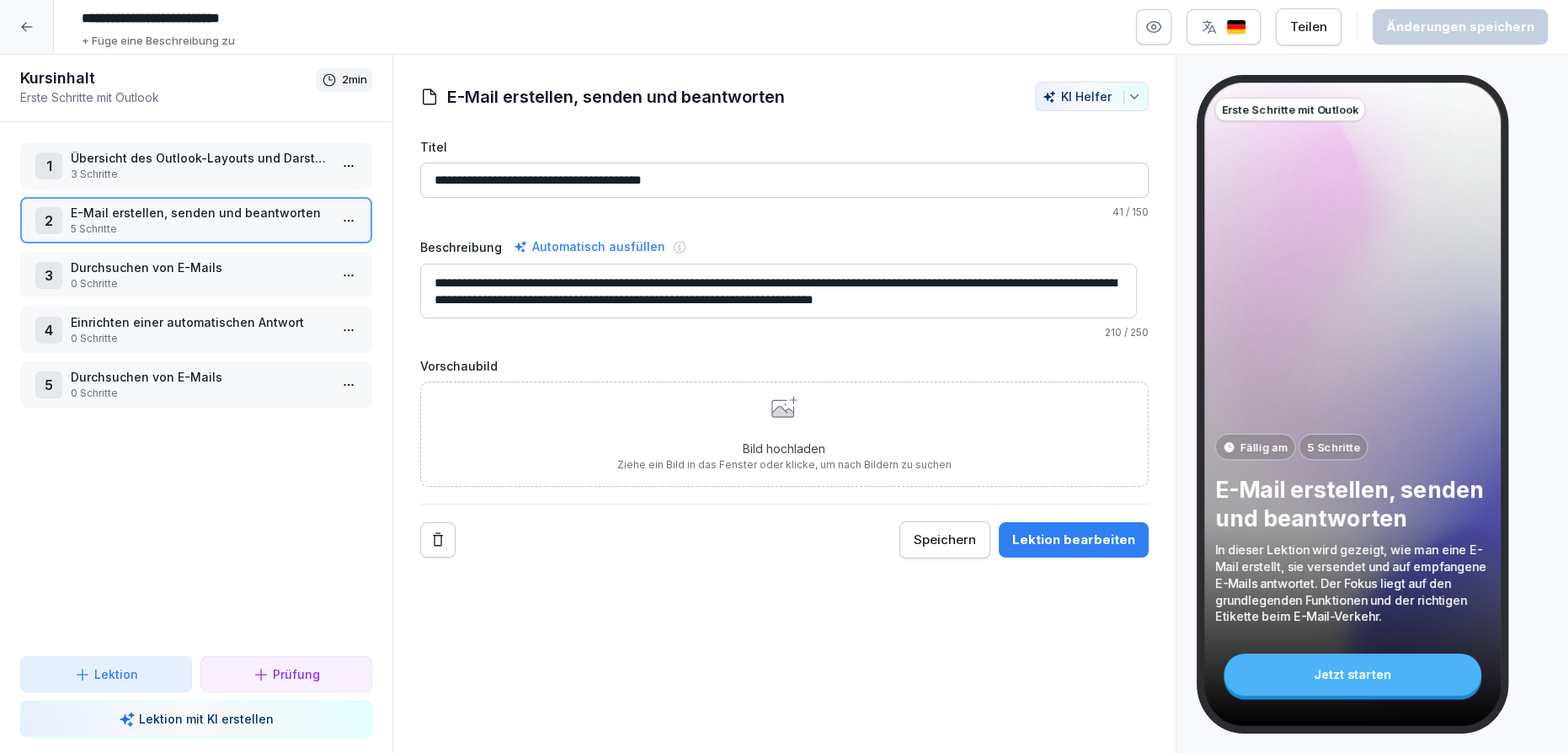
click at [183, 246] on div "1 Übersicht des Outlook-Layouts und Darstellungsmöglichkeiten 3 Schritte 2 E-Ma…" at bounding box center [196, 389] width 393 height 534
click at [179, 273] on p "Durchsuchen von E-Mails" at bounding box center [200, 268] width 258 height 18
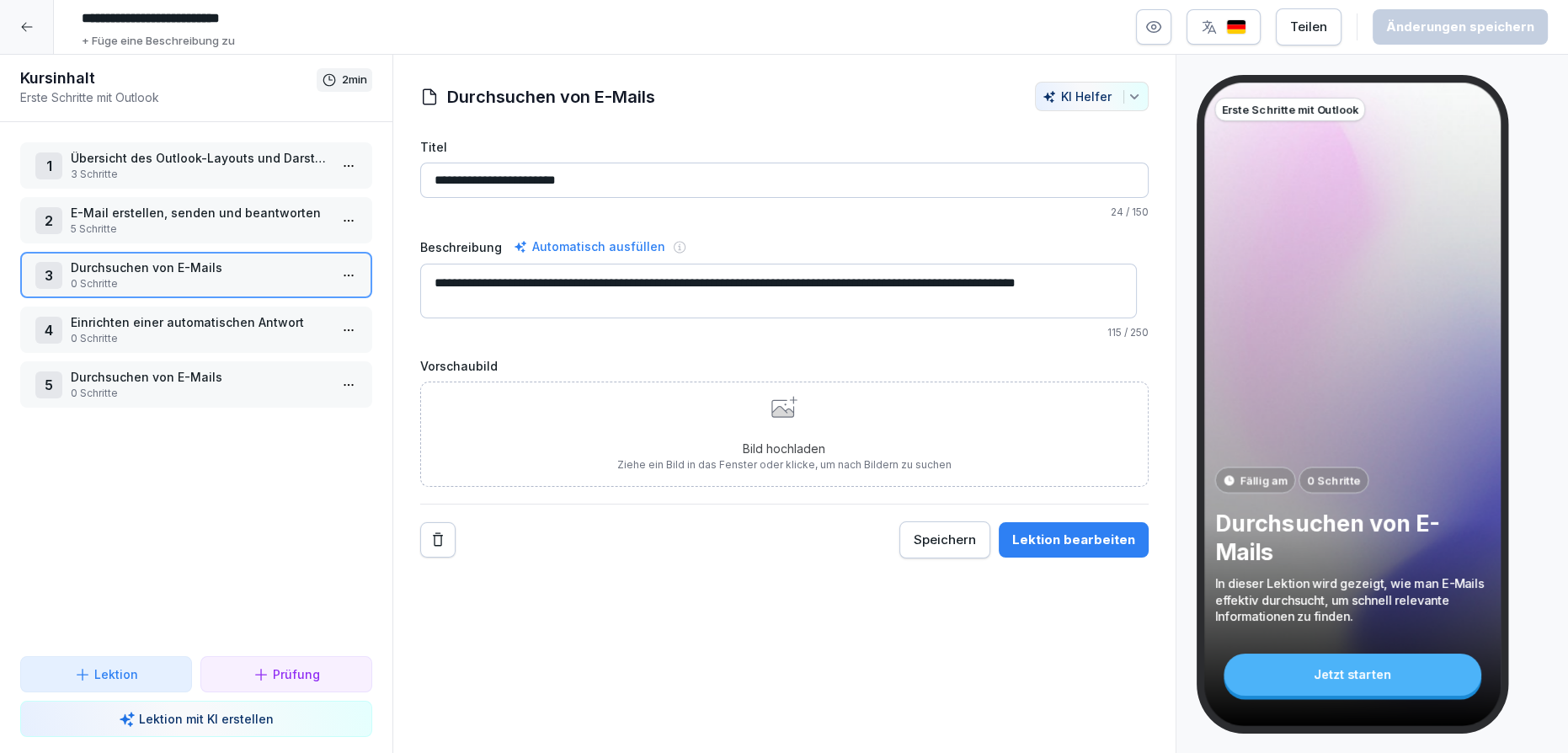
click at [339, 271] on html "**********" at bounding box center [784, 376] width 1568 height 753
click at [305, 297] on div "Schritte bearbeiten" at bounding box center [274, 306] width 129 height 18
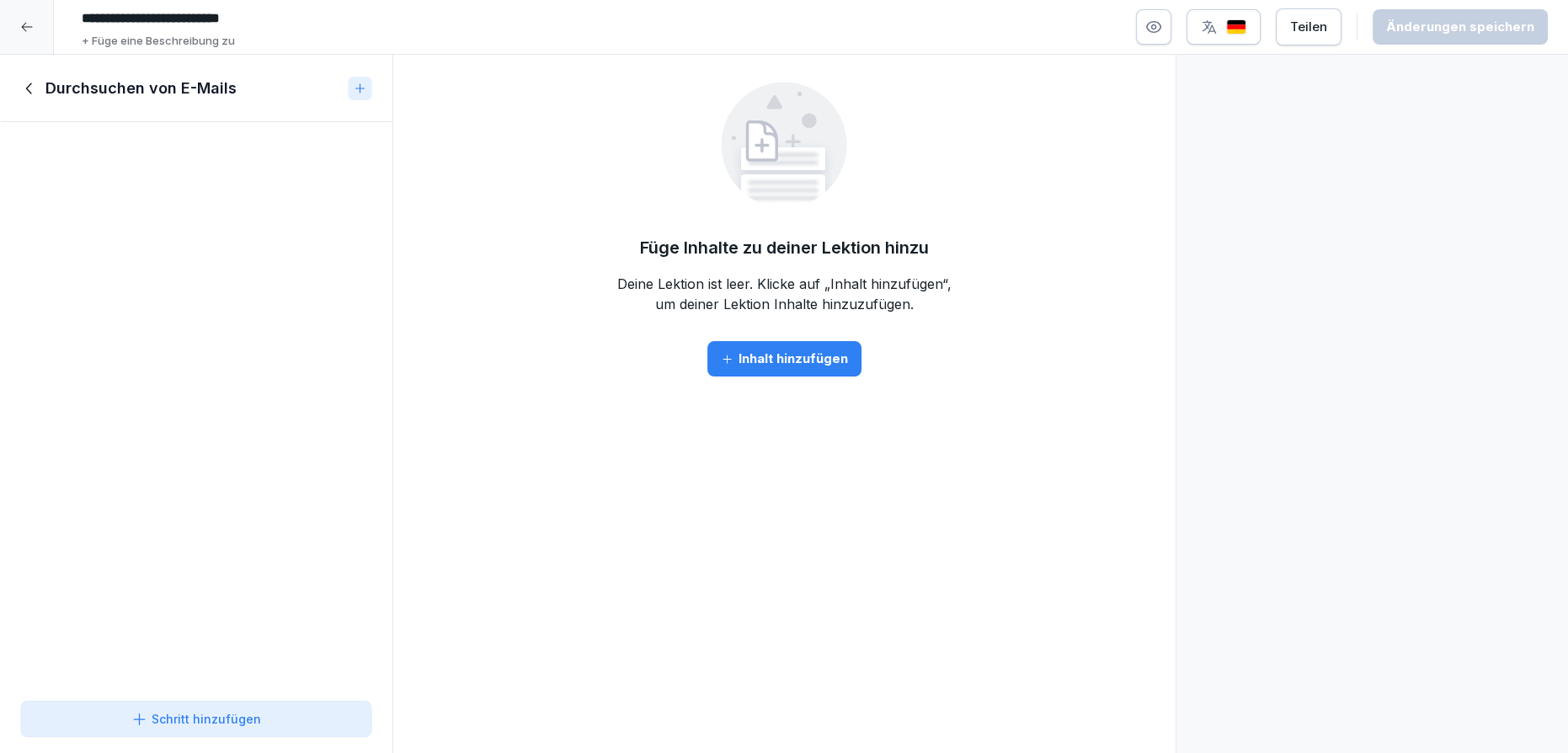
click at [30, 81] on icon at bounding box center [29, 88] width 19 height 19
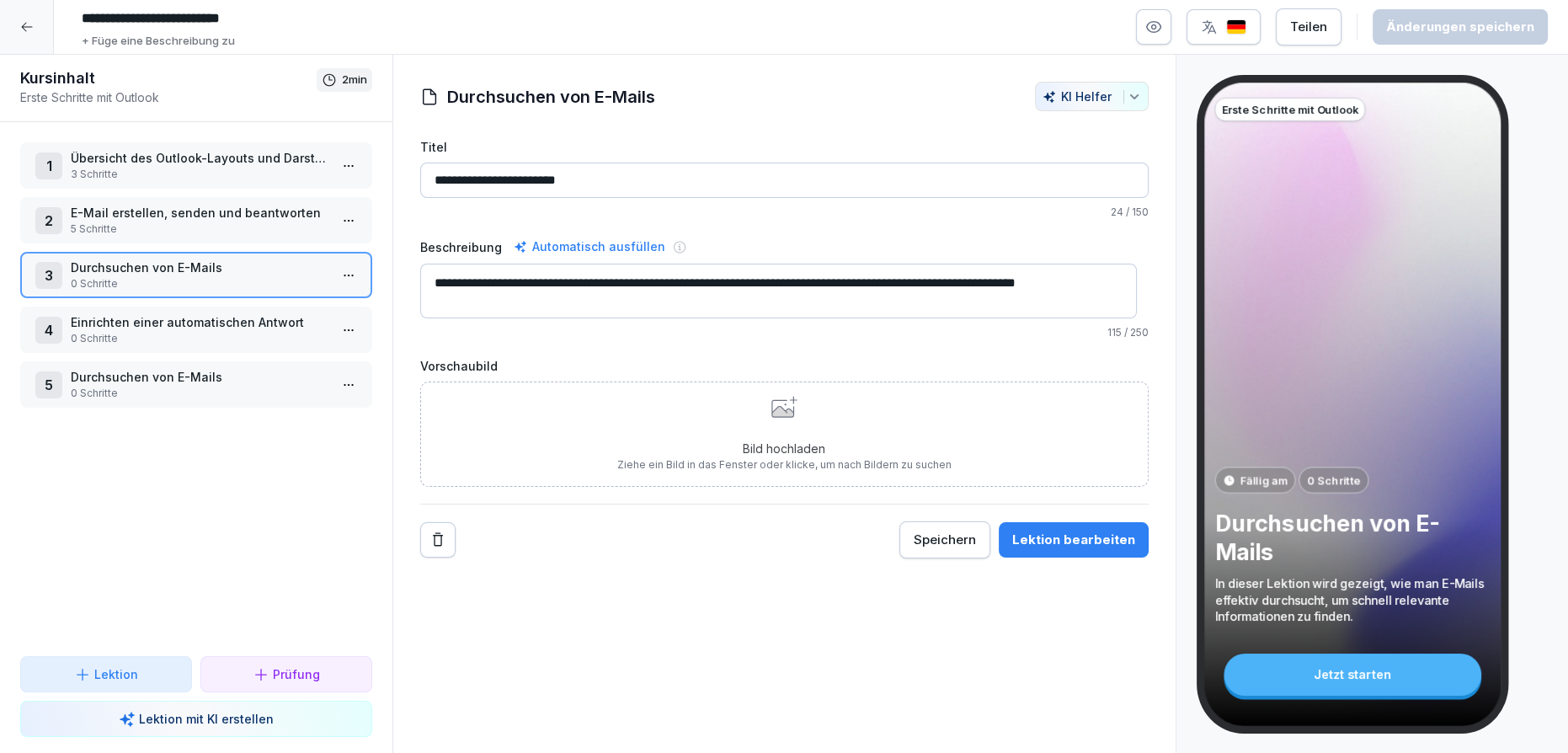
click at [246, 520] on div "1 Übersicht des Outlook-Layouts und Darstellungsmöglichkeiten 3 Schritte 2 E-Ma…" at bounding box center [196, 389] width 393 height 534
click at [199, 714] on p "Lektion mit KI erstellen" at bounding box center [206, 719] width 135 height 18
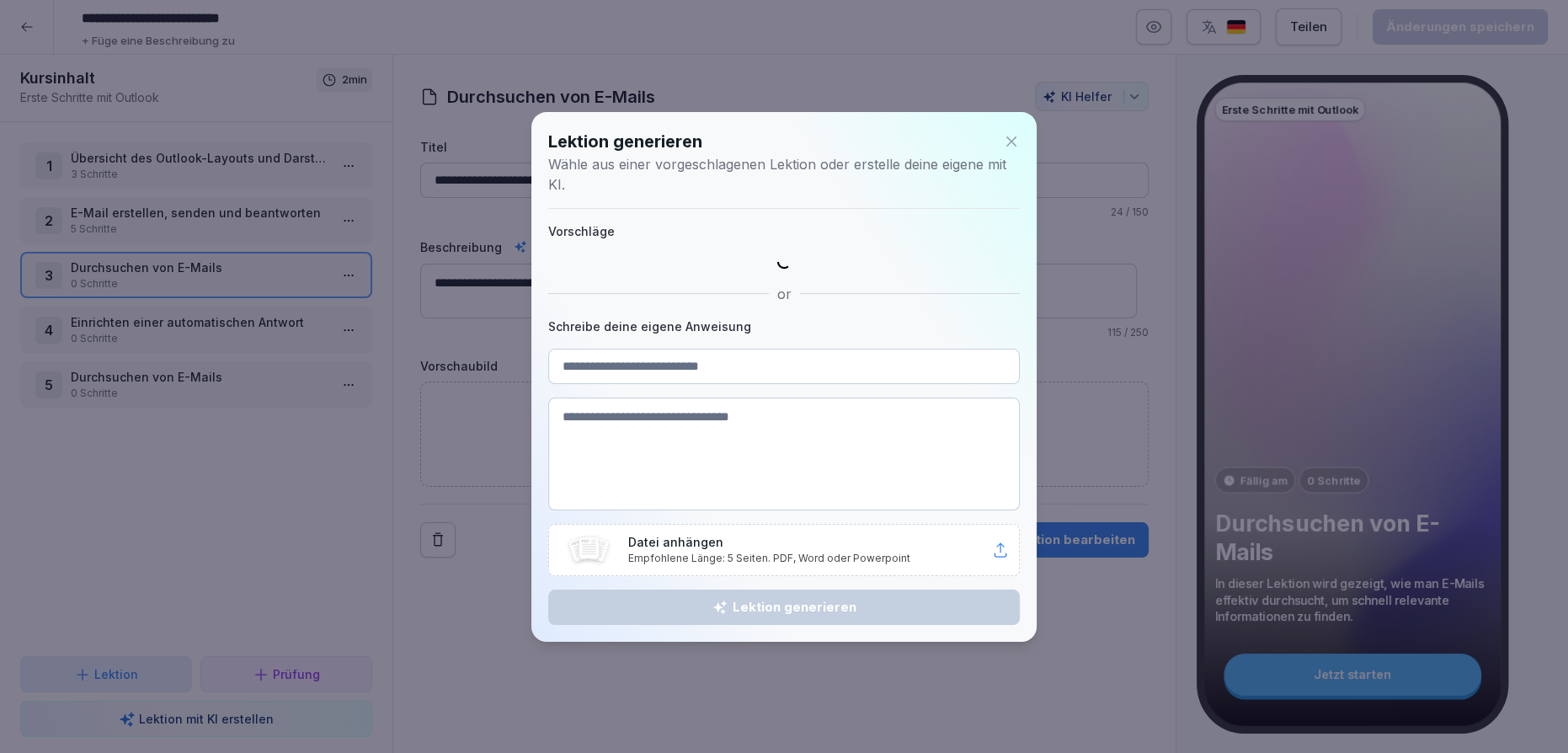
click at [1017, 140] on icon at bounding box center [1011, 141] width 17 height 17
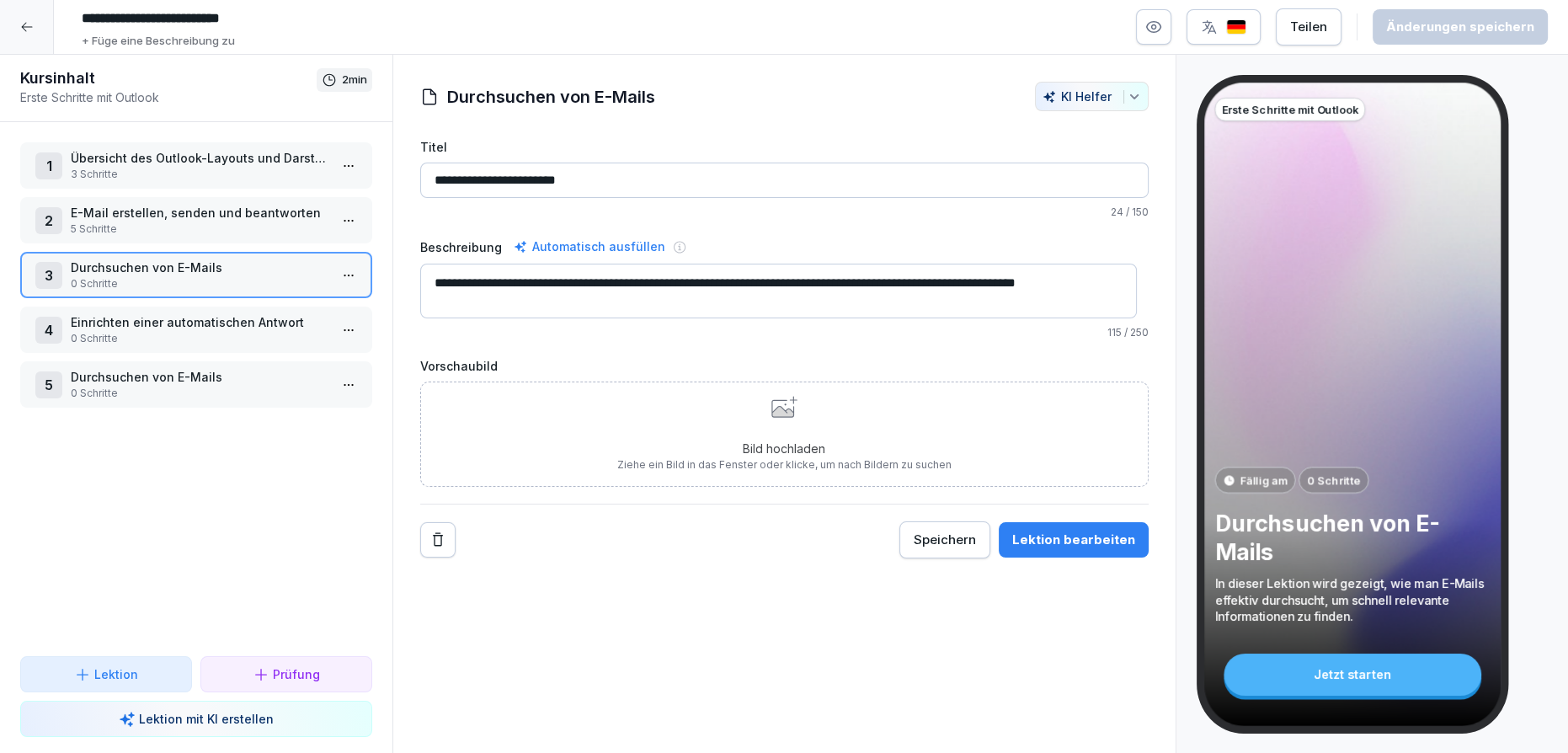
click at [229, 177] on p "3 Schritte" at bounding box center [200, 174] width 258 height 15
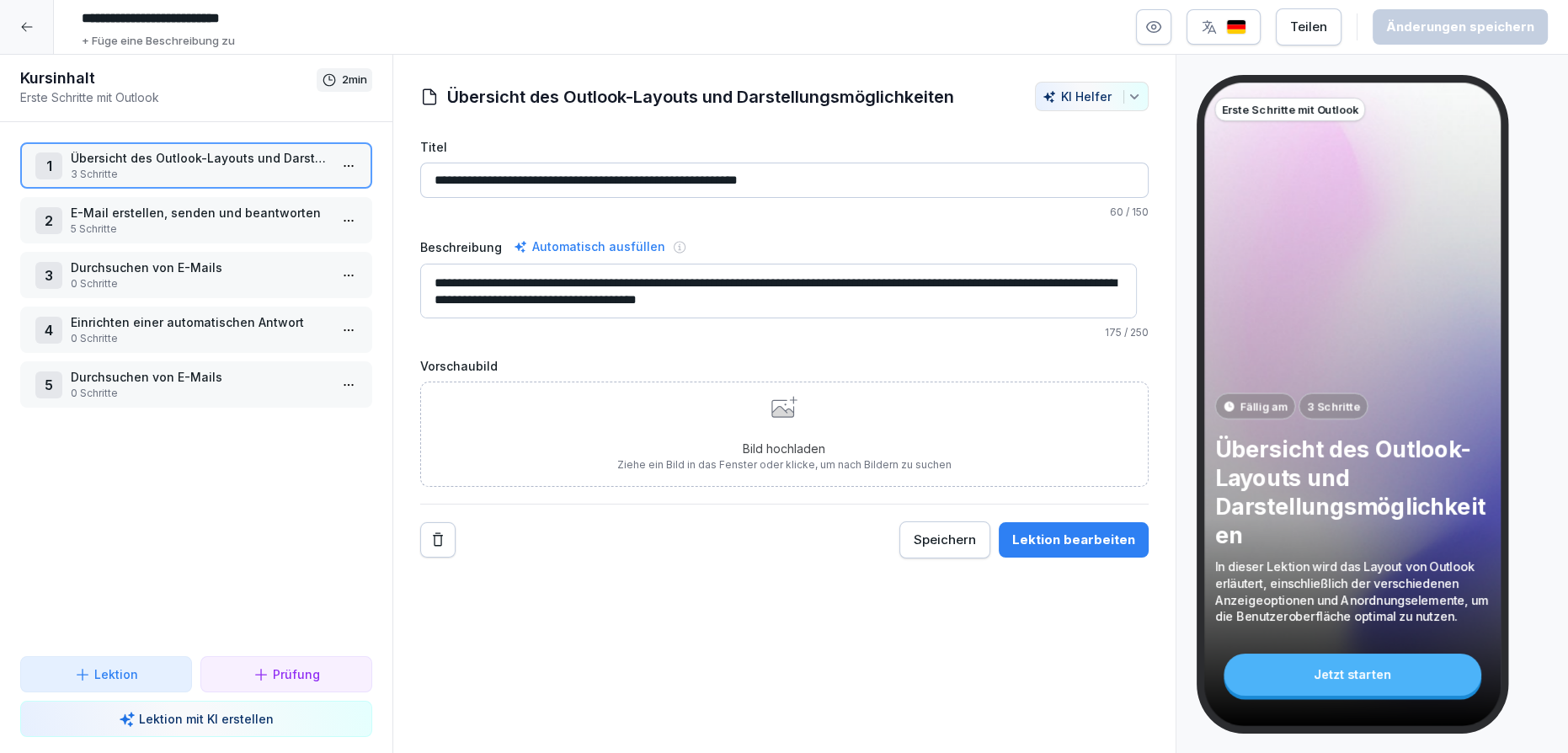
click at [229, 177] on p "3 Schritte" at bounding box center [200, 174] width 258 height 15
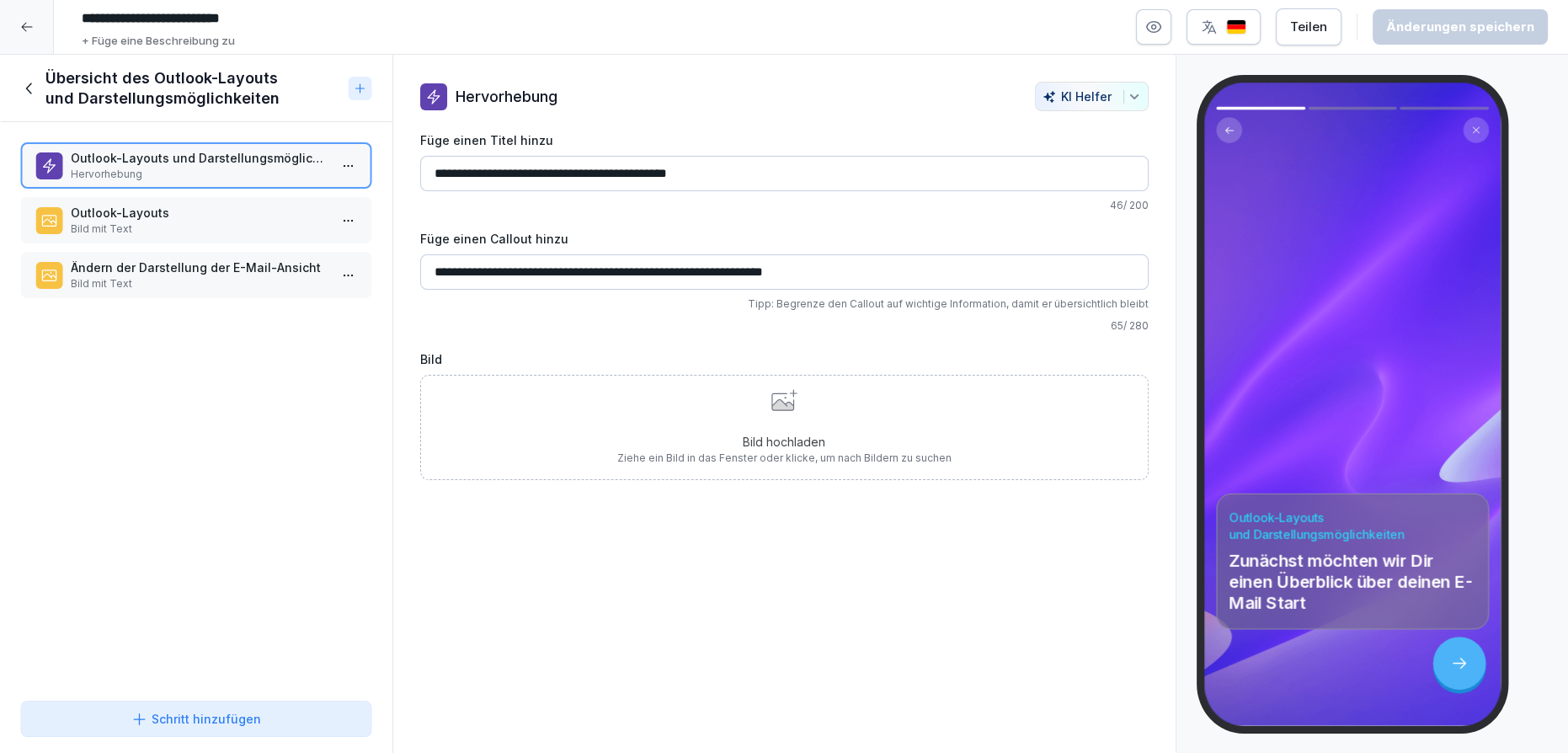
click at [38, 95] on icon at bounding box center [29, 88] width 19 height 19
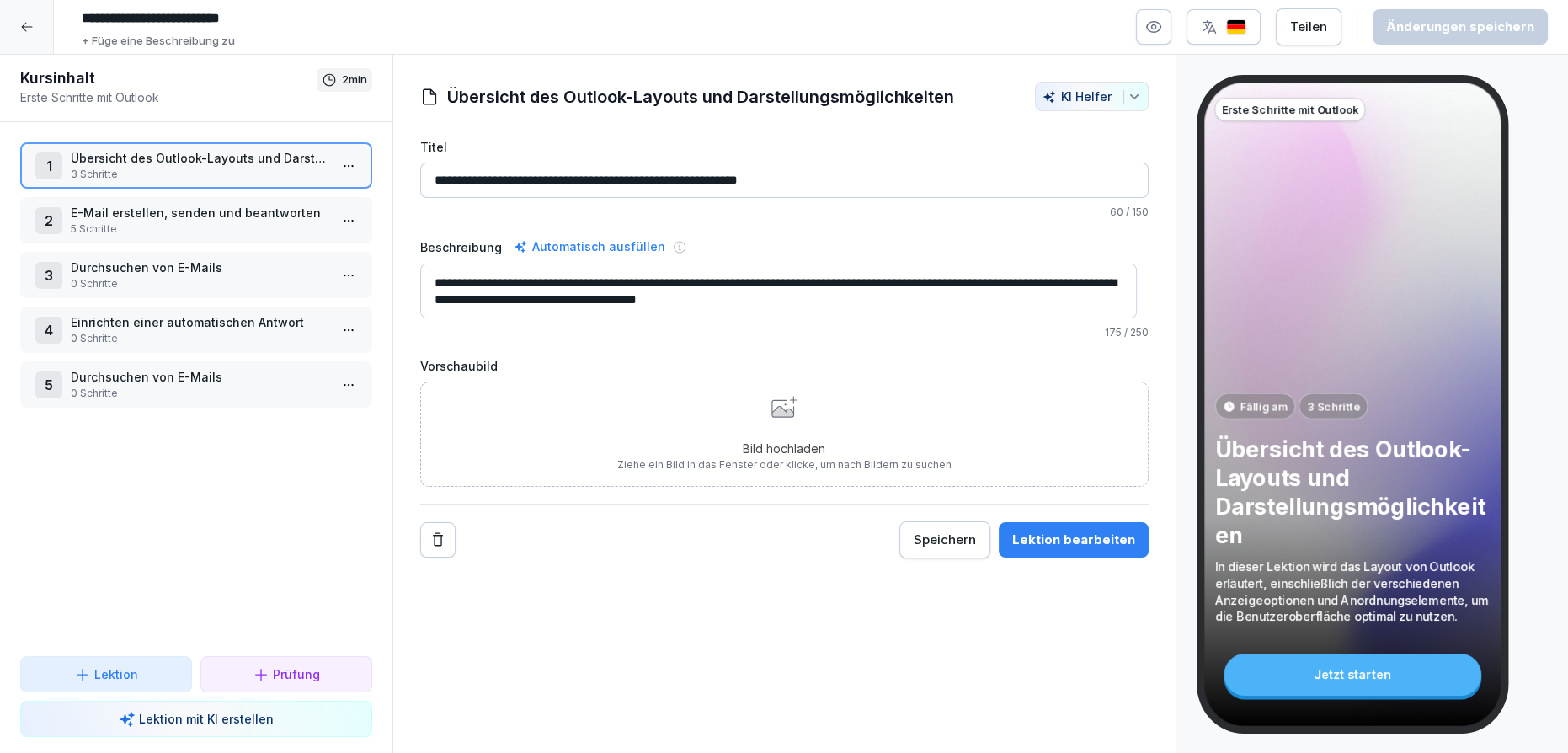
click at [352, 168] on div "1 Übersicht des Outlook-Layouts und Darstellungsmöglichkeiten 3 Schritte" at bounding box center [196, 165] width 352 height 46
click at [32, 32] on icon at bounding box center [26, 26] width 14 height 14
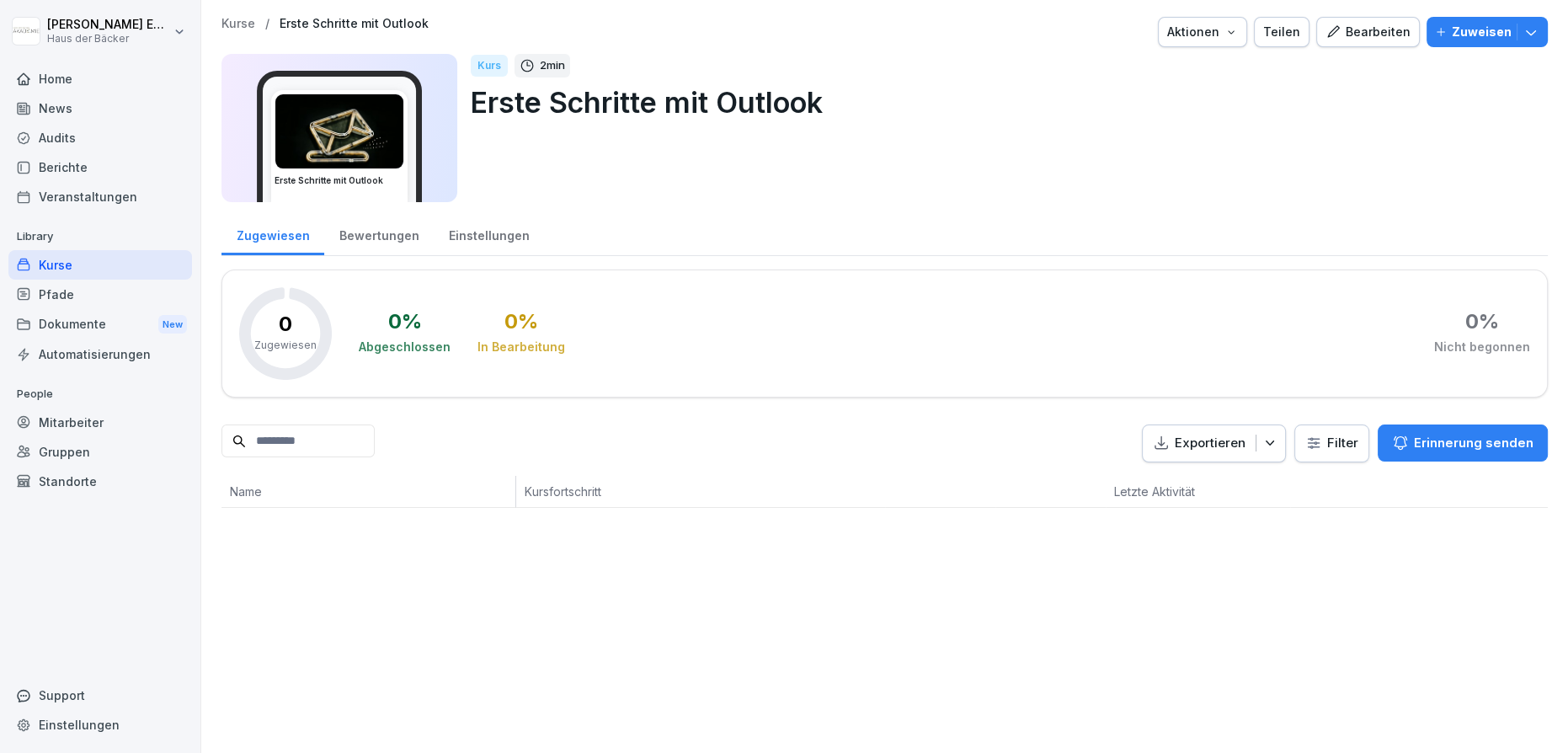
click at [1339, 41] on div "Bearbeiten" at bounding box center [1368, 32] width 85 height 19
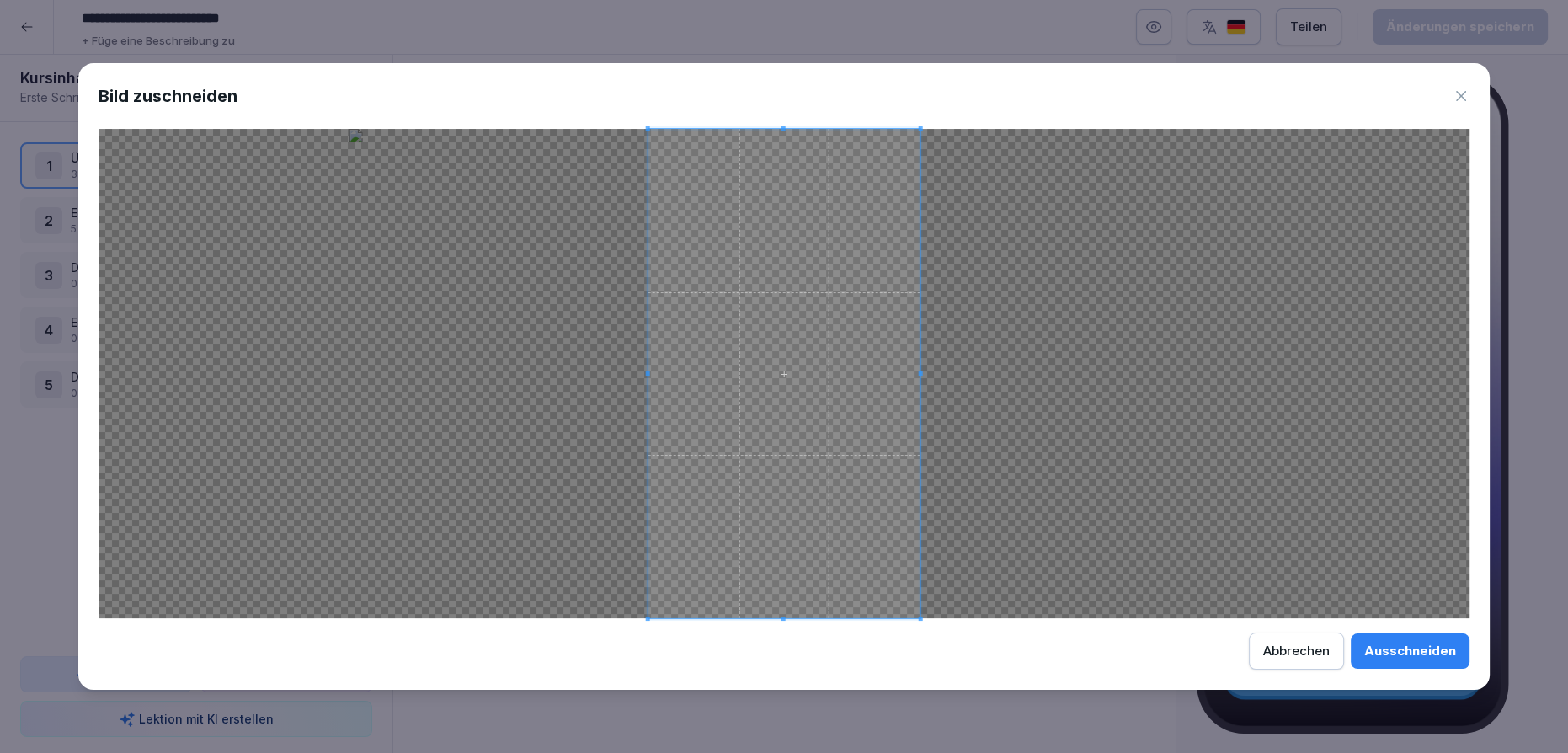
click at [1305, 653] on div "Abbrechen" at bounding box center [1297, 650] width 67 height 19
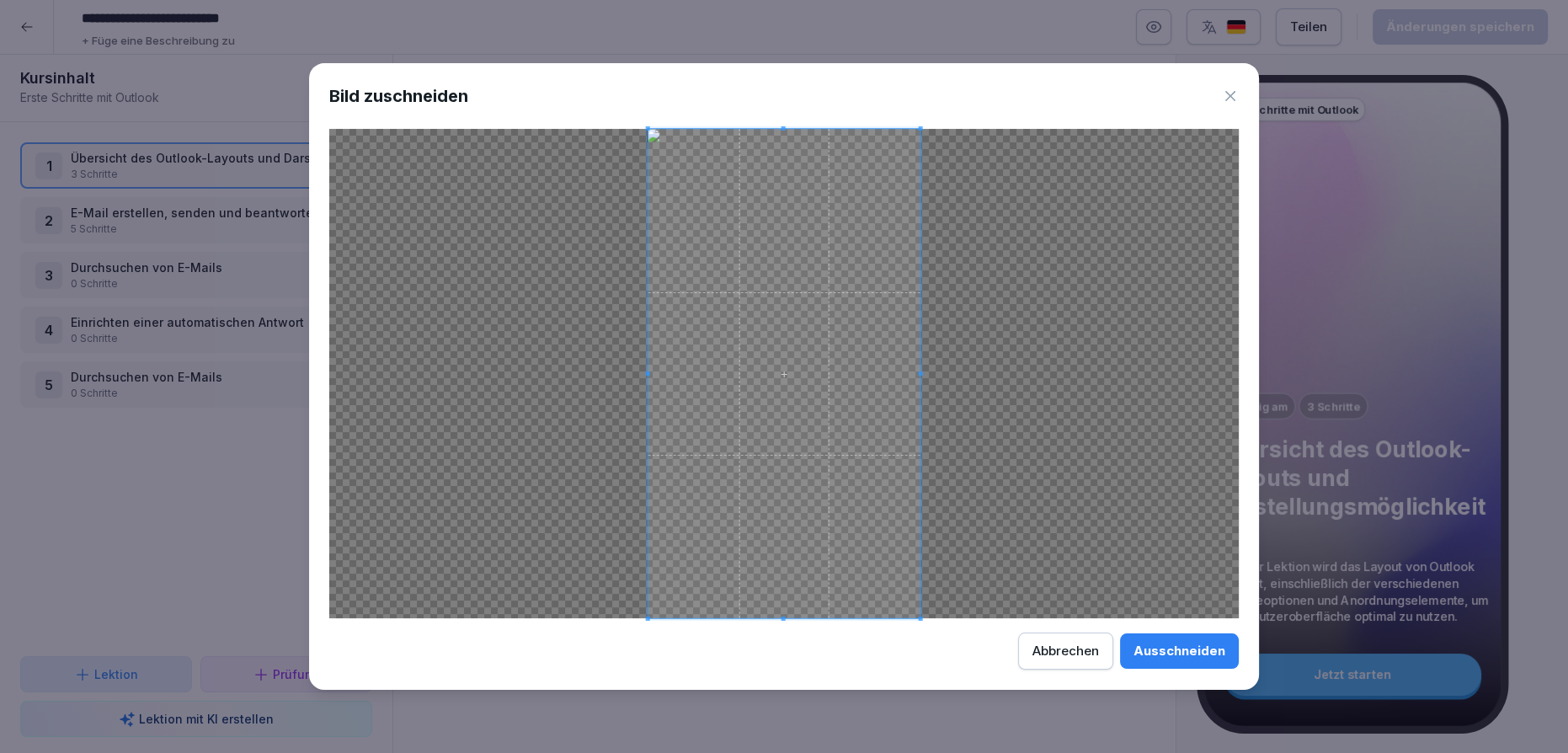
click at [1163, 671] on div "Bild zuschneiden Ausschneiden Abbrechen" at bounding box center [784, 376] width 950 height 625
click at [1171, 639] on button "Ausschneiden" at bounding box center [1180, 650] width 119 height 35
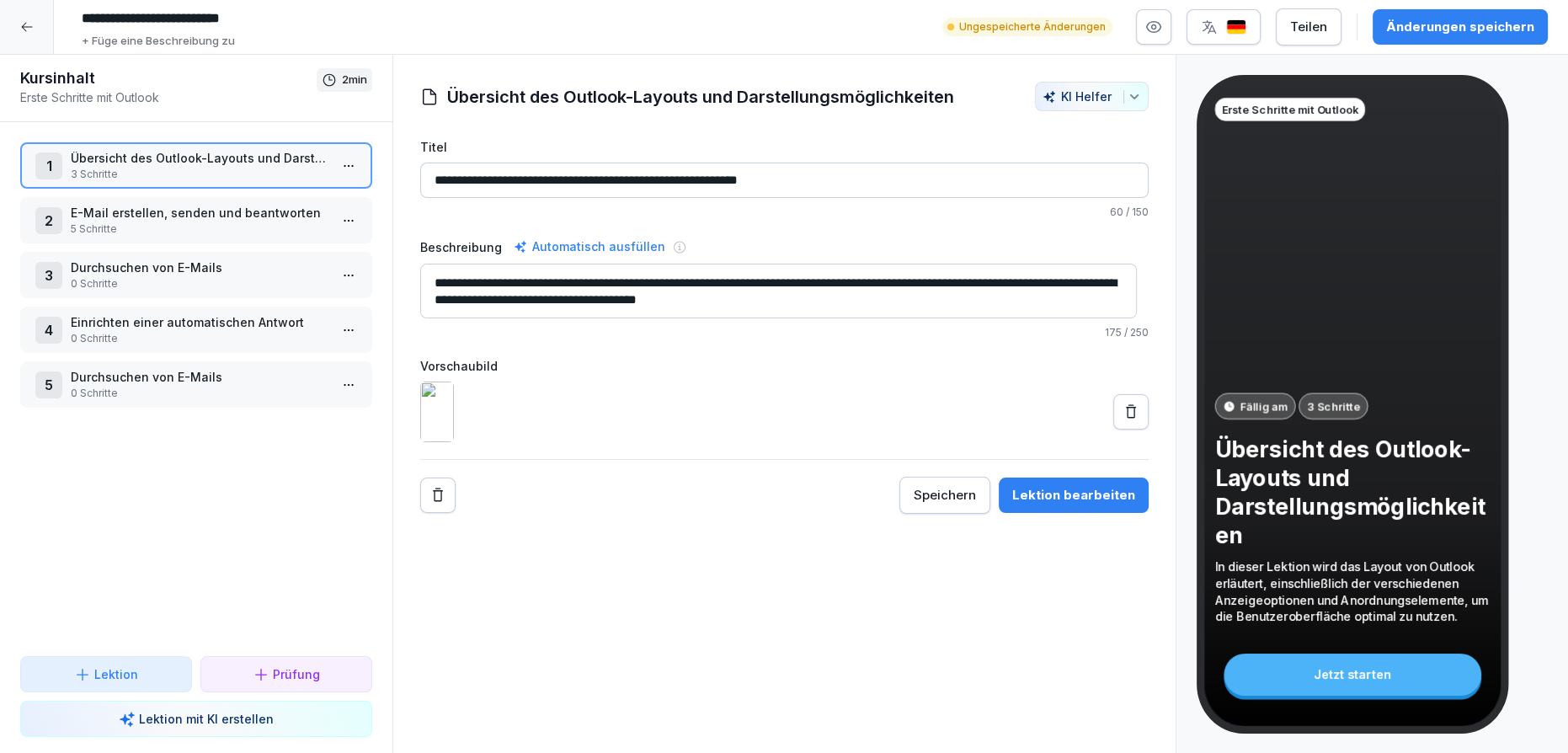
drag, startPoint x: 1502, startPoint y: 29, endPoint x: 1488, endPoint y: 39, distance: 17.2
click at [1502, 32] on div "Änderungen speichern" at bounding box center [1460, 27] width 148 height 19
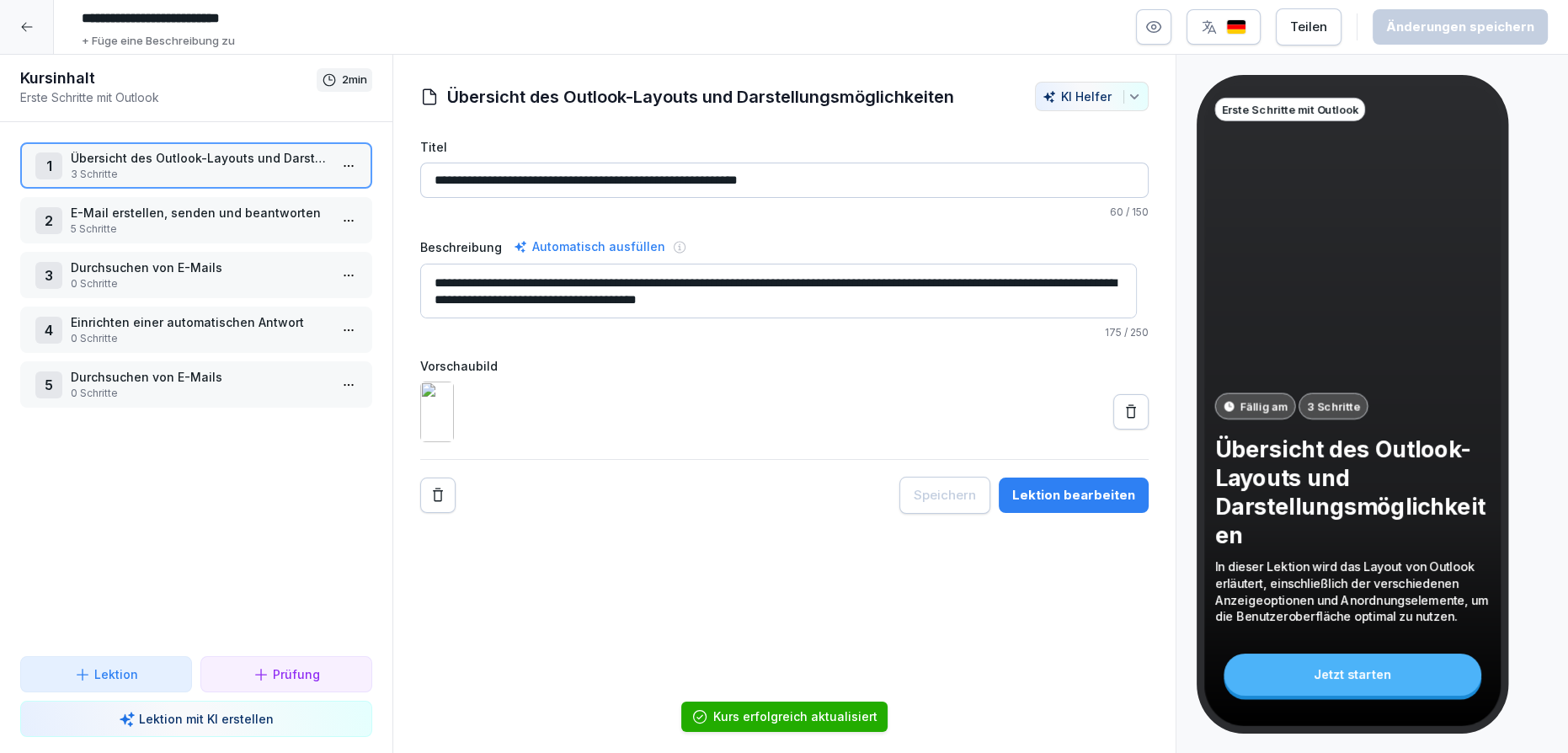
click at [283, 209] on p "E-Mail erstellen, senden und beantworten" at bounding box center [200, 213] width 258 height 18
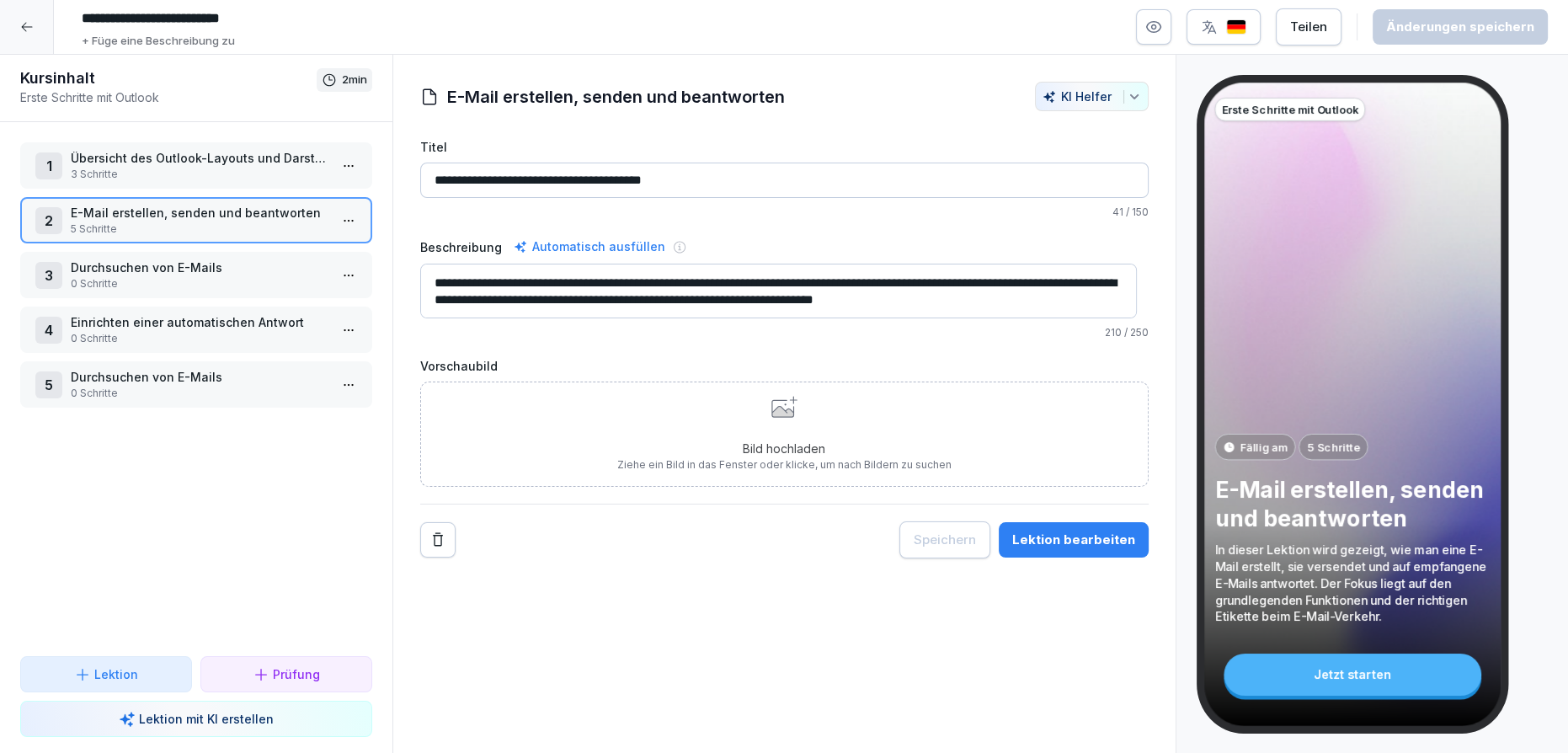
click at [170, 170] on p "3 Schritte" at bounding box center [200, 174] width 258 height 15
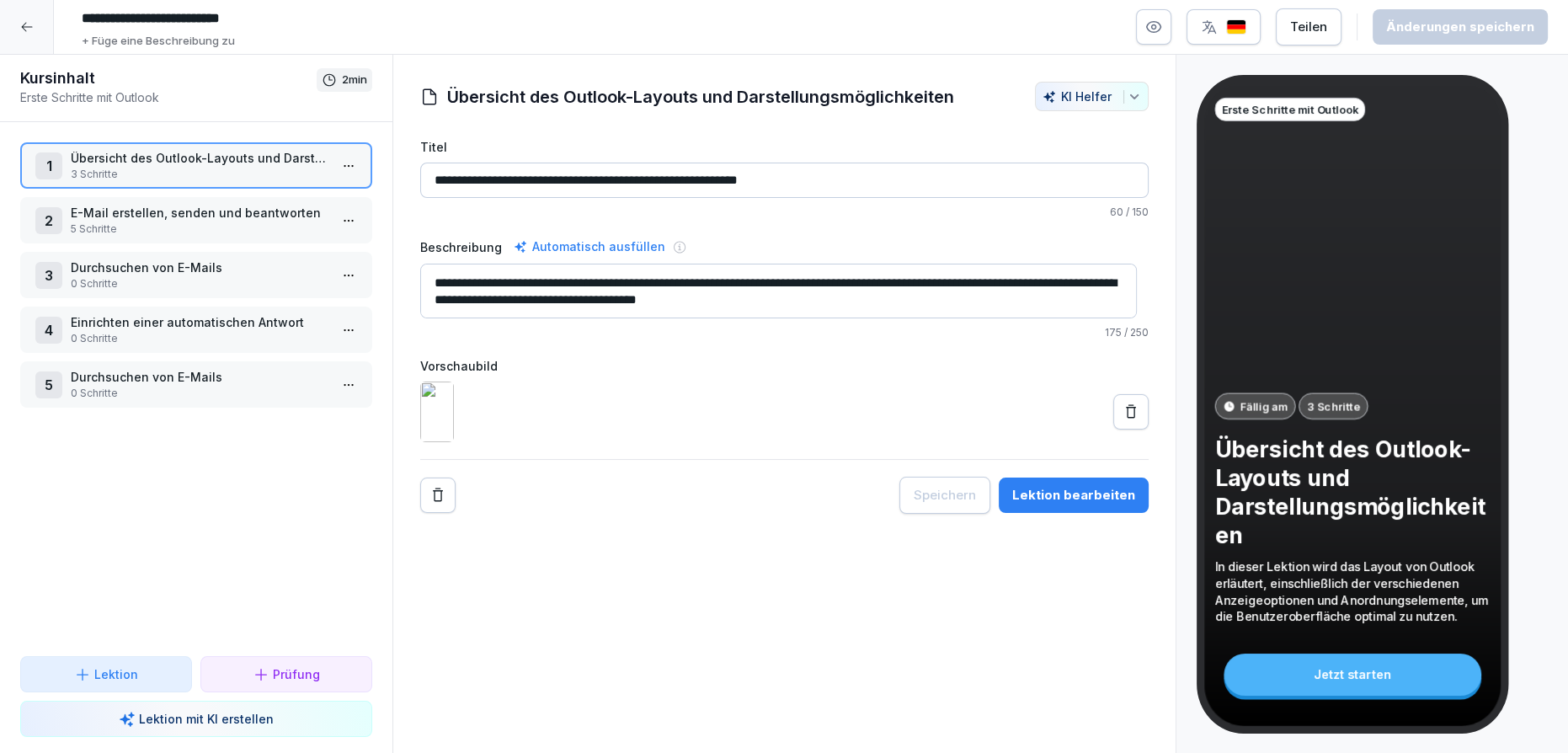
click at [160, 222] on p "5 Schritte" at bounding box center [200, 229] width 258 height 15
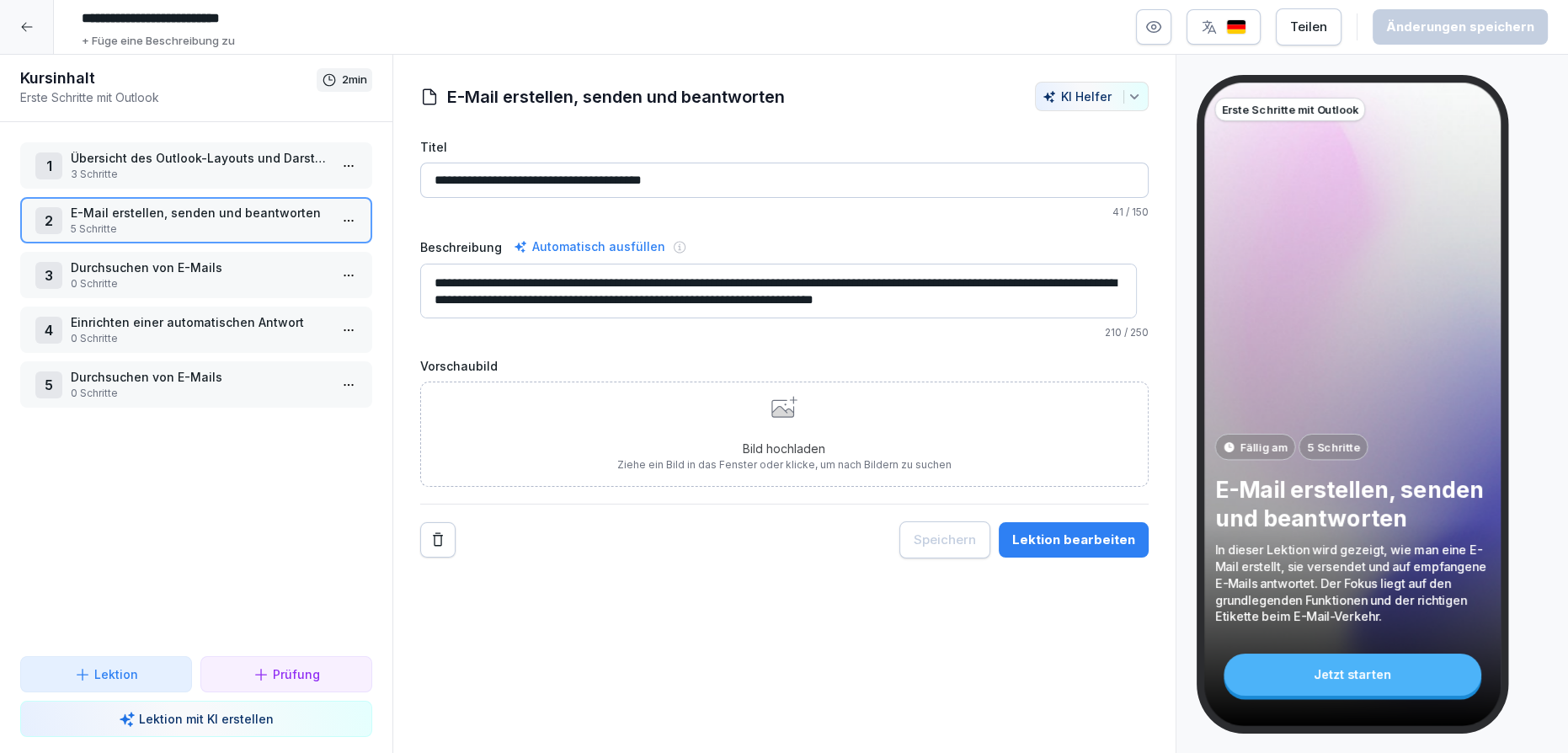
click at [157, 176] on p "3 Schritte" at bounding box center [200, 174] width 258 height 15
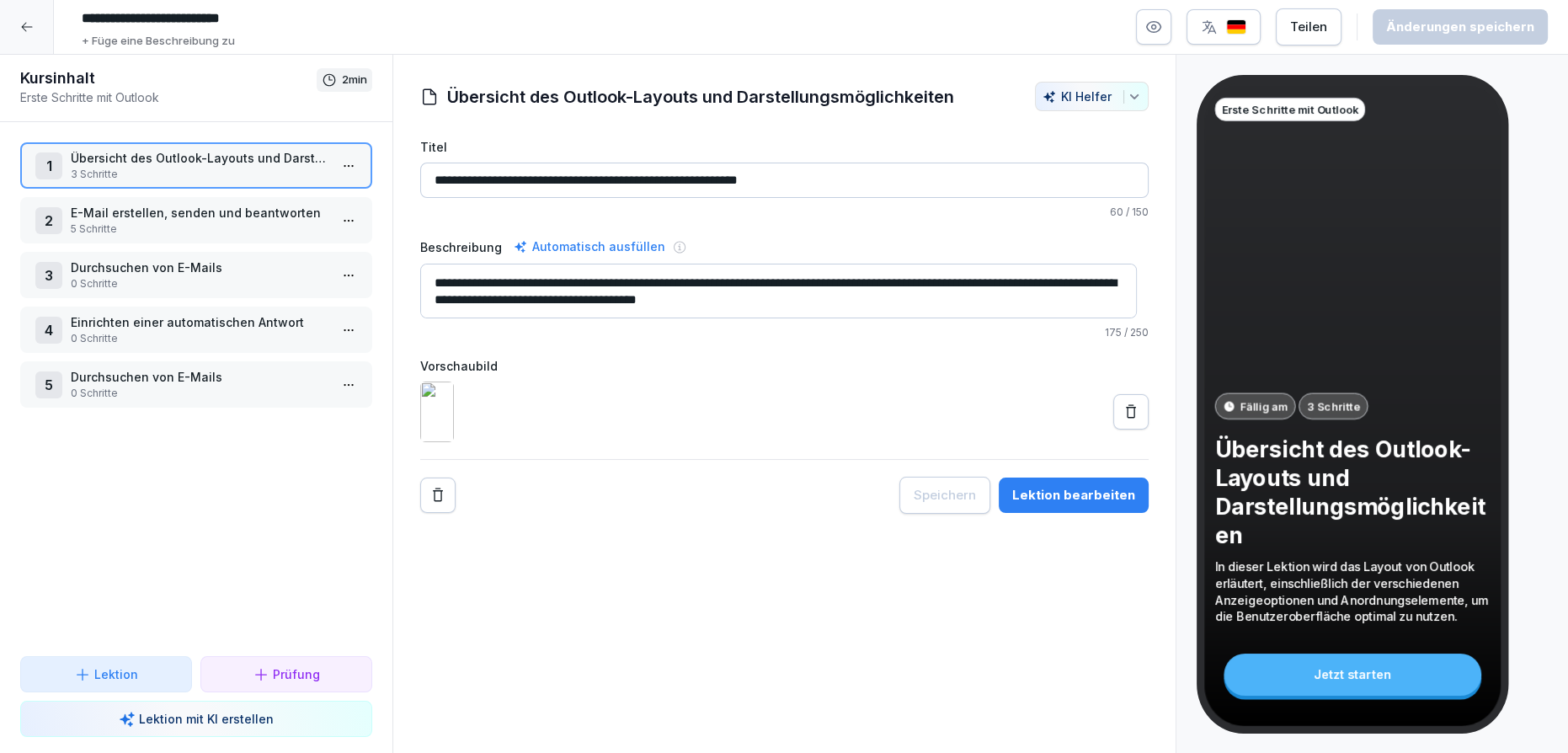
click at [180, 214] on p "E-Mail erstellen, senden und beantworten" at bounding box center [200, 213] width 258 height 18
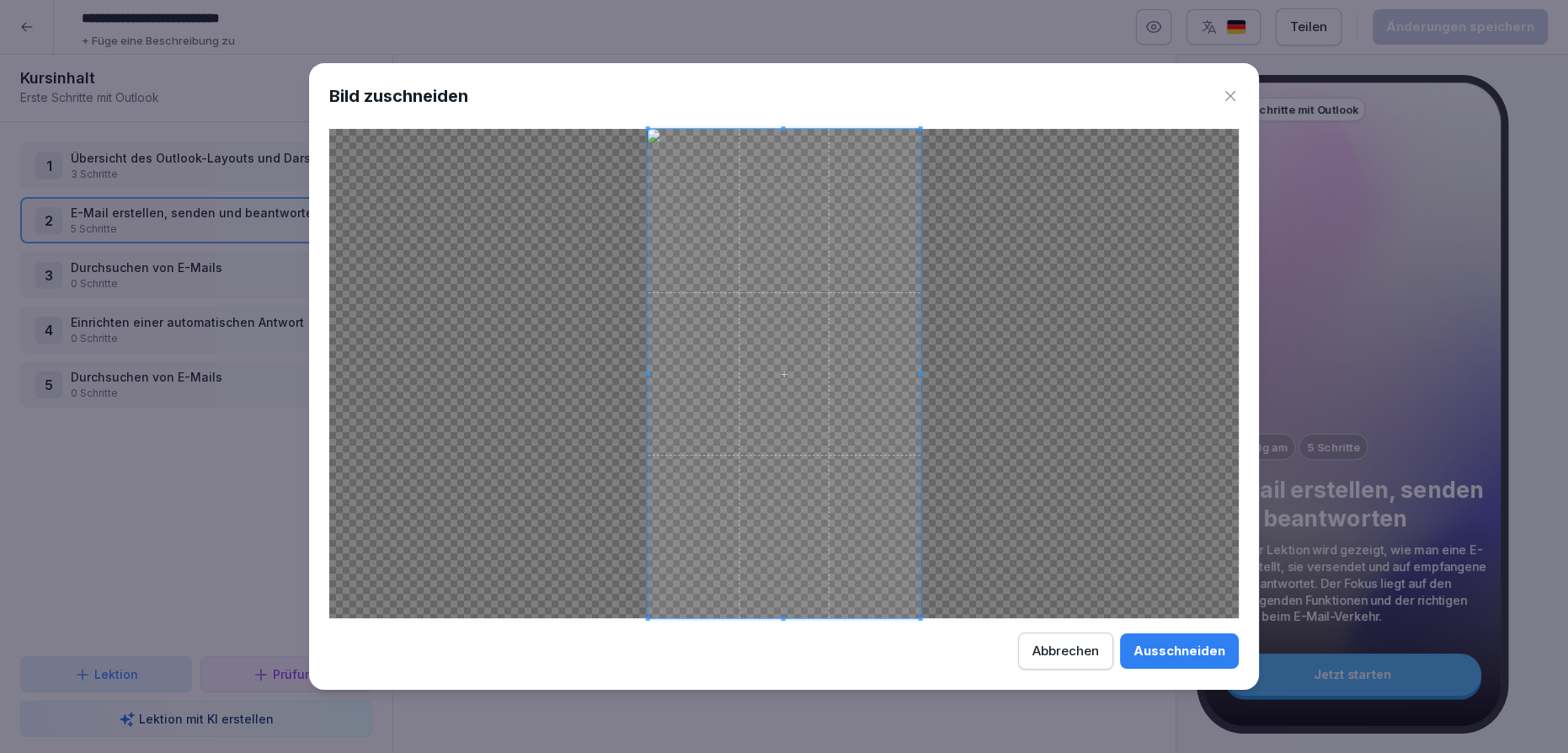
click at [1188, 658] on div "Ausschneiden" at bounding box center [1180, 650] width 92 height 19
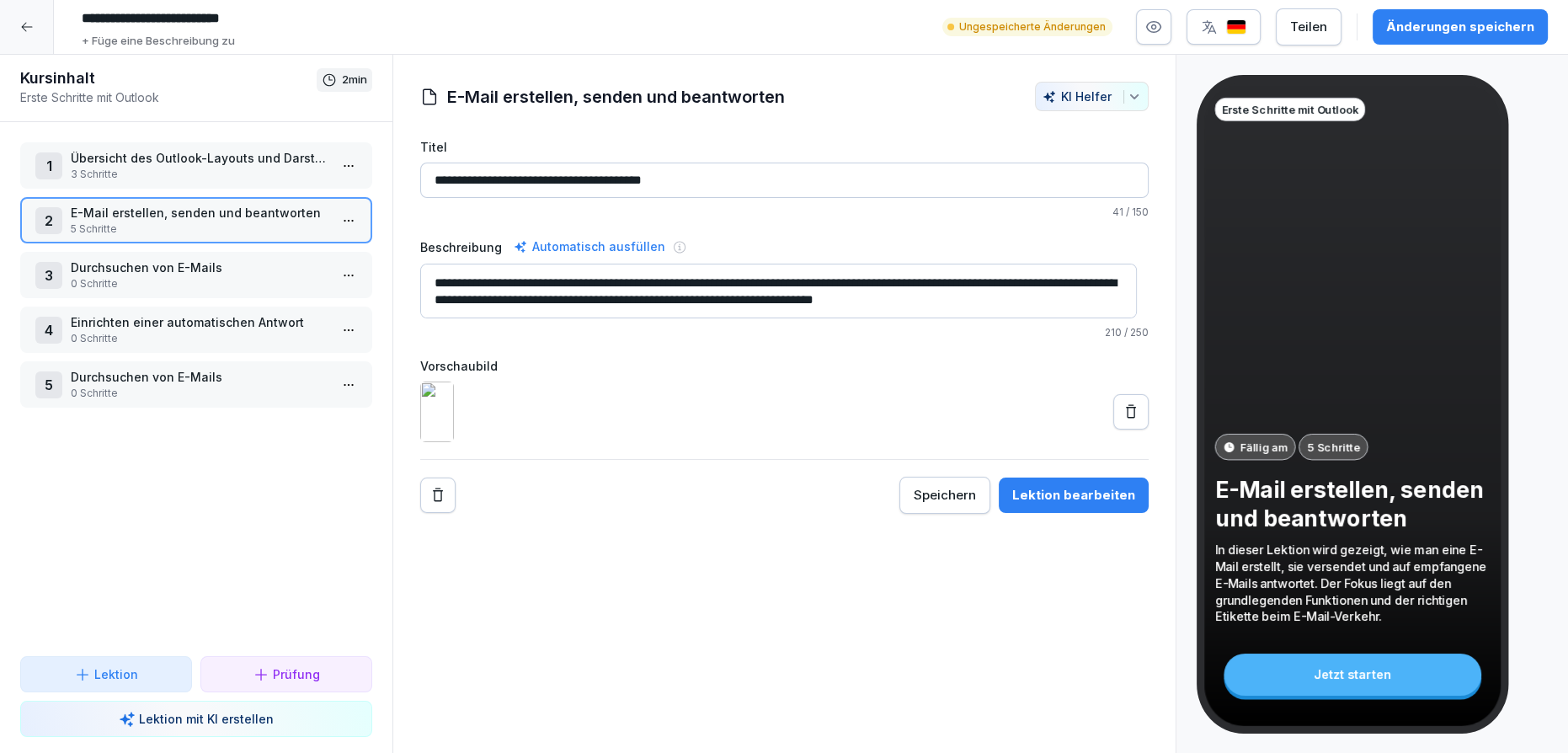
click at [222, 138] on div "1 Übersicht des Outlook-Layouts und Darstellungsmöglichkeiten 3 Schritte 2 E-Ma…" at bounding box center [196, 389] width 393 height 534
click at [229, 174] on p "3 Schritte" at bounding box center [200, 174] width 258 height 15
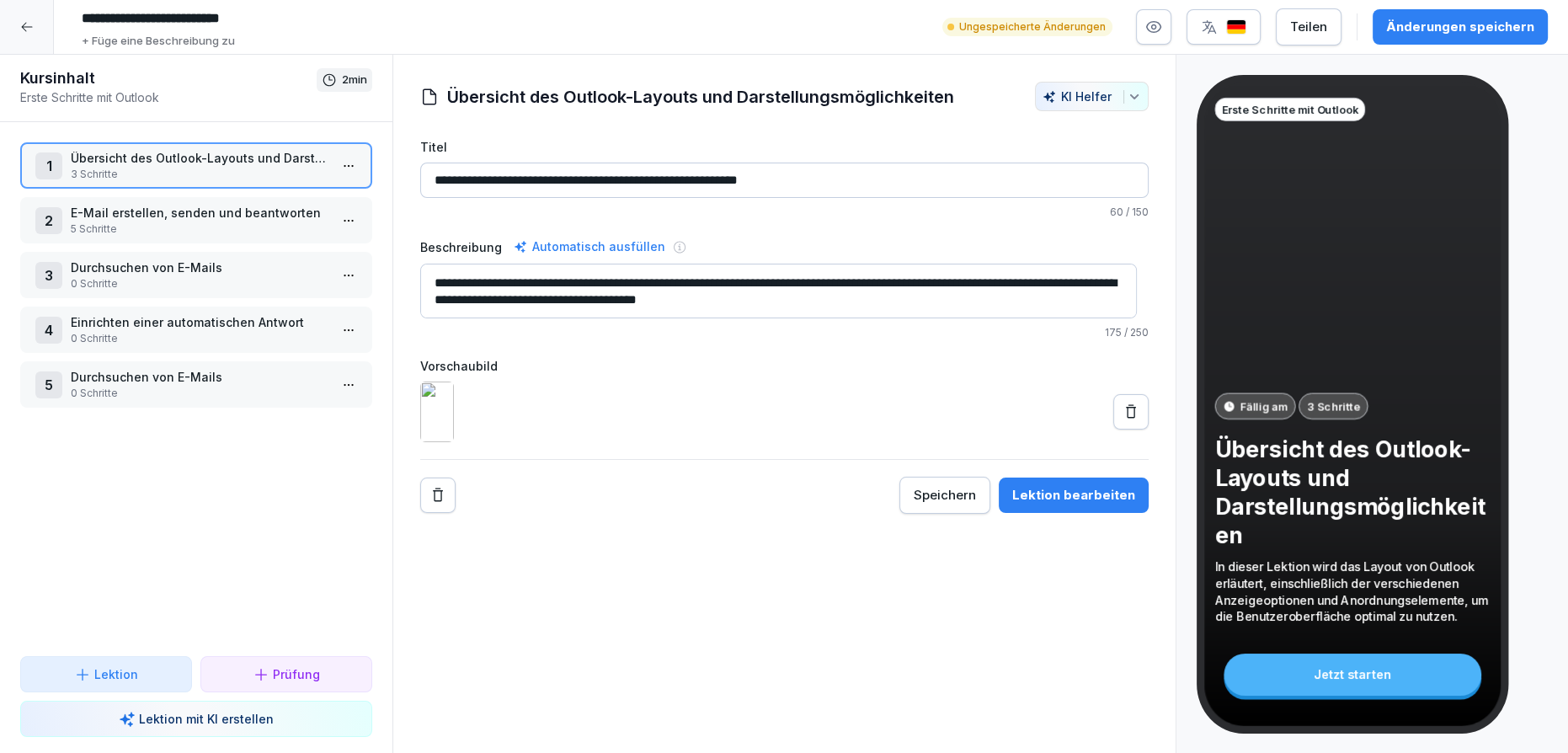
click at [221, 223] on p "5 Schritte" at bounding box center [200, 229] width 258 height 15
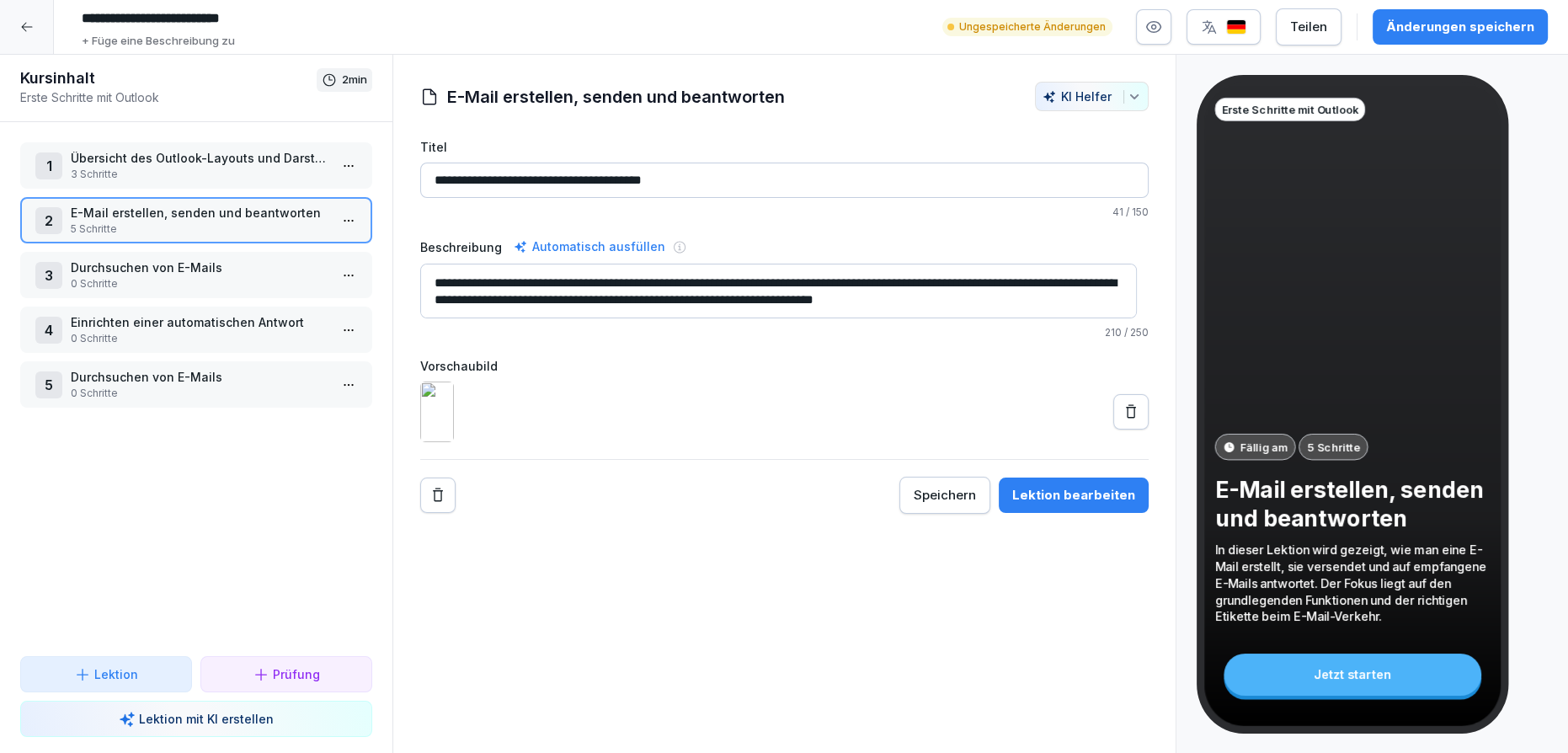
click at [232, 169] on p "3 Schritte" at bounding box center [200, 174] width 258 height 15
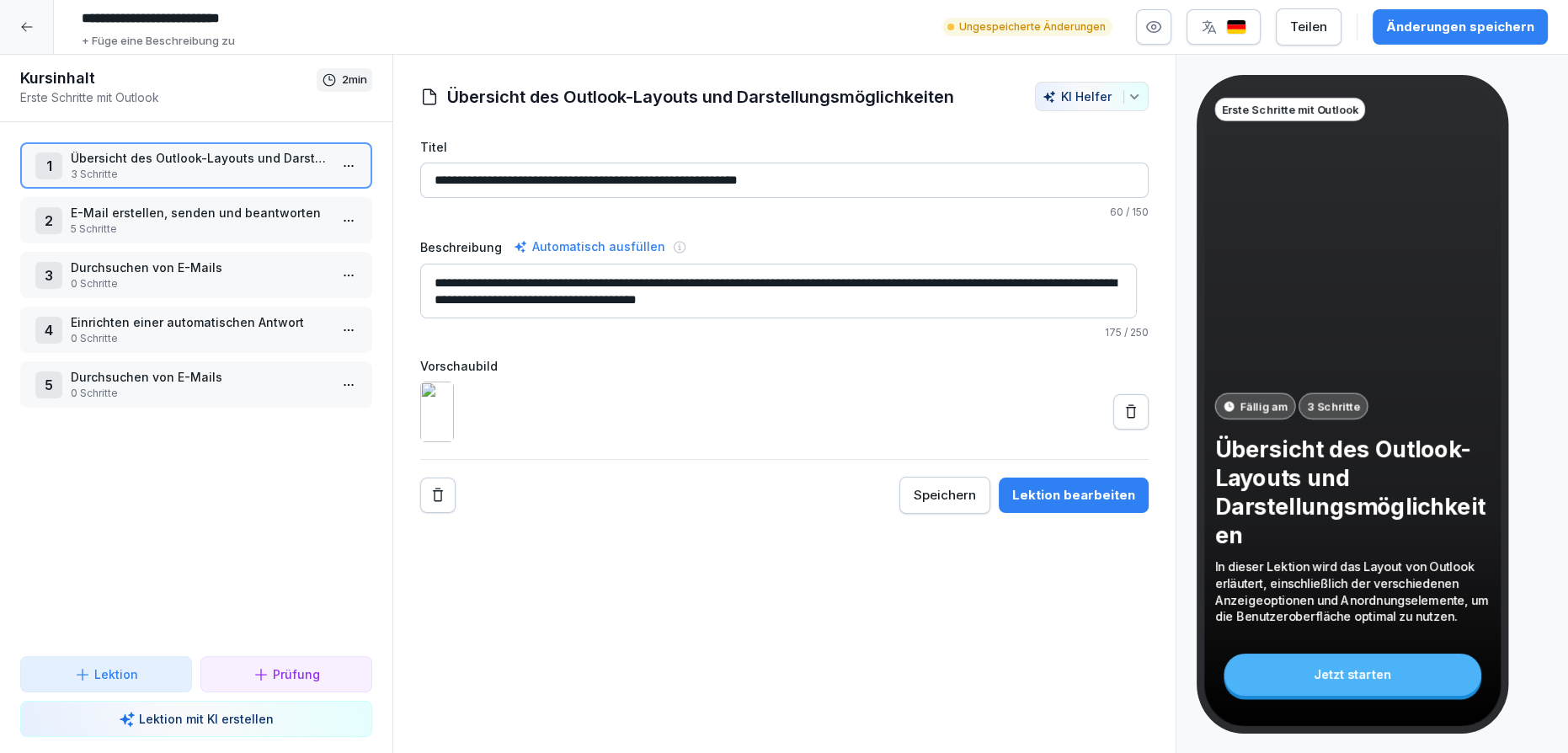
click at [232, 219] on p "E-Mail erstellen, senden und beantworten" at bounding box center [200, 213] width 258 height 18
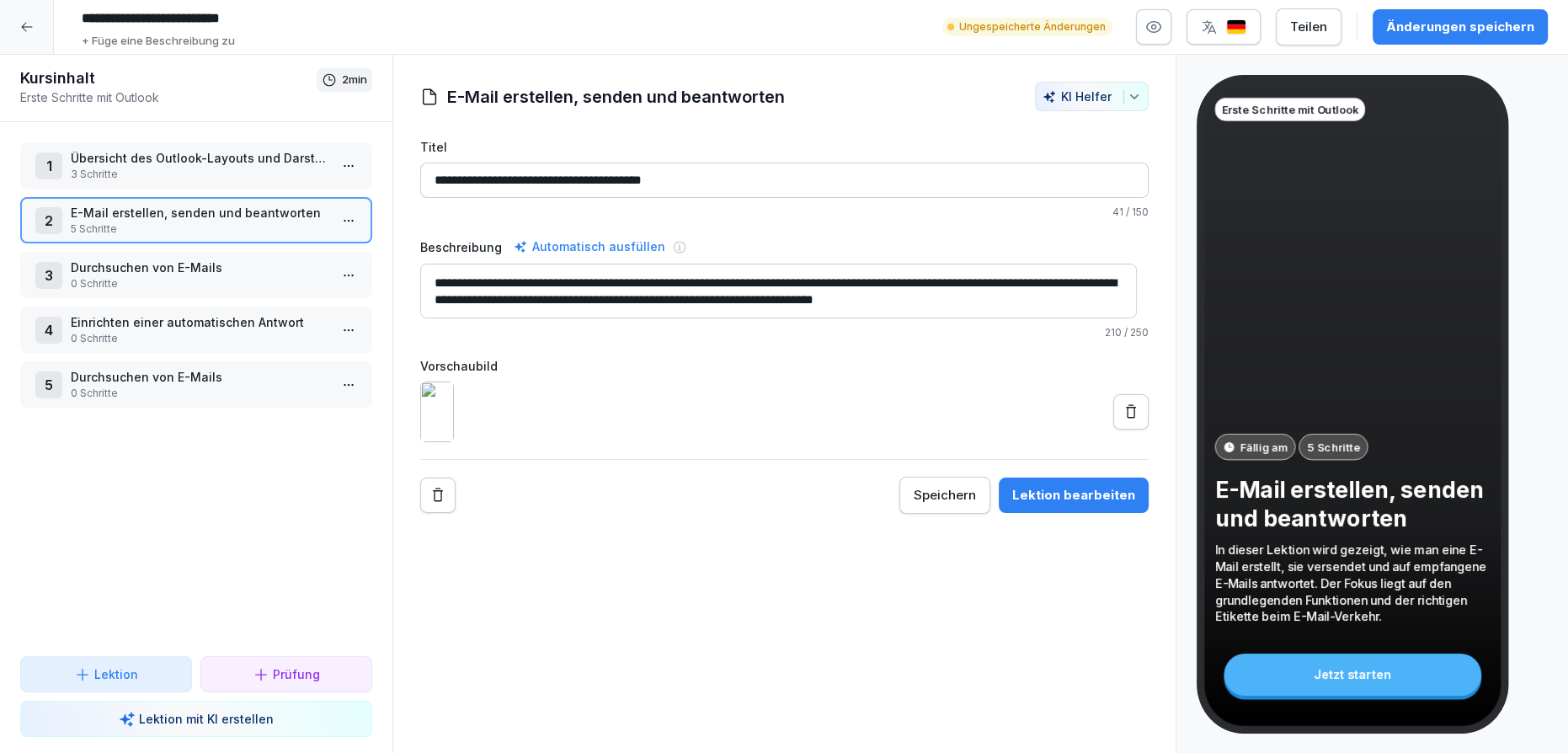
drag, startPoint x: 1118, startPoint y: 458, endPoint x: 1112, endPoint y: 450, distance: 10.0
click at [1118, 442] on div at bounding box center [784, 411] width 728 height 60
click at [1114, 430] on button at bounding box center [1131, 411] width 35 height 35
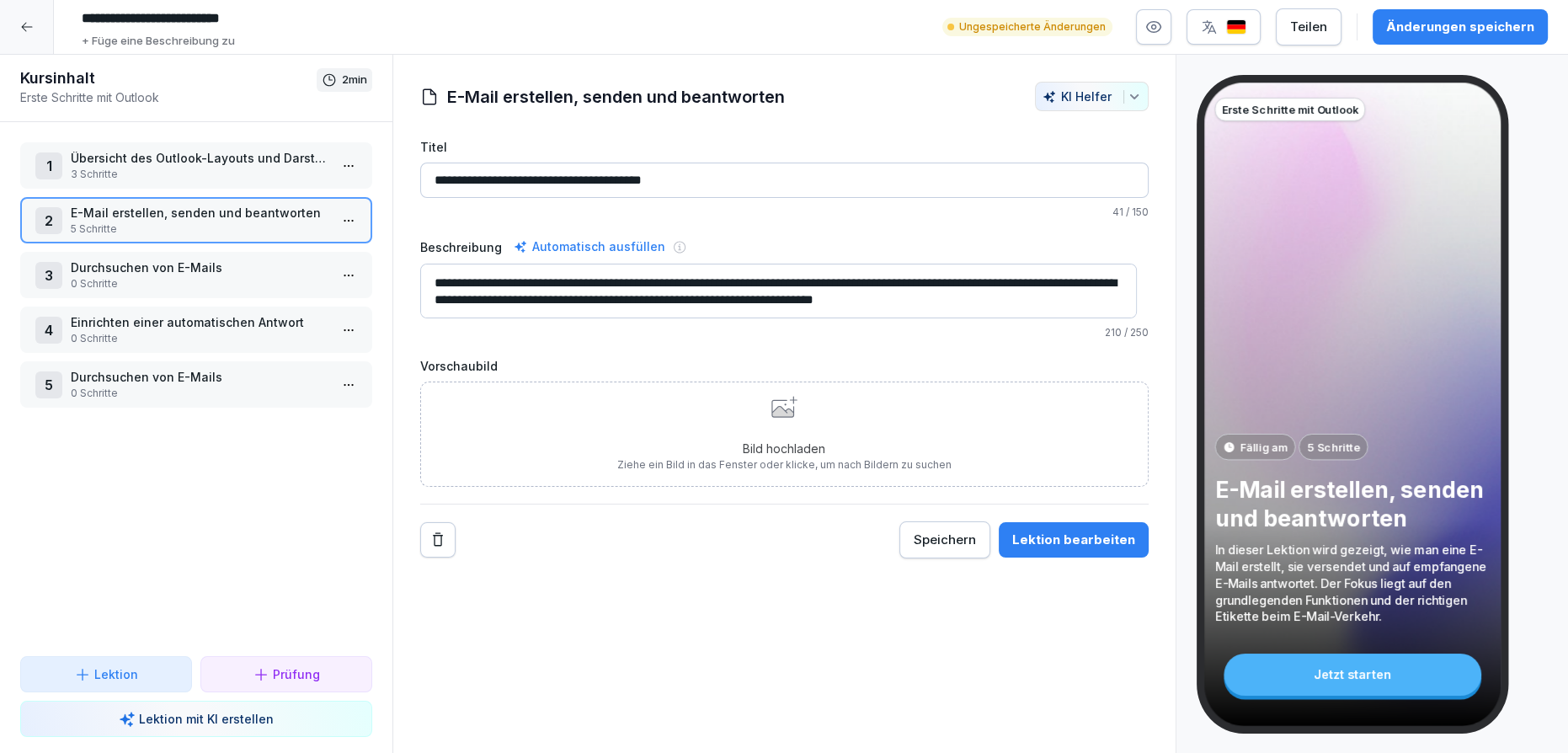
click at [1036, 470] on div "Bild hochladen Ziehe ein Bild in das Fenster oder klicke, um nach Bildern zu su…" at bounding box center [784, 433] width 728 height 105
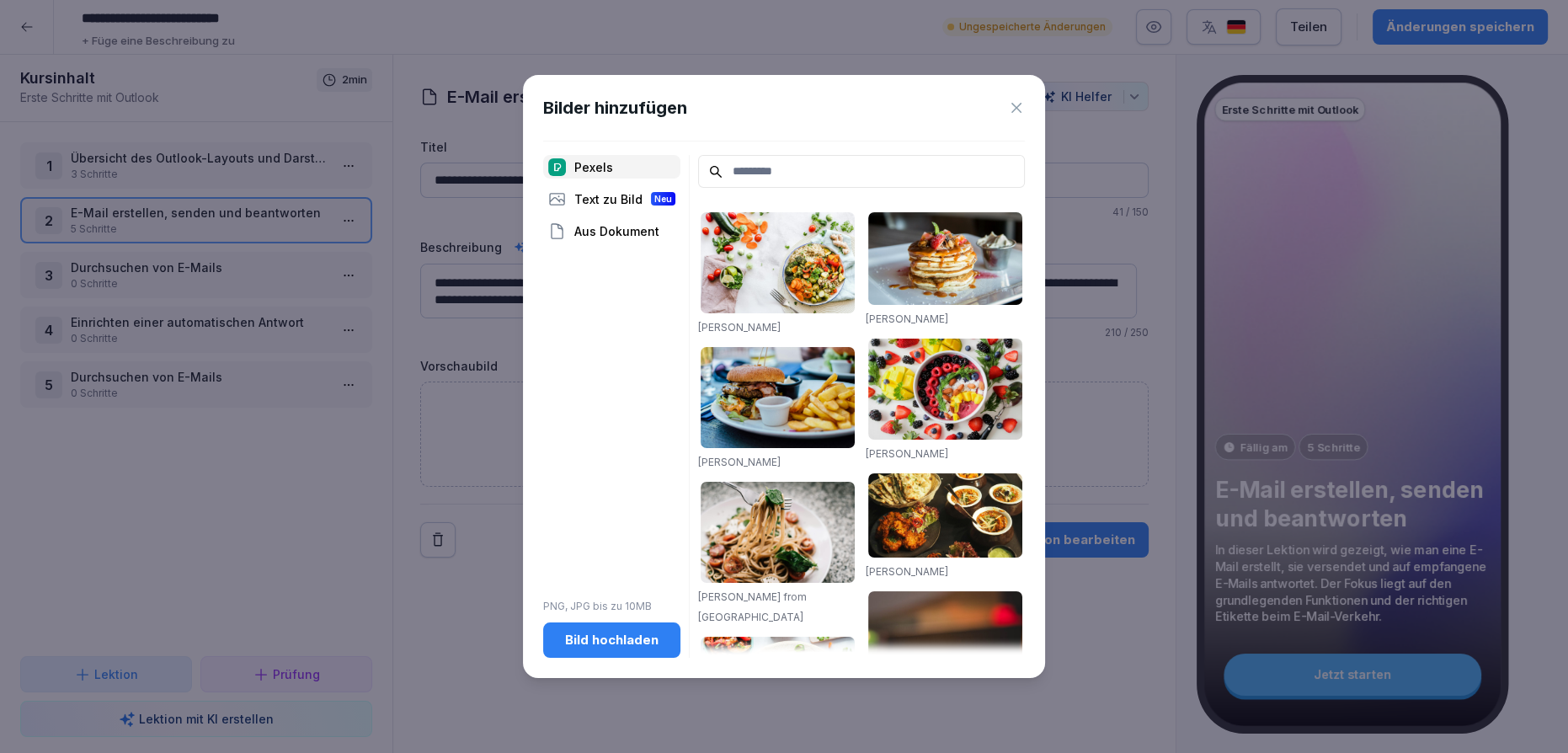
click at [571, 631] on div "Bild hochladen" at bounding box center [612, 640] width 110 height 19
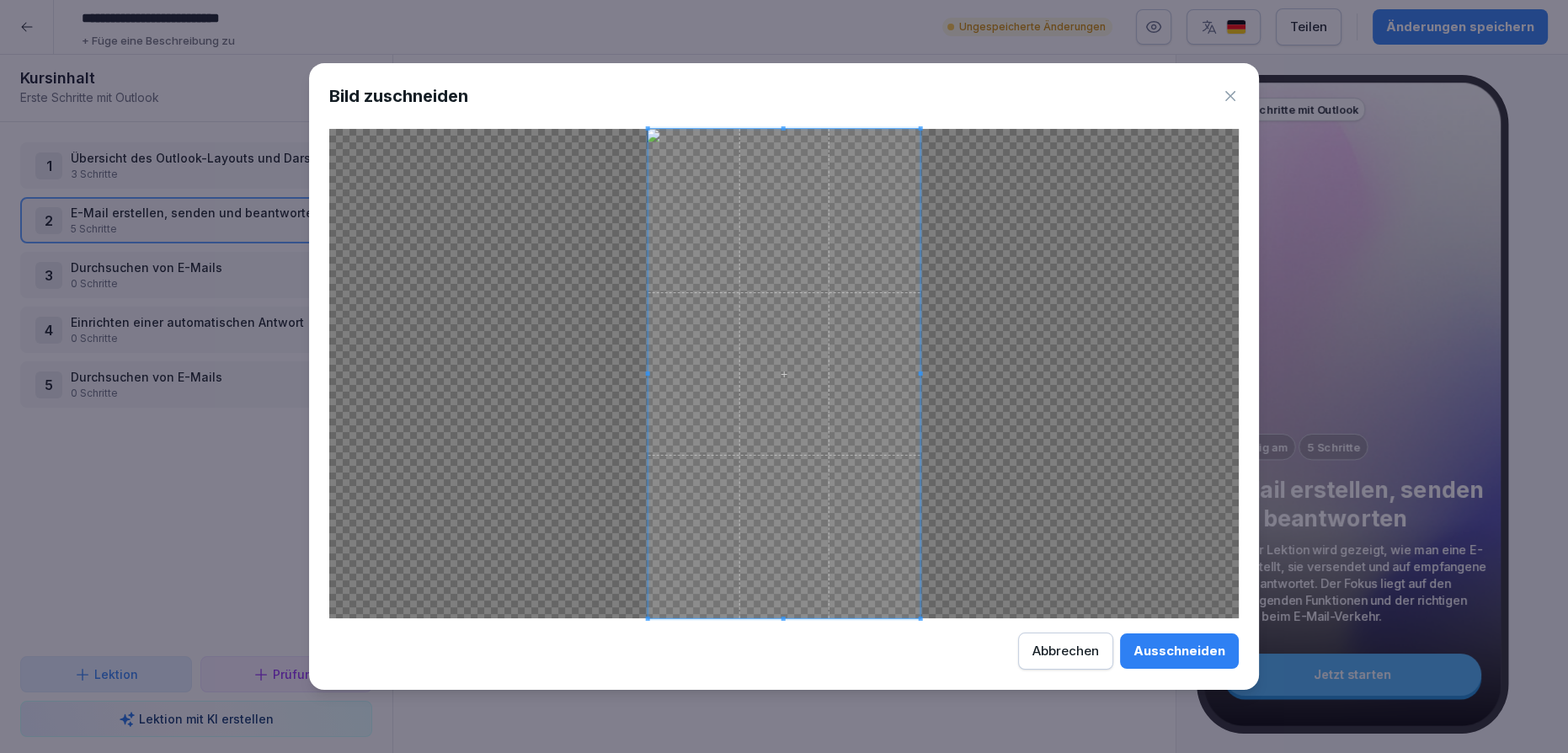
drag, startPoint x: 1148, startPoint y: 646, endPoint x: 1127, endPoint y: 641, distance: 21.6
click at [1150, 646] on div "Ausschneiden" at bounding box center [1180, 650] width 92 height 19
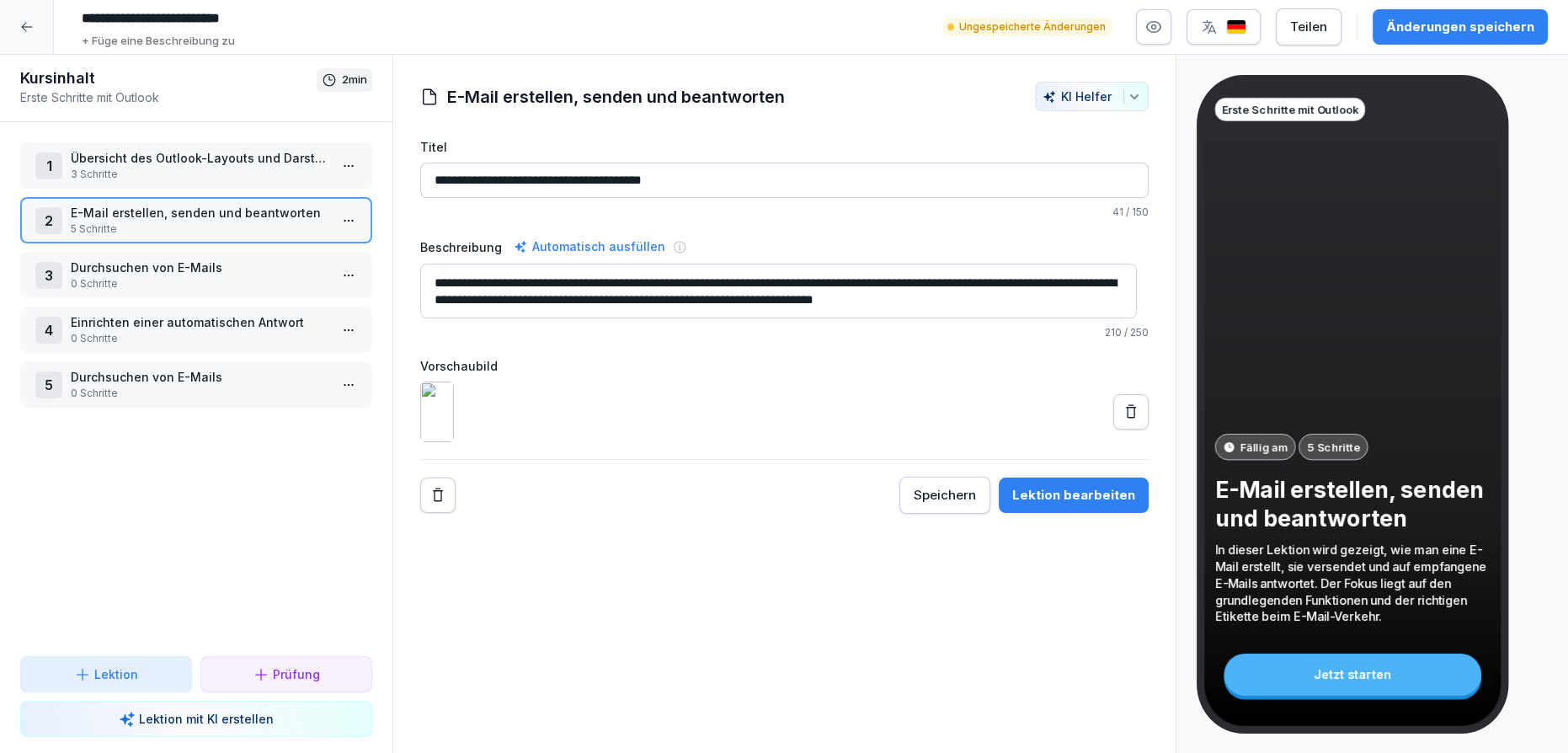
click at [211, 170] on p "3 Schritte" at bounding box center [200, 174] width 258 height 15
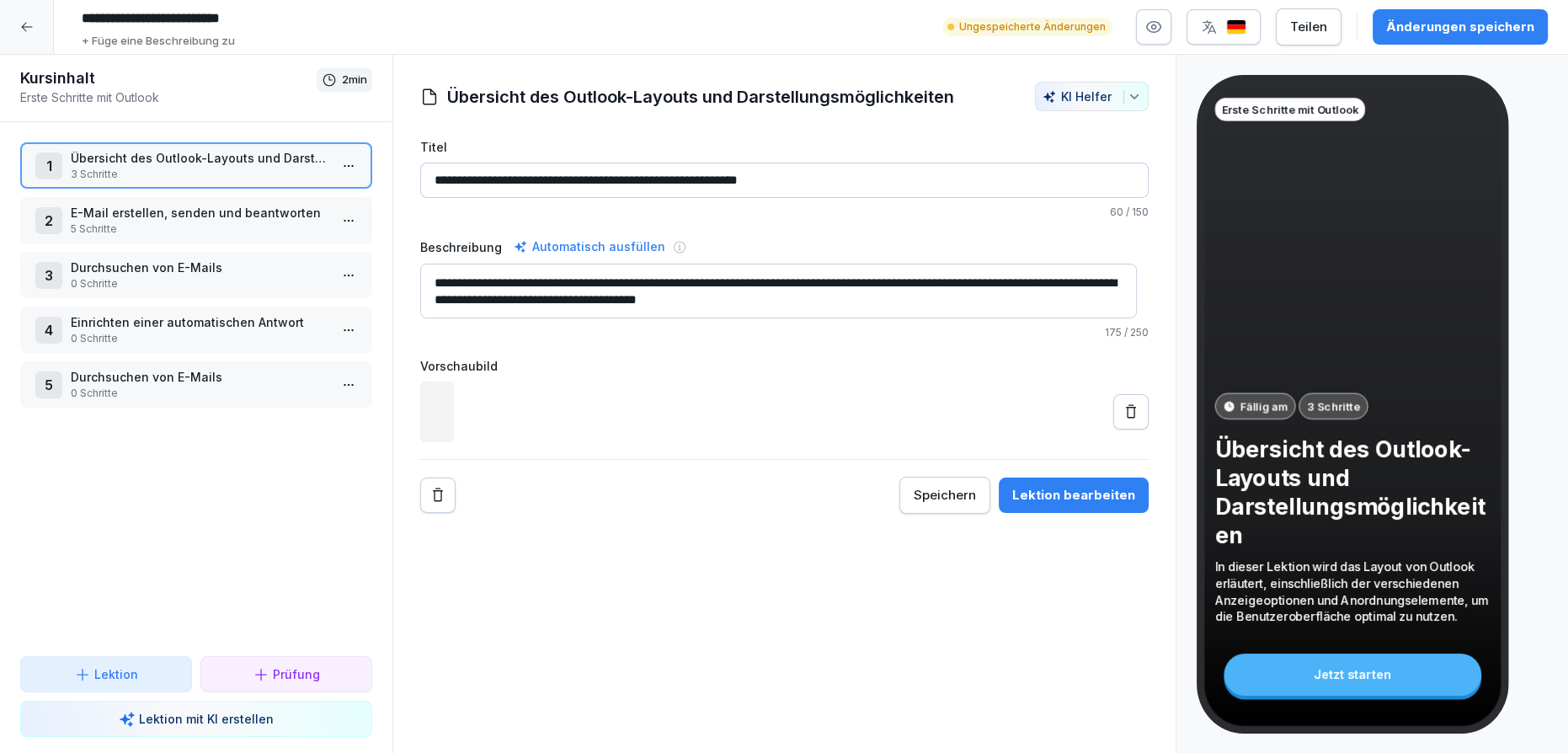
click at [205, 217] on p "E-Mail erstellen, senden und beantworten" at bounding box center [200, 213] width 258 height 18
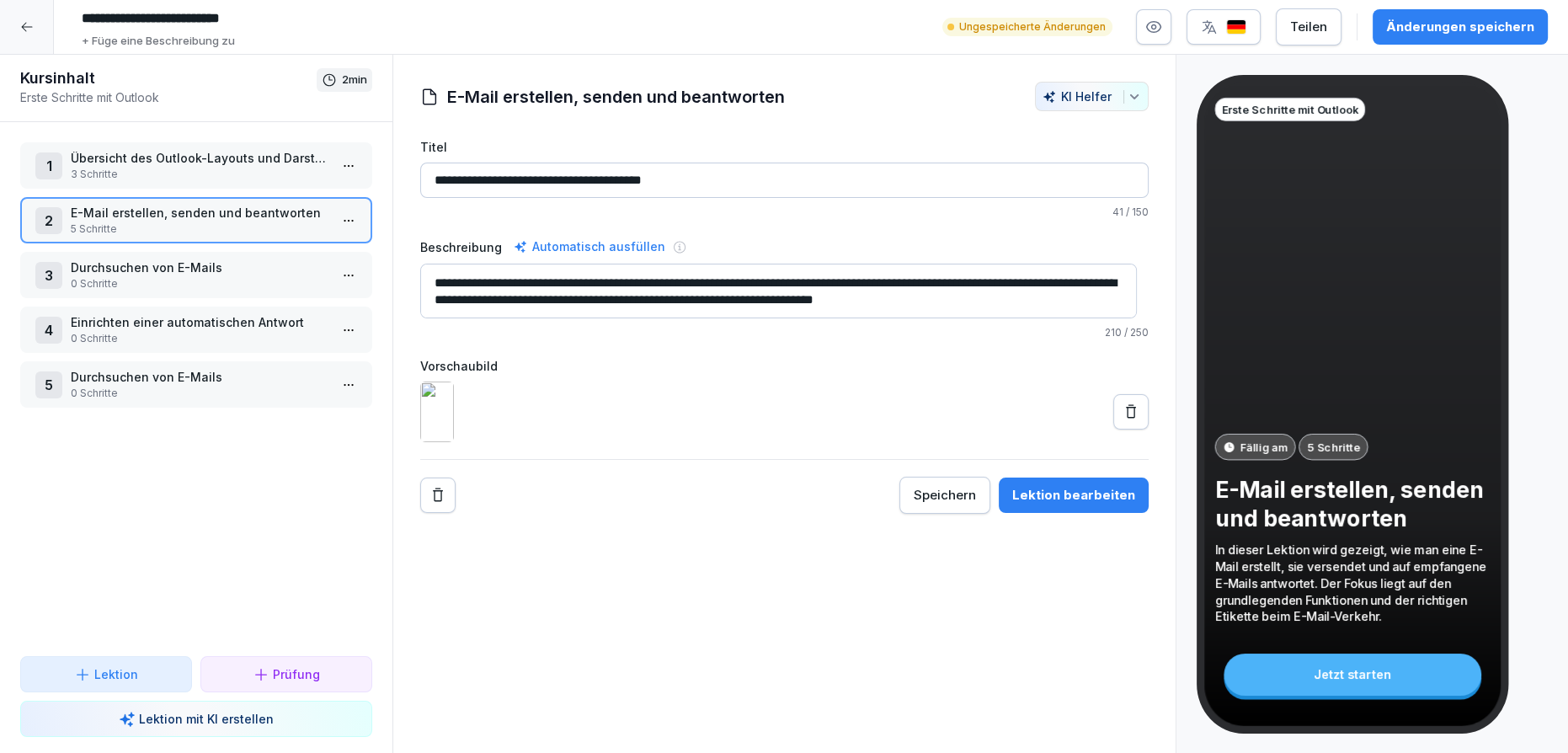
click at [196, 273] on p "Durchsuchen von E-Mails" at bounding box center [200, 268] width 258 height 18
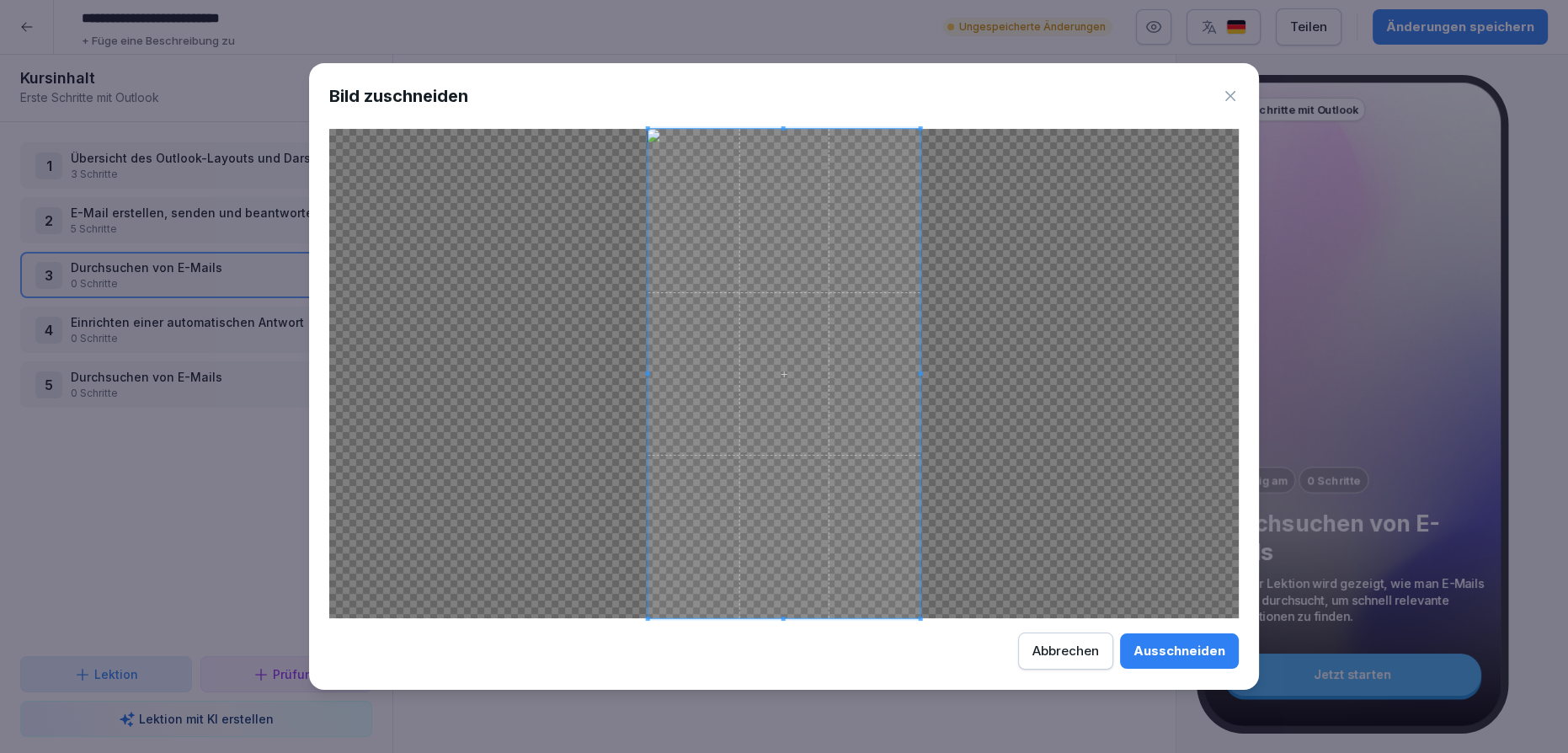
click at [1153, 646] on div "Ausschneiden" at bounding box center [1180, 650] width 92 height 19
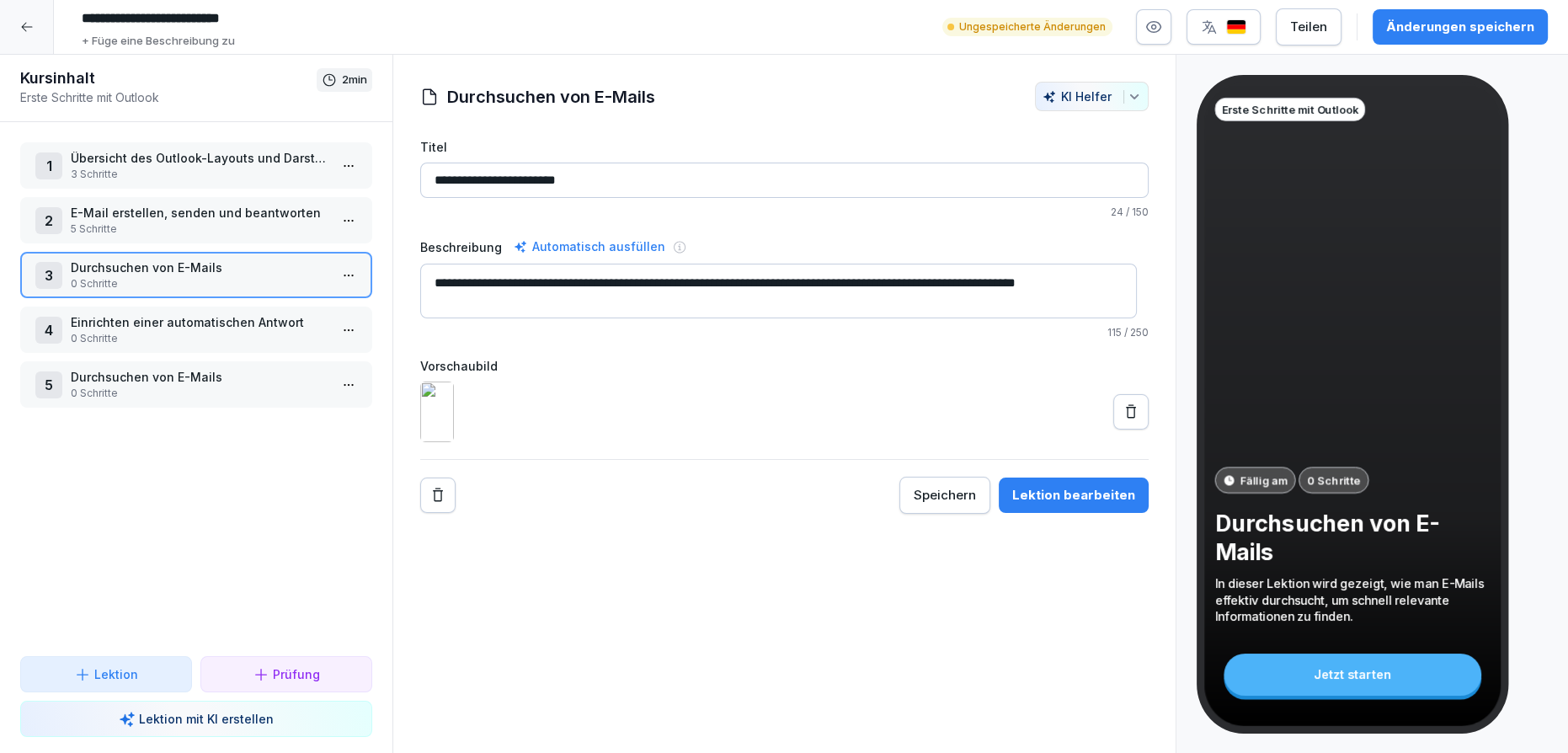
click at [264, 234] on p "5 Schritte" at bounding box center [200, 229] width 258 height 15
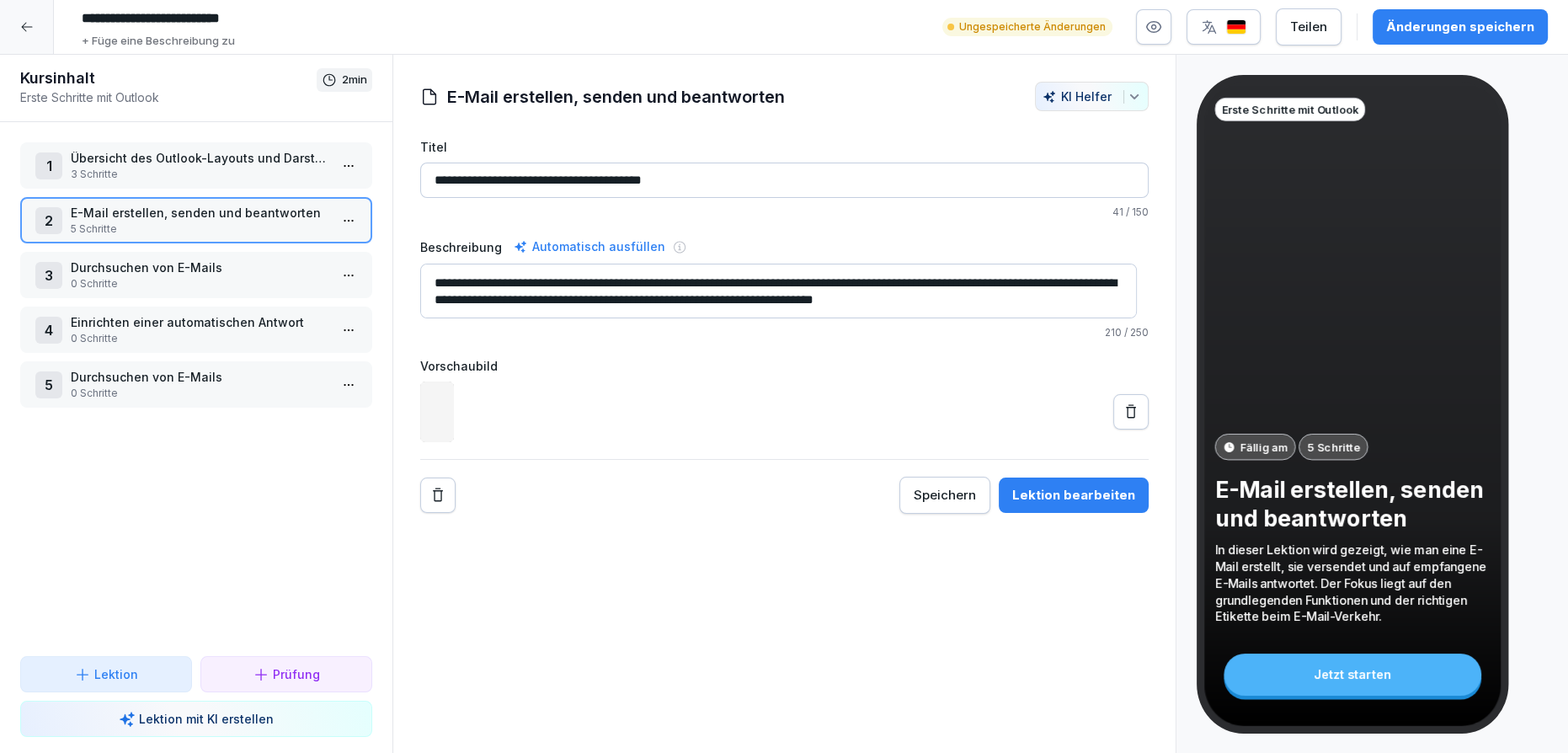
click at [252, 162] on p "Übersicht des Outlook-Layouts und Darstellungsmöglichkeiten" at bounding box center [200, 158] width 258 height 18
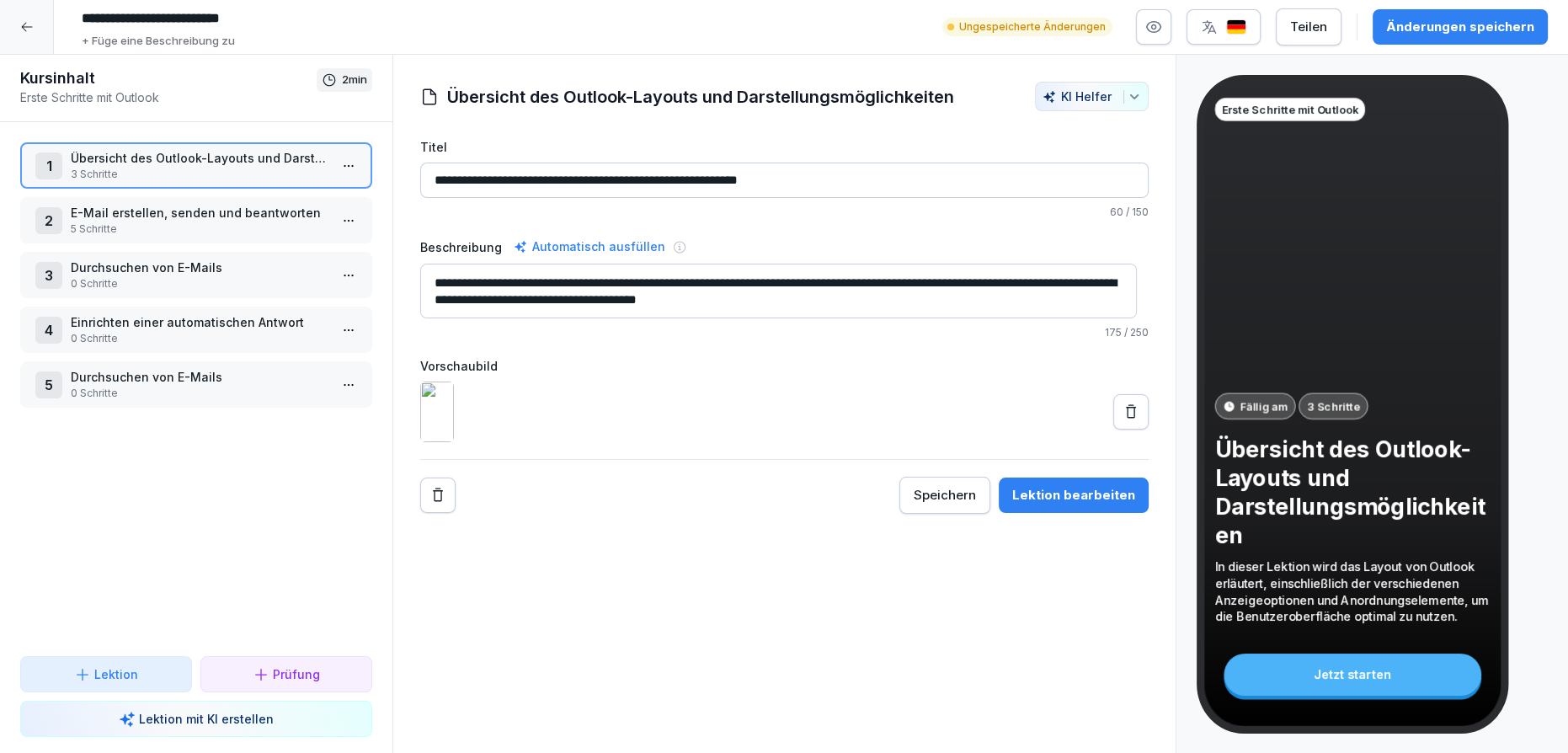
click at [1423, 22] on div "Änderungen speichern" at bounding box center [1460, 27] width 148 height 19
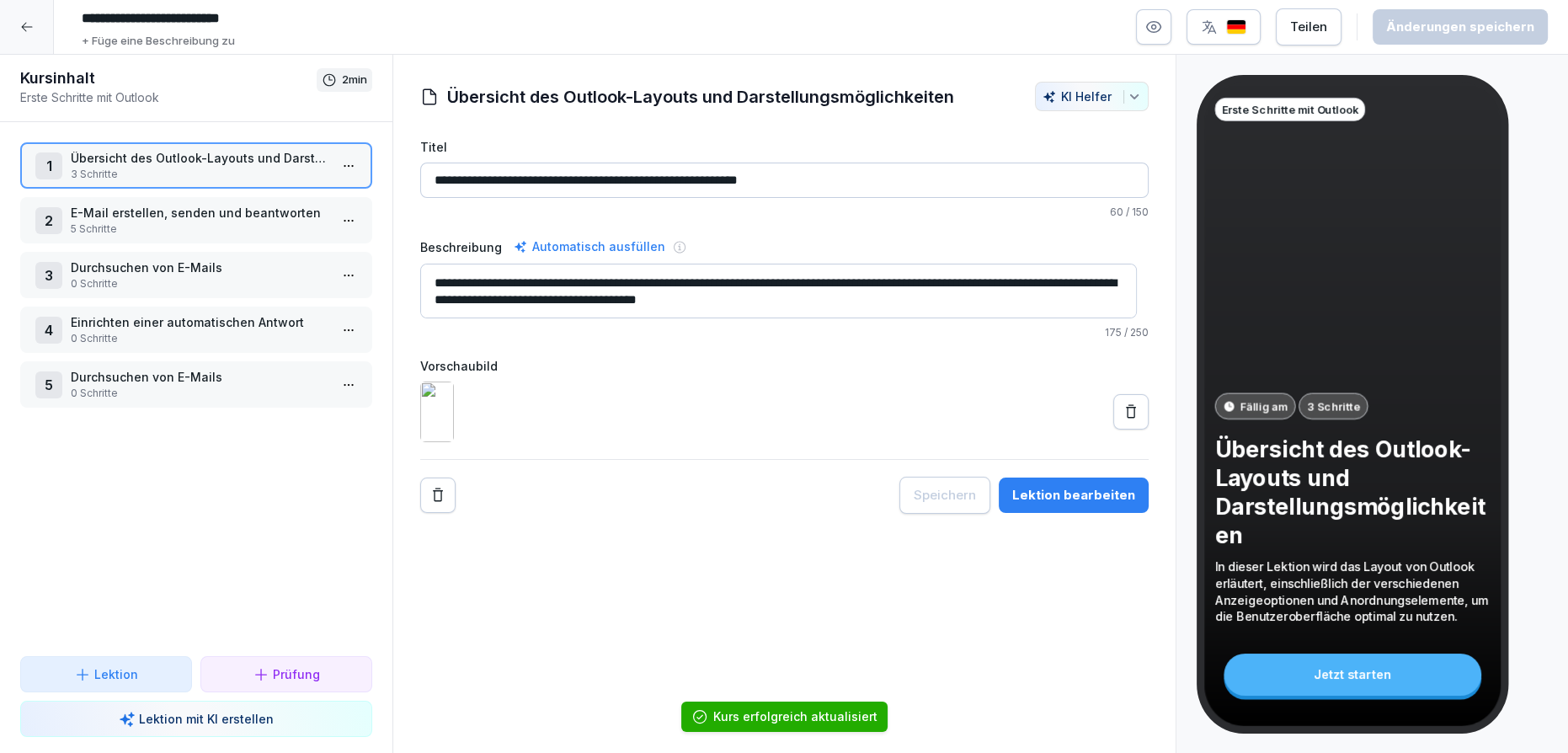
click at [315, 238] on div "2 E-Mail erstellen, senden und beantworten 5 Schritte" at bounding box center [196, 220] width 352 height 46
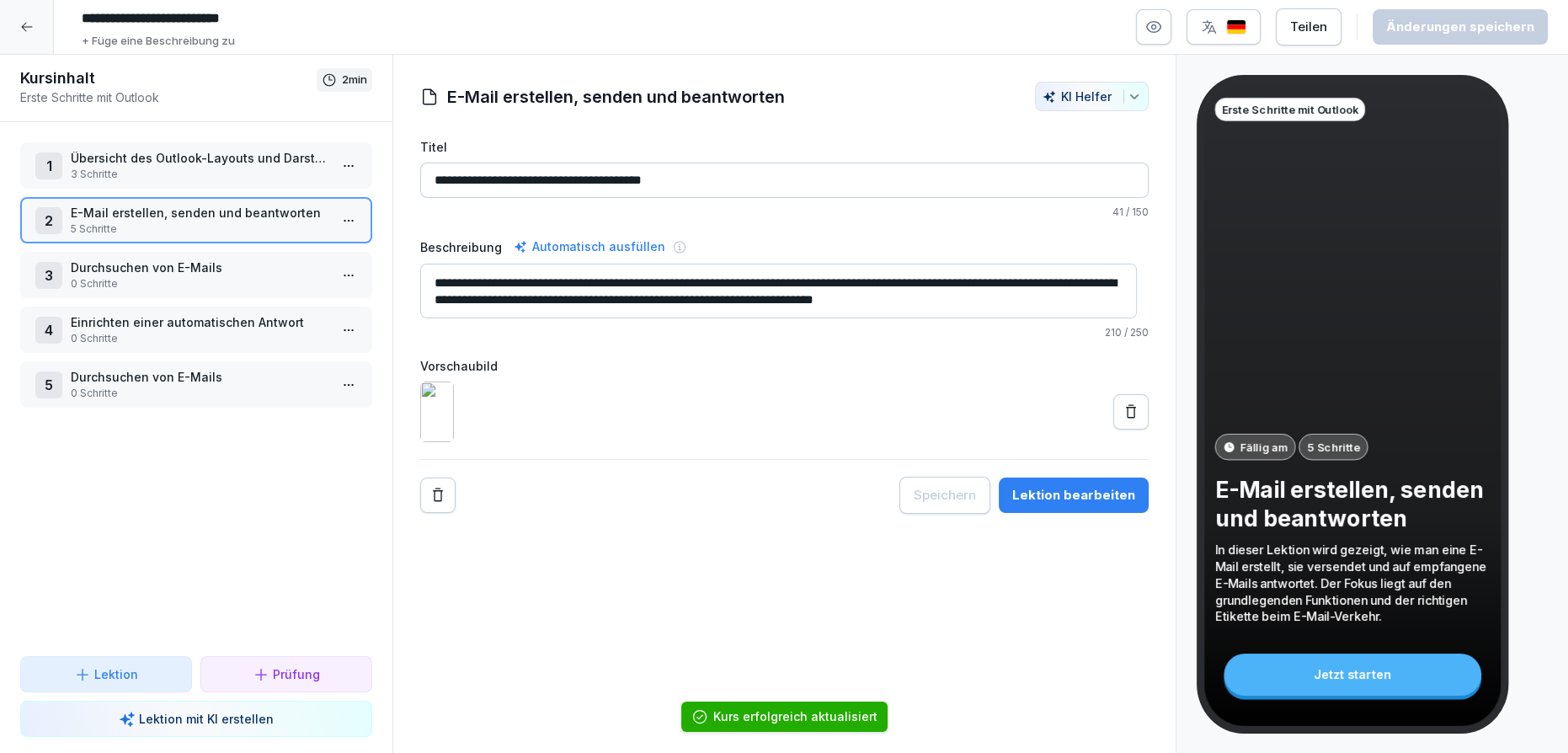
click at [264, 300] on div "1 Übersicht des Outlook-Layouts und Darstellungsmöglichkeiten 3 Schritte 2 E-Ma…" at bounding box center [196, 389] width 393 height 534
click at [240, 268] on p "Durchsuchen von E-Mails" at bounding box center [200, 268] width 258 height 18
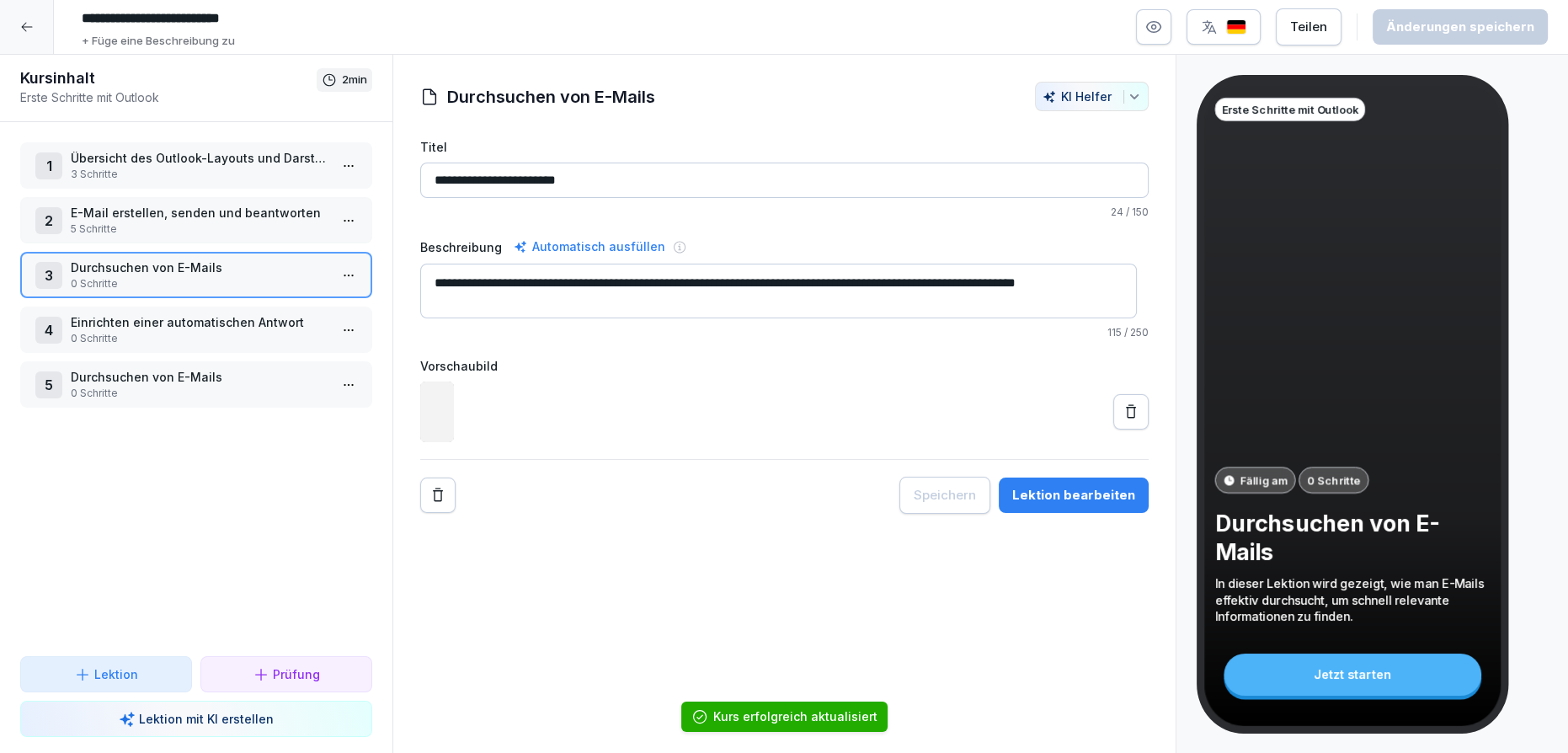
click at [240, 331] on p "0 Schritte" at bounding box center [200, 338] width 258 height 15
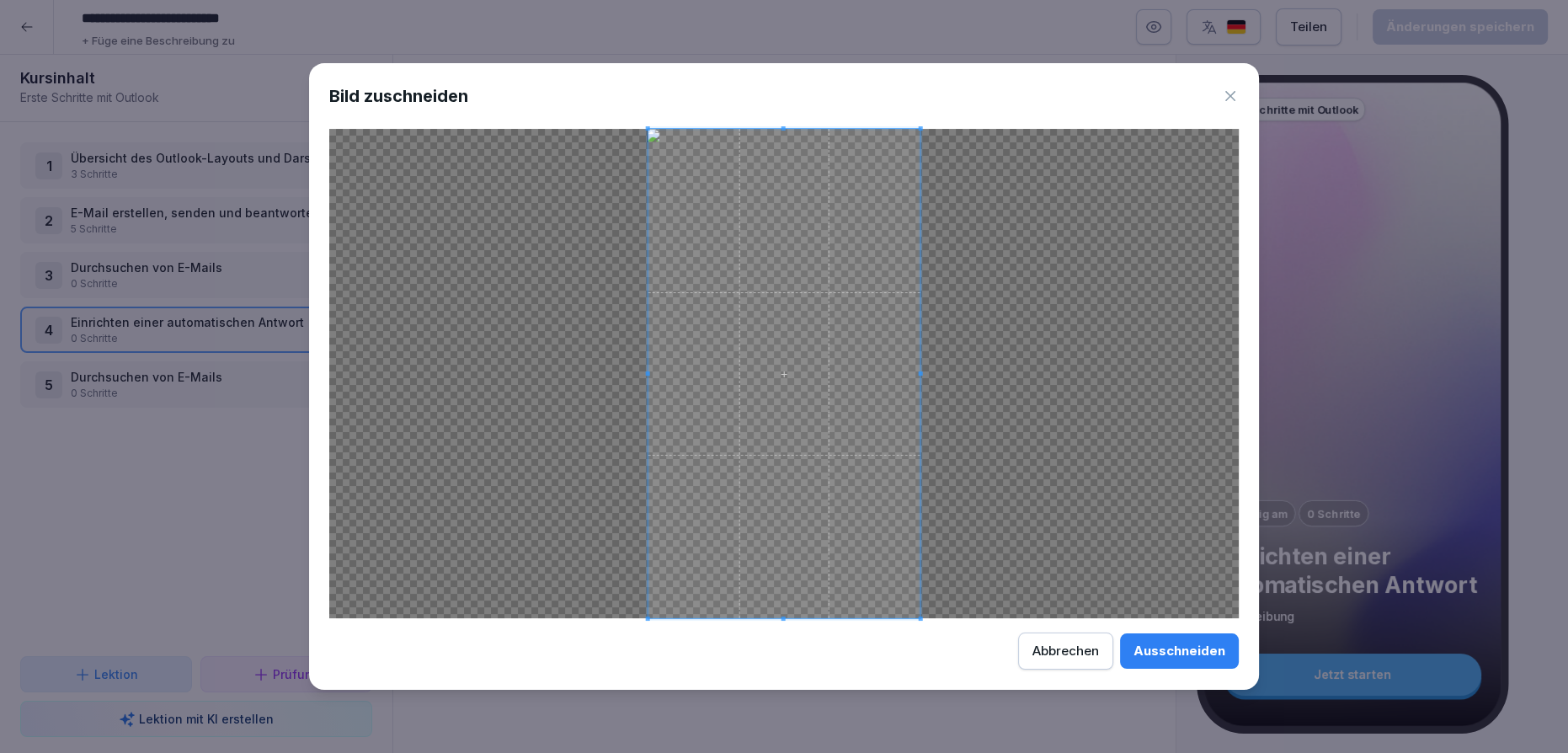
click at [1228, 92] on icon at bounding box center [1230, 95] width 17 height 17
click at [1136, 633] on button "Ausschneiden" at bounding box center [1180, 650] width 119 height 35
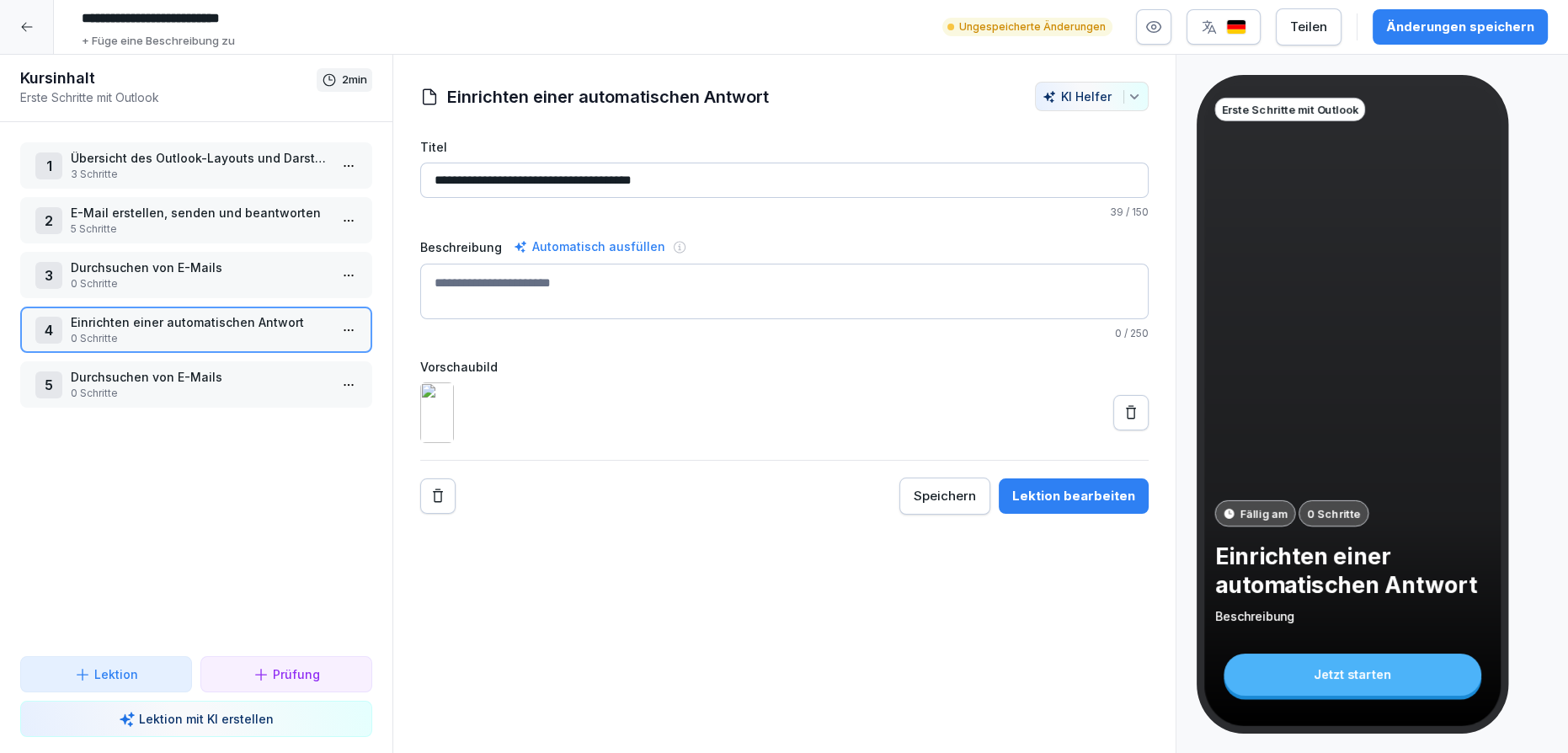
click at [226, 389] on p "0 Schritte" at bounding box center [200, 393] width 258 height 15
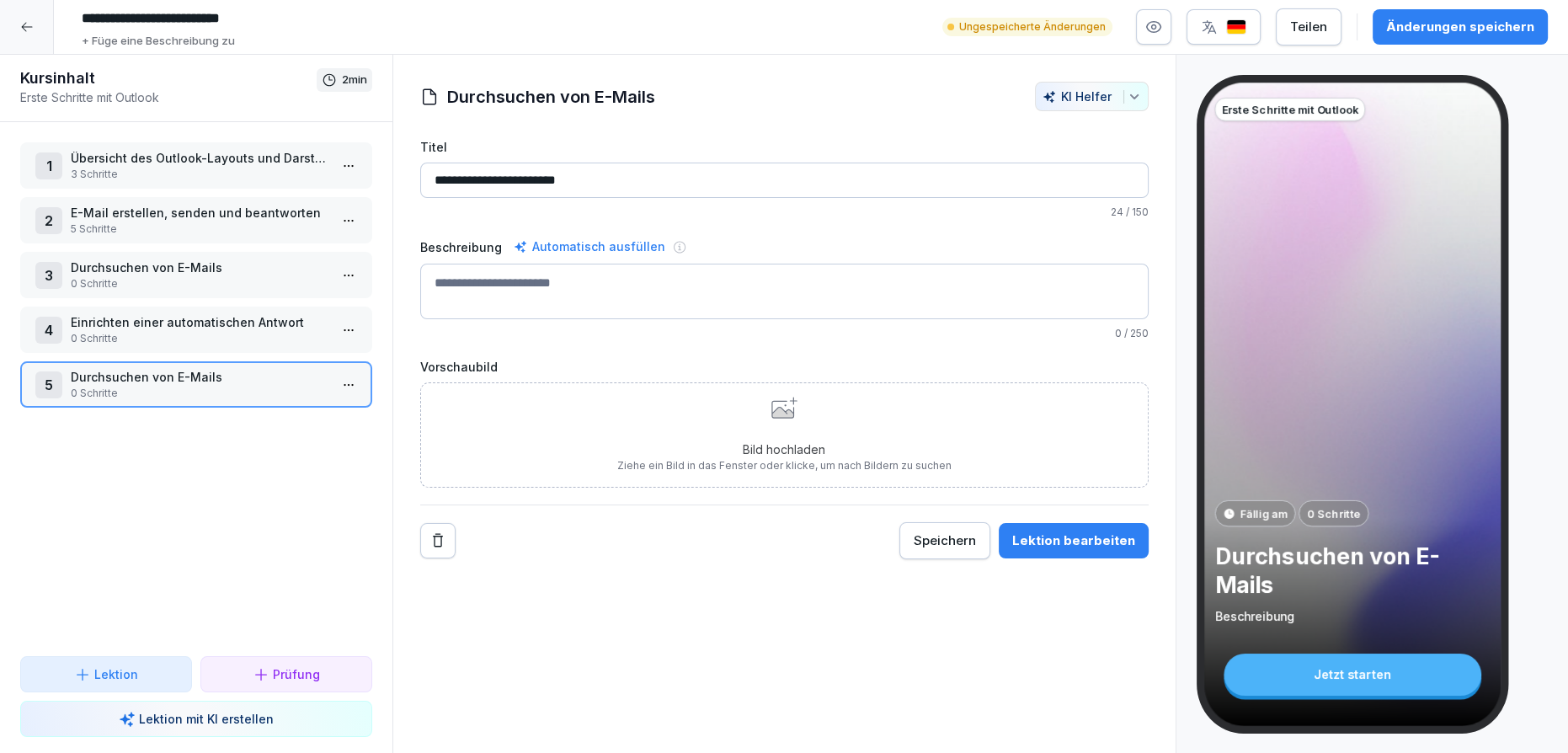
click at [204, 325] on p "Einrichten einer automatischen Antwort" at bounding box center [200, 322] width 258 height 18
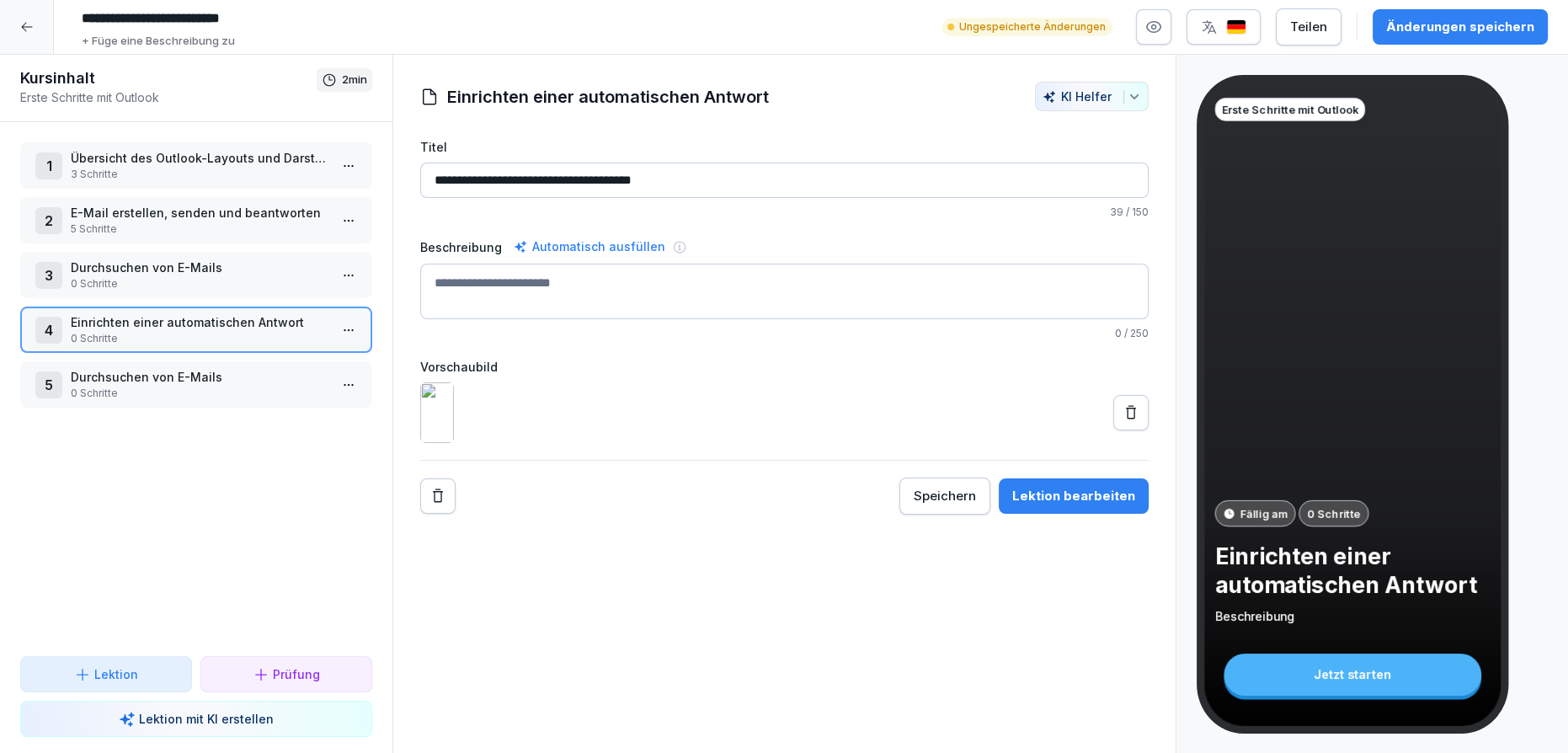
click at [191, 259] on p "Durchsuchen von E-Mails" at bounding box center [200, 268] width 258 height 18
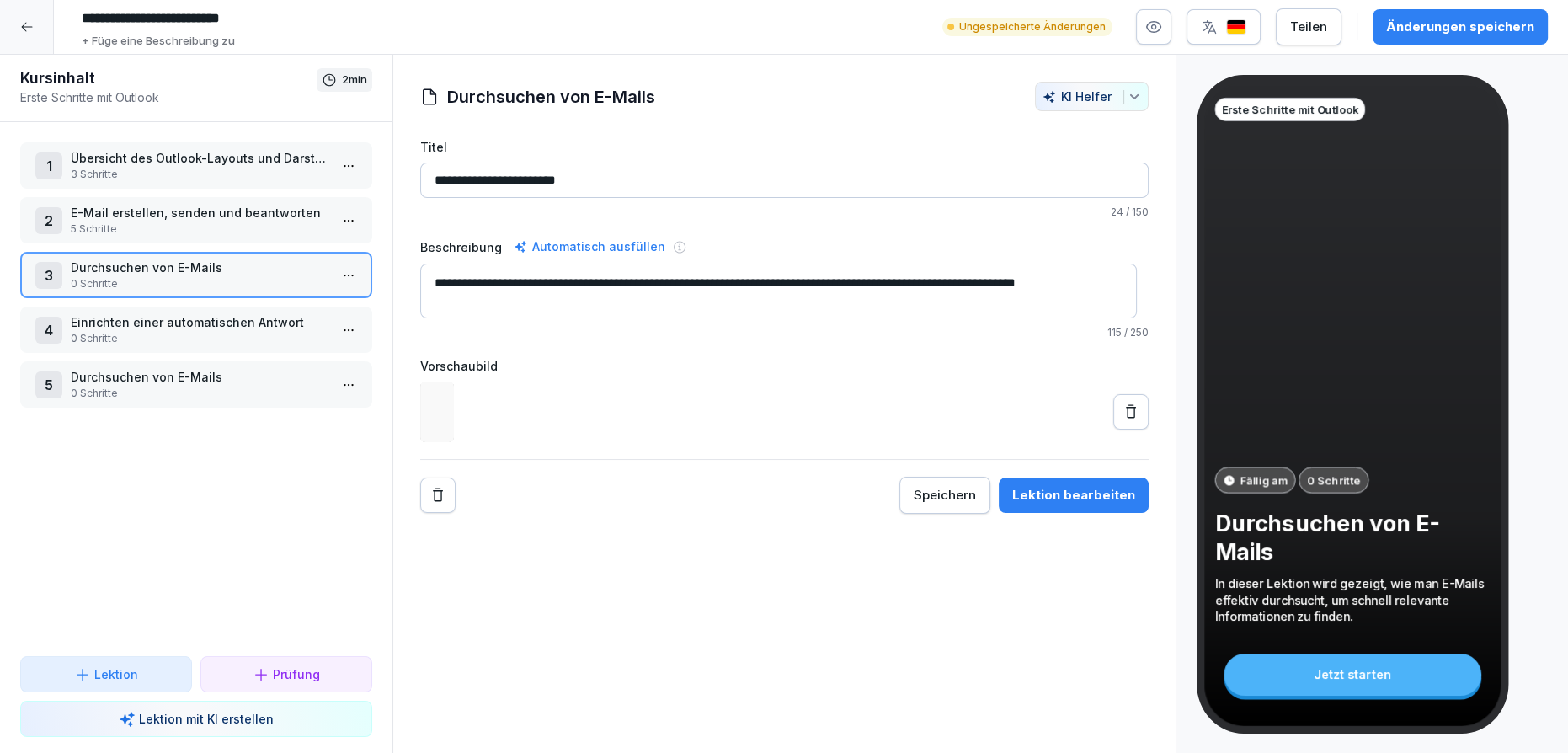
click at [184, 224] on p "5 Schritte" at bounding box center [200, 229] width 258 height 15
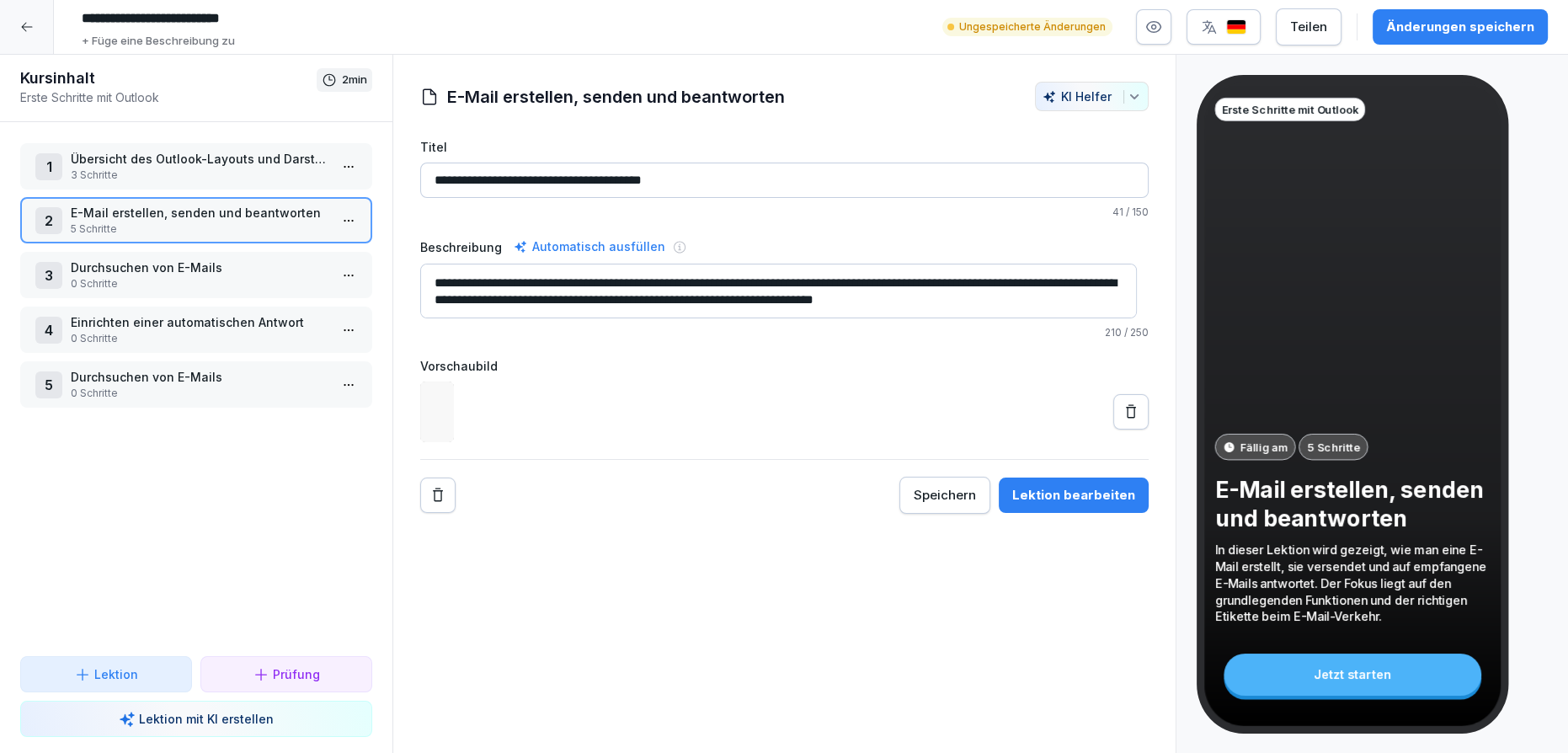
click at [174, 159] on p "Übersicht des Outlook-Layouts und Darstellungsmöglichkeiten" at bounding box center [200, 159] width 258 height 18
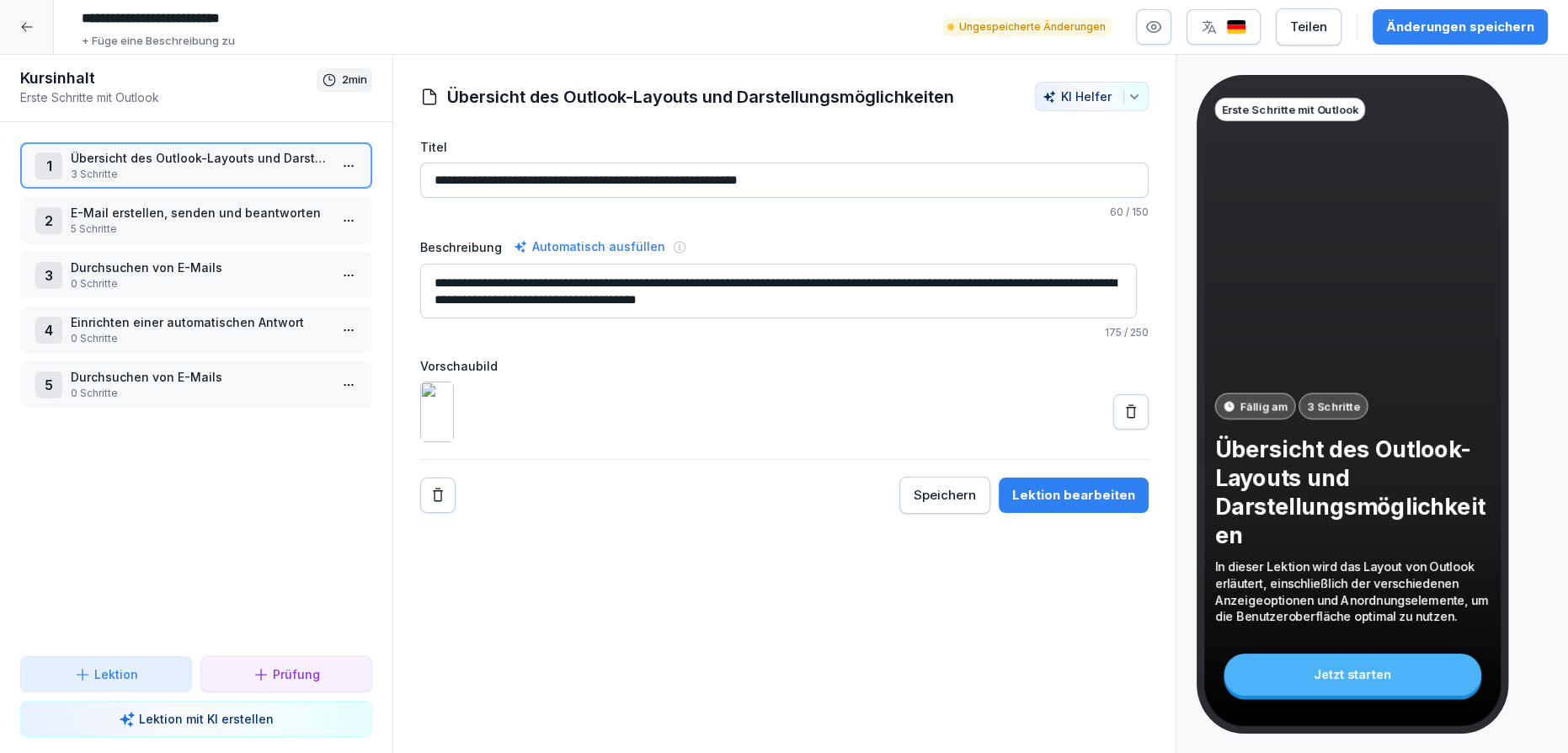
click at [155, 356] on div "1 Übersicht des Outlook-Layouts und Darstellungsmöglichkeiten 3 Schritte 2 E-Ma…" at bounding box center [196, 389] width 393 height 534
click at [159, 331] on p "0 Schritte" at bounding box center [200, 338] width 258 height 15
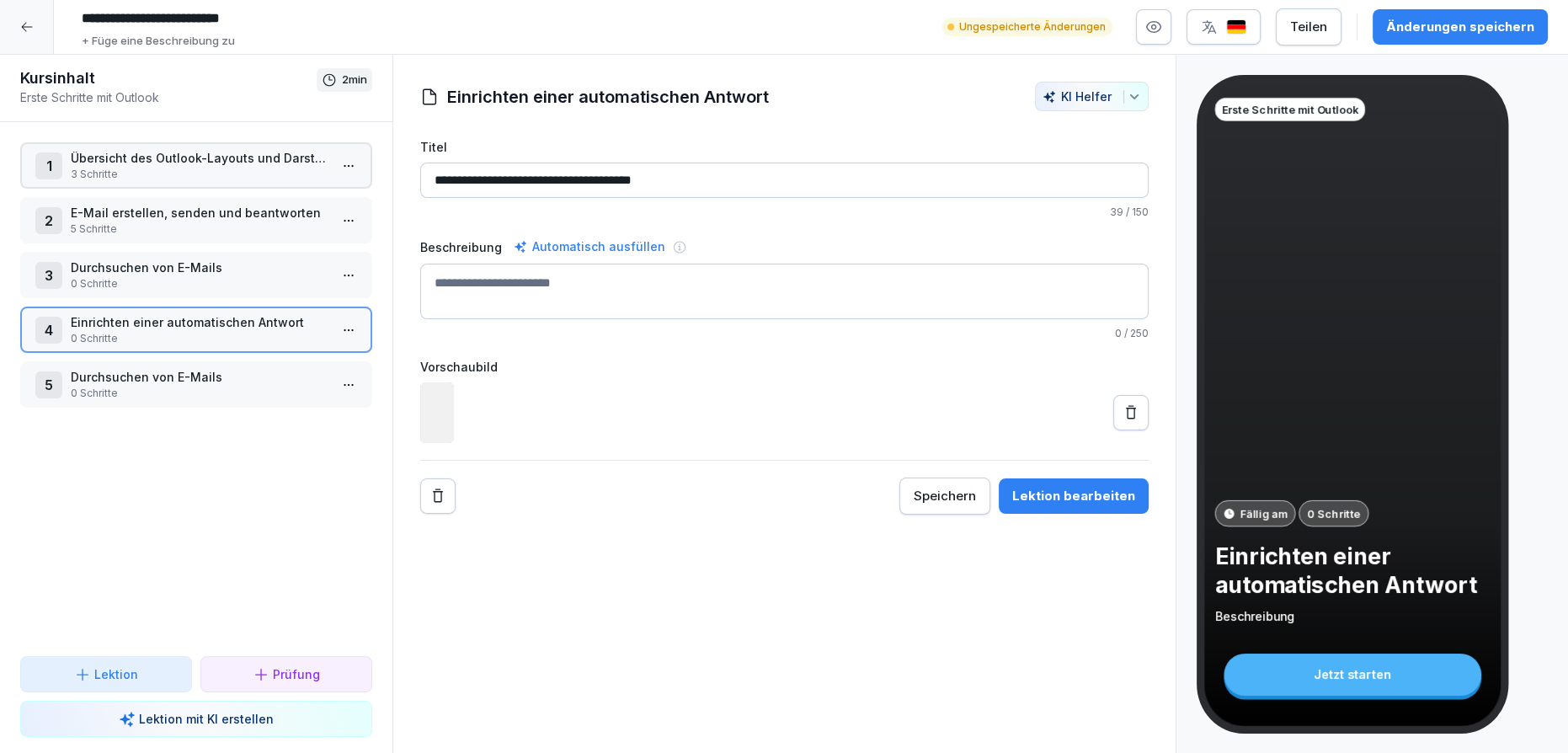
click at [157, 386] on p "0 Schritte" at bounding box center [200, 393] width 258 height 15
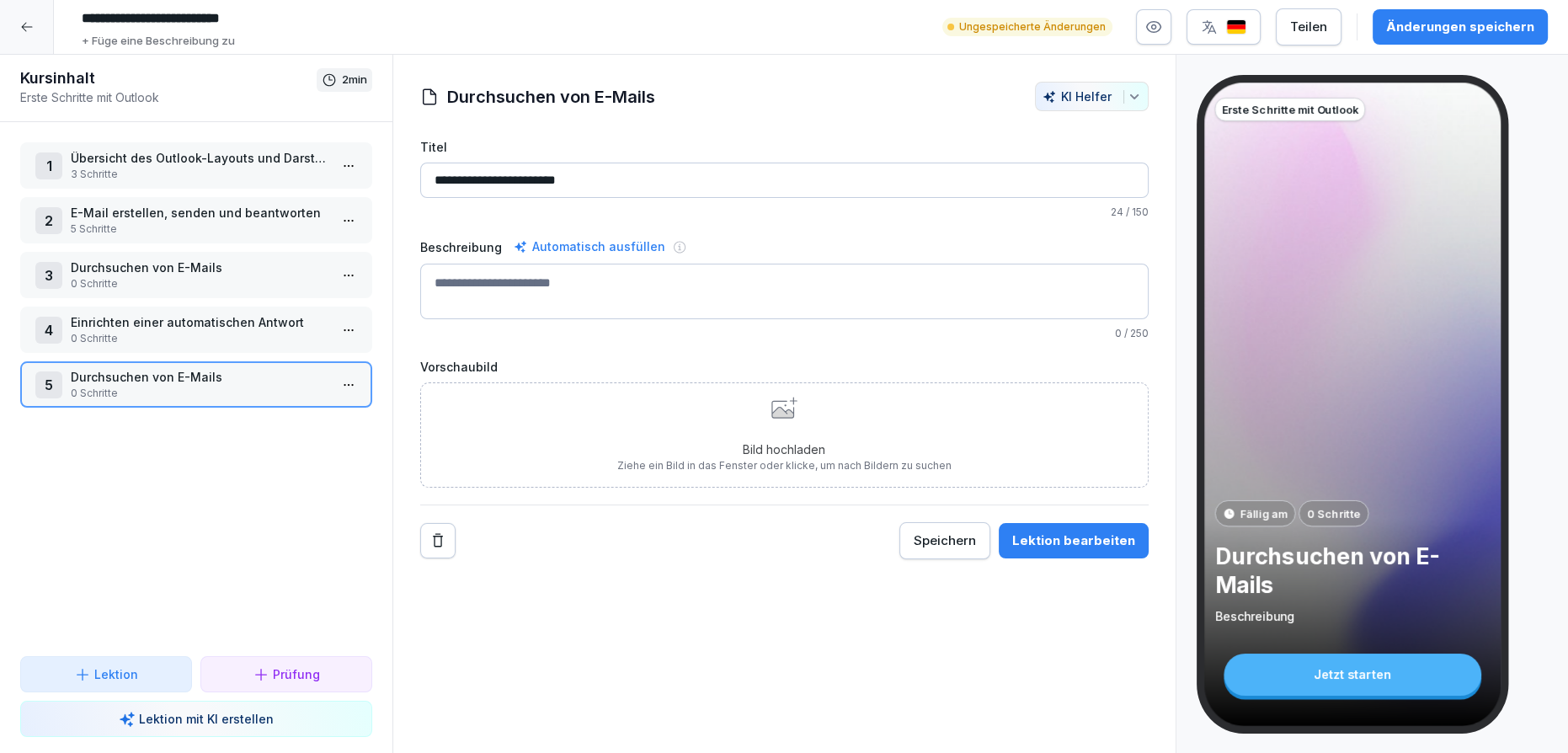
click at [161, 324] on p "Einrichten einer automatischen Antwort" at bounding box center [200, 322] width 258 height 18
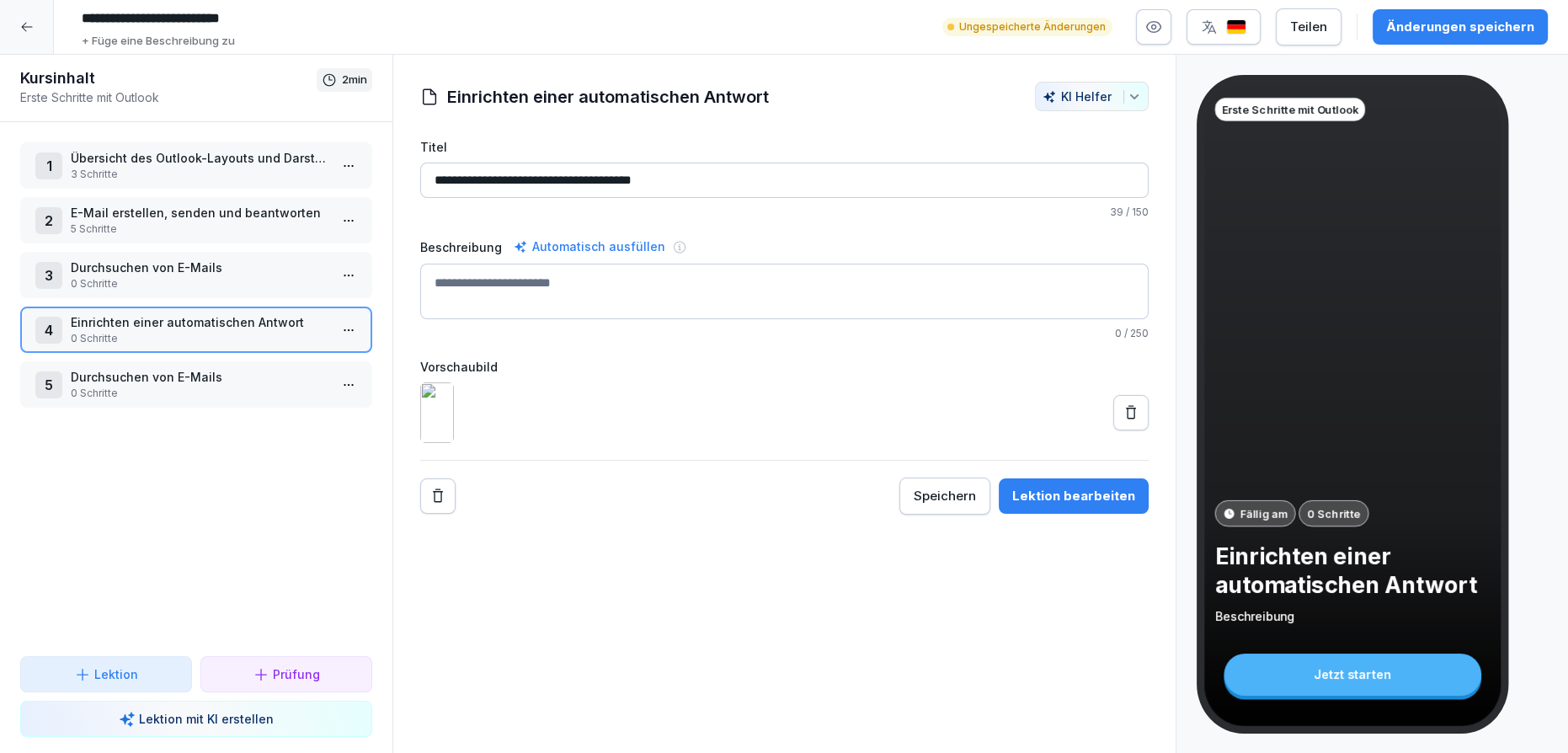
click at [176, 393] on p "0 Schritte" at bounding box center [200, 393] width 258 height 15
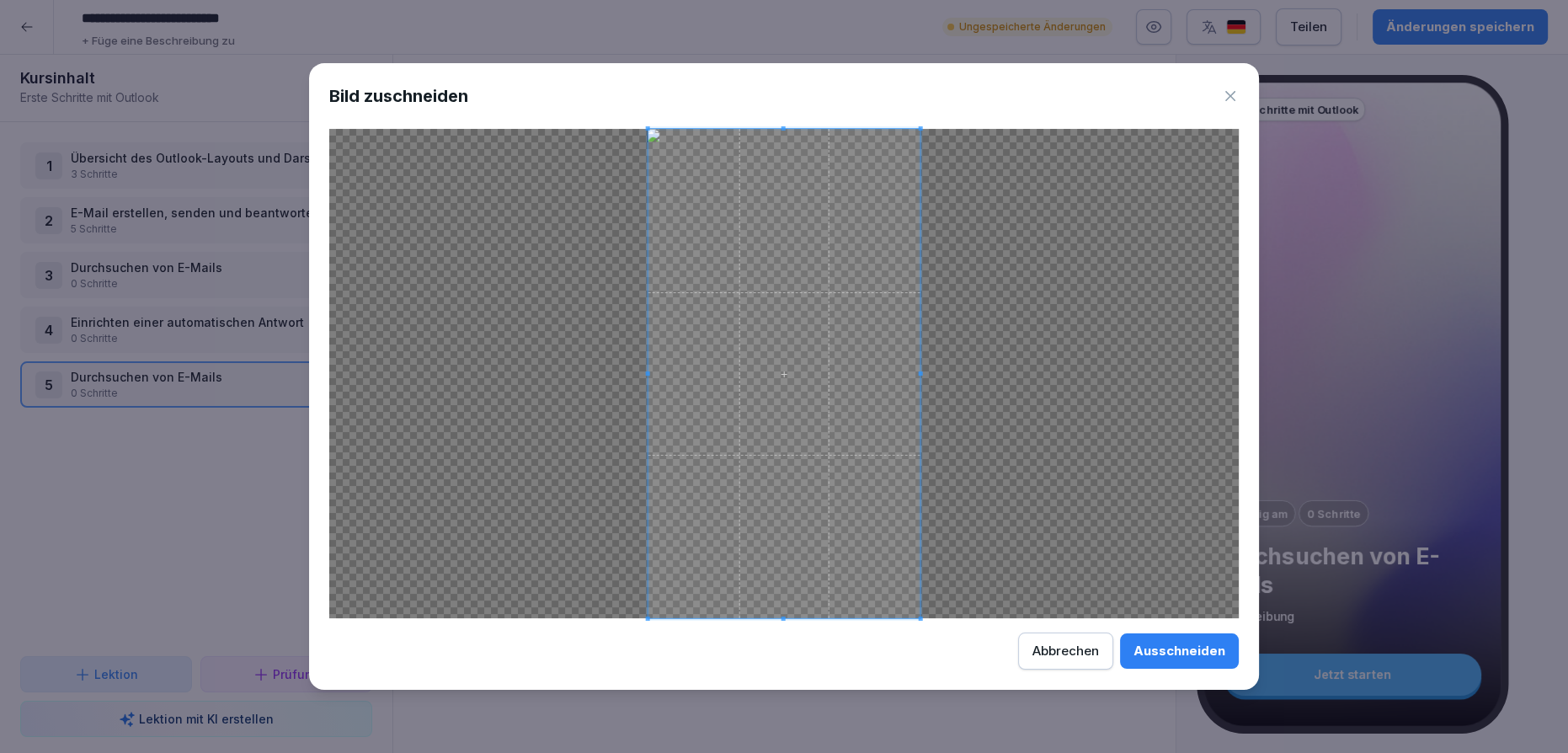
click at [1204, 653] on div "Ausschneiden" at bounding box center [1180, 650] width 92 height 19
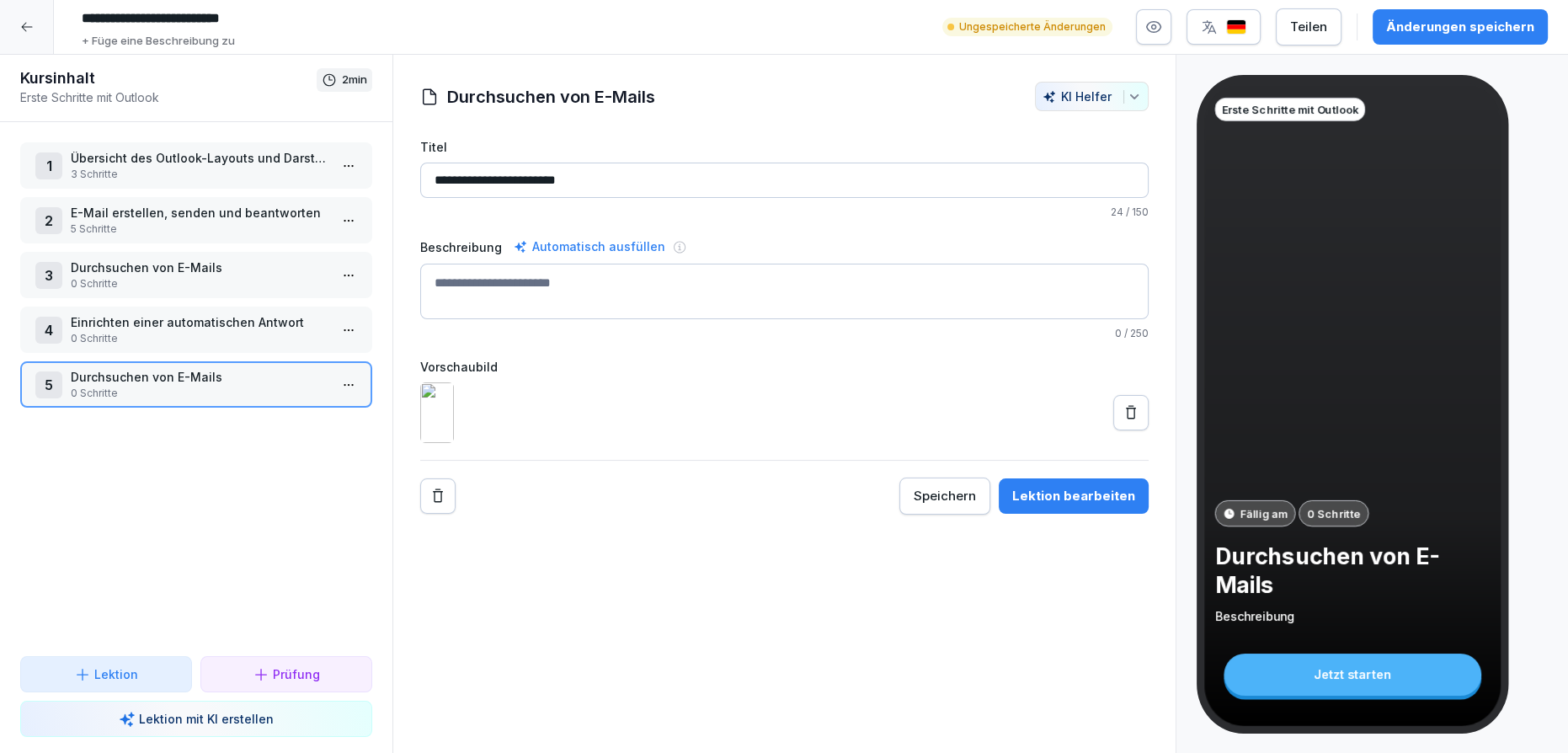
click at [1502, 19] on div "Änderungen speichern" at bounding box center [1460, 27] width 148 height 19
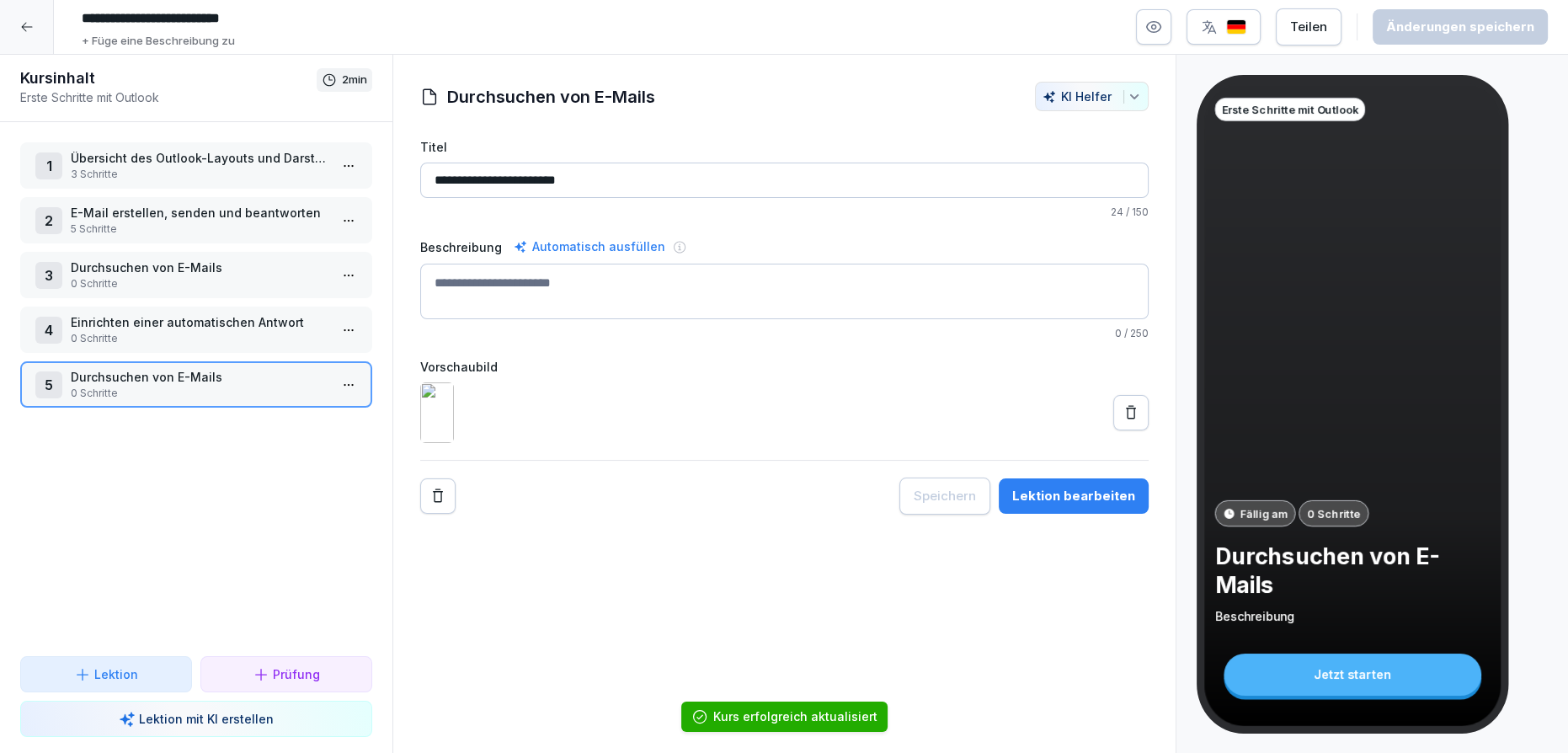
click at [273, 169] on p "3 Schritte" at bounding box center [200, 174] width 258 height 15
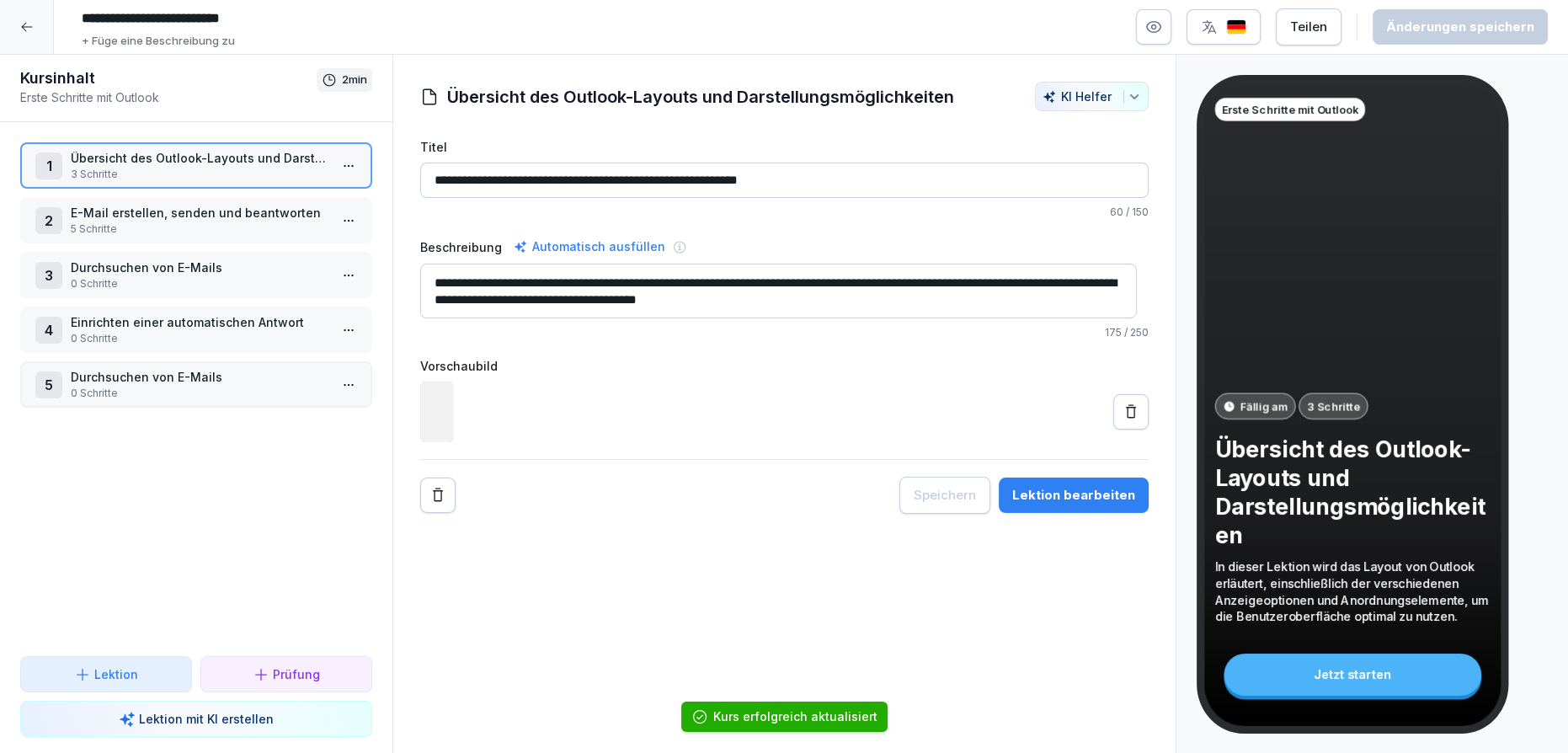
click at [263, 212] on p "E-Mail erstellen, senden und beantworten" at bounding box center [200, 213] width 258 height 18
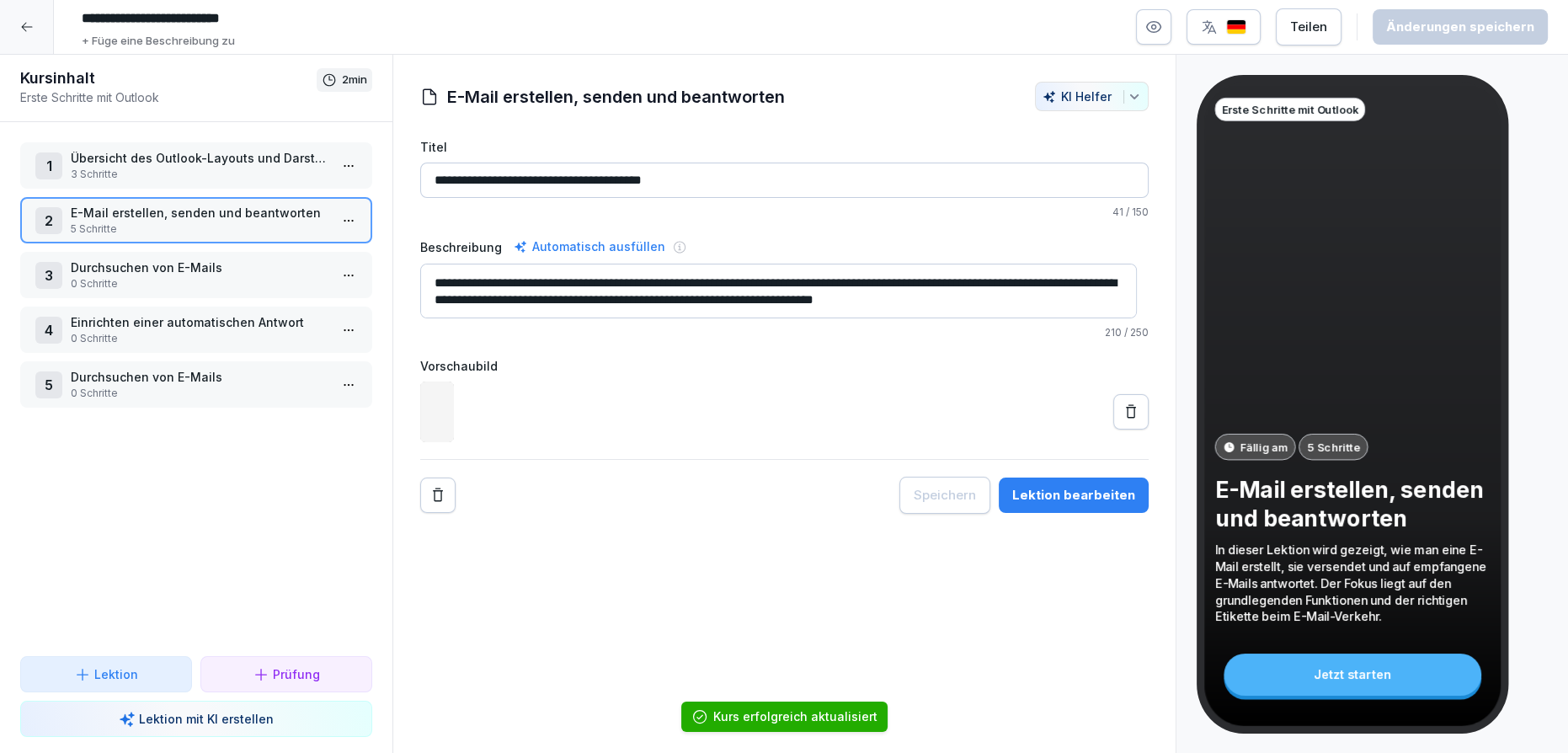
click at [259, 263] on p "Durchsuchen von E-Mails" at bounding box center [200, 268] width 258 height 18
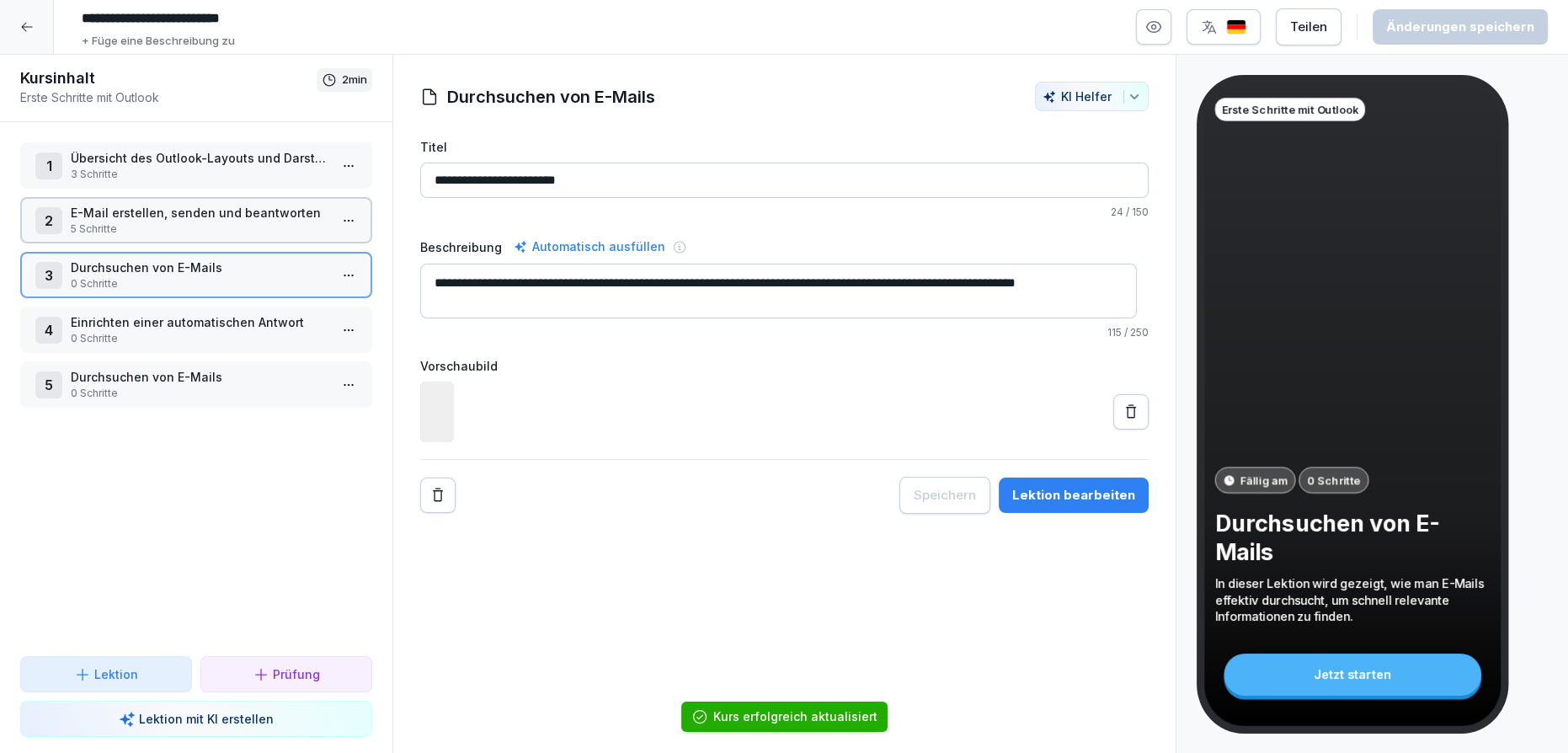
click at [238, 264] on div "1 Übersicht des Outlook-Layouts und Darstellungsmöglichkeiten 3 Schritte 2 E-Ma…" at bounding box center [196, 389] width 393 height 534
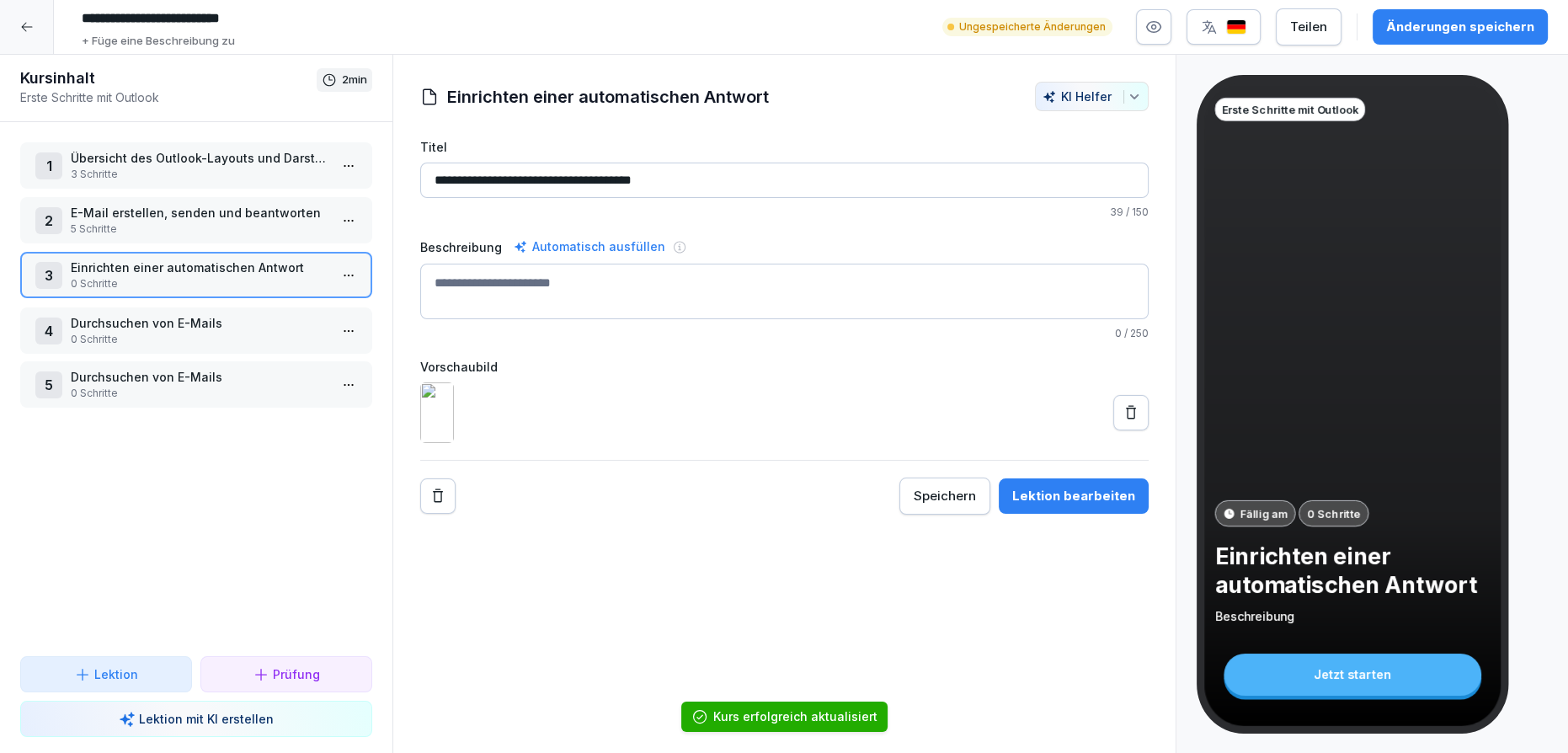
click at [231, 320] on p "Durchsuchen von E-Mails" at bounding box center [200, 323] width 258 height 18
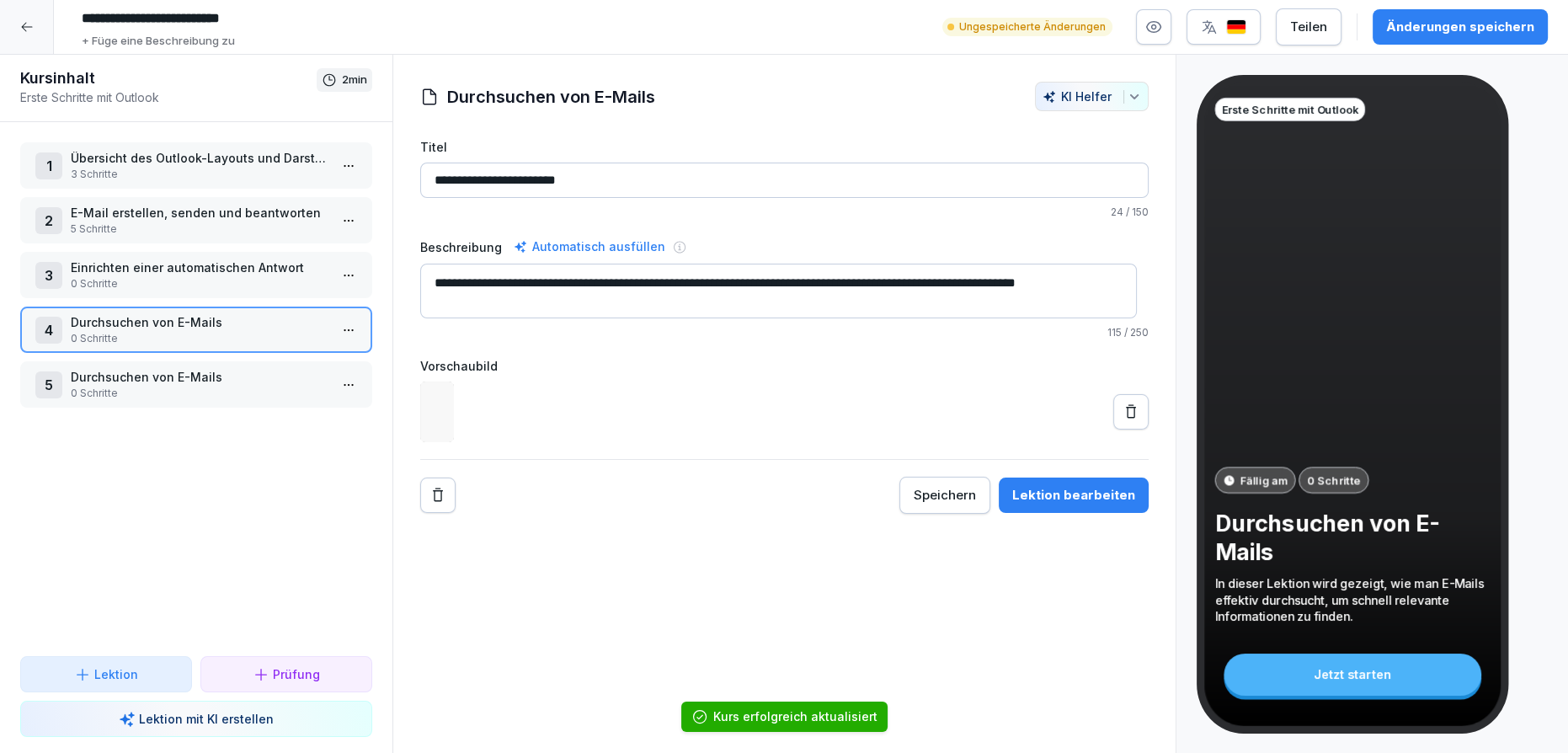
click at [229, 370] on p "Durchsuchen von E-Mails" at bounding box center [200, 376] width 258 height 18
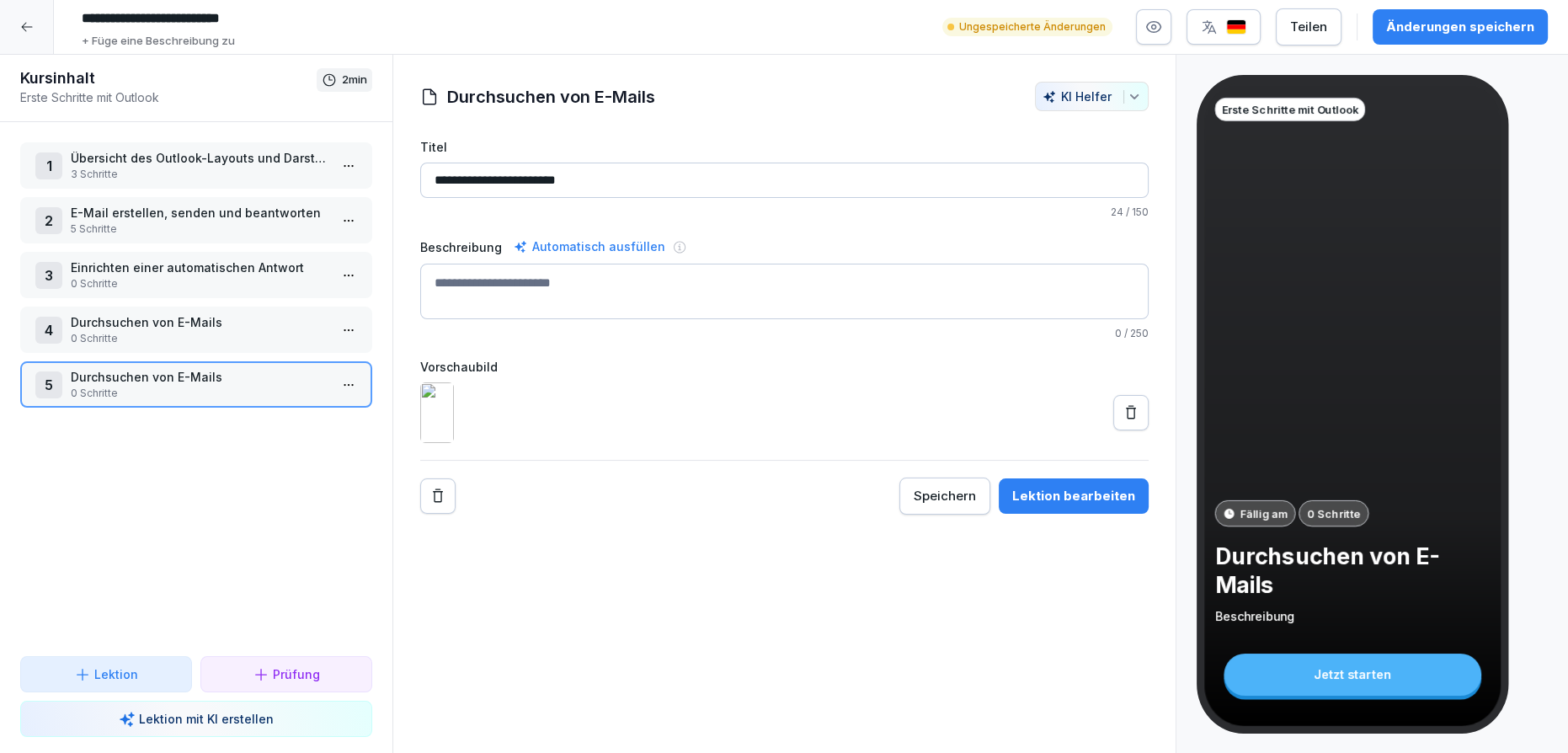
click at [148, 470] on div "1 Übersicht des Outlook-Layouts und Darstellungsmöglichkeiten 3 Schritte 2 E-Ma…" at bounding box center [196, 389] width 393 height 534
click at [27, 27] on icon at bounding box center [26, 26] width 14 height 14
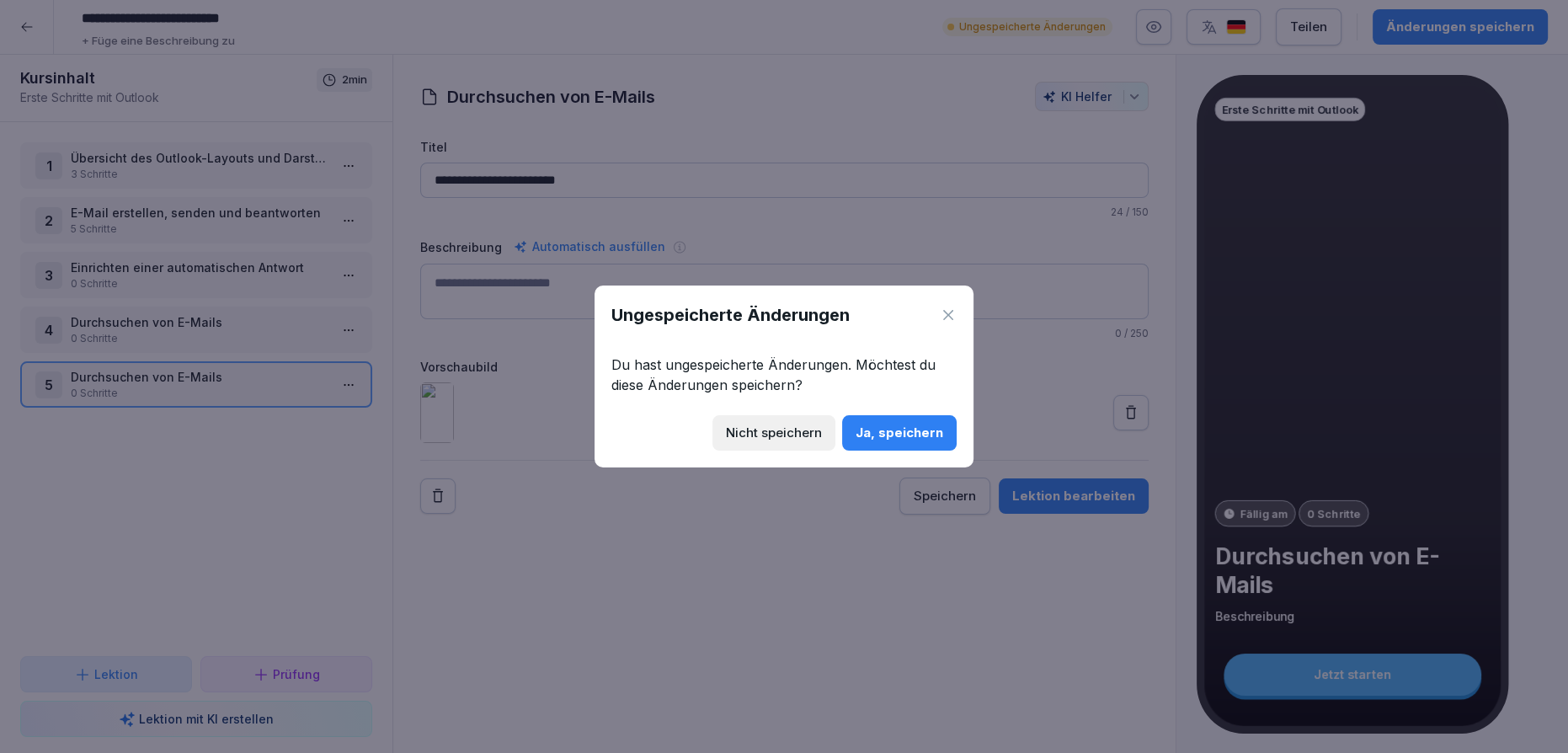
click at [937, 441] on button "Ja, speichern" at bounding box center [899, 432] width 114 height 35
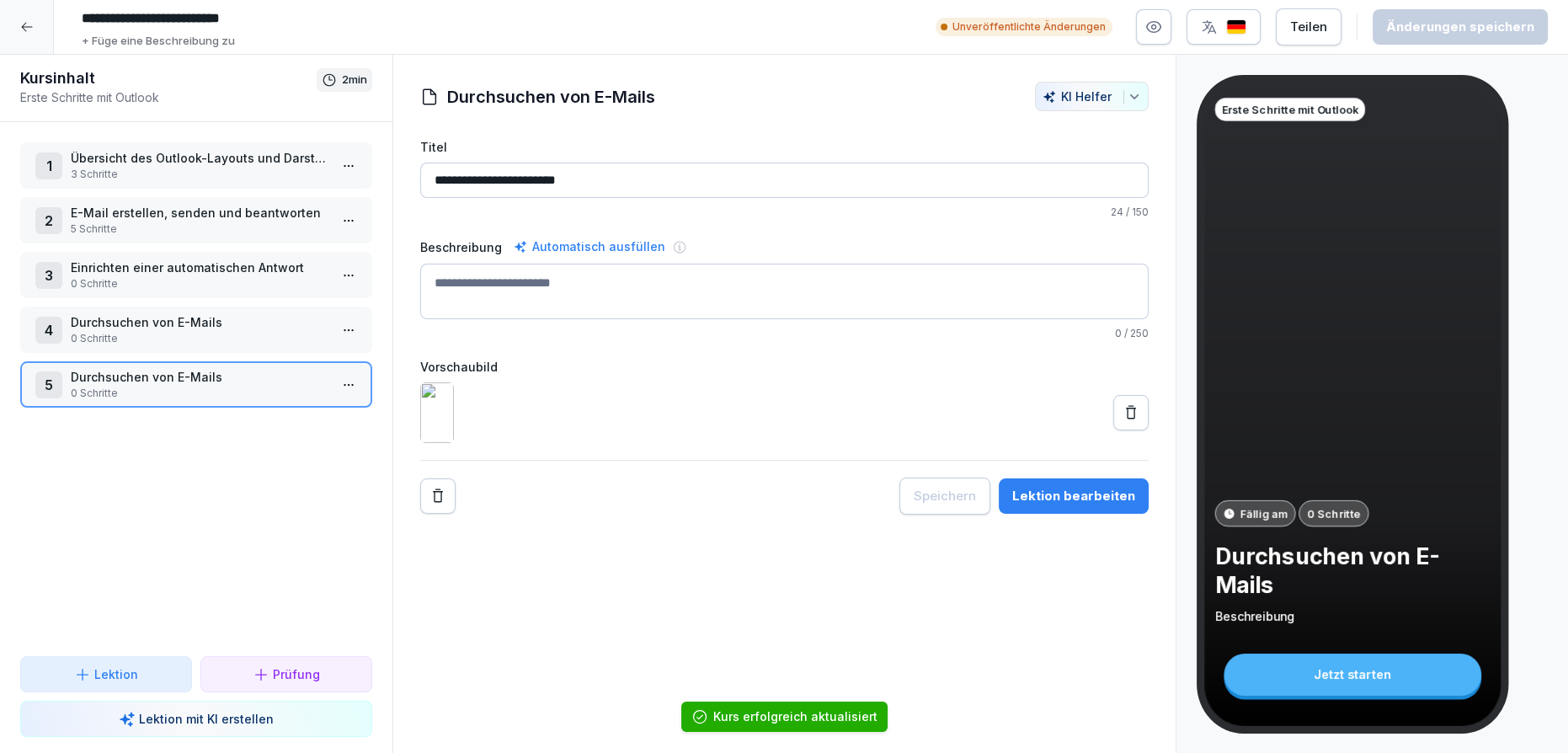
click at [22, 26] on icon at bounding box center [26, 27] width 11 height 9
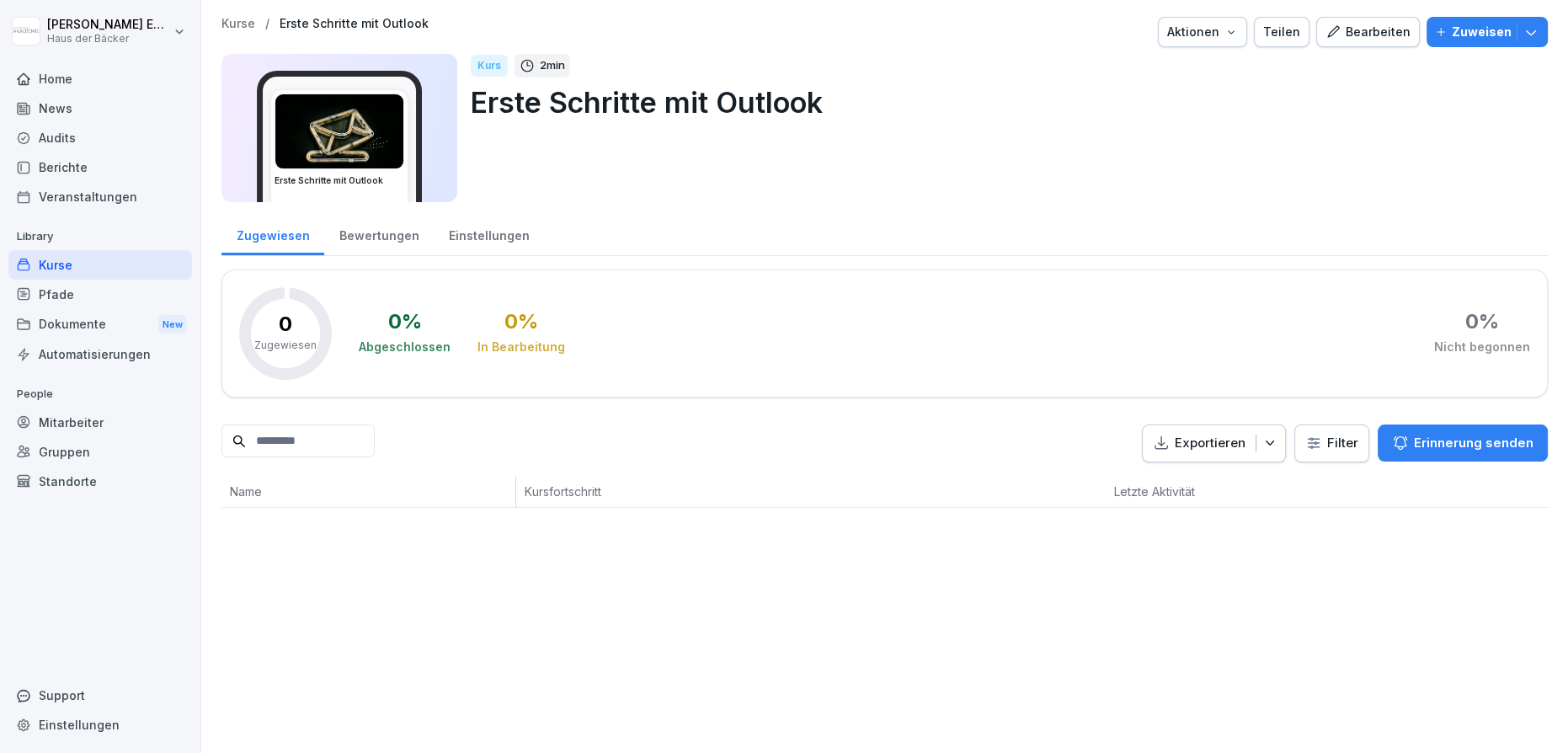
click at [370, 122] on img at bounding box center [340, 132] width 128 height 74
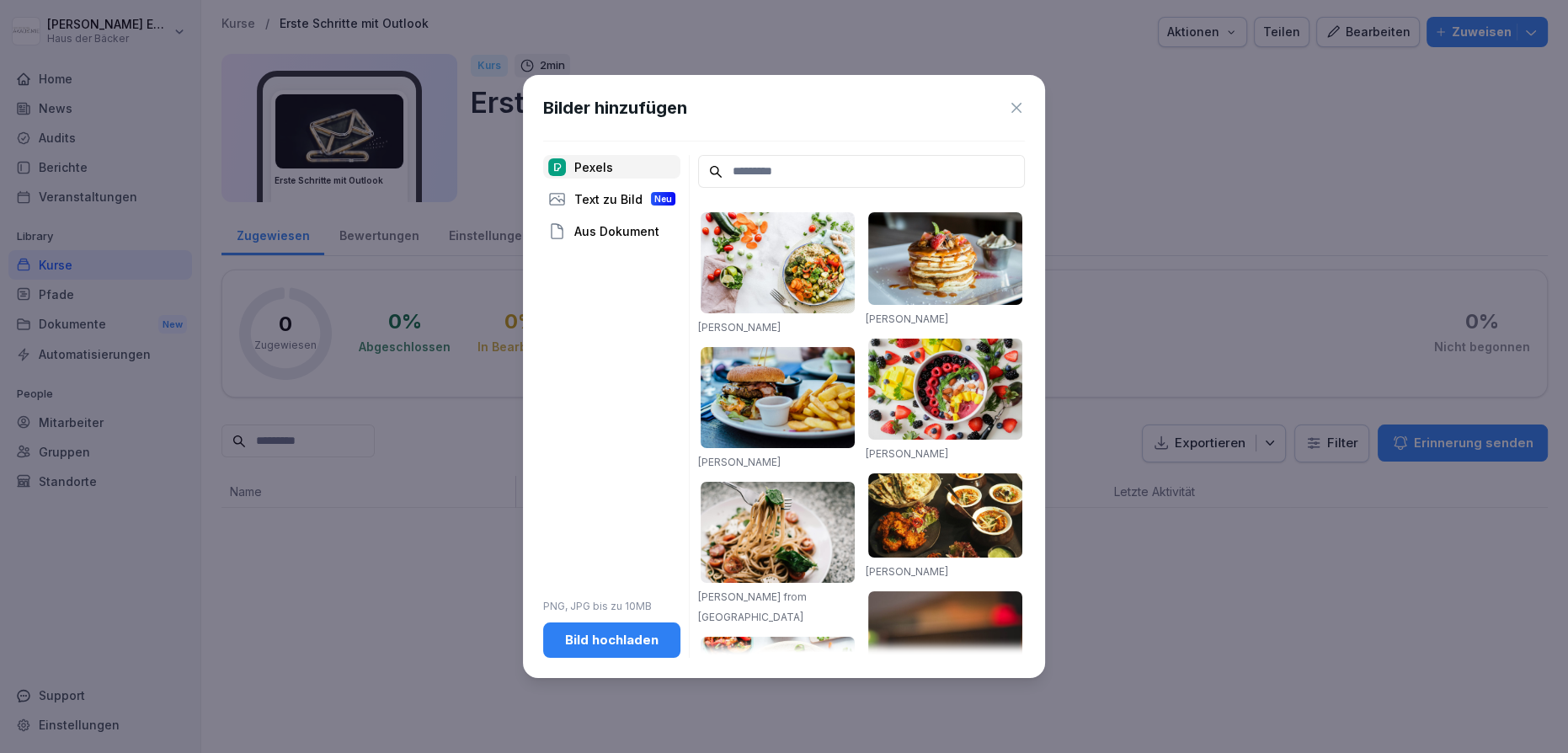
click at [554, 639] on button "Bild hochladen" at bounding box center [612, 640] width 137 height 35
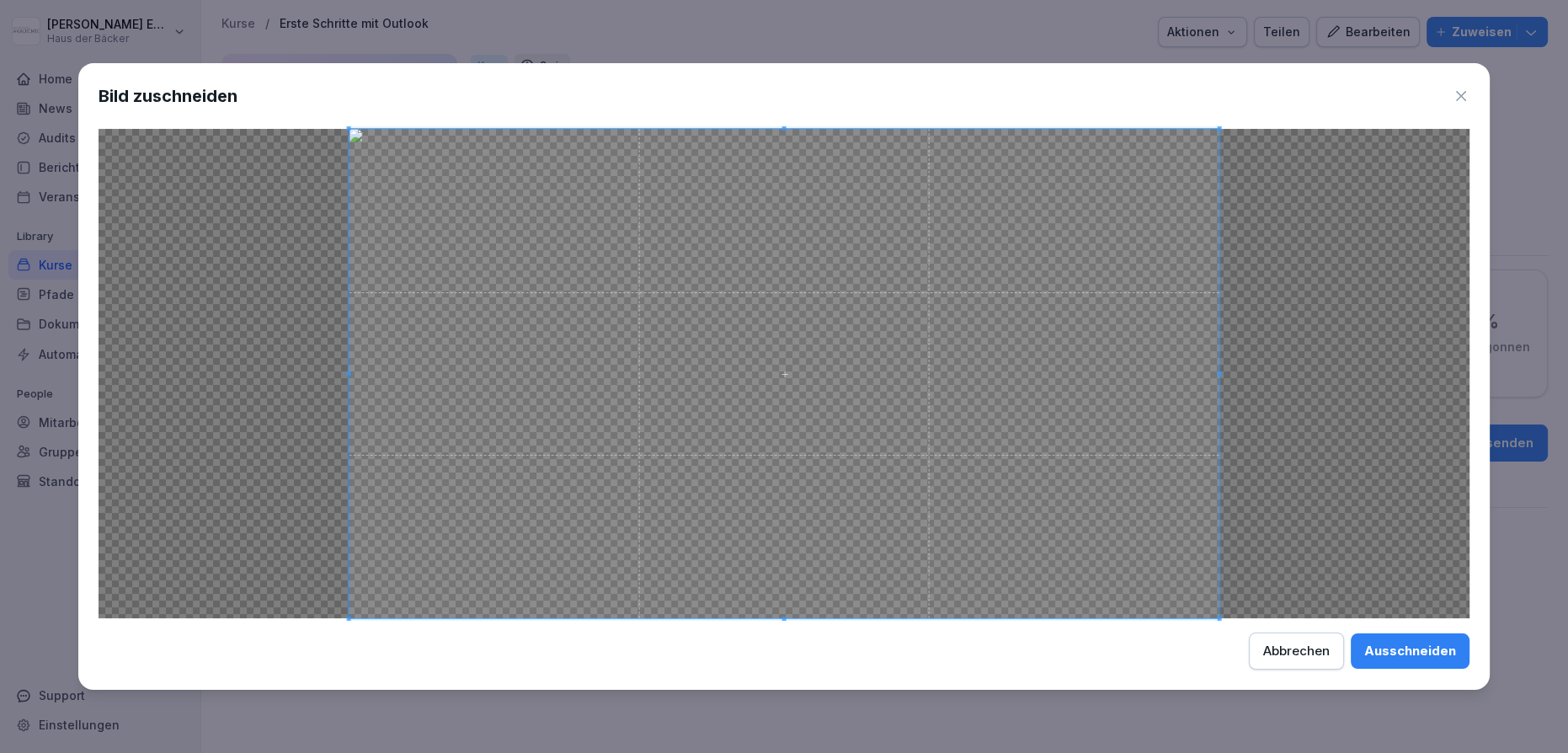
click at [1453, 656] on div "Ausschneiden" at bounding box center [1410, 650] width 92 height 19
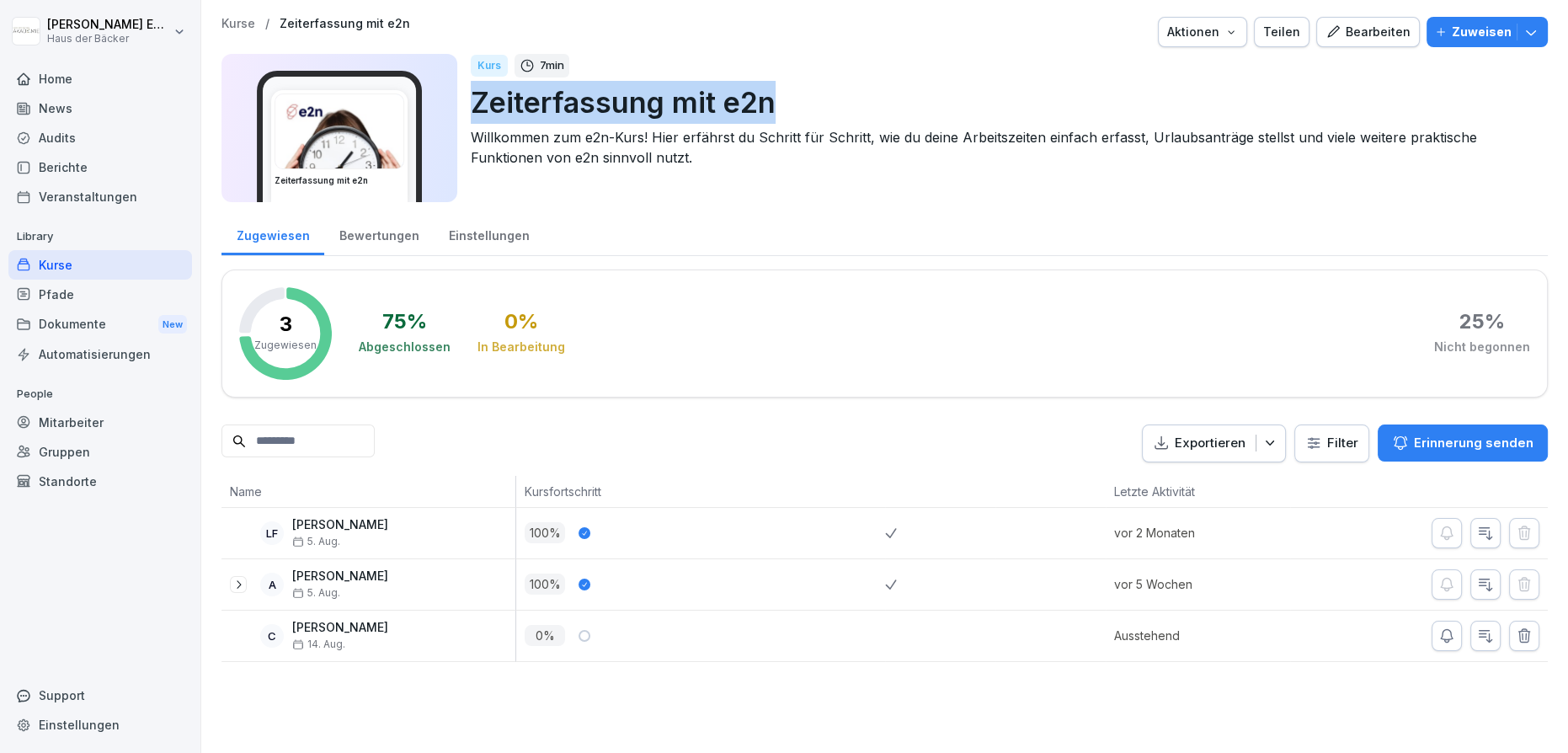
drag, startPoint x: 472, startPoint y: 104, endPoint x: 779, endPoint y: 104, distance: 307.0
click at [779, 104] on p "Zeiterfassung mit e2n" at bounding box center [1002, 103] width 1063 height 43
copy p "Zeiterfassung mit e2n"
click at [248, 22] on p "Kurse" at bounding box center [238, 24] width 33 height 14
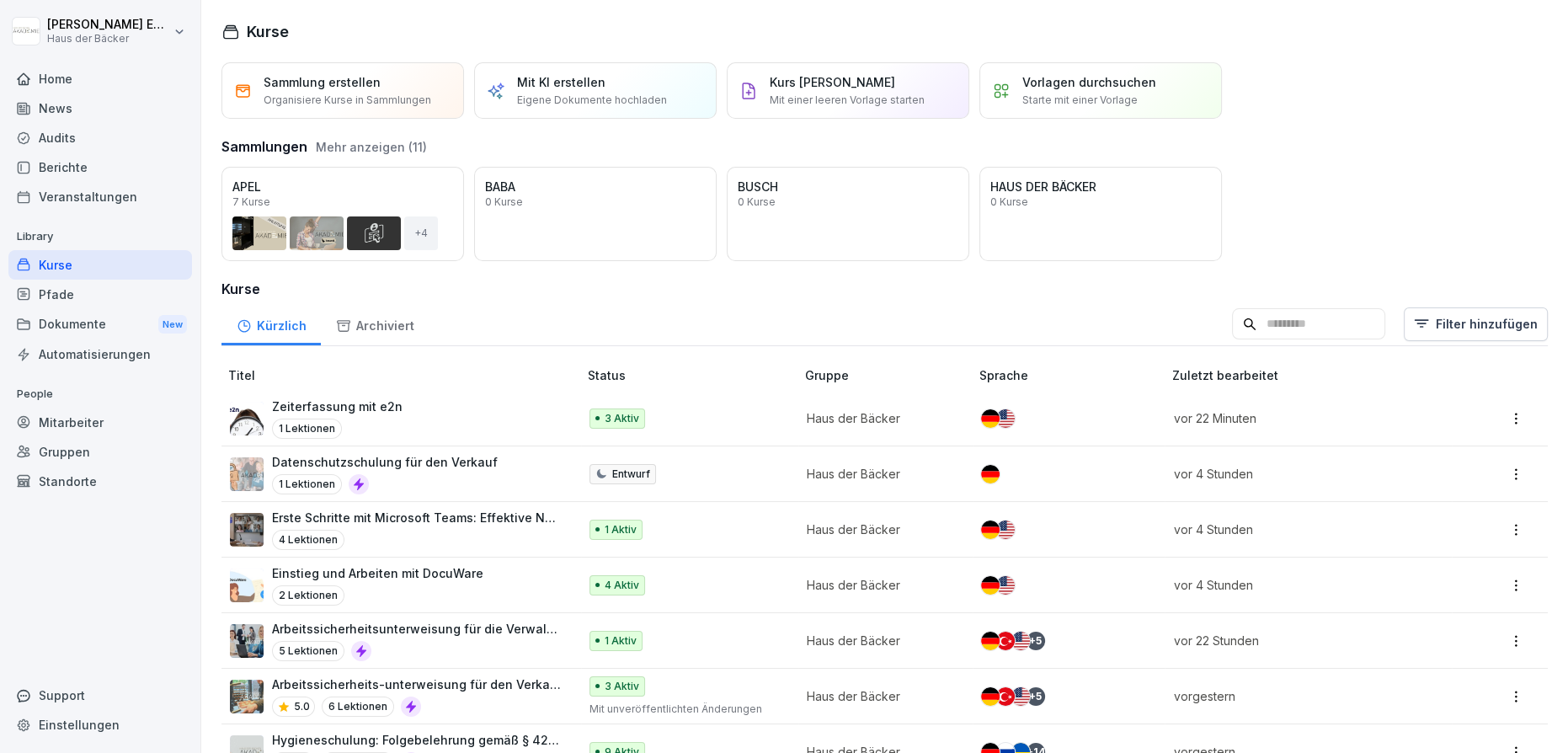
click at [389, 152] on button "Mehr anzeigen (11)" at bounding box center [370, 147] width 111 height 18
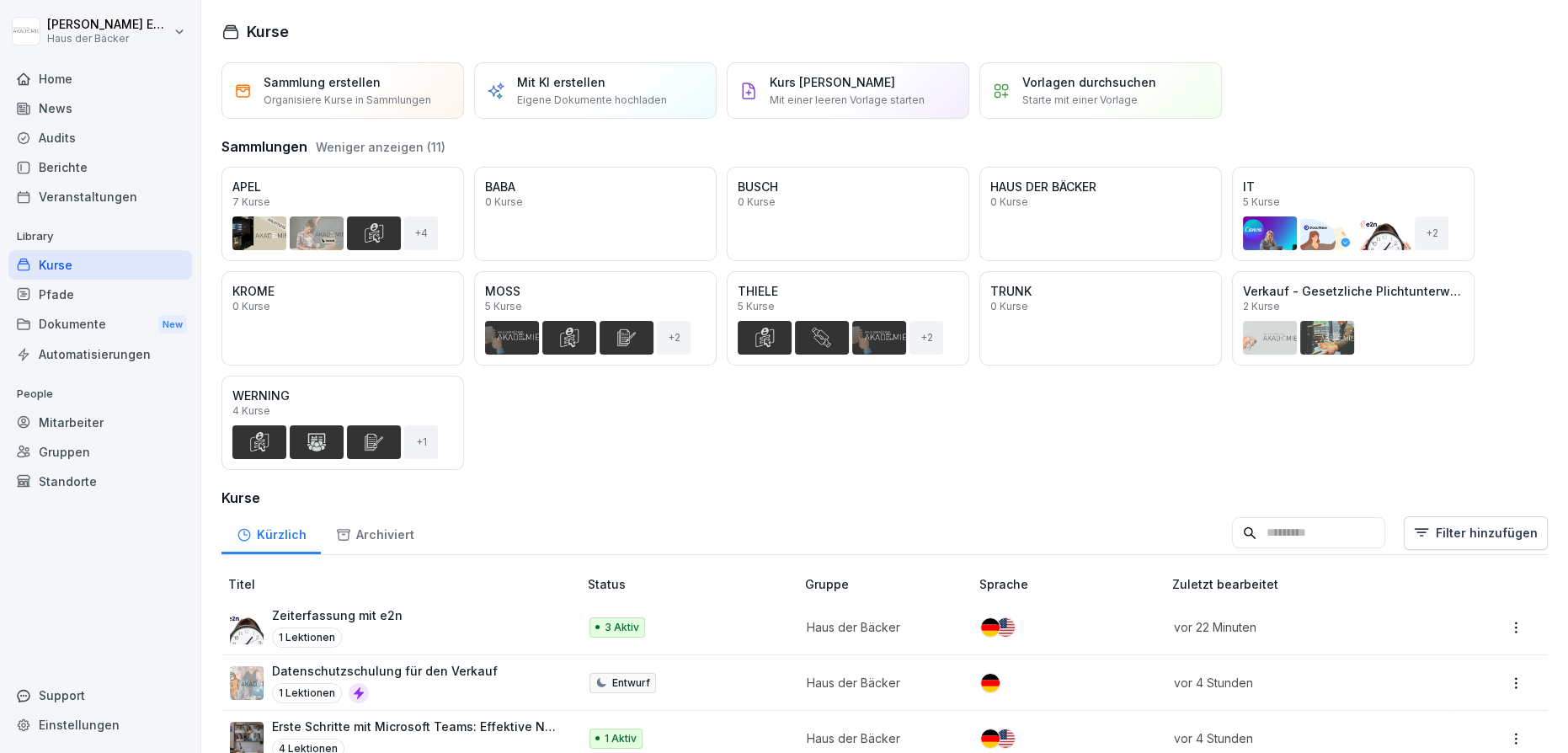
click at [0, 0] on div "Öffnen" at bounding box center [0, 0] width 0 height 0
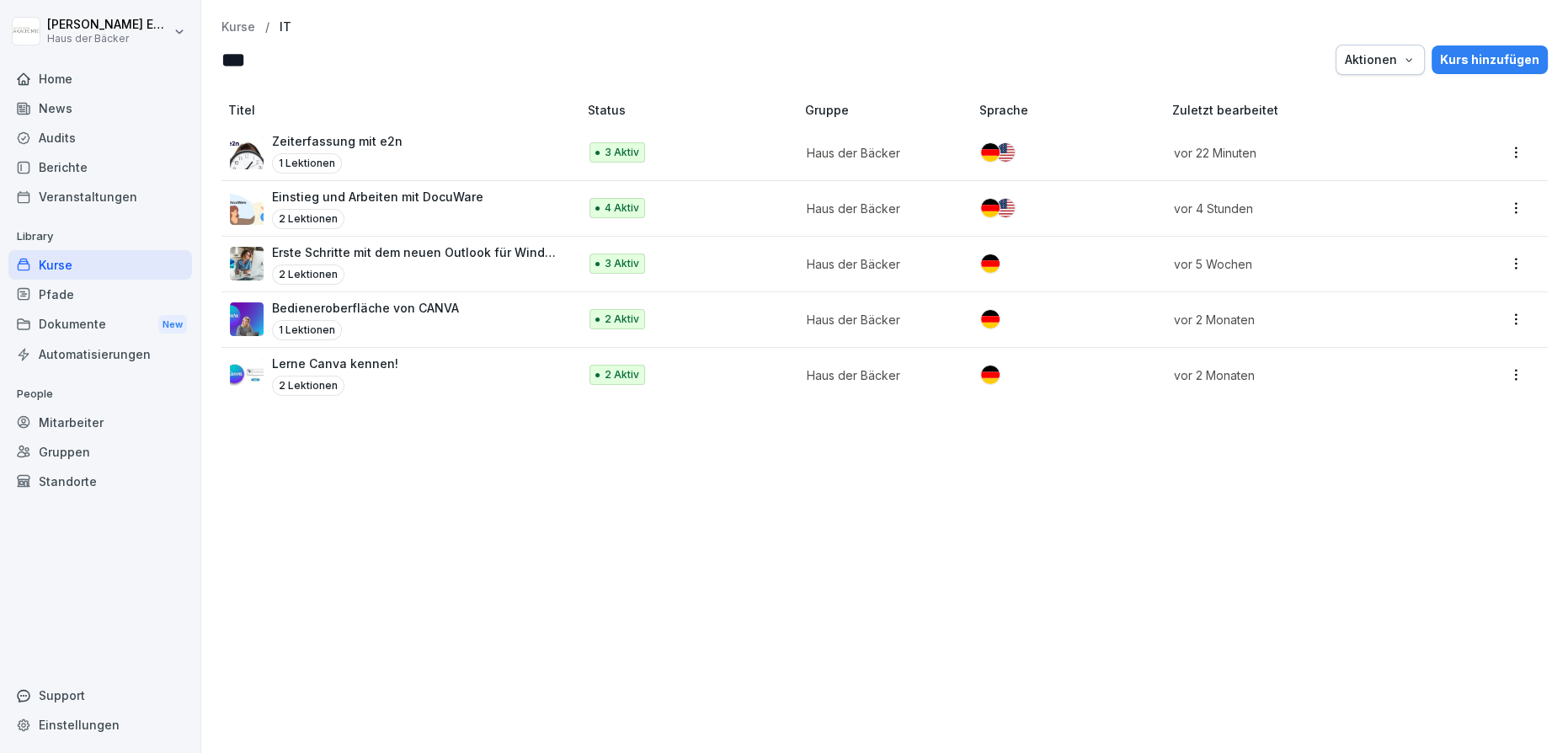
click at [527, 332] on div "Bedieneroberfläche von CANVA 1 Lektionen" at bounding box center [395, 320] width 331 height 41
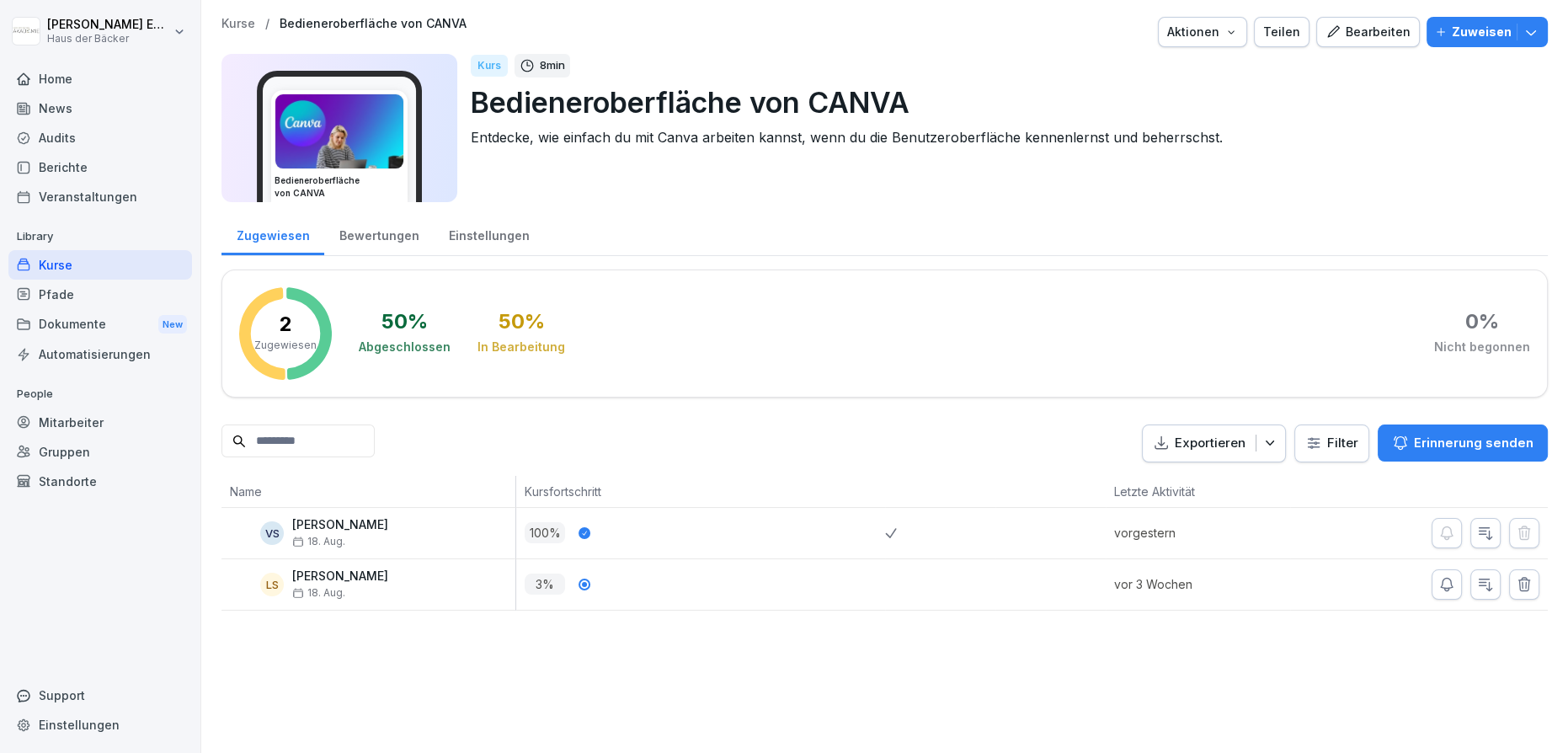
click at [815, 103] on p "Bedieneroberfläche von CANVA" at bounding box center [1002, 103] width 1063 height 43
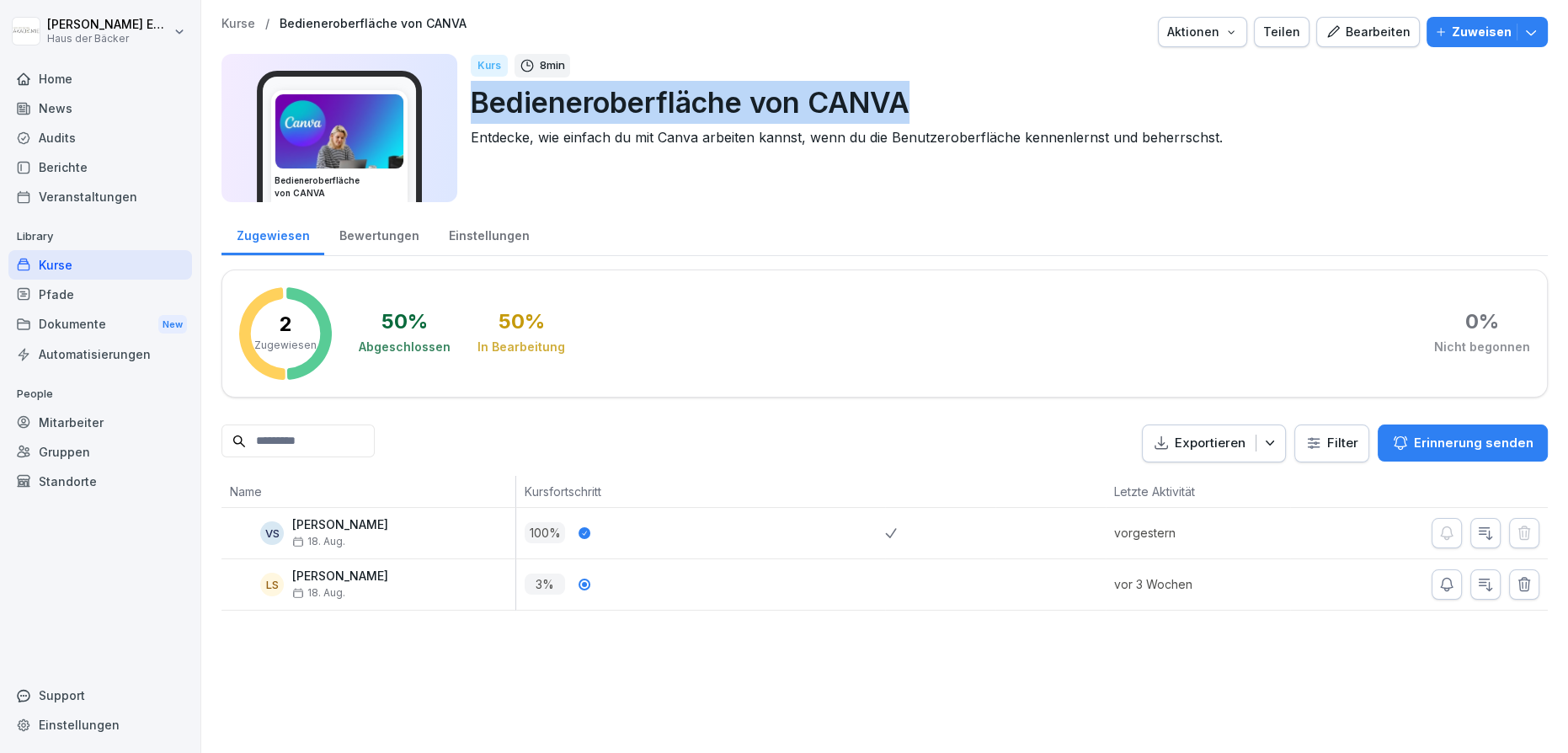
copy p "Bedieneroberfläche von CANVA"
drag, startPoint x: 770, startPoint y: 100, endPoint x: 467, endPoint y: 109, distance: 303.1
click at [467, 109] on div "Bedieneroberfläche von CANVA Kurs 8 min Bedieneroberfläche von CANVA Entdecke, …" at bounding box center [885, 128] width 1326 height 148
click at [245, 35] on div "Kurse / Bedieneroberfläche von CANVA Aktionen Teilen Bearbeiten Zuweisen" at bounding box center [885, 32] width 1326 height 31
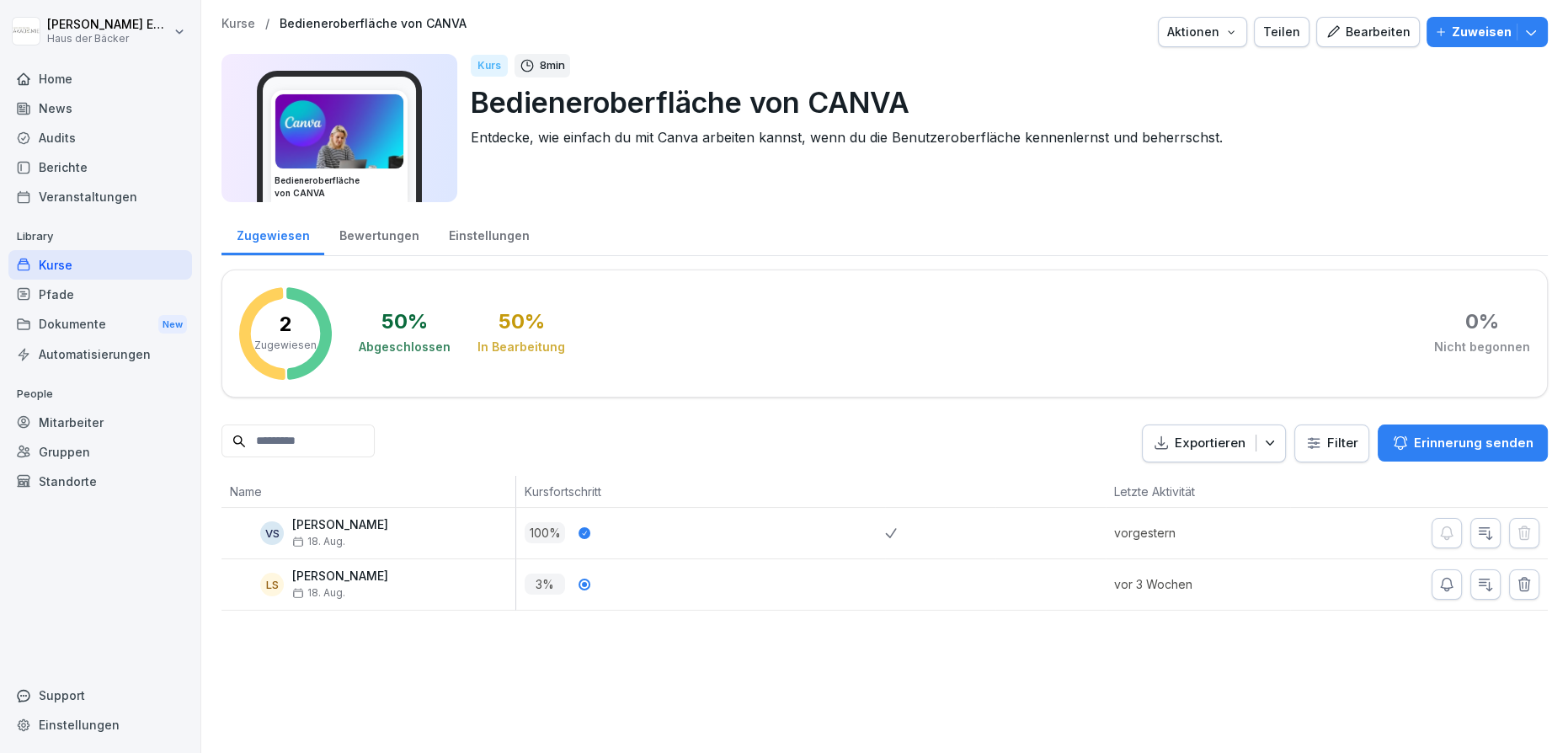
click at [242, 26] on p "Kurse" at bounding box center [238, 24] width 33 height 14
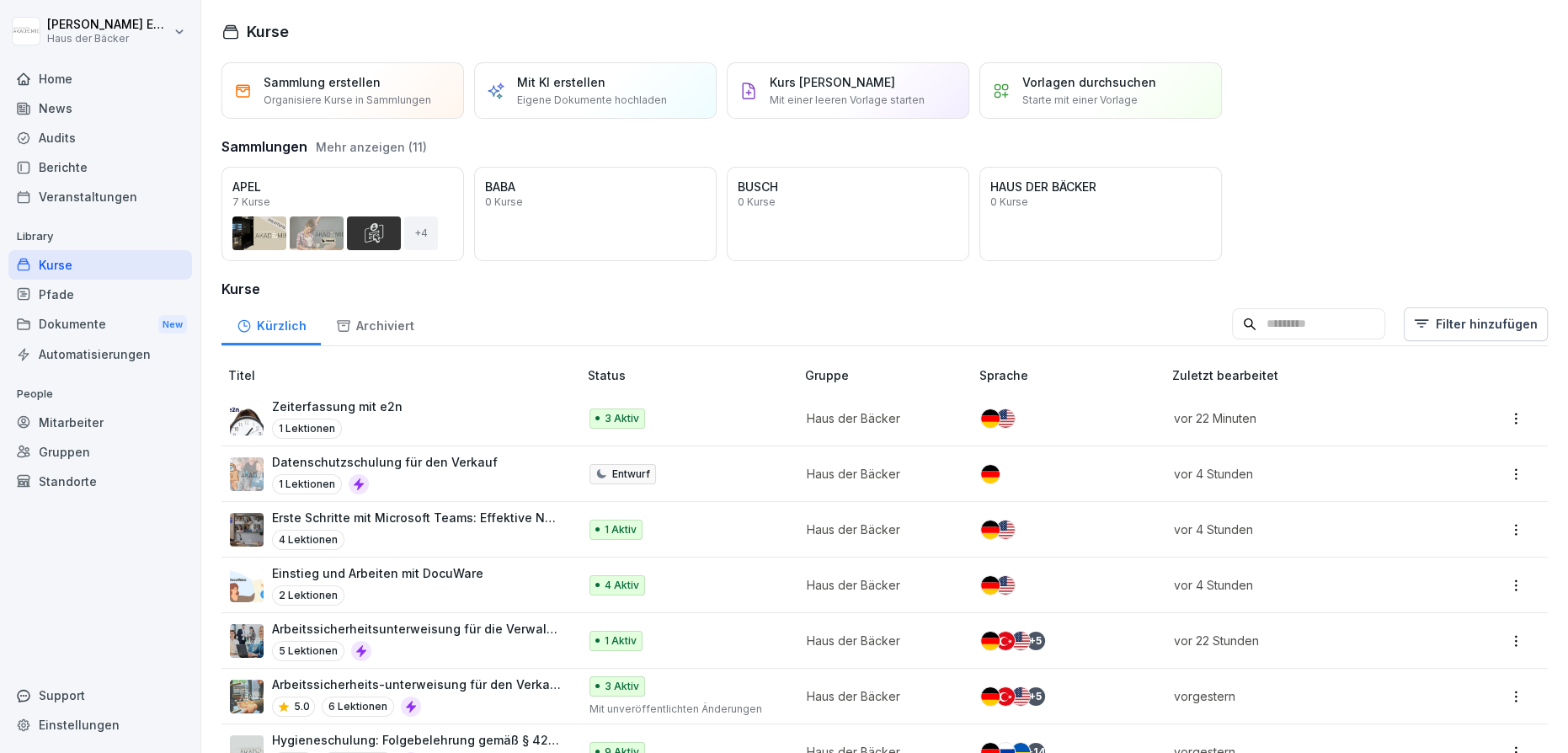
click at [0, 0] on div "Öffnen" at bounding box center [0, 0] width 0 height 0
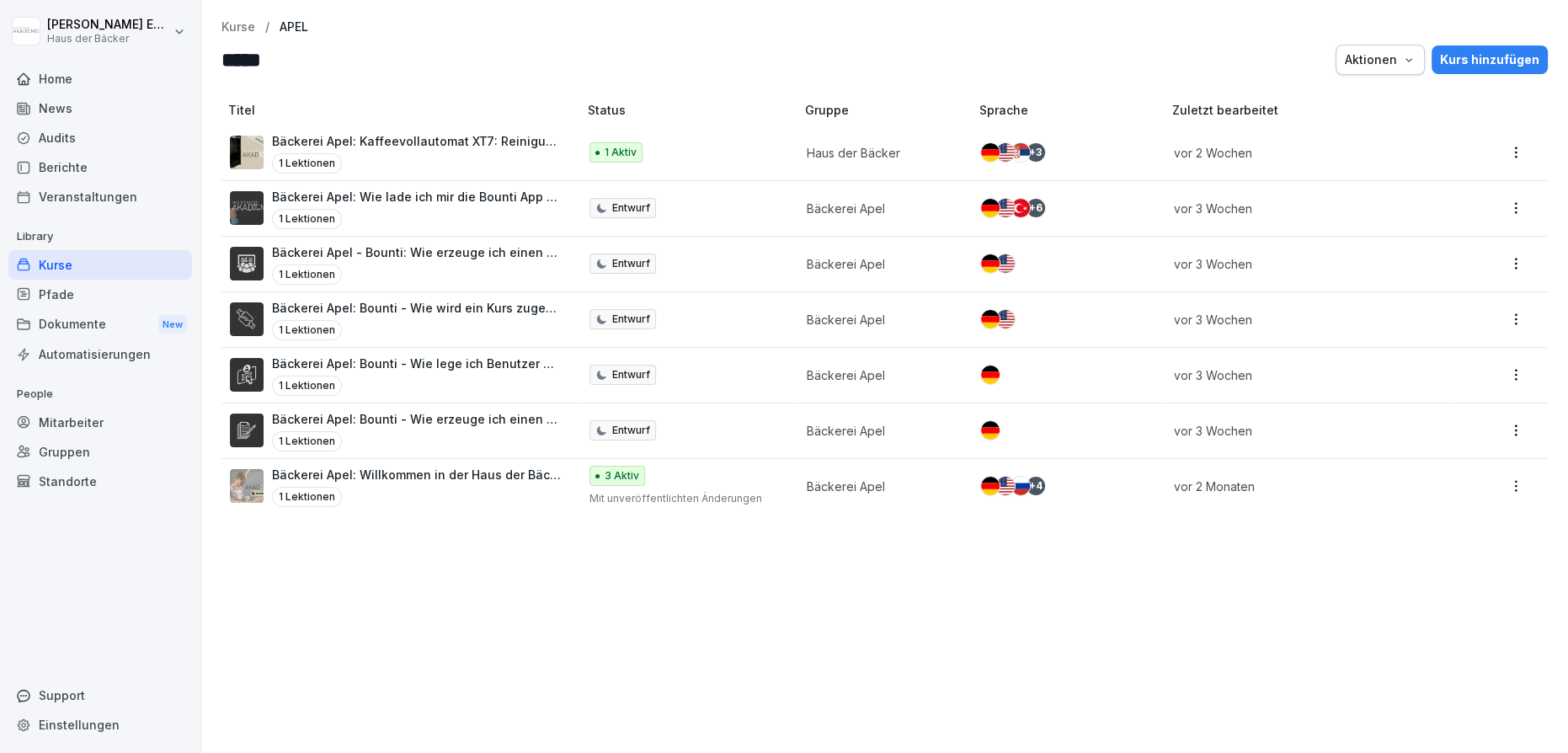
click at [251, 17] on div "Kurse / APEL **** Aktionen Kurs hinzufügen Titel Status Gruppe Sprache Zuletzt …" at bounding box center [884, 376] width 1367 height 753
click at [242, 31] on p "Kurse" at bounding box center [238, 27] width 33 height 14
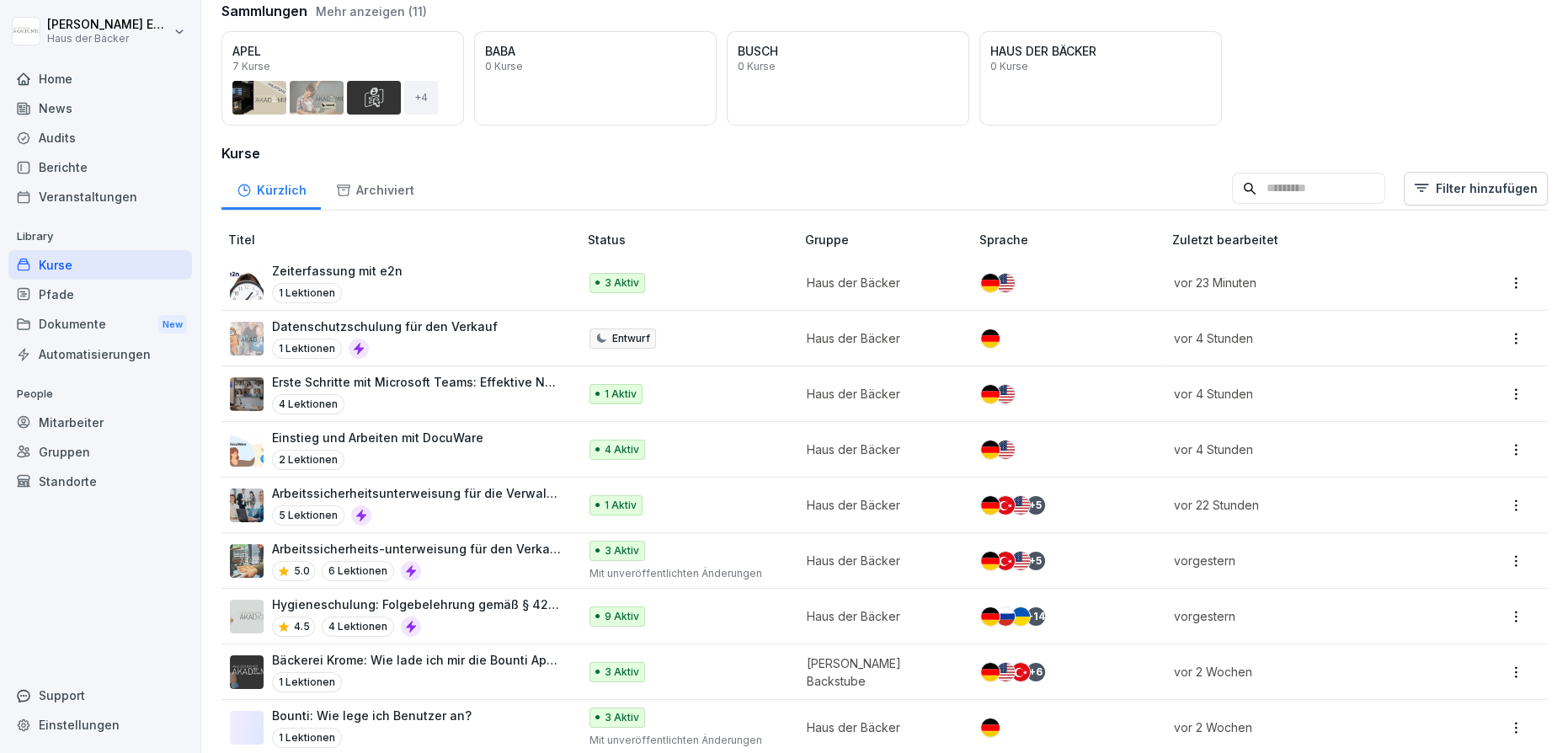
scroll to position [152, 0]
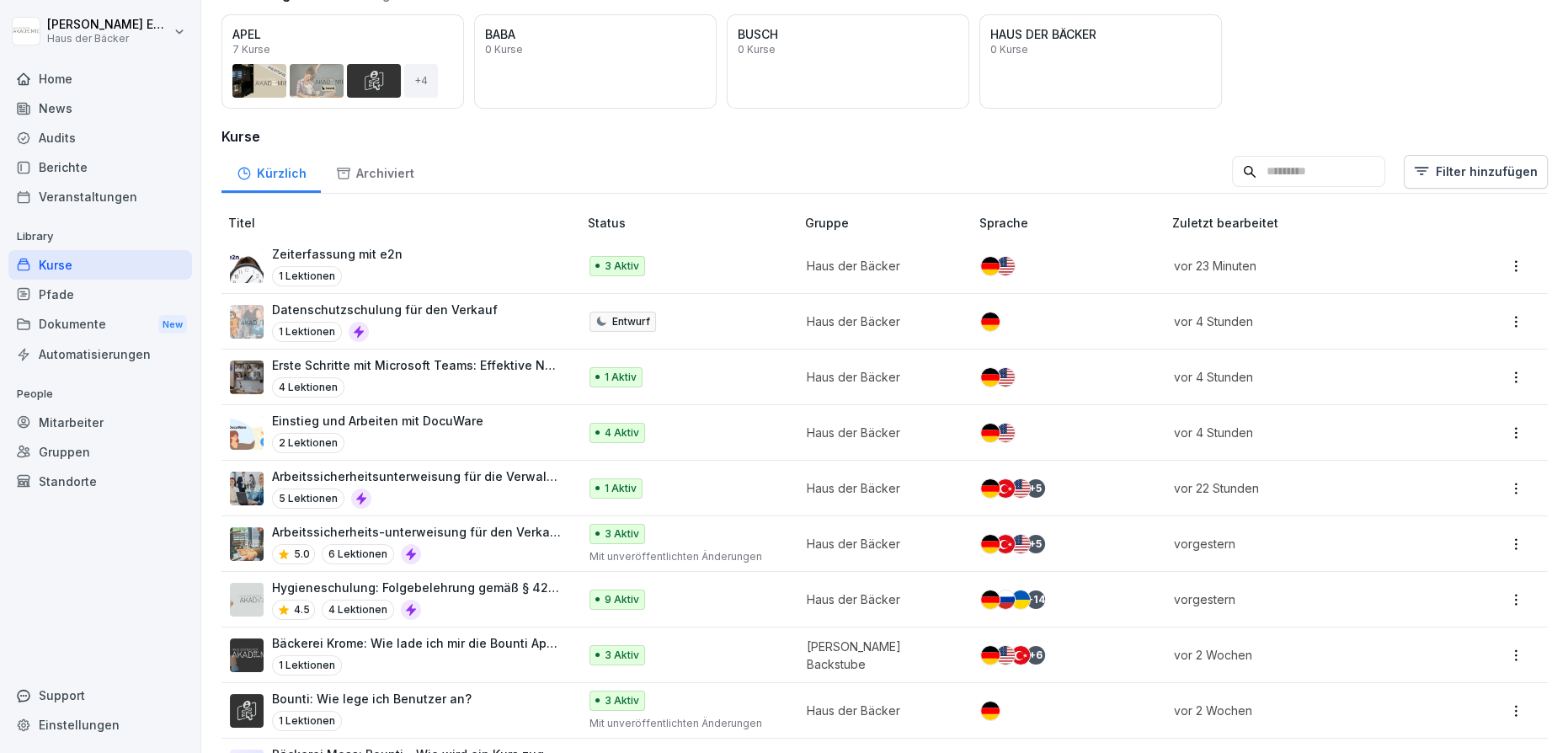
click at [1242, 174] on input at bounding box center [1308, 172] width 153 height 32
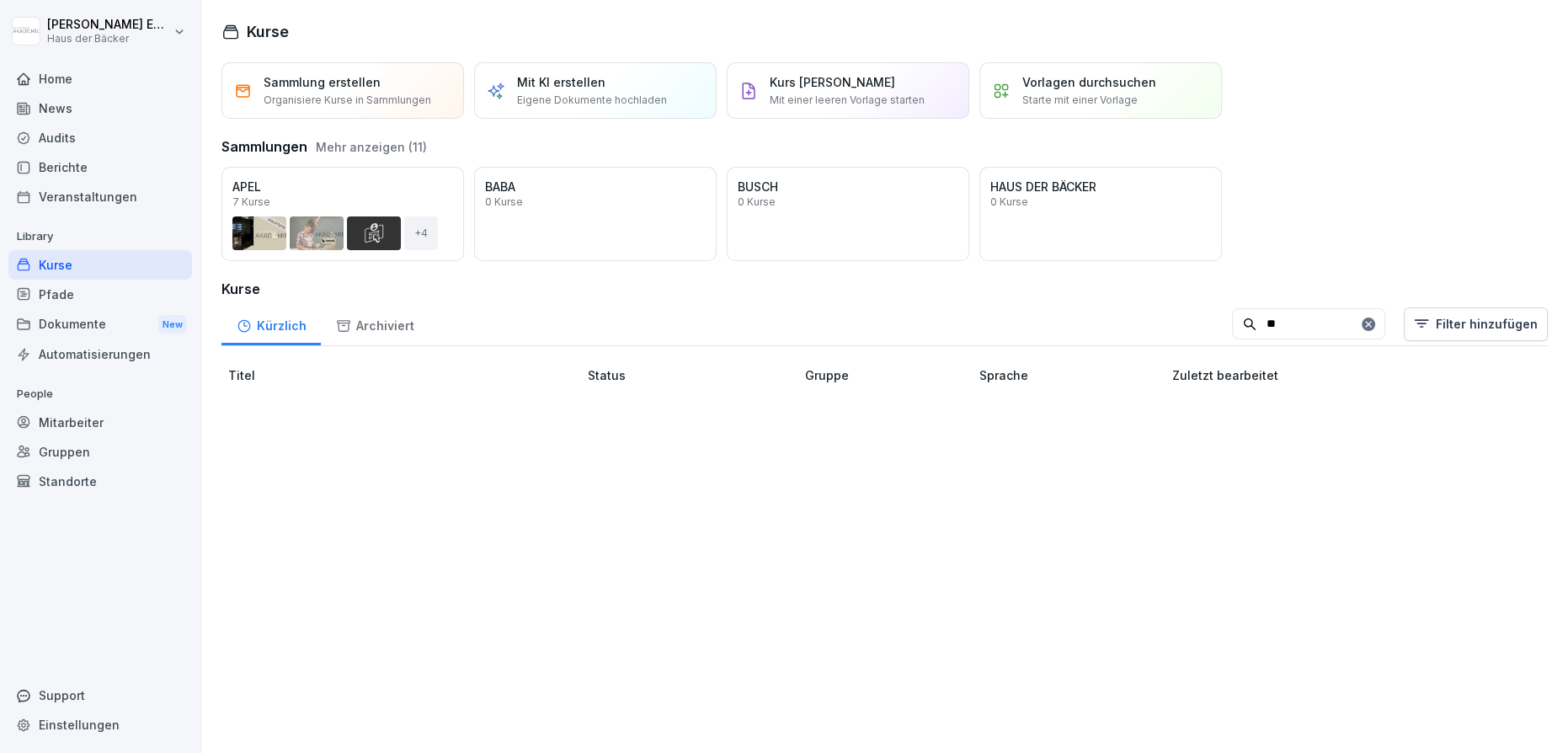
scroll to position [0, 0]
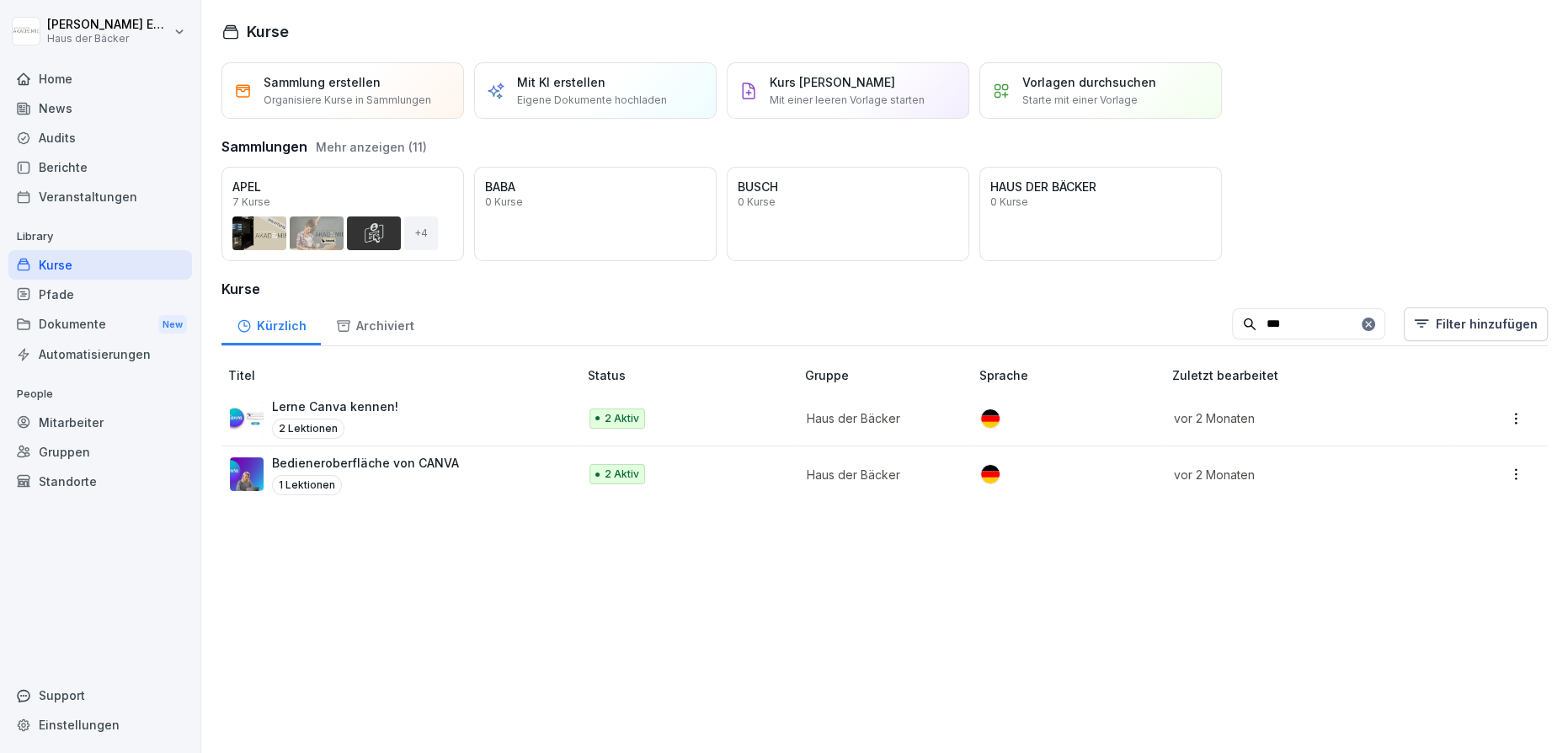
type input "***"
click at [438, 465] on p "Bedieneroberfläche von CANVA" at bounding box center [365, 463] width 187 height 18
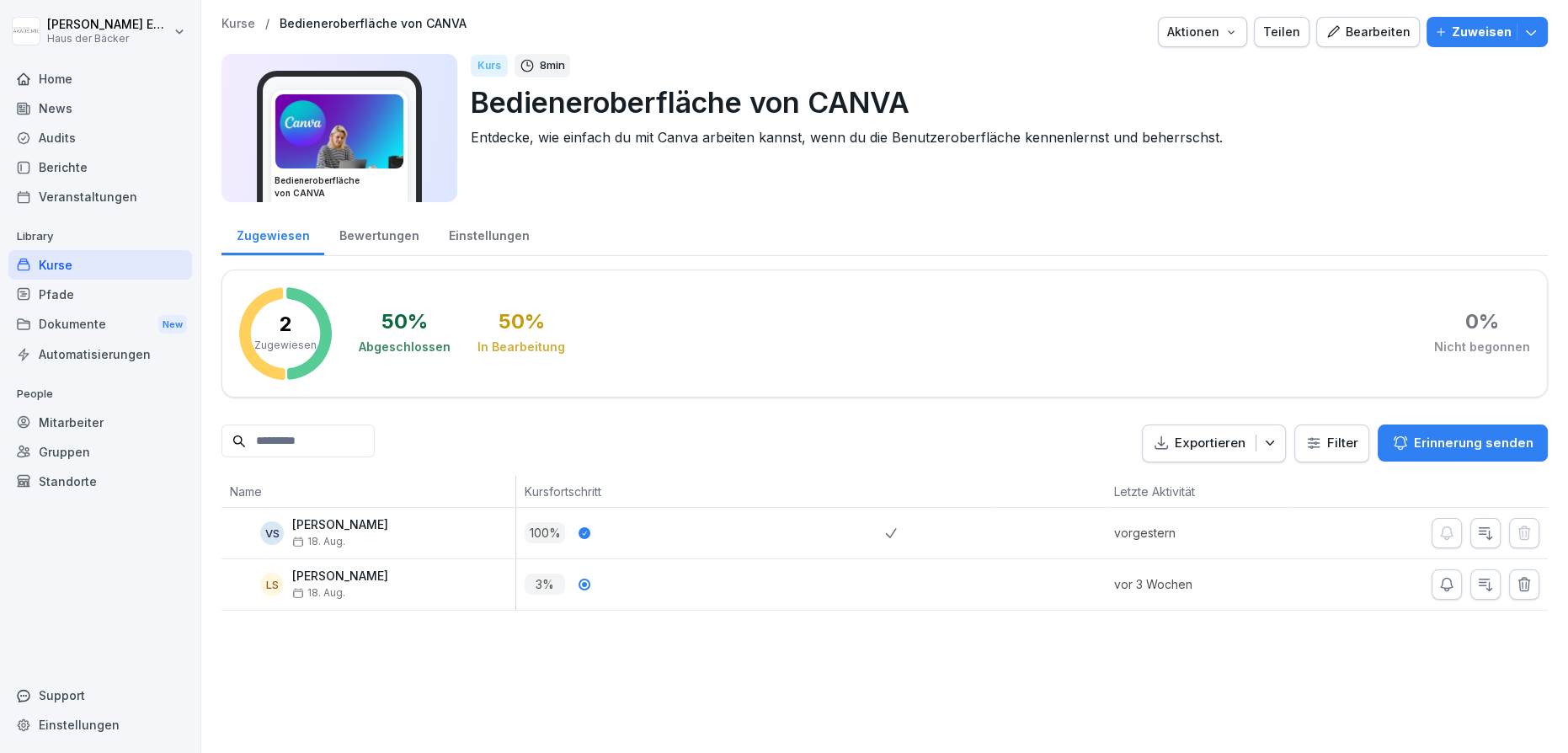
click at [1232, 37] on icon "button" at bounding box center [1231, 32] width 14 height 14
click at [1295, 142] on html "[PERSON_NAME] Haus der Bäcker Home News Audits Berichte Veranstaltungen Library…" at bounding box center [784, 376] width 1568 height 753
click at [1462, 40] on p "Zuweisen" at bounding box center [1481, 32] width 59 height 19
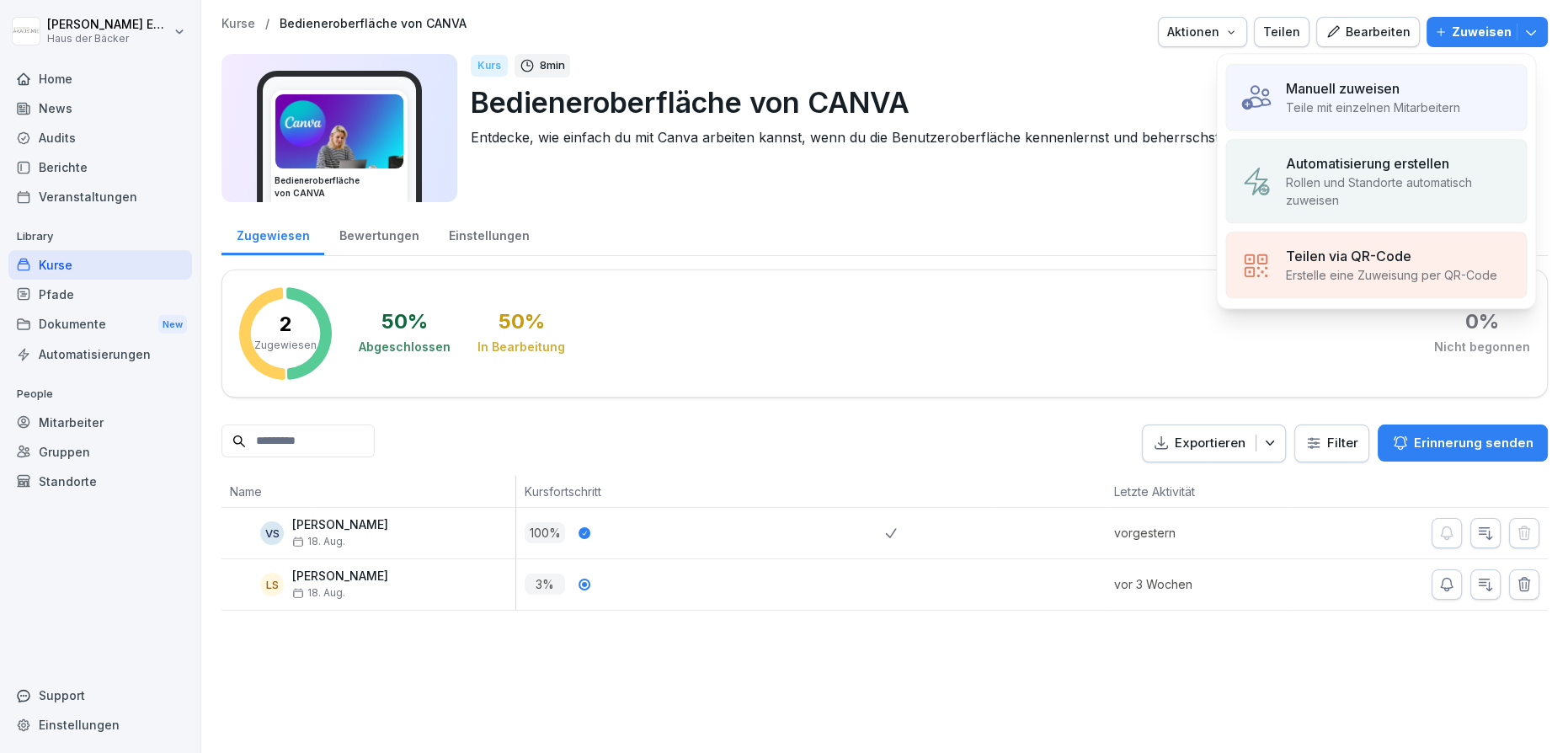
click at [1393, 251] on p "Teilen via QR-Code" at bounding box center [1347, 256] width 125 height 20
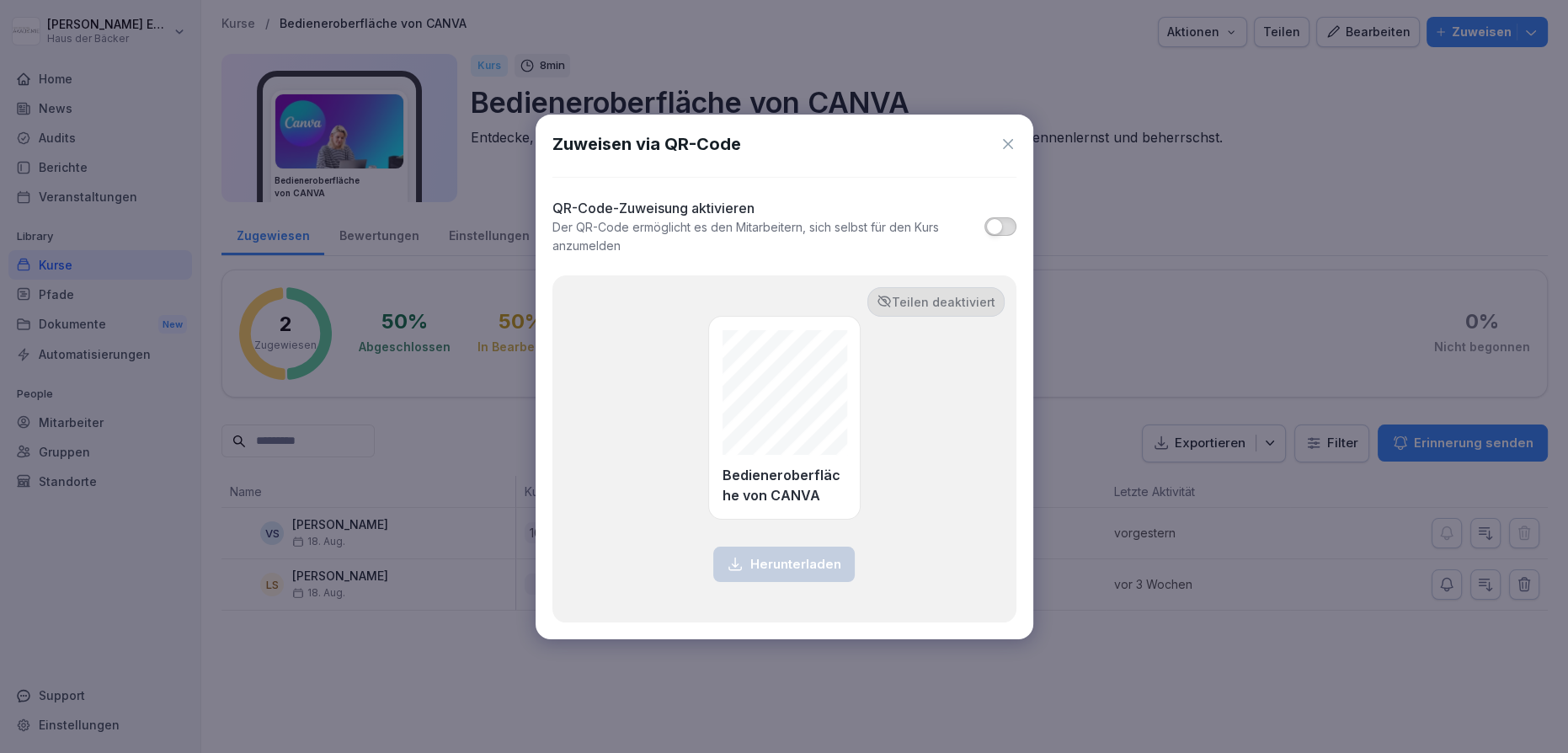
click at [998, 226] on span "button" at bounding box center [994, 226] width 17 height 17
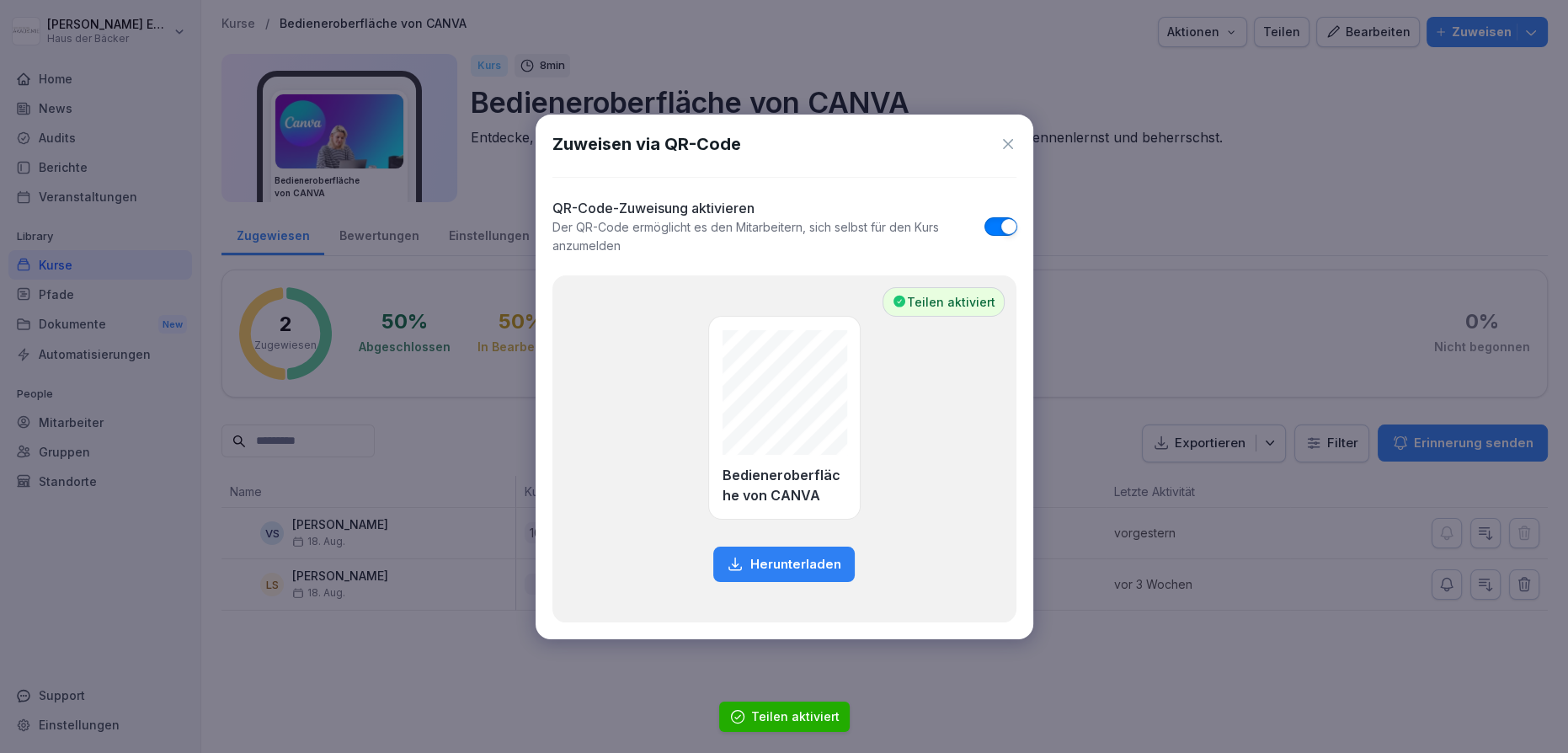
click at [816, 563] on p "Herunterladen" at bounding box center [796, 564] width 91 height 19
click at [1004, 138] on icon at bounding box center [1007, 143] width 17 height 17
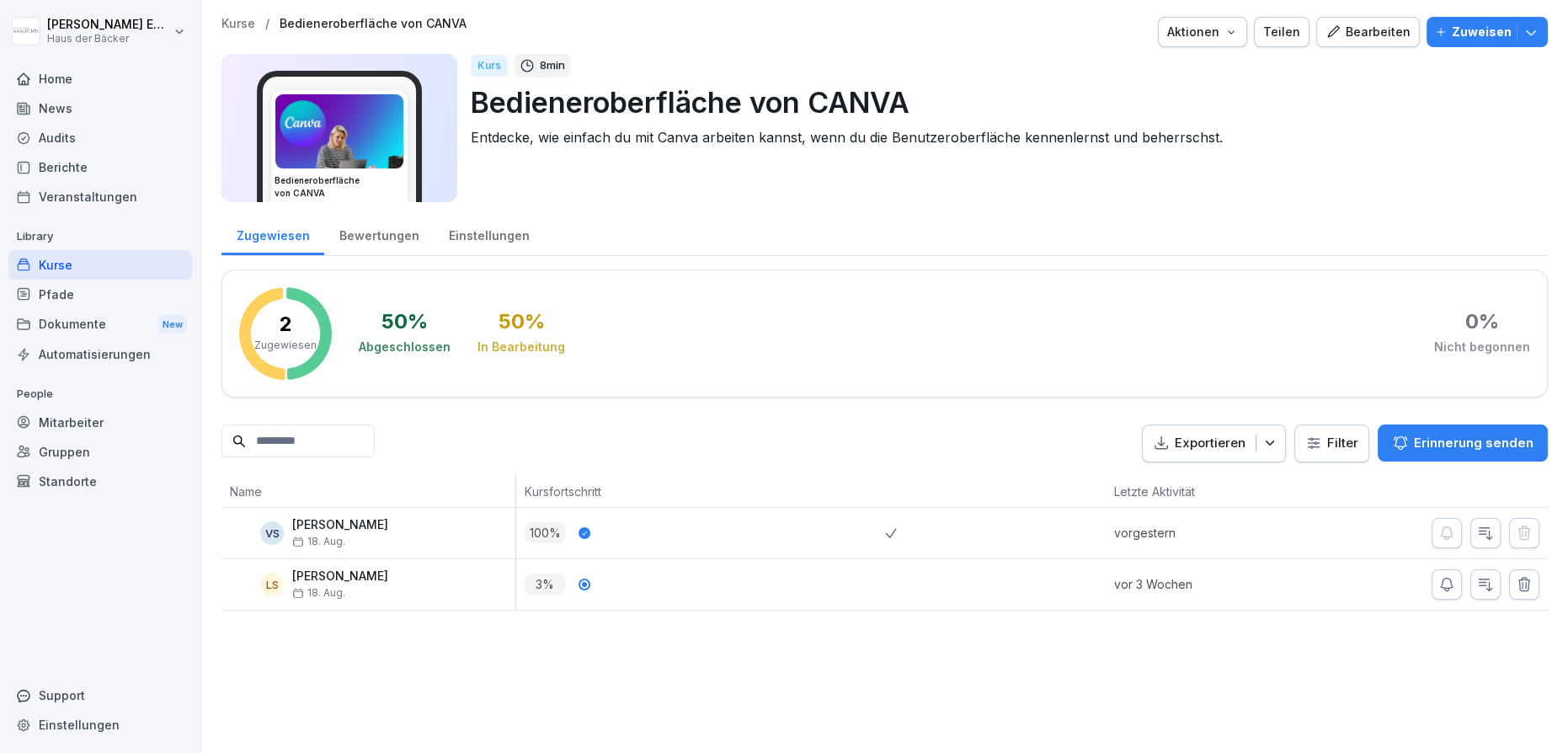
click at [248, 23] on p "Kurse" at bounding box center [238, 24] width 33 height 14
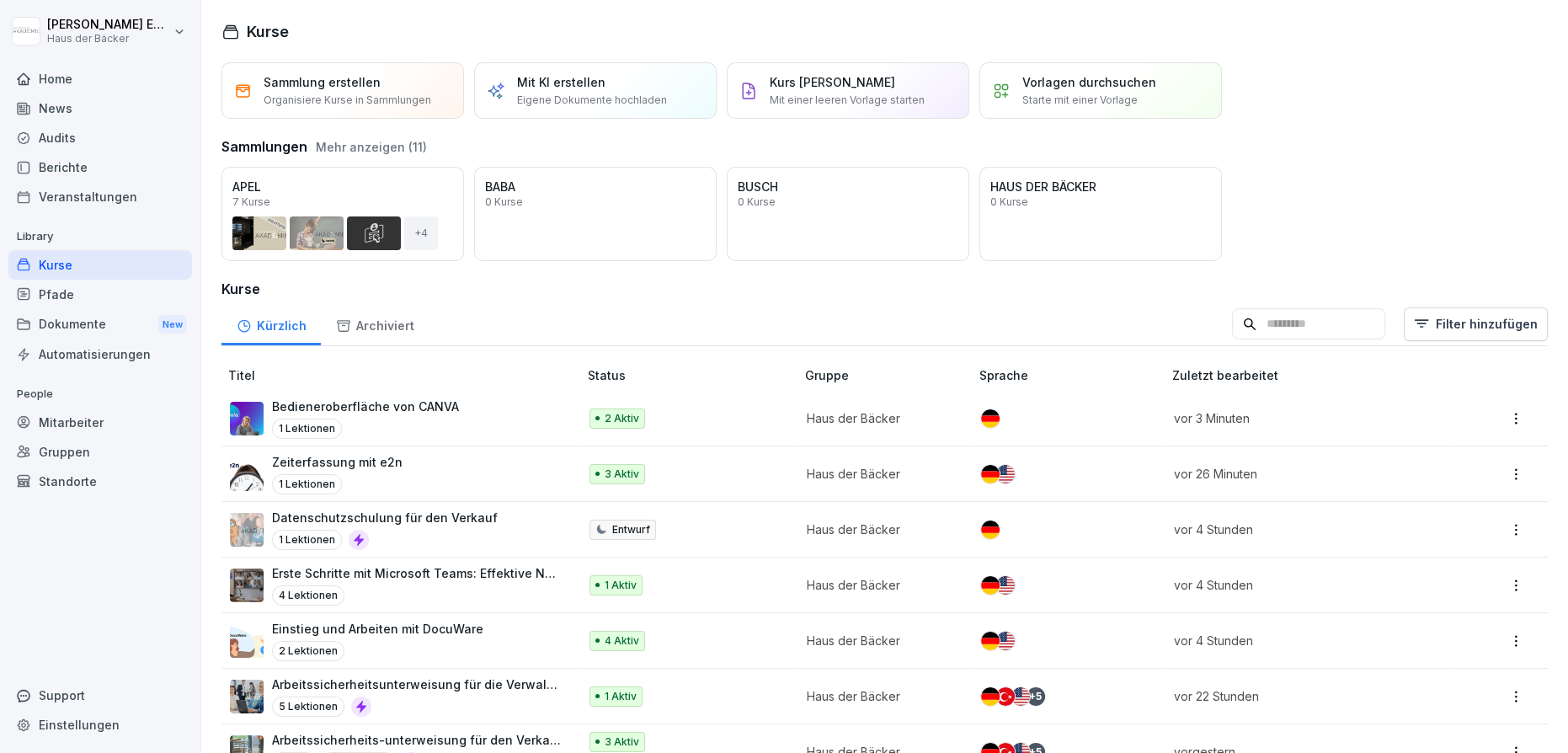
click at [411, 152] on button "Mehr anzeigen (11)" at bounding box center [370, 147] width 111 height 18
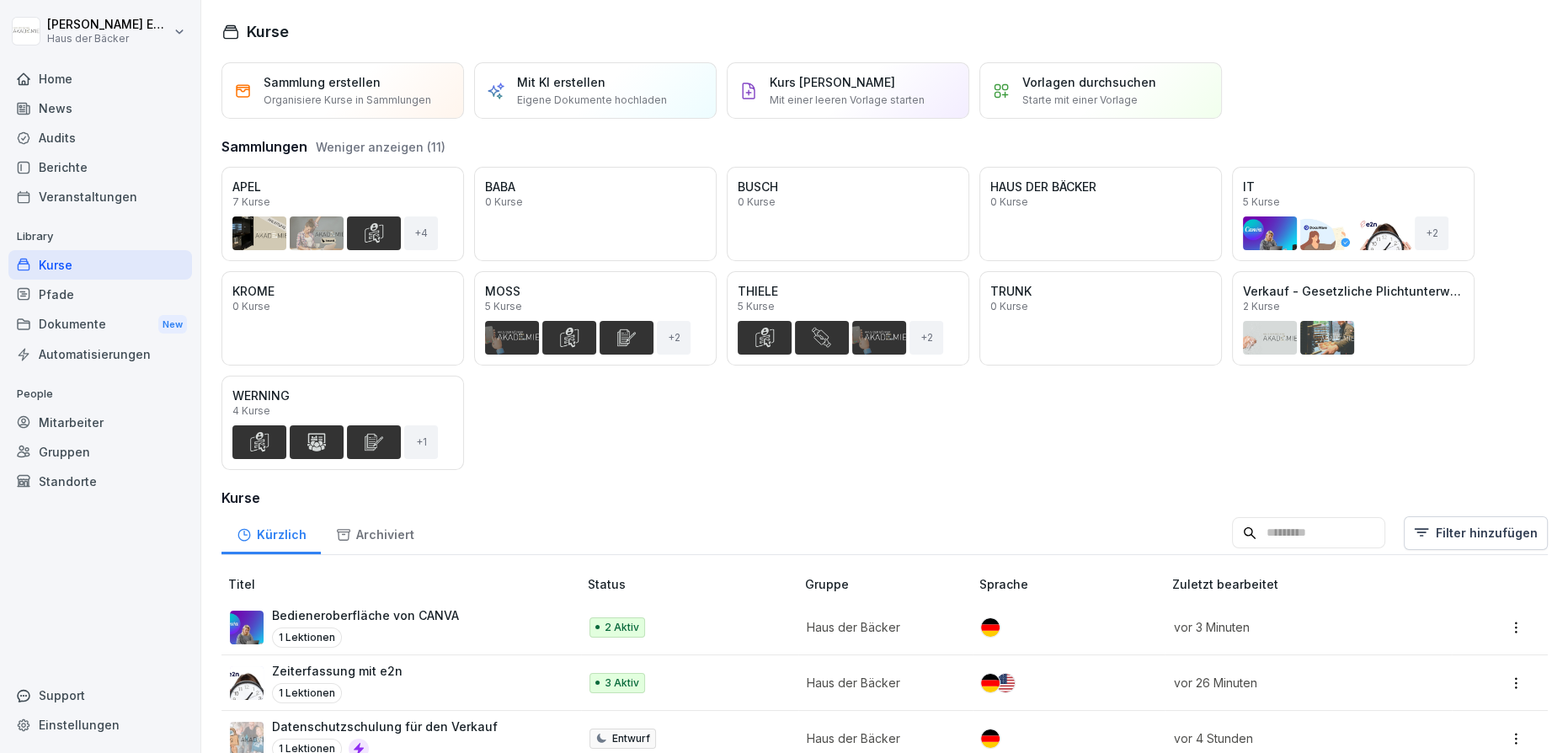
click at [0, 0] on button "Öffnen" at bounding box center [0, 0] width 0 height 0
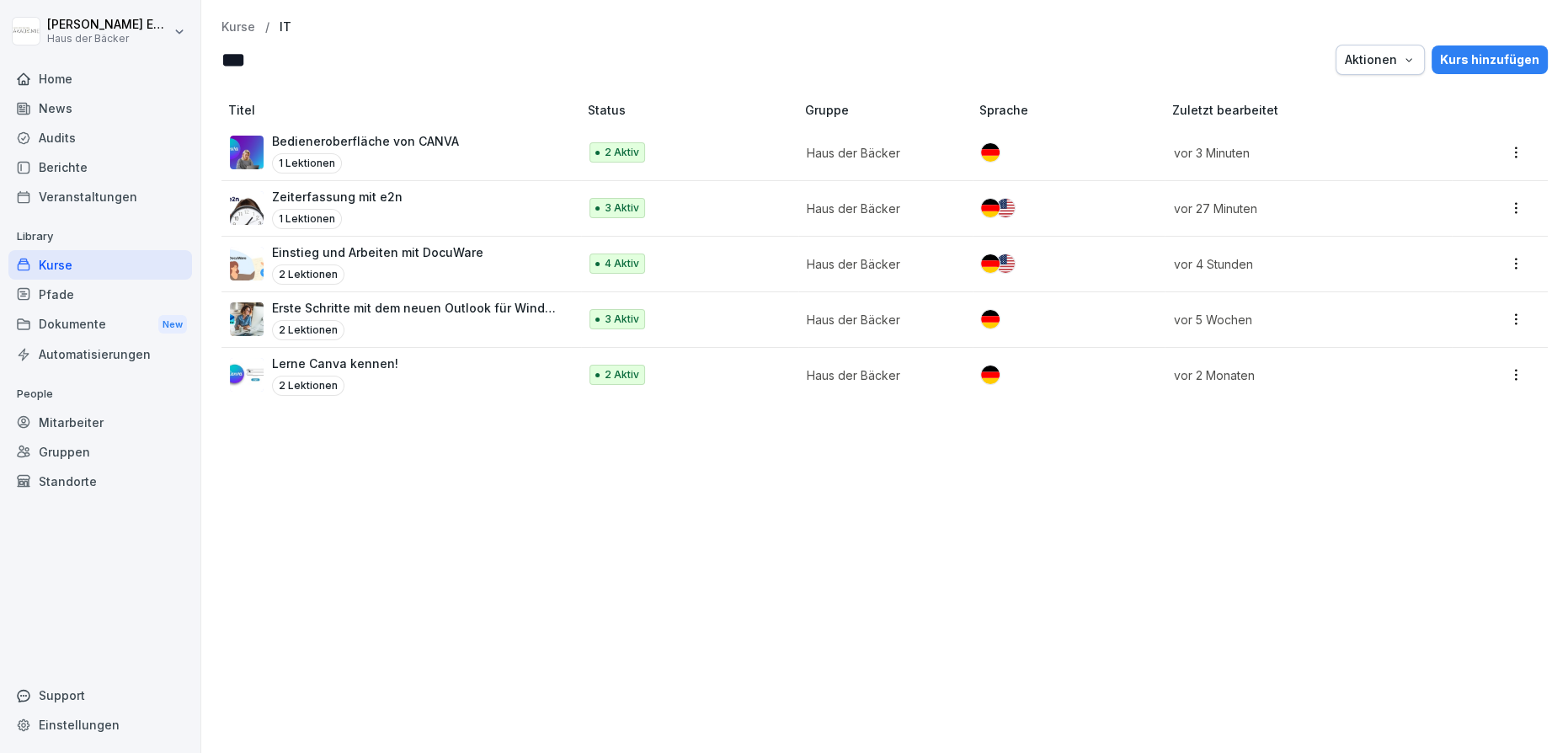
click at [415, 367] on div "Lerne Canva kennen! 2 Lektionen" at bounding box center [395, 375] width 331 height 41
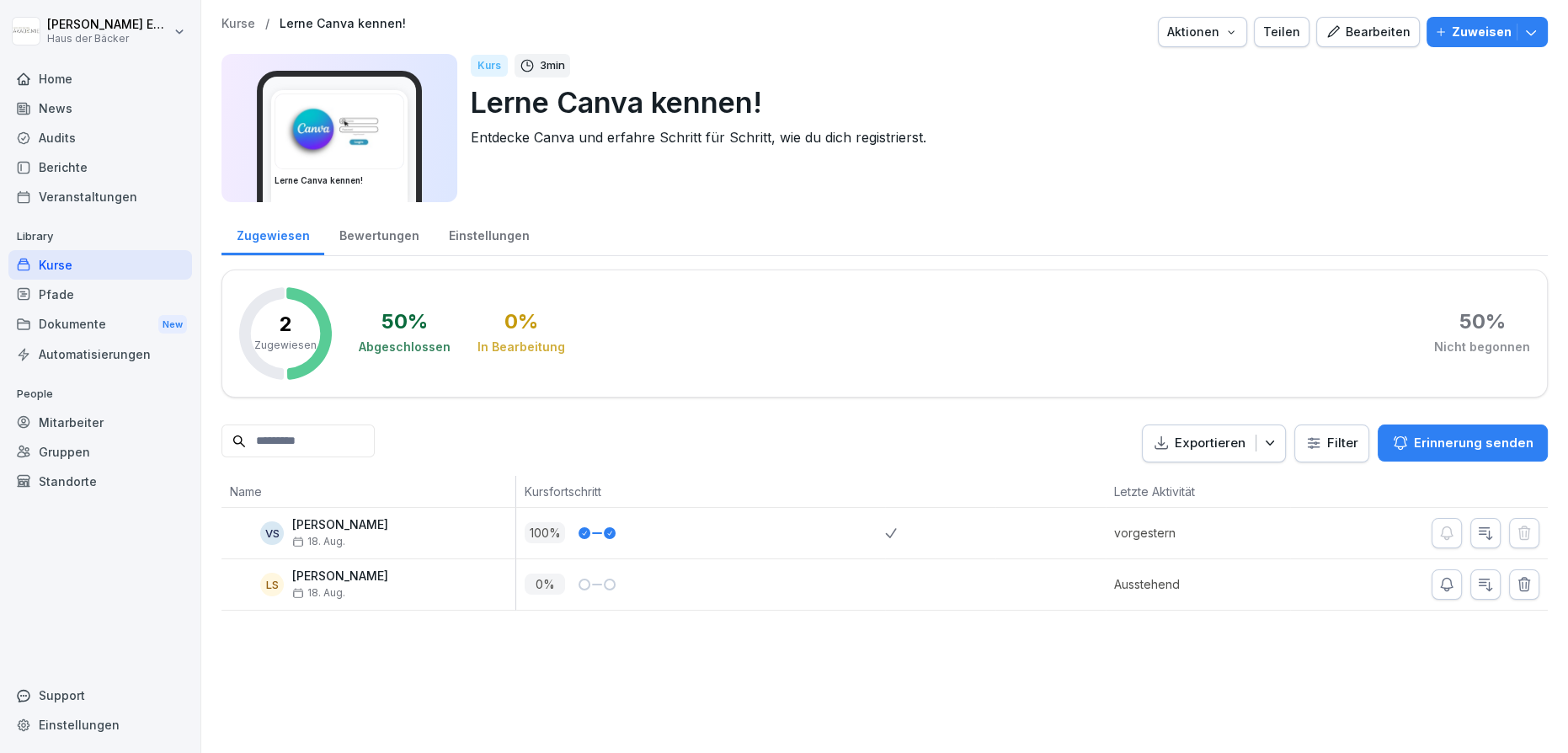
click at [1525, 41] on div "Zuweisen" at bounding box center [1488, 32] width 105 height 19
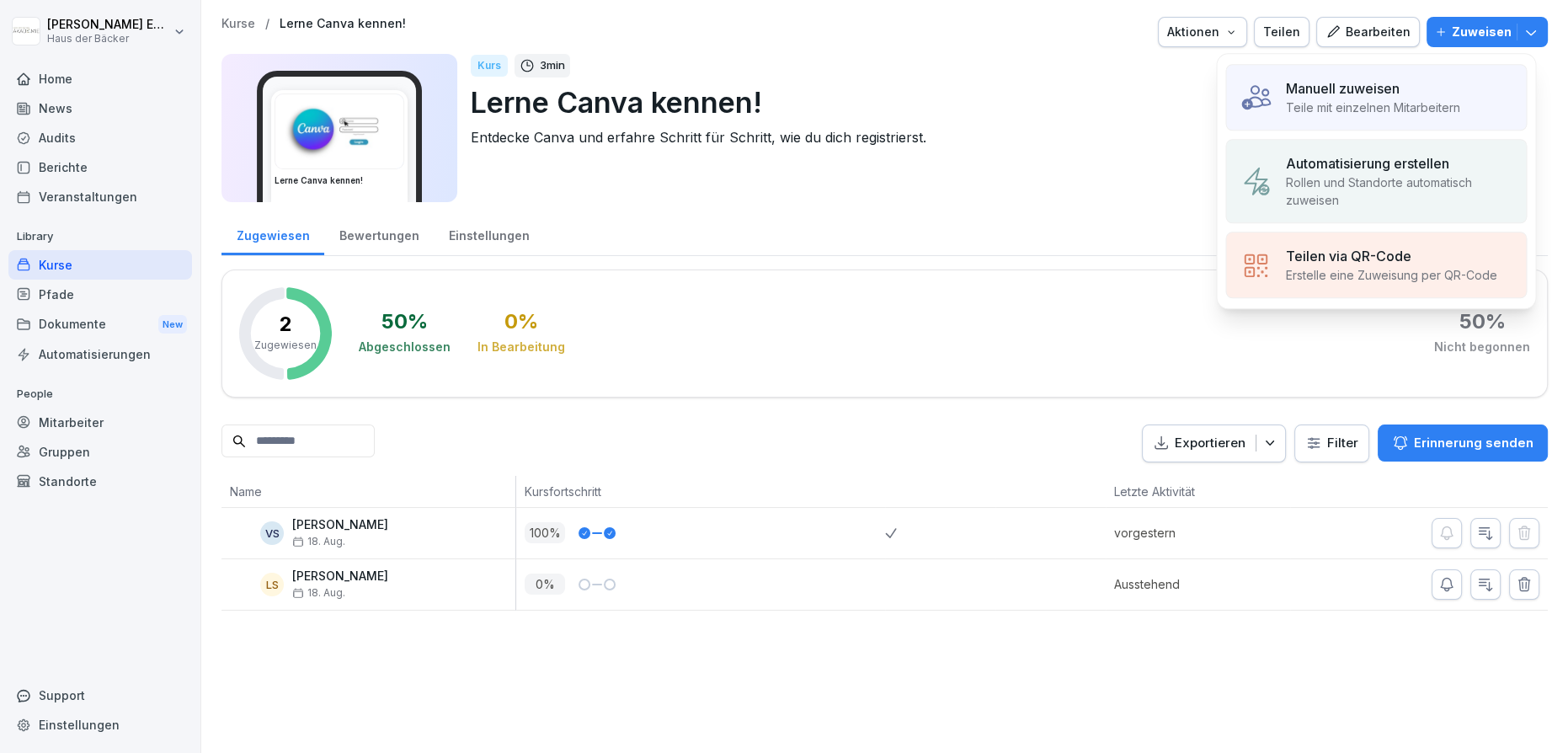
click at [1420, 261] on div "Teilen via QR-Code" at bounding box center [1390, 256] width 212 height 20
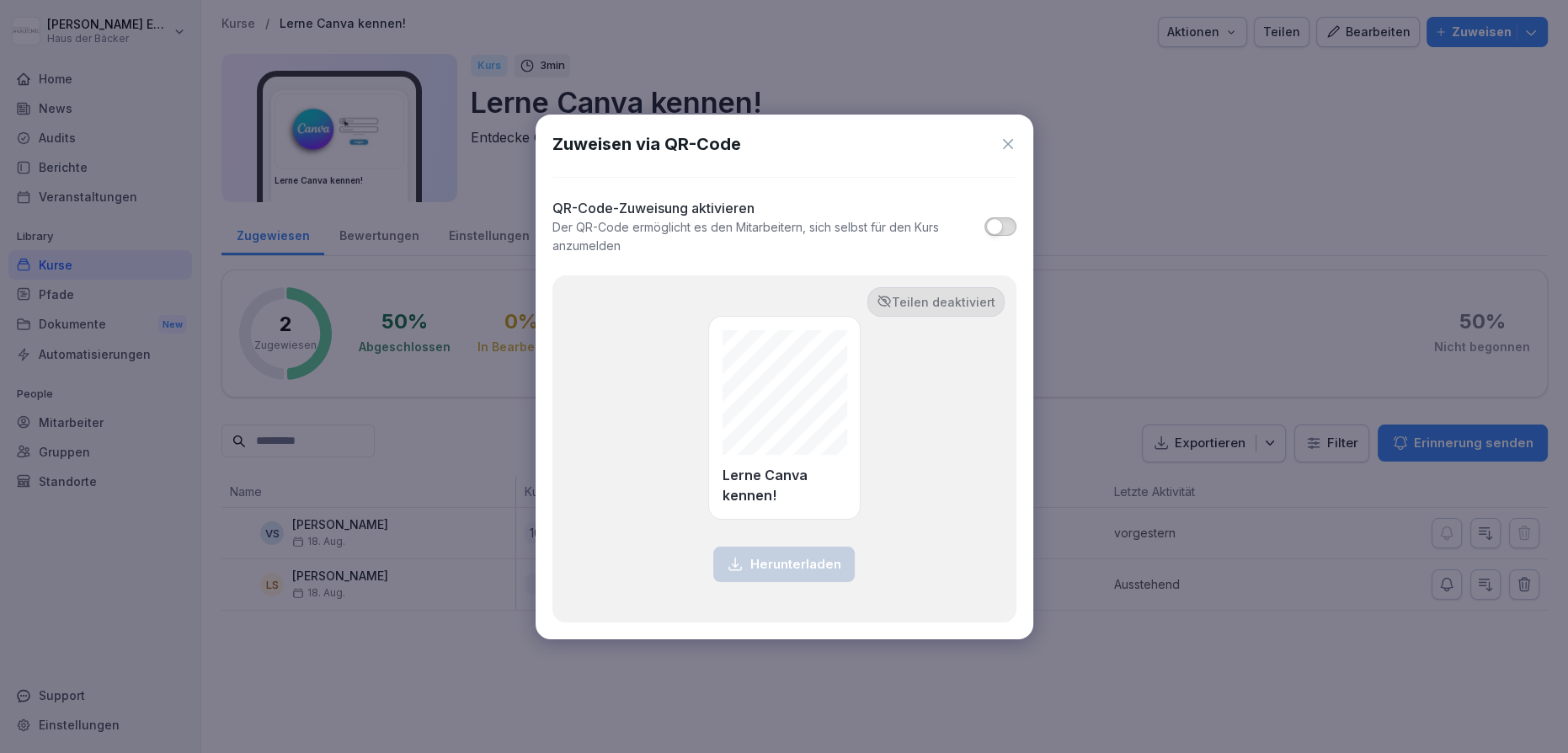
click at [999, 225] on span "button" at bounding box center [994, 226] width 17 height 17
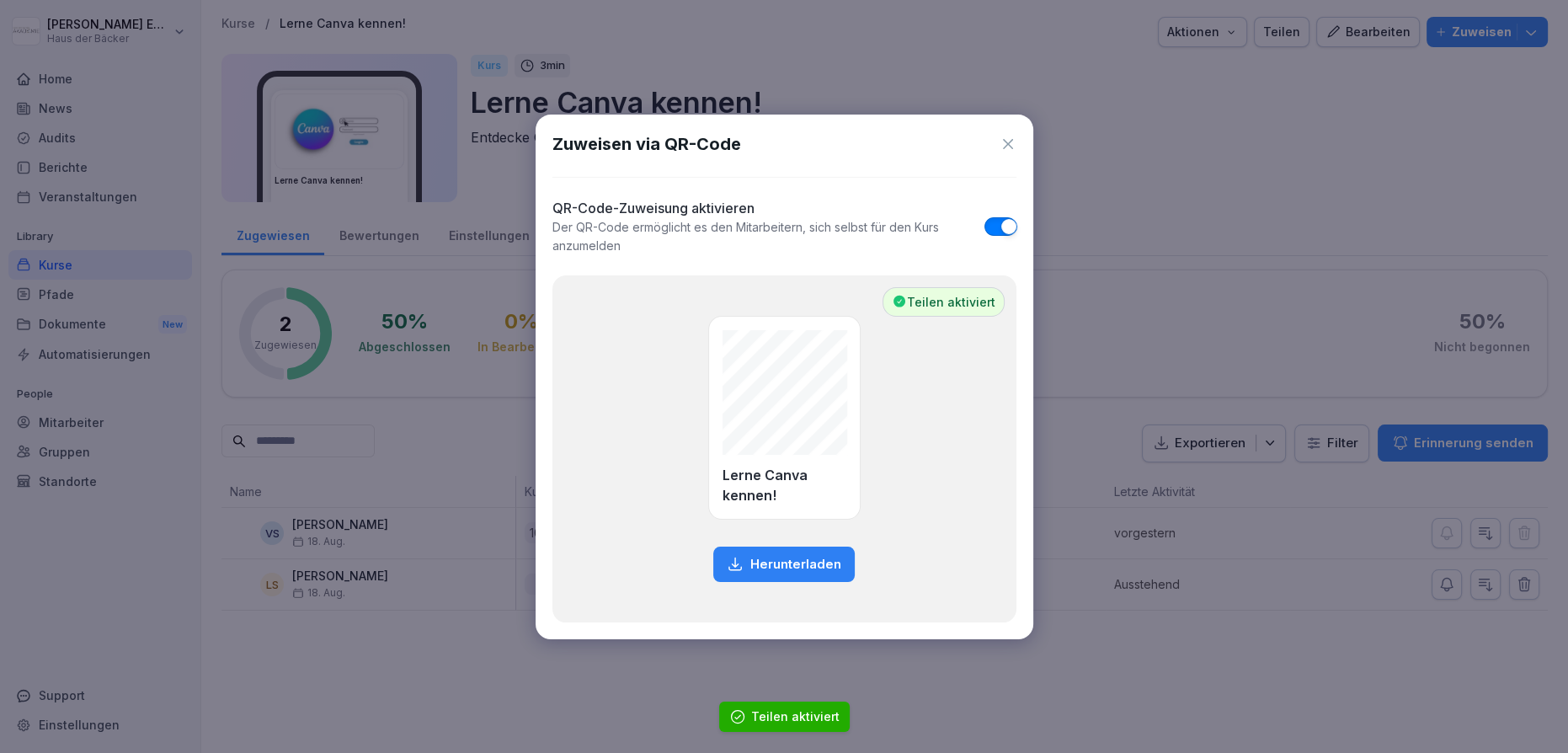
click at [809, 553] on button "Herunterladen" at bounding box center [784, 564] width 141 height 35
click at [1003, 143] on icon at bounding box center [1007, 143] width 17 height 17
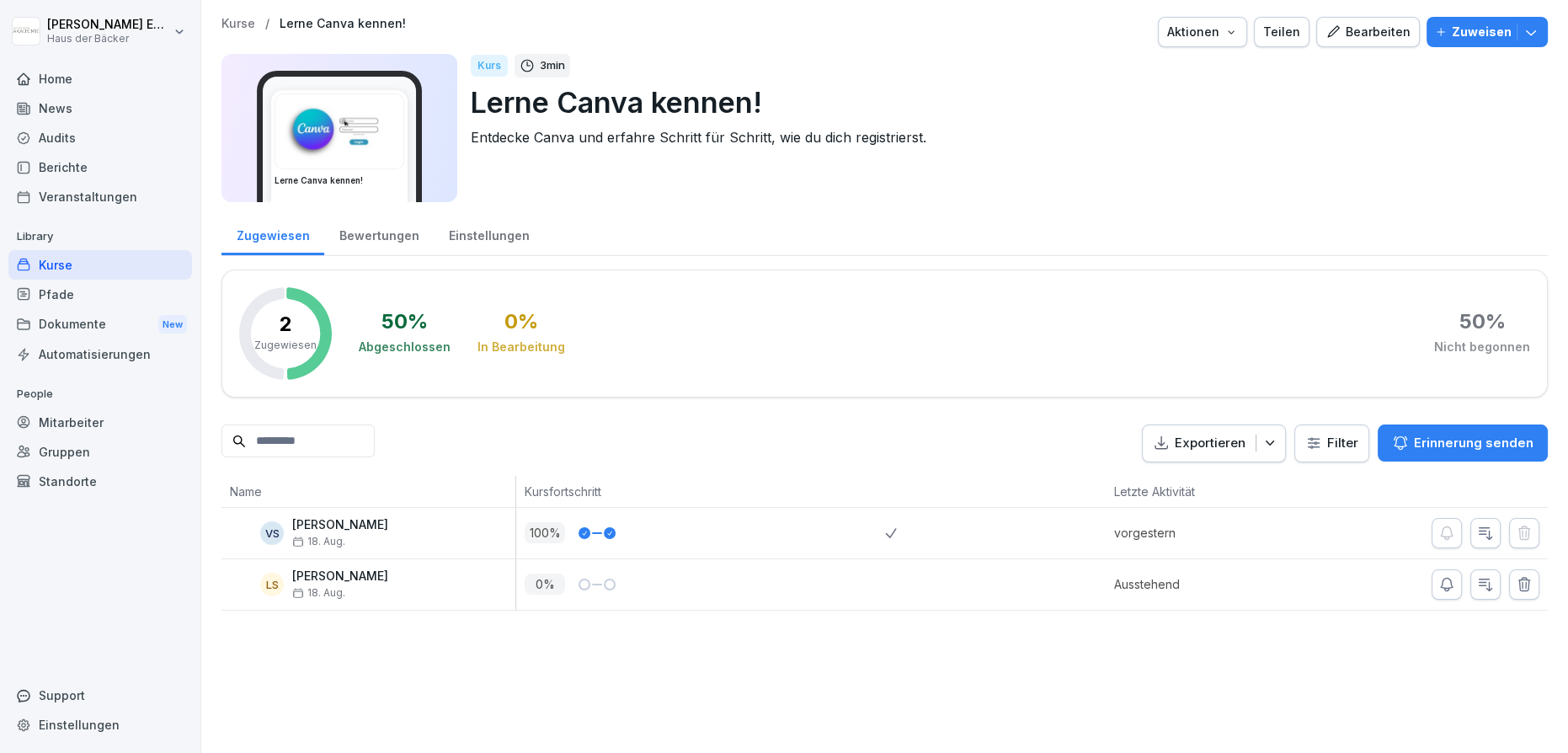
click at [766, 109] on p "Lerne Canva kennen!" at bounding box center [1002, 103] width 1063 height 43
click at [759, 99] on p "Lerne Canva kennen!" at bounding box center [1002, 103] width 1063 height 43
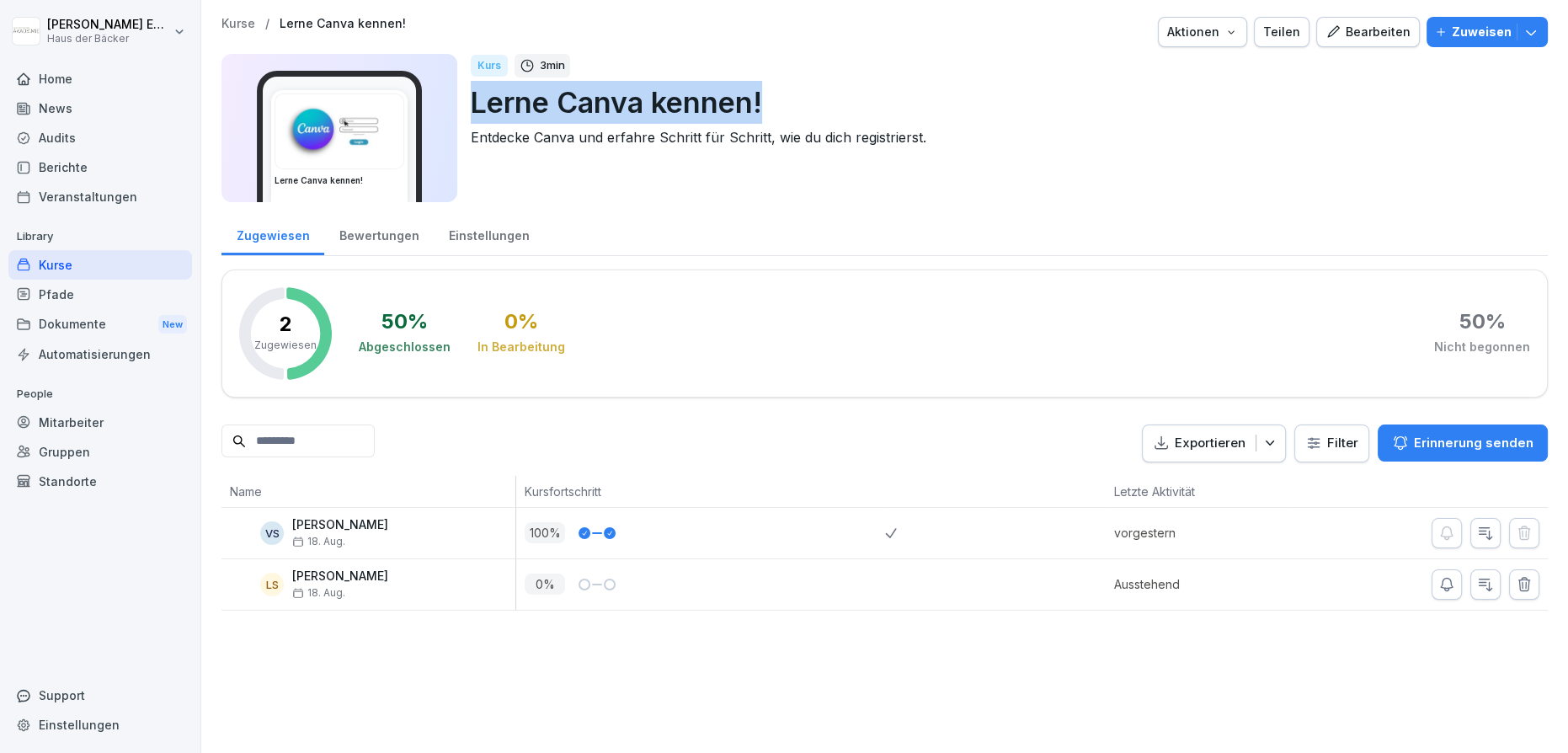
drag, startPoint x: 768, startPoint y: 104, endPoint x: 470, endPoint y: 107, distance: 298.0
click at [470, 107] on p "Lerne Canva kennen!" at bounding box center [1002, 103] width 1063 height 43
copy p "Lerne Canva kennen!"
click at [227, 28] on p "Kurse" at bounding box center [238, 24] width 33 height 14
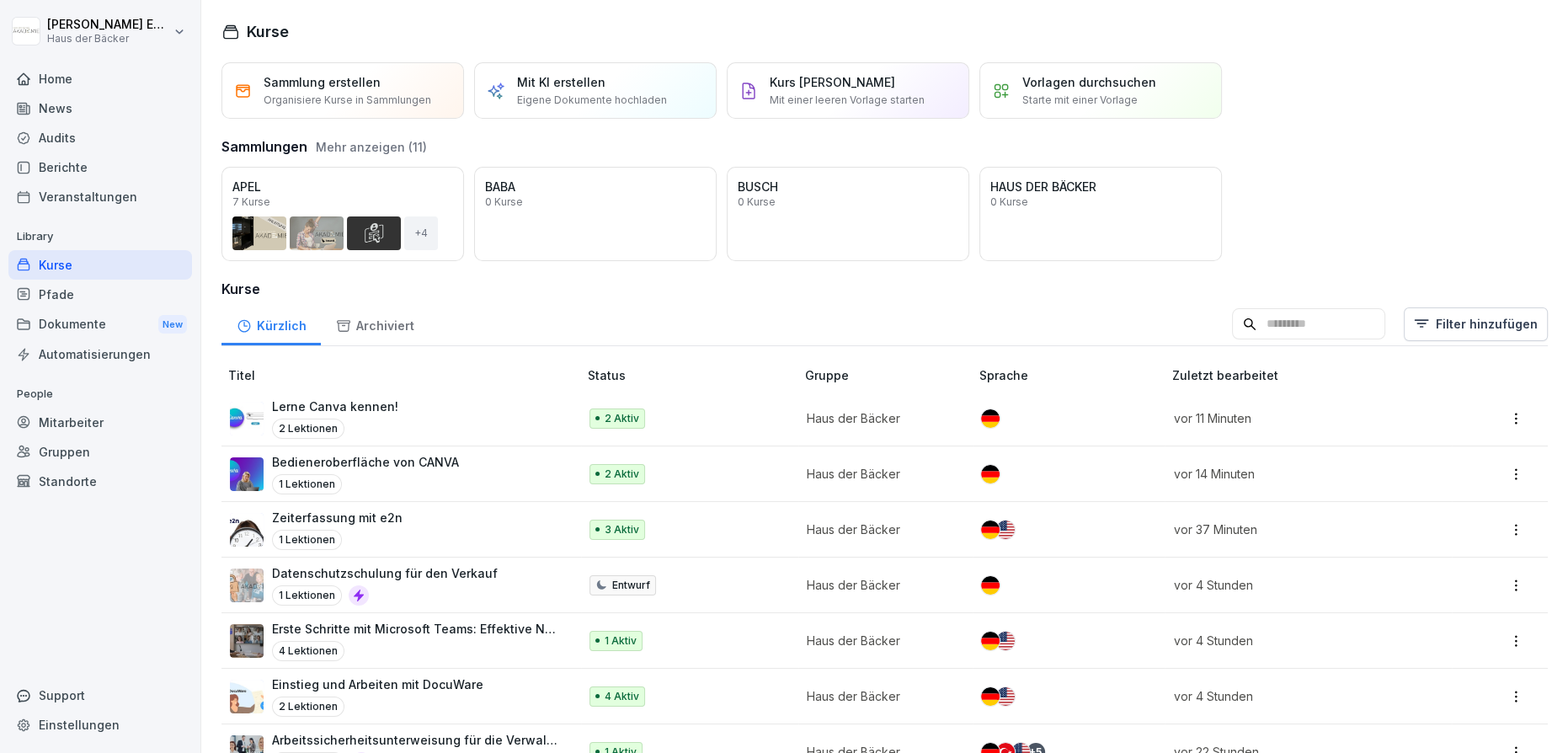
click at [419, 464] on p "Bedieneroberfläche von CANVA" at bounding box center [365, 462] width 187 height 18
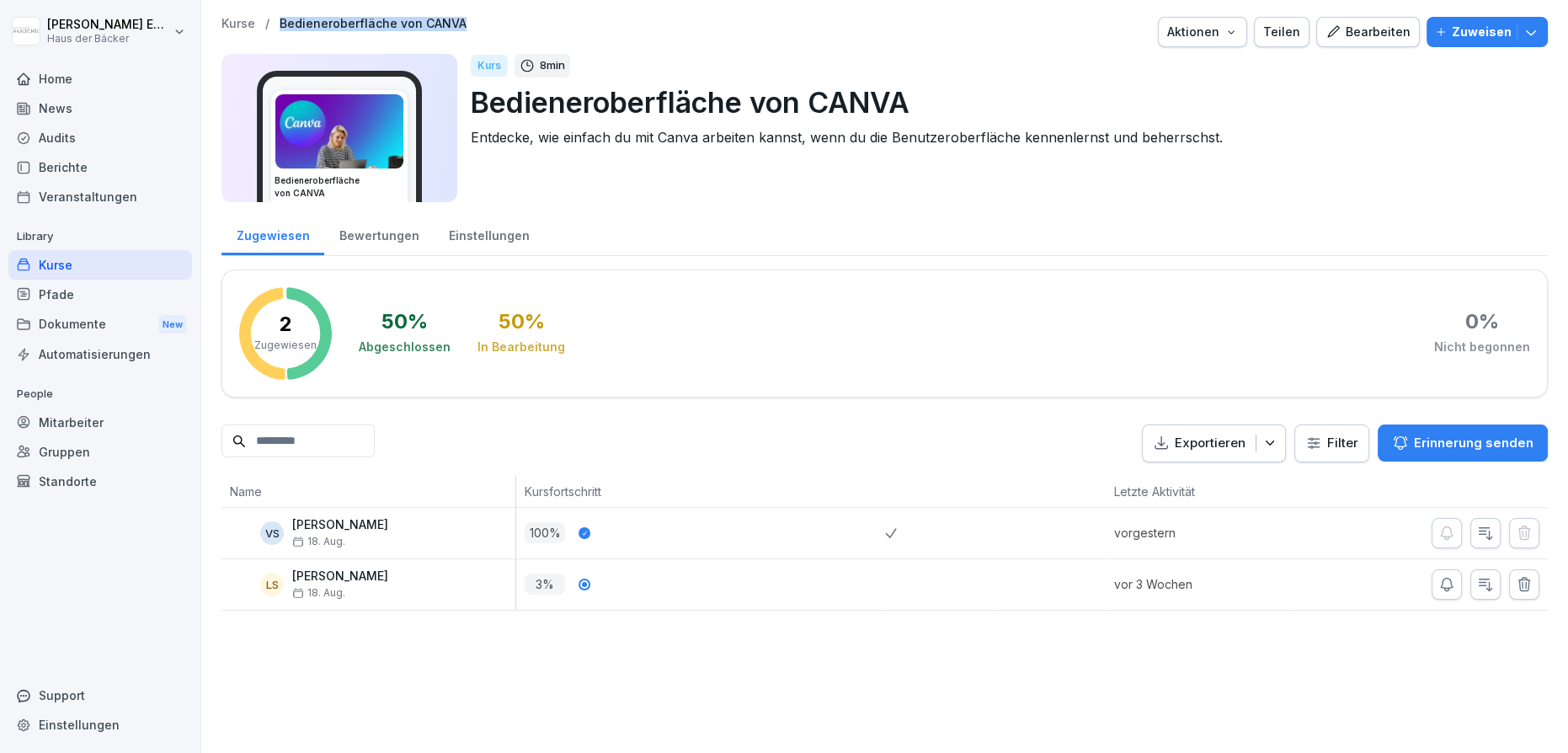
drag, startPoint x: 278, startPoint y: 24, endPoint x: 508, endPoint y: 31, distance: 230.1
click at [508, 31] on div "Kurse / Bedieneroberfläche von CANVA Aktionen Teilen Bearbeiten Zuweisen" at bounding box center [885, 32] width 1326 height 31
copy p "Bedieneroberfläche von CANVA"
click at [242, 15] on div "Kurse / Bedieneroberfläche von CANVA Aktionen Teilen Bearbeiten Zuweisen Bedien…" at bounding box center [884, 313] width 1367 height 627
click at [242, 33] on div "Kurse / Bedieneroberfläche von CANVA Aktionen Teilen Bearbeiten Zuweisen" at bounding box center [885, 32] width 1326 height 31
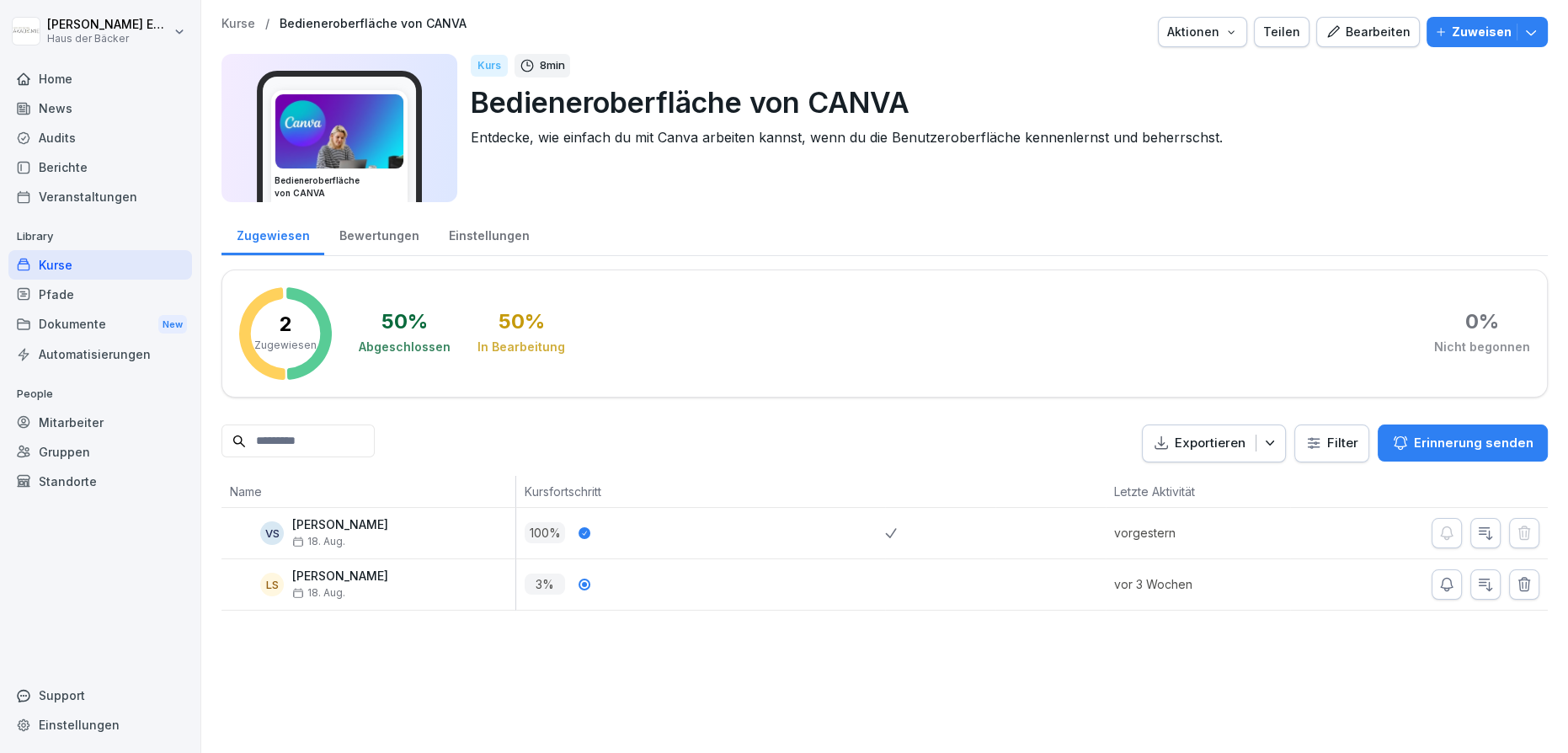
click at [240, 23] on p "Kurse" at bounding box center [238, 24] width 33 height 14
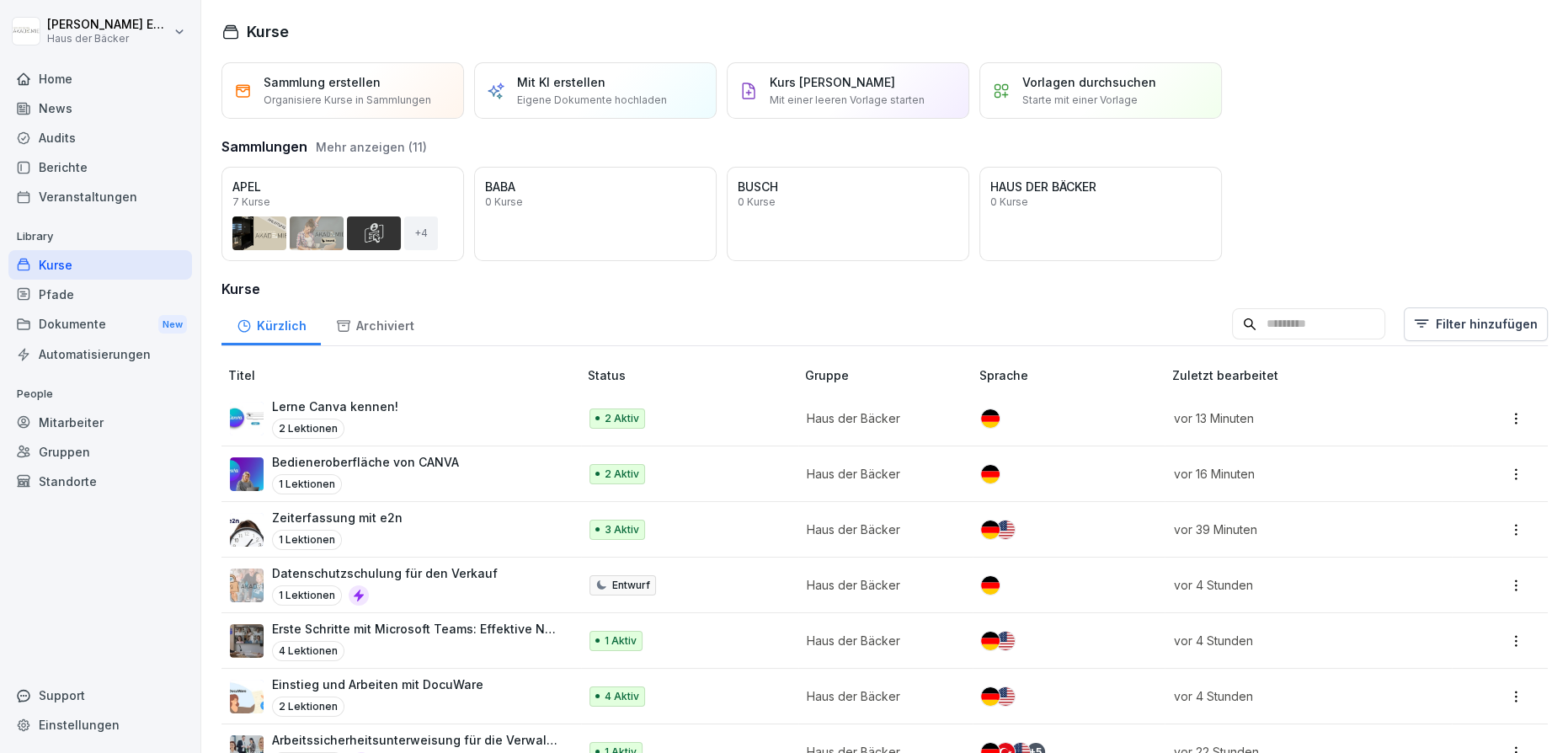
click at [0, 0] on div "Öffnen" at bounding box center [0, 0] width 0 height 0
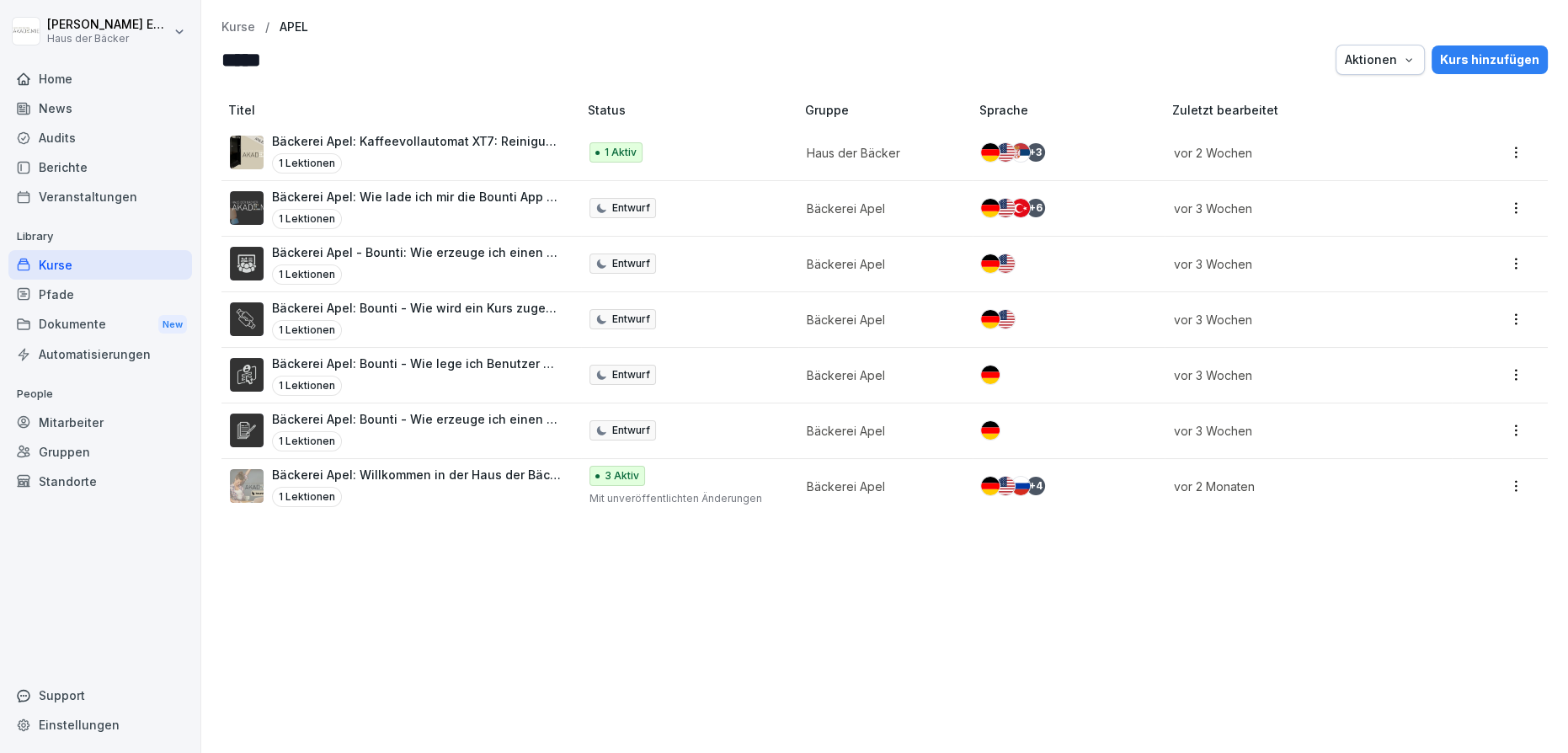
click at [231, 30] on p "Kurse" at bounding box center [238, 27] width 33 height 14
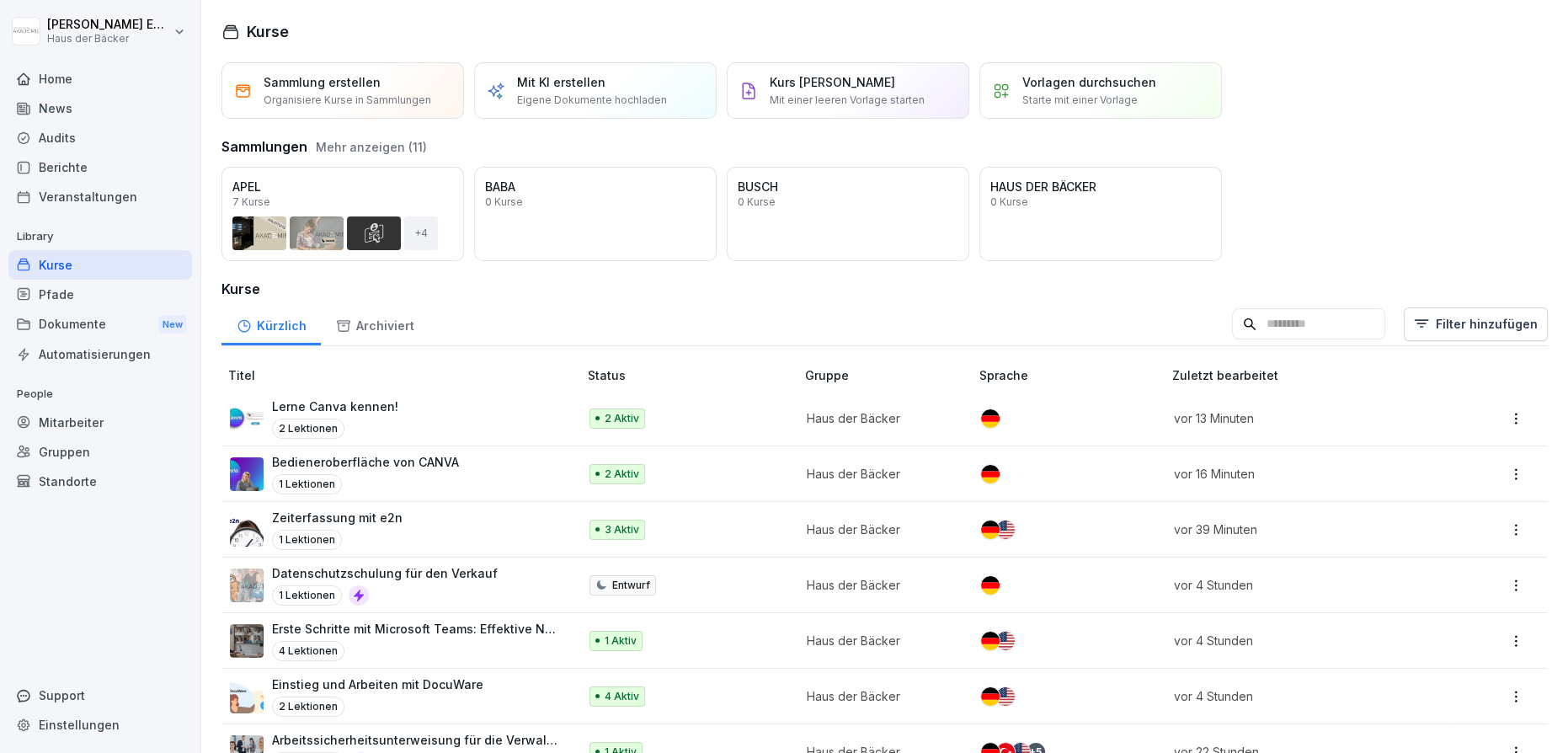
click at [346, 142] on button "Mehr anzeigen (11)" at bounding box center [370, 147] width 111 height 18
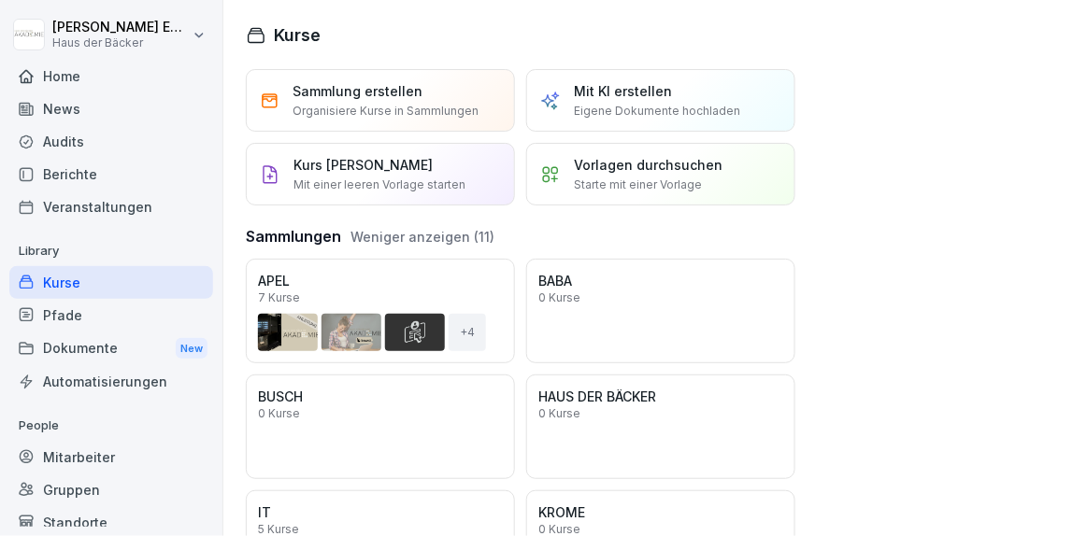
click at [94, 88] on div "Home" at bounding box center [111, 76] width 204 height 33
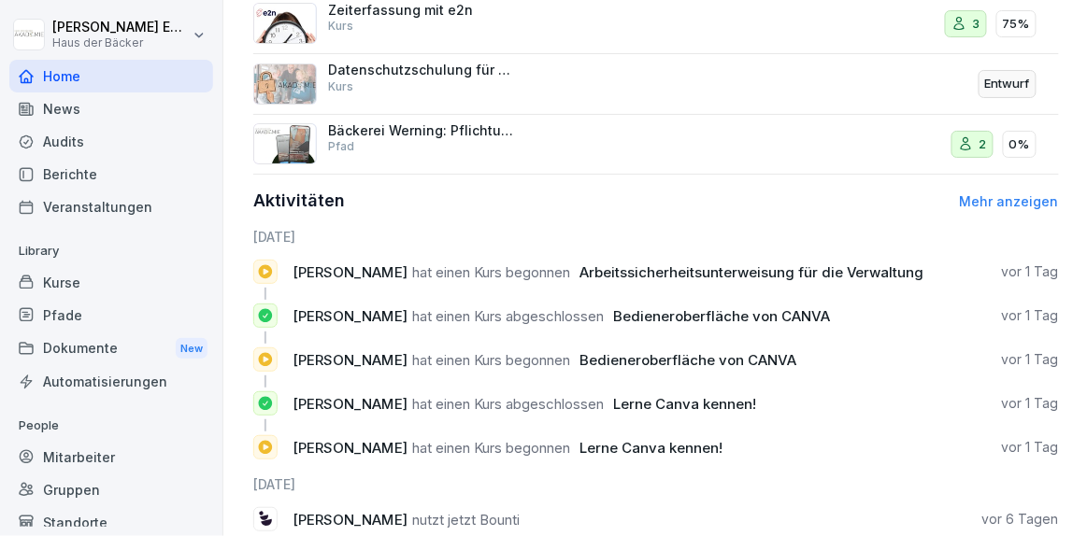
scroll to position [763, 0]
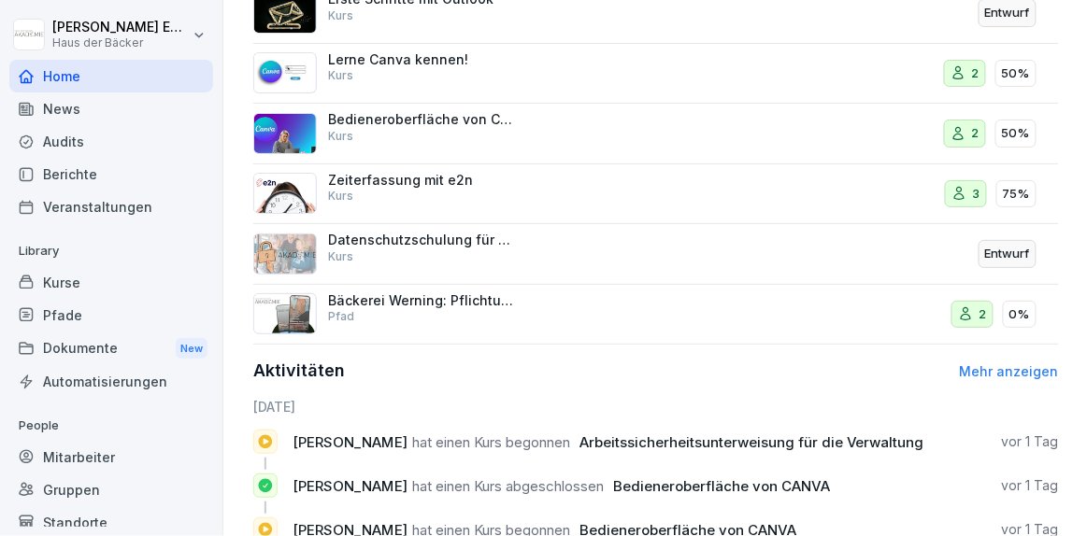
click at [1027, 374] on link "Mehr anzeigen" at bounding box center [1009, 372] width 99 height 16
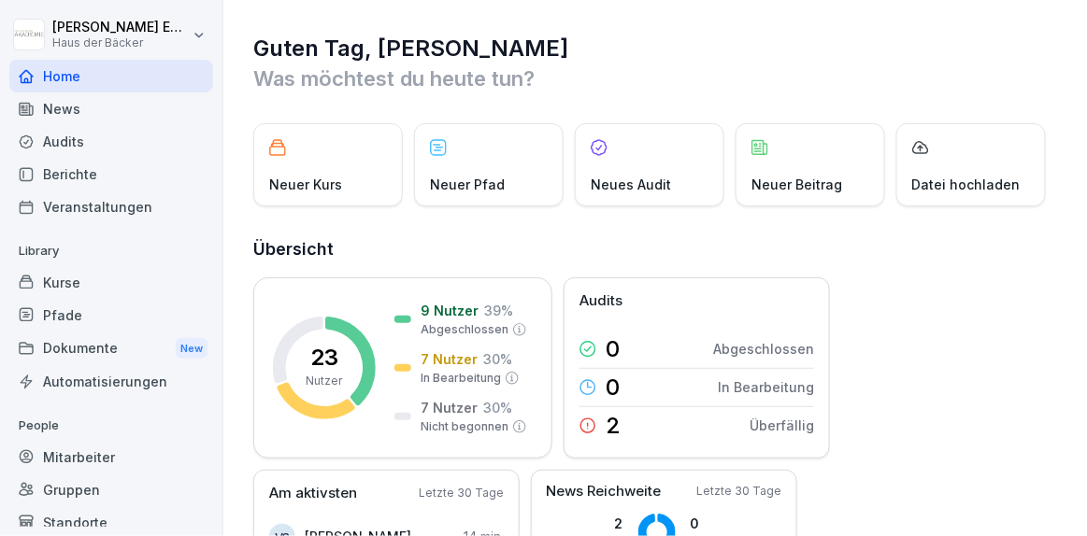
scroll to position [1004, 0]
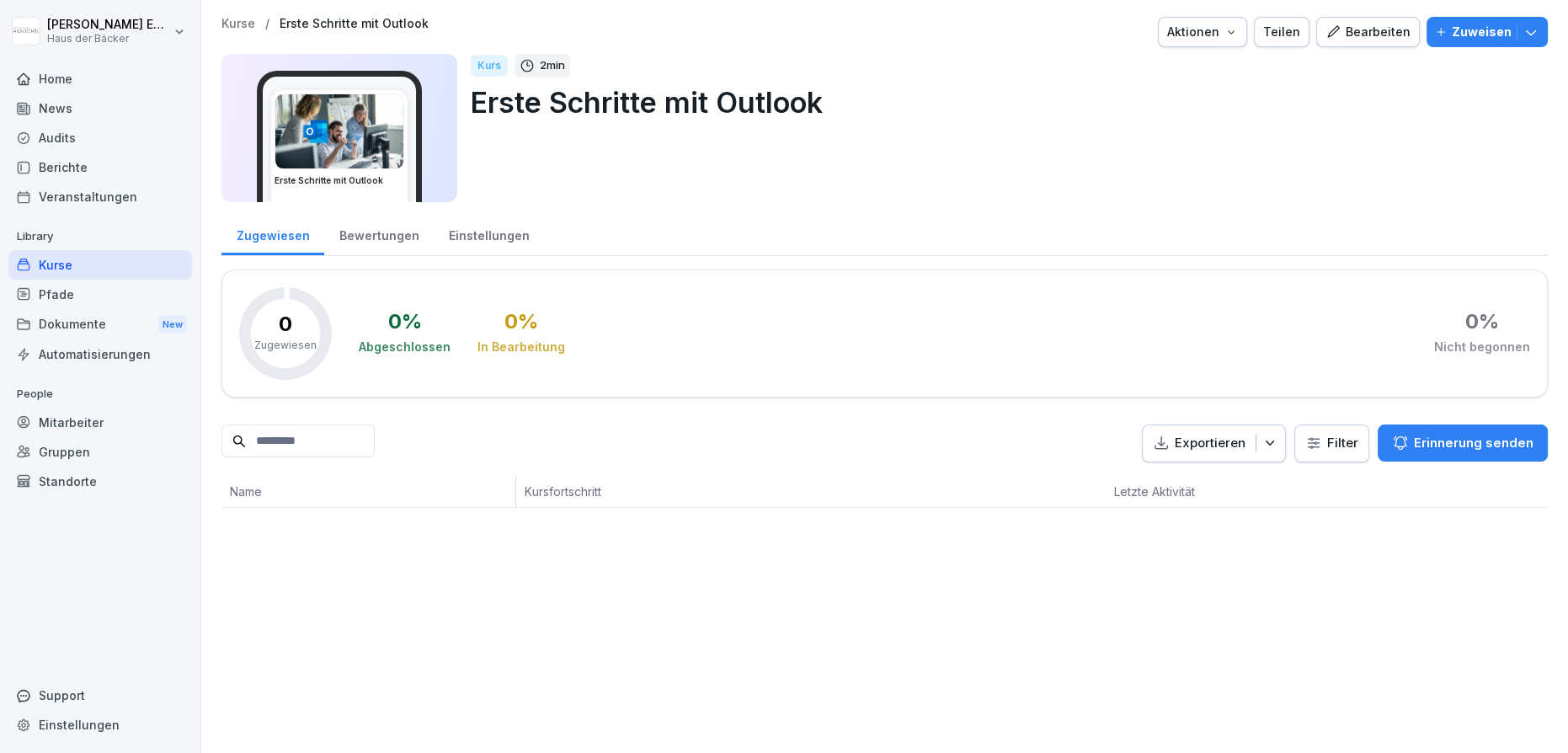
click at [160, 267] on div "Kurse" at bounding box center [100, 265] width 184 height 30
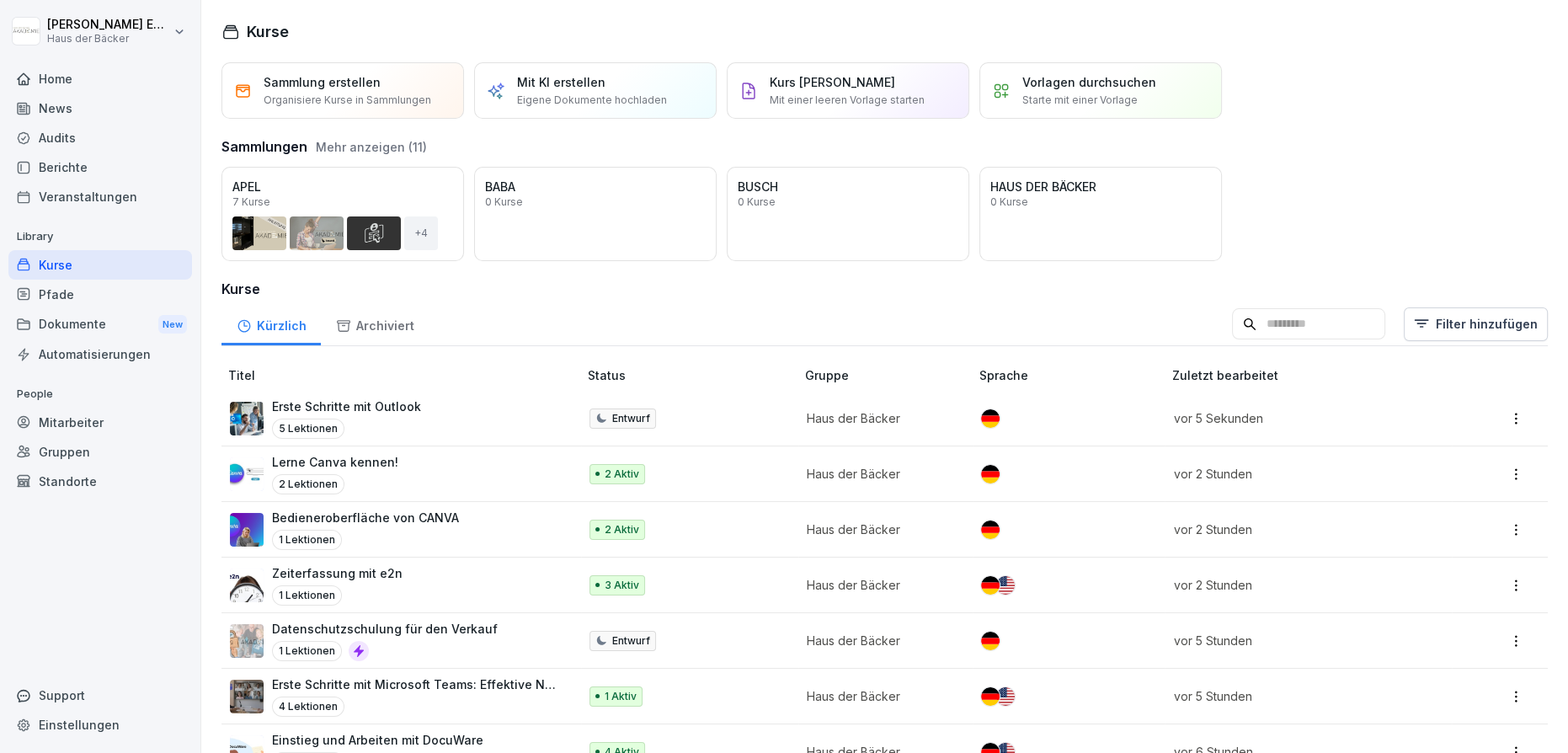
click at [779, 314] on div "Kürzlich Archiviert Filter hinzufügen" at bounding box center [885, 324] width 1326 height 44
click at [375, 414] on div "Erste Schritte mit Outlook 5 Lektionen" at bounding box center [346, 418] width 149 height 41
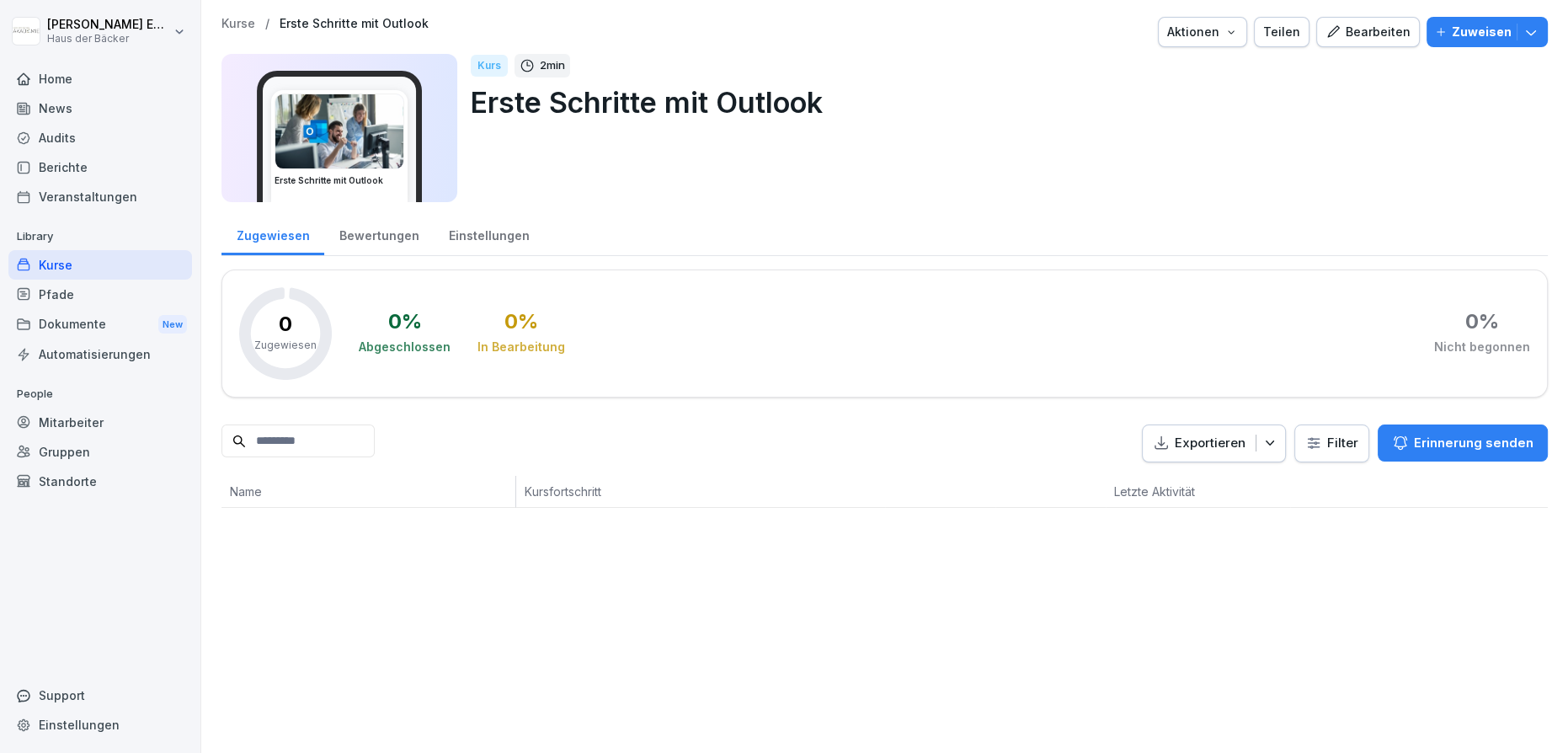
click at [89, 81] on div "Home" at bounding box center [100, 78] width 184 height 30
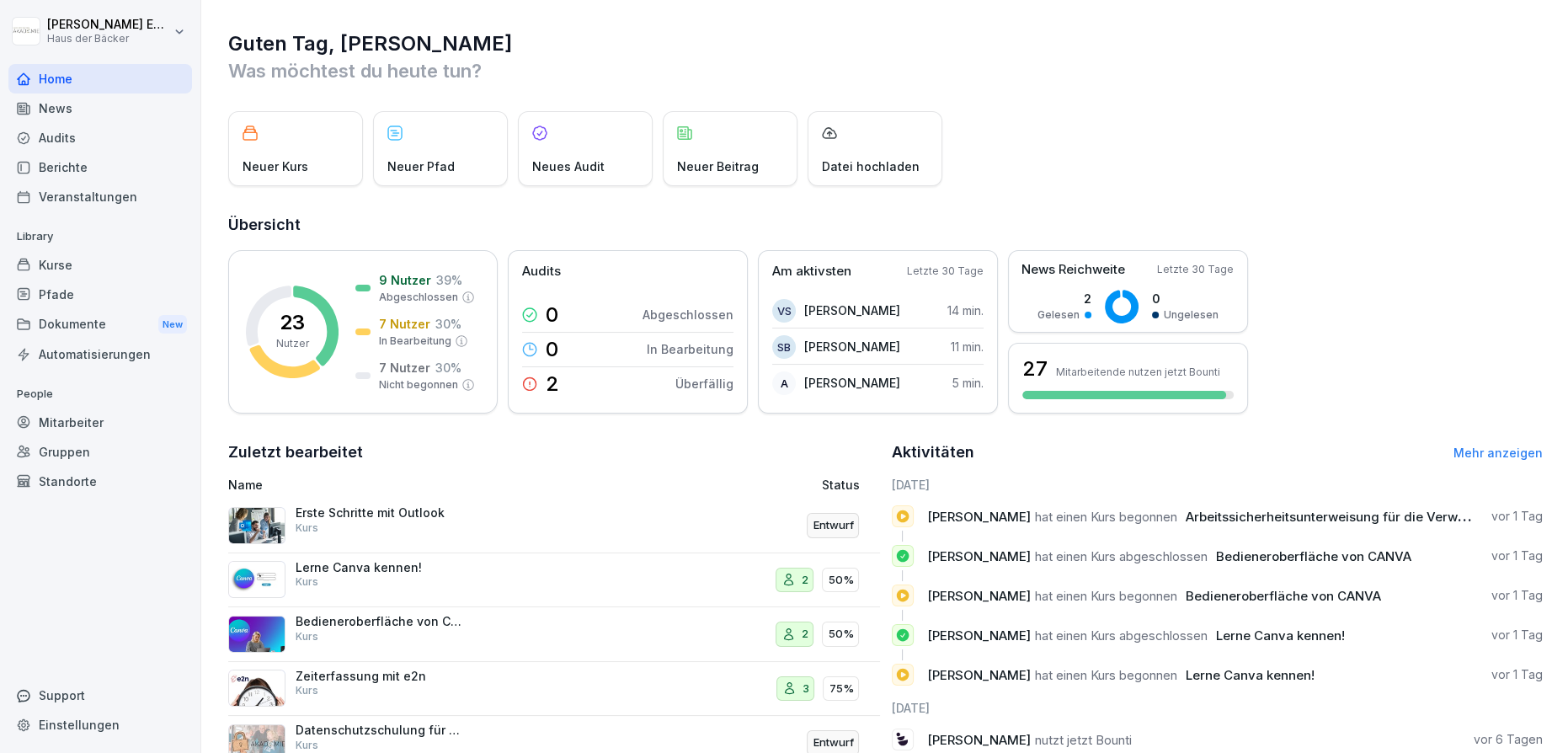
click at [90, 252] on div "Kurse" at bounding box center [100, 265] width 184 height 30
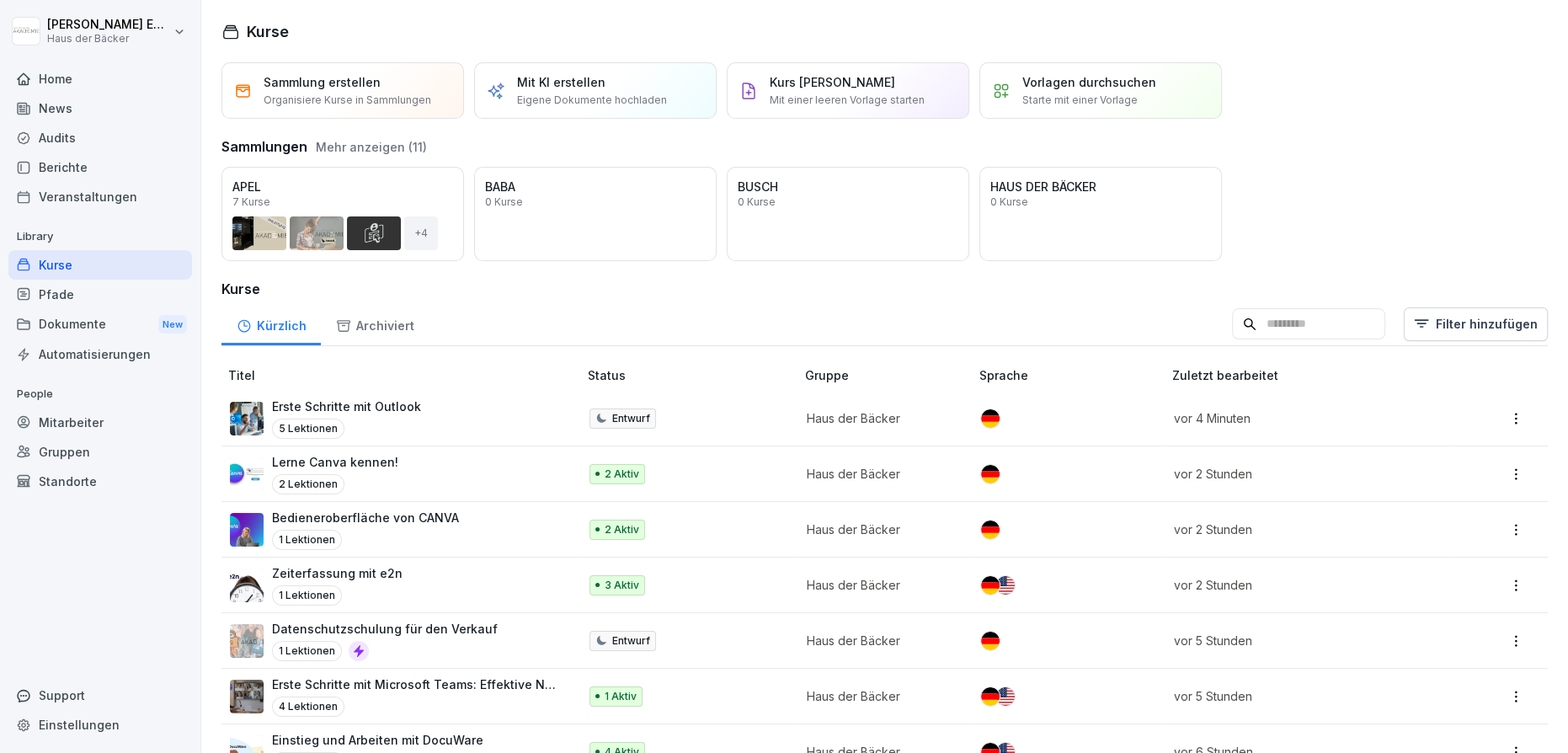
click at [399, 413] on p "Erste Schritte mit Outlook" at bounding box center [346, 406] width 149 height 18
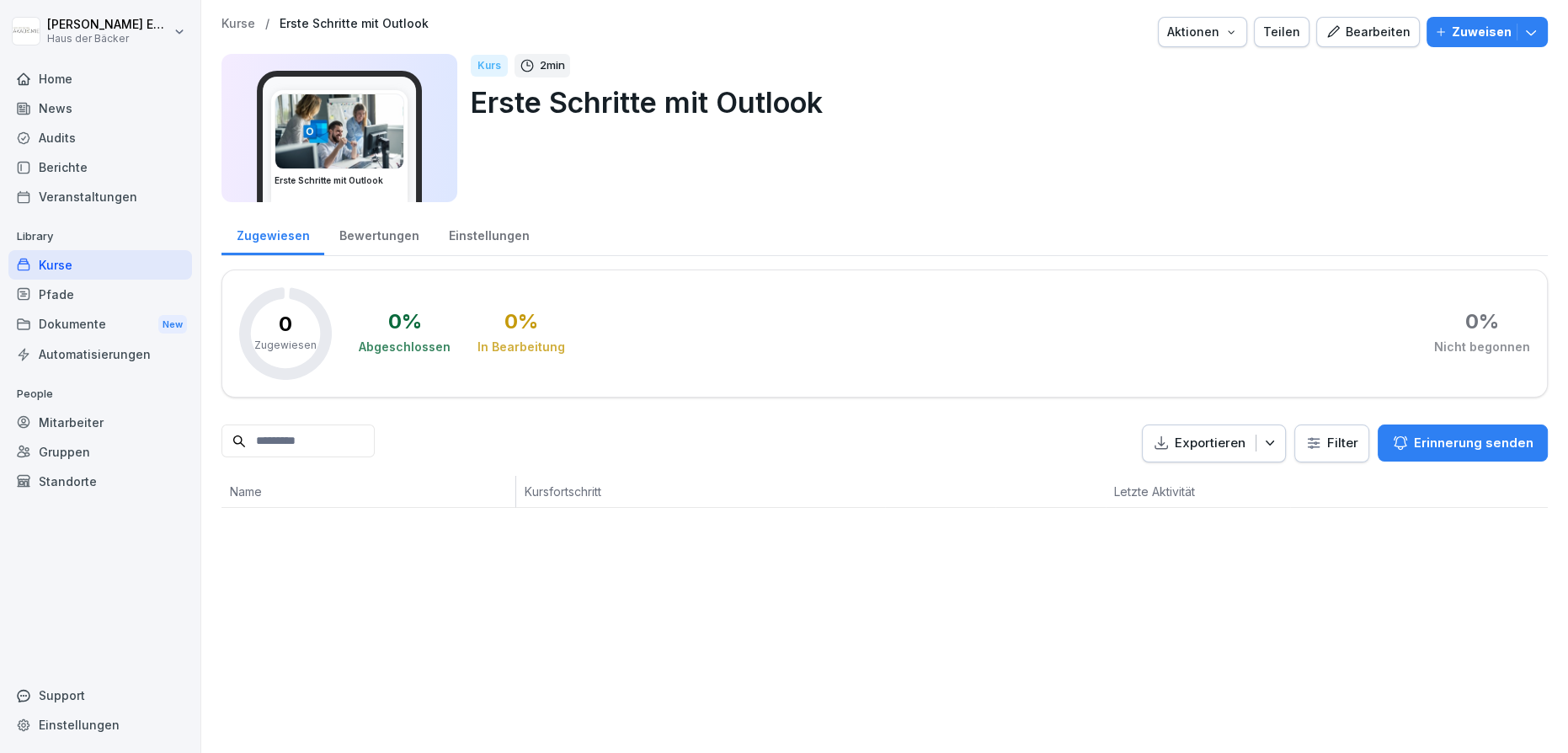
click at [1355, 28] on div "Bearbeiten" at bounding box center [1368, 32] width 85 height 19
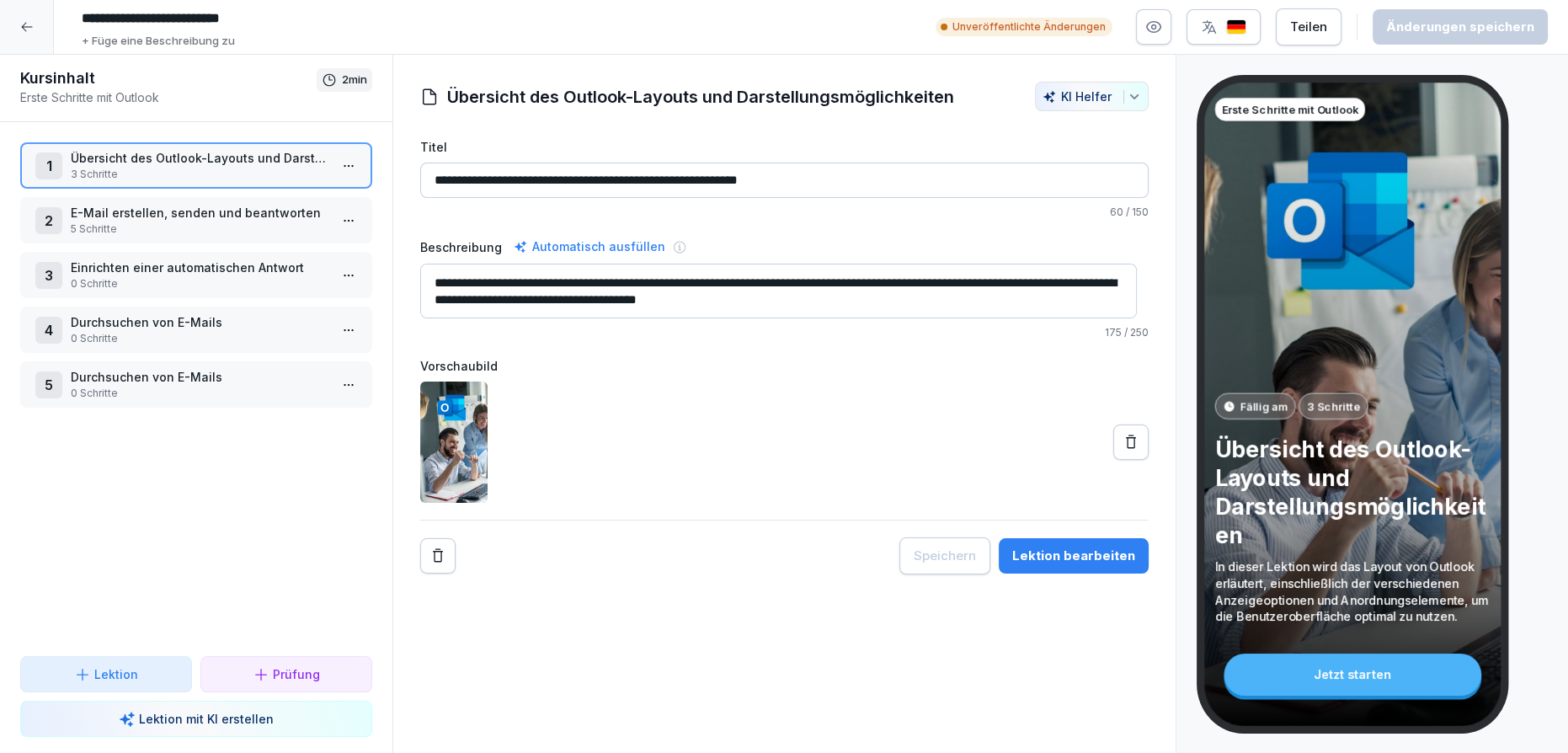
click at [216, 223] on p "5 Schritte" at bounding box center [200, 229] width 258 height 15
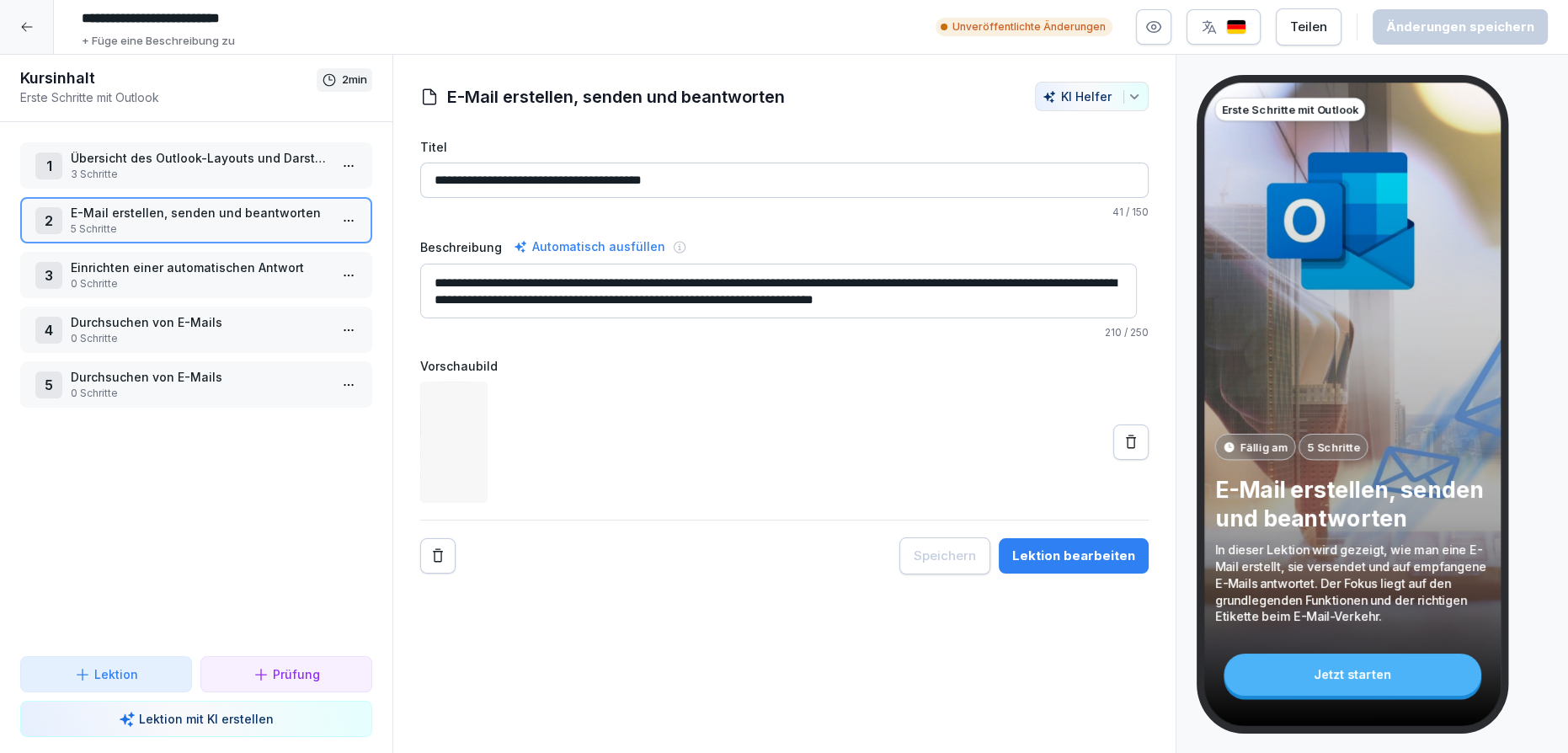
click at [213, 266] on p "Einrichten einer automatischen Antwort" at bounding box center [200, 268] width 258 height 18
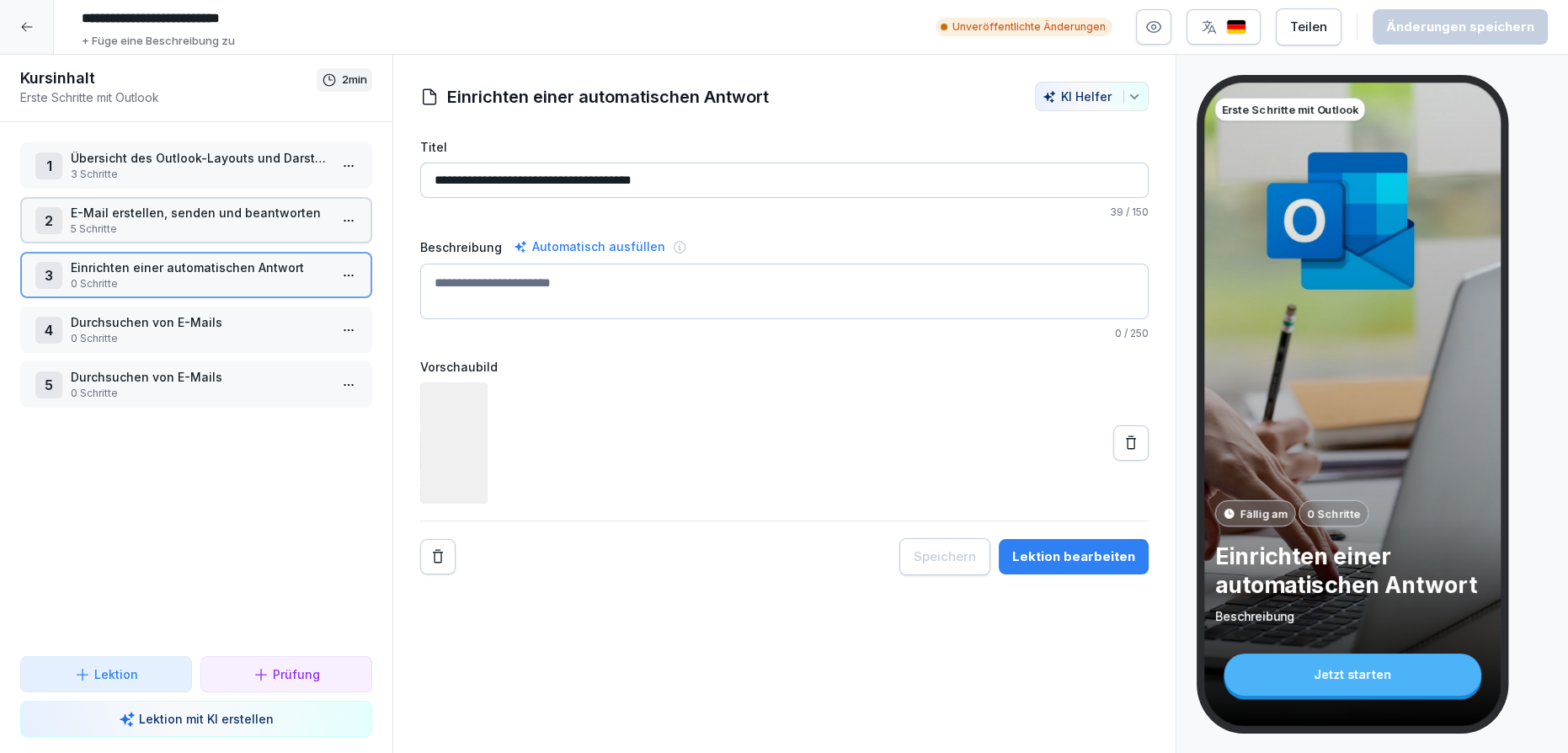
click at [222, 313] on p "Durchsuchen von E-Mails" at bounding box center [200, 322] width 258 height 18
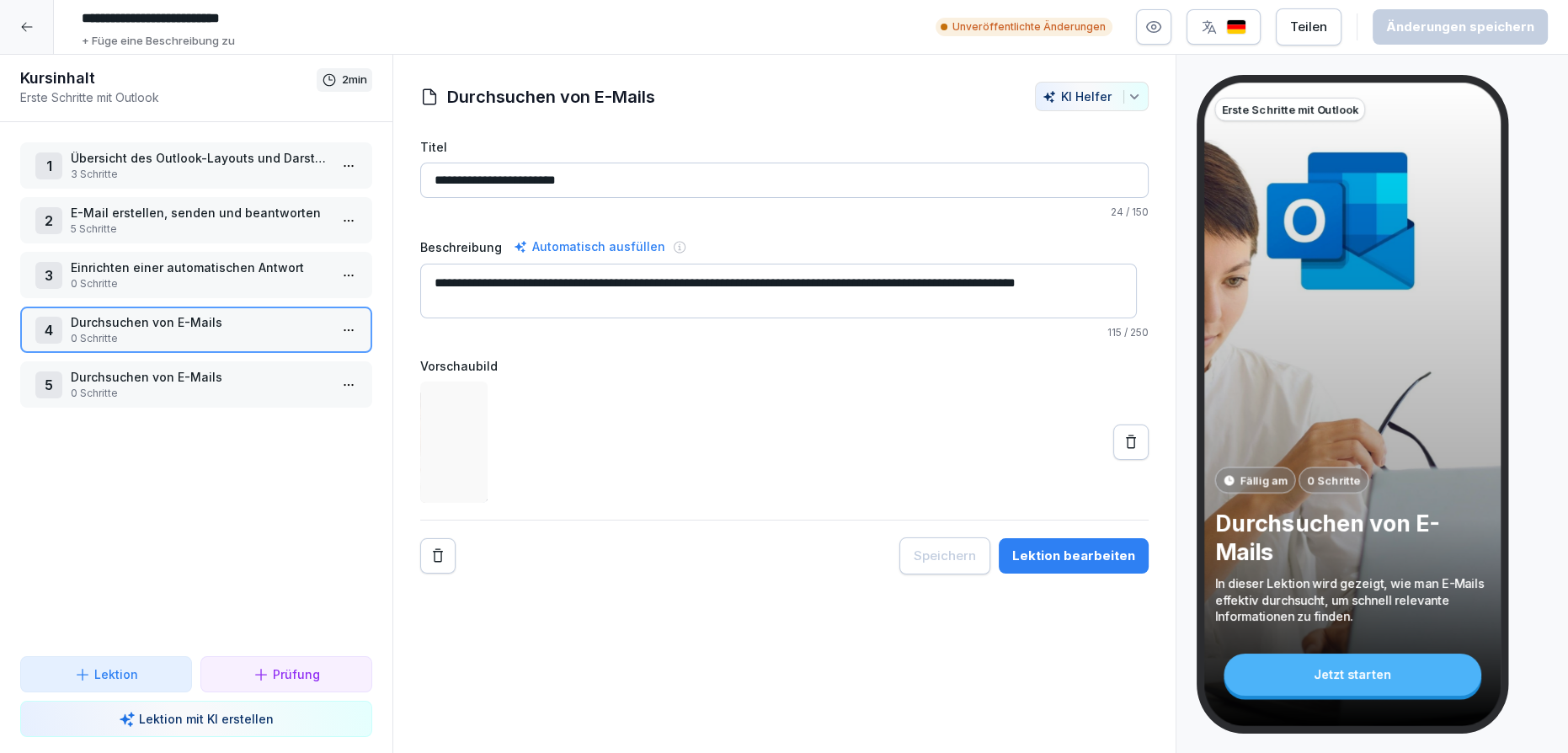
click at [206, 367] on p "Durchsuchen von E-Mails" at bounding box center [200, 376] width 258 height 18
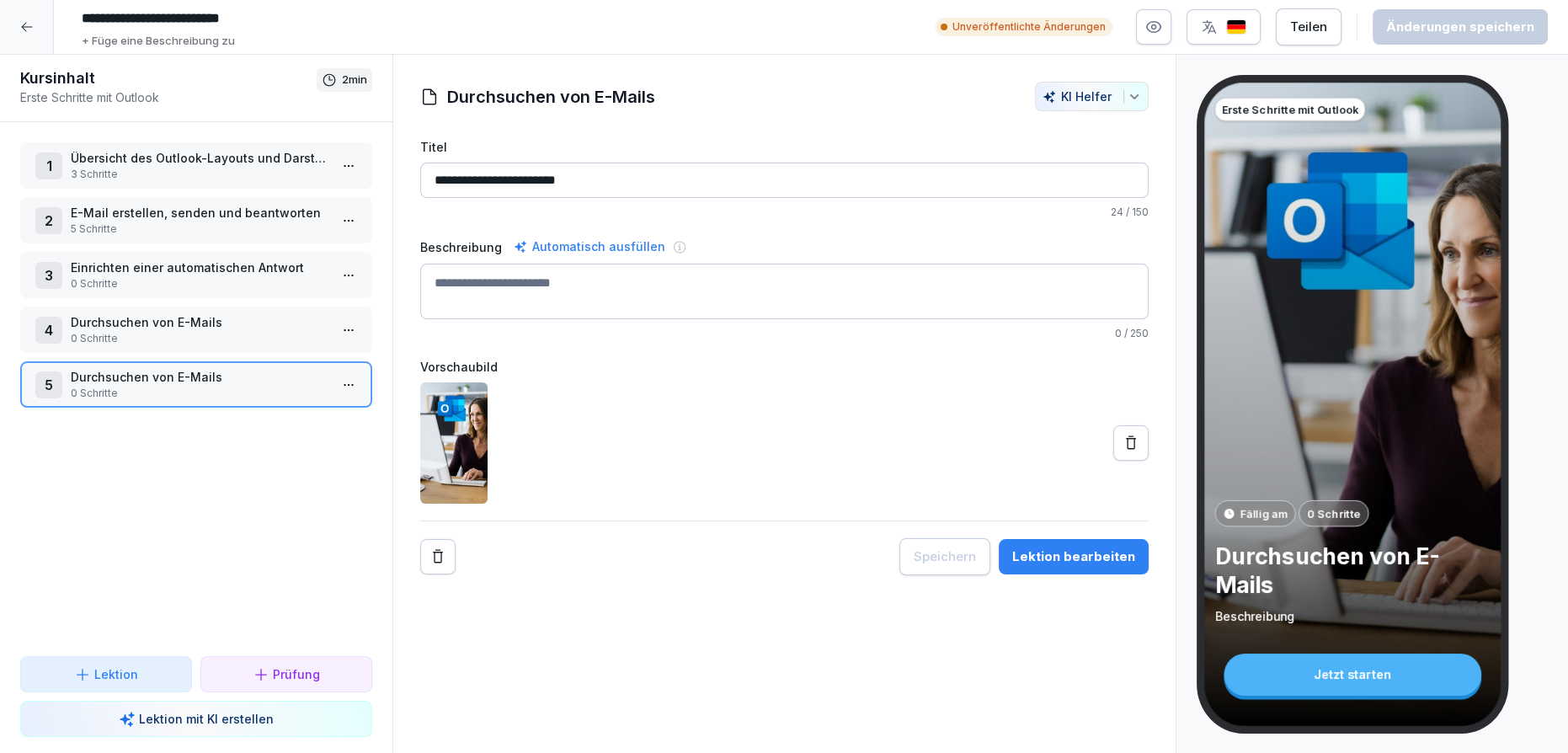
click at [202, 288] on p "0 Schritte" at bounding box center [200, 284] width 258 height 15
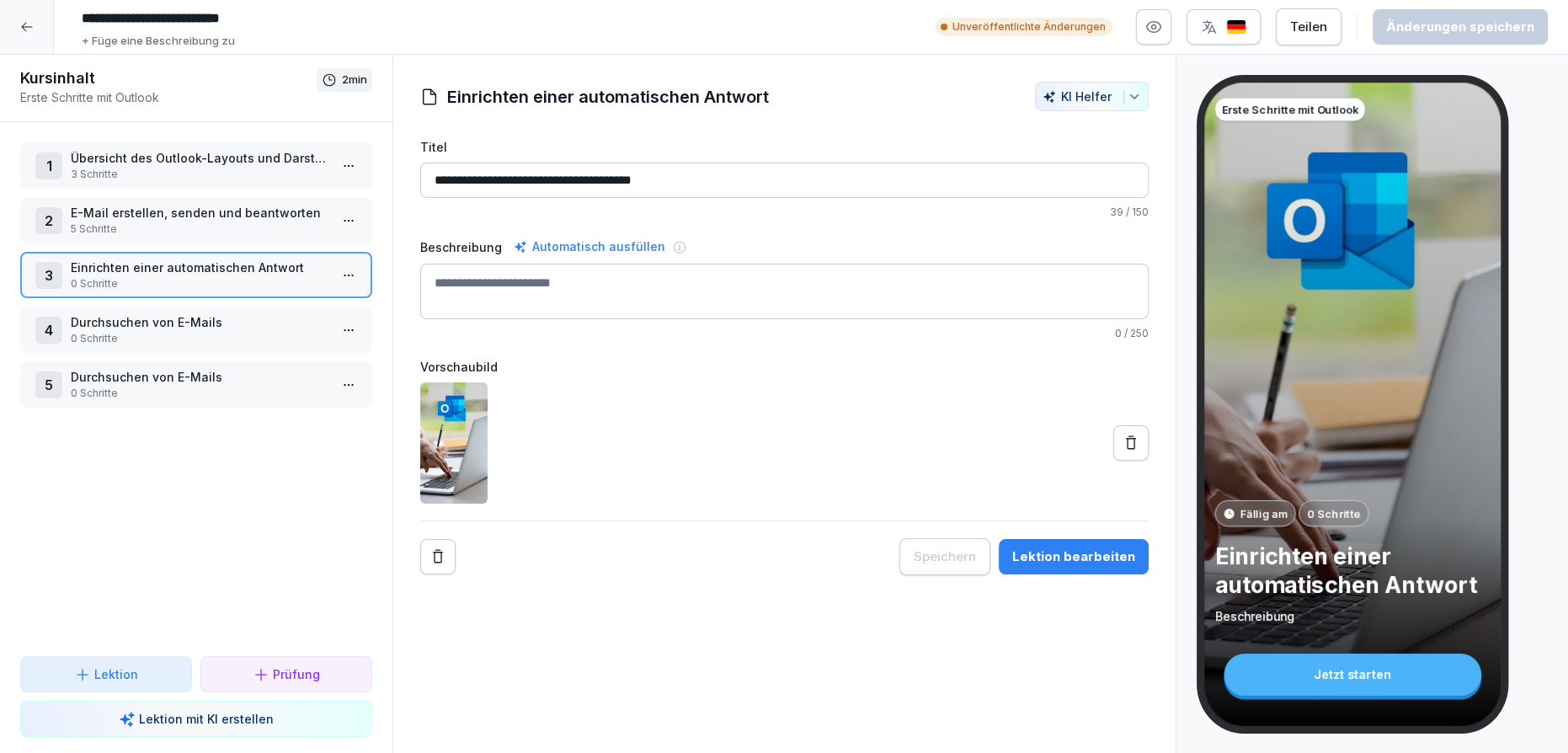
click at [196, 251] on div "3 Einrichten einer automatischen Antwort 0 Schritte" at bounding box center [196, 274] width 352 height 46
click at [187, 215] on p "E-Mail erstellen, senden und beantworten" at bounding box center [200, 213] width 258 height 18
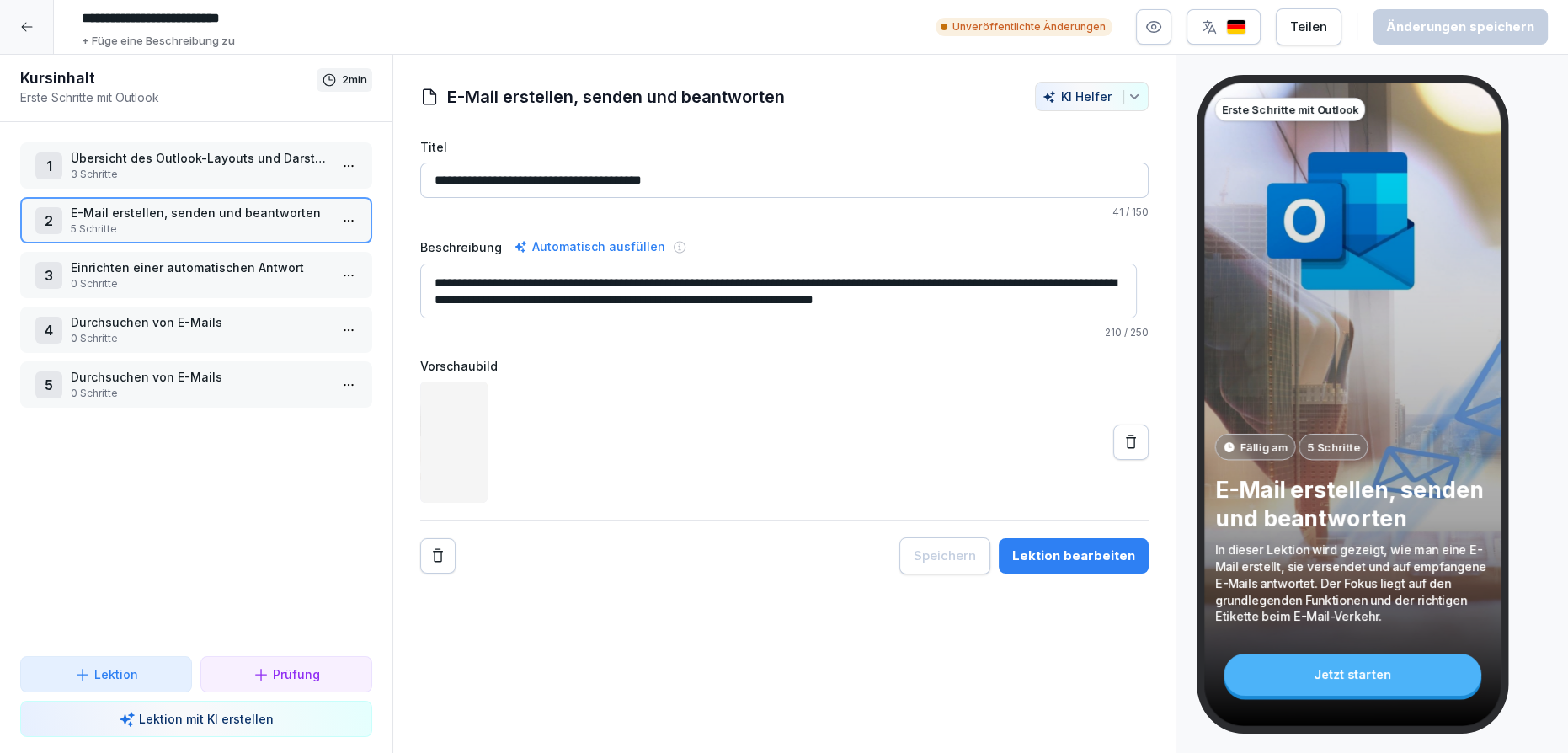
click at [186, 172] on p "3 Schritte" at bounding box center [200, 174] width 258 height 15
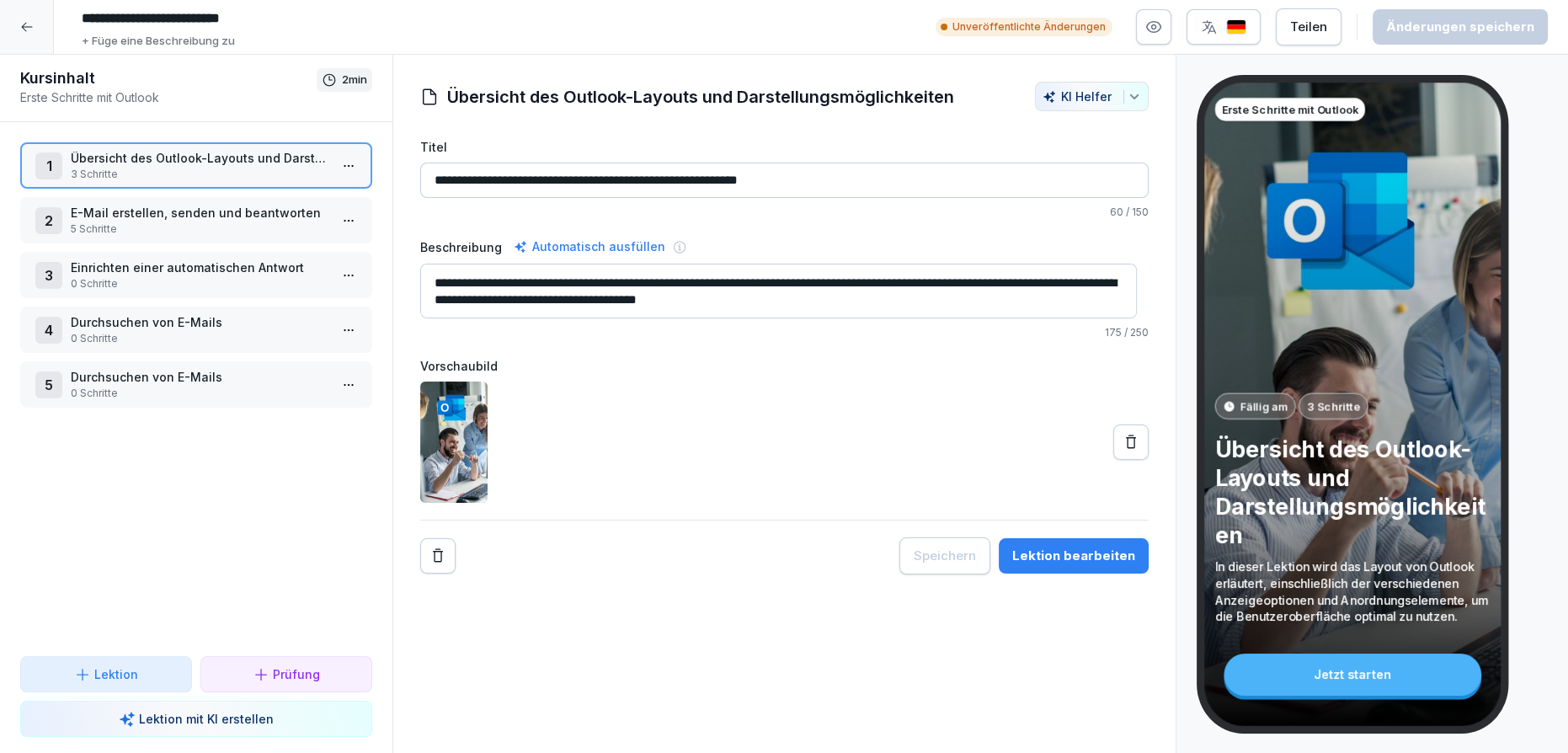
click at [188, 306] on div "4 Durchsuchen von E-Mails 0 Schritte" at bounding box center [196, 329] width 352 height 46
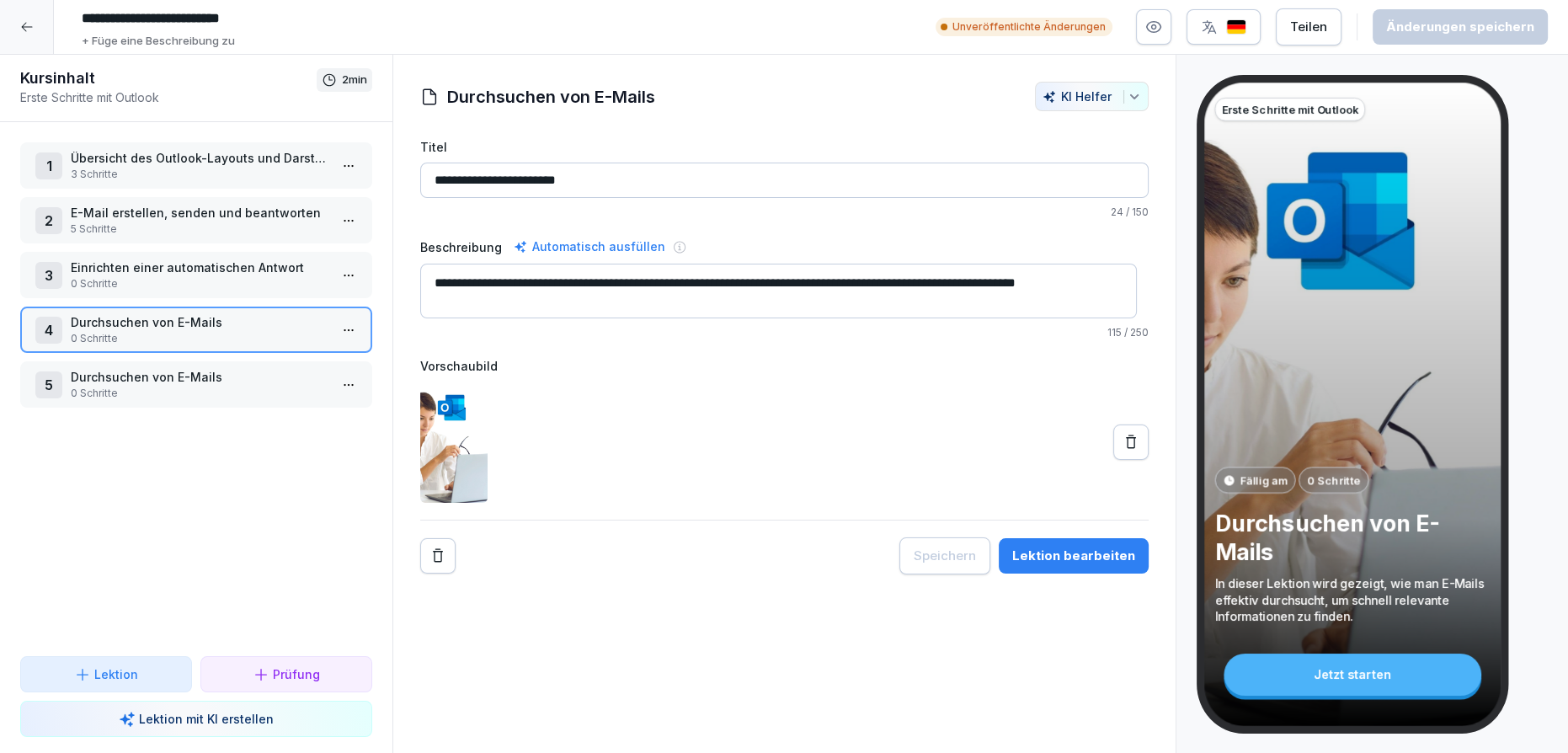
click at [184, 386] on p "0 Schritte" at bounding box center [200, 393] width 258 height 15
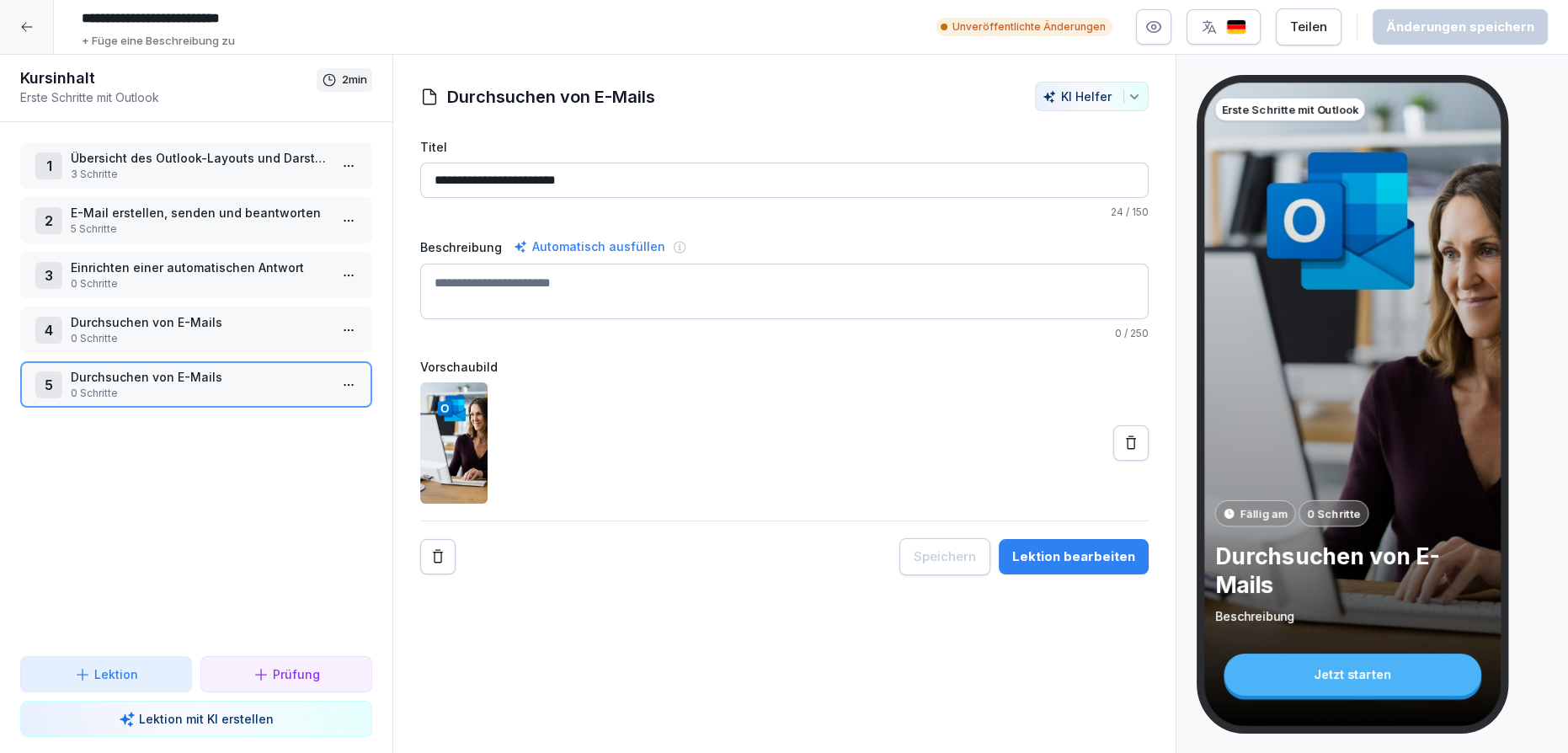
click at [199, 487] on div "1 Übersicht des Outlook-Layouts und Darstellungsmöglichkeiten 3 Schritte 2 E-Ma…" at bounding box center [196, 389] width 393 height 534
click at [1154, 16] on button "button" at bounding box center [1153, 26] width 35 height 35
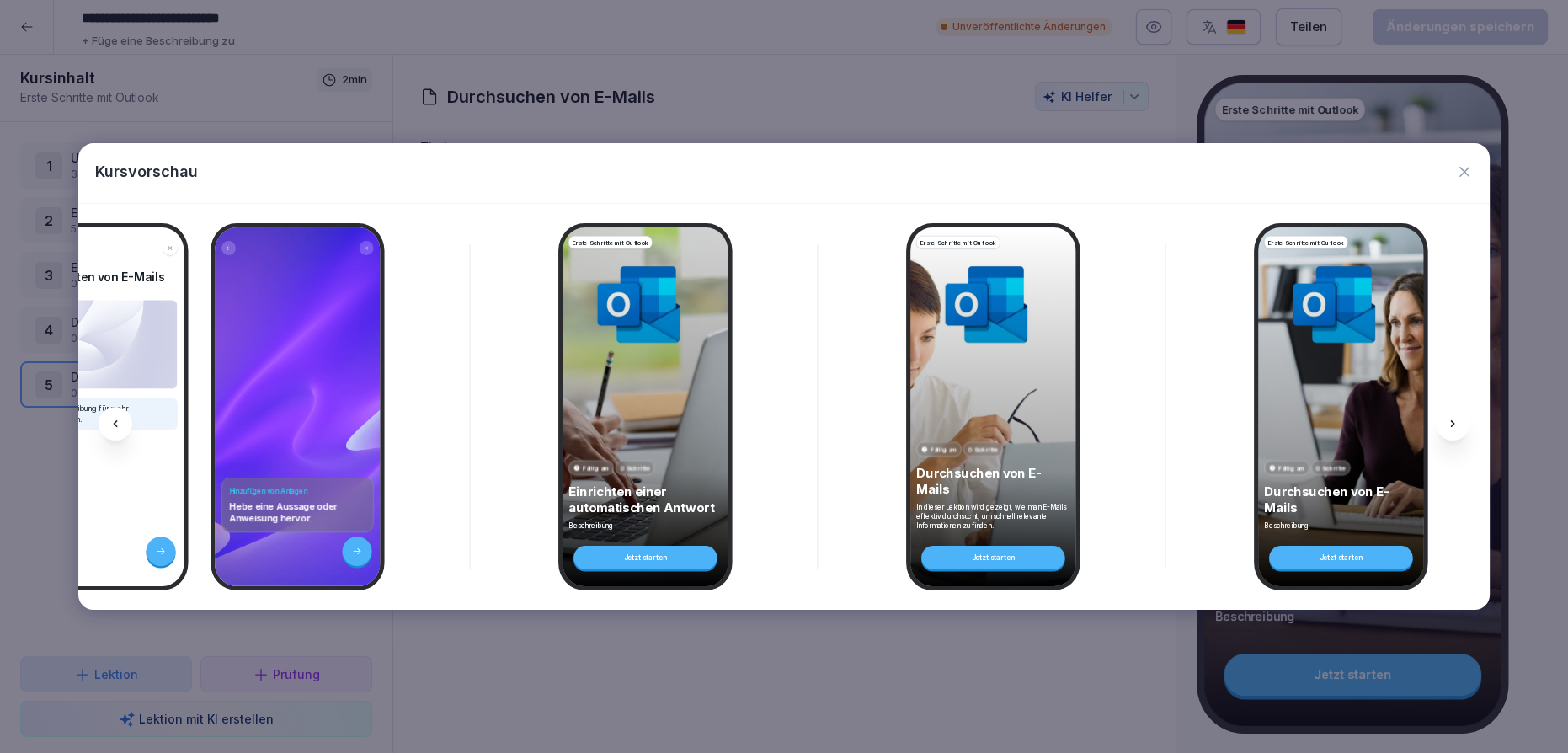
scroll to position [0, 1935]
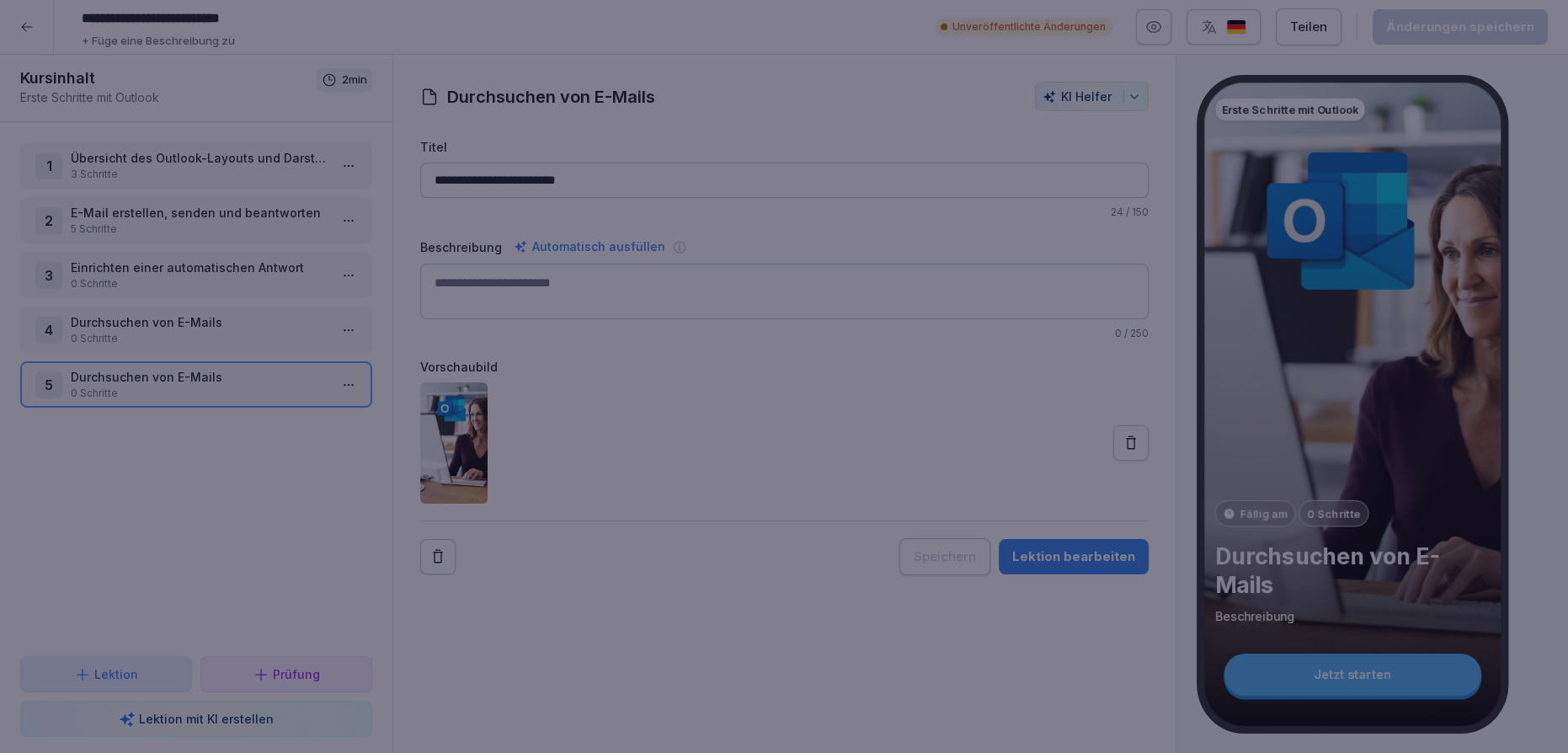
click at [816, 660] on div at bounding box center [784, 376] width 1568 height 753
